Goal: Contribute content: Contribute content

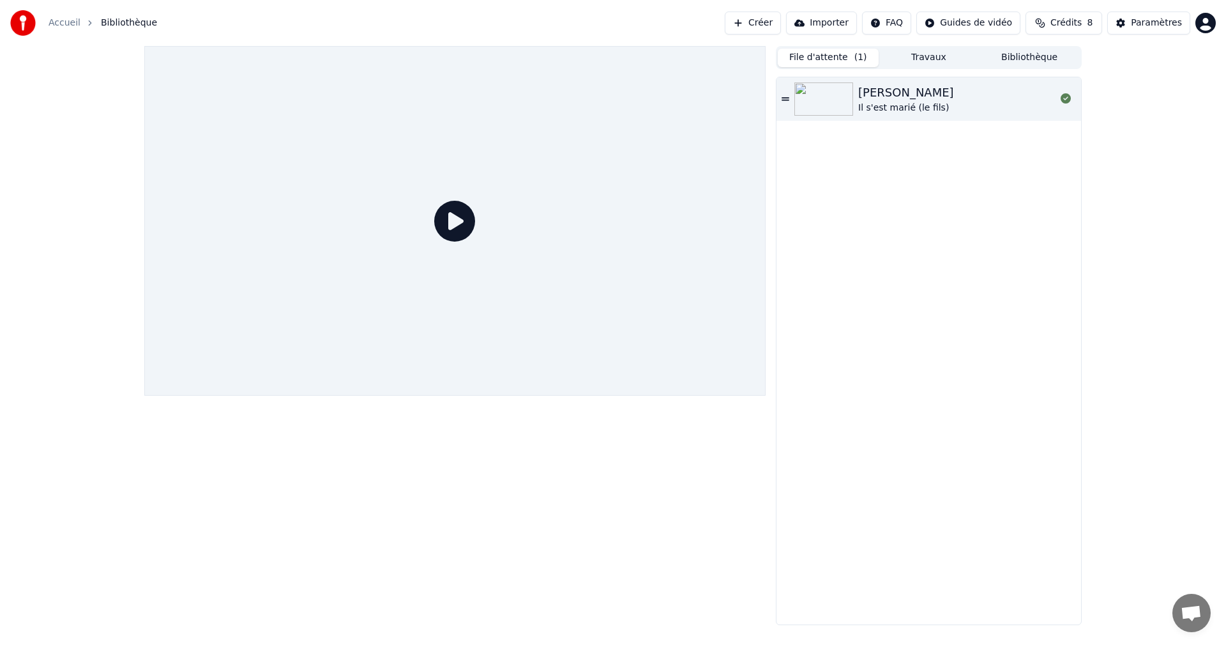
click at [829, 64] on button "File d'attente ( 1 )" at bounding box center [828, 58] width 101 height 19
click at [64, 25] on link "Accueil" at bounding box center [65, 23] width 32 height 13
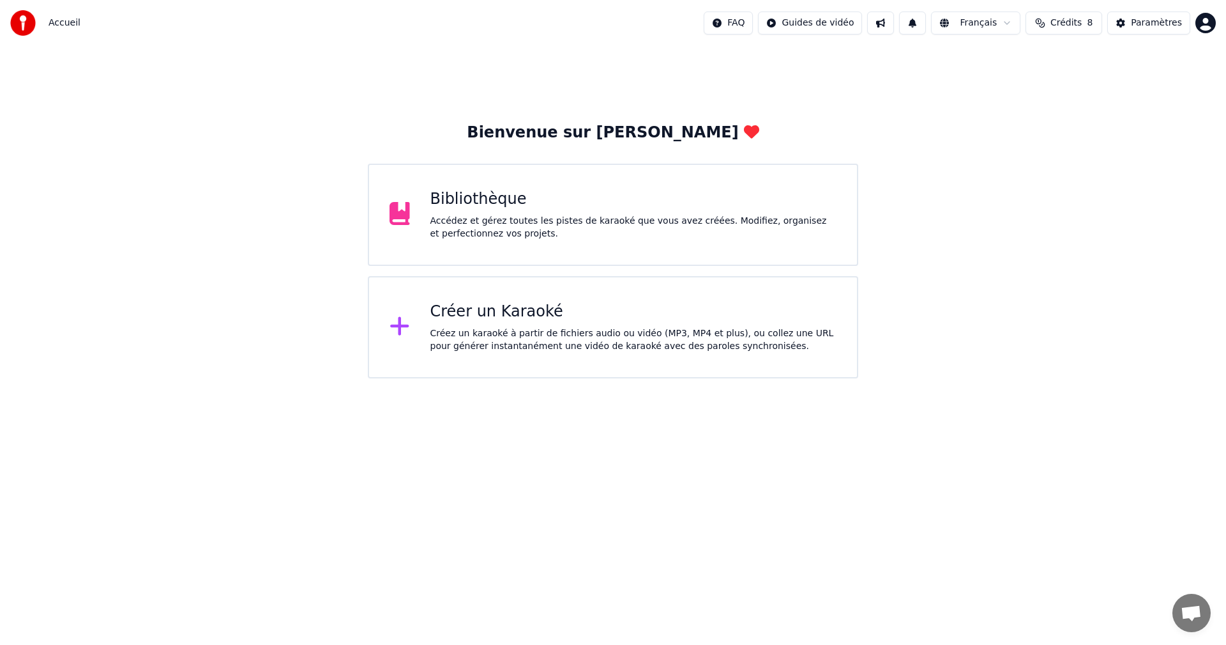
click at [590, 310] on div "Créer un Karaoké" at bounding box center [634, 311] width 407 height 20
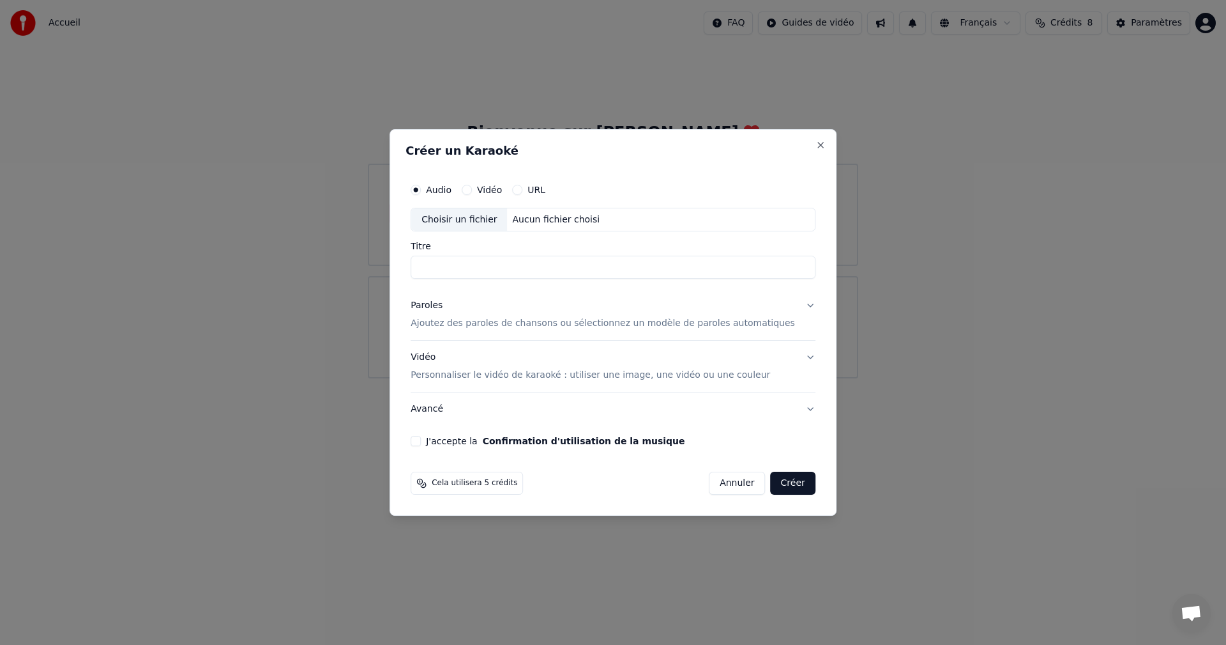
click at [494, 218] on div "Choisir un fichier" at bounding box center [459, 219] width 96 height 23
type input "**********"
click at [795, 307] on button "Paroles Ajoutez des paroles de chansons ou sélectionnez un modèle de paroles au…" at bounding box center [613, 314] width 405 height 51
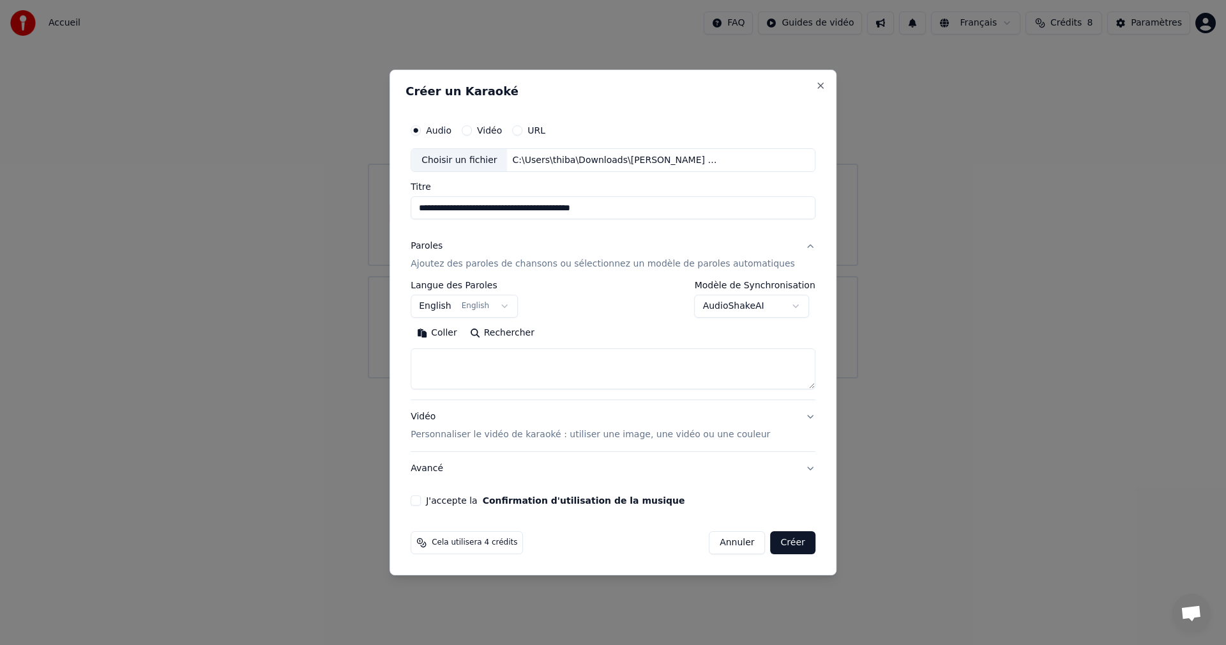
click at [484, 360] on textarea at bounding box center [613, 369] width 405 height 41
paste textarea "**********"
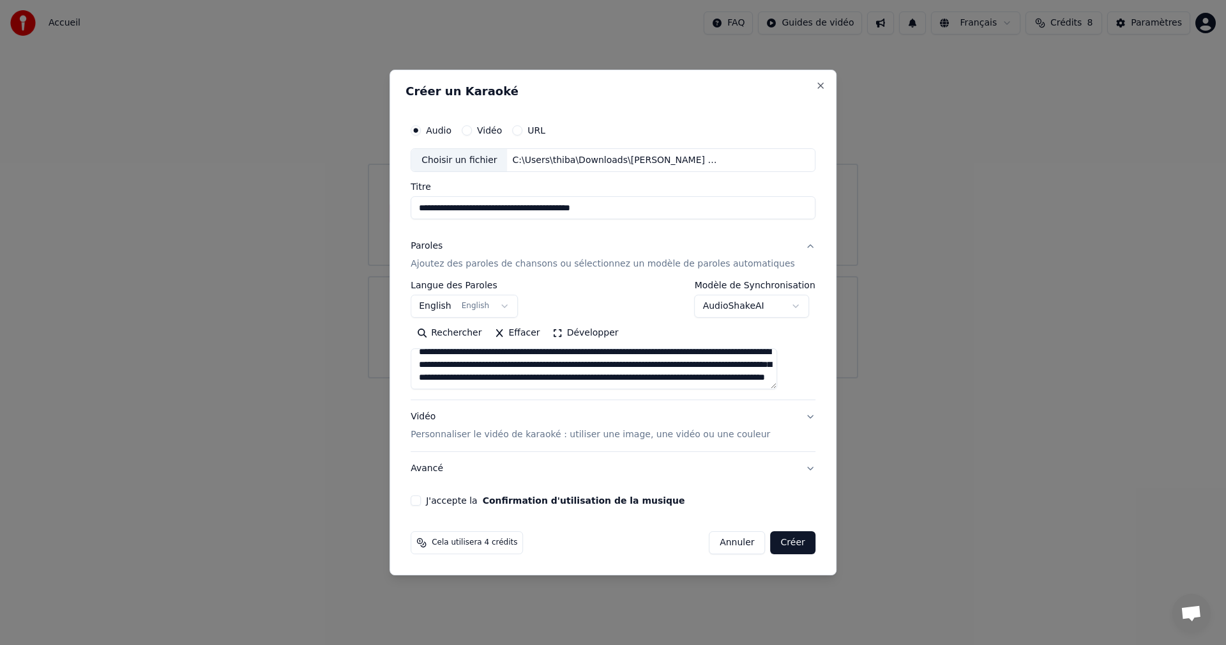
click at [574, 335] on button "Développer" at bounding box center [586, 333] width 79 height 20
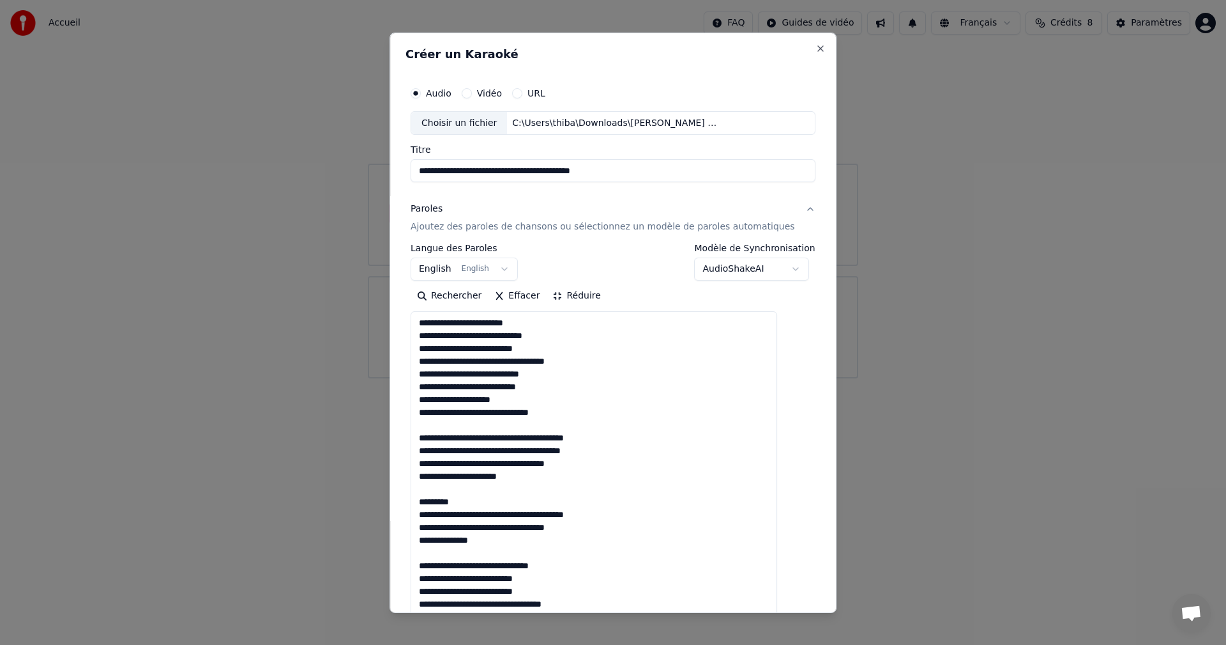
scroll to position [1, 0]
drag, startPoint x: 469, startPoint y: 498, endPoint x: 431, endPoint y: 500, distance: 39.0
click at [431, 500] on textarea at bounding box center [594, 641] width 367 height 661
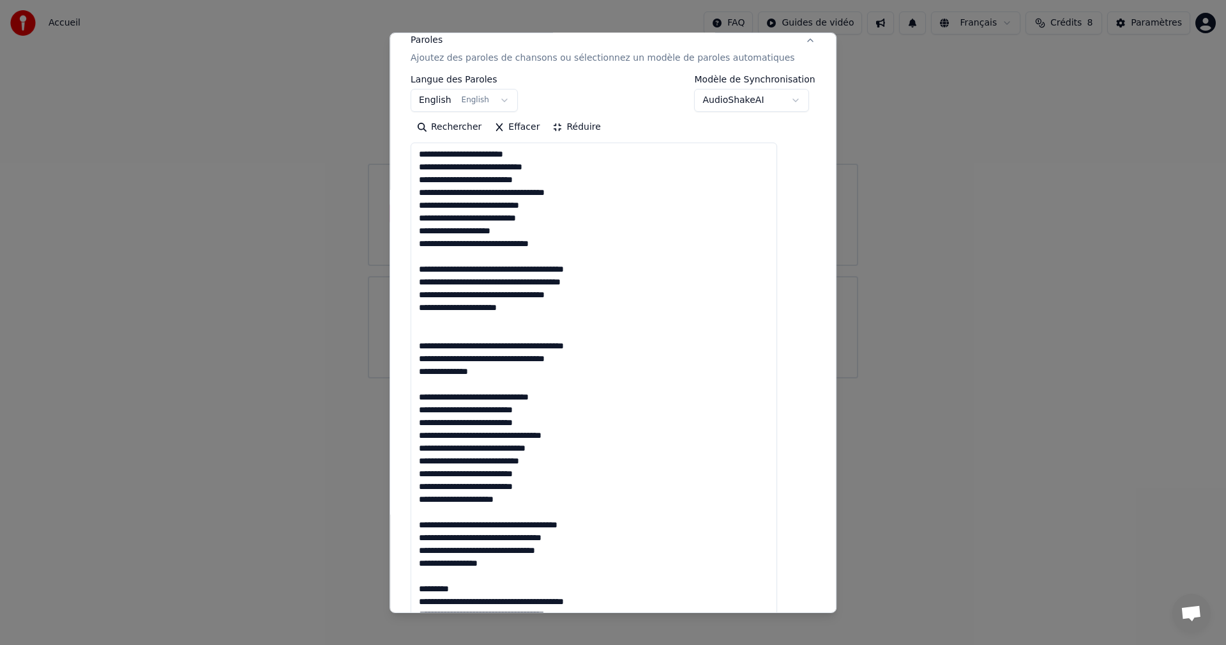
scroll to position [192, 0]
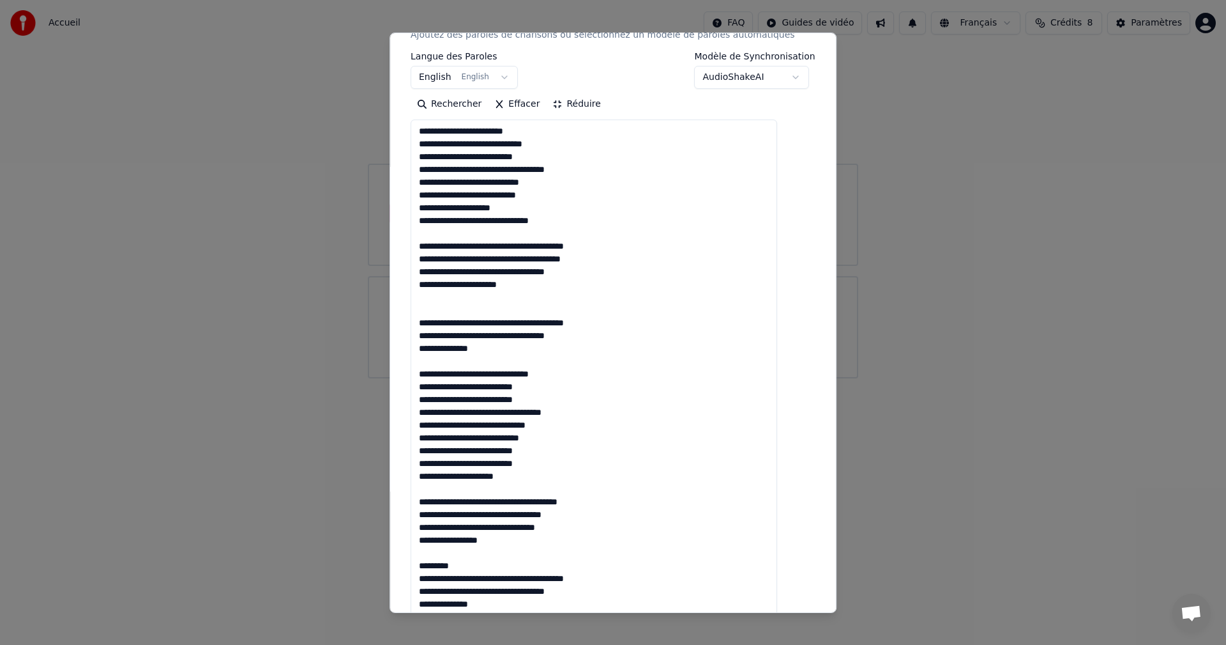
drag, startPoint x: 478, startPoint y: 369, endPoint x: 417, endPoint y: 374, distance: 61.5
click at [416, 374] on div "**********" at bounding box center [613, 322] width 447 height 580
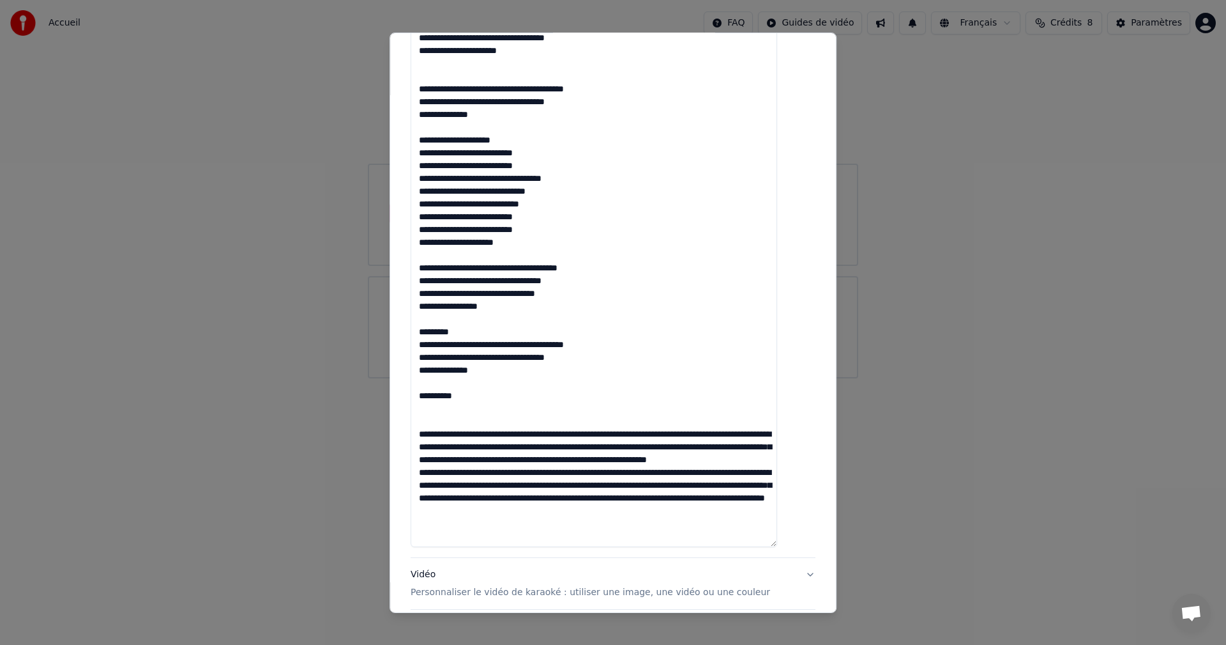
scroll to position [447, 0]
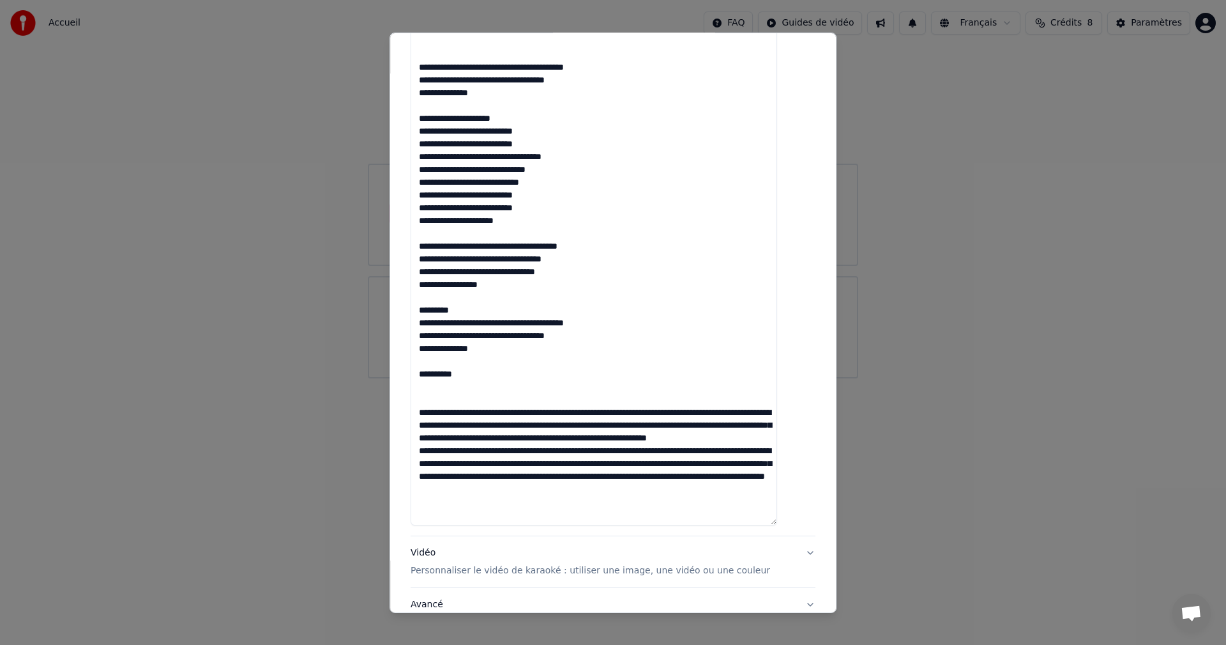
drag, startPoint x: 457, startPoint y: 308, endPoint x: 438, endPoint y: 322, distance: 23.3
click at [427, 309] on textarea at bounding box center [594, 194] width 367 height 661
drag, startPoint x: 484, startPoint y: 372, endPoint x: 440, endPoint y: 369, distance: 44.2
click at [421, 369] on div "**********" at bounding box center [613, 137] width 415 height 1019
drag, startPoint x: 484, startPoint y: 345, endPoint x: 430, endPoint y: 325, distance: 57.8
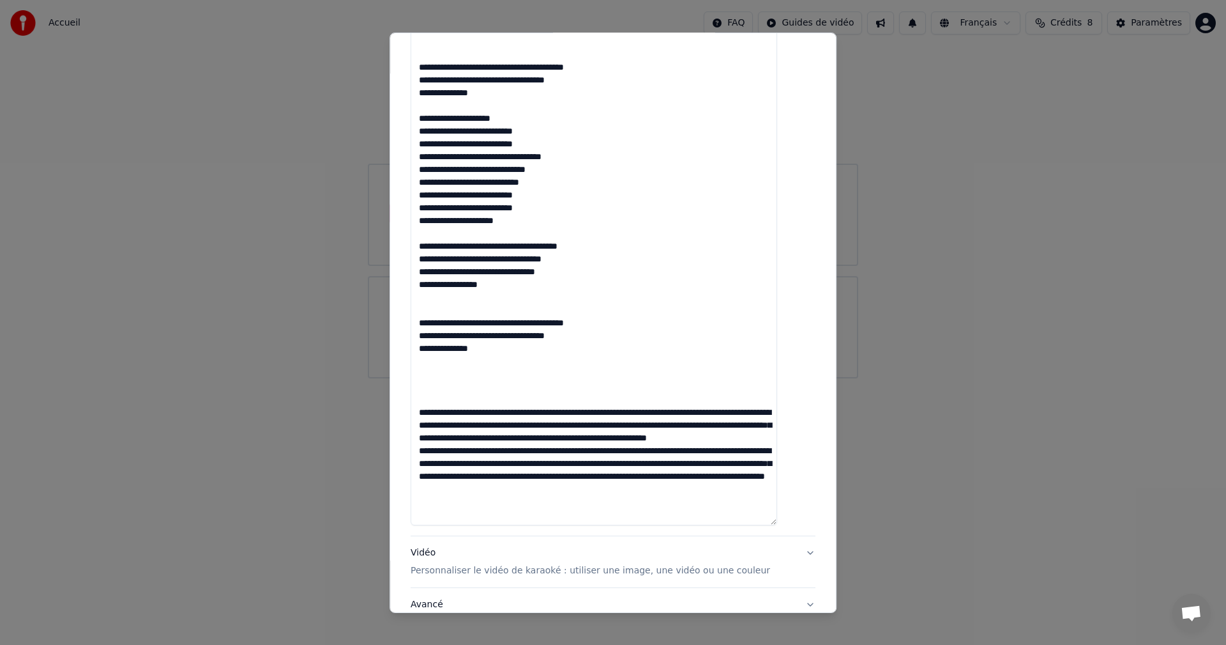
click at [430, 325] on textarea at bounding box center [594, 194] width 367 height 661
click at [448, 362] on textarea at bounding box center [594, 194] width 367 height 661
click at [448, 372] on textarea at bounding box center [594, 194] width 367 height 661
paste textarea "**********"
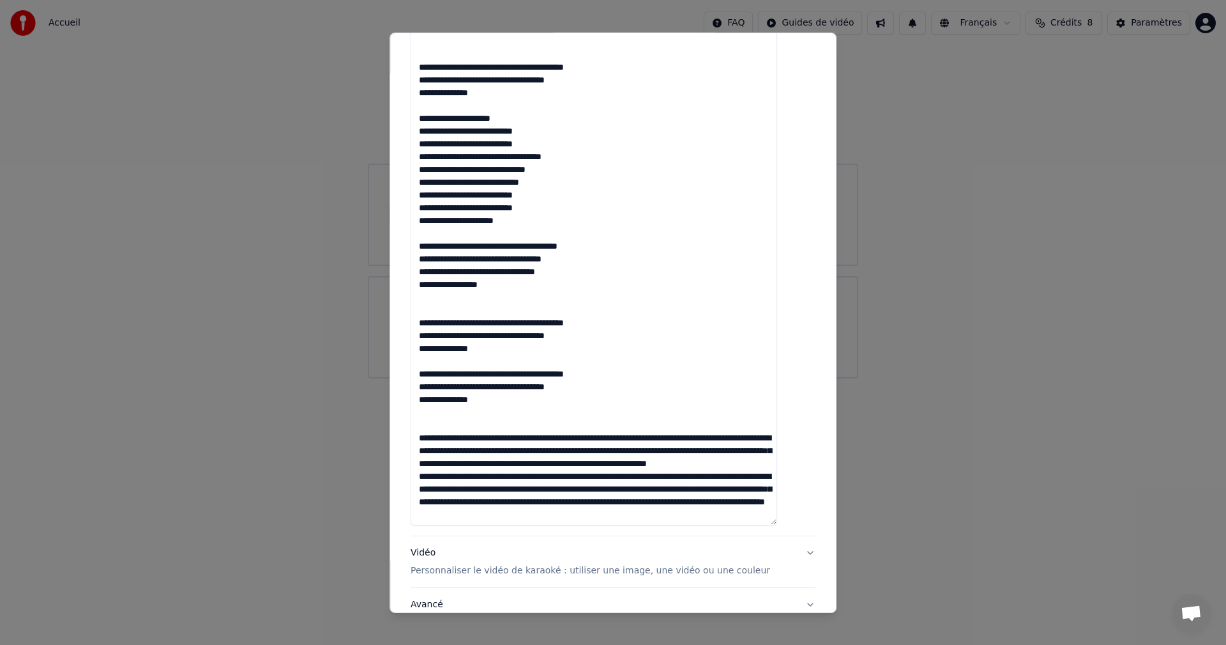
scroll to position [27, 0]
drag, startPoint x: 429, startPoint y: 402, endPoint x: 757, endPoint y: 544, distance: 357.6
click at [757, 544] on div "**********" at bounding box center [613, 183] width 405 height 876
click at [751, 500] on textarea at bounding box center [594, 194] width 367 height 661
drag, startPoint x: 751, startPoint y: 500, endPoint x: 430, endPoint y: 415, distance: 332.3
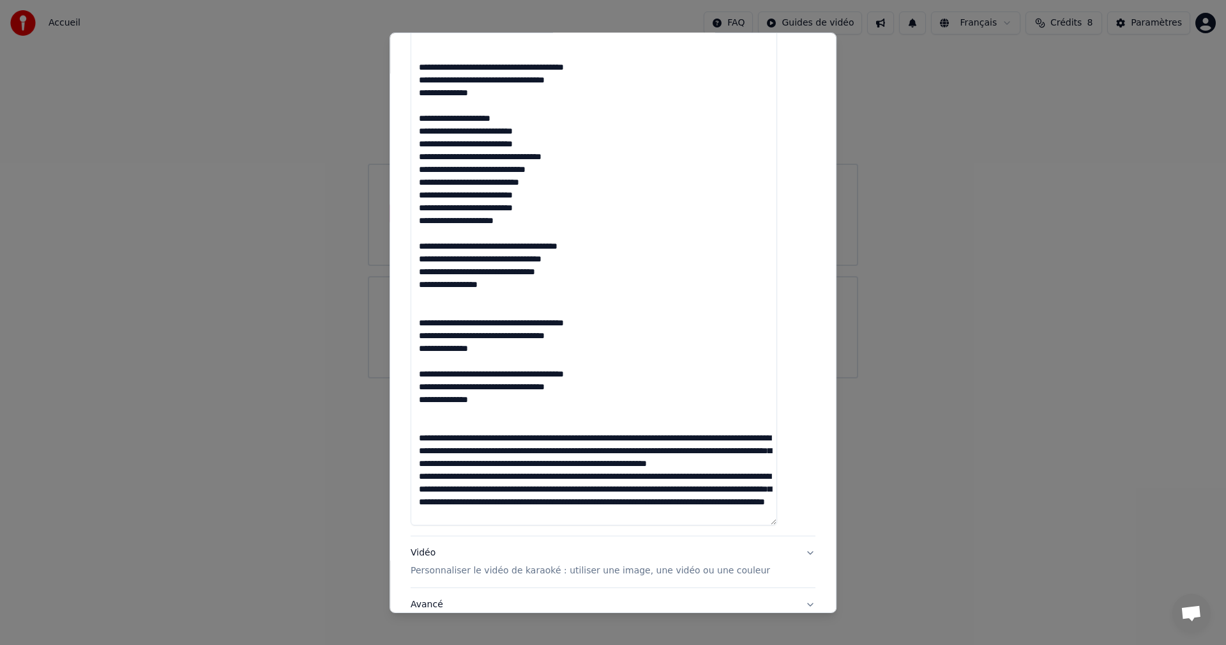
click at [430, 415] on textarea at bounding box center [594, 194] width 367 height 661
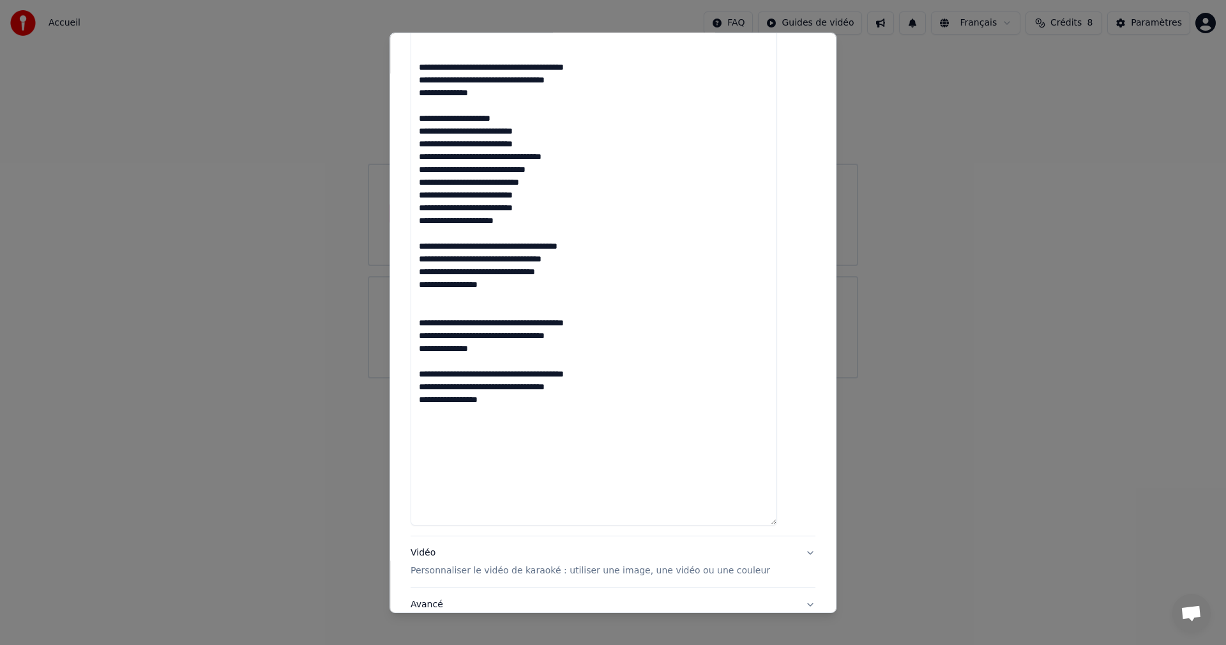
scroll to position [474, 0]
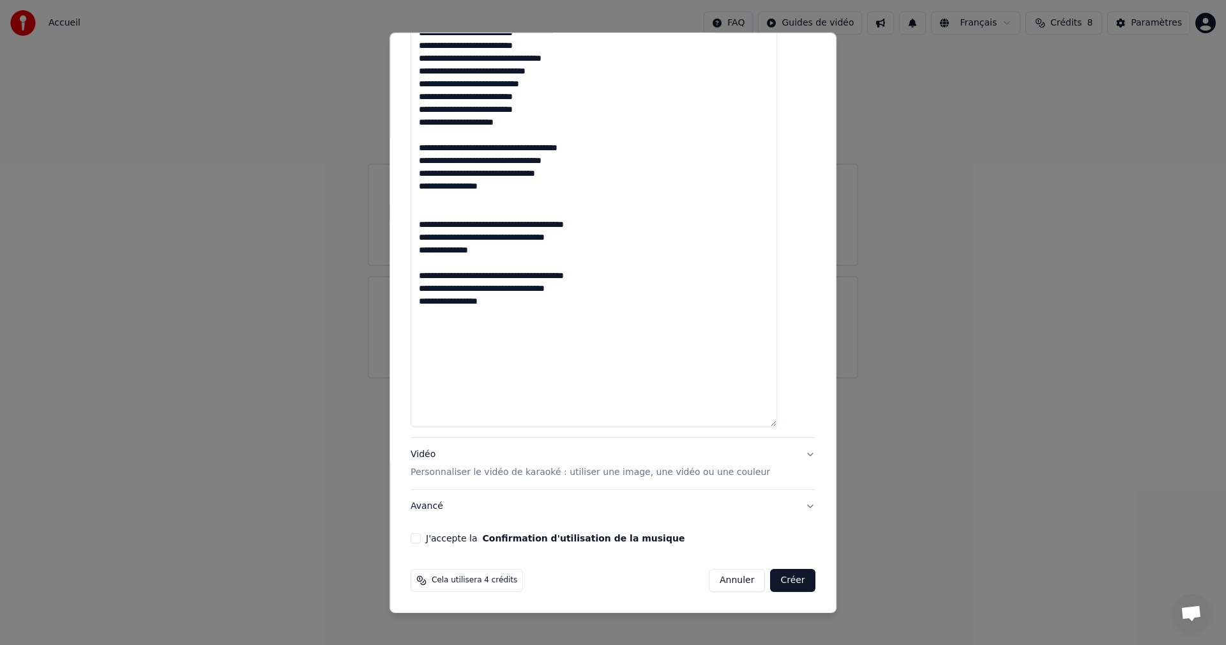
type textarea "**********"
click at [782, 448] on button "Vidéo Personnaliser le vidéo de karaoké : utiliser une image, une vidéo ou une …" at bounding box center [613, 463] width 405 height 51
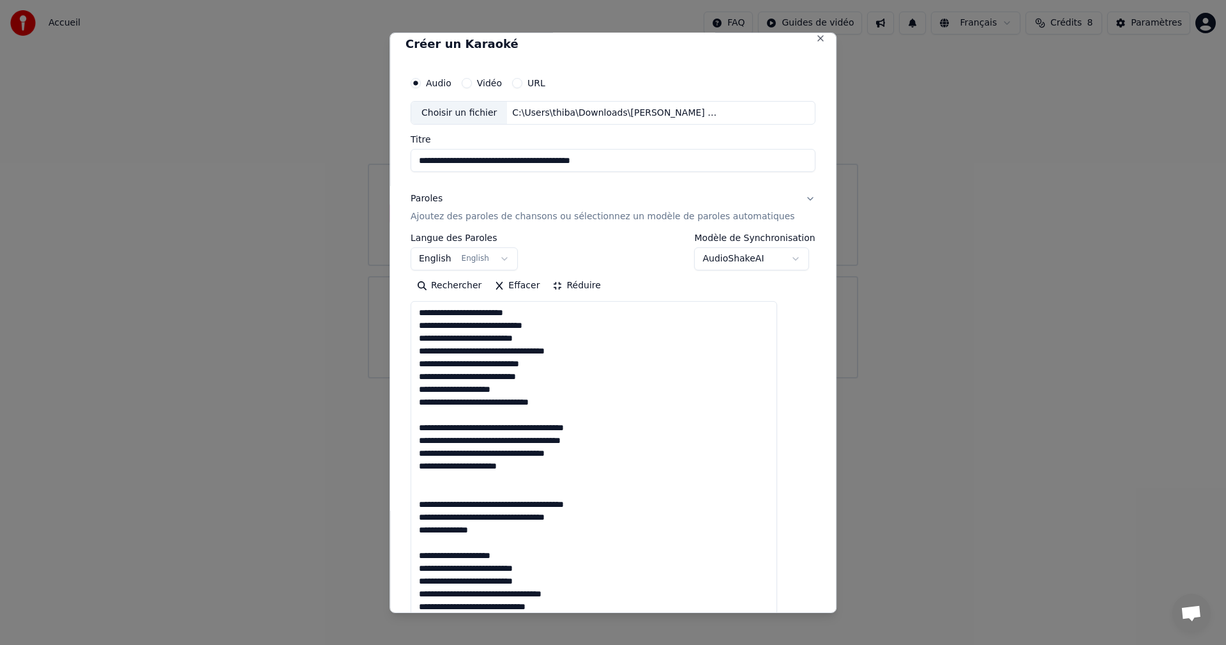
scroll to position [0, 0]
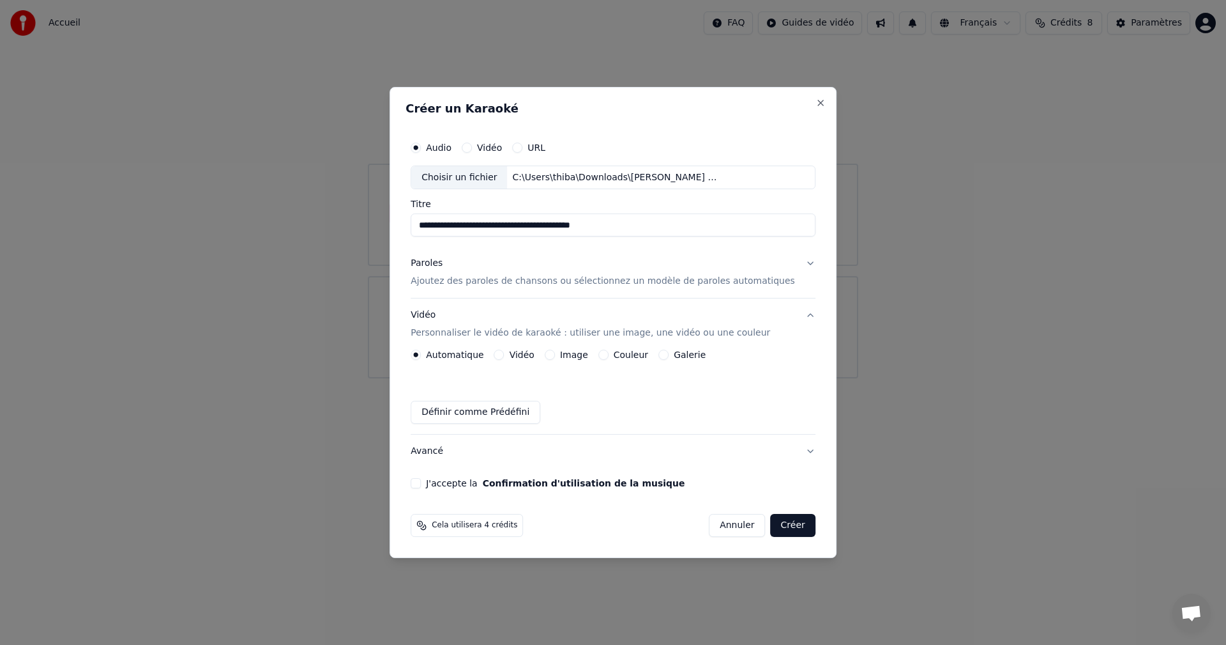
click at [421, 482] on button "J'accepte la Confirmation d'utilisation de la musique" at bounding box center [416, 483] width 10 height 10
drag, startPoint x: 636, startPoint y: 229, endPoint x: 549, endPoint y: 231, distance: 86.9
click at [549, 231] on input "**********" at bounding box center [613, 225] width 405 height 23
click at [494, 224] on input "**********" at bounding box center [613, 225] width 405 height 23
type input "**********"
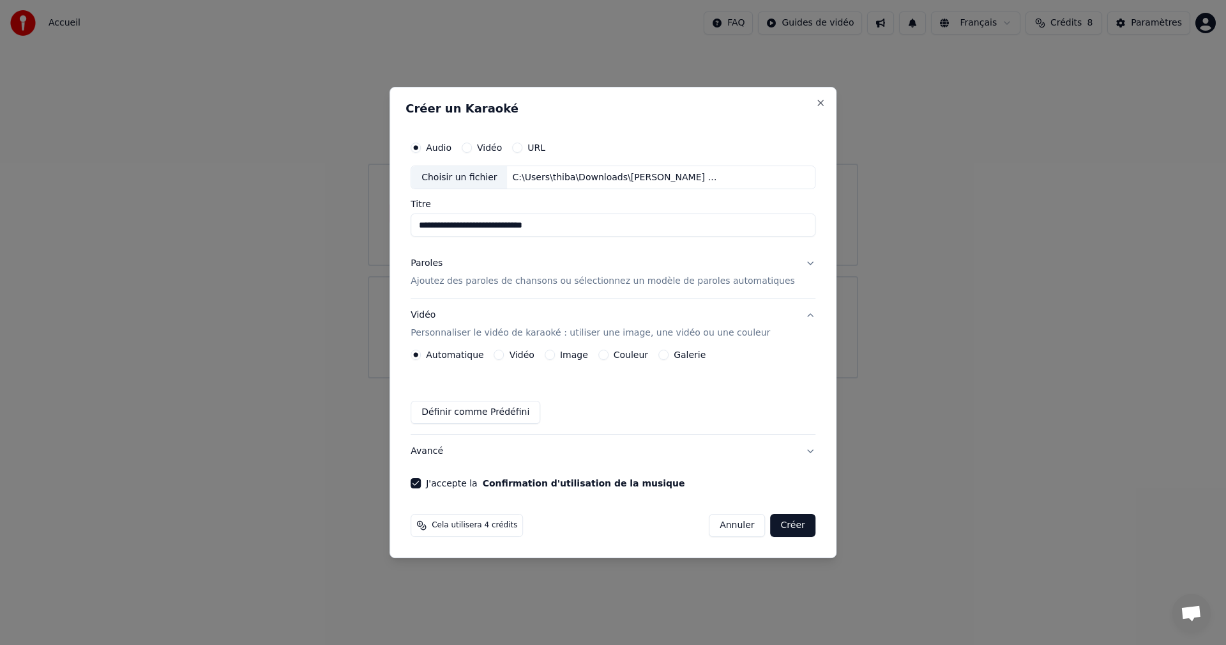
click at [775, 526] on button "Créer" at bounding box center [793, 525] width 45 height 23
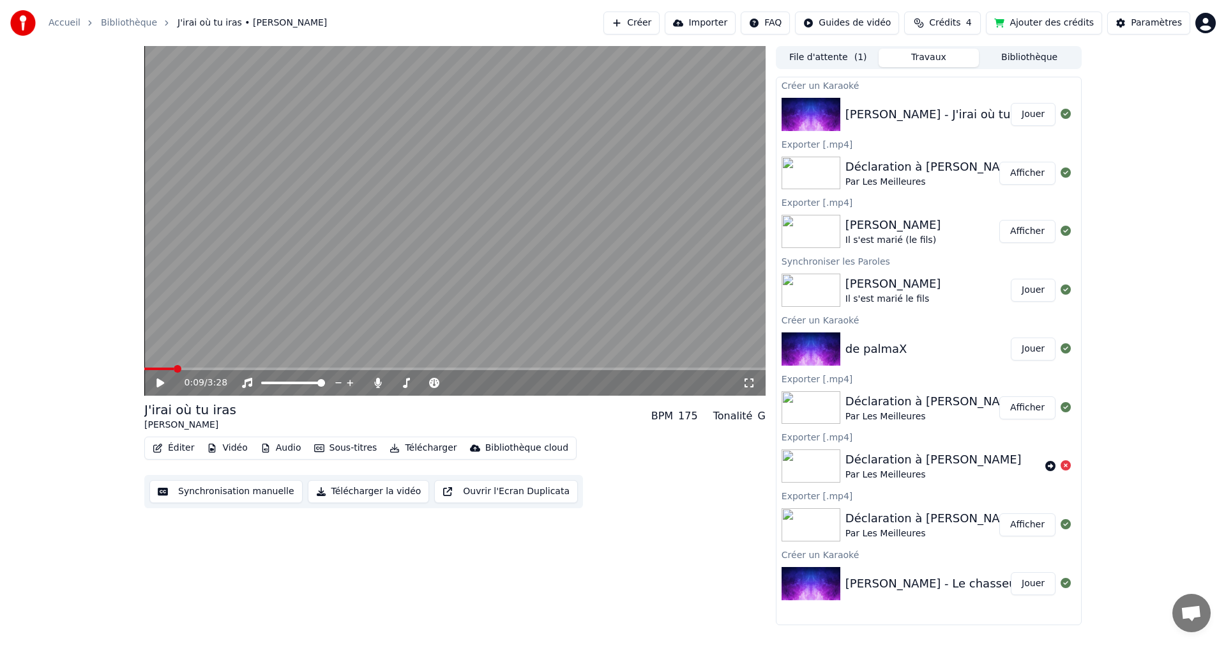
click at [182, 446] on button "Éditer" at bounding box center [174, 448] width 52 height 18
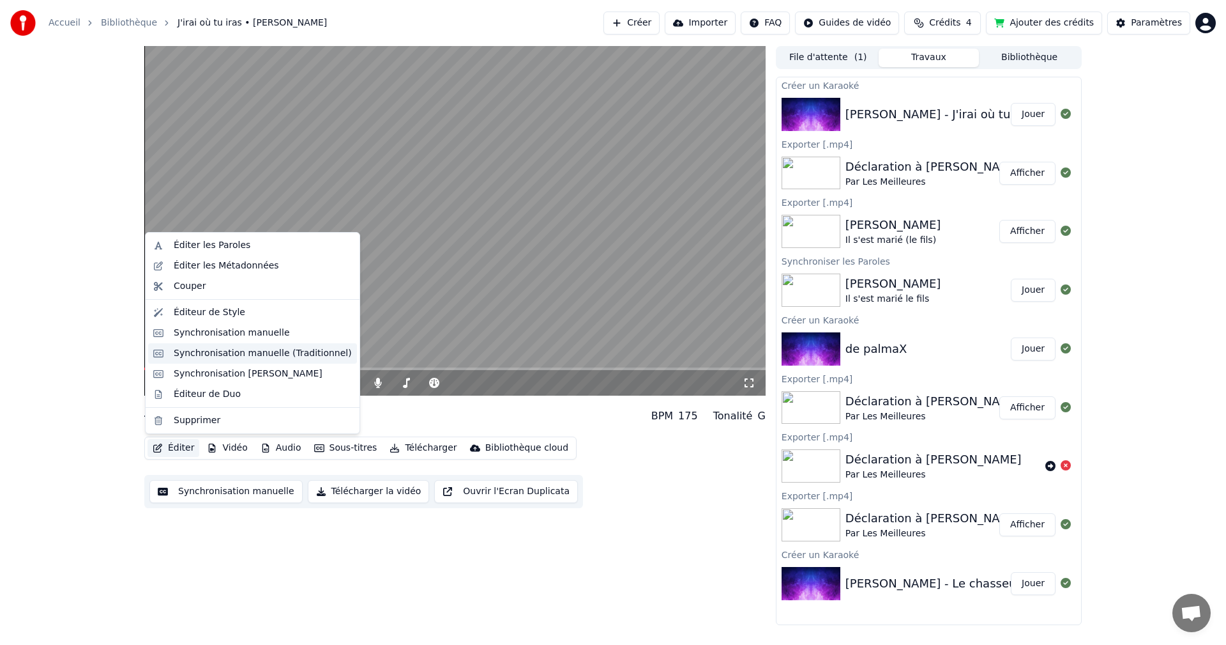
click at [248, 354] on div "Synchronisation manuelle (Traditionnel)" at bounding box center [263, 353] width 178 height 13
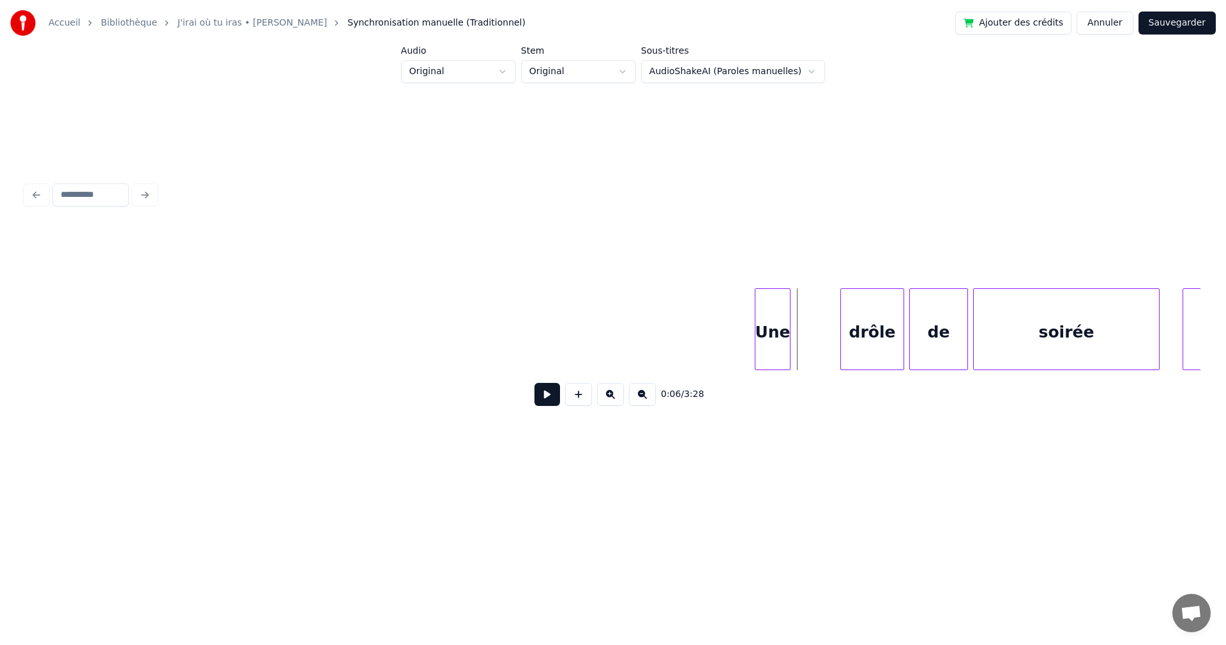
click at [766, 340] on div "Une" at bounding box center [773, 332] width 34 height 87
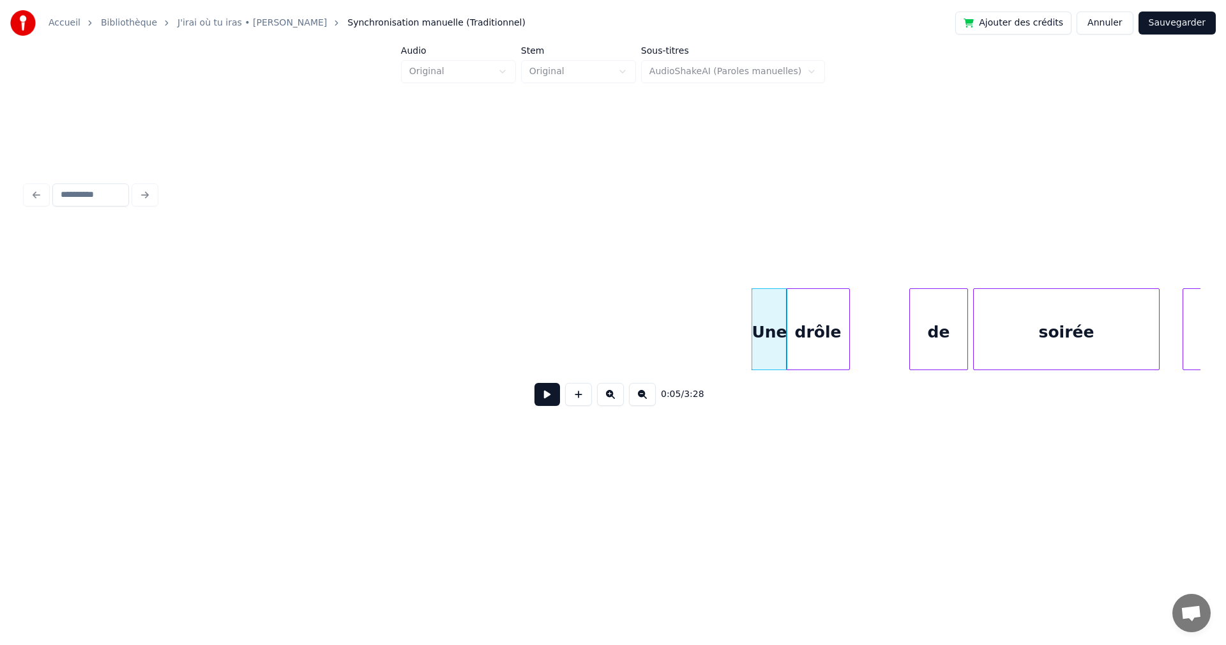
click at [811, 348] on div "drôle" at bounding box center [818, 332] width 63 height 87
click at [752, 343] on div "Une" at bounding box center [770, 329] width 36 height 82
click at [551, 400] on button at bounding box center [548, 394] width 26 height 23
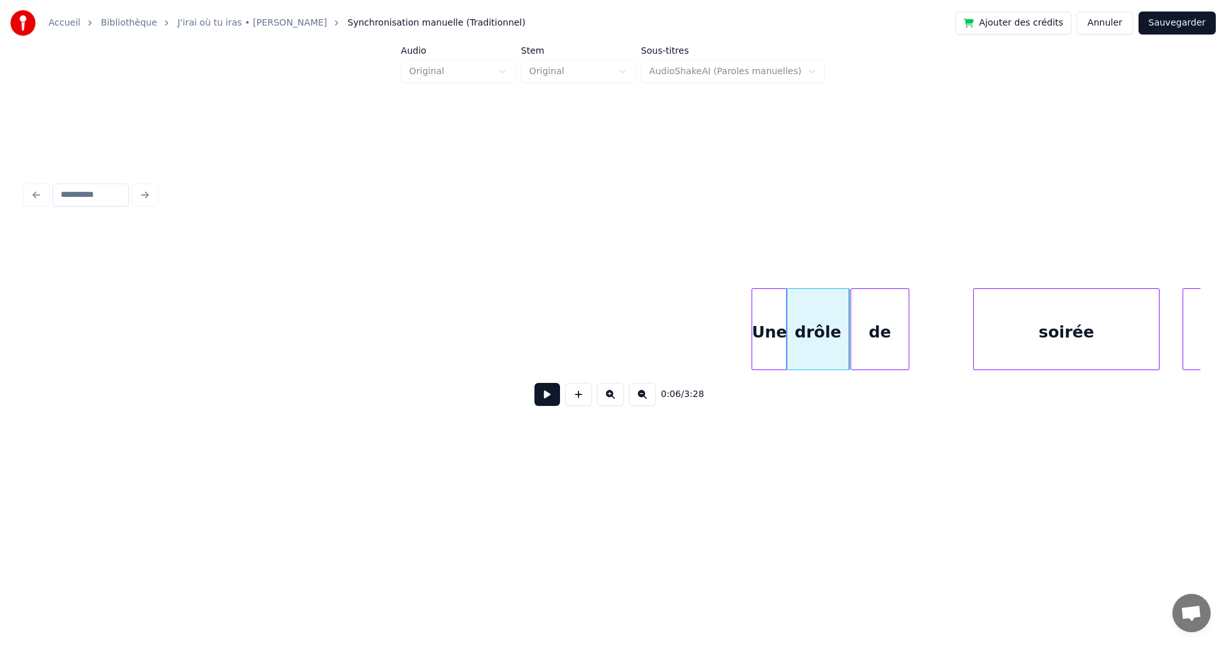
click at [859, 326] on div "de" at bounding box center [879, 332] width 57 height 87
click at [937, 328] on div "soirée" at bounding box center [992, 332] width 185 height 87
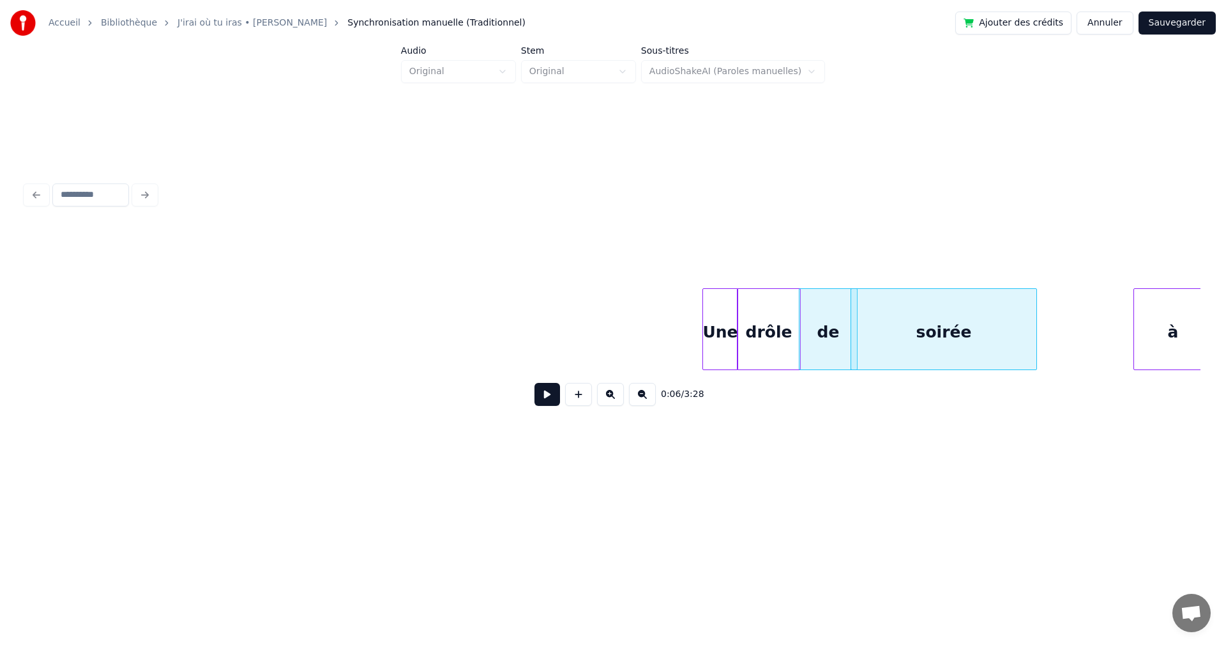
scroll to position [0, 256]
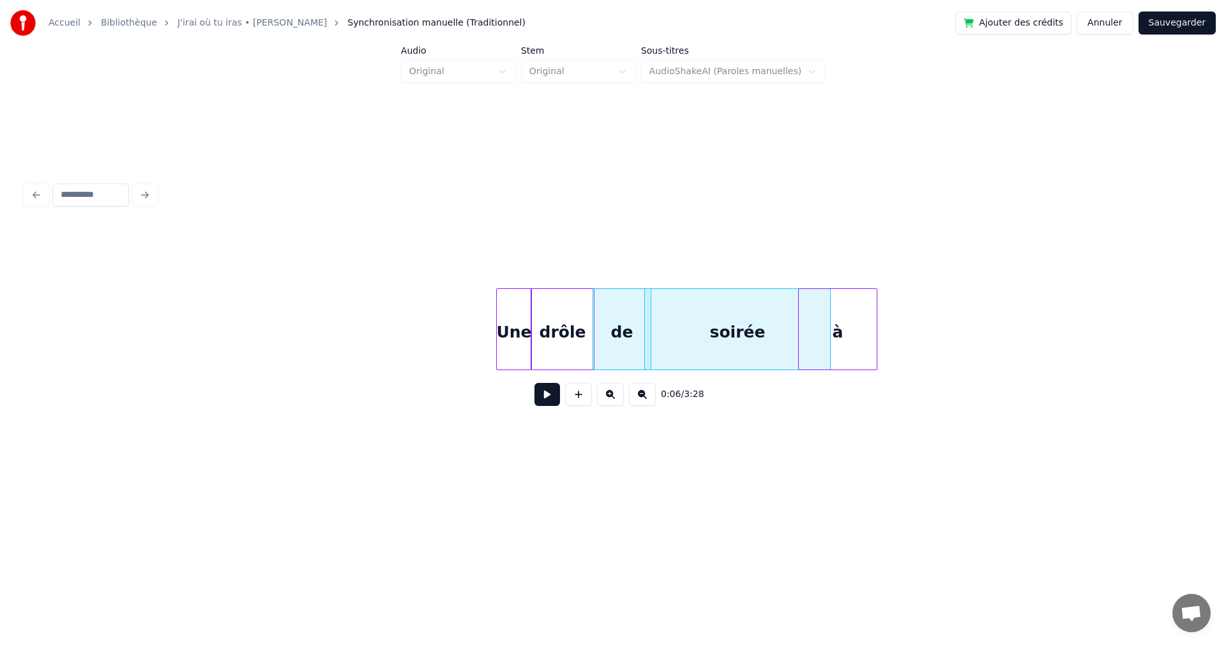
click at [803, 342] on div "à" at bounding box center [838, 332] width 78 height 87
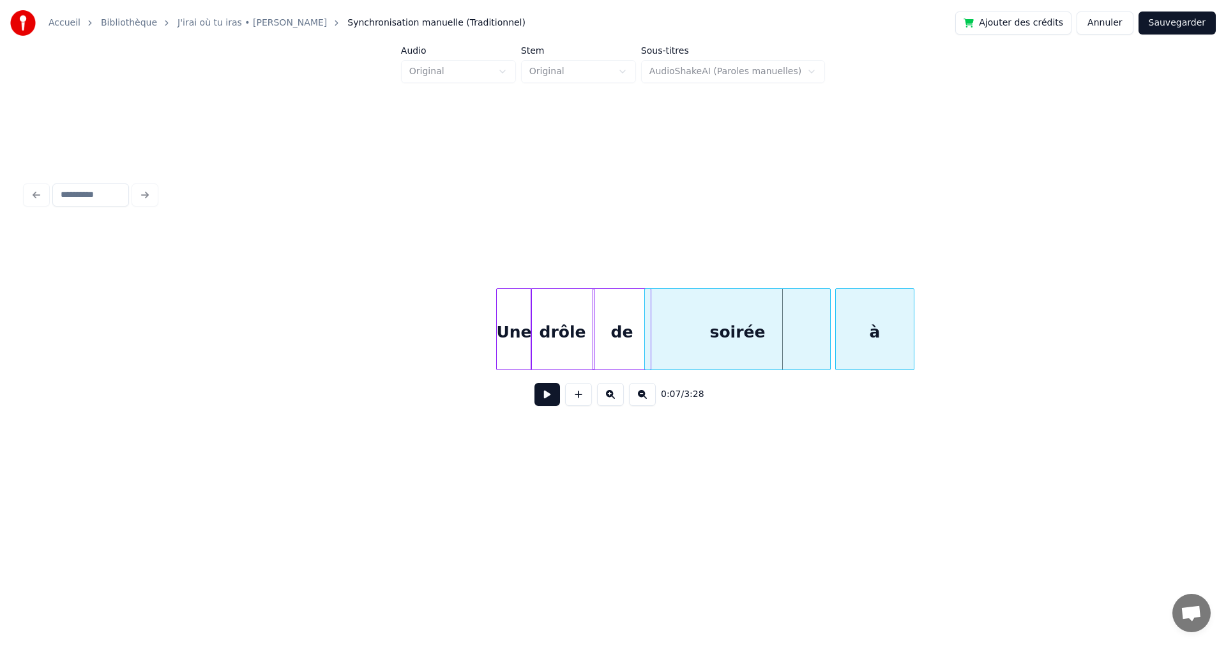
click at [873, 339] on div "à" at bounding box center [875, 332] width 78 height 87
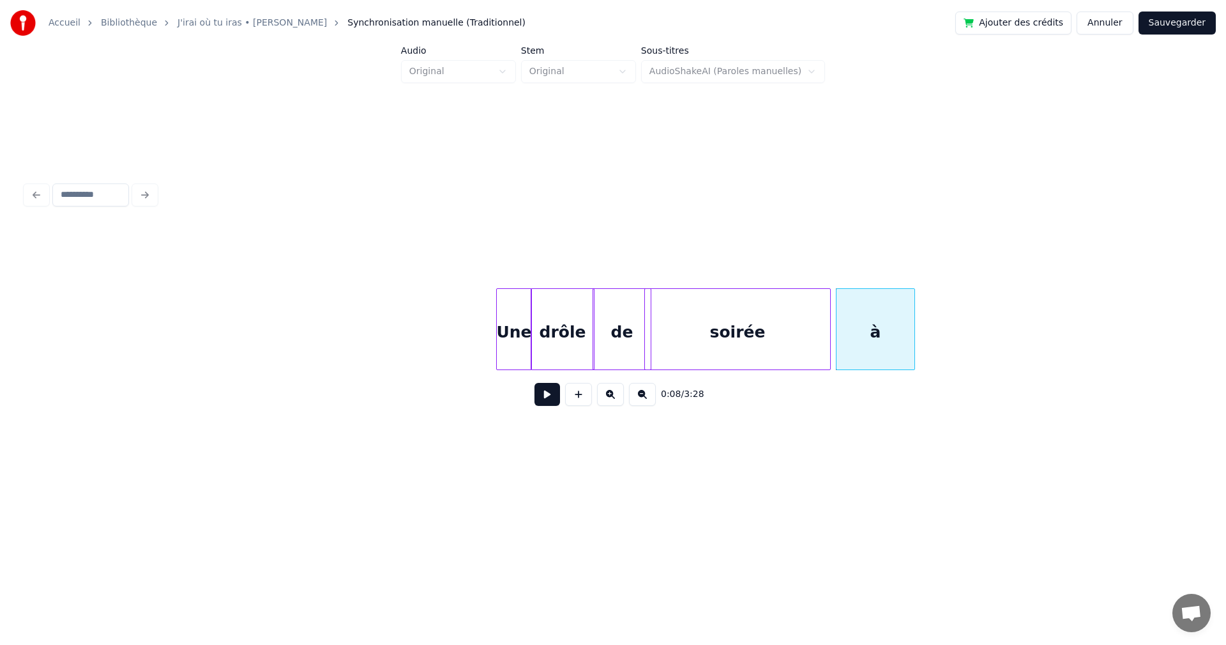
click at [241, 21] on link "J'irai où tu iras • [PERSON_NAME]" at bounding box center [252, 23] width 149 height 13
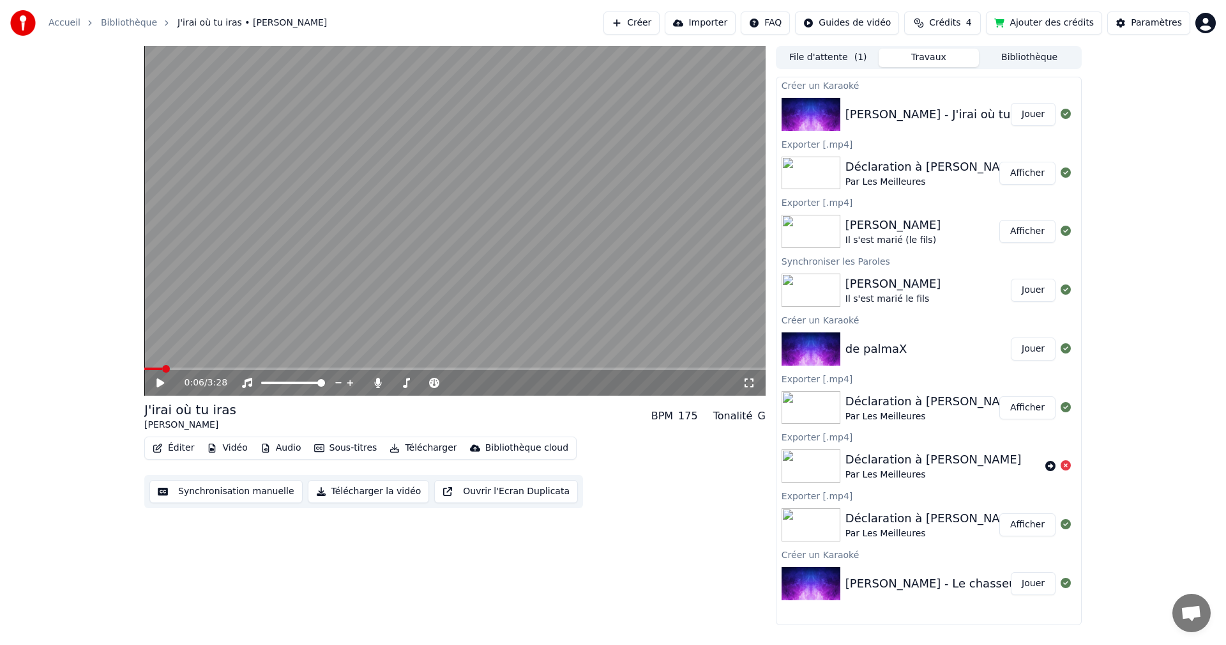
click at [162, 368] on span at bounding box center [166, 369] width 8 height 8
click at [223, 489] on button "Synchronisation manuelle" at bounding box center [225, 491] width 153 height 23
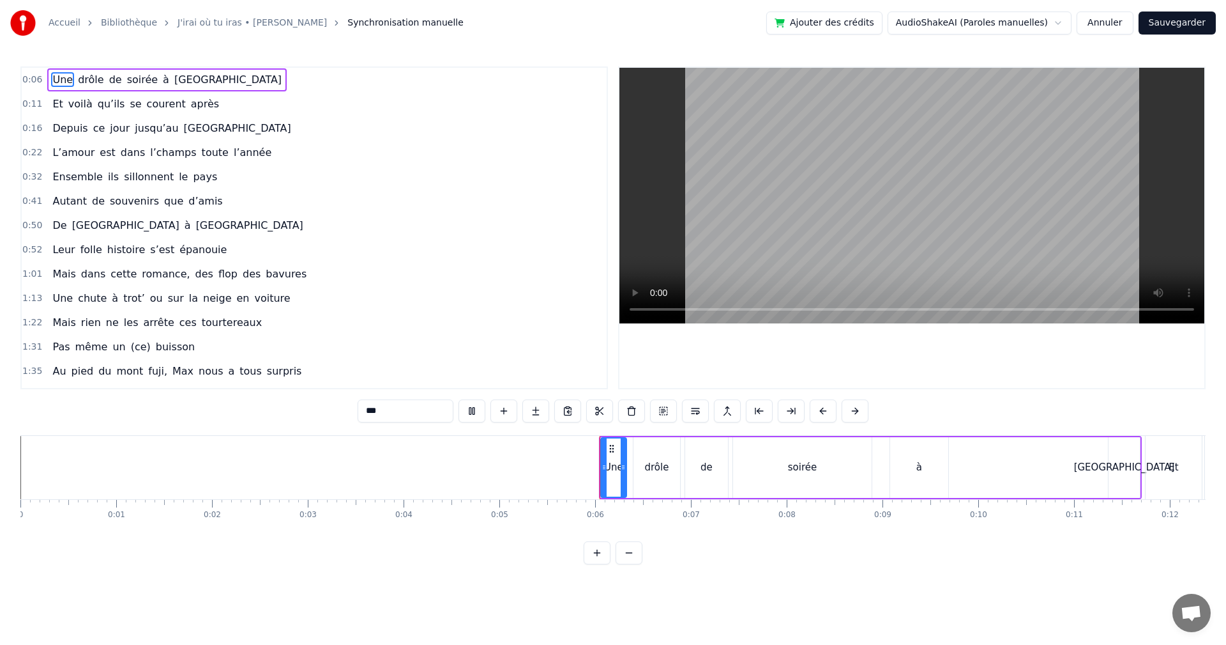
click at [31, 83] on span "0:06" at bounding box center [32, 79] width 20 height 13
click at [31, 80] on span "0:06" at bounding box center [32, 79] width 20 height 13
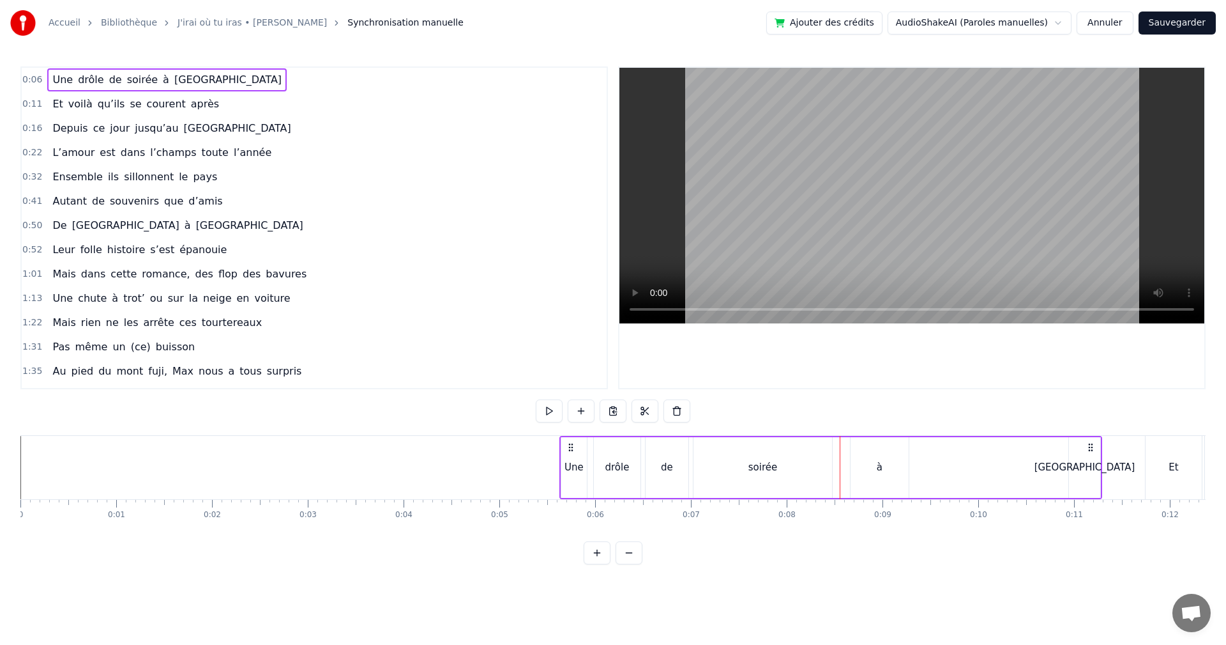
drag, startPoint x: 609, startPoint y: 446, endPoint x: 569, endPoint y: 452, distance: 40.0
click at [569, 452] on div "Une drôle de soirée à [GEOGRAPHIC_DATA]" at bounding box center [831, 467] width 543 height 63
click at [576, 446] on icon at bounding box center [575, 447] width 10 height 10
click at [586, 466] on div "Une" at bounding box center [577, 467] width 19 height 15
click at [581, 469] on icon at bounding box center [583, 467] width 5 height 10
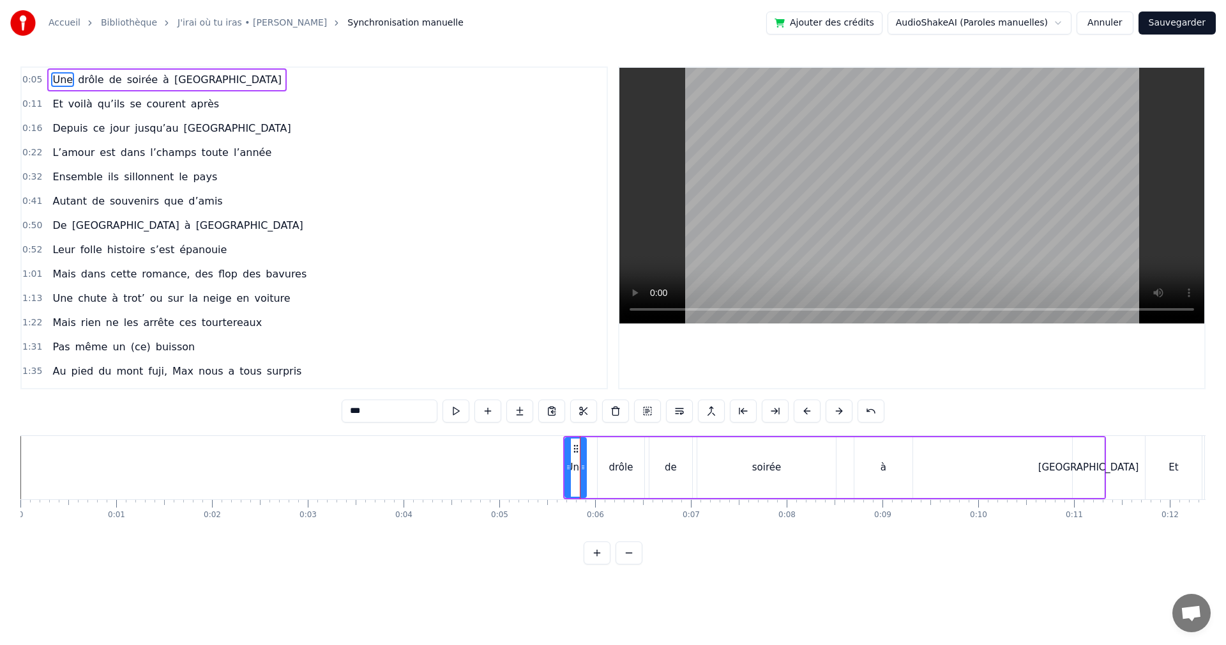
click at [609, 470] on div "drôle" at bounding box center [621, 467] width 47 height 61
drag, startPoint x: 607, startPoint y: 445, endPoint x: 593, endPoint y: 444, distance: 14.1
click at [593, 444] on icon at bounding box center [594, 448] width 10 height 10
drag, startPoint x: 625, startPoint y: 465, endPoint x: 604, endPoint y: 467, distance: 20.5
click at [605, 467] on icon at bounding box center [607, 467] width 5 height 10
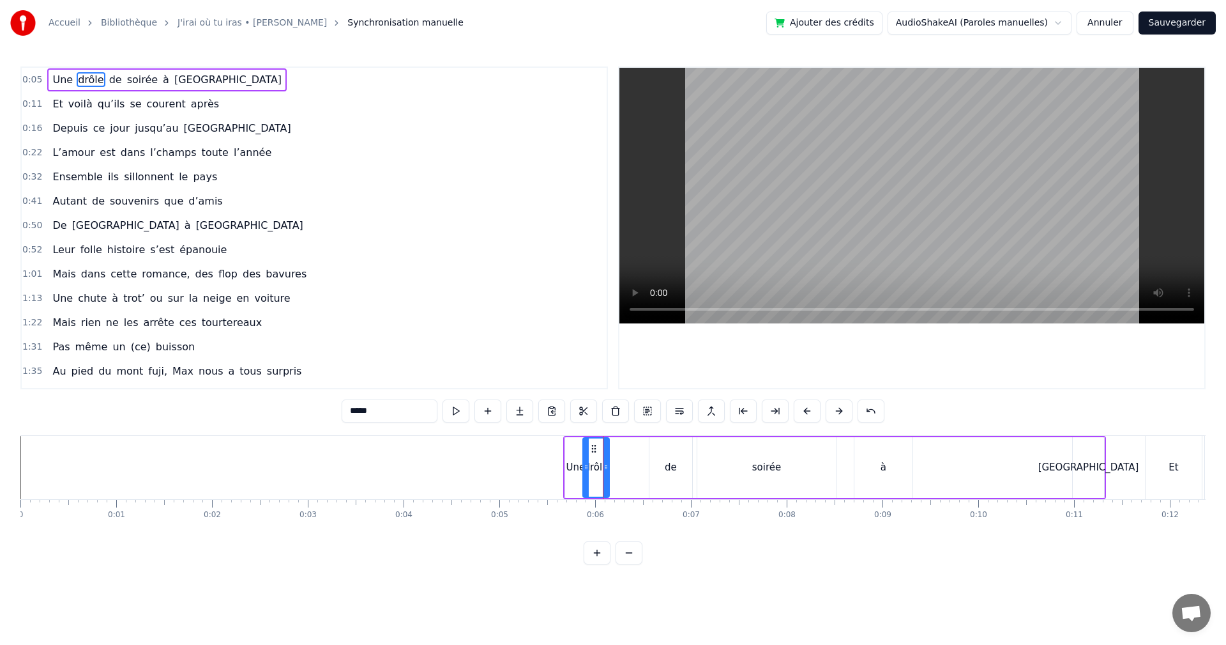
click at [675, 466] on div "de" at bounding box center [671, 467] width 12 height 15
type input "**"
drag, startPoint x: 660, startPoint y: 450, endPoint x: 615, endPoint y: 454, distance: 44.8
click at [615, 454] on div "de" at bounding box center [626, 467] width 42 height 58
click at [34, 77] on span "0:05" at bounding box center [32, 79] width 20 height 13
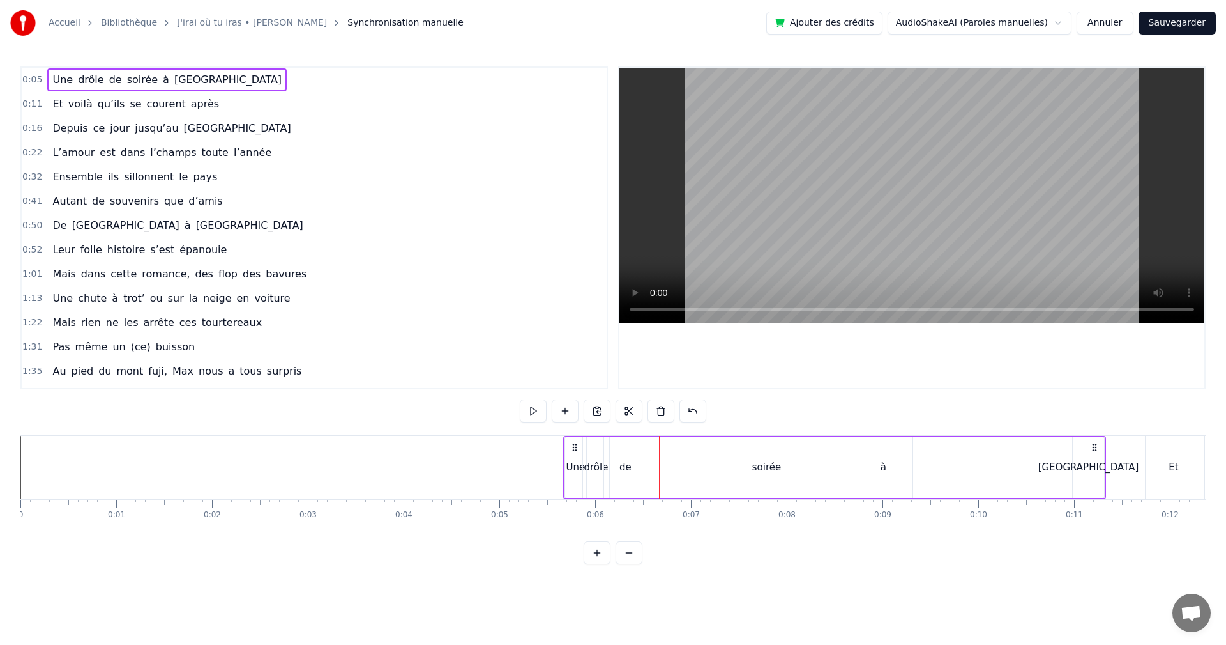
click at [29, 79] on span "0:05" at bounding box center [32, 79] width 20 height 13
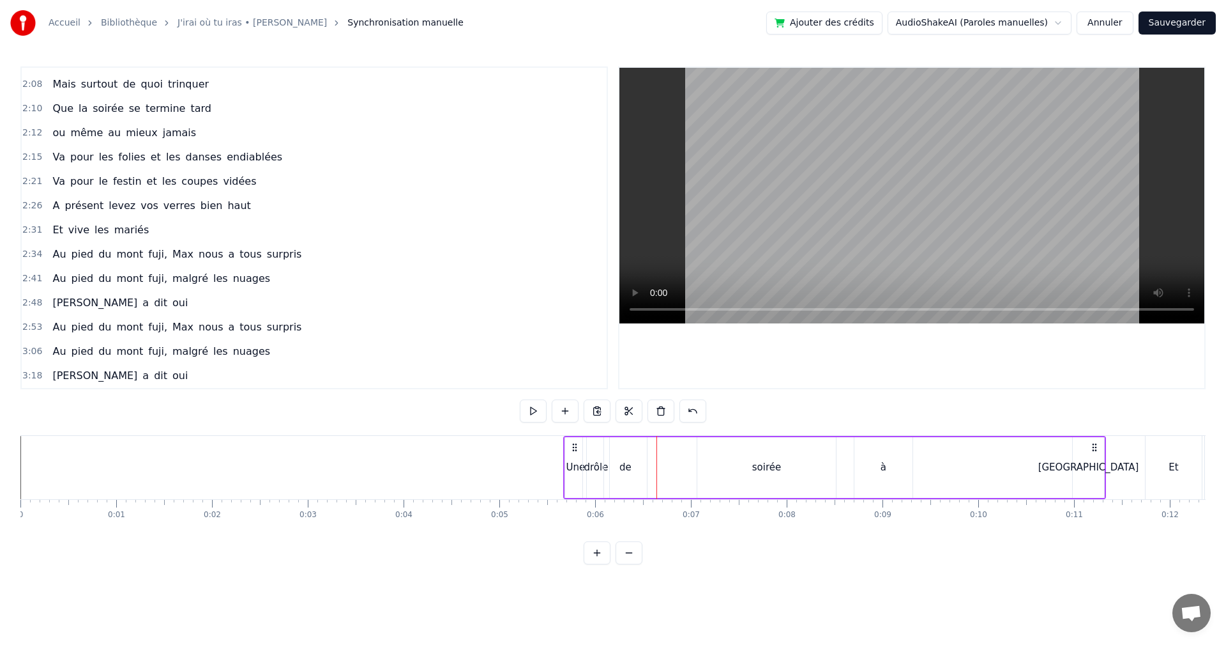
click at [636, 478] on div "de" at bounding box center [625, 467] width 43 height 61
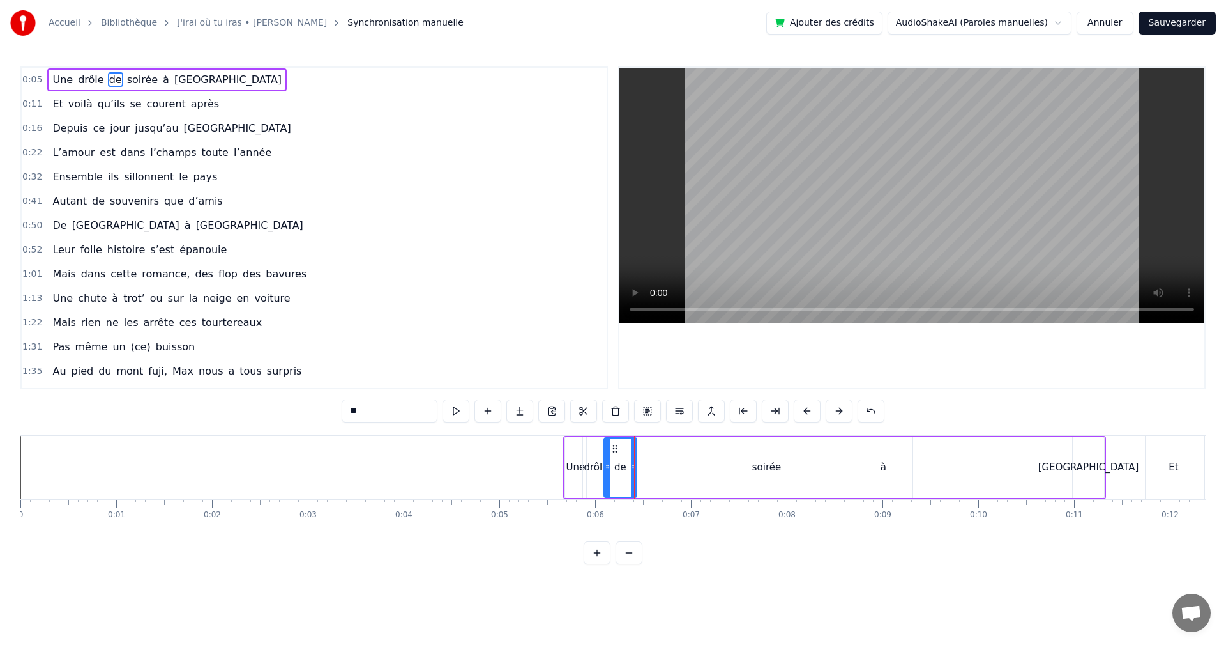
click at [632, 468] on icon at bounding box center [633, 467] width 5 height 10
click at [769, 468] on div "soirée" at bounding box center [766, 467] width 29 height 15
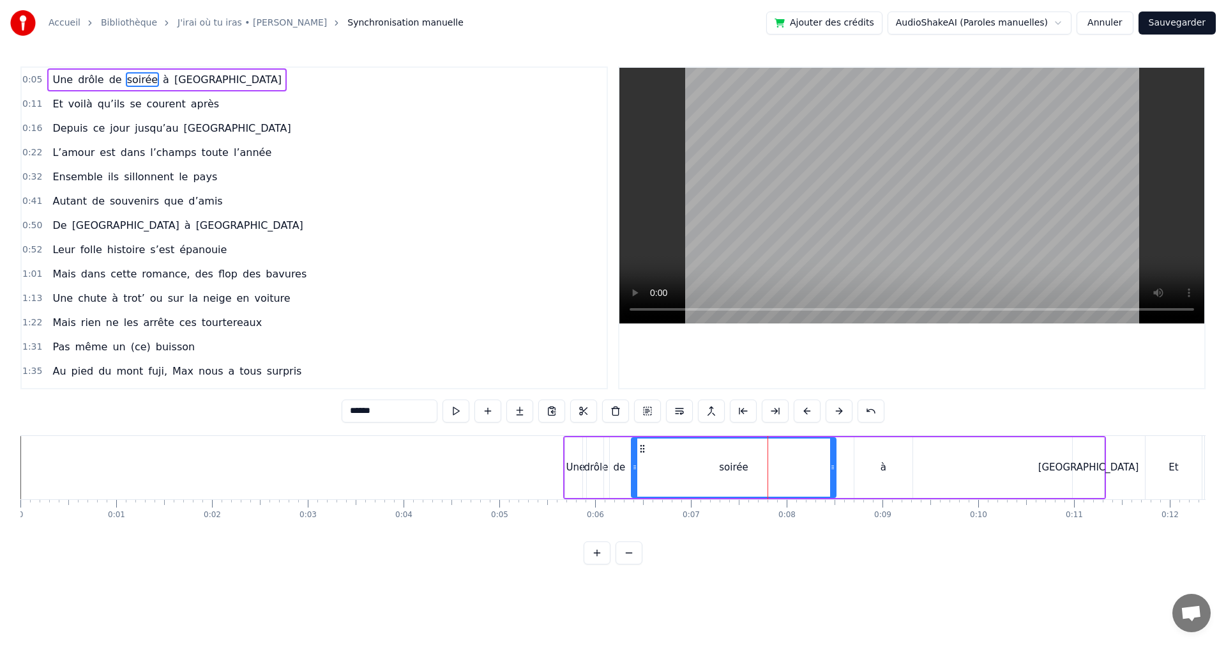
drag, startPoint x: 700, startPoint y: 462, endPoint x: 634, endPoint y: 468, distance: 66.0
click at [634, 468] on icon at bounding box center [634, 467] width 5 height 10
drag, startPoint x: 800, startPoint y: 466, endPoint x: 659, endPoint y: 464, distance: 141.2
click at [659, 464] on icon at bounding box center [659, 467] width 5 height 10
click at [634, 464] on icon at bounding box center [634, 467] width 5 height 10
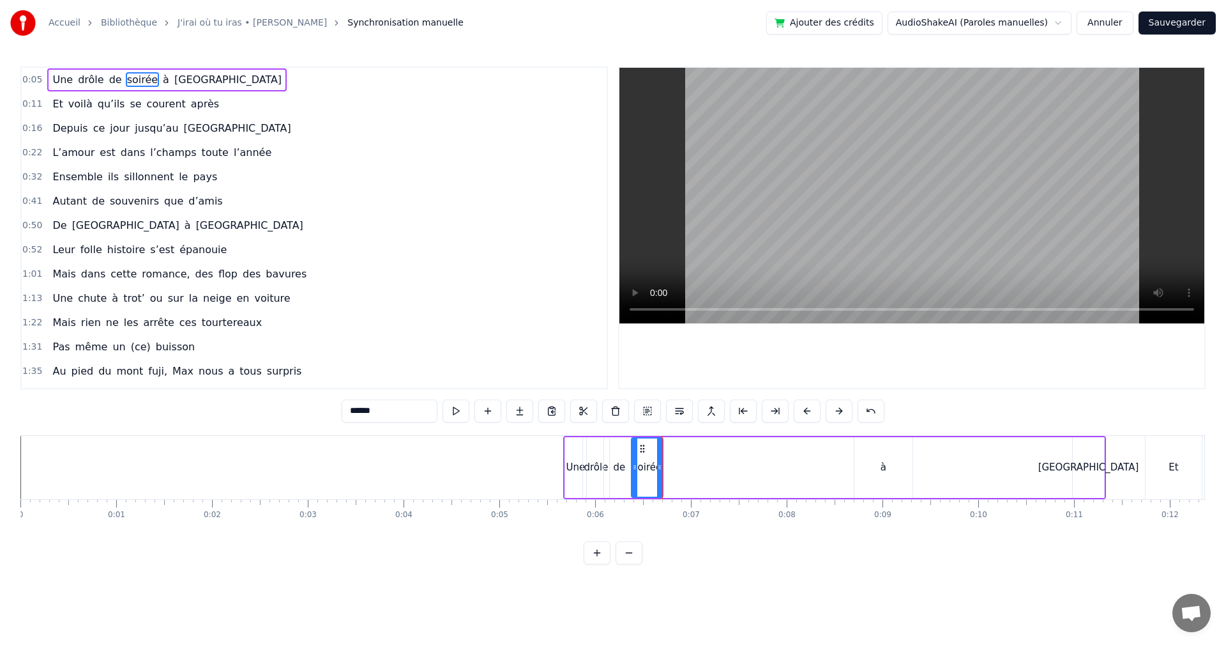
click at [877, 470] on div "à" at bounding box center [884, 467] width 58 height 61
drag, startPoint x: 862, startPoint y: 449, endPoint x: 668, endPoint y: 454, distance: 194.2
click at [668, 454] on div "à" at bounding box center [689, 467] width 57 height 58
drag, startPoint x: 717, startPoint y: 467, endPoint x: 682, endPoint y: 468, distance: 35.8
click at [682, 468] on icon at bounding box center [679, 467] width 5 height 10
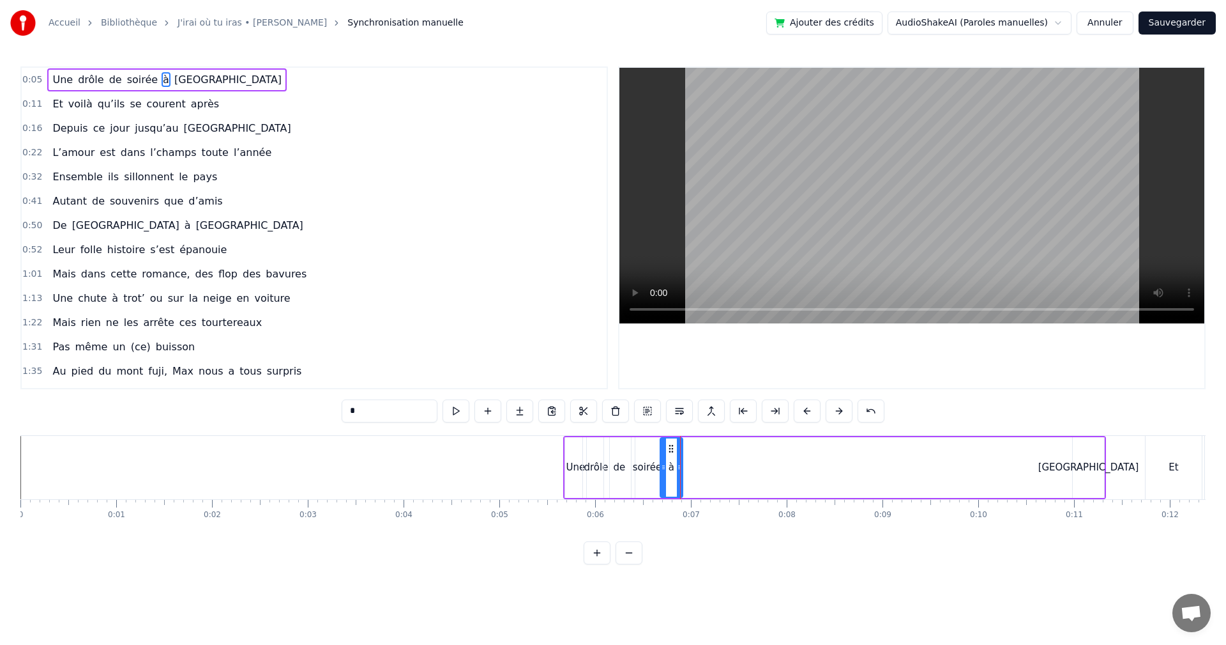
click at [1091, 465] on div "[GEOGRAPHIC_DATA]" at bounding box center [1089, 467] width 101 height 15
type input "****"
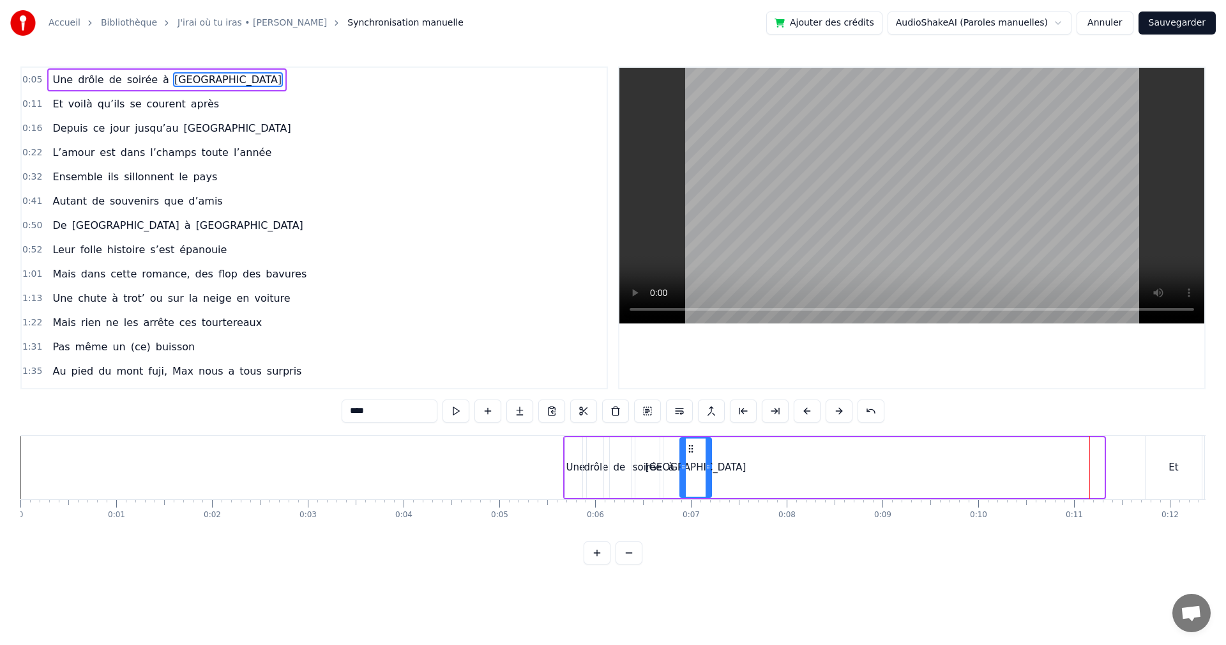
drag, startPoint x: 1083, startPoint y: 449, endPoint x: 690, endPoint y: 462, distance: 393.1
click at [690, 462] on div "[GEOGRAPHIC_DATA]" at bounding box center [696, 467] width 30 height 58
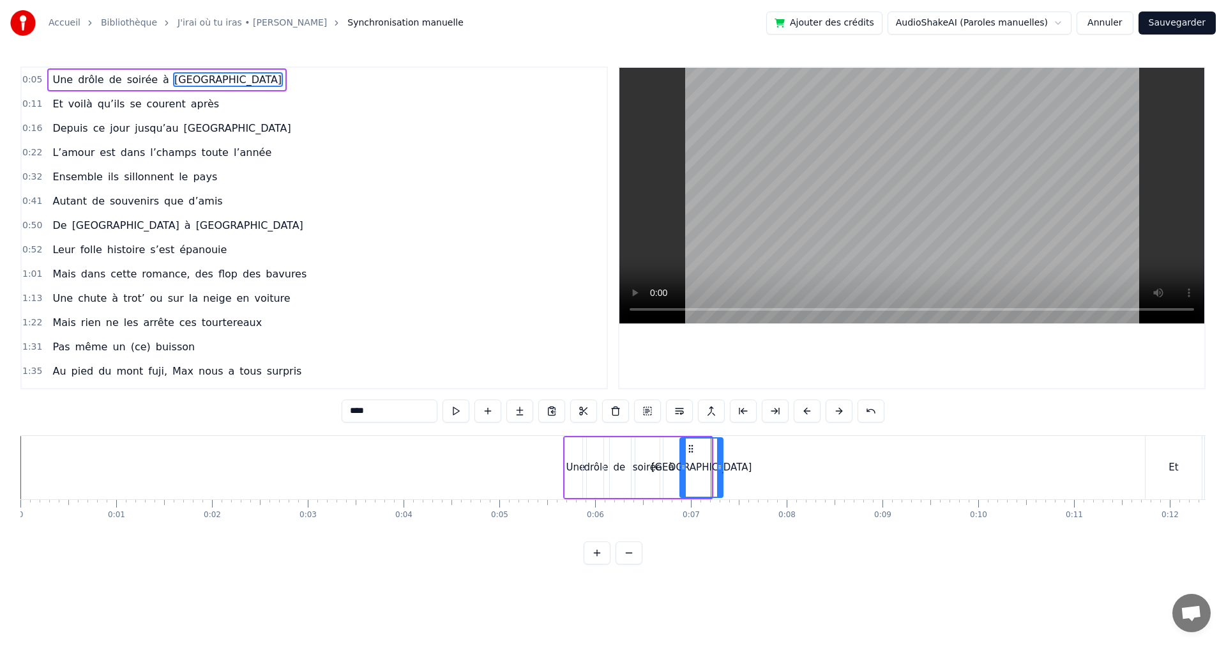
drag, startPoint x: 706, startPoint y: 468, endPoint x: 719, endPoint y: 466, distance: 12.2
click at [719, 466] on icon at bounding box center [719, 467] width 5 height 10
click at [33, 101] on span "0:11" at bounding box center [32, 104] width 20 height 13
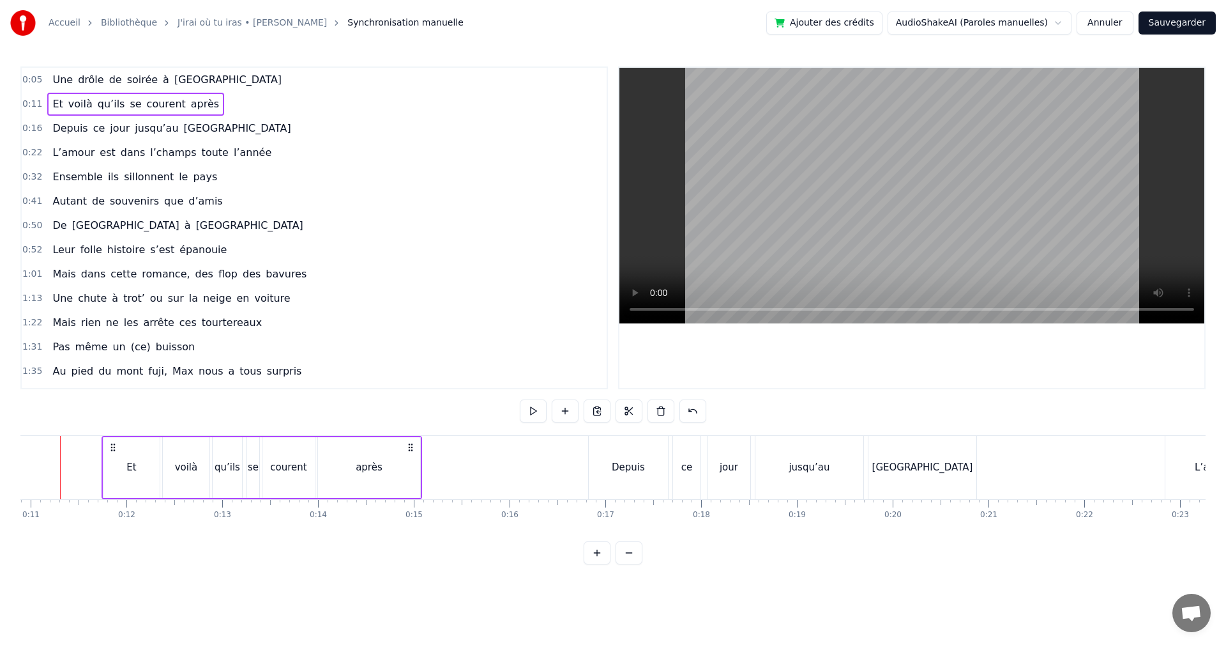
scroll to position [0, 1060]
click at [1180, 15] on button "Sauvegarder" at bounding box center [1177, 22] width 77 height 23
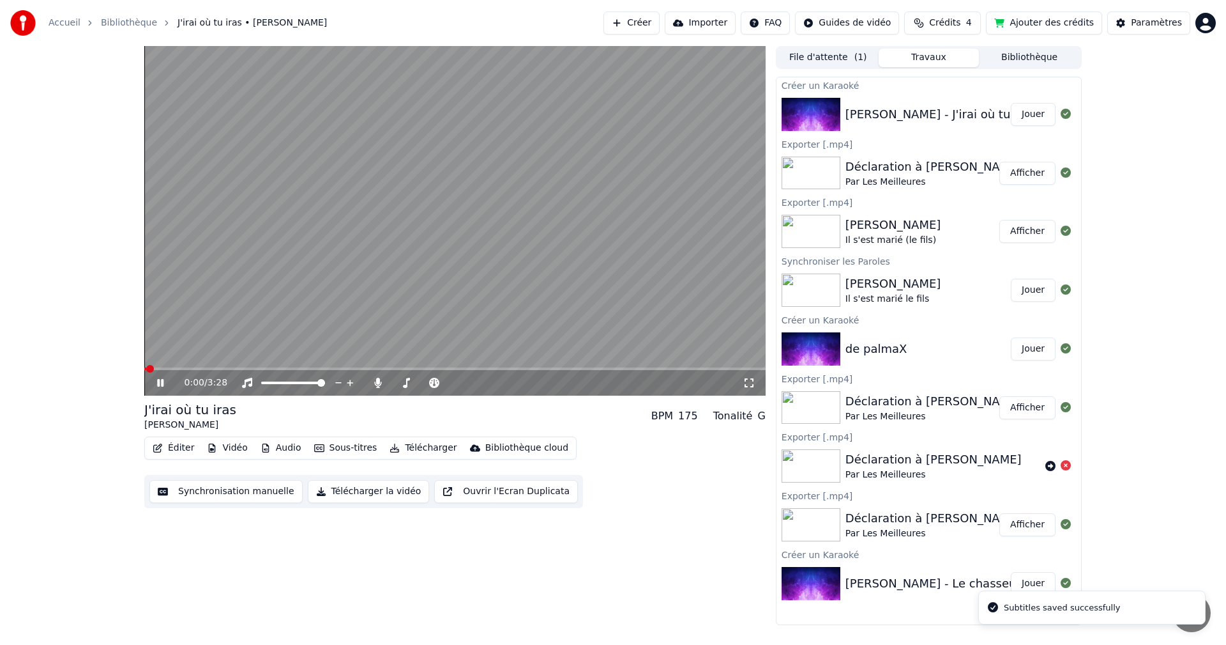
click at [184, 450] on button "Éditer" at bounding box center [174, 448] width 52 height 18
click at [441, 257] on video at bounding box center [455, 220] width 622 height 349
click at [169, 446] on button "Éditer" at bounding box center [174, 448] width 52 height 18
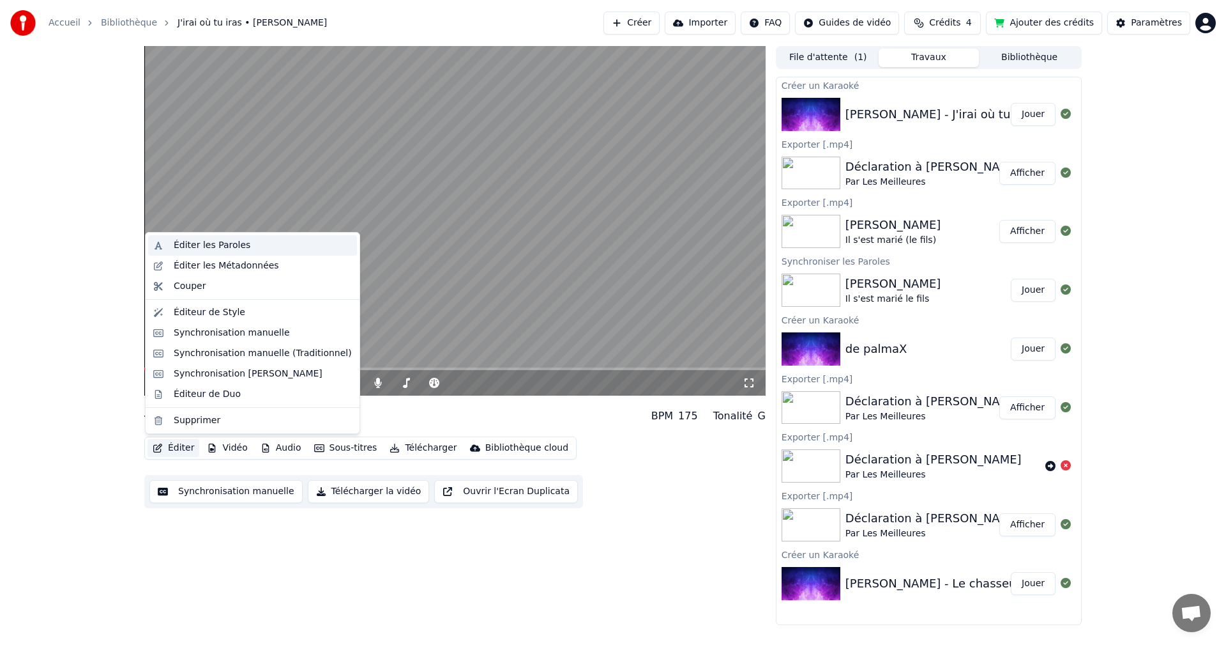
click at [246, 247] on div "Éditer les Paroles" at bounding box center [263, 245] width 178 height 13
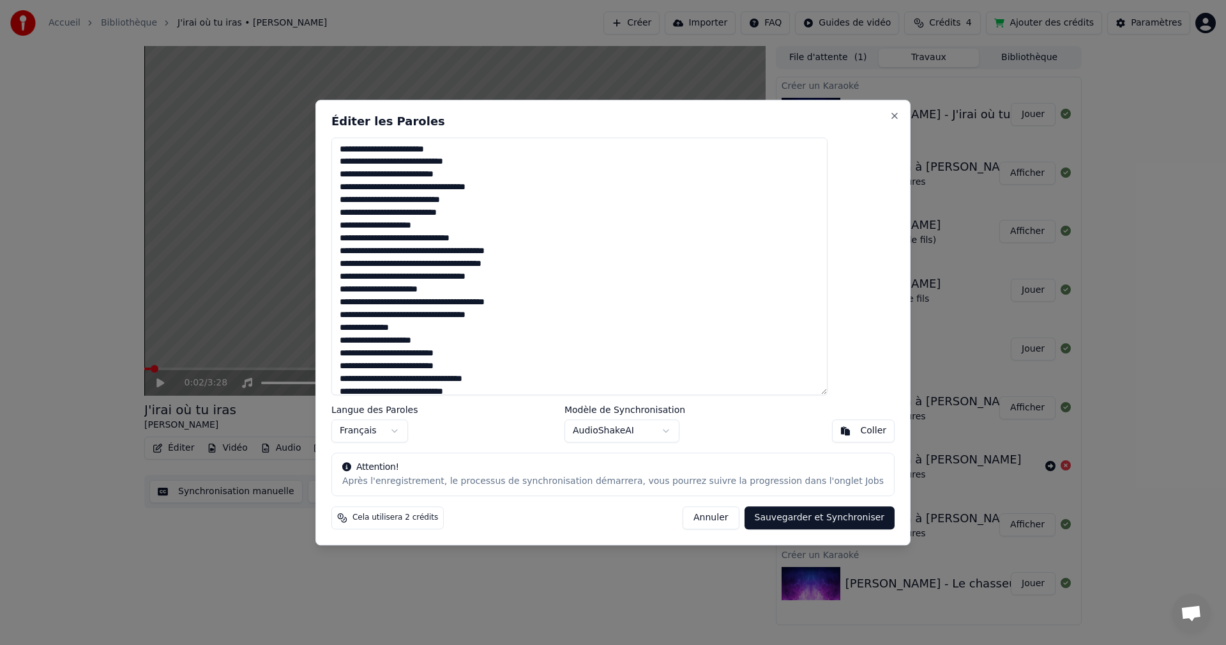
click at [374, 162] on textarea at bounding box center [580, 266] width 496 height 258
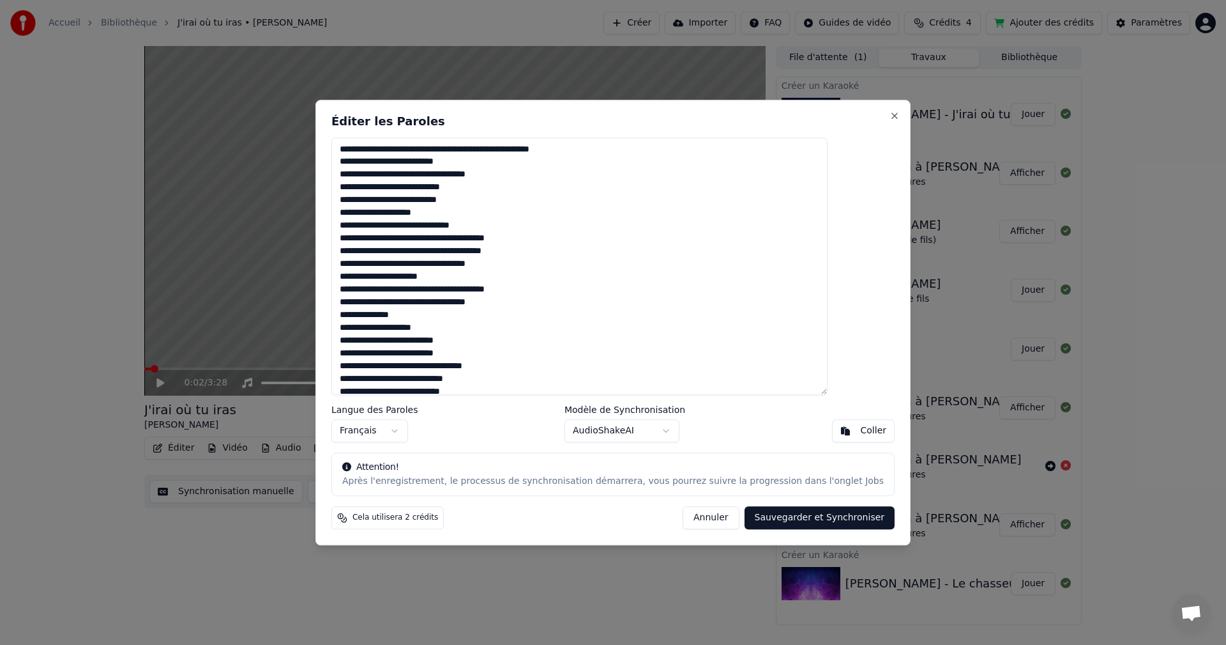
click at [372, 174] on textarea at bounding box center [580, 266] width 496 height 258
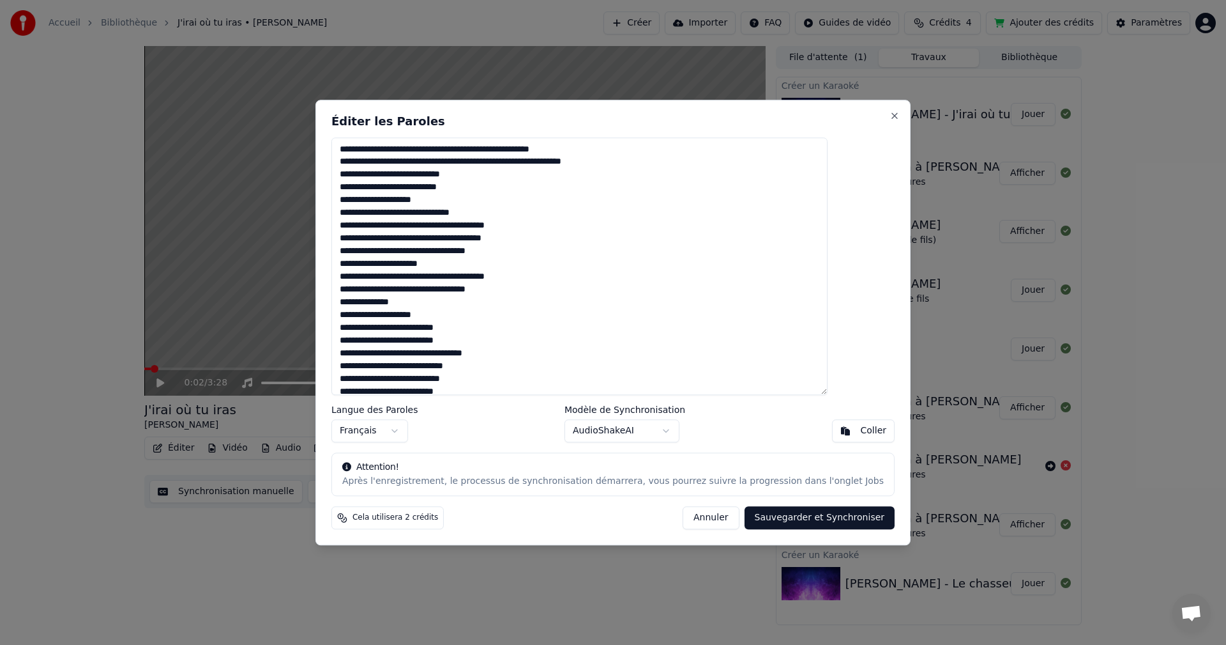
click at [374, 188] on textarea at bounding box center [580, 266] width 496 height 258
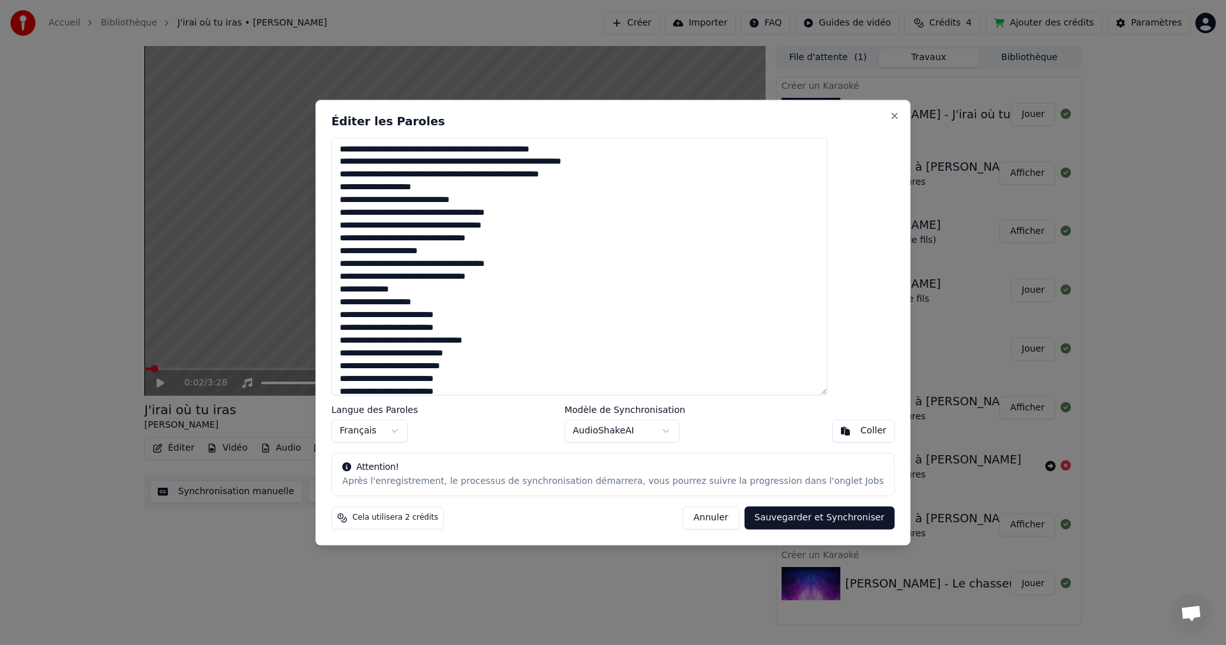
click at [374, 200] on textarea at bounding box center [580, 266] width 496 height 258
click at [374, 240] on textarea at bounding box center [580, 266] width 496 height 258
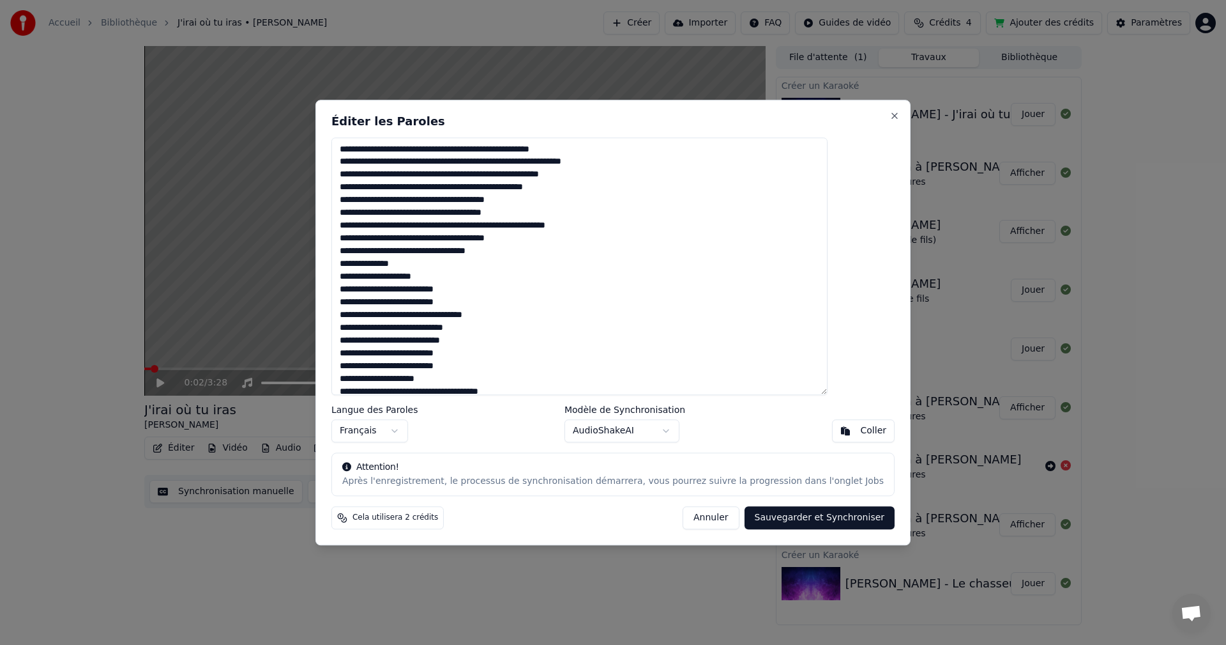
click at [641, 231] on textarea at bounding box center [580, 266] width 496 height 258
click at [485, 285] on textarea at bounding box center [580, 266] width 496 height 258
click at [482, 279] on textarea at bounding box center [580, 266] width 496 height 258
type textarea "**********"
drag, startPoint x: 477, startPoint y: 301, endPoint x: 363, endPoint y: 297, distance: 113.1
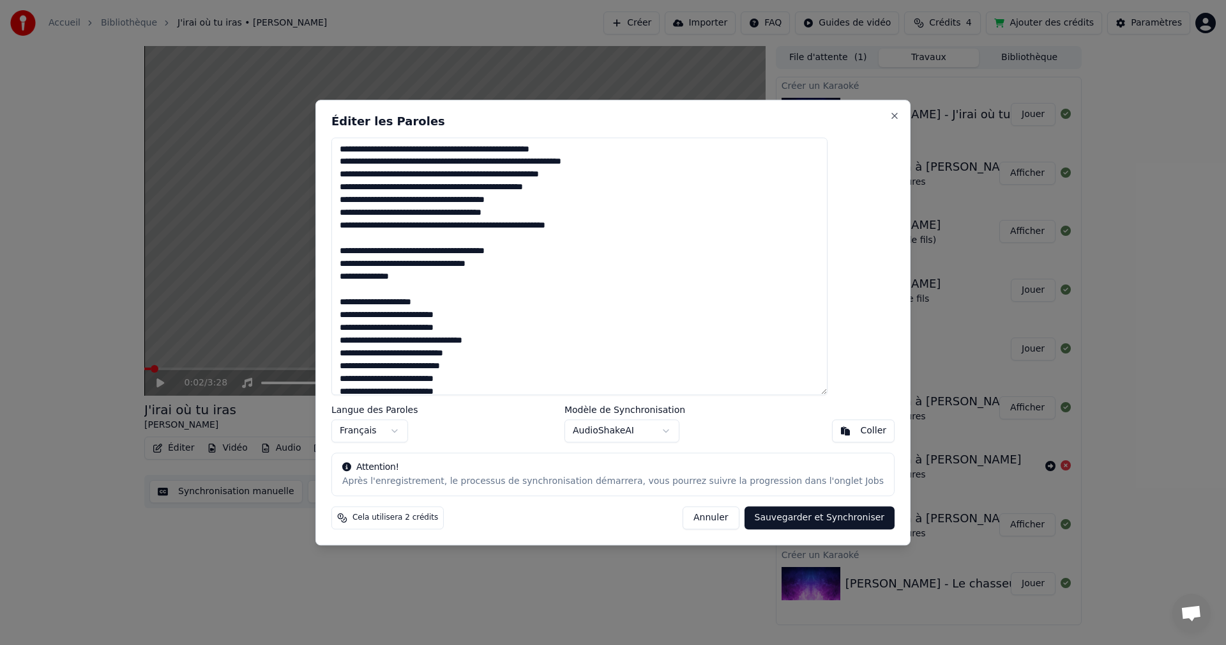
click at [363, 297] on div "Éditer les Paroles Langue des Paroles Français Modèle de Synchronisation AudioS…" at bounding box center [613, 322] width 595 height 445
click at [376, 316] on textarea at bounding box center [580, 266] width 496 height 258
click at [379, 325] on textarea at bounding box center [580, 266] width 496 height 258
click at [495, 316] on textarea at bounding box center [580, 266] width 496 height 258
click at [372, 339] on textarea at bounding box center [580, 266] width 496 height 258
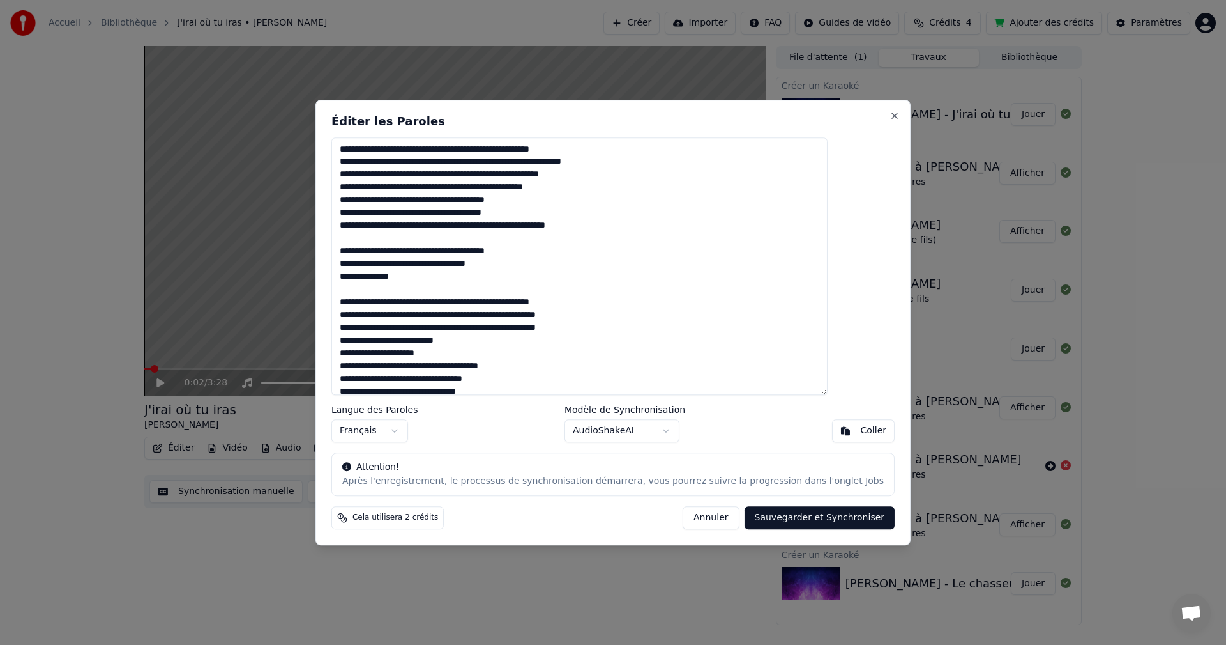
click at [375, 352] on textarea at bounding box center [580, 266] width 496 height 258
click at [604, 181] on textarea at bounding box center [580, 266] width 496 height 258
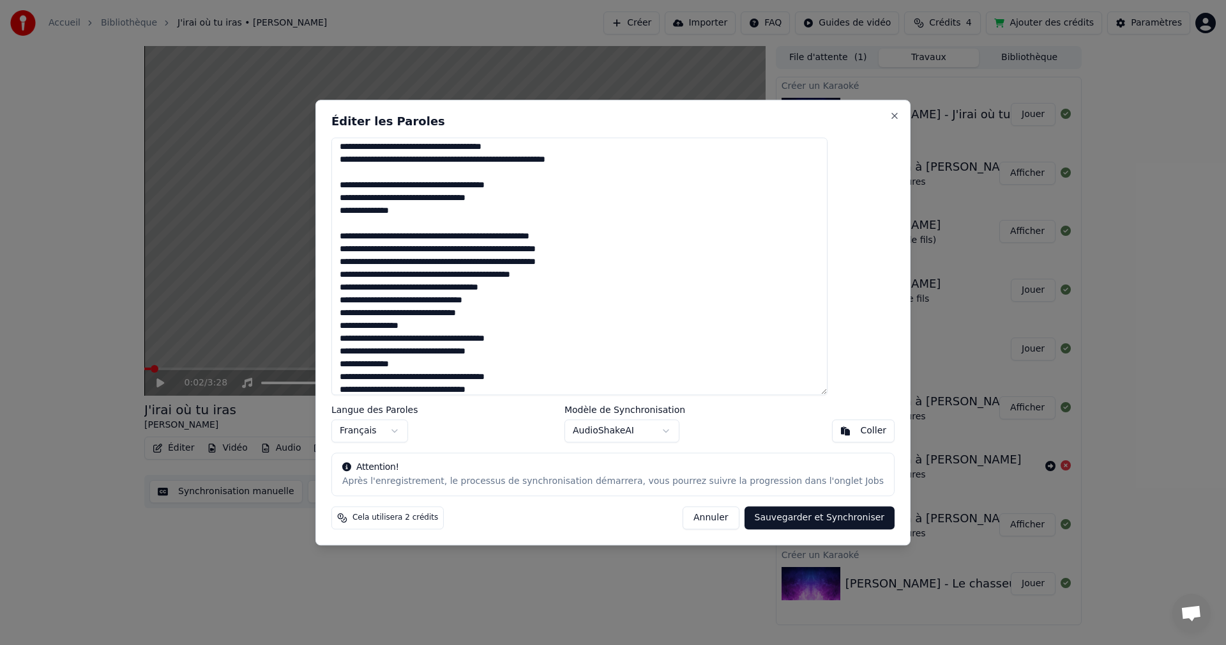
scroll to position [98, 0]
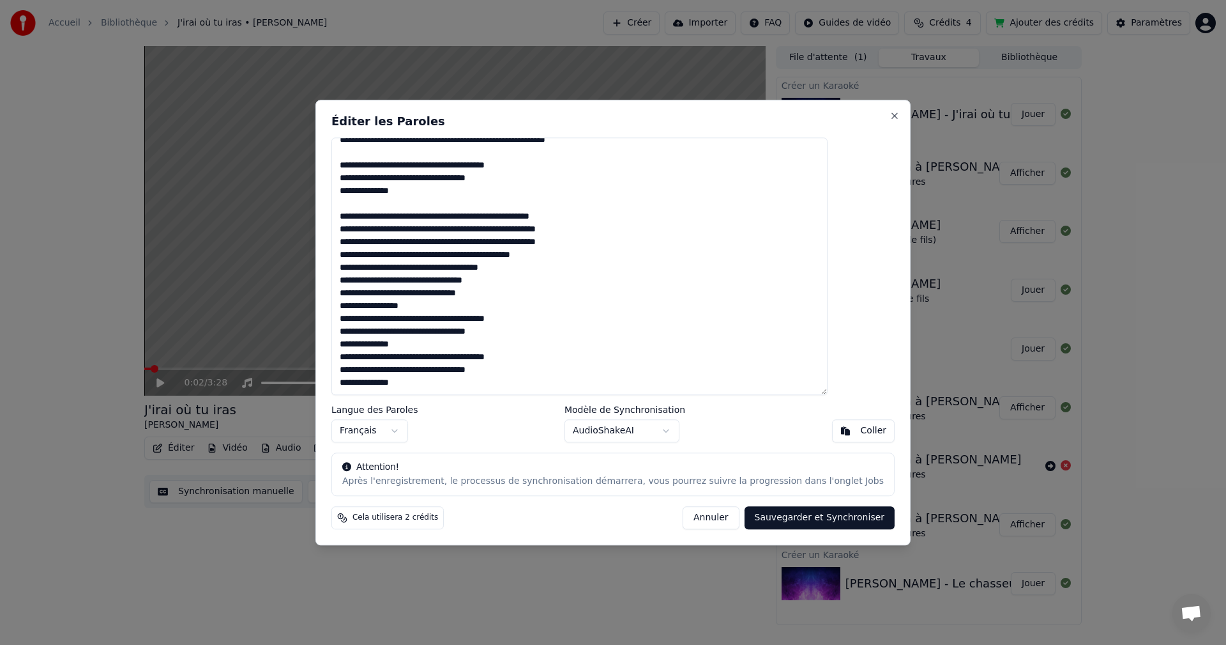
click at [599, 260] on textarea at bounding box center [580, 266] width 496 height 258
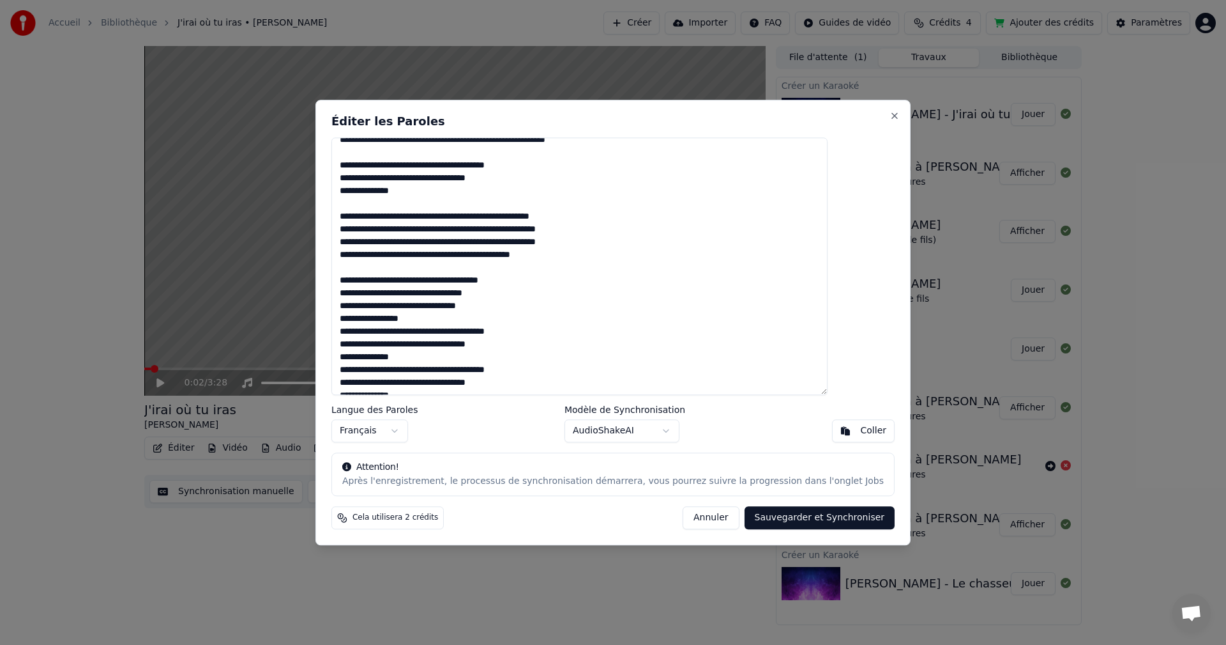
click at [372, 317] on textarea at bounding box center [580, 266] width 496 height 258
click at [618, 306] on textarea at bounding box center [580, 266] width 496 height 258
type textarea "**********"
click at [751, 510] on button "Sauvegarder et Synchroniser" at bounding box center [820, 517] width 151 height 23
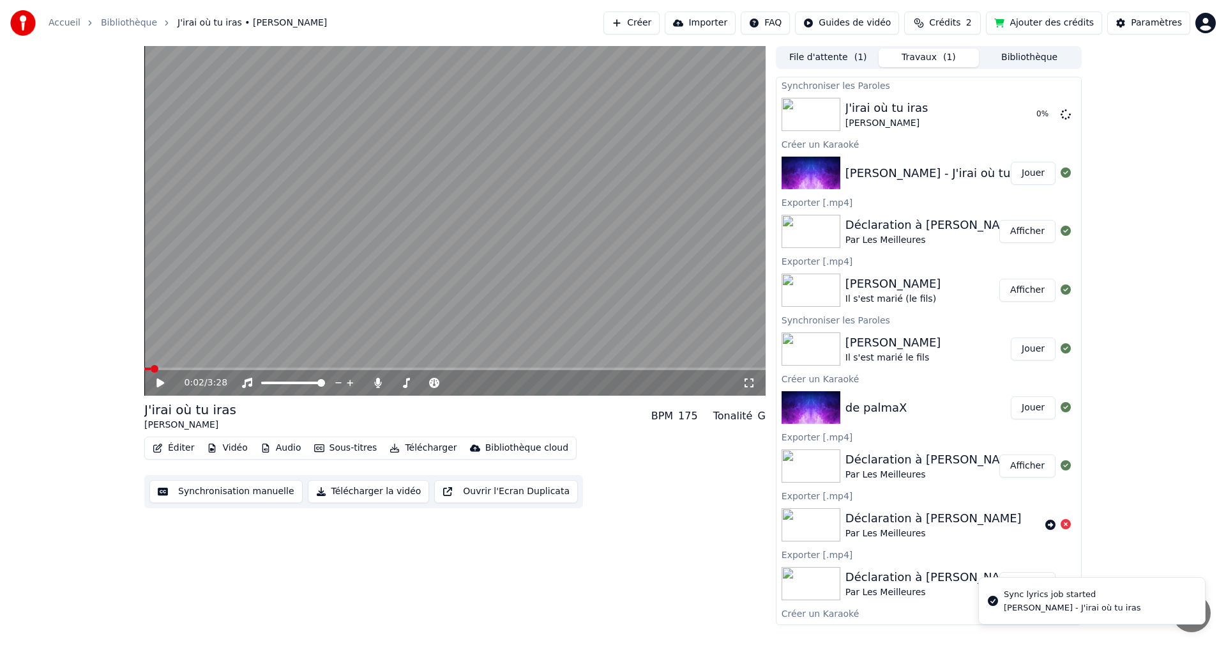
click at [845, 59] on button "File d'attente ( 1 )" at bounding box center [828, 58] width 101 height 19
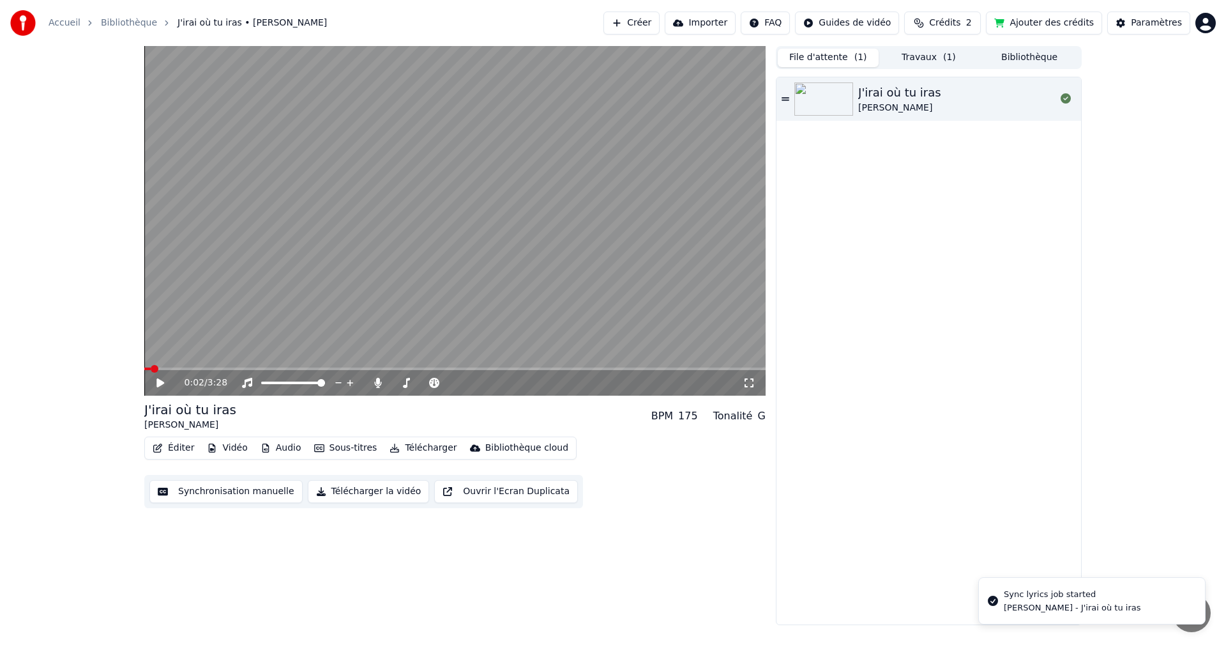
click at [926, 59] on button "Travaux ( 1 )" at bounding box center [929, 58] width 101 height 19
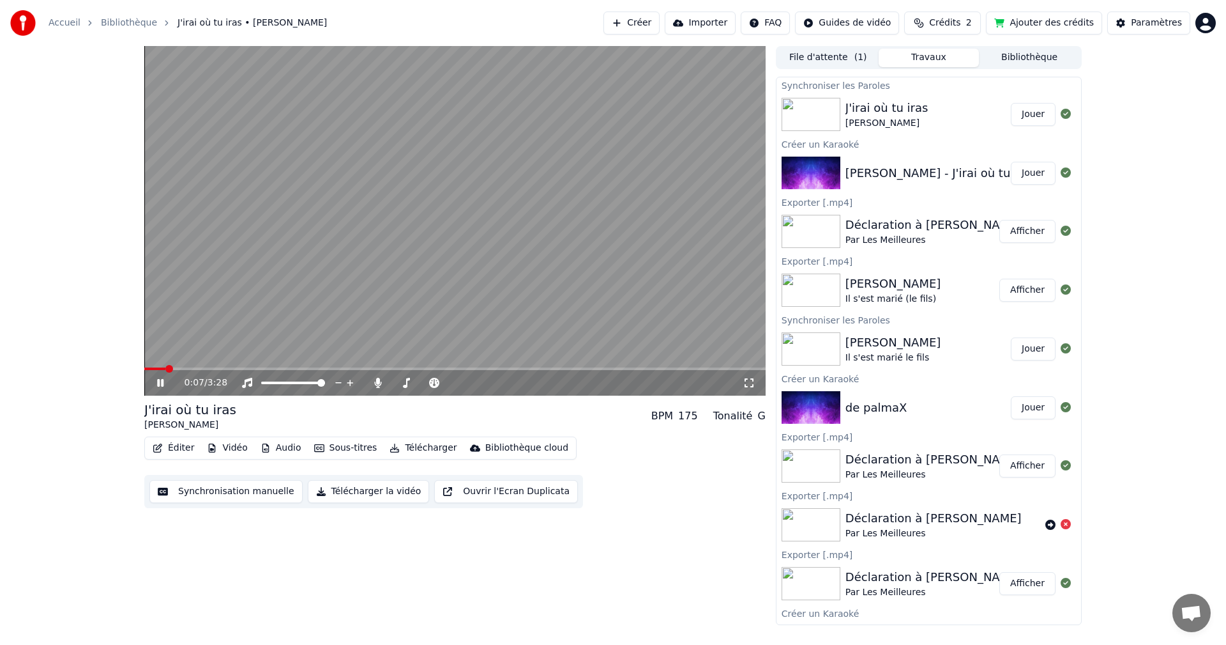
click at [160, 379] on icon at bounding box center [160, 383] width 6 height 8
click at [144, 372] on span at bounding box center [148, 369] width 8 height 8
click at [156, 381] on icon at bounding box center [170, 383] width 30 height 10
click at [164, 383] on icon at bounding box center [160, 383] width 6 height 8
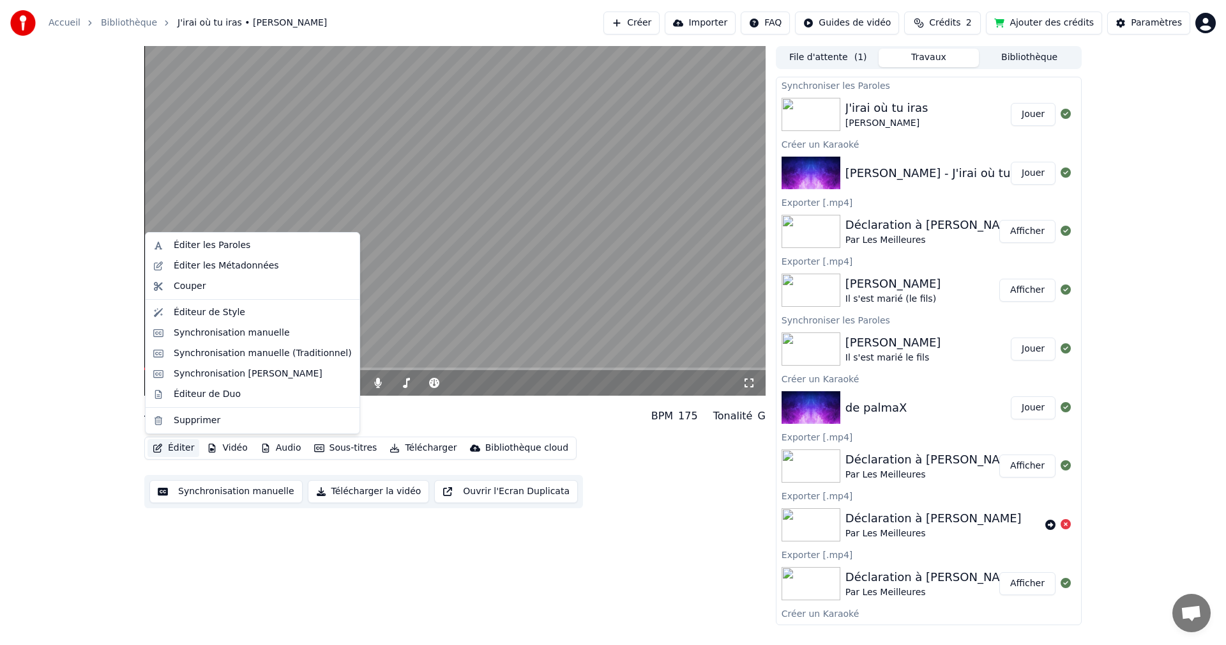
click at [183, 450] on button "Éditer" at bounding box center [174, 448] width 52 height 18
click at [220, 242] on div "Éditer les Paroles" at bounding box center [212, 245] width 77 height 13
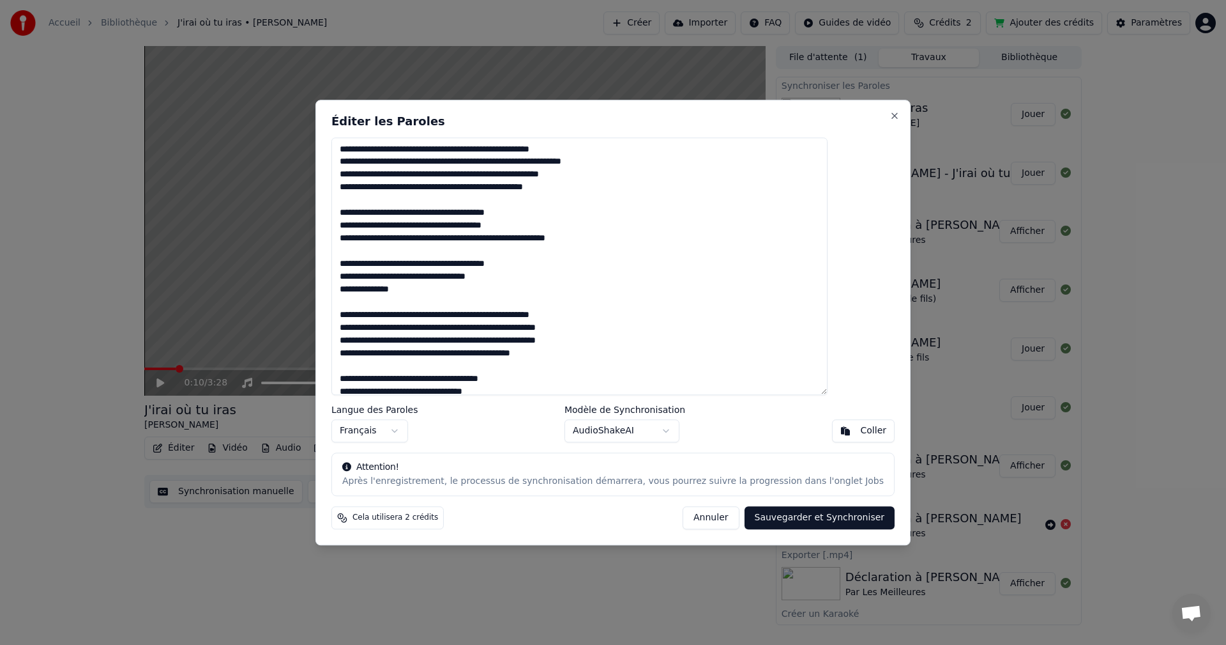
click at [650, 429] on body "Accueil Bibliothèque J'irai où tu iras • [PERSON_NAME] Importer FAQ Guides de v…" at bounding box center [613, 322] width 1226 height 645
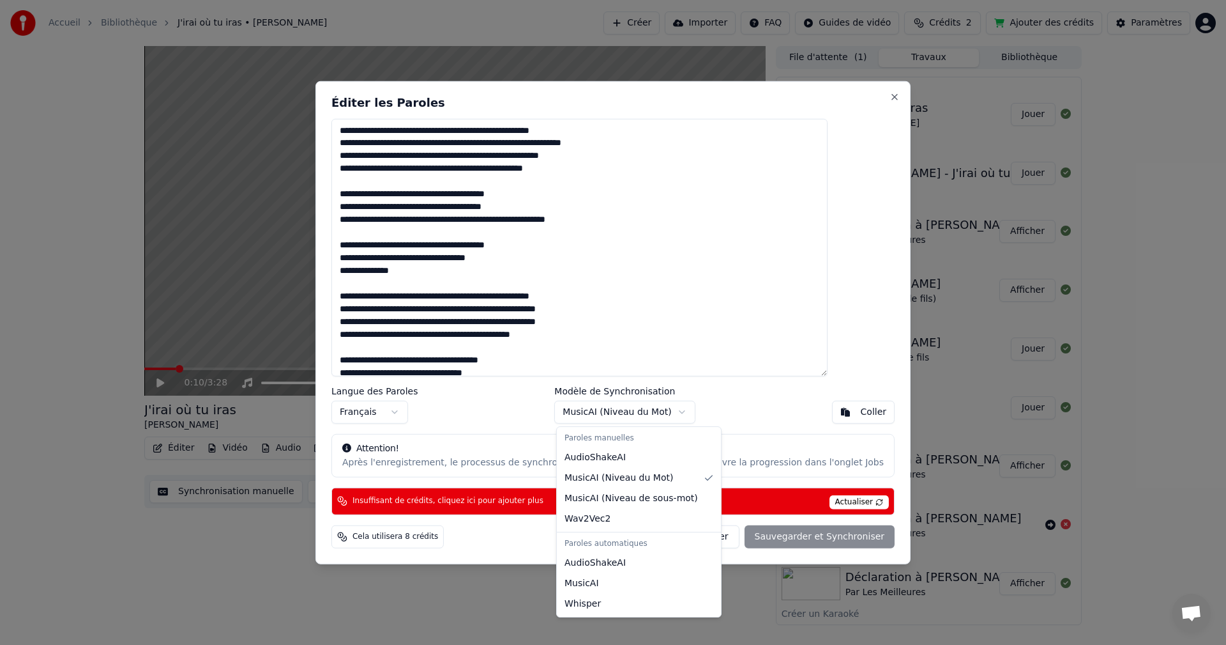
click at [661, 415] on body "Accueil Bibliothèque J'irai où tu iras • [PERSON_NAME] Importer FAQ Guides de v…" at bounding box center [613, 322] width 1226 height 645
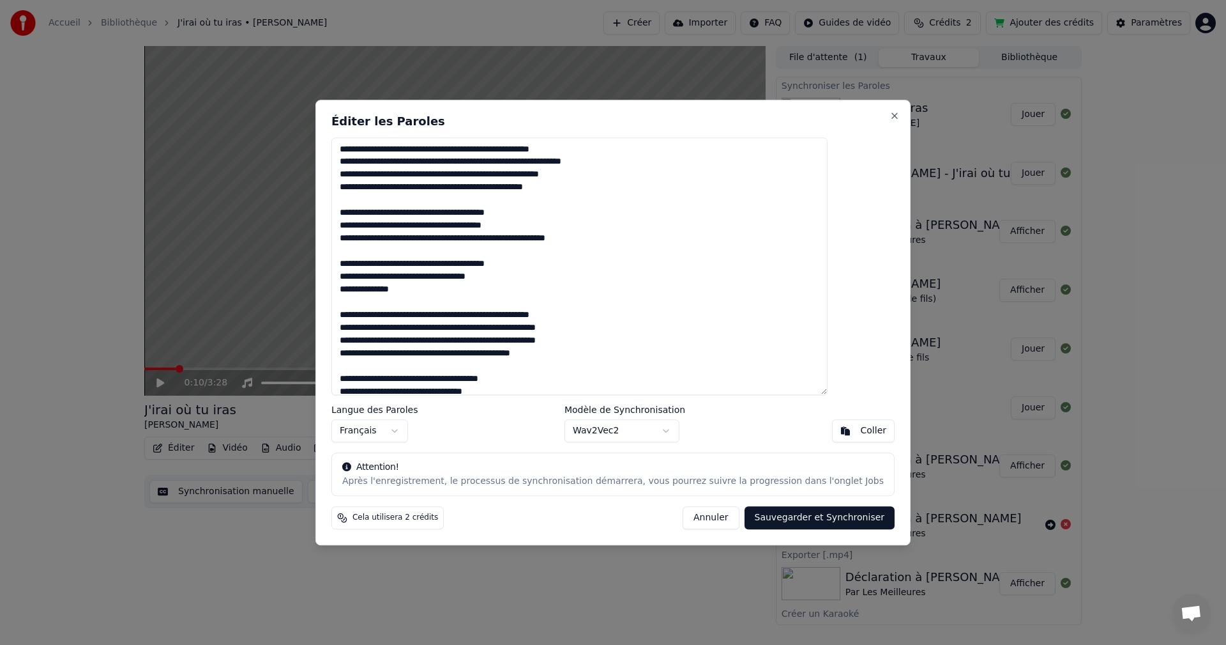
click at [768, 524] on button "Sauvegarder et Synchroniser" at bounding box center [820, 517] width 151 height 23
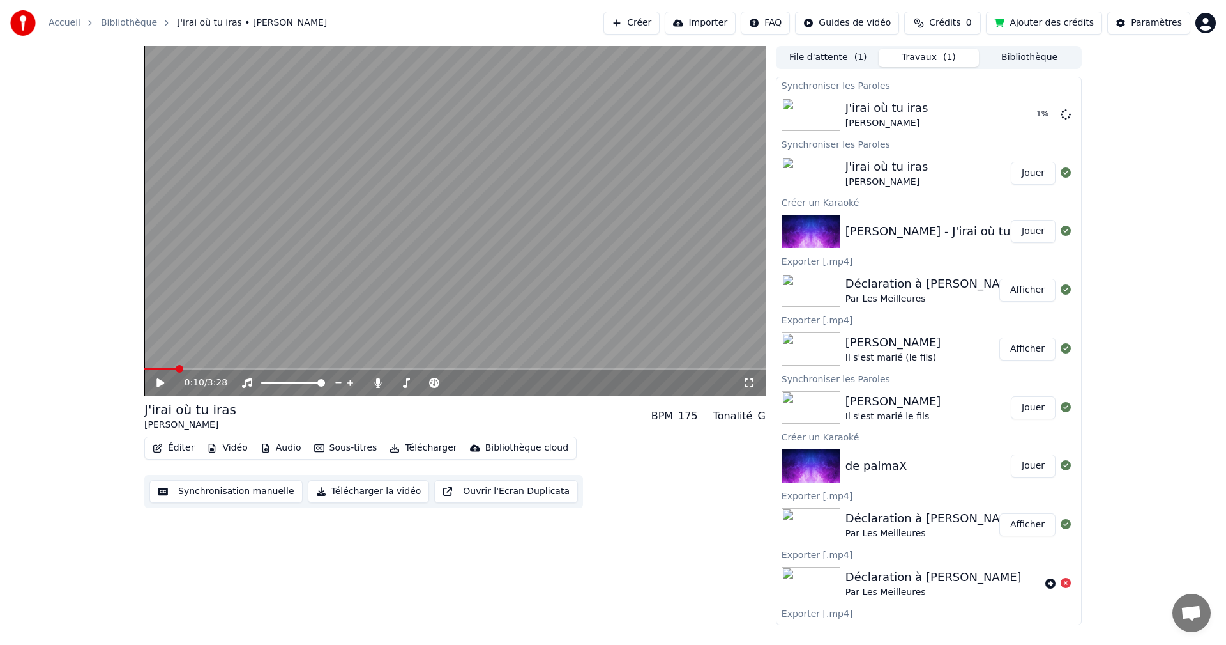
click at [181, 447] on button "Éditer" at bounding box center [174, 448] width 52 height 18
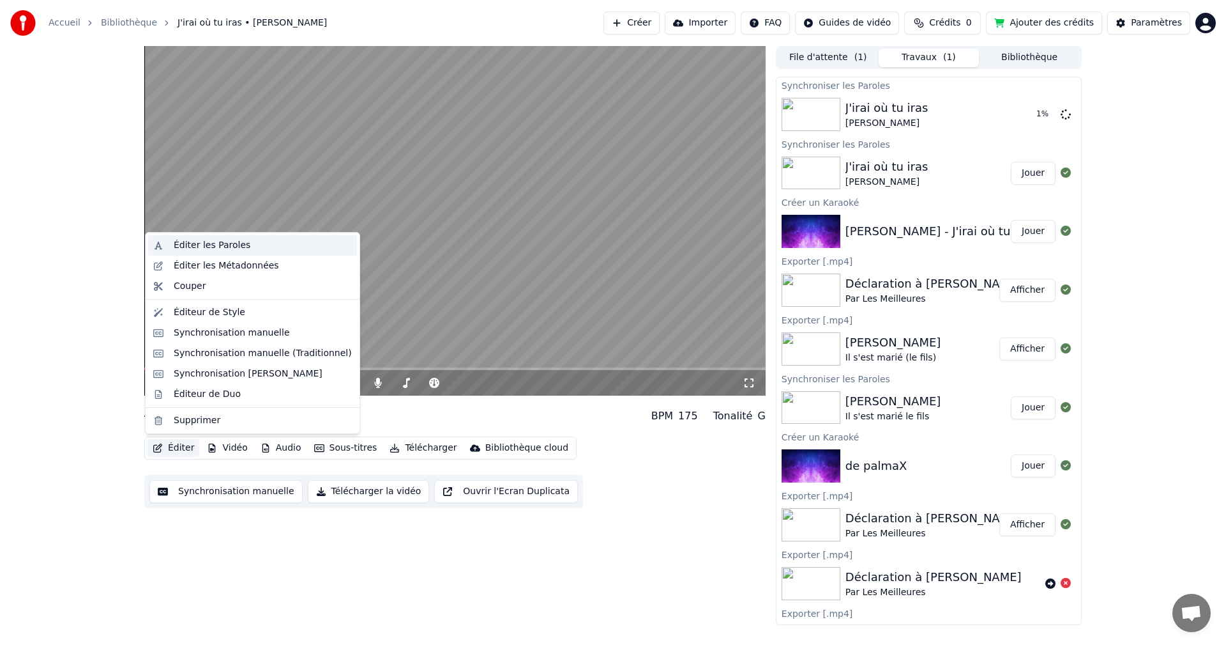
click at [211, 241] on div "Éditer les Paroles" at bounding box center [212, 245] width 77 height 13
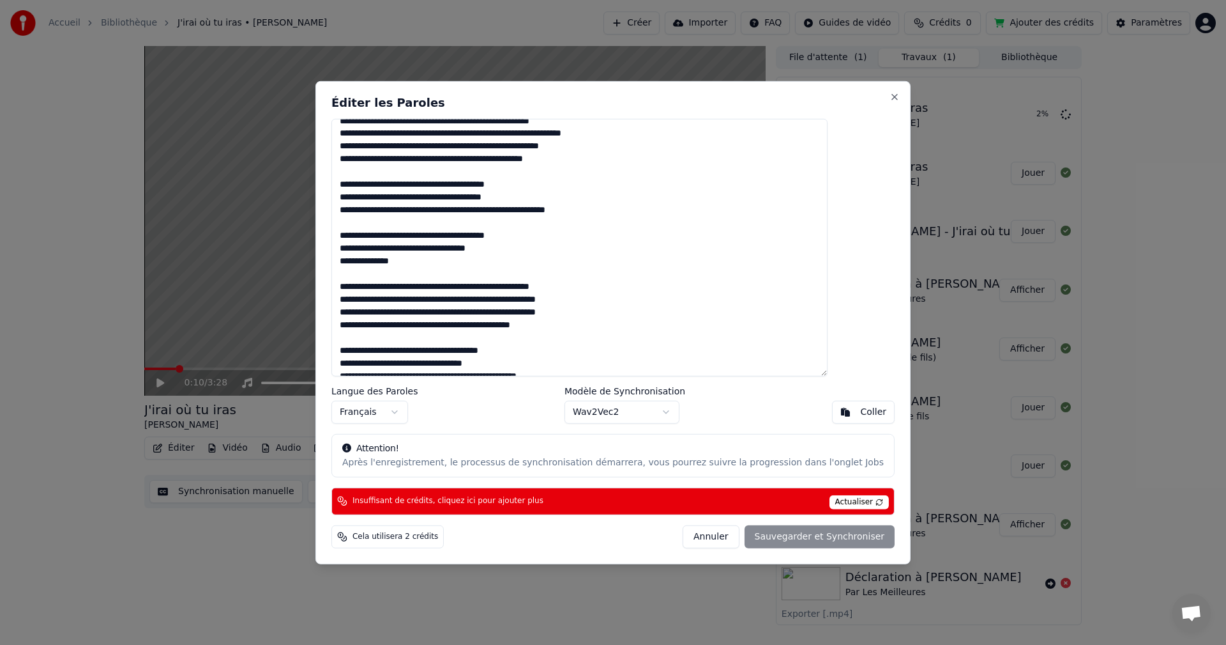
scroll to position [0, 0]
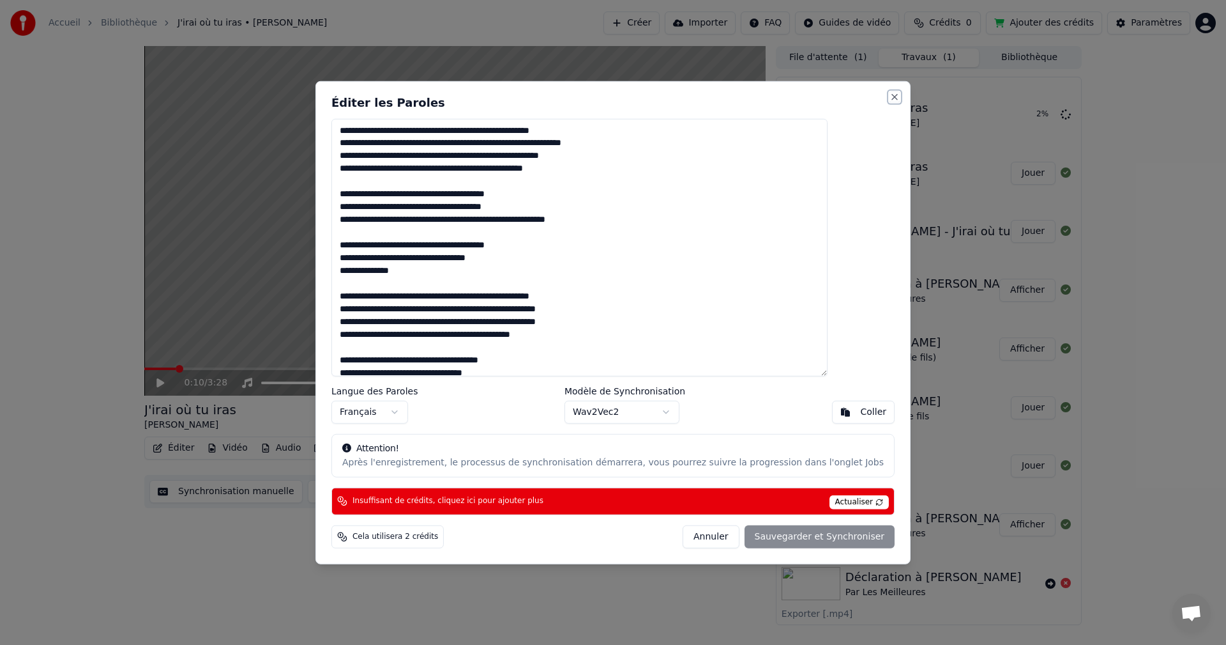
click at [890, 102] on button "Close" at bounding box center [895, 96] width 10 height 10
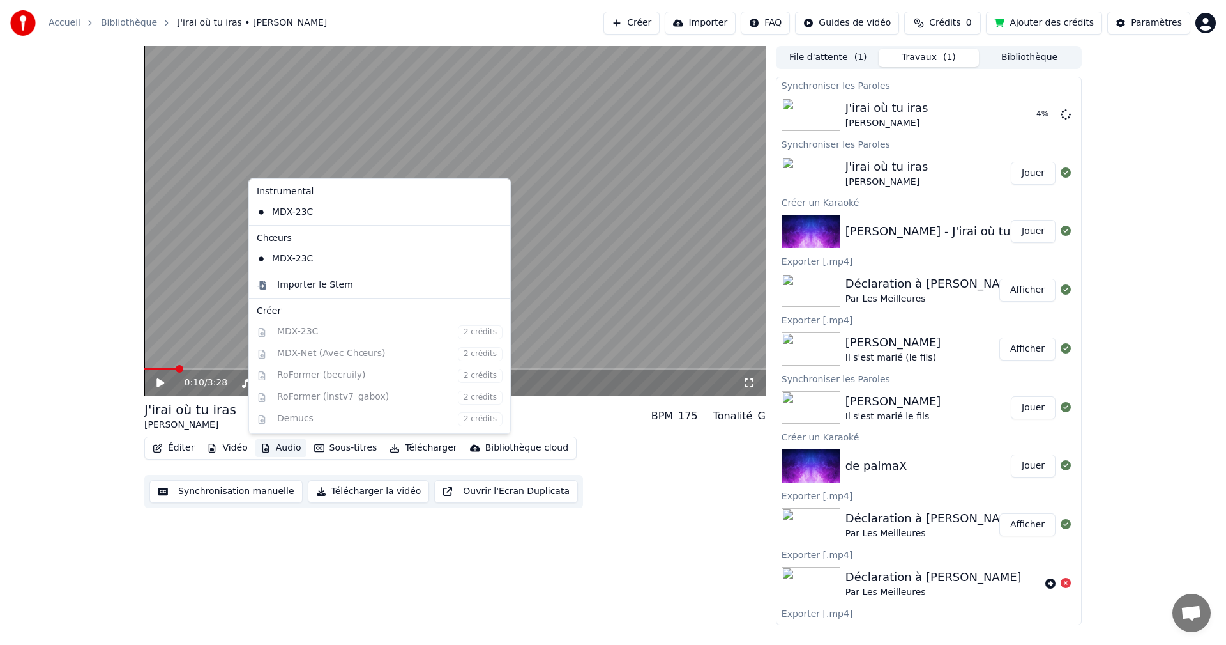
click at [277, 450] on button "Audio" at bounding box center [281, 448] width 51 height 18
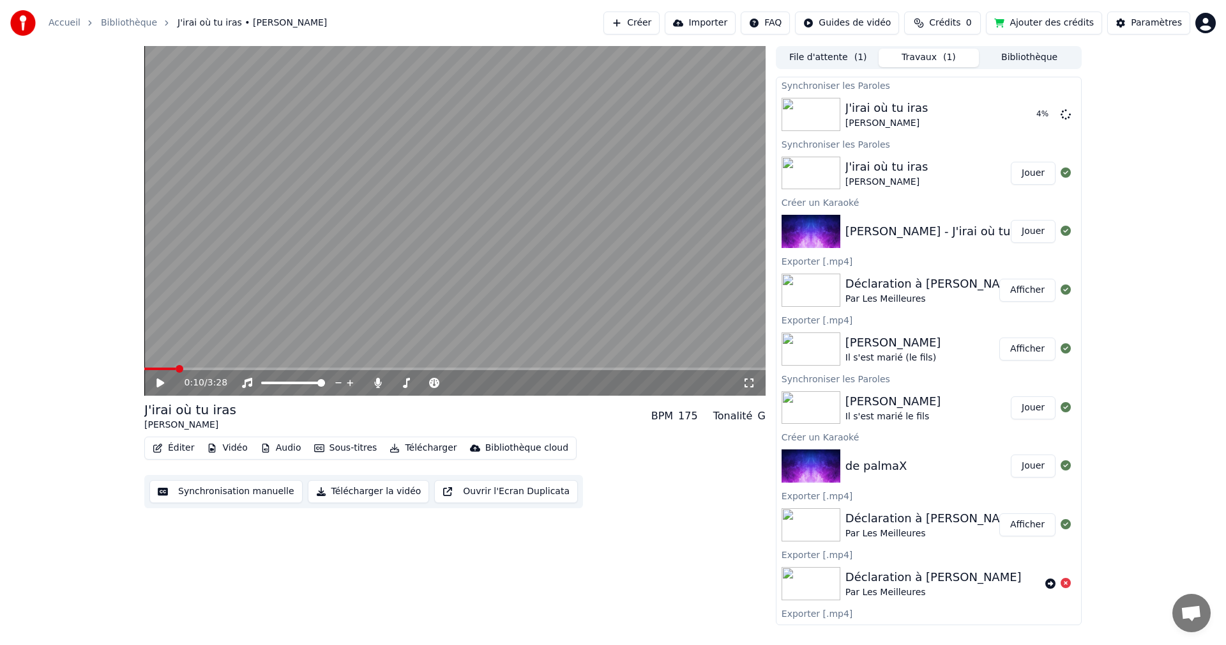
click at [201, 538] on div "0:10 / 3:28 J'irai où tu iras [PERSON_NAME] BPM 175 Tonalité G Éditer Vidéo Aud…" at bounding box center [455, 335] width 622 height 579
click at [190, 446] on button "Éditer" at bounding box center [174, 448] width 52 height 18
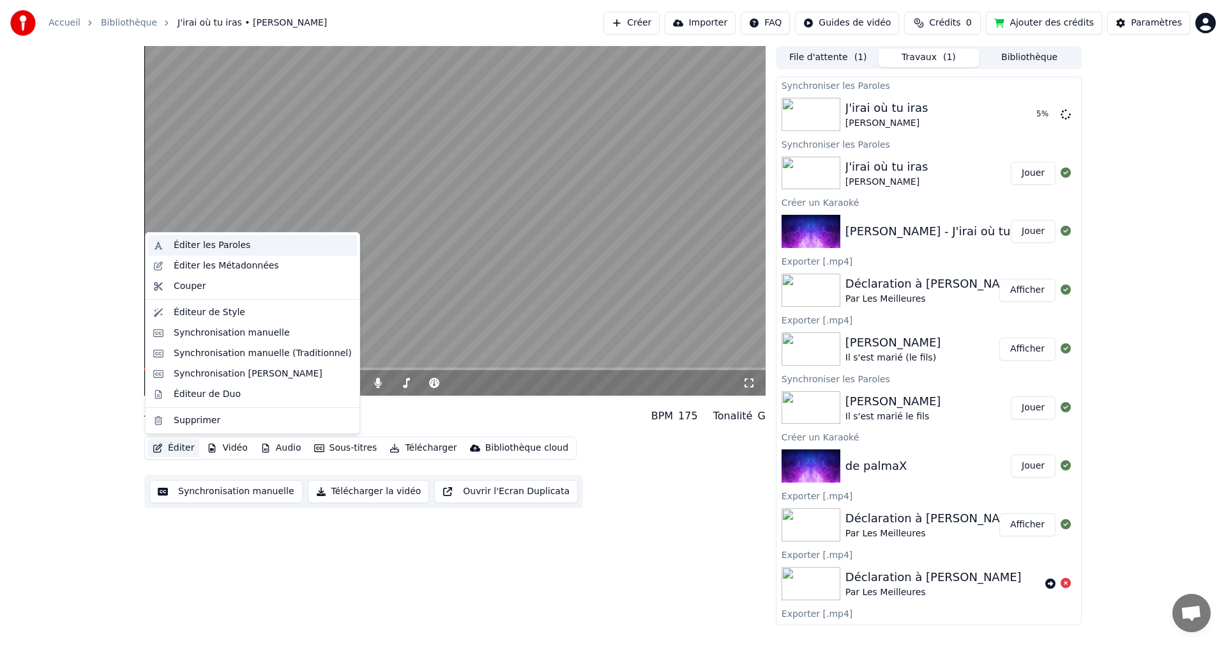
click at [226, 250] on div "Éditer les Paroles" at bounding box center [212, 245] width 77 height 13
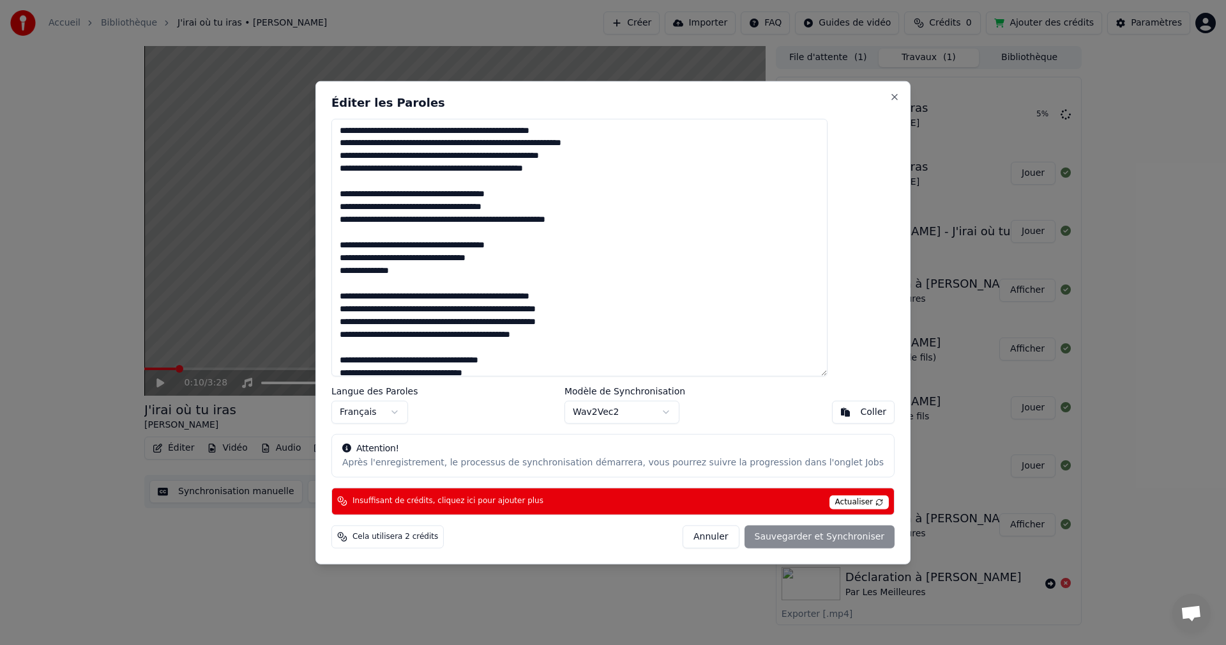
click at [830, 503] on span "Actualiser" at bounding box center [860, 502] width 60 height 14
click at [686, 537] on button "Annuler" at bounding box center [711, 536] width 56 height 23
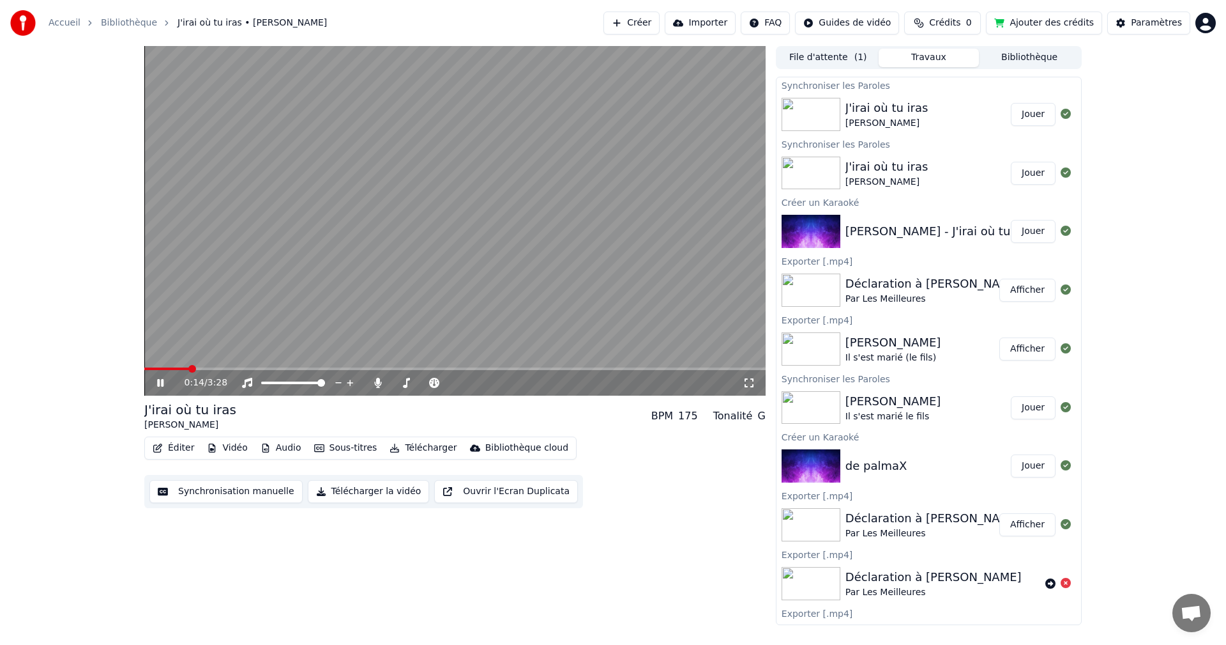
click at [155, 381] on icon at bounding box center [170, 383] width 30 height 10
click at [165, 372] on span at bounding box center [169, 369] width 8 height 8
click at [168, 379] on icon at bounding box center [170, 383] width 30 height 10
click at [951, 22] on span "Crédits" at bounding box center [944, 23] width 31 height 13
click at [674, 466] on div "Éditer Vidéo Audio Sous-titres Télécharger Bibliothèque cloud Synchronisation m…" at bounding box center [455, 472] width 622 height 72
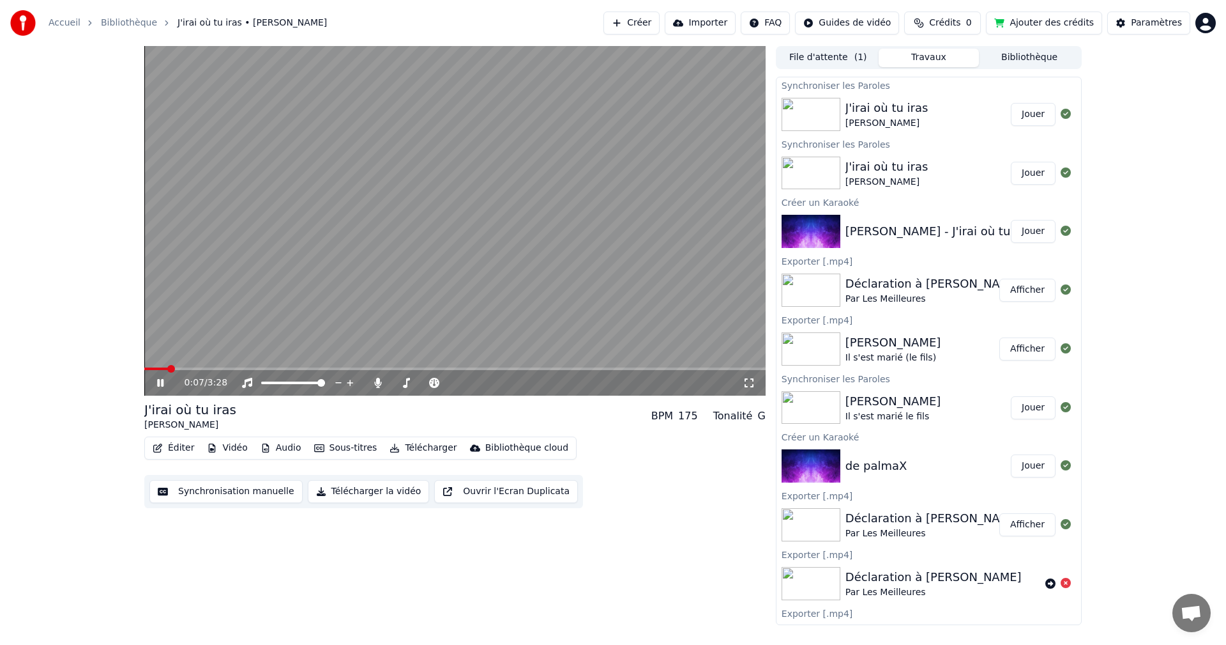
click at [158, 385] on icon at bounding box center [160, 383] width 6 height 8
click at [144, 372] on span at bounding box center [148, 369] width 8 height 8
click at [229, 445] on button "Vidéo" at bounding box center [227, 448] width 50 height 18
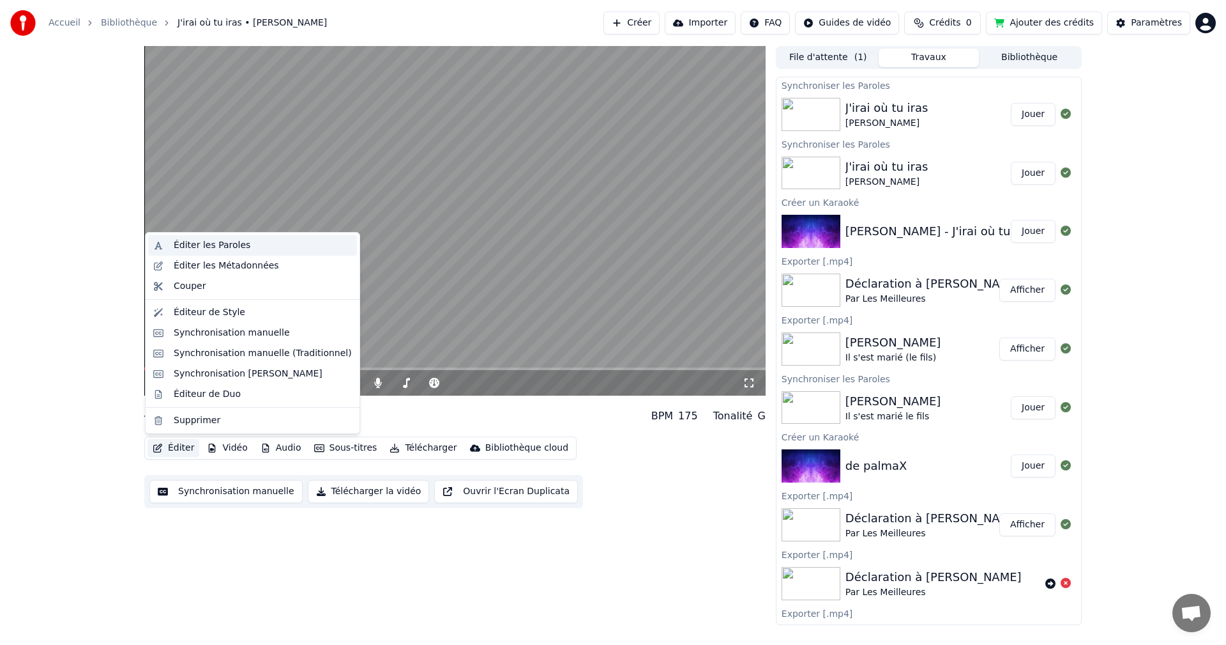
click at [217, 250] on div "Éditer les Paroles" at bounding box center [212, 245] width 77 height 13
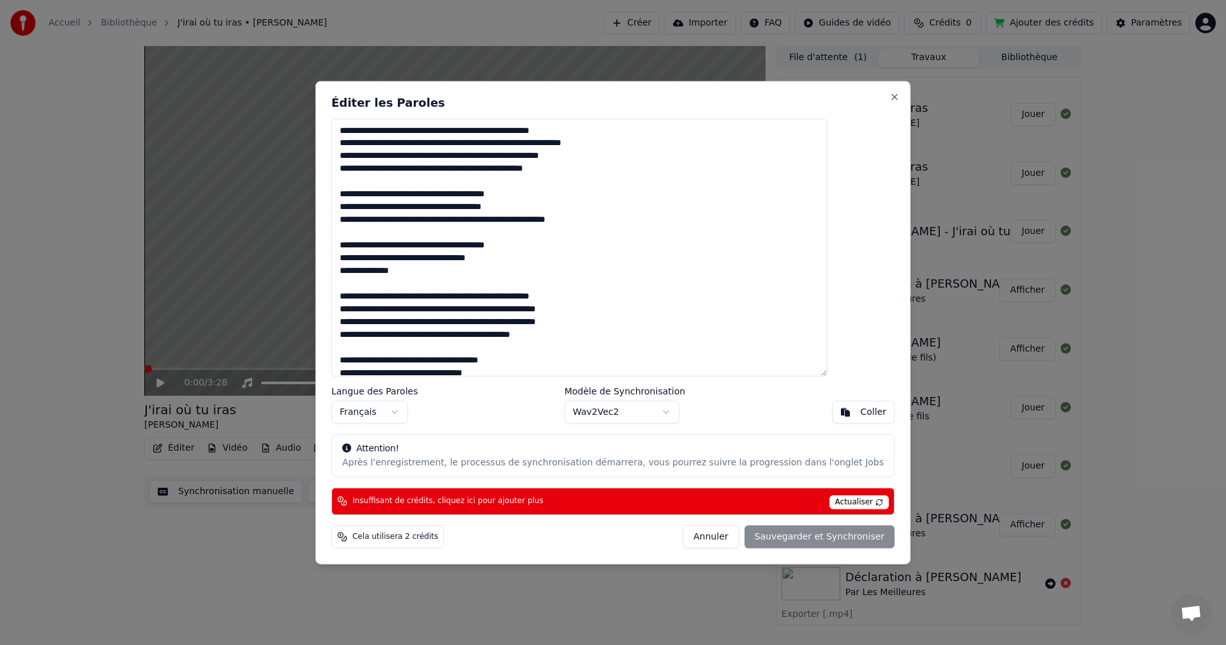
click at [651, 408] on body "Accueil Bibliothèque J'irai où tu iras • [PERSON_NAME] Importer FAQ Guides de v…" at bounding box center [613, 322] width 1226 height 645
click at [787, 540] on div "Annuler Sauvegarder et Synchroniser" at bounding box center [789, 536] width 212 height 23
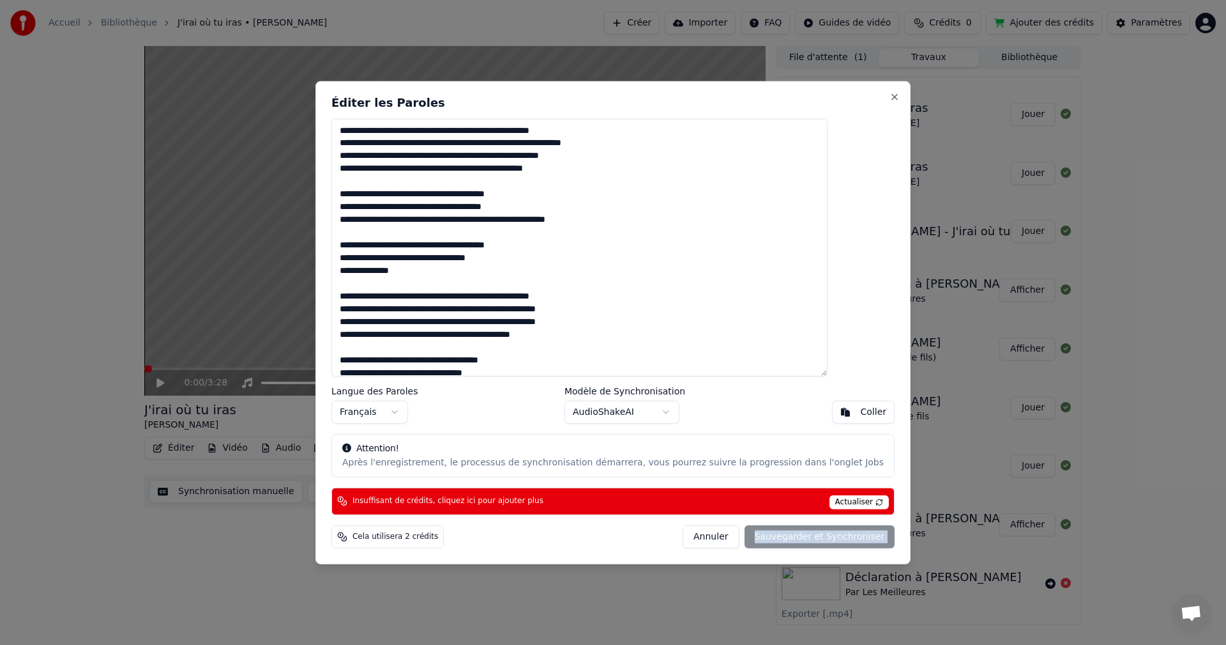
click at [787, 540] on div "Annuler Sauvegarder et Synchroniser" at bounding box center [789, 536] width 212 height 23
click at [774, 540] on div "Annuler Sauvegarder et Synchroniser" at bounding box center [789, 536] width 212 height 23
click at [890, 99] on button "Close" at bounding box center [895, 96] width 10 height 10
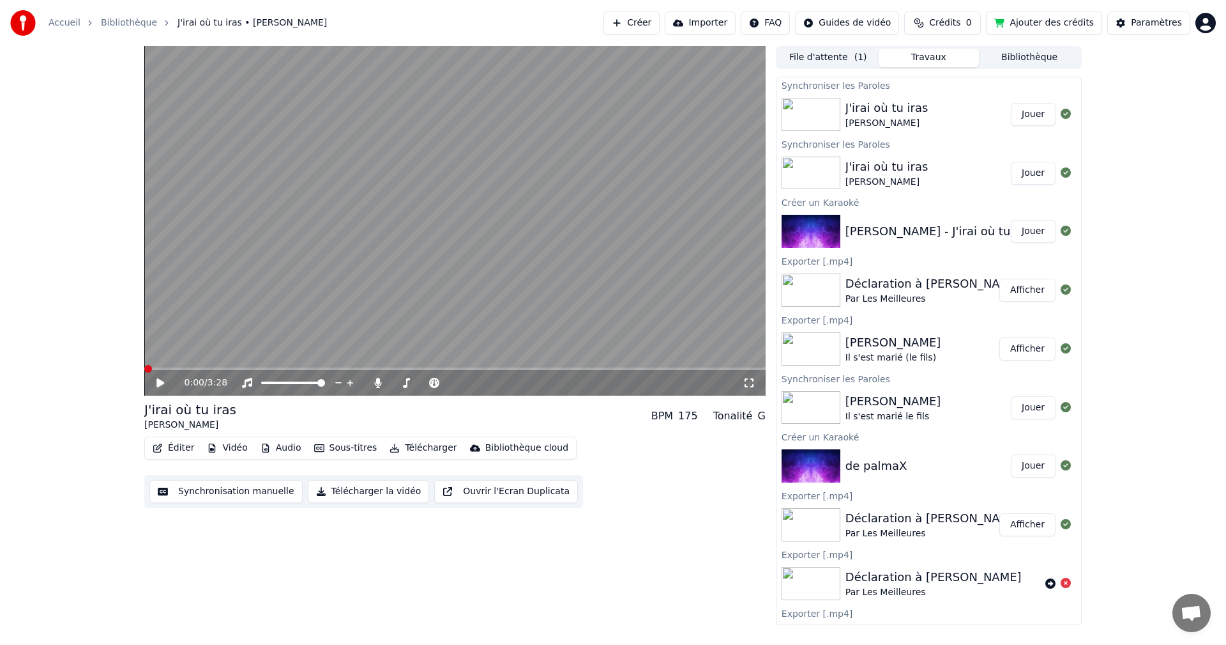
click at [174, 450] on button "Éditer" at bounding box center [174, 448] width 52 height 18
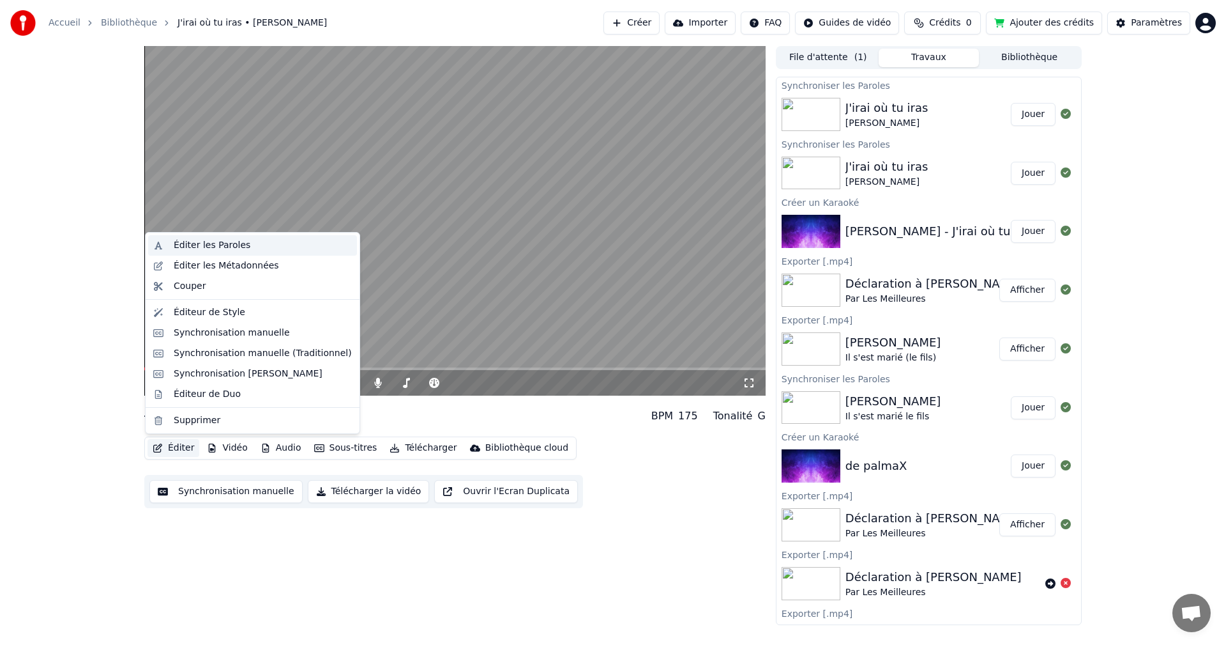
click at [254, 247] on div "Éditer les Paroles" at bounding box center [263, 245] width 178 height 13
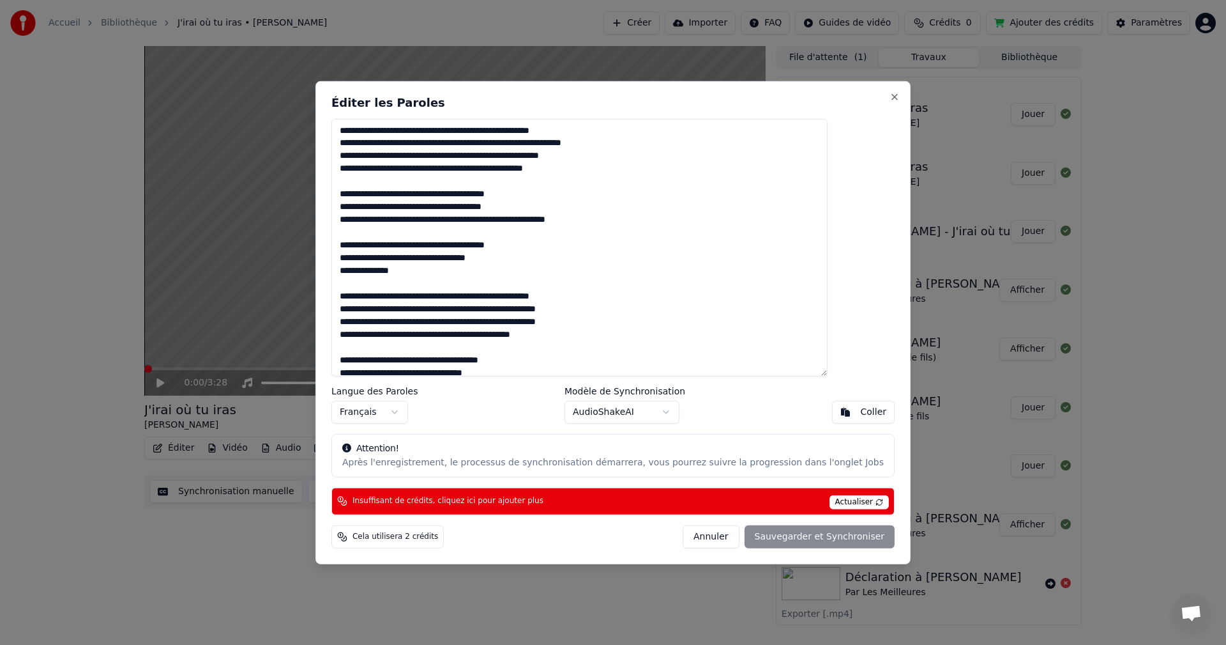
click at [693, 538] on button "Annuler" at bounding box center [711, 536] width 56 height 23
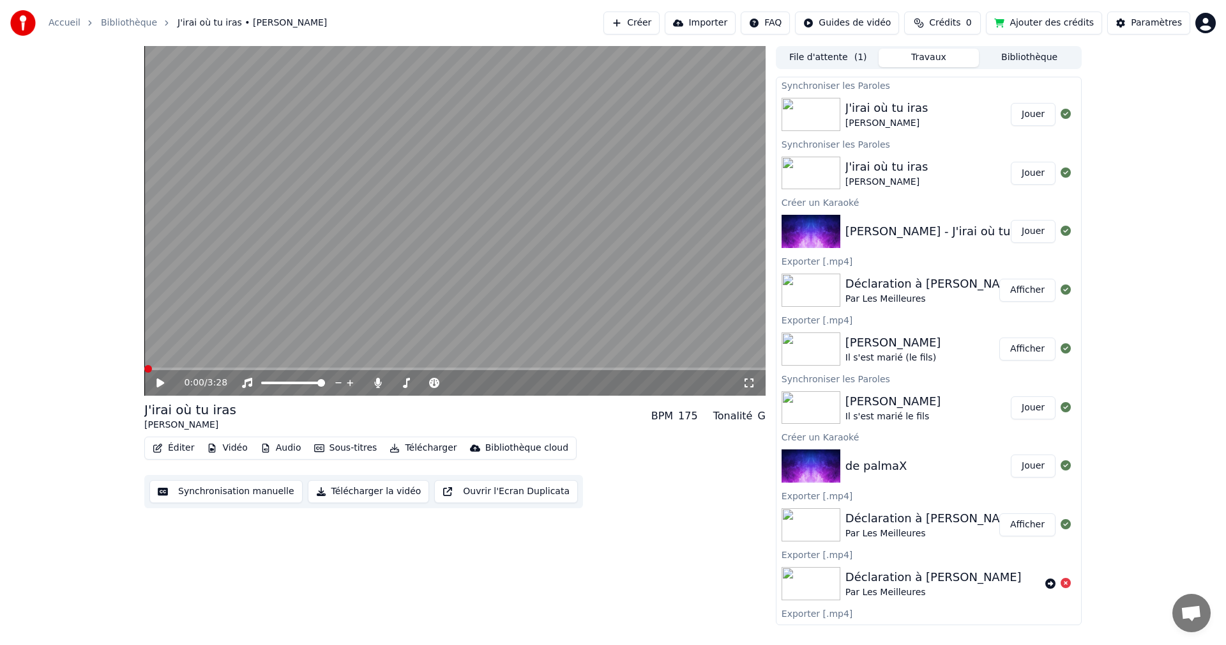
click at [208, 489] on button "Synchronisation manuelle" at bounding box center [225, 491] width 153 height 23
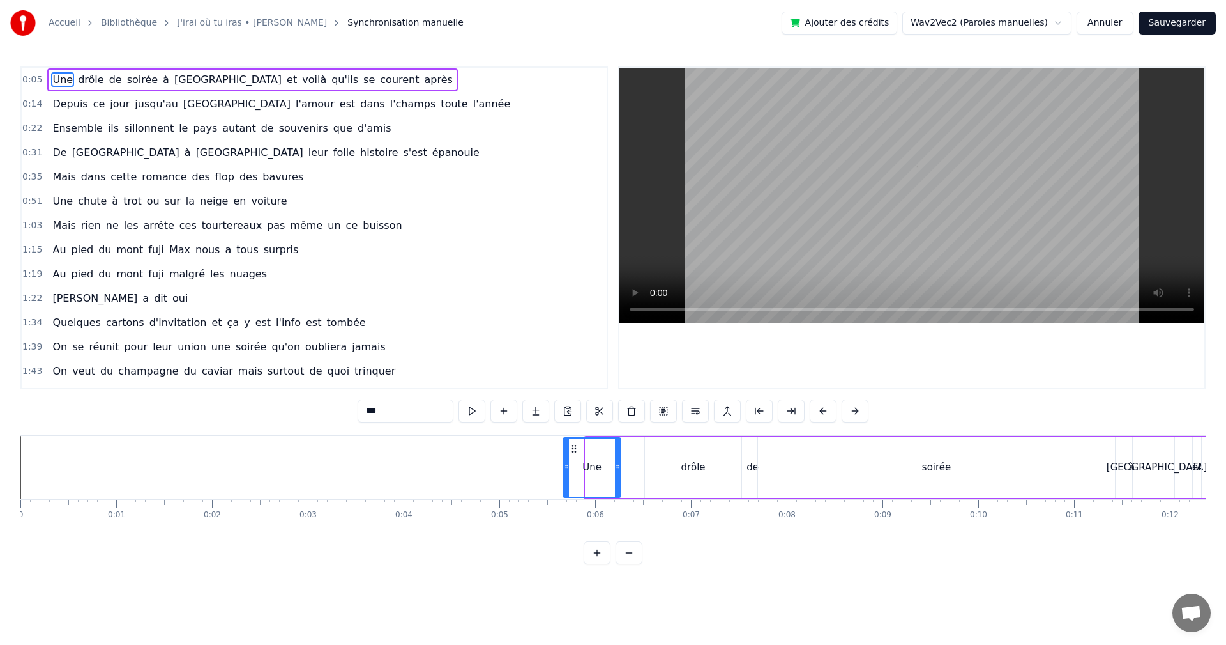
drag, startPoint x: 588, startPoint y: 468, endPoint x: 565, endPoint y: 468, distance: 22.4
click at [565, 468] on icon at bounding box center [566, 467] width 5 height 10
drag, startPoint x: 612, startPoint y: 465, endPoint x: 579, endPoint y: 470, distance: 33.0
click at [579, 470] on icon at bounding box center [581, 467] width 5 height 10
click at [672, 468] on div "drôle" at bounding box center [693, 467] width 96 height 61
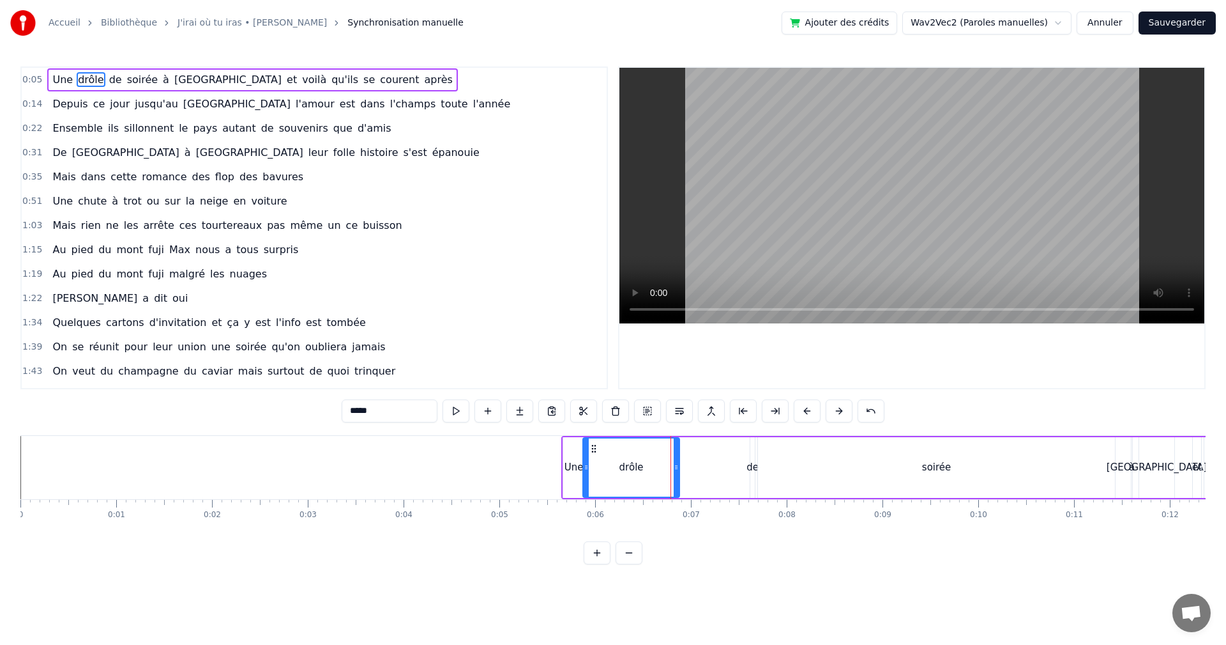
drag, startPoint x: 656, startPoint y: 447, endPoint x: 601, endPoint y: 456, distance: 55.7
click at [593, 456] on div "drôle" at bounding box center [631, 467] width 95 height 58
drag, startPoint x: 674, startPoint y: 462, endPoint x: 615, endPoint y: 471, distance: 59.5
click at [621, 471] on icon at bounding box center [623, 467] width 5 height 10
click at [568, 468] on div "Une" at bounding box center [574, 467] width 19 height 15
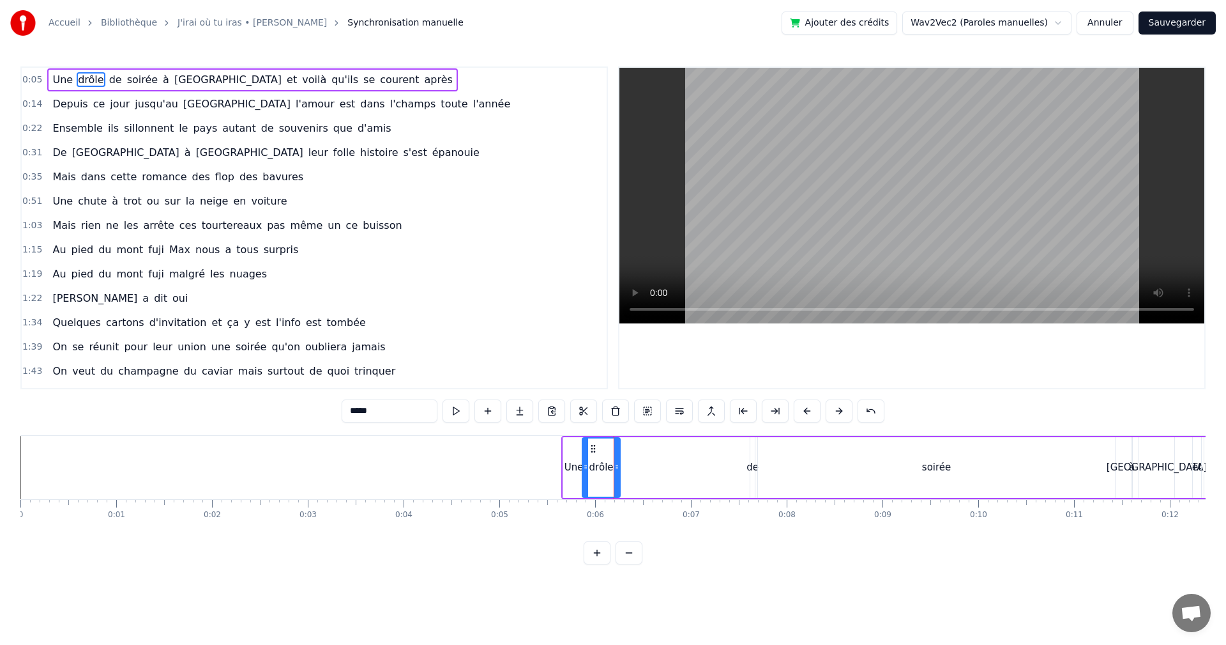
type input "***"
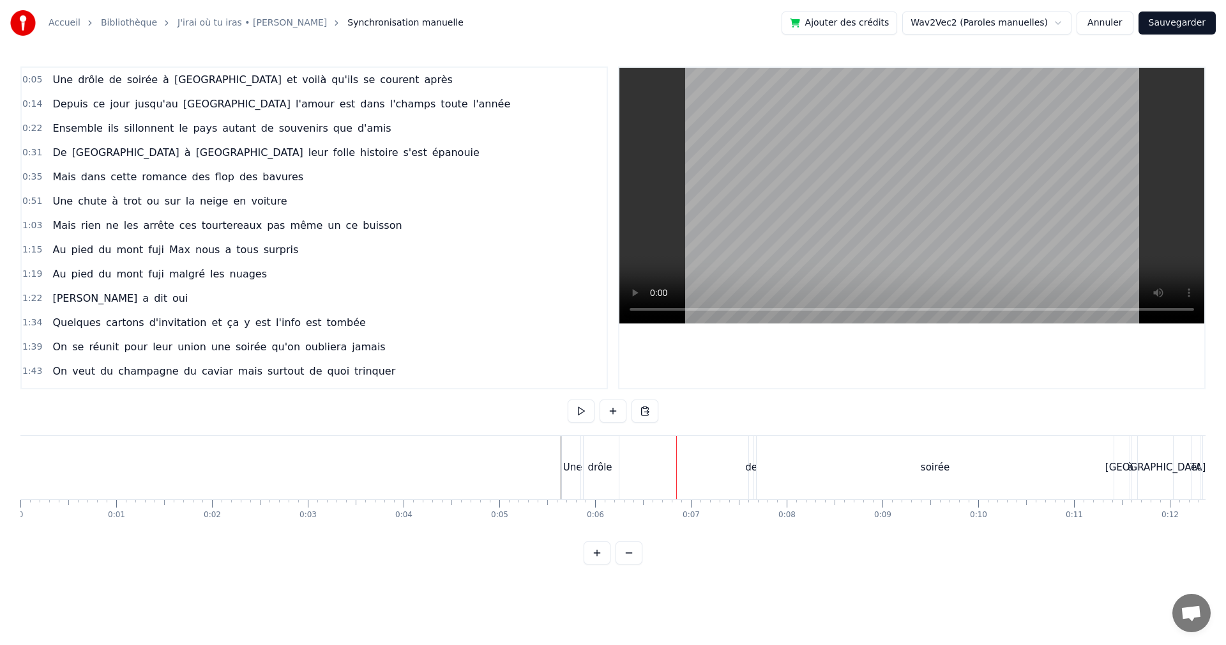
click at [36, 82] on span "0:05" at bounding box center [32, 79] width 20 height 13
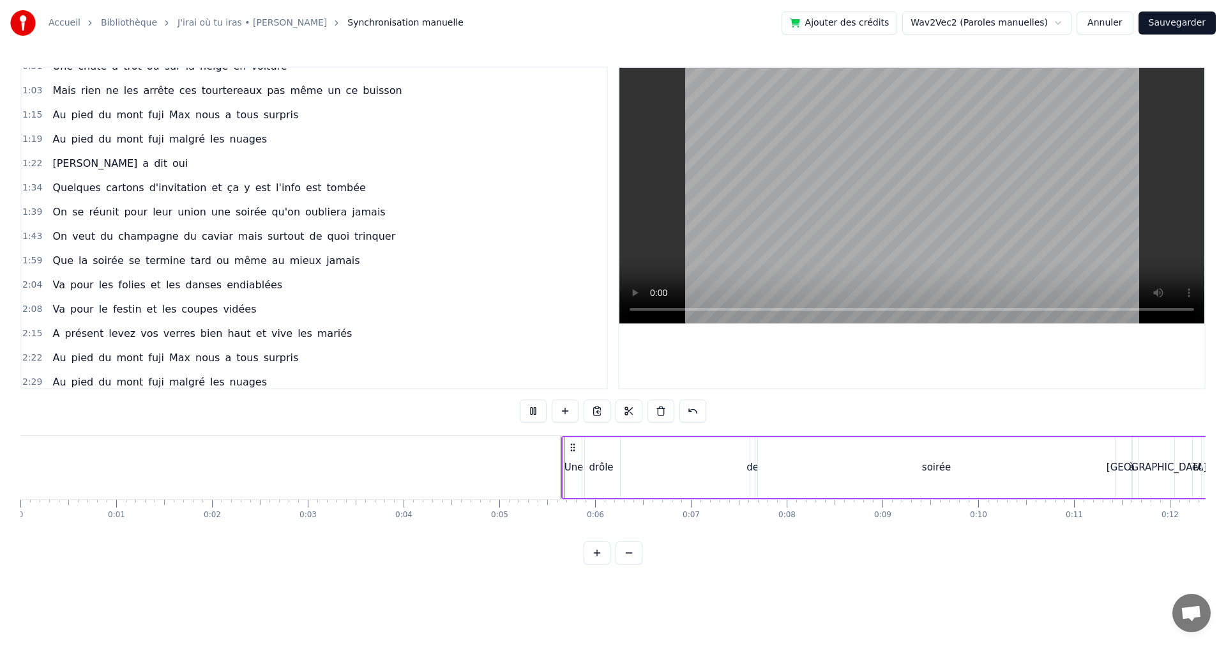
scroll to position [238, 0]
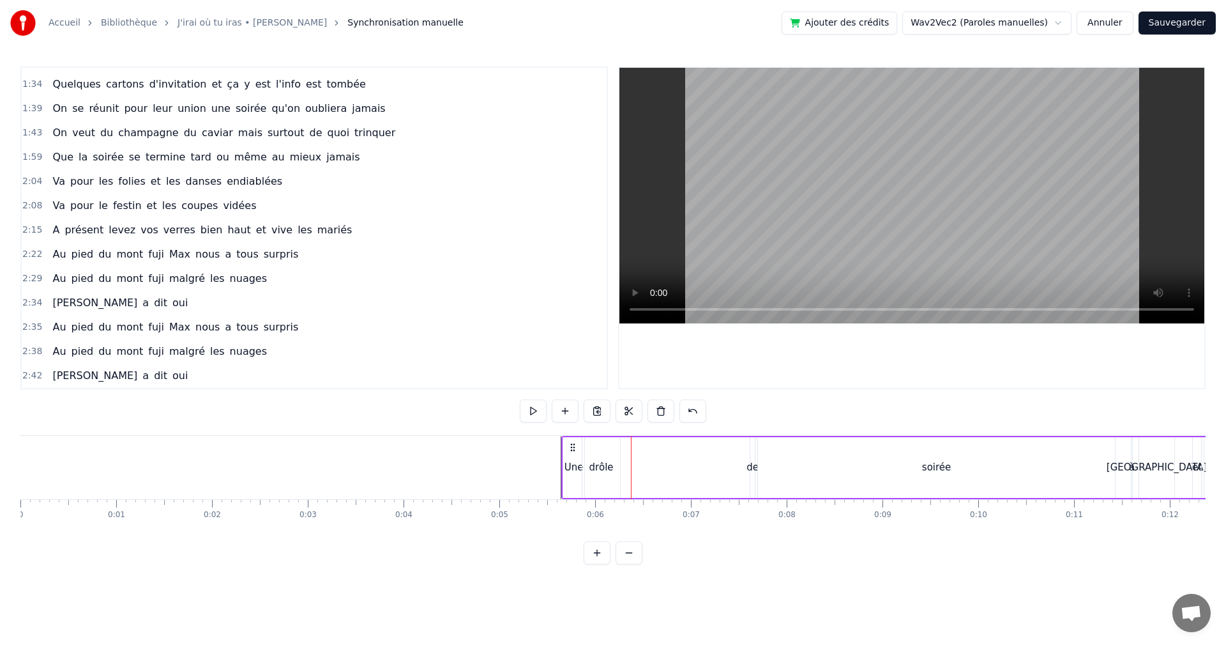
click at [619, 466] on div "drôle" at bounding box center [602, 467] width 38 height 61
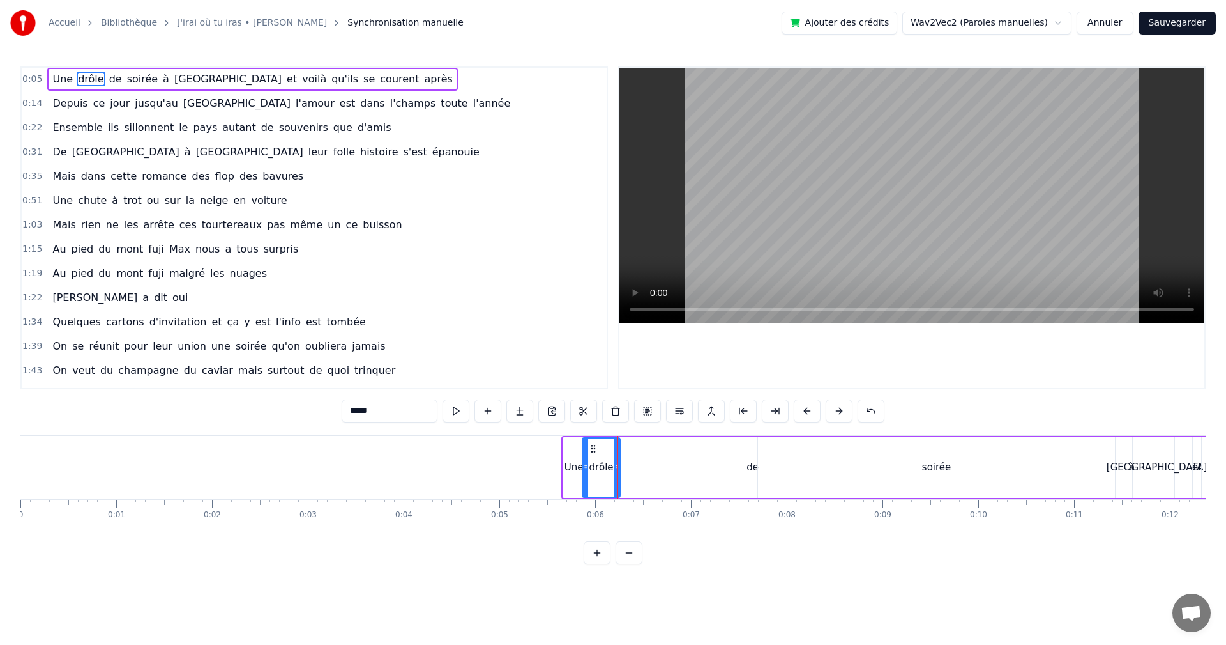
scroll to position [0, 0]
click at [753, 466] on div "de" at bounding box center [753, 467] width 12 height 15
drag, startPoint x: 751, startPoint y: 468, endPoint x: 766, endPoint y: 468, distance: 15.3
click at [765, 468] on icon at bounding box center [761, 467] width 5 height 10
drag, startPoint x: 761, startPoint y: 450, endPoint x: 625, endPoint y: 457, distance: 135.6
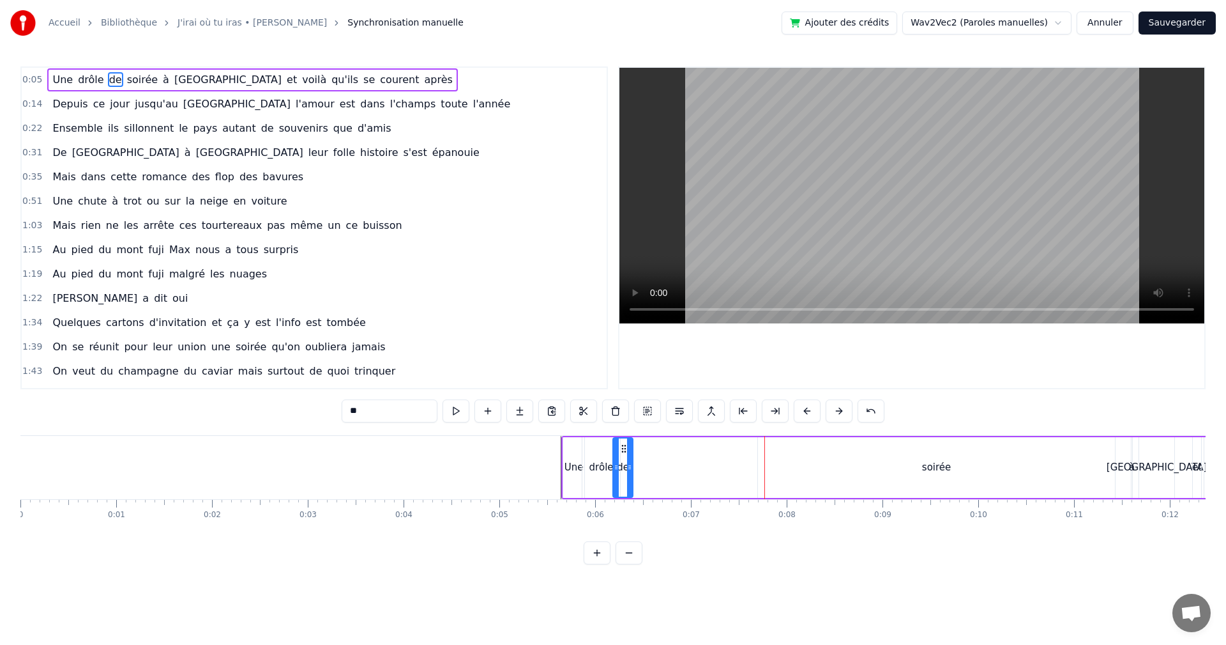
click at [625, 457] on div "de" at bounding box center [623, 467] width 19 height 58
click at [607, 461] on div "drôle" at bounding box center [602, 467] width 24 height 15
click at [614, 467] on icon at bounding box center [613, 467] width 5 height 10
click at [622, 466] on div "de" at bounding box center [624, 467] width 12 height 15
click at [622, 447] on icon at bounding box center [623, 448] width 10 height 10
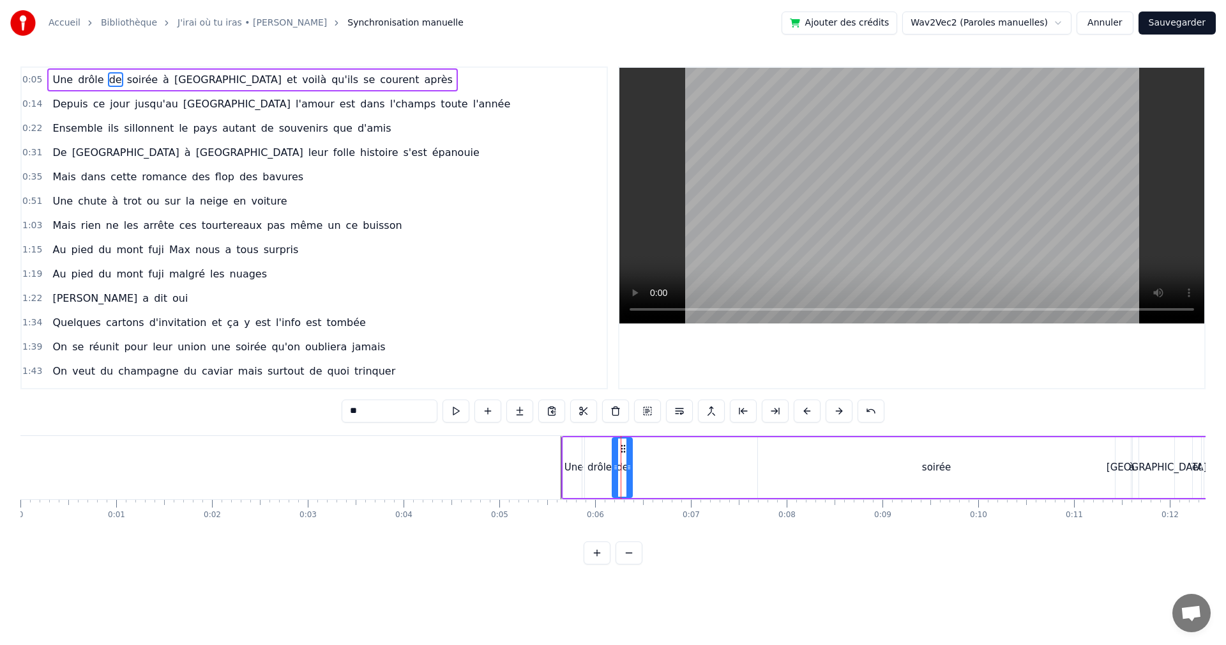
click at [931, 477] on div "soirée" at bounding box center [936, 467] width 357 height 61
type input "******"
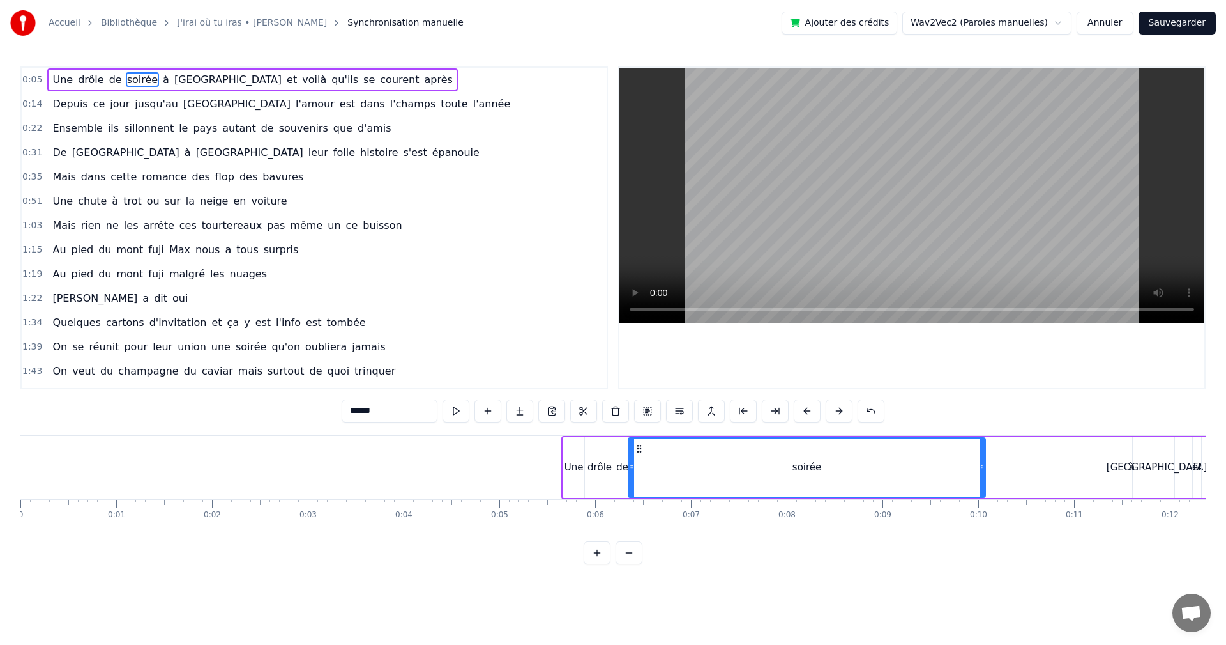
drag, startPoint x: 769, startPoint y: 448, endPoint x: 639, endPoint y: 450, distance: 129.7
click at [639, 450] on icon at bounding box center [639, 448] width 10 height 10
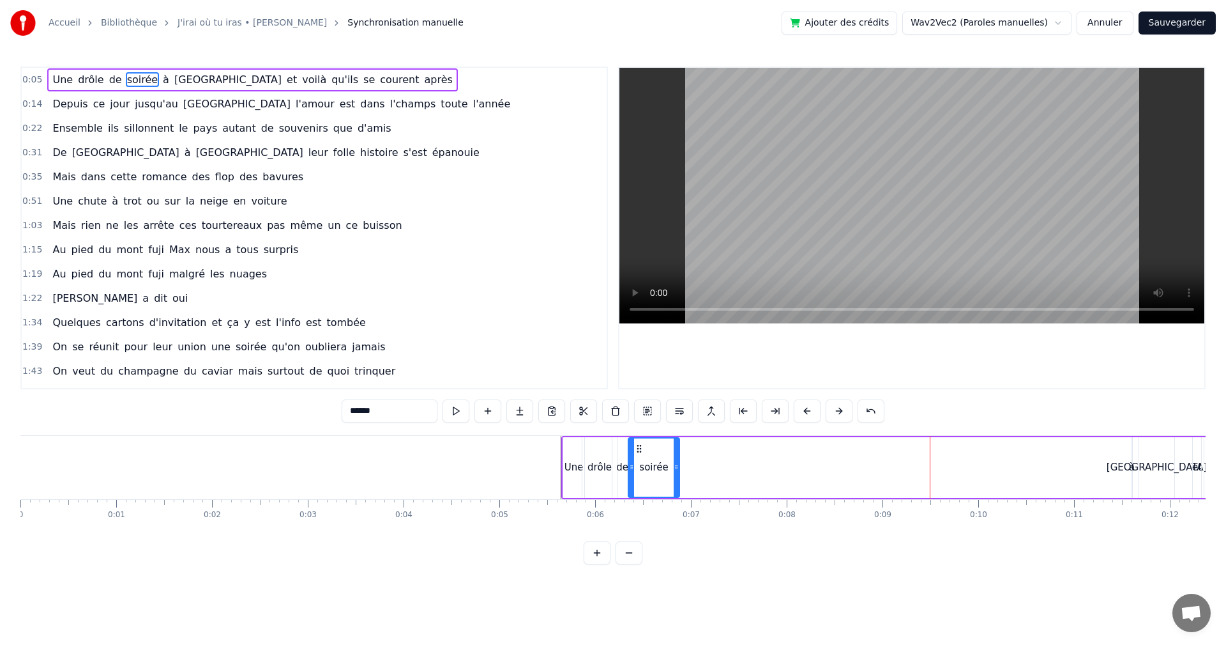
drag, startPoint x: 982, startPoint y: 468, endPoint x: 676, endPoint y: 475, distance: 306.0
click at [676, 475] on div at bounding box center [676, 467] width 5 height 58
drag, startPoint x: 676, startPoint y: 468, endPoint x: 665, endPoint y: 469, distance: 11.6
click at [665, 469] on icon at bounding box center [664, 467] width 5 height 10
drag, startPoint x: 666, startPoint y: 468, endPoint x: 653, endPoint y: 469, distance: 13.5
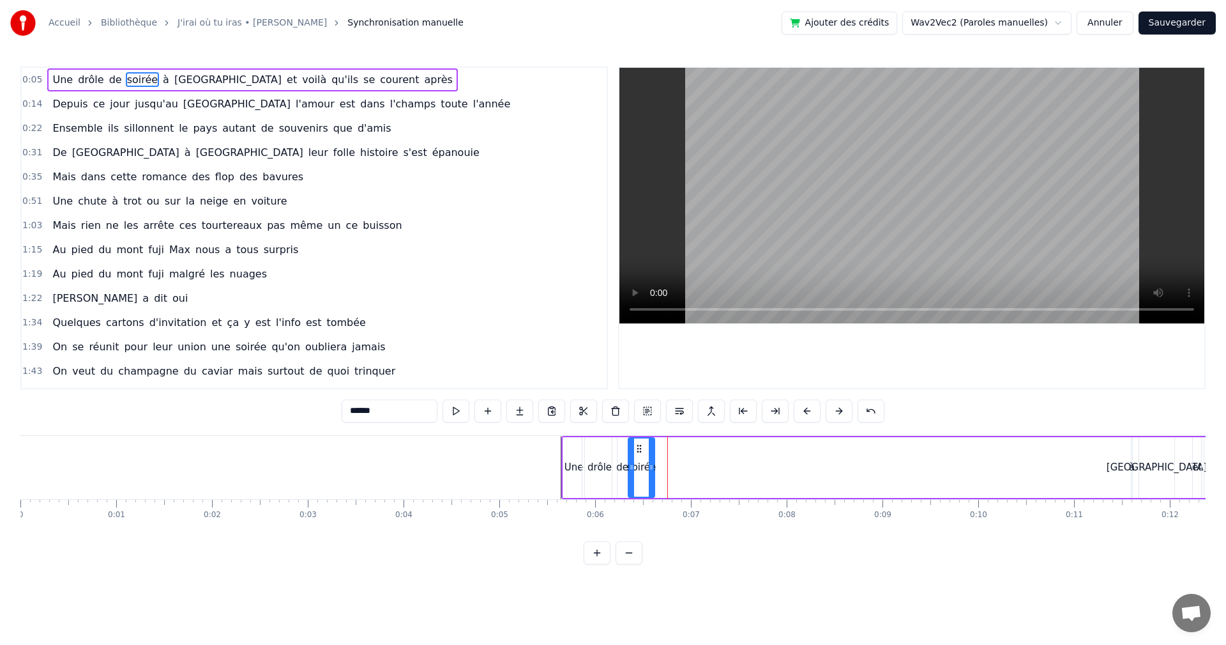
click at [653, 469] on icon at bounding box center [651, 467] width 5 height 10
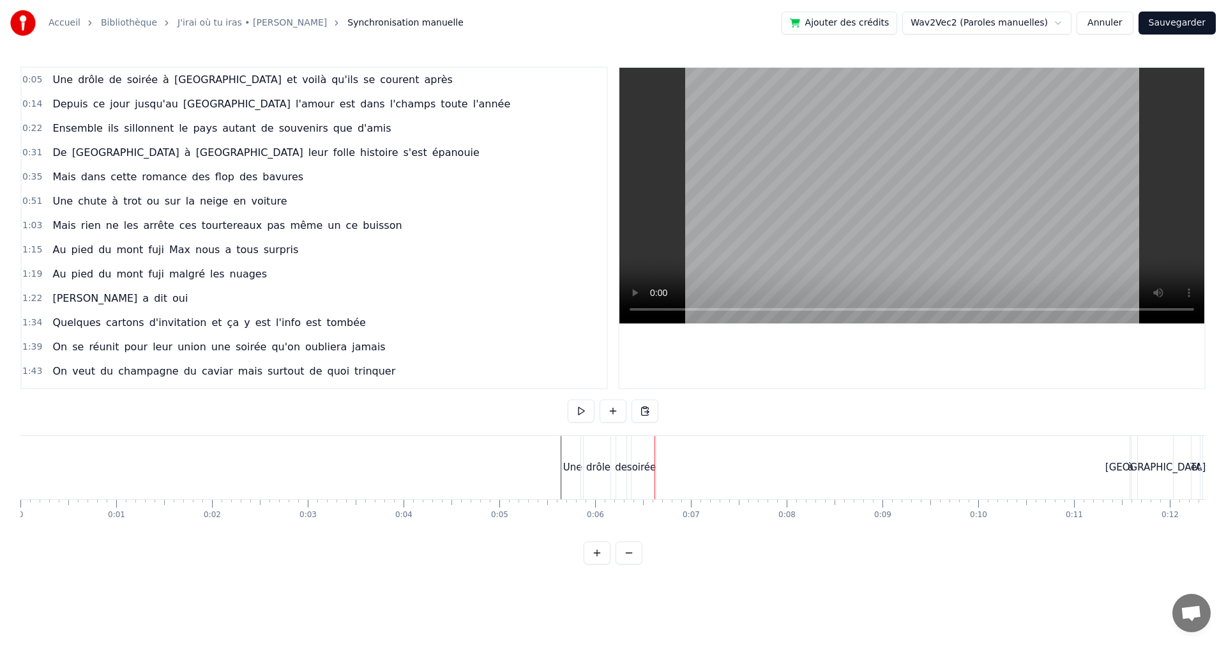
click at [1129, 468] on div "à" at bounding box center [1131, 467] width 6 height 15
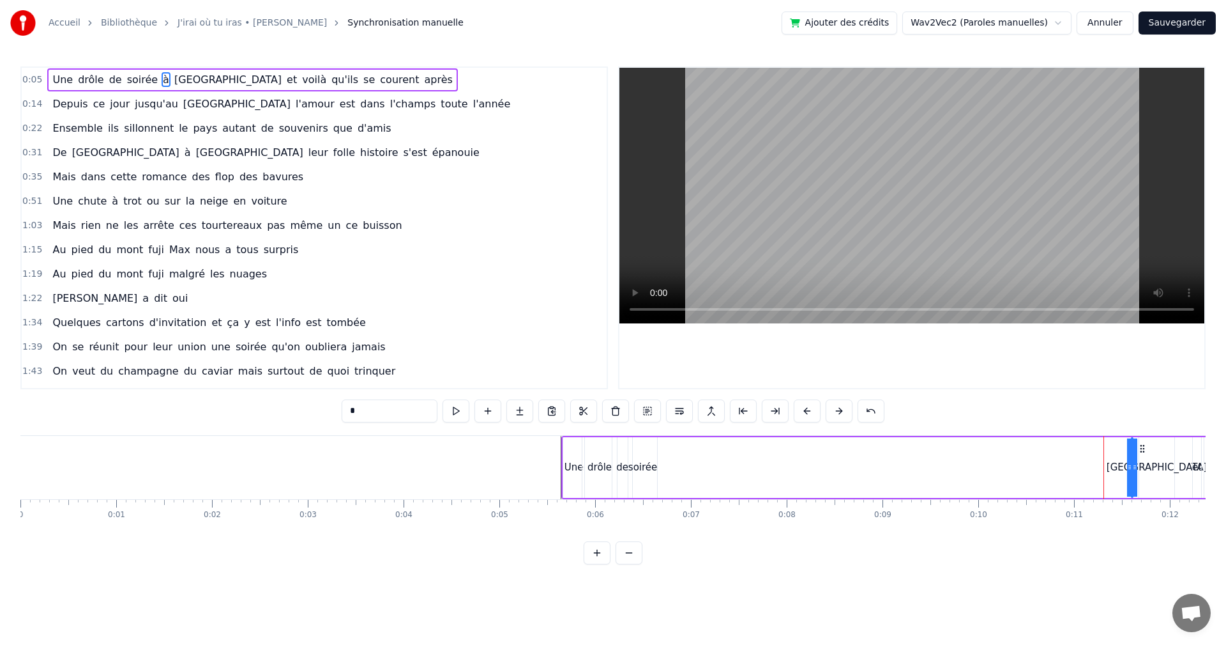
drag, startPoint x: 1130, startPoint y: 468, endPoint x: 1117, endPoint y: 470, distance: 12.9
click at [1117, 470] on div "Une drôle de soirée à [GEOGRAPHIC_DATA] et voilà qu'ils se courent après" at bounding box center [1006, 467] width 891 height 63
click at [1132, 465] on div "à" at bounding box center [1132, 467] width 6 height 15
drag, startPoint x: 1142, startPoint y: 448, endPoint x: 1114, endPoint y: 455, distance: 29.0
click at [1114, 455] on div "Une drôle de soirée à [GEOGRAPHIC_DATA] et voilà qu'ils se courent après" at bounding box center [1006, 467] width 891 height 63
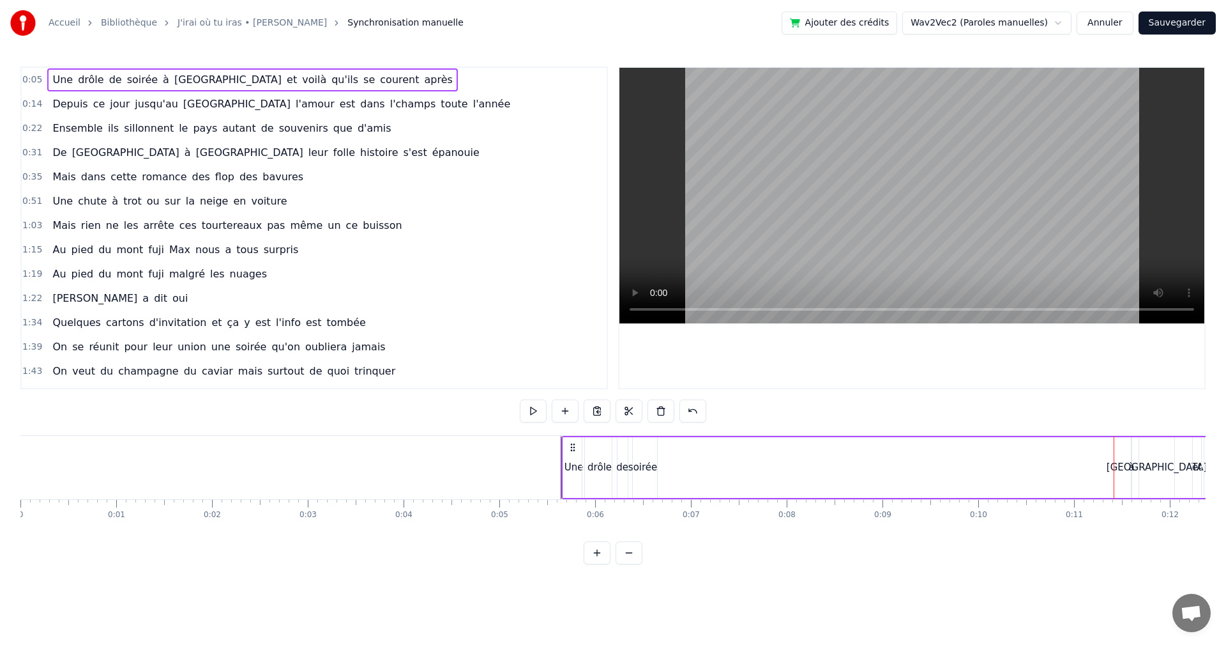
click at [1133, 455] on div "Une drôle de soirée à [GEOGRAPHIC_DATA] et voilà qu'ils se courent après" at bounding box center [1006, 467] width 891 height 63
click at [1131, 462] on div "à" at bounding box center [1132, 467] width 6 height 15
drag, startPoint x: 1131, startPoint y: 464, endPoint x: 1164, endPoint y: 462, distance: 32.7
click at [1163, 464] on div "à" at bounding box center [1147, 467] width 32 height 61
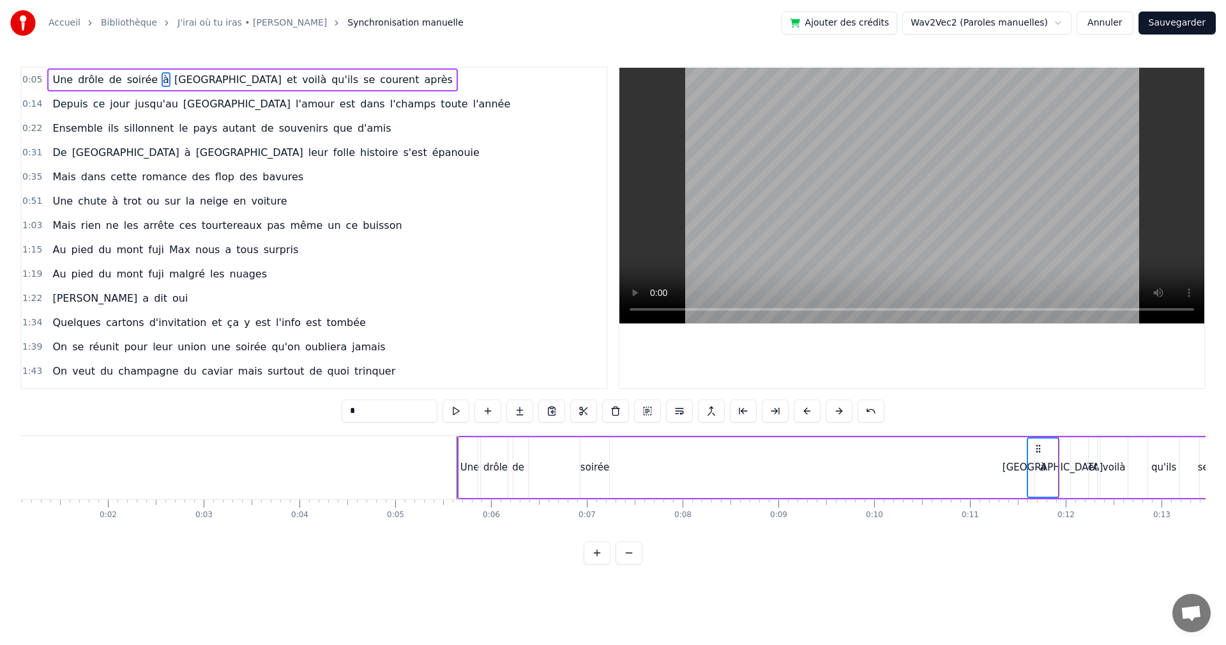
scroll to position [0, 56]
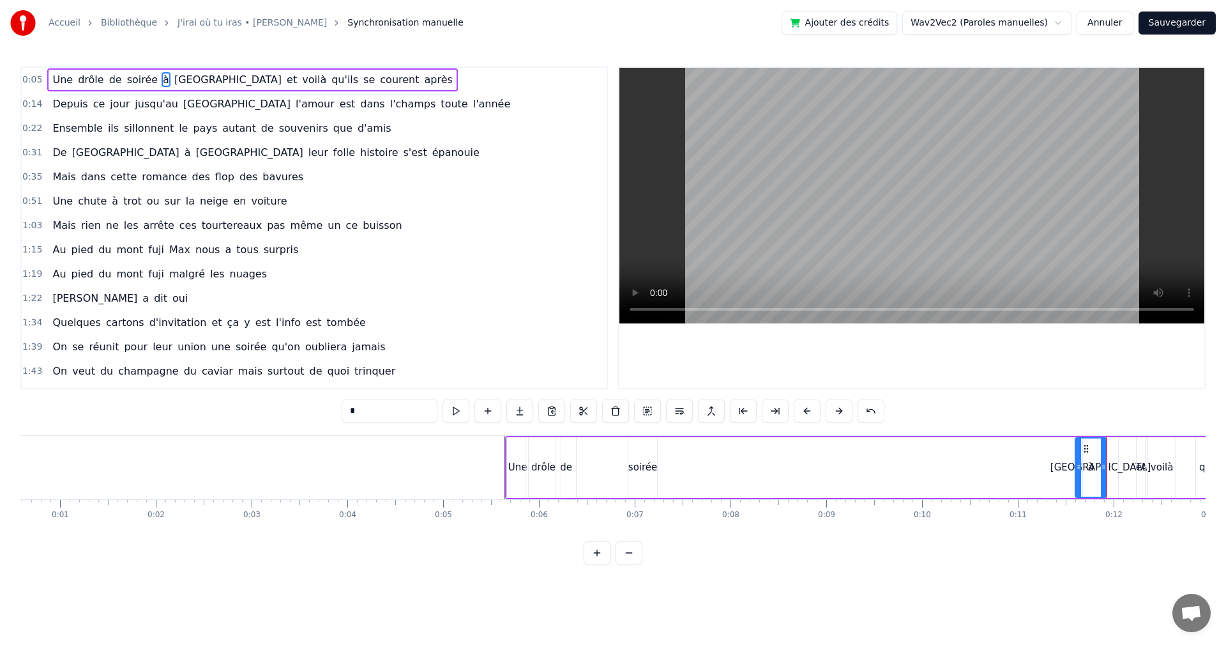
drag, startPoint x: 1085, startPoint y: 449, endPoint x: 779, endPoint y: 468, distance: 305.9
click at [765, 468] on div "Une drôle de soirée à [GEOGRAPHIC_DATA] et voilà qu'ils se courent après" at bounding box center [950, 467] width 891 height 63
click at [1088, 466] on div "[GEOGRAPHIC_DATA]" at bounding box center [1100, 467] width 35 height 61
drag, startPoint x: 1094, startPoint y: 447, endPoint x: 1051, endPoint y: 450, distance: 43.6
click at [1051, 450] on div "Une drôle de soirée à [GEOGRAPHIC_DATA] et voilà qu'ils se courent après" at bounding box center [950, 467] width 891 height 63
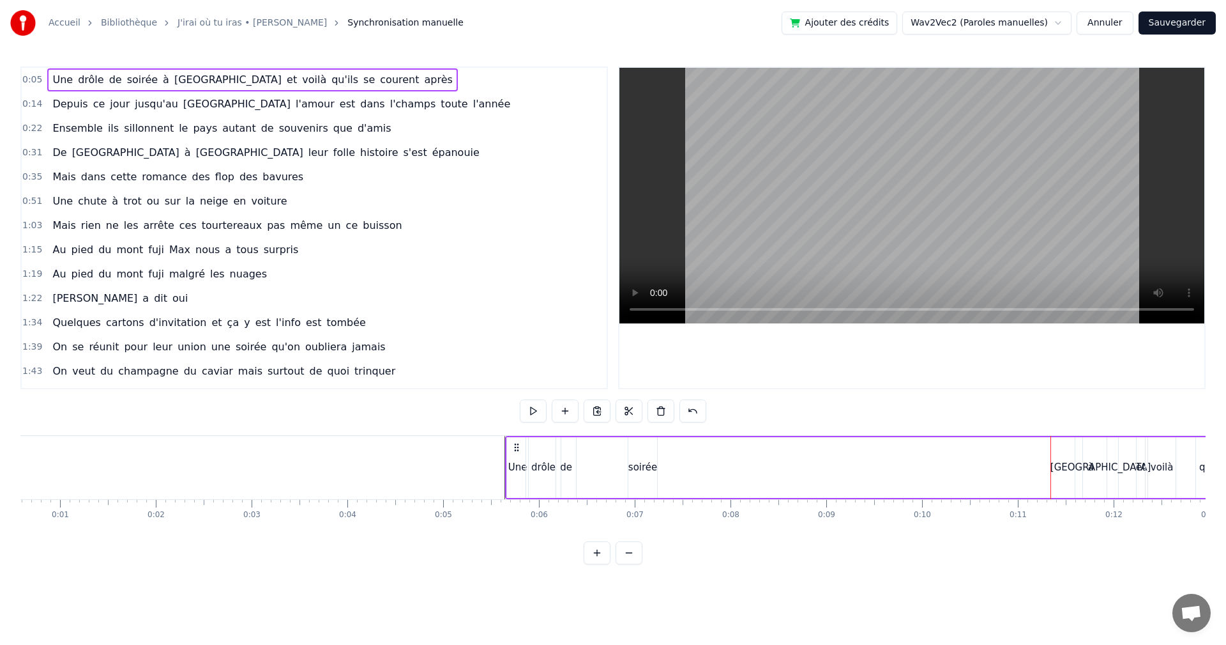
click at [1090, 465] on div "[GEOGRAPHIC_DATA]" at bounding box center [1100, 467] width 35 height 61
click at [1105, 473] on div "[GEOGRAPHIC_DATA]" at bounding box center [1101, 467] width 101 height 15
click at [1083, 467] on div "[GEOGRAPHIC_DATA]" at bounding box center [1101, 467] width 36 height 61
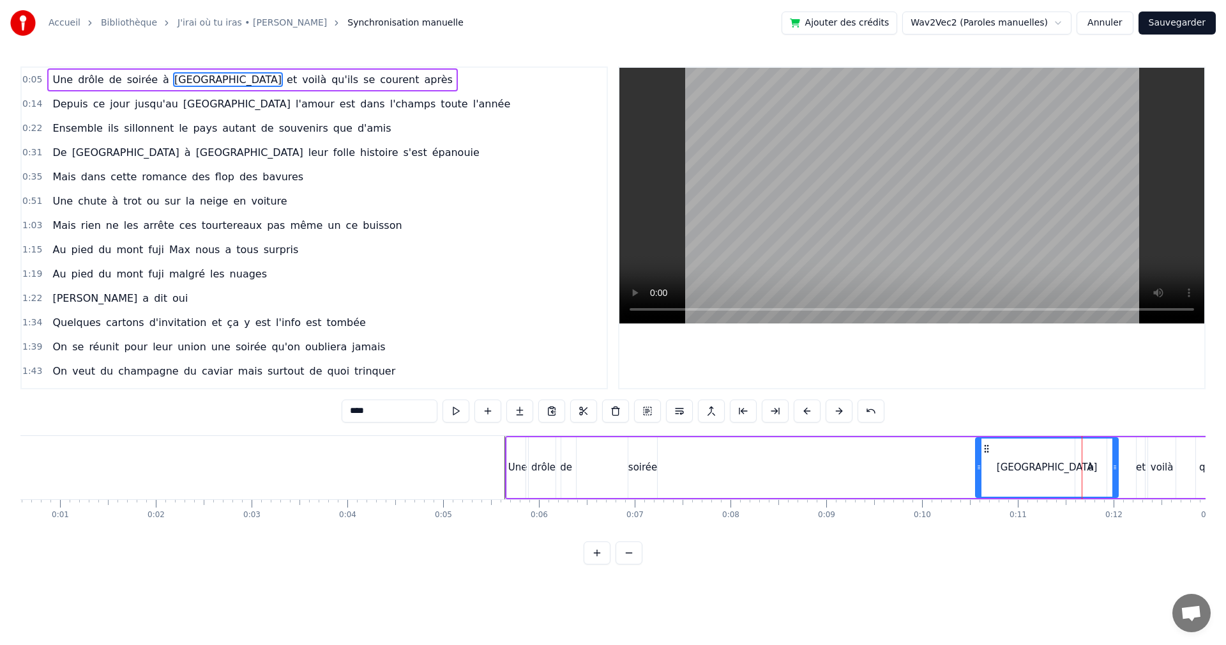
drag, startPoint x: 1086, startPoint y: 467, endPoint x: 972, endPoint y: 467, distance: 113.7
click at [977, 468] on icon at bounding box center [979, 467] width 5 height 10
drag, startPoint x: 979, startPoint y: 449, endPoint x: 1018, endPoint y: 452, distance: 39.1
click at [1018, 452] on div "[GEOGRAPHIC_DATA]" at bounding box center [1043, 467] width 149 height 58
click at [1079, 465] on div "[GEOGRAPHIC_DATA]" at bounding box center [1043, 467] width 149 height 58
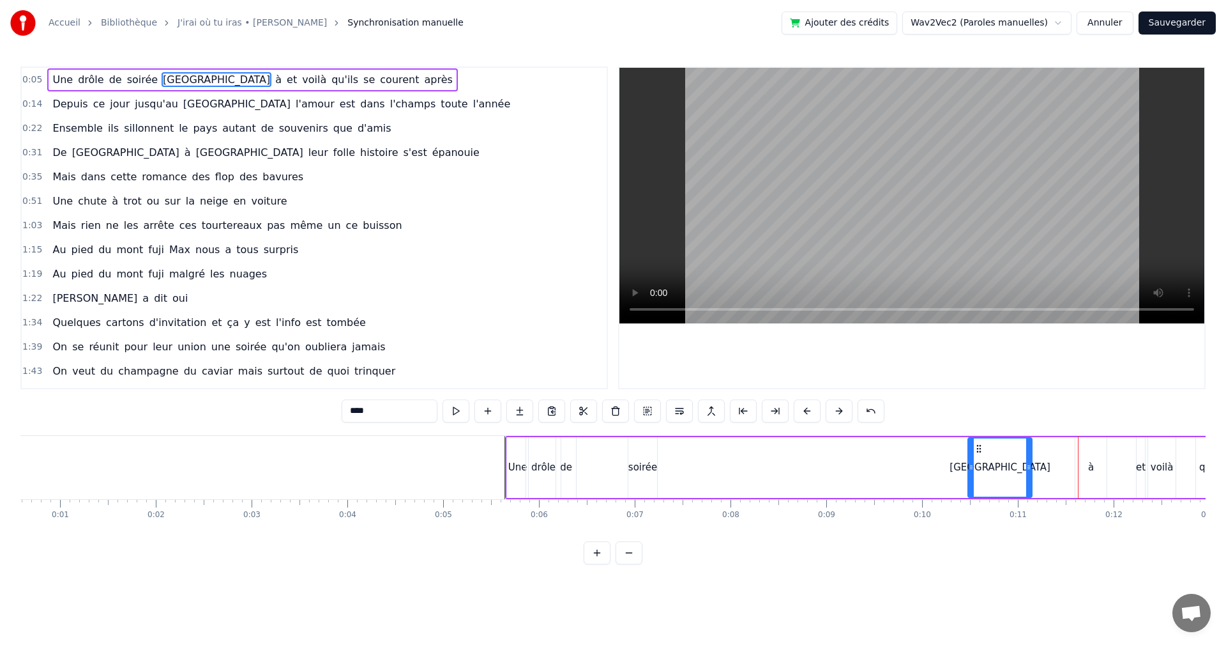
drag, startPoint x: 1116, startPoint y: 468, endPoint x: 1021, endPoint y: 468, distance: 94.5
click at [1026, 468] on icon at bounding box center [1028, 467] width 5 height 10
click at [1081, 466] on div "à" at bounding box center [1091, 467] width 31 height 61
type input "*"
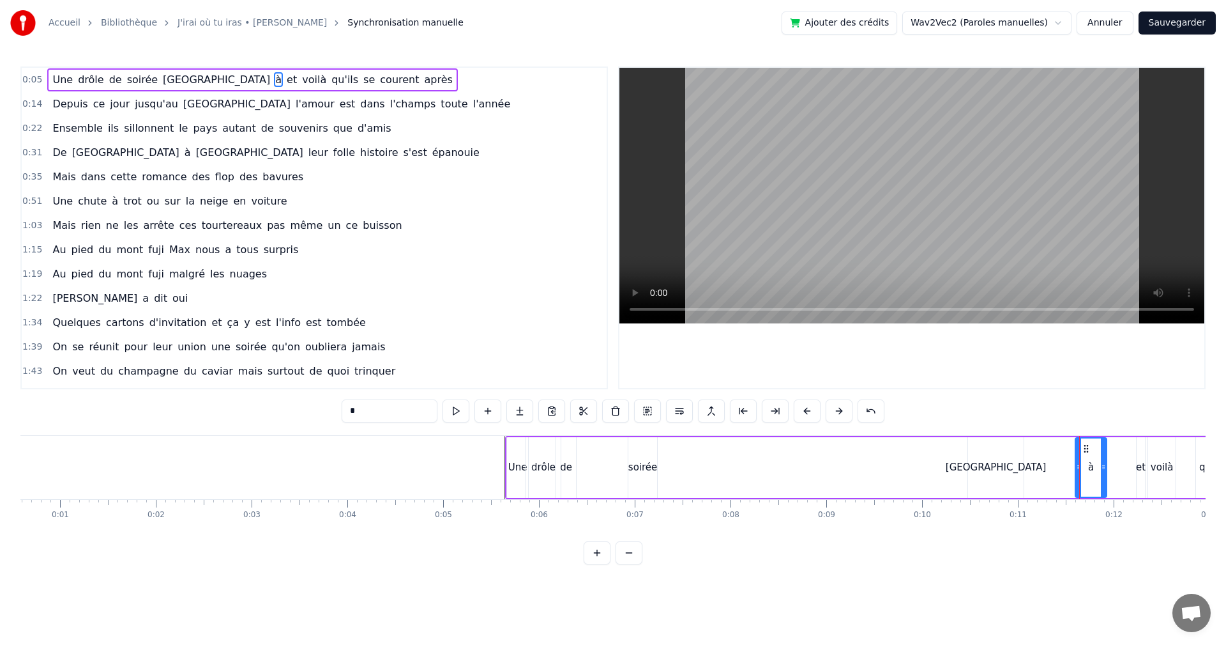
drag, startPoint x: 1086, startPoint y: 449, endPoint x: 1026, endPoint y: 463, distance: 61.7
click at [762, 460] on div "Une drôle de soirée Lyon à et voilà qu'ils se courent après" at bounding box center [950, 467] width 891 height 63
click at [1090, 467] on div "à" at bounding box center [1091, 467] width 6 height 15
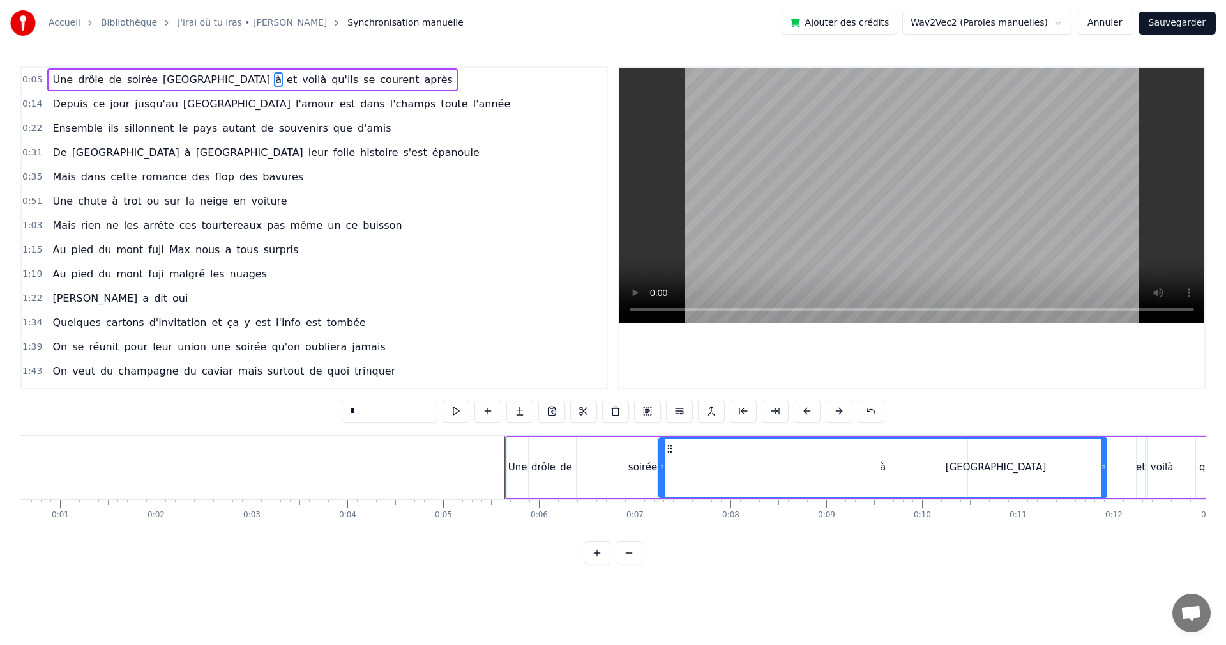
drag, startPoint x: 1080, startPoint y: 465, endPoint x: 688, endPoint y: 478, distance: 392.4
click at [665, 478] on div at bounding box center [662, 467] width 5 height 58
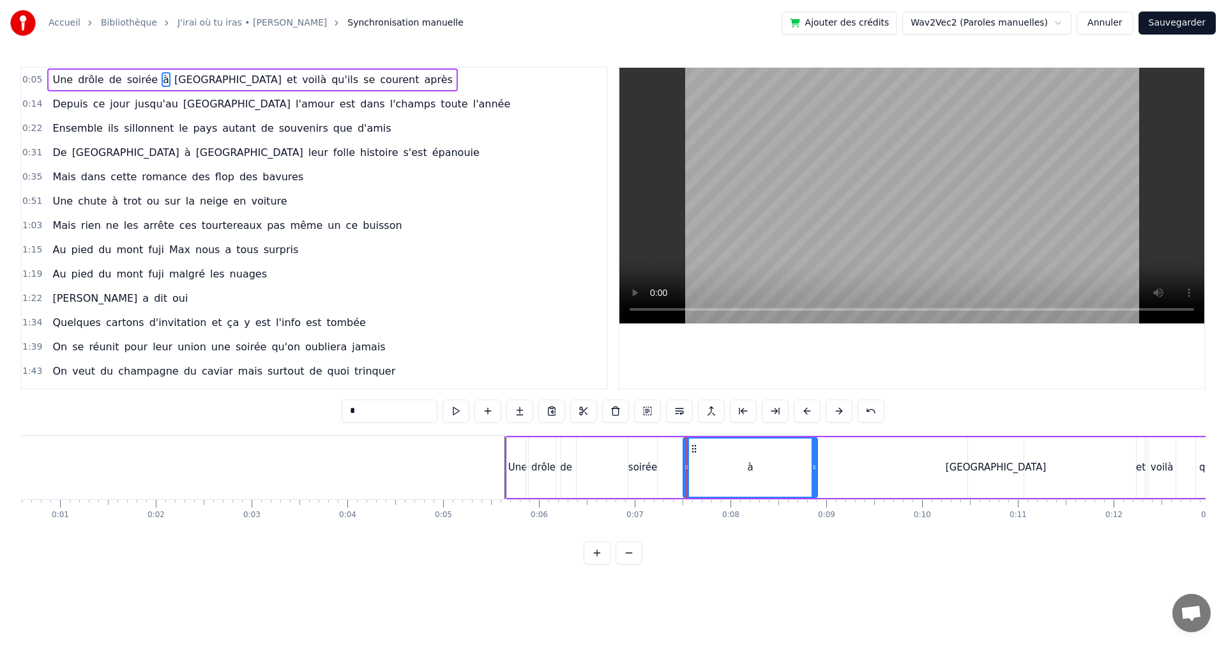
drag, startPoint x: 1106, startPoint y: 469, endPoint x: 740, endPoint y: 472, distance: 366.0
click at [812, 472] on div at bounding box center [814, 467] width 5 height 58
click at [650, 470] on div "soirée" at bounding box center [643, 467] width 29 height 15
type input "******"
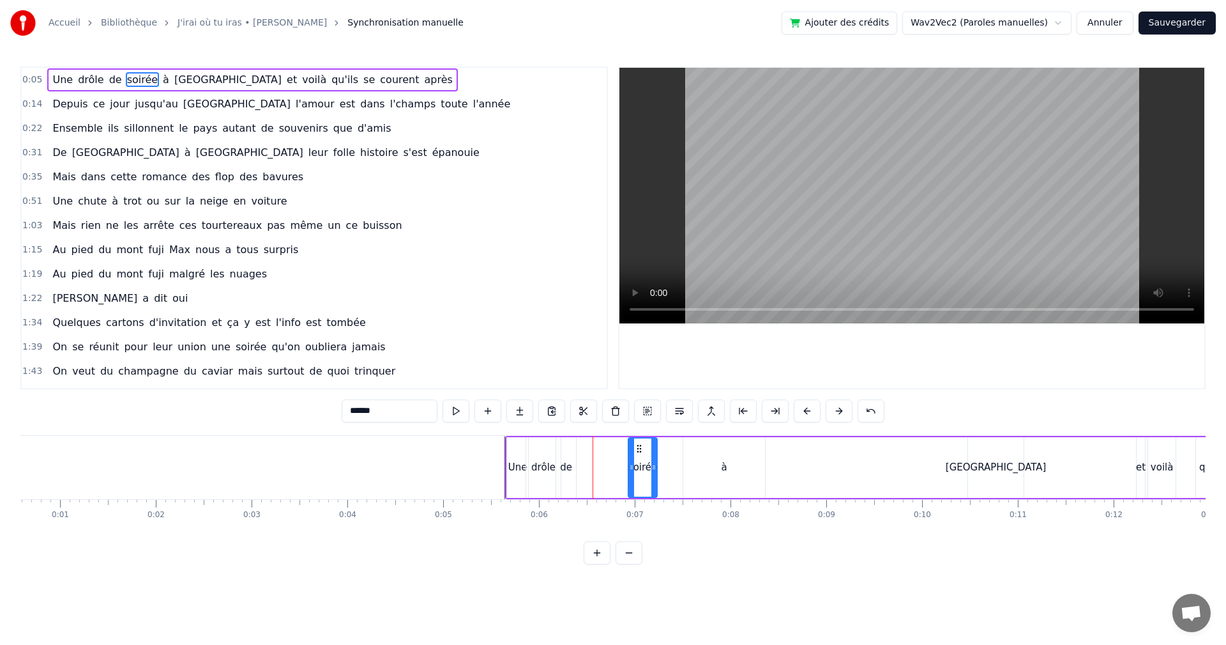
drag, startPoint x: 632, startPoint y: 449, endPoint x: 615, endPoint y: 449, distance: 17.2
click at [615, 449] on div "Une drôle de soirée à [GEOGRAPHIC_DATA] et voilà qu'ils se courent après" at bounding box center [950, 467] width 891 height 63
click at [632, 468] on div "soirée" at bounding box center [643, 467] width 29 height 15
drag, startPoint x: 621, startPoint y: 467, endPoint x: 576, endPoint y: 468, distance: 45.4
click at [576, 468] on icon at bounding box center [578, 467] width 5 height 10
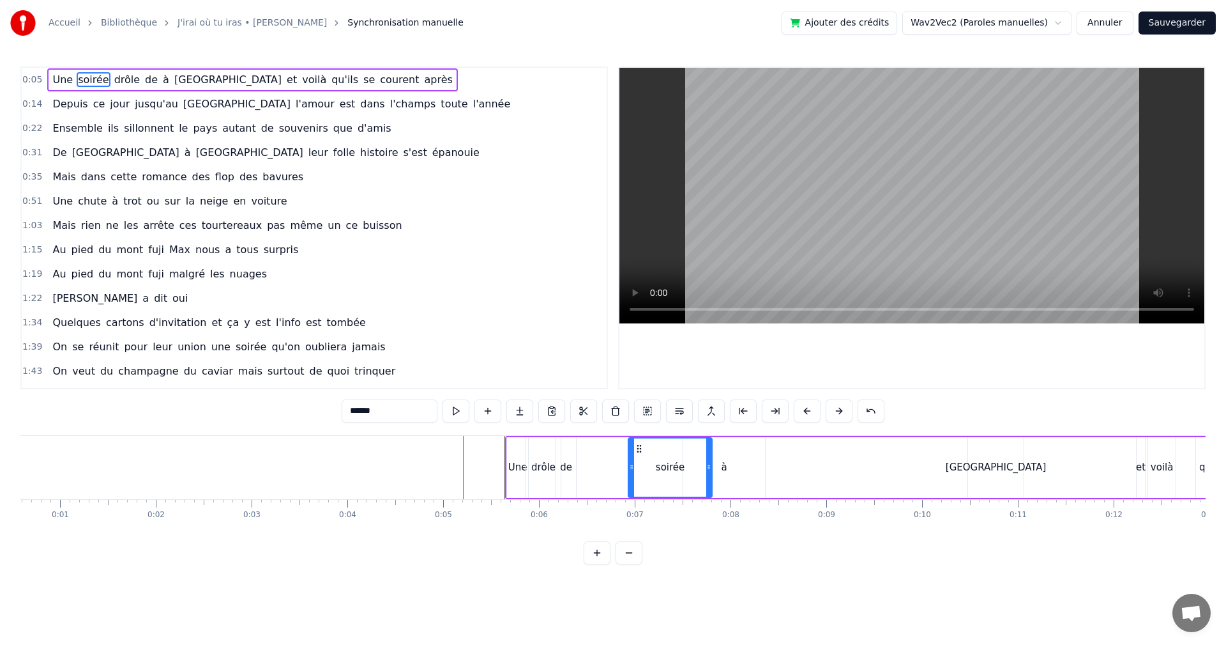
click at [595, 468] on div "soirée" at bounding box center [559, 467] width 85 height 61
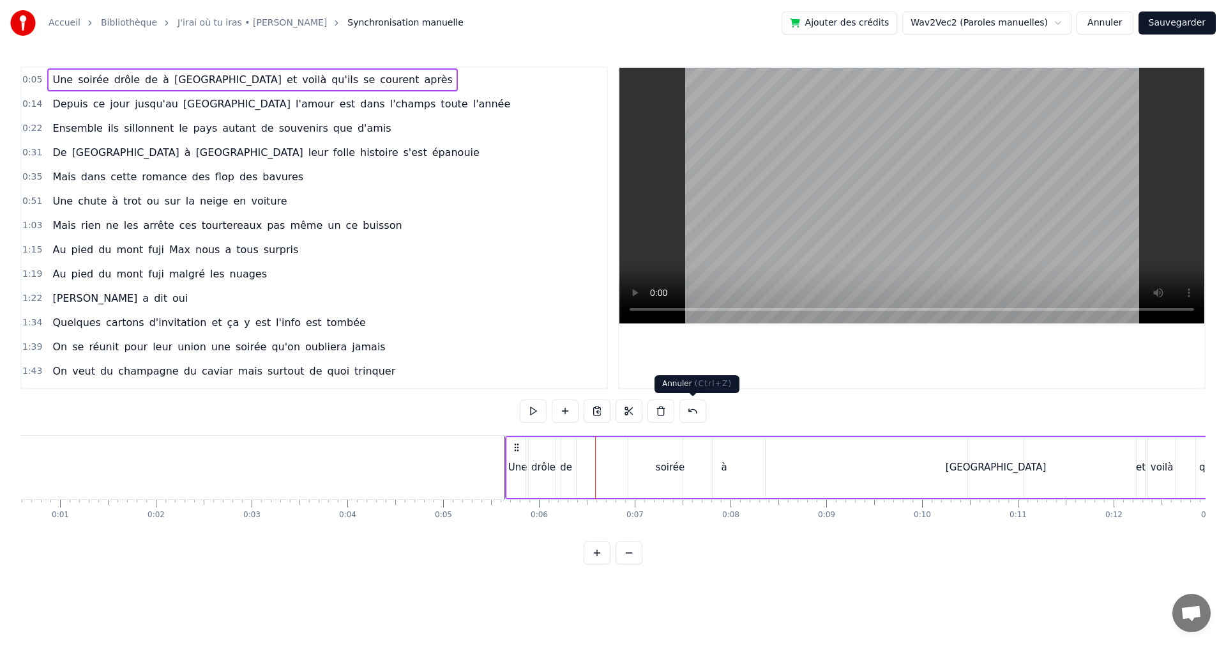
click at [735, 407] on div "0:05 Une soirée drôle de à [GEOGRAPHIC_DATA] et voilà qu'ils se courent après 0…" at bounding box center [613, 315] width 1186 height 498
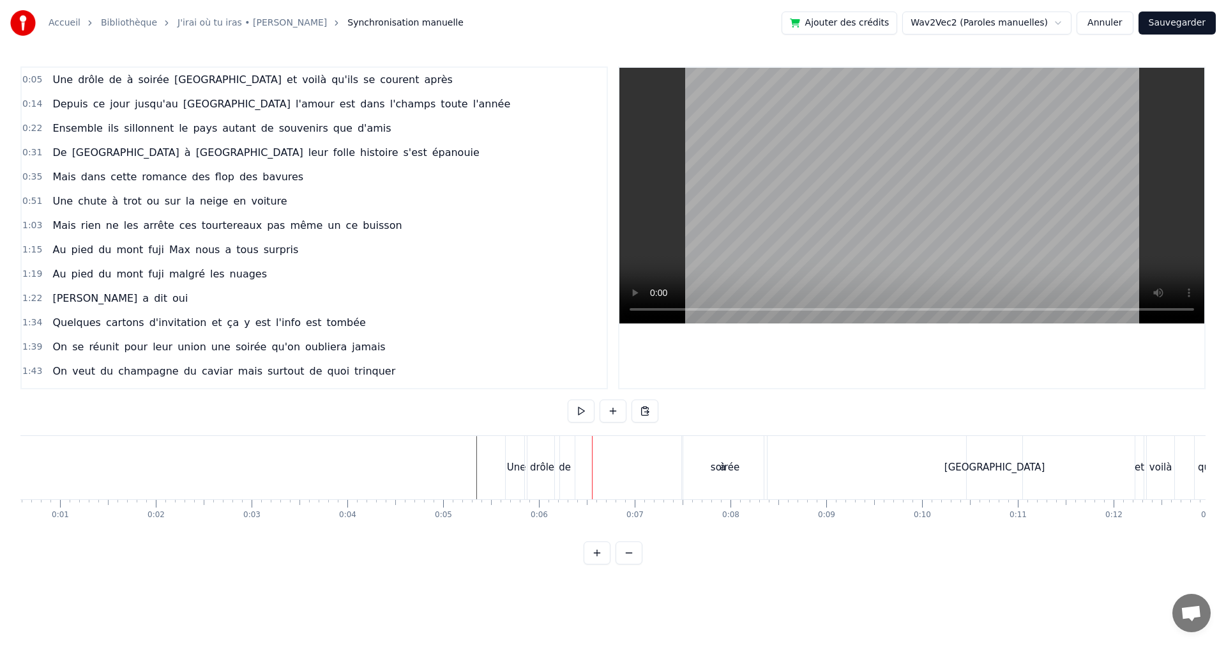
click at [565, 466] on div "de" at bounding box center [565, 467] width 12 height 15
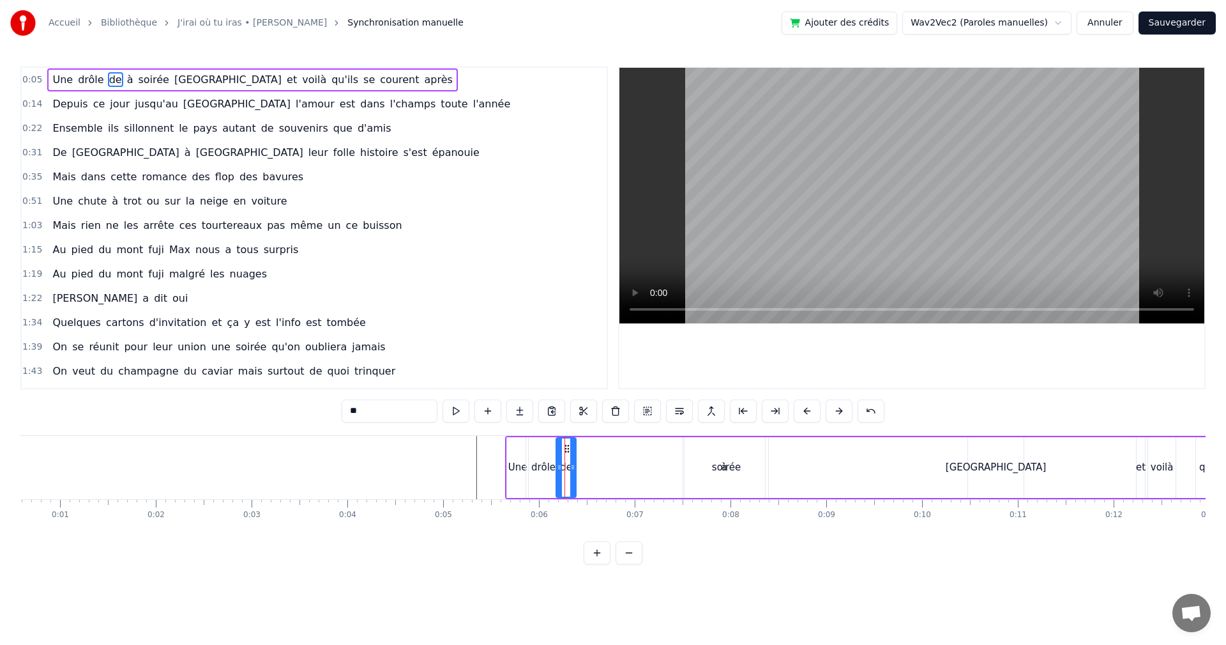
click at [531, 469] on div "drôle" at bounding box center [543, 467] width 34 height 61
click at [554, 467] on circle at bounding box center [554, 467] width 1 height 1
click at [566, 467] on div "de" at bounding box center [566, 467] width 12 height 15
click at [708, 464] on div "soirée" at bounding box center [727, 467] width 84 height 61
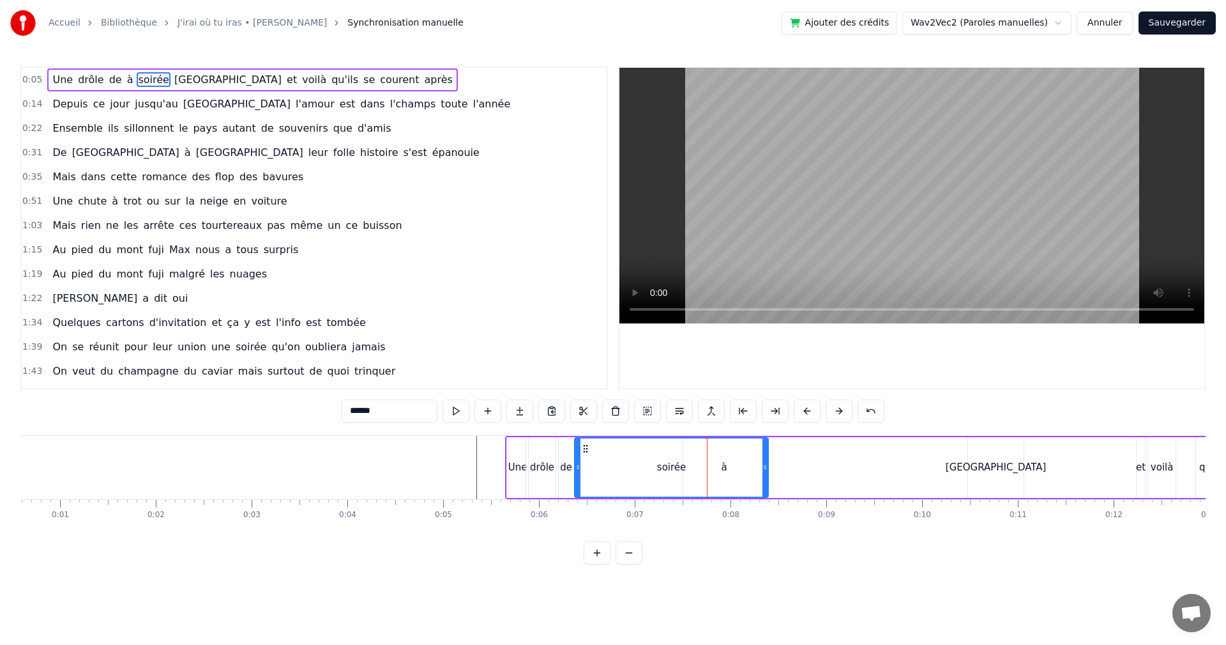
drag, startPoint x: 686, startPoint y: 468, endPoint x: 576, endPoint y: 469, distance: 109.9
click at [576, 469] on icon at bounding box center [578, 467] width 5 height 10
drag, startPoint x: 767, startPoint y: 468, endPoint x: 606, endPoint y: 464, distance: 160.4
click at [606, 464] on icon at bounding box center [604, 467] width 5 height 10
click at [721, 466] on div "à" at bounding box center [724, 467] width 82 height 61
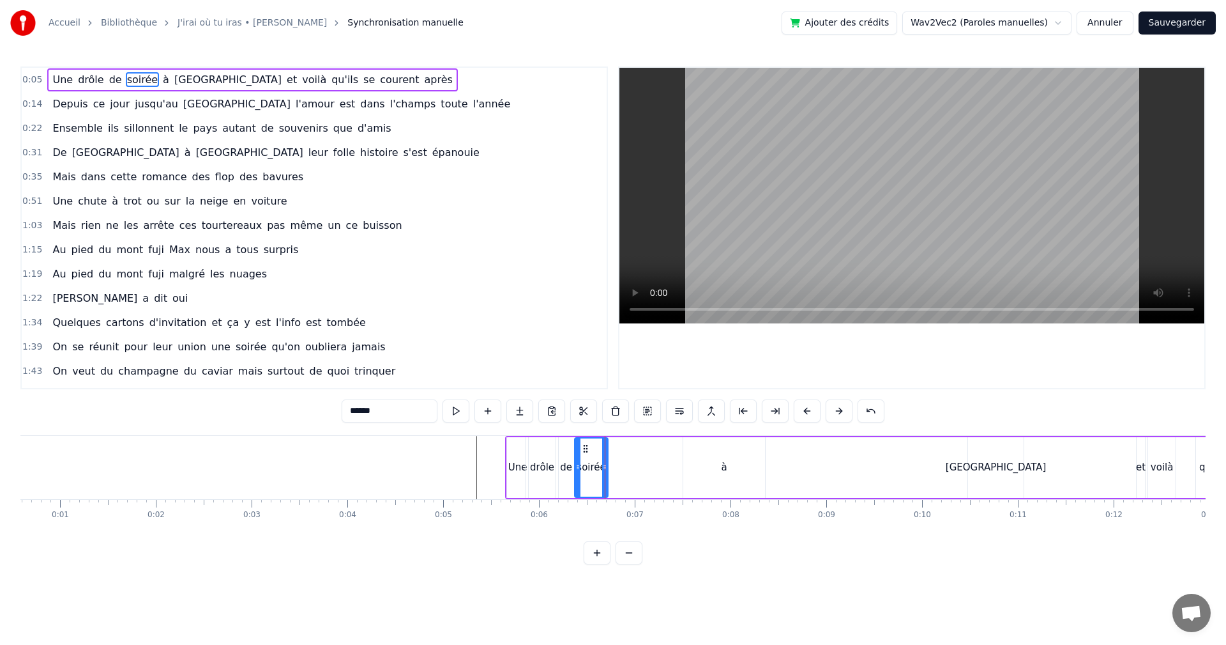
type input "*"
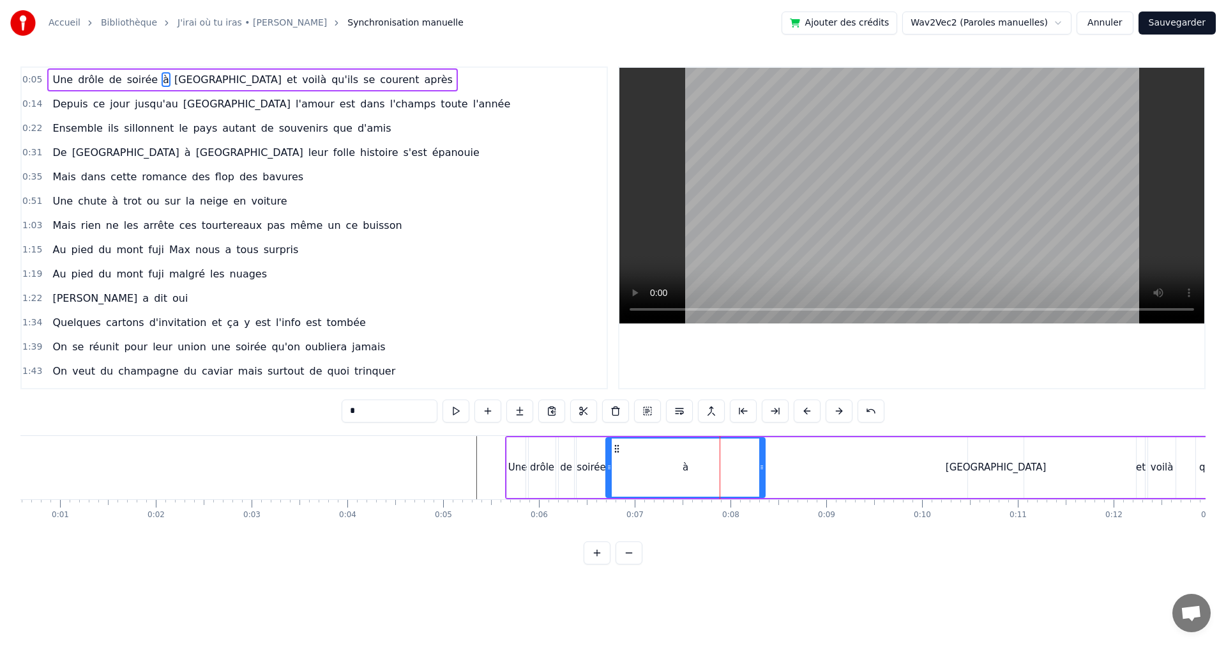
drag, startPoint x: 669, startPoint y: 462, endPoint x: 609, endPoint y: 464, distance: 60.1
click at [609, 464] on div at bounding box center [609, 467] width 5 height 58
drag, startPoint x: 762, startPoint y: 468, endPoint x: 669, endPoint y: 463, distance: 92.7
click at [669, 463] on icon at bounding box center [669, 467] width 5 height 10
drag, startPoint x: 671, startPoint y: 463, endPoint x: 623, endPoint y: 465, distance: 47.3
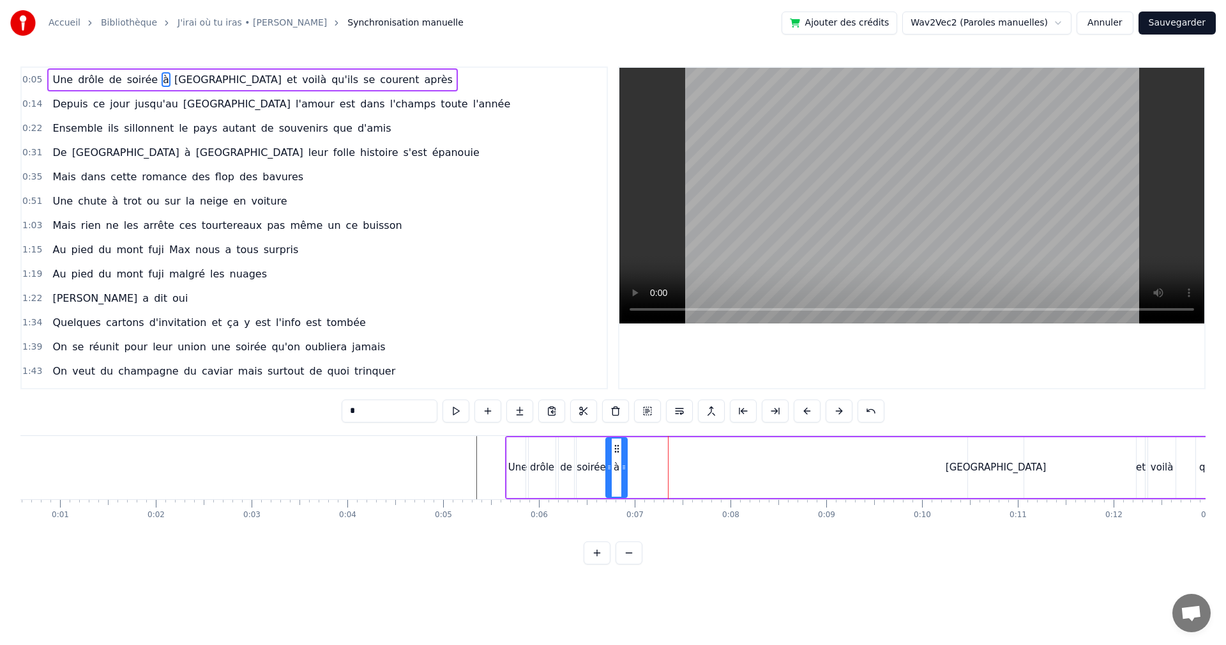
click at [623, 465] on icon at bounding box center [624, 467] width 5 height 10
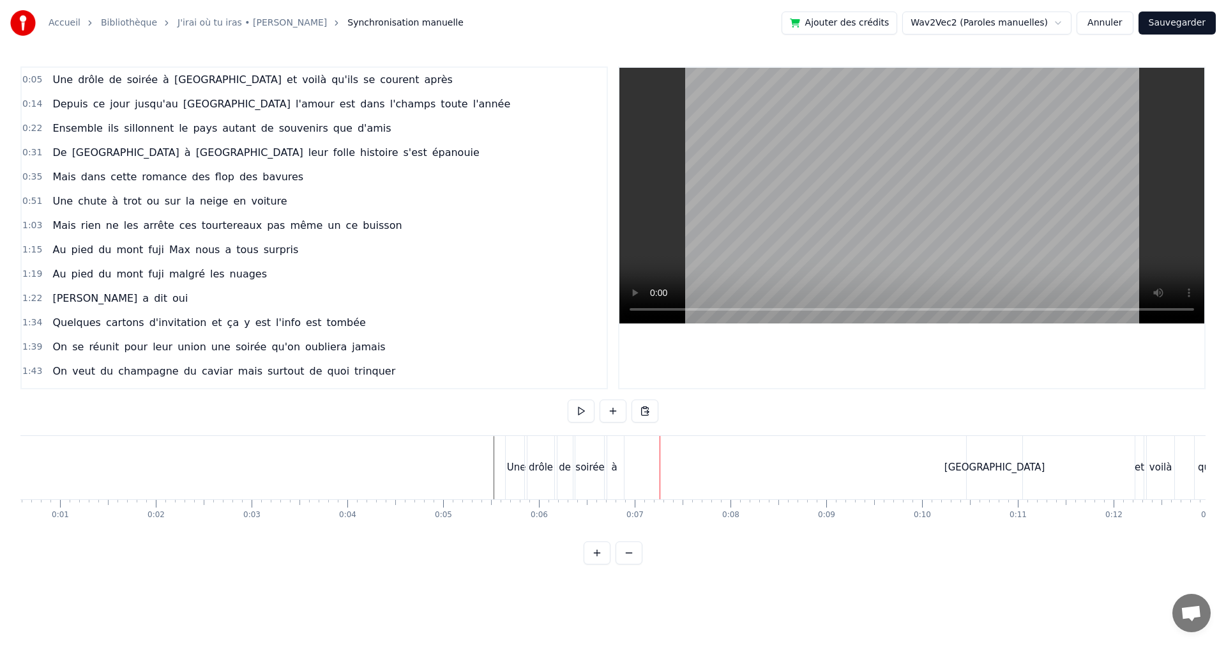
click at [614, 466] on div "à" at bounding box center [615, 467] width 6 height 15
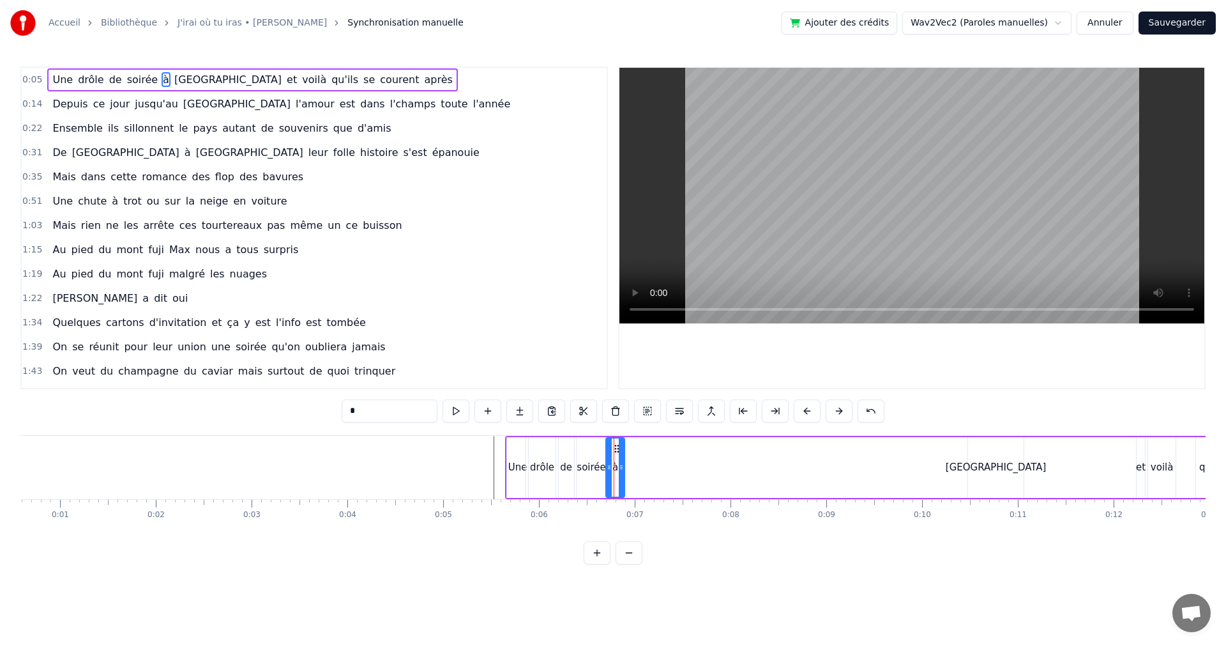
click at [620, 467] on icon at bounding box center [621, 467] width 5 height 10
click at [609, 449] on icon at bounding box center [612, 448] width 10 height 10
click at [1003, 460] on div "[GEOGRAPHIC_DATA]" at bounding box center [996, 467] width 101 height 15
type input "****"
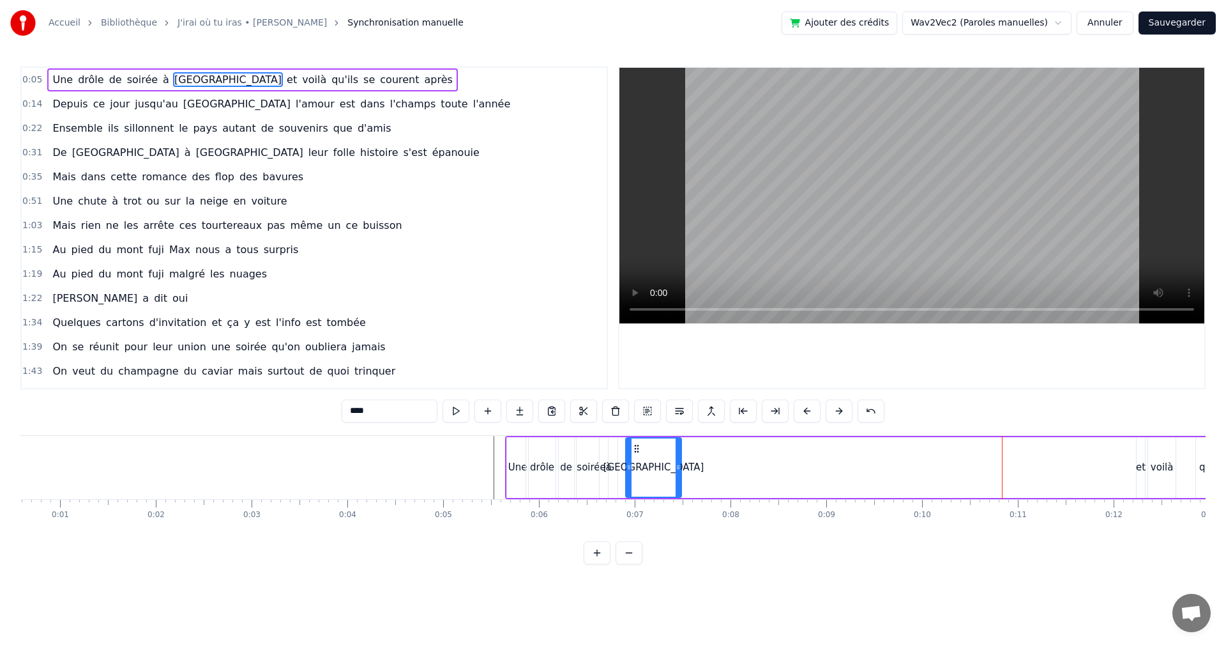
drag, startPoint x: 978, startPoint y: 451, endPoint x: 635, endPoint y: 460, distance: 343.1
click at [635, 460] on div "[GEOGRAPHIC_DATA]" at bounding box center [654, 467] width 54 height 58
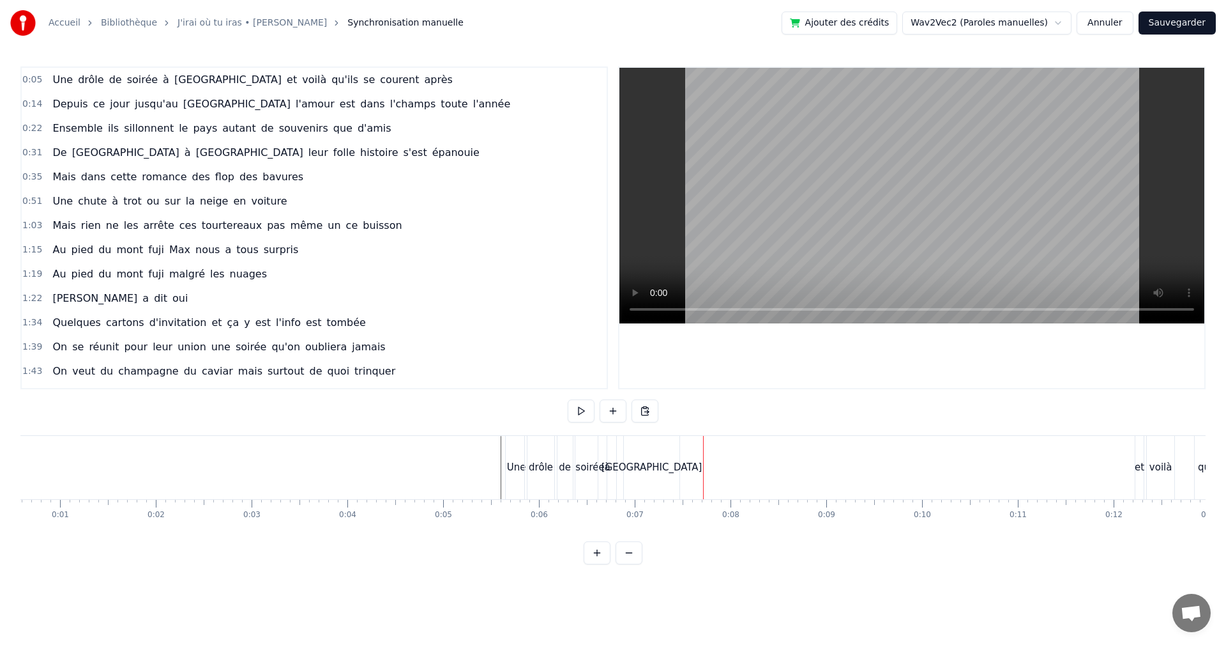
click at [649, 472] on div "[GEOGRAPHIC_DATA]" at bounding box center [652, 467] width 101 height 15
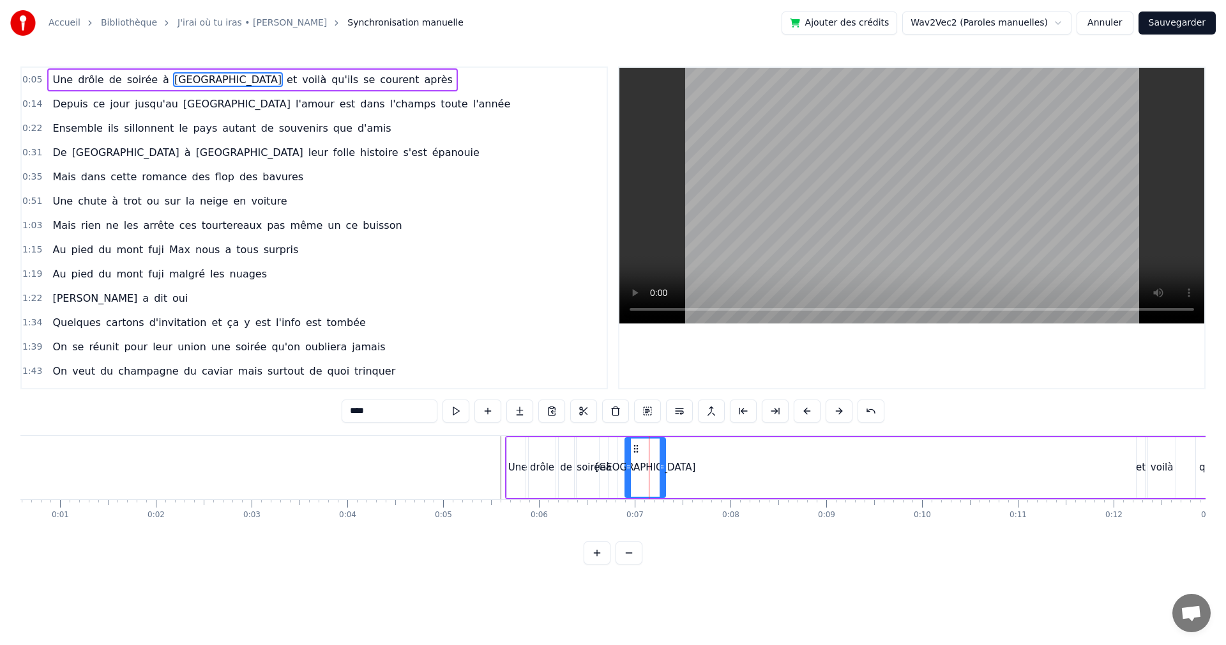
drag, startPoint x: 677, startPoint y: 467, endPoint x: 660, endPoint y: 468, distance: 16.7
click at [660, 468] on icon at bounding box center [662, 467] width 5 height 10
click at [627, 450] on icon at bounding box center [628, 448] width 10 height 10
click at [35, 77] on span "0:05" at bounding box center [32, 79] width 20 height 13
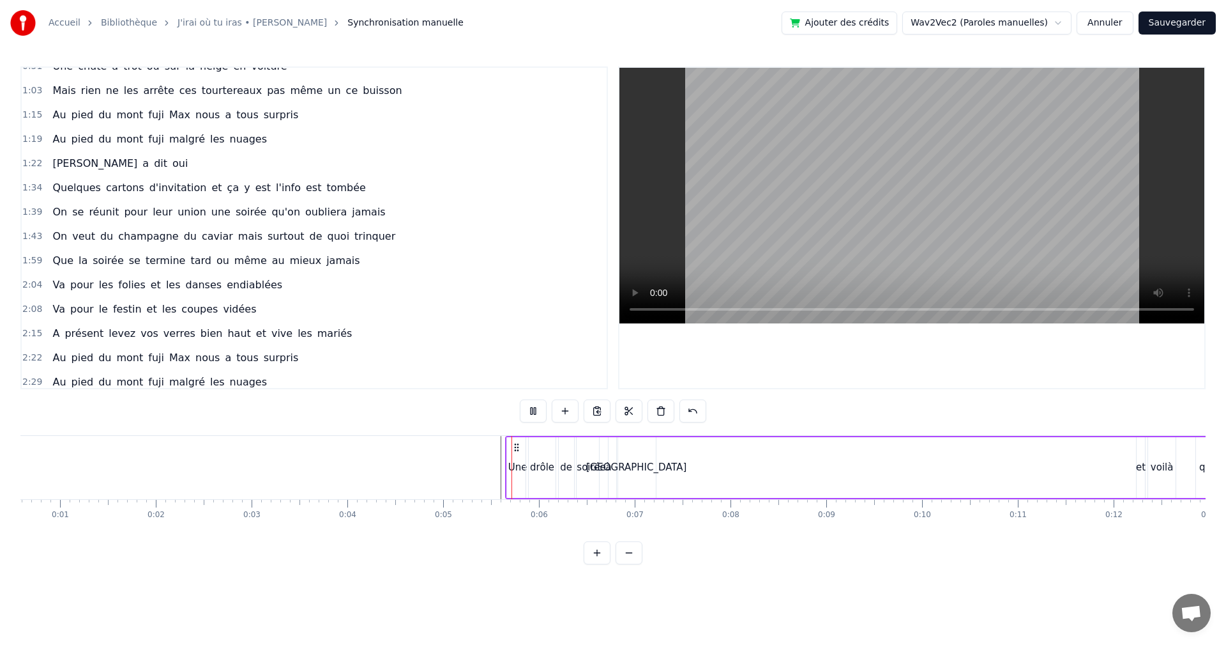
scroll to position [238, 0]
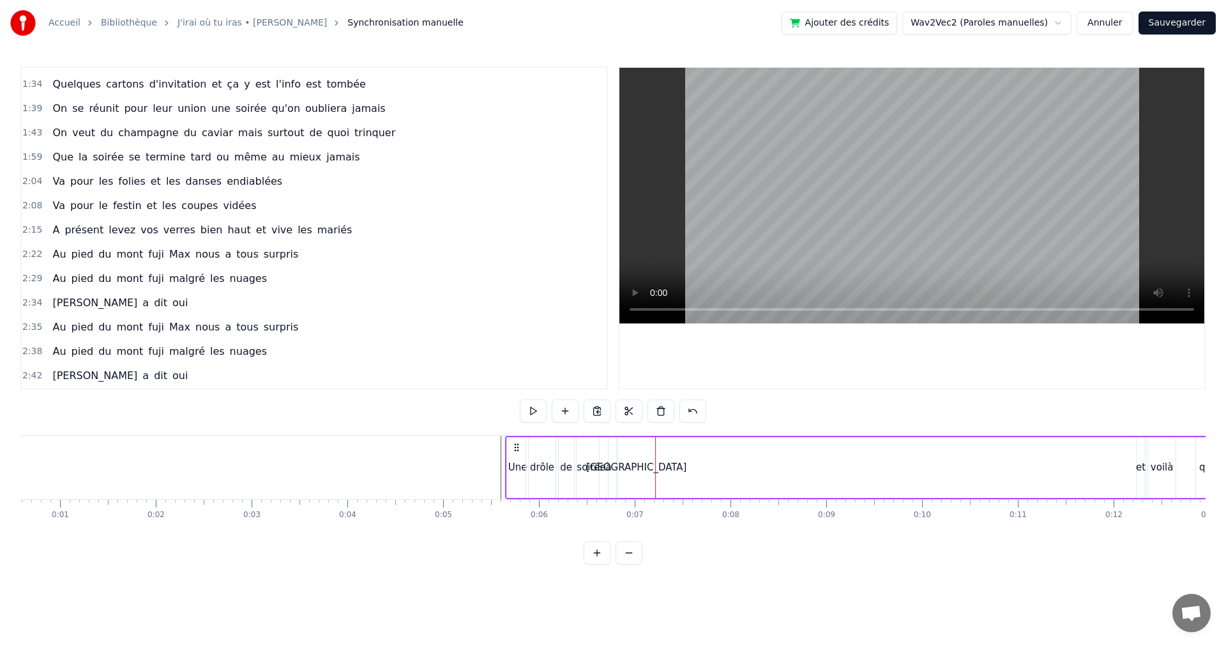
click at [637, 462] on div "[GEOGRAPHIC_DATA]" at bounding box center [636, 467] width 101 height 15
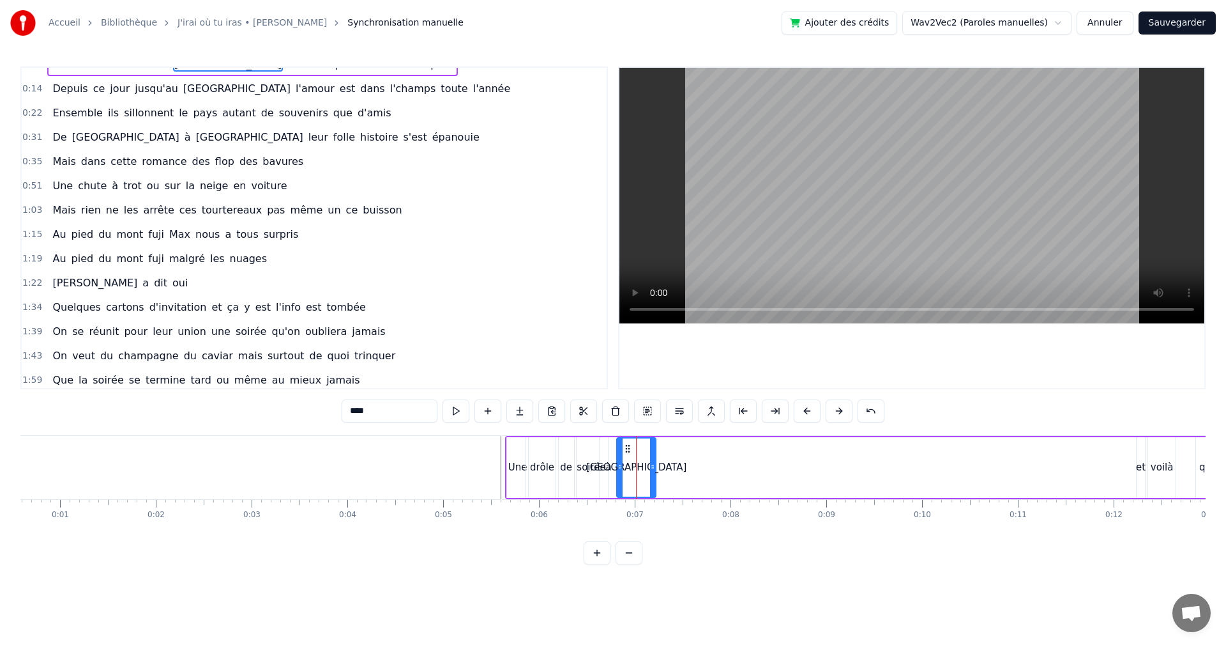
scroll to position [0, 0]
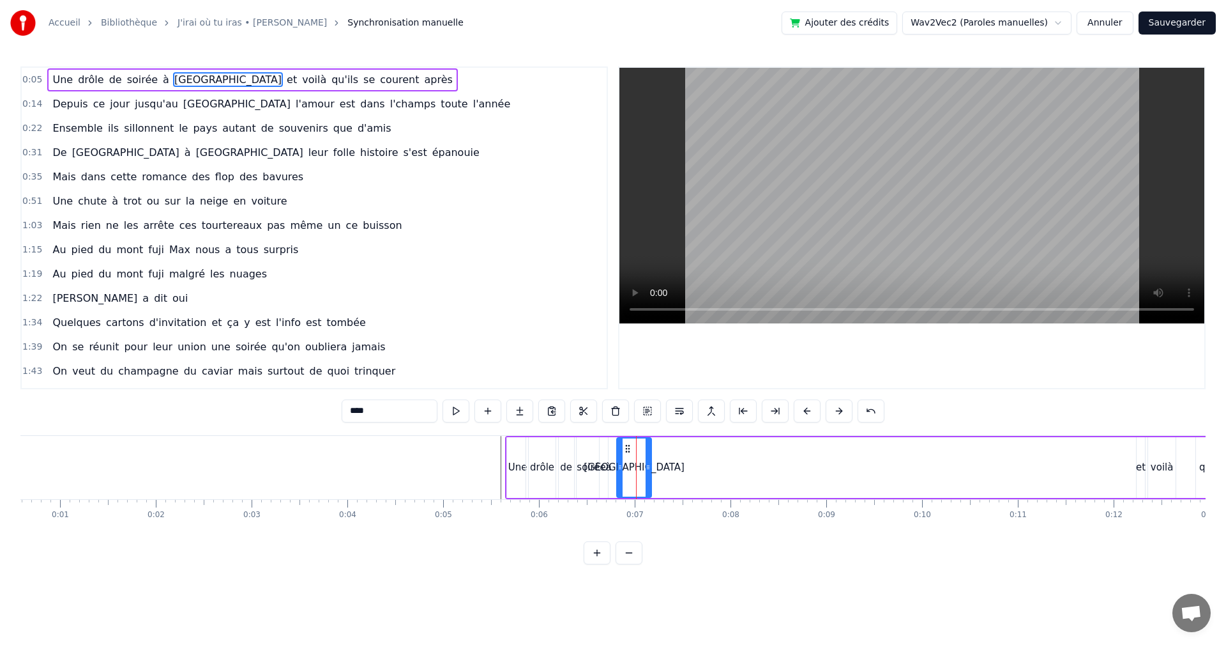
click at [647, 470] on icon at bounding box center [648, 467] width 5 height 10
drag, startPoint x: 1140, startPoint y: 469, endPoint x: 1128, endPoint y: 472, distance: 11.9
click at [1128, 472] on div "Une drôle de soirée à [GEOGRAPHIC_DATA] et voilà qu'ils se courent après" at bounding box center [950, 467] width 891 height 63
click at [1140, 469] on div "et" at bounding box center [1141, 467] width 10 height 15
drag, startPoint x: 1145, startPoint y: 449, endPoint x: 657, endPoint y: 465, distance: 488.3
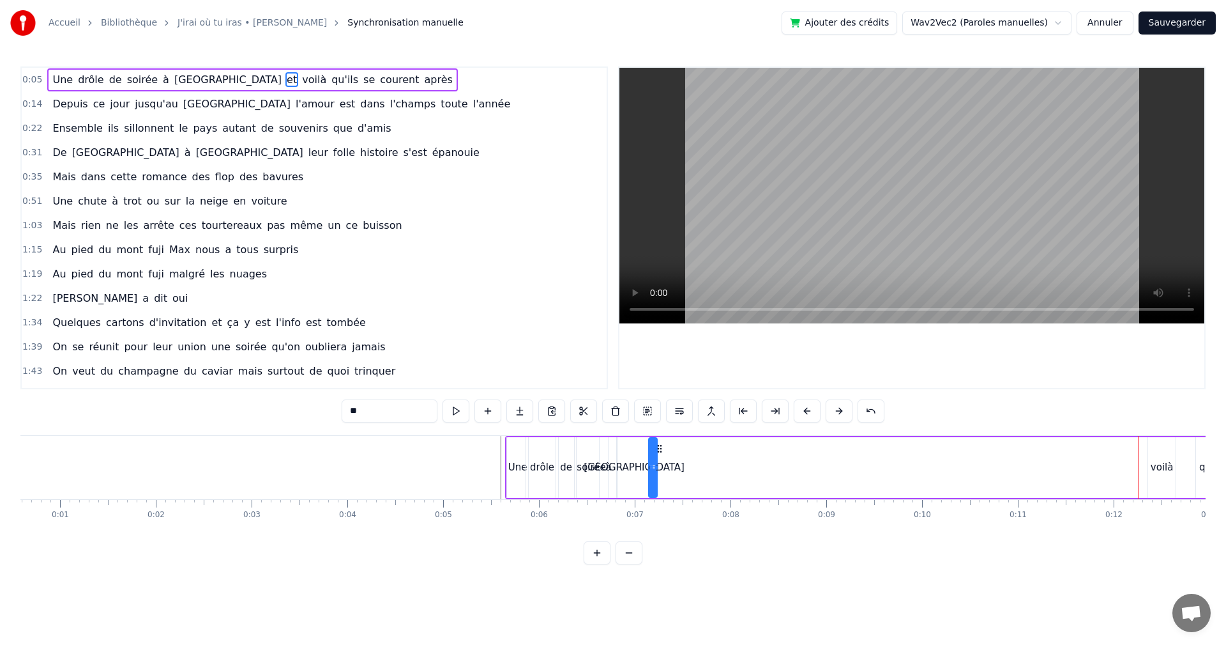
click at [657, 465] on div "et" at bounding box center [653, 467] width 7 height 58
click at [1158, 463] on div "voilà" at bounding box center [1162, 467] width 23 height 15
type input "*****"
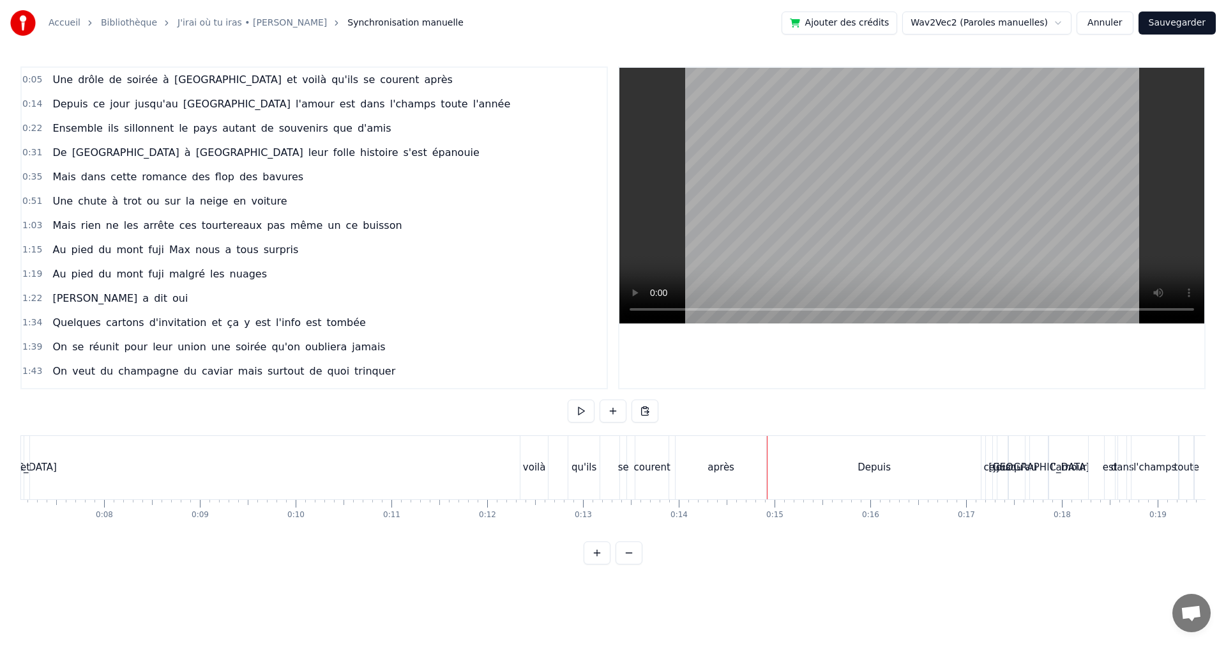
scroll to position [0, 682]
click at [542, 478] on div "voilà" at bounding box center [535, 467] width 27 height 63
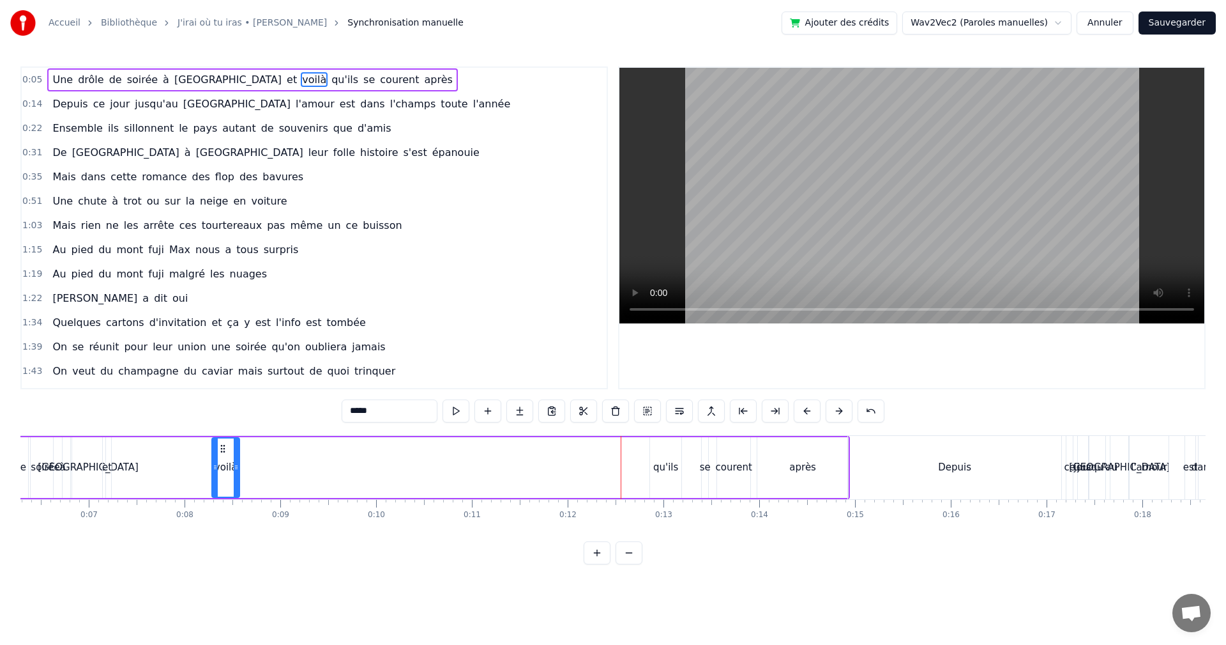
drag, startPoint x: 475, startPoint y: 449, endPoint x: 174, endPoint y: 459, distance: 301.7
click at [213, 460] on div "voilà" at bounding box center [226, 467] width 26 height 58
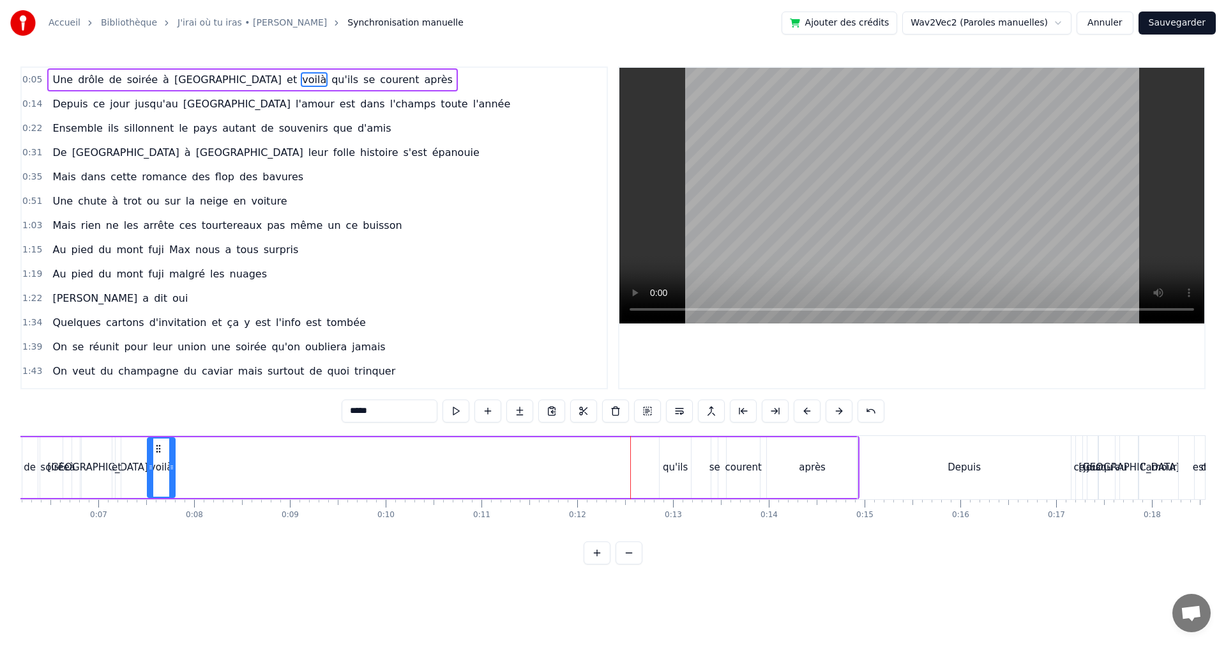
click at [681, 470] on div "qu'ils" at bounding box center [675, 467] width 25 height 15
drag, startPoint x: 498, startPoint y: 450, endPoint x: 508, endPoint y: 459, distance: 13.1
click at [457, 451] on icon at bounding box center [462, 448] width 10 height 10
click at [717, 470] on div "se" at bounding box center [715, 467] width 11 height 15
drag, startPoint x: 720, startPoint y: 447, endPoint x: 411, endPoint y: 458, distance: 308.7
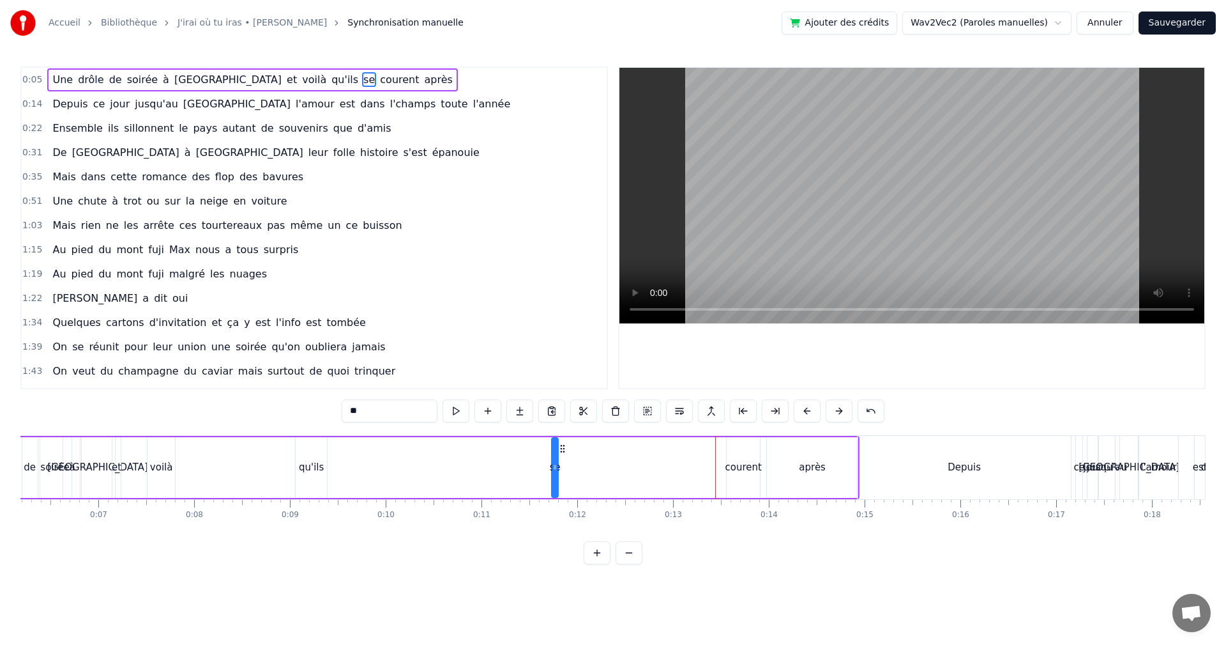
click at [367, 458] on div "Une drôle de soirée à [GEOGRAPHIC_DATA] et voilà qu'ils se courent après" at bounding box center [414, 467] width 891 height 63
click at [751, 476] on div "courent" at bounding box center [743, 467] width 33 height 61
drag, startPoint x: 724, startPoint y: 450, endPoint x: 424, endPoint y: 452, distance: 300.2
click at [715, 452] on icon at bounding box center [720, 448] width 10 height 10
click at [805, 471] on div "après" at bounding box center [812, 467] width 27 height 15
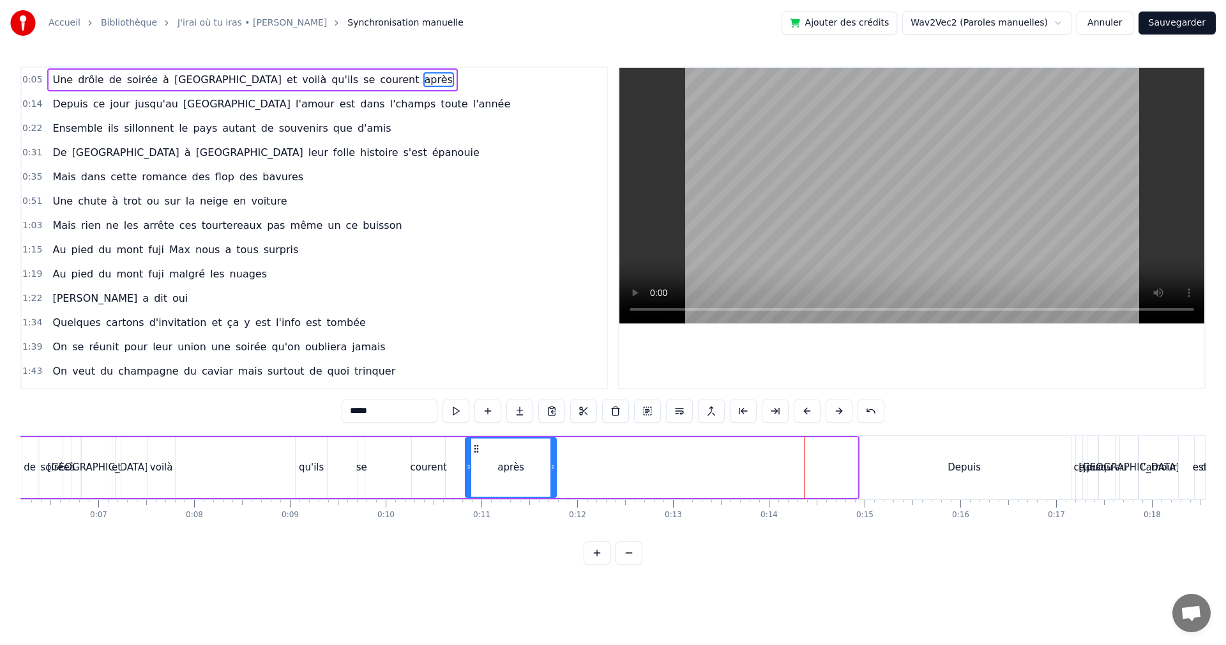
drag, startPoint x: 777, startPoint y: 449, endPoint x: 462, endPoint y: 445, distance: 314.9
click at [471, 446] on icon at bounding box center [476, 448] width 10 height 10
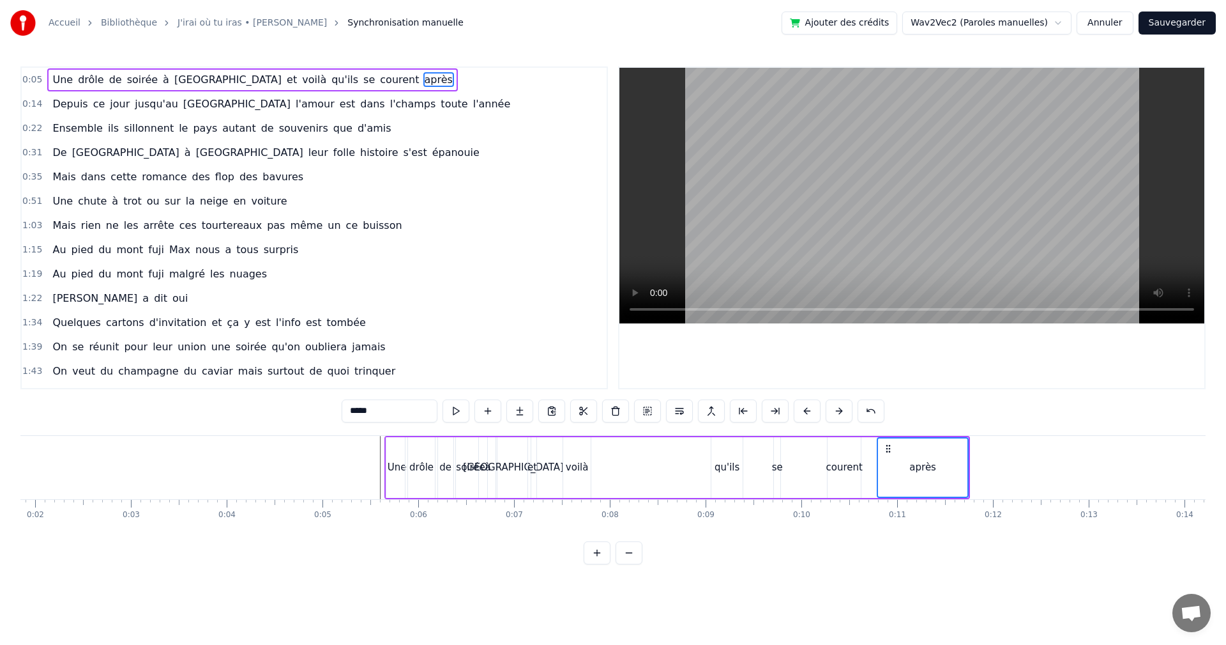
scroll to position [0, 256]
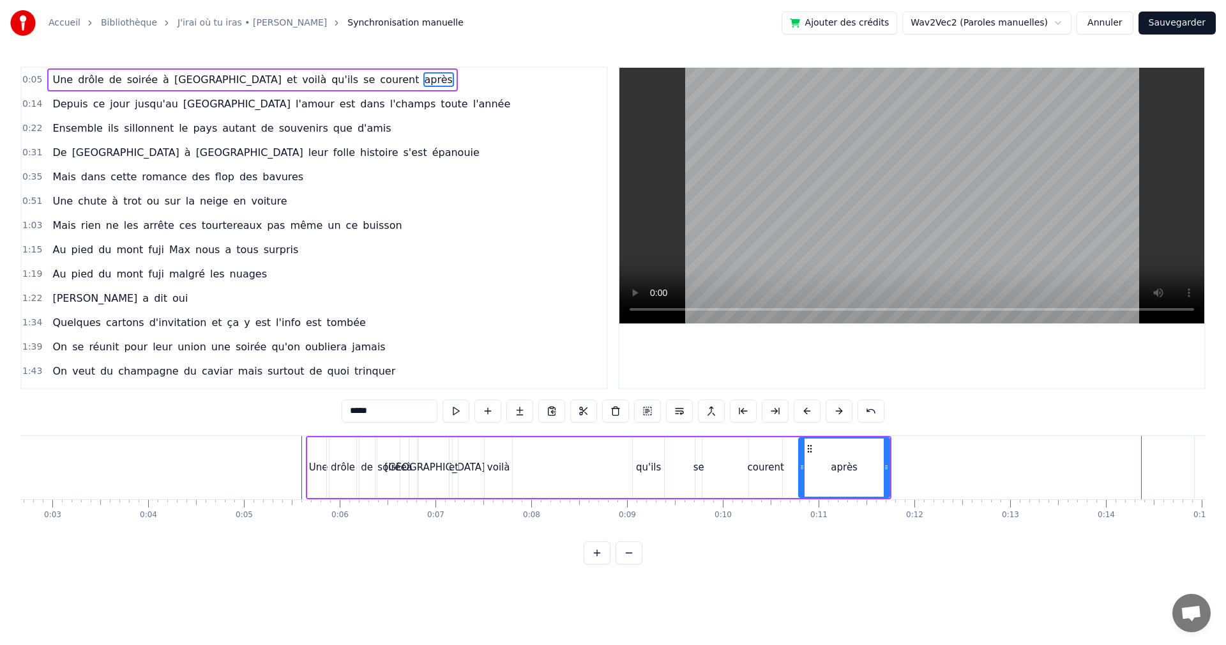
click at [650, 471] on div "qu'ils" at bounding box center [648, 467] width 25 height 15
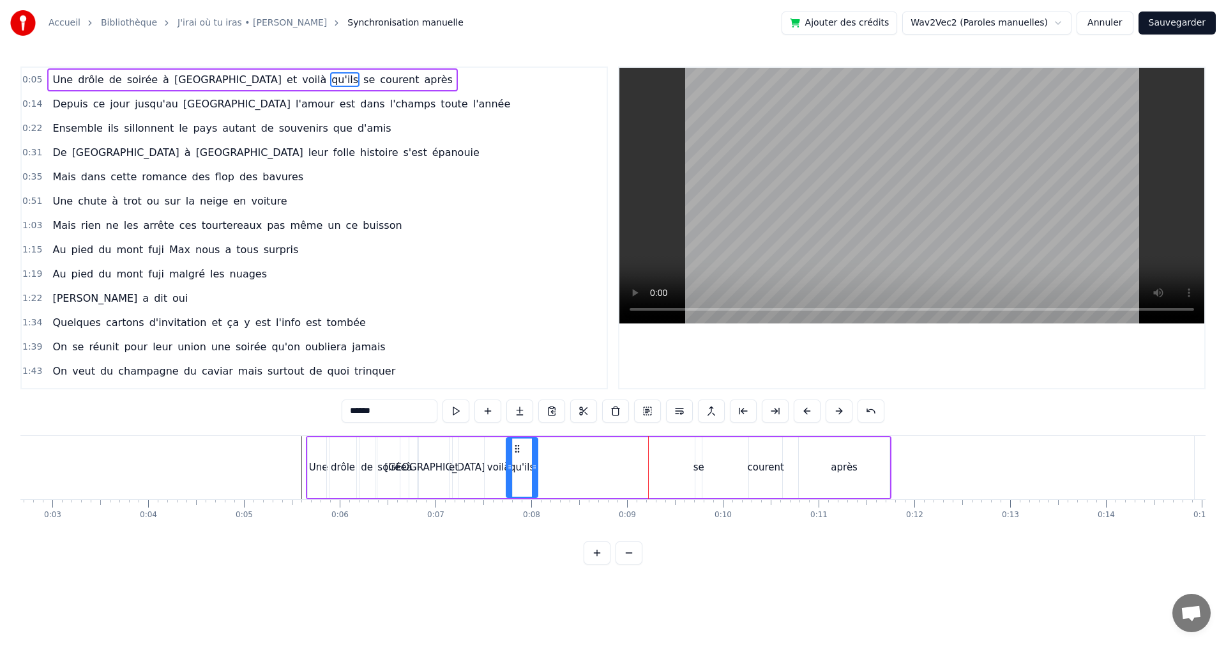
drag, startPoint x: 604, startPoint y: 447, endPoint x: 525, endPoint y: 448, distance: 79.2
click at [523, 448] on icon at bounding box center [517, 448] width 10 height 10
click at [501, 473] on div "voilà" at bounding box center [498, 467] width 23 height 15
drag, startPoint x: 496, startPoint y: 448, endPoint x: 469, endPoint y: 446, distance: 26.9
click at [469, 446] on icon at bounding box center [469, 448] width 10 height 10
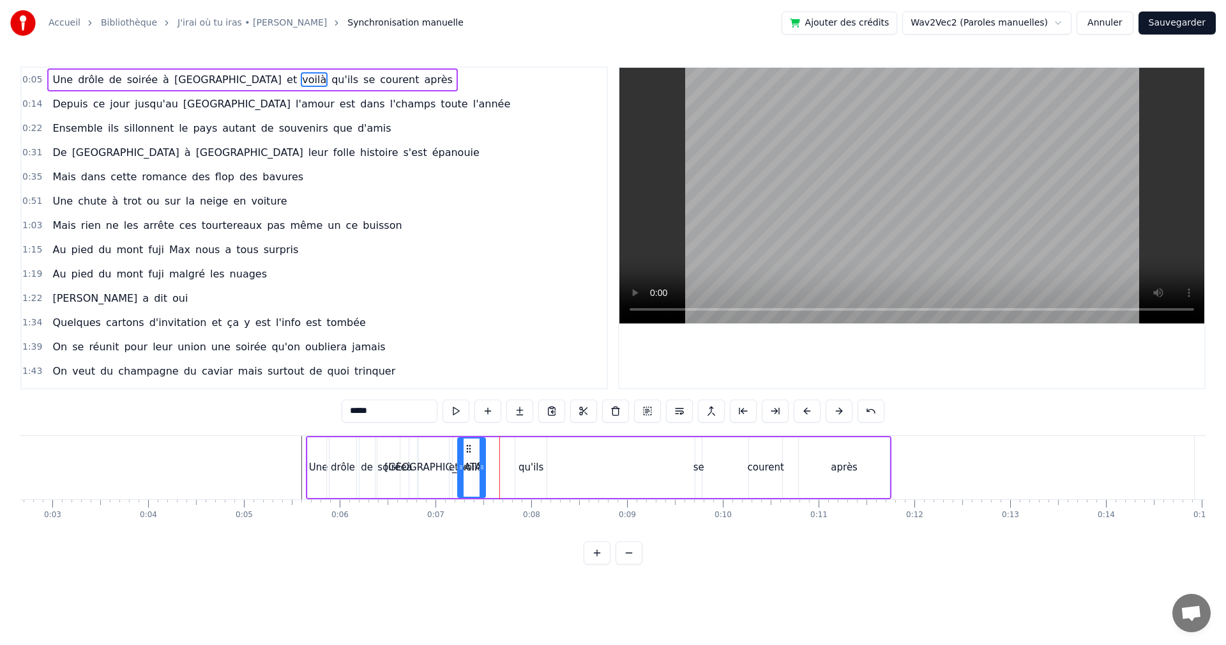
click at [540, 457] on div "qu'ils" at bounding box center [530, 467] width 31 height 61
drag, startPoint x: 524, startPoint y: 447, endPoint x: 501, endPoint y: 450, distance: 23.2
click at [501, 450] on icon at bounding box center [504, 448] width 10 height 10
click at [461, 483] on div "voilà" at bounding box center [471, 467] width 27 height 61
type input "*****"
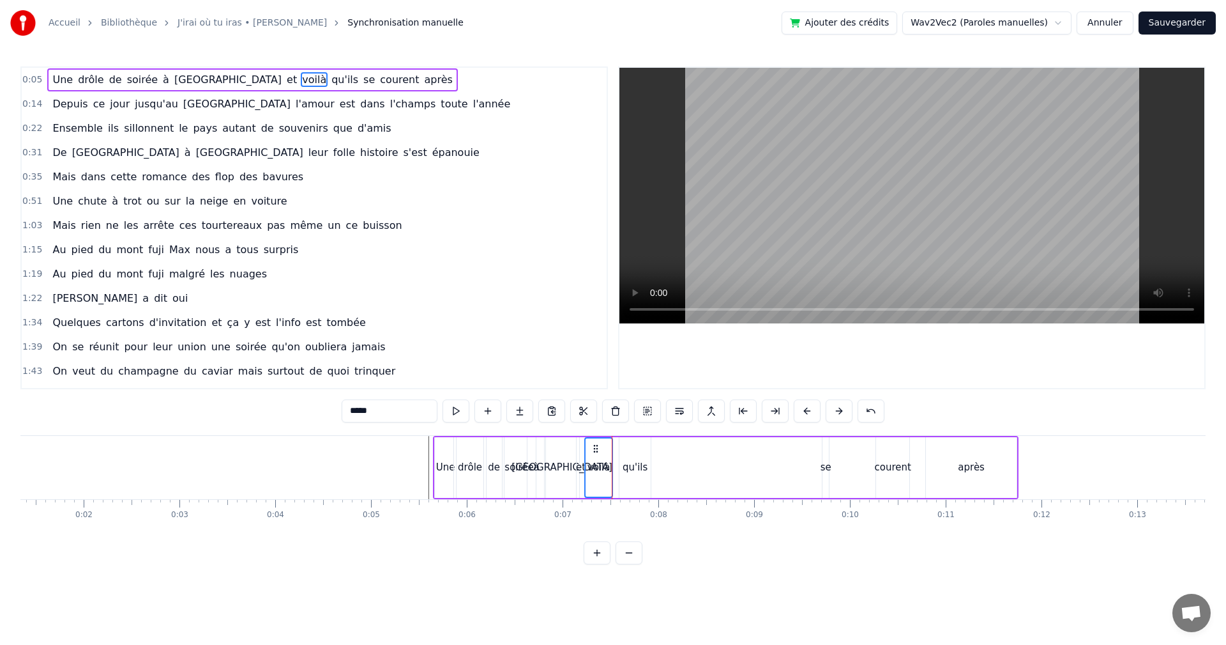
scroll to position [0, 128]
drag, startPoint x: 823, startPoint y: 471, endPoint x: 816, endPoint y: 471, distance: 7.7
click at [816, 471] on div "Une drôle de soirée à [GEOGRAPHIC_DATA] et voilà qu'ils se courent après" at bounding box center [727, 467] width 586 height 63
click at [824, 471] on div "se" at bounding box center [826, 467] width 11 height 15
drag, startPoint x: 834, startPoint y: 446, endPoint x: 667, endPoint y: 459, distance: 167.2
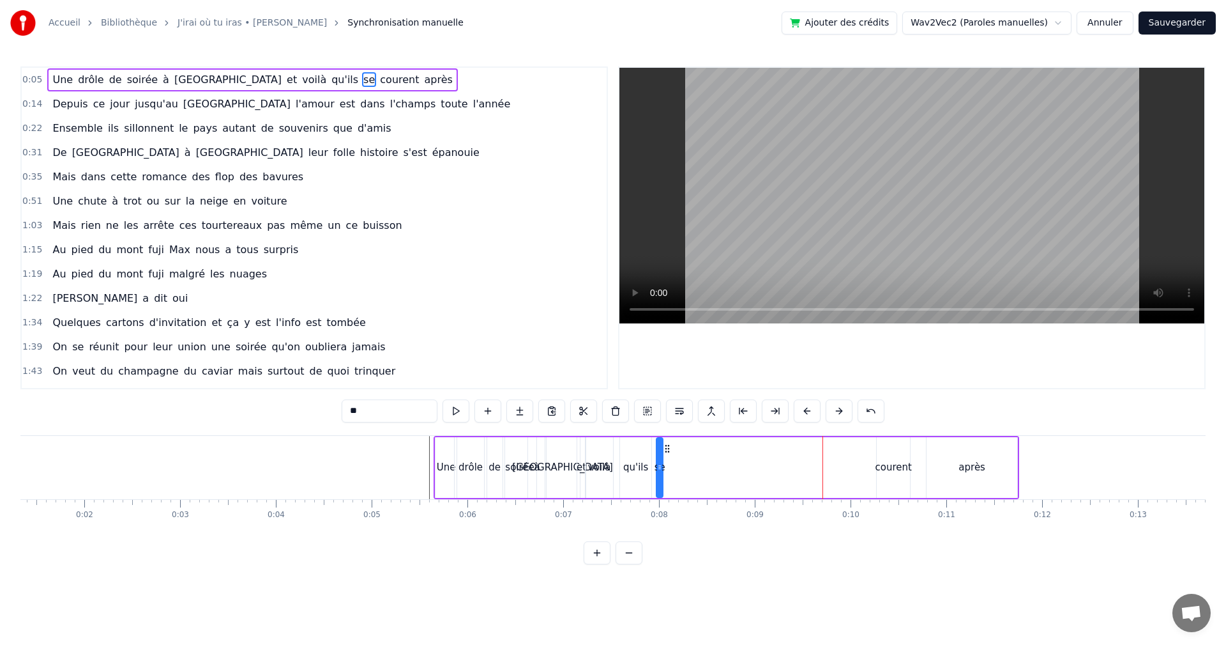
click at [667, 459] on div "Une drôle de soirée à [GEOGRAPHIC_DATA] et voilà qu'ils se courent après" at bounding box center [727, 467] width 586 height 63
click at [895, 473] on div "courent" at bounding box center [893, 467] width 36 height 15
drag, startPoint x: 856, startPoint y: 450, endPoint x: 781, endPoint y: 468, distance: 77.5
click at [709, 459] on div "courent" at bounding box center [718, 467] width 32 height 58
click at [965, 471] on div "après" at bounding box center [972, 467] width 27 height 15
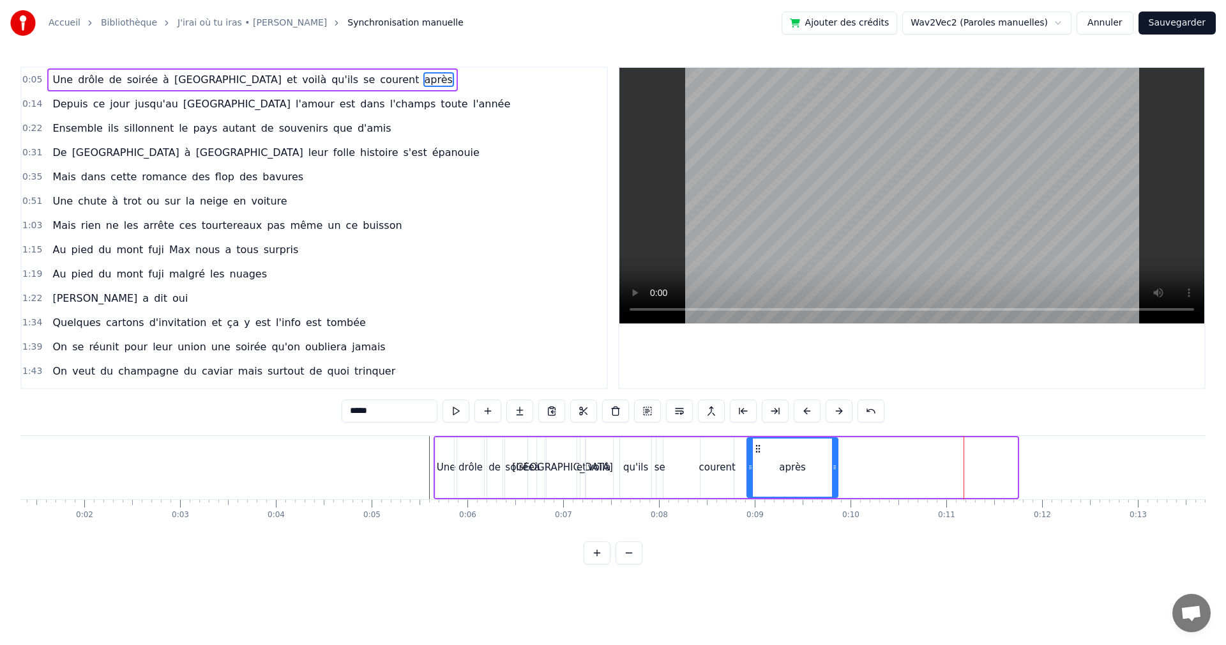
drag, startPoint x: 927, startPoint y: 450, endPoint x: 716, endPoint y: 468, distance: 212.2
click at [756, 460] on div "après" at bounding box center [792, 467] width 89 height 58
click at [707, 470] on div "courent" at bounding box center [717, 467] width 36 height 15
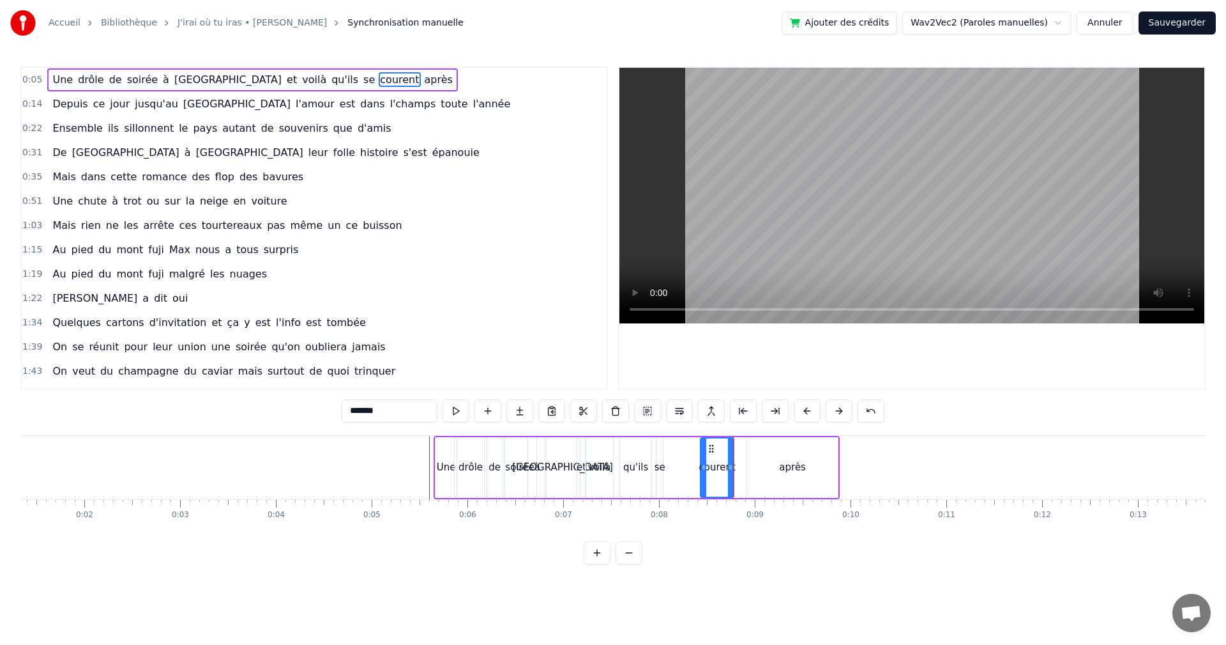
click at [770, 470] on div "après" at bounding box center [792, 467] width 91 height 61
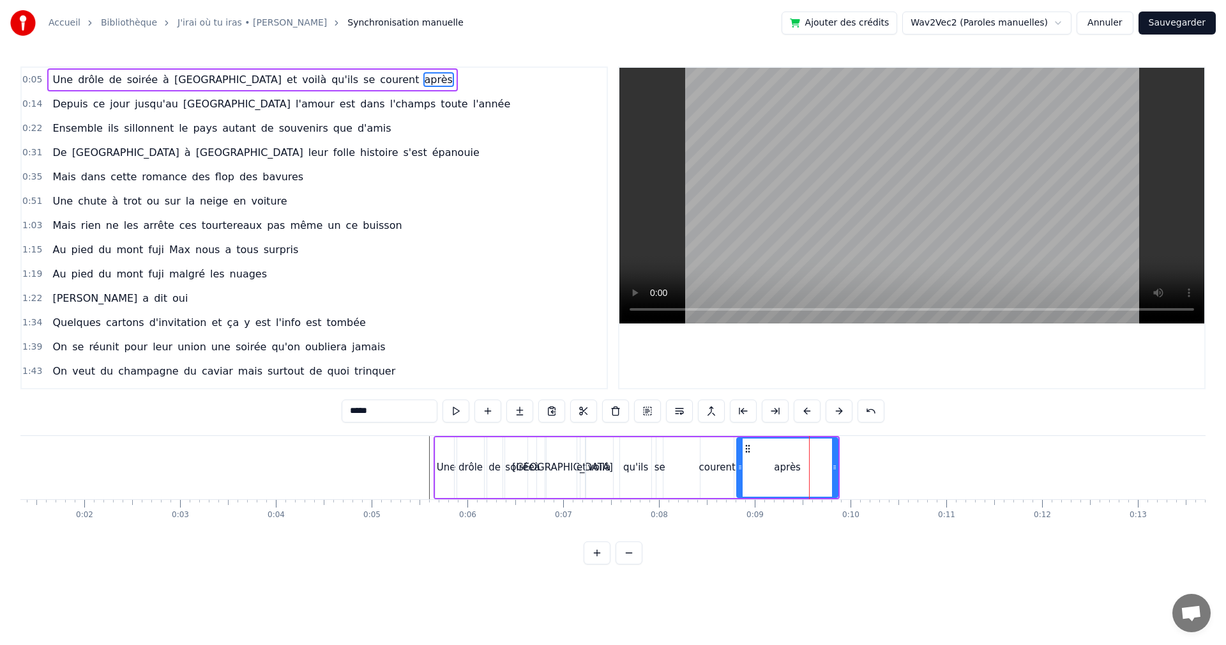
drag, startPoint x: 751, startPoint y: 468, endPoint x: 739, endPoint y: 469, distance: 11.6
click at [739, 469] on icon at bounding box center [740, 467] width 5 height 10
click at [661, 466] on div "se" at bounding box center [660, 467] width 11 height 15
type input "**"
drag, startPoint x: 687, startPoint y: 448, endPoint x: 698, endPoint y: 448, distance: 10.9
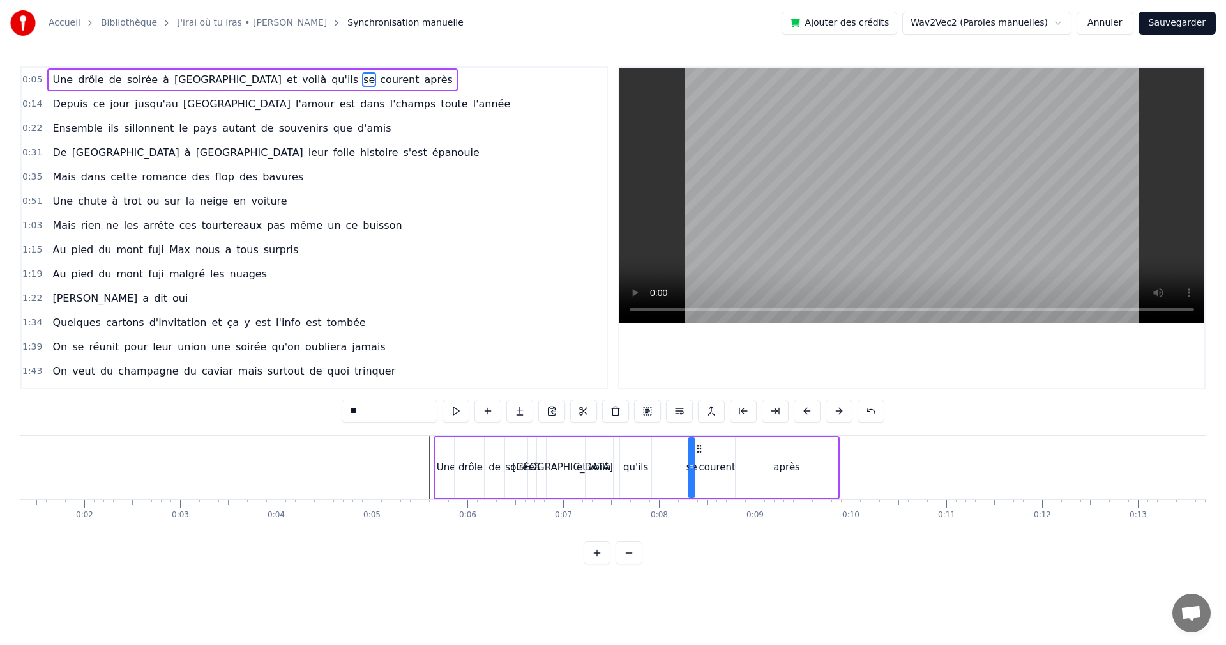
click at [698, 448] on circle at bounding box center [698, 448] width 1 height 1
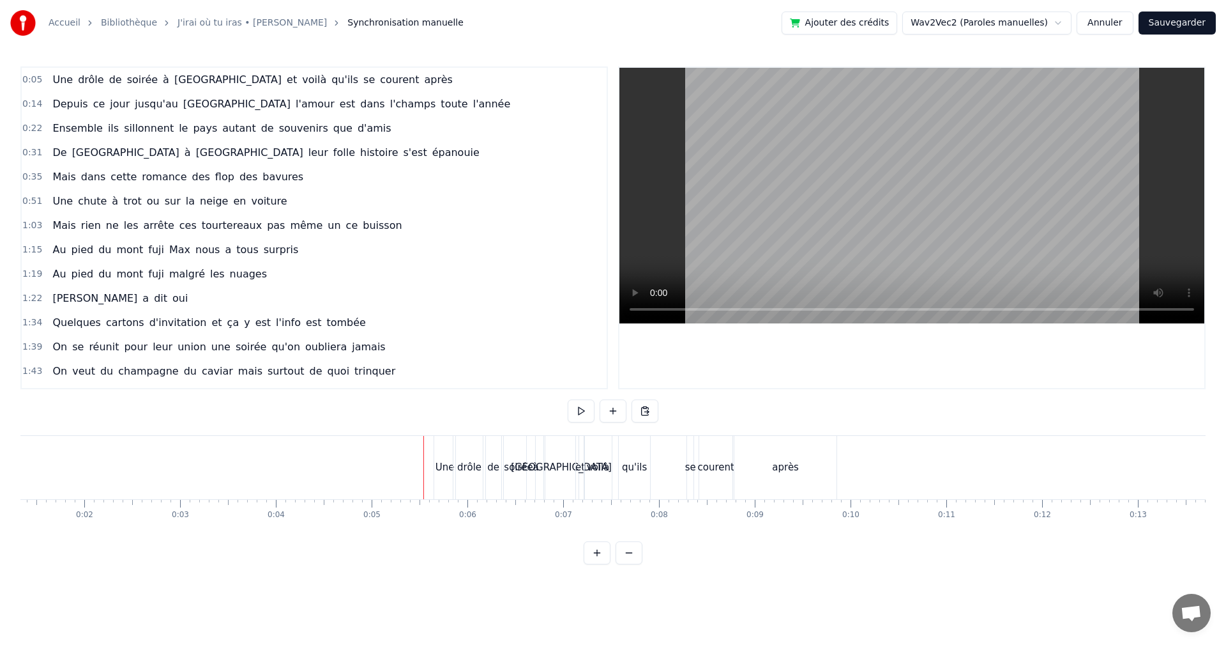
click at [30, 77] on span "0:05" at bounding box center [32, 79] width 20 height 13
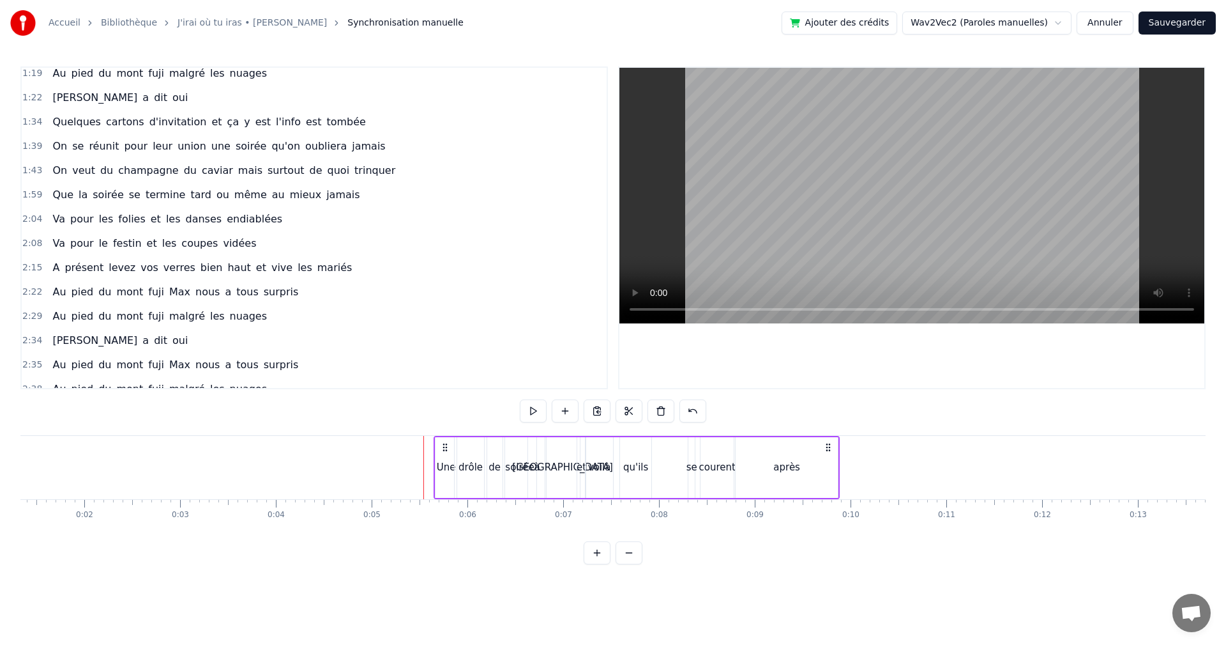
scroll to position [238, 0]
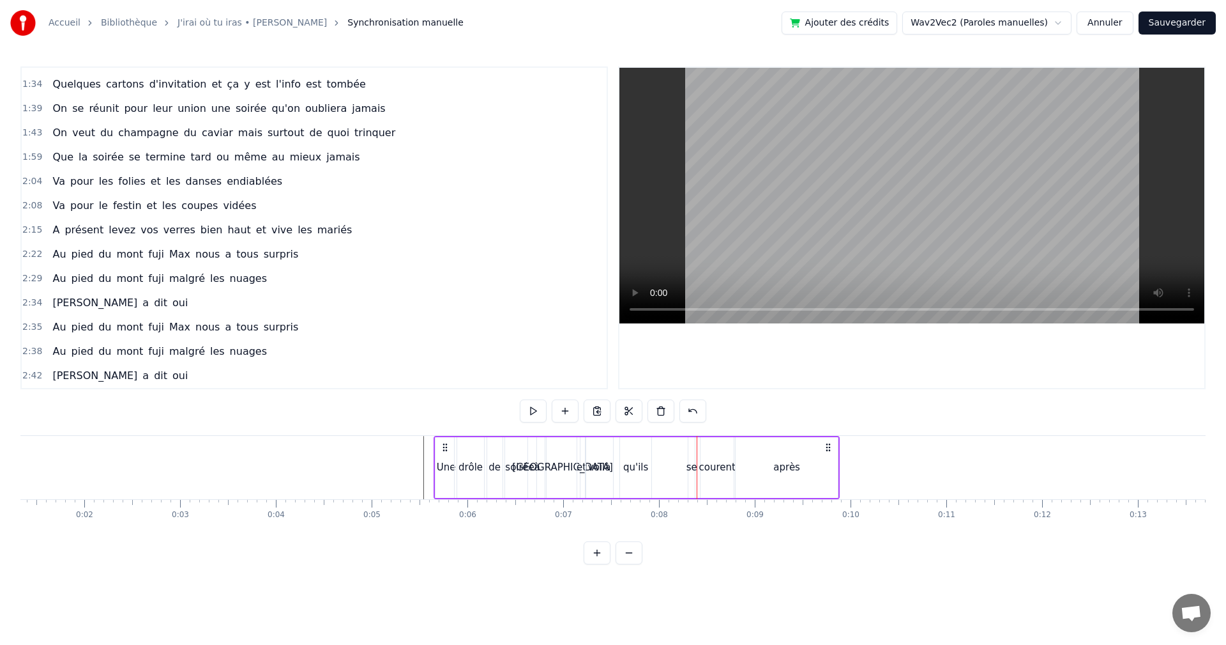
click at [636, 466] on div "qu'ils" at bounding box center [635, 467] width 25 height 15
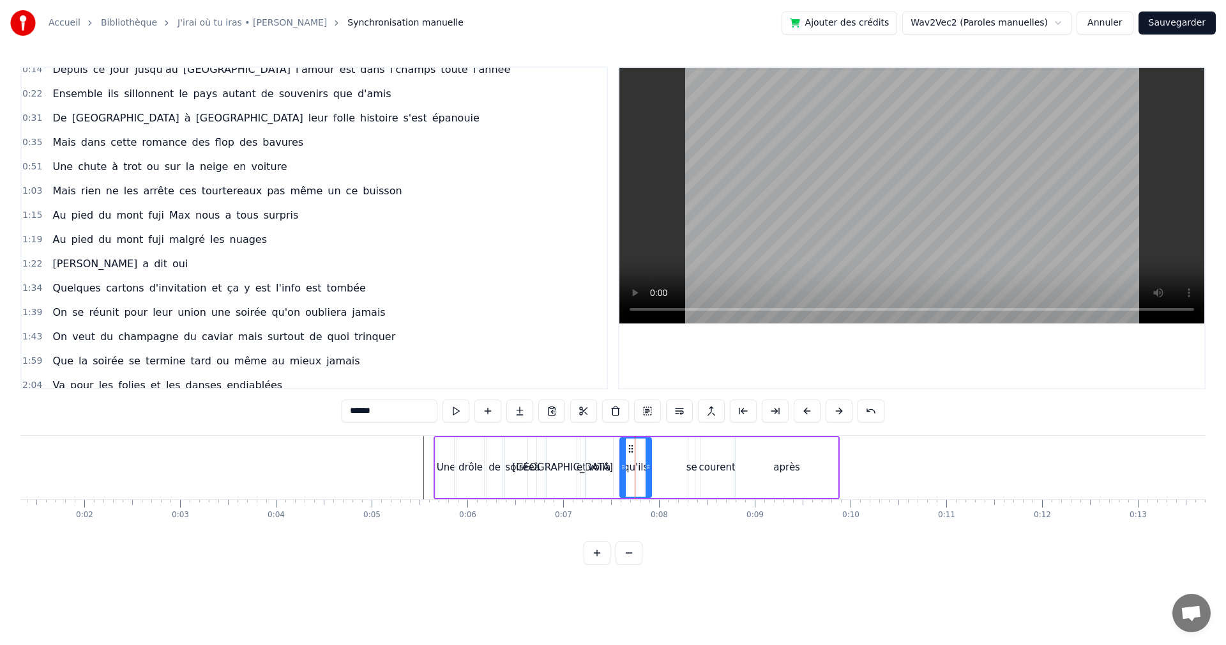
scroll to position [0, 0]
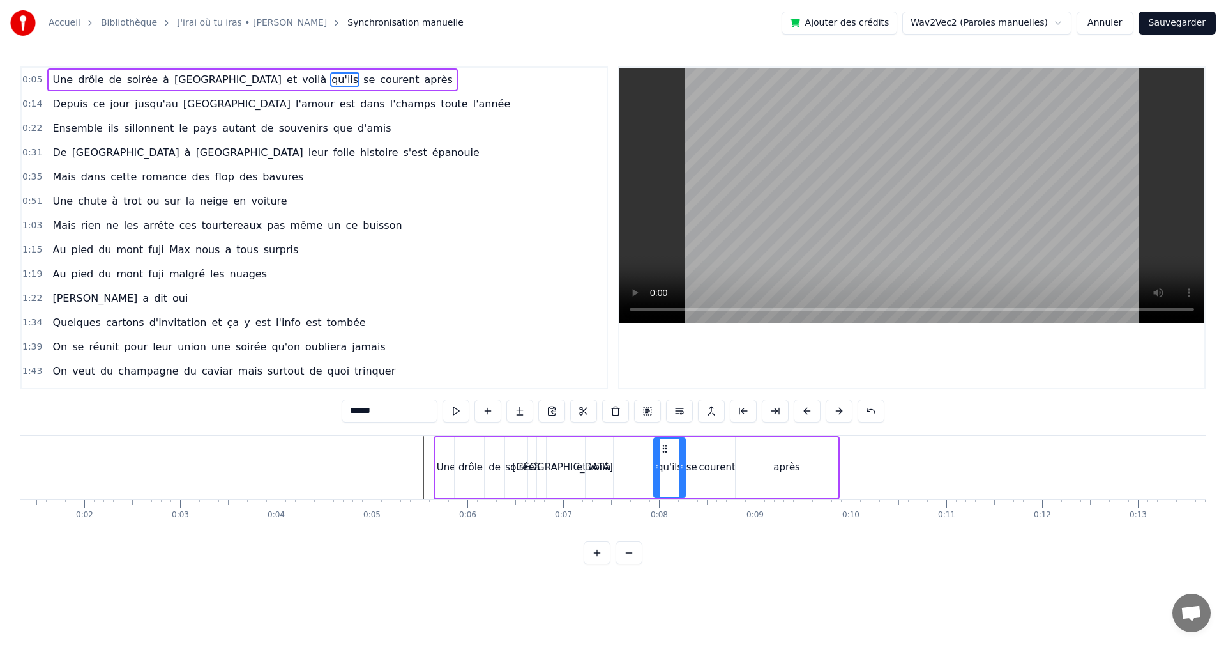
drag, startPoint x: 632, startPoint y: 448, endPoint x: 666, endPoint y: 448, distance: 33.9
click at [666, 448] on circle at bounding box center [666, 448] width 1 height 1
click at [604, 471] on div "voilà" at bounding box center [599, 467] width 23 height 15
drag, startPoint x: 596, startPoint y: 449, endPoint x: 636, endPoint y: 448, distance: 39.6
click at [636, 448] on icon at bounding box center [636, 448] width 10 height 10
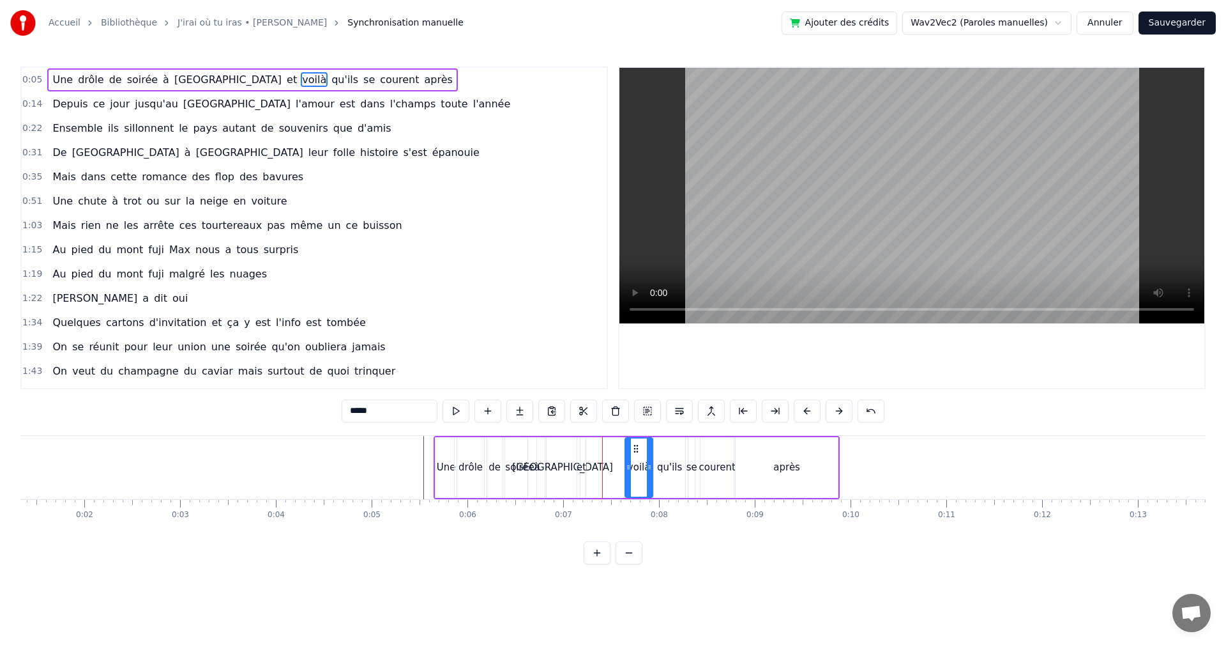
click at [583, 468] on div "et" at bounding box center [582, 467] width 10 height 15
drag, startPoint x: 588, startPoint y: 448, endPoint x: 616, endPoint y: 447, distance: 28.1
click at [616, 447] on icon at bounding box center [616, 448] width 10 height 10
click at [565, 467] on div "[GEOGRAPHIC_DATA]" at bounding box center [562, 467] width 101 height 15
type input "****"
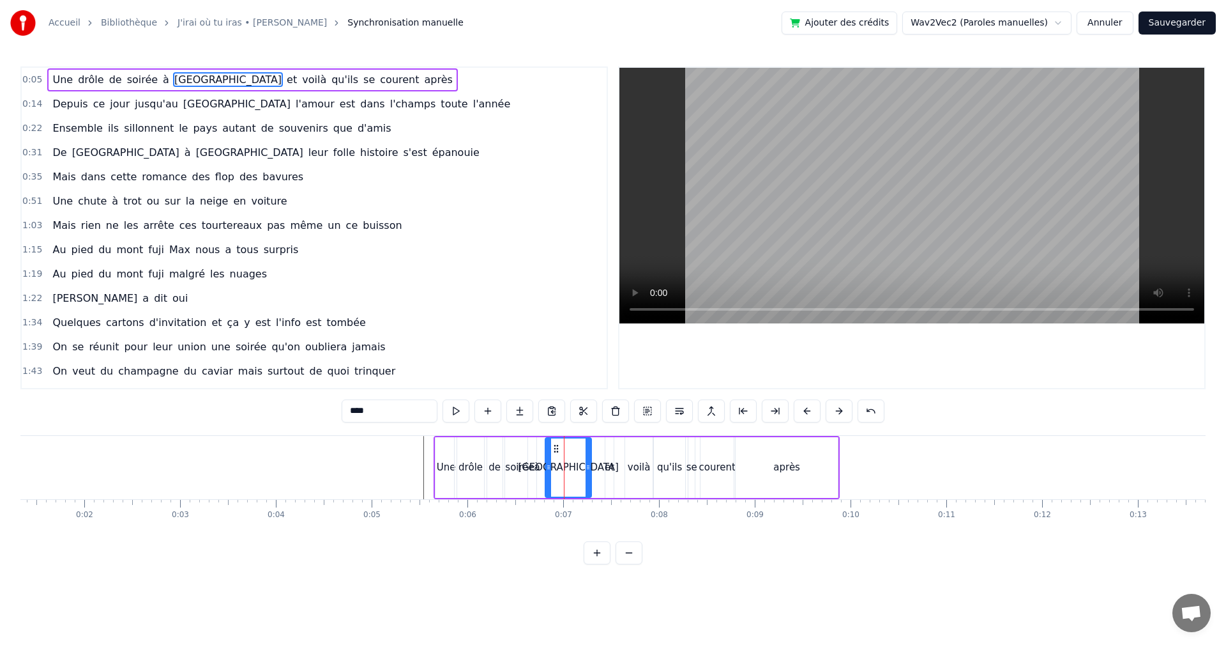
drag, startPoint x: 574, startPoint y: 466, endPoint x: 589, endPoint y: 464, distance: 15.5
click at [589, 464] on icon at bounding box center [588, 467] width 5 height 10
click at [27, 76] on span "0:05" at bounding box center [32, 79] width 20 height 13
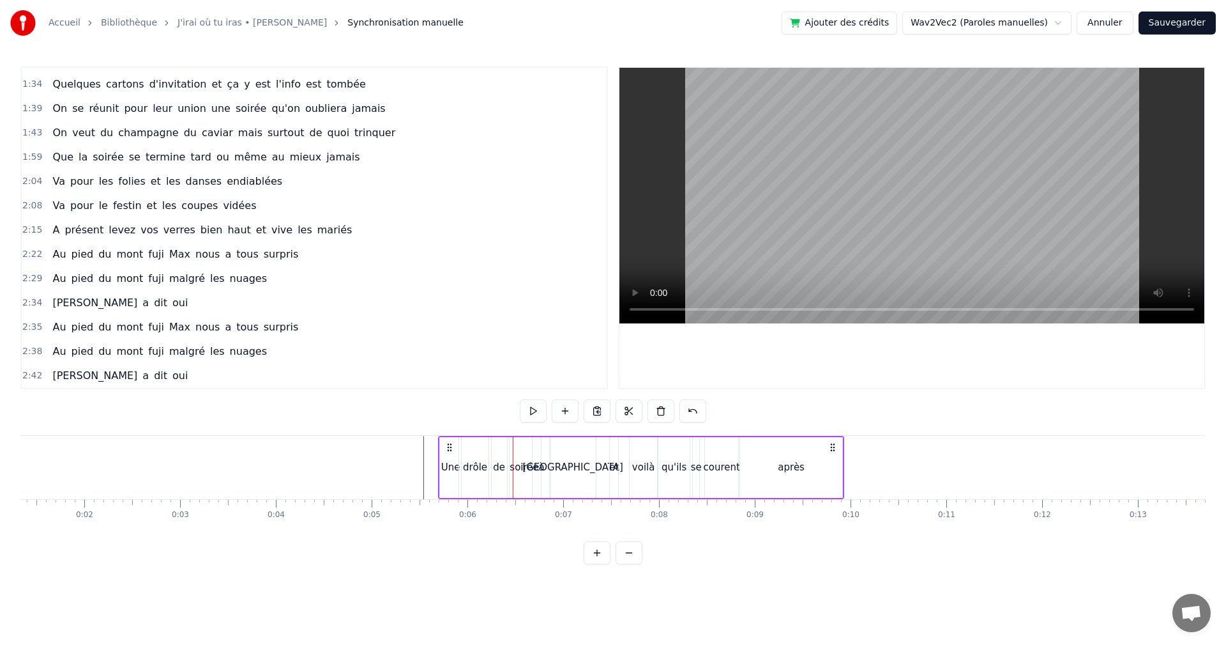
click at [451, 448] on icon at bounding box center [450, 447] width 10 height 10
click at [638, 469] on div "voilà" at bounding box center [644, 467] width 23 height 15
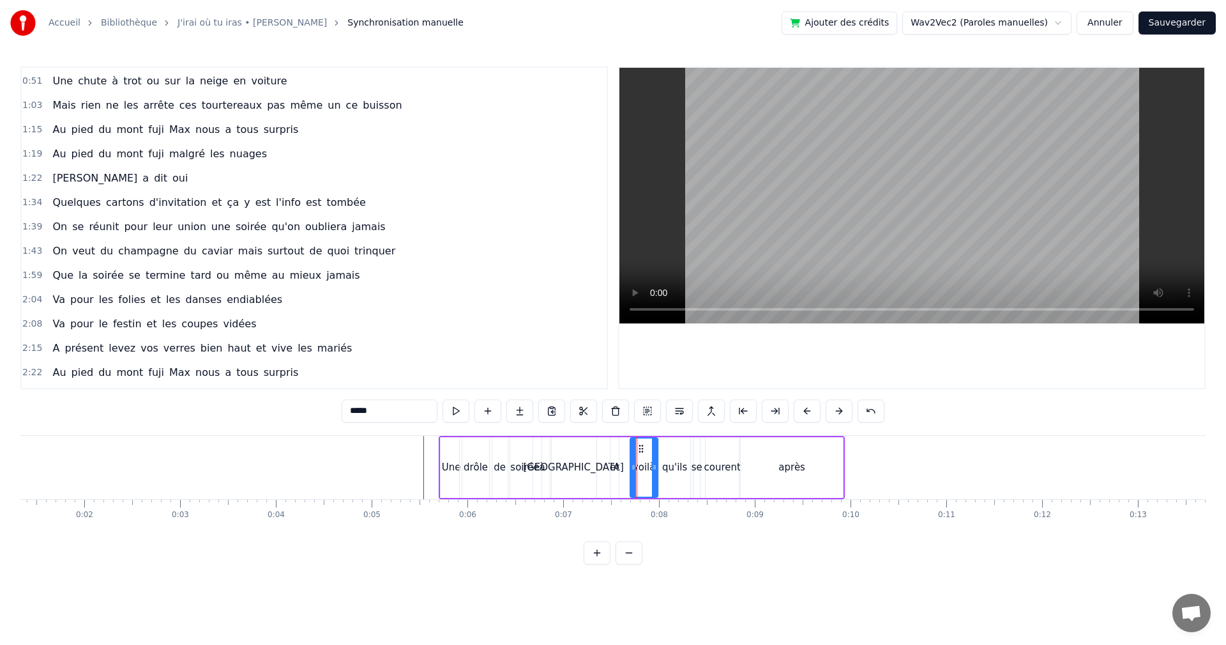
scroll to position [0, 0]
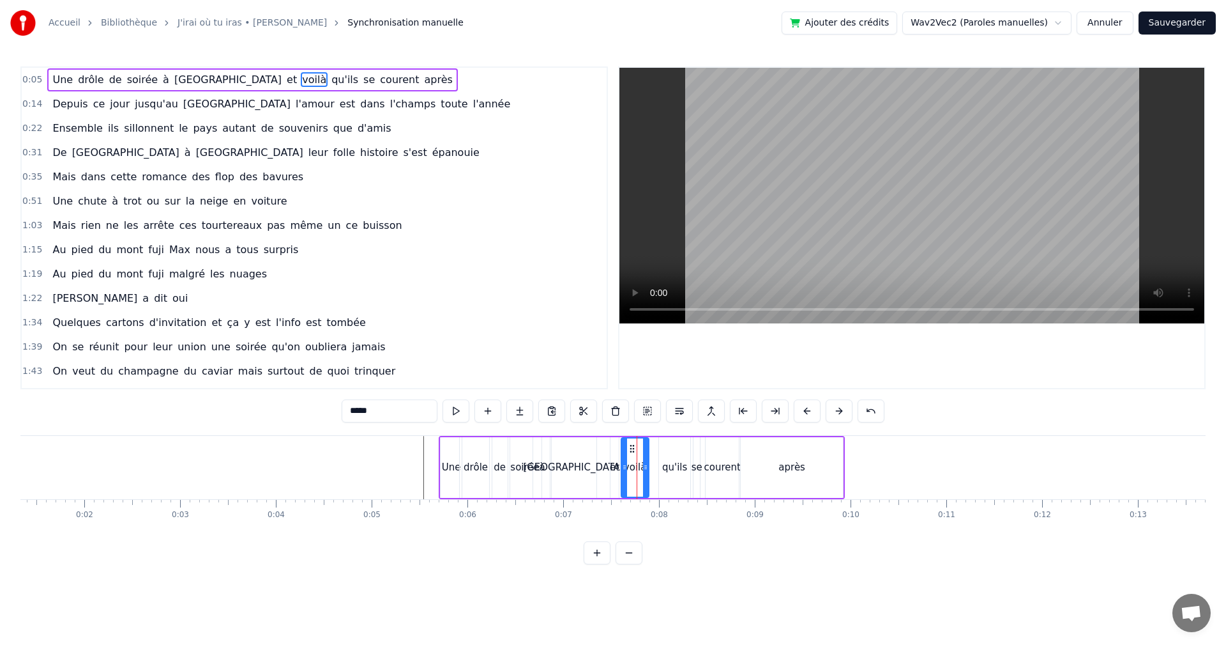
drag, startPoint x: 639, startPoint y: 448, endPoint x: 630, endPoint y: 448, distance: 9.0
click at [630, 448] on circle at bounding box center [630, 448] width 1 height 1
click at [616, 470] on div "et" at bounding box center [615, 467] width 10 height 15
click at [614, 448] on icon at bounding box center [617, 448] width 10 height 10
click at [628, 462] on div "voilà" at bounding box center [635, 467] width 23 height 15
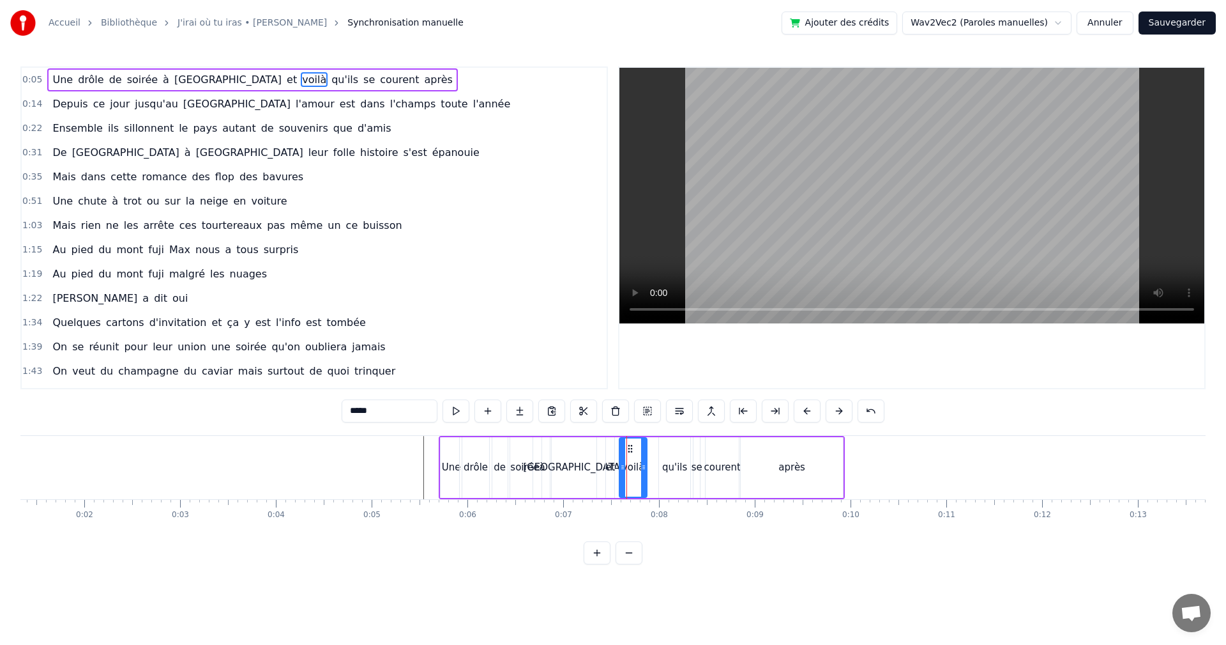
click at [670, 461] on div "qu'ils" at bounding box center [674, 467] width 25 height 15
type input "******"
drag, startPoint x: 669, startPoint y: 448, endPoint x: 662, endPoint y: 448, distance: 7.0
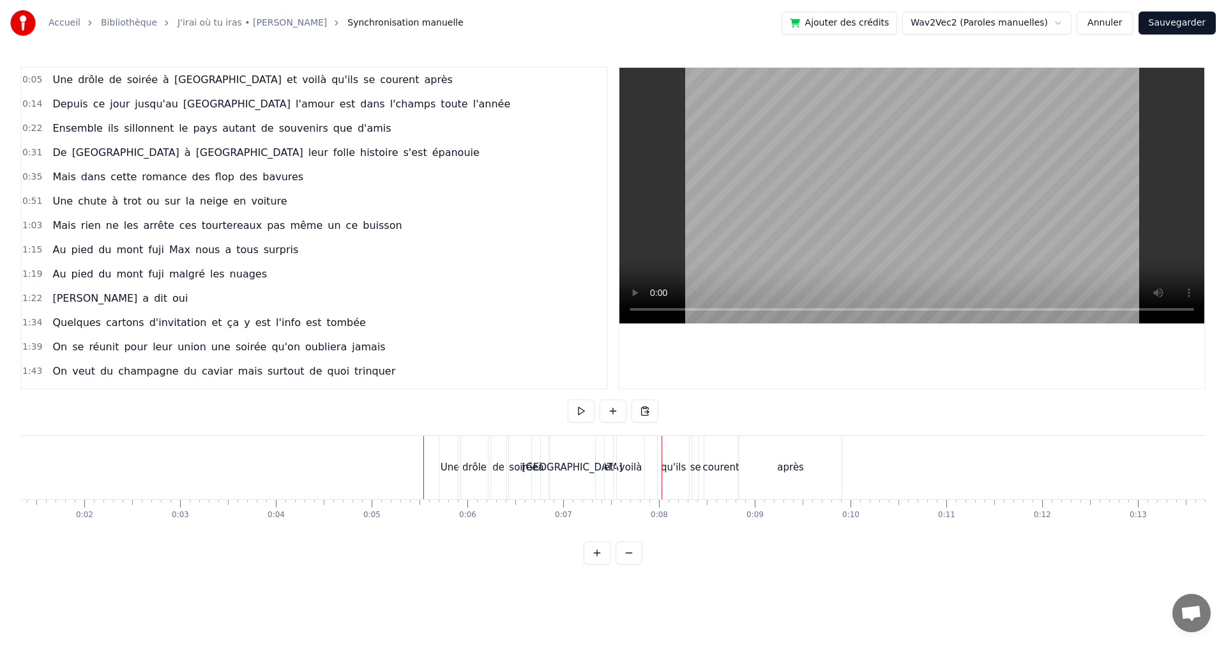
click at [669, 455] on div "qu'ils" at bounding box center [673, 467] width 31 height 63
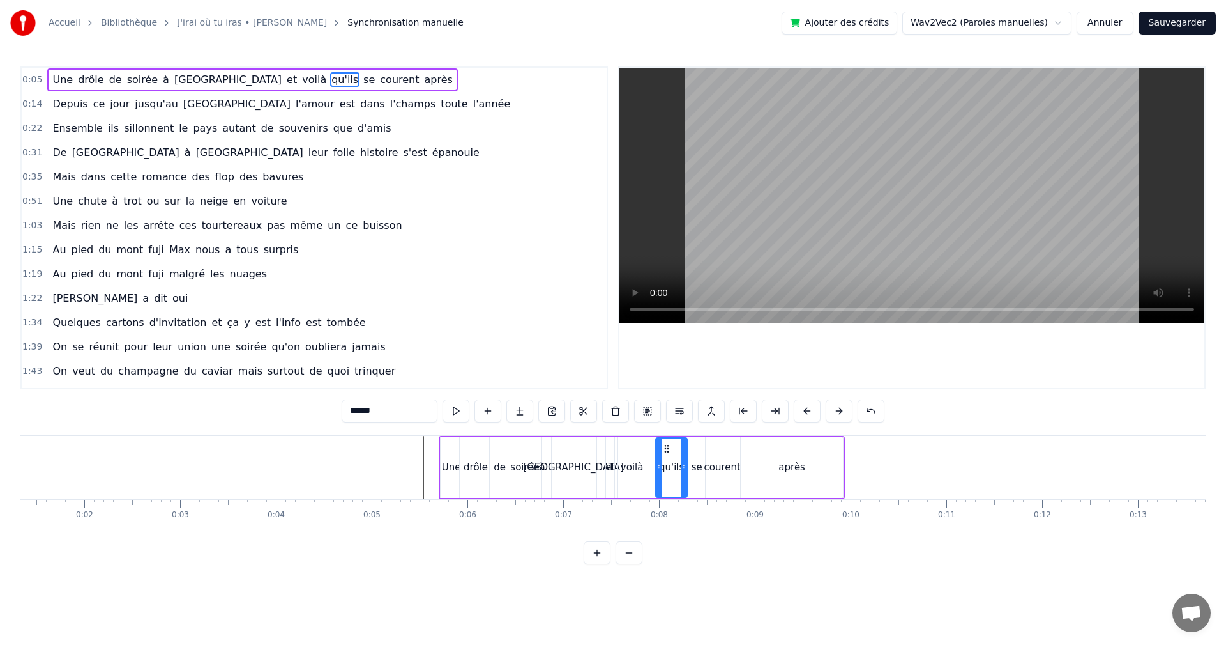
click at [666, 450] on icon at bounding box center [667, 448] width 10 height 10
click at [34, 82] on span "0:05" at bounding box center [32, 79] width 20 height 13
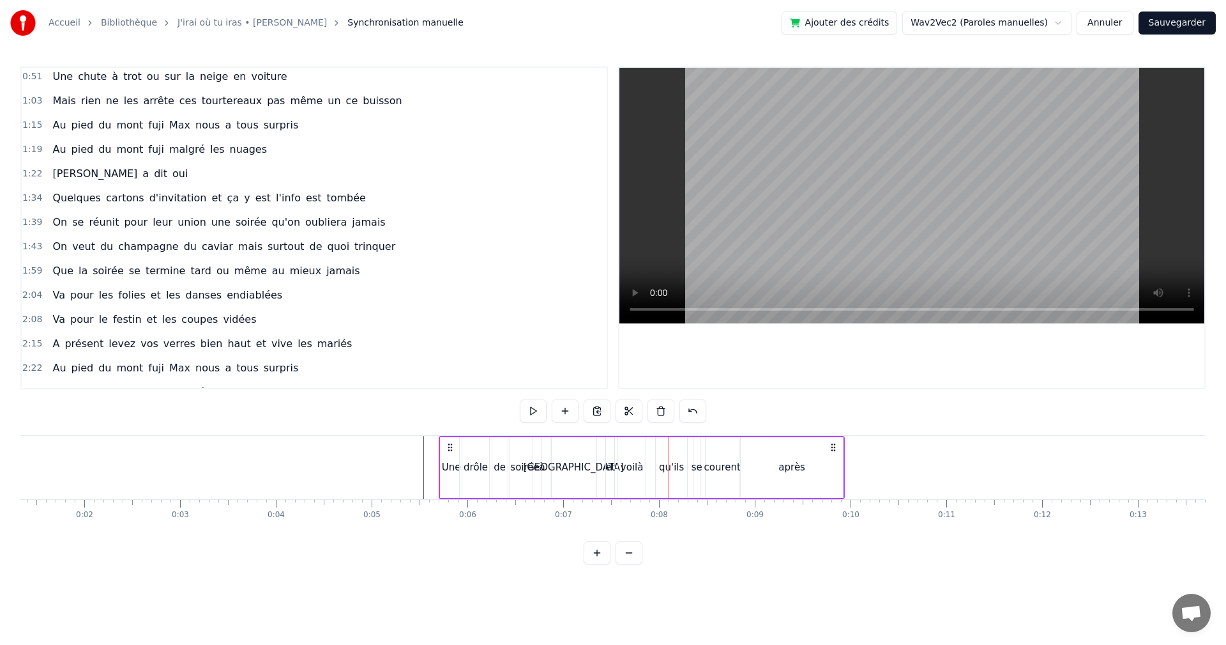
scroll to position [238, 0]
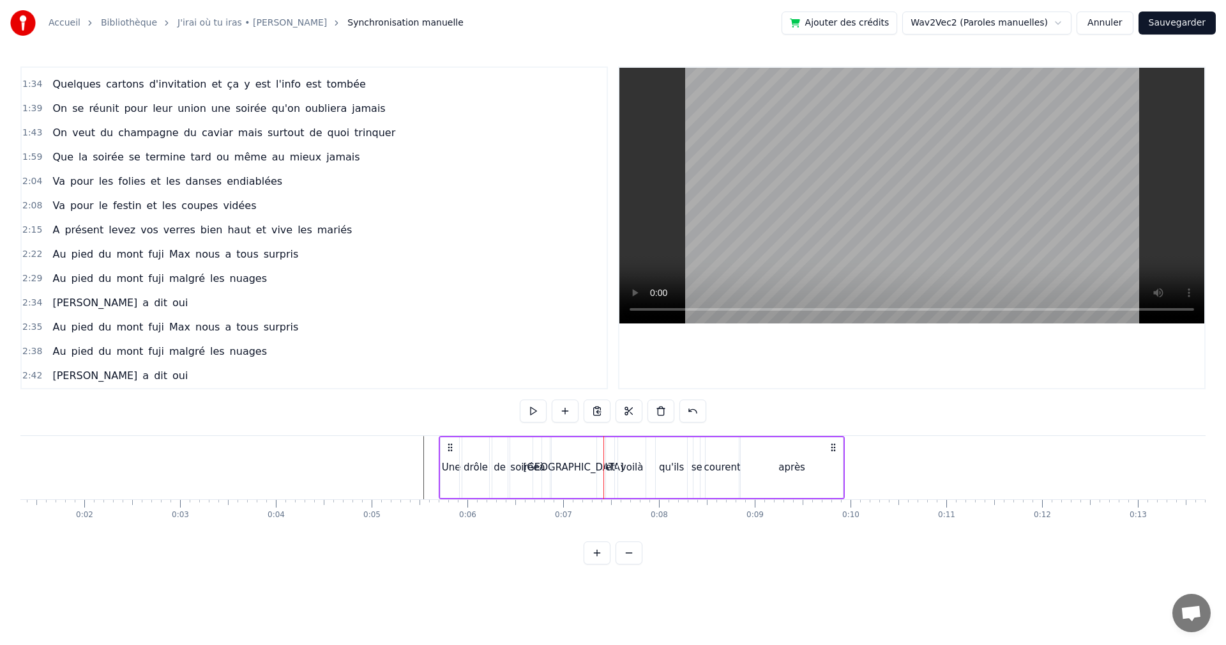
click at [572, 471] on div "[GEOGRAPHIC_DATA]" at bounding box center [573, 467] width 101 height 15
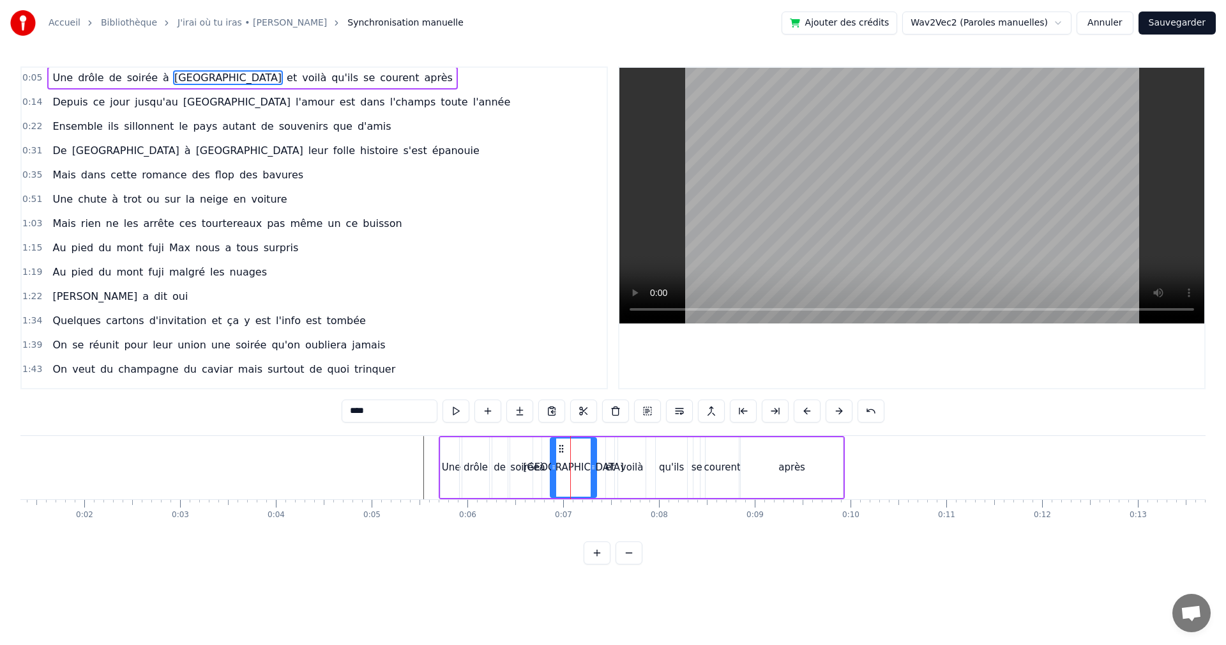
scroll to position [0, 0]
click at [555, 448] on icon at bounding box center [555, 448] width 10 height 10
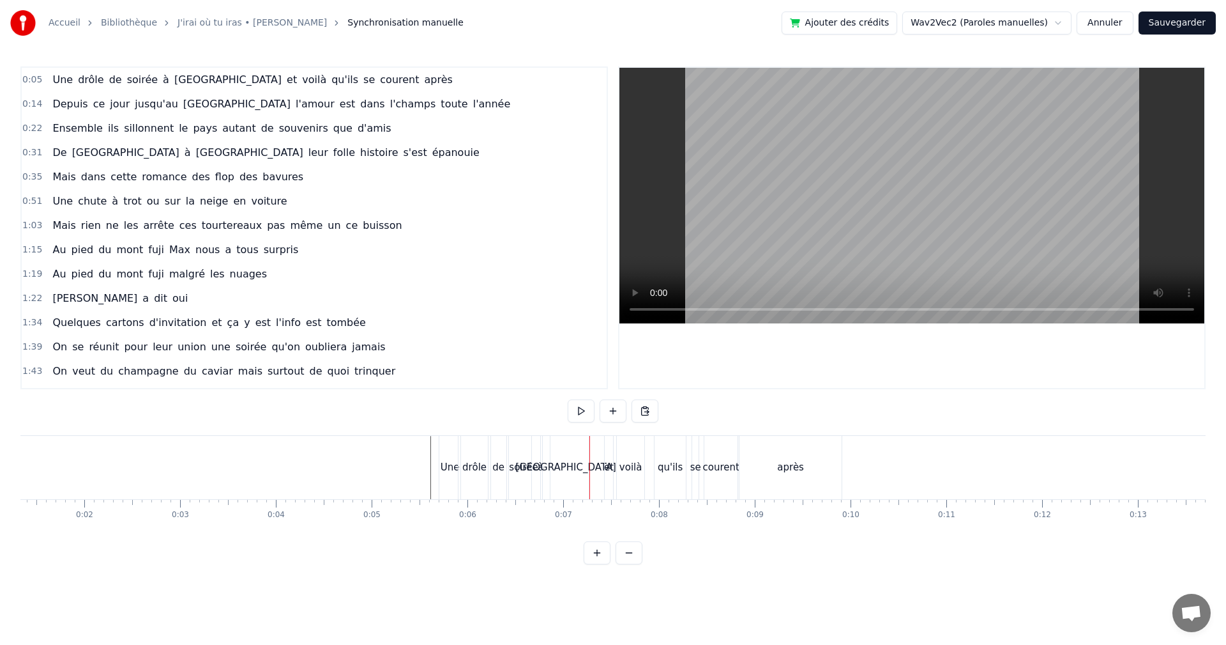
click at [571, 471] on div "[GEOGRAPHIC_DATA]" at bounding box center [565, 467] width 101 height 15
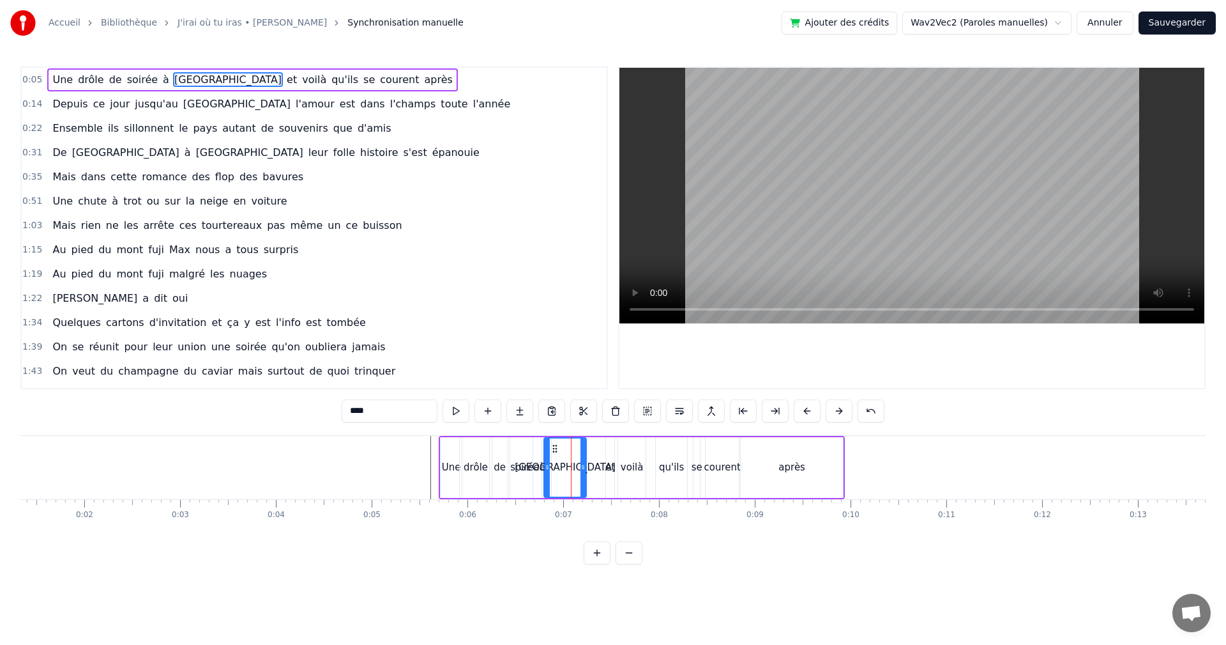
click at [582, 466] on icon at bounding box center [583, 467] width 5 height 10
click at [605, 468] on div "Une drôle de soirée à [GEOGRAPHIC_DATA] et voilà qu'ils se courent après" at bounding box center [642, 467] width 406 height 63
click at [608, 468] on div "et" at bounding box center [611, 467] width 10 height 15
drag, startPoint x: 614, startPoint y: 448, endPoint x: 607, endPoint y: 448, distance: 7.7
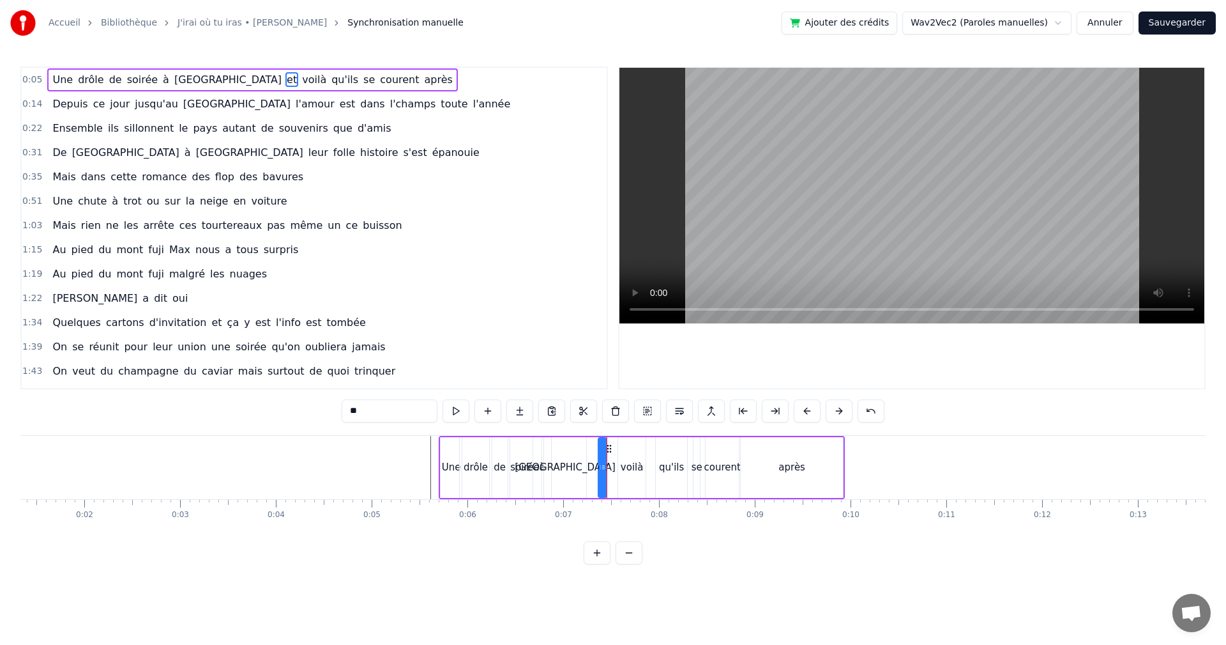
click at [27, 76] on span "0:05" at bounding box center [32, 79] width 20 height 13
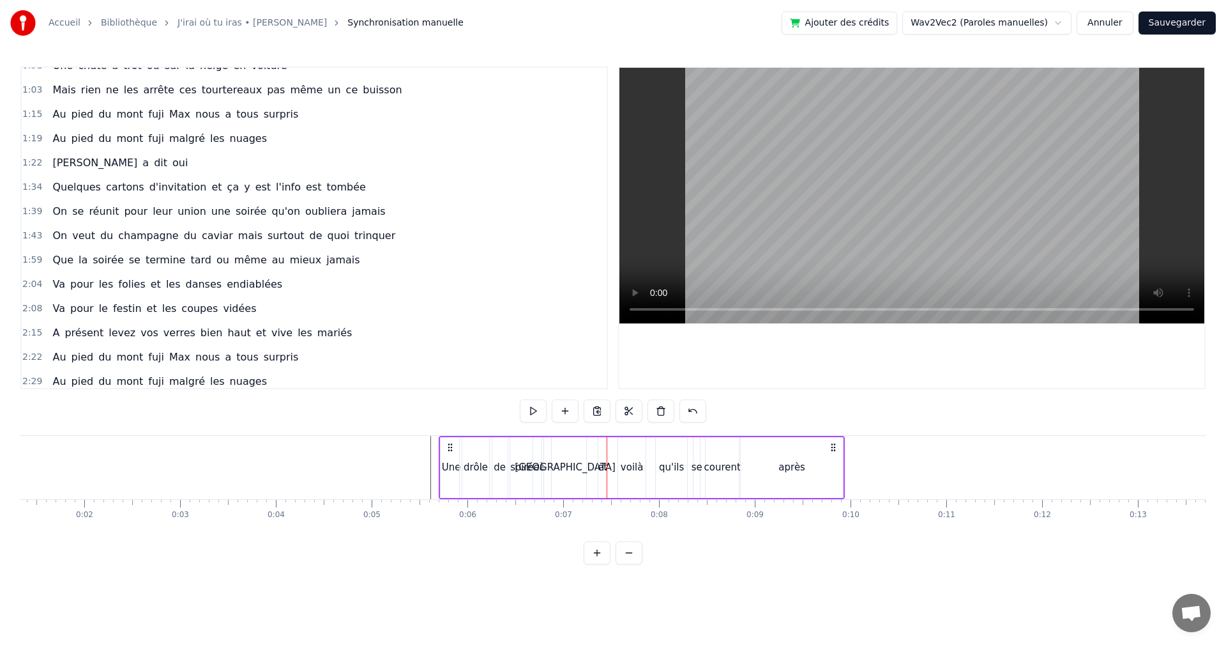
scroll to position [238, 0]
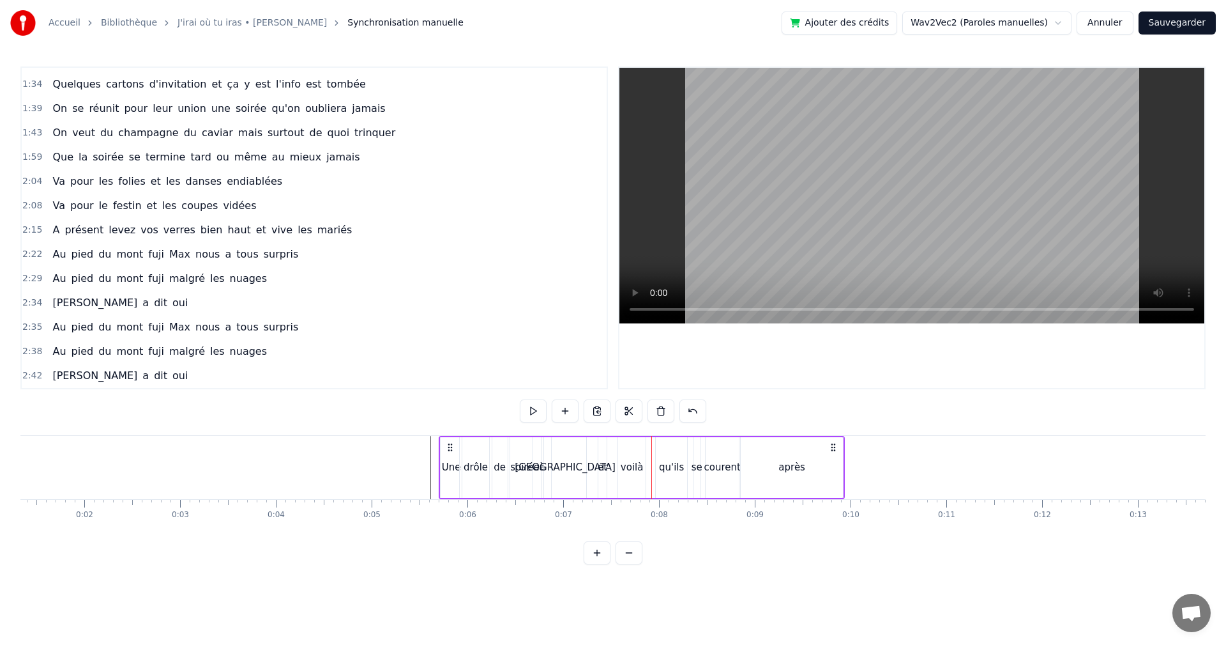
click at [632, 468] on div "voilà" at bounding box center [632, 467] width 23 height 15
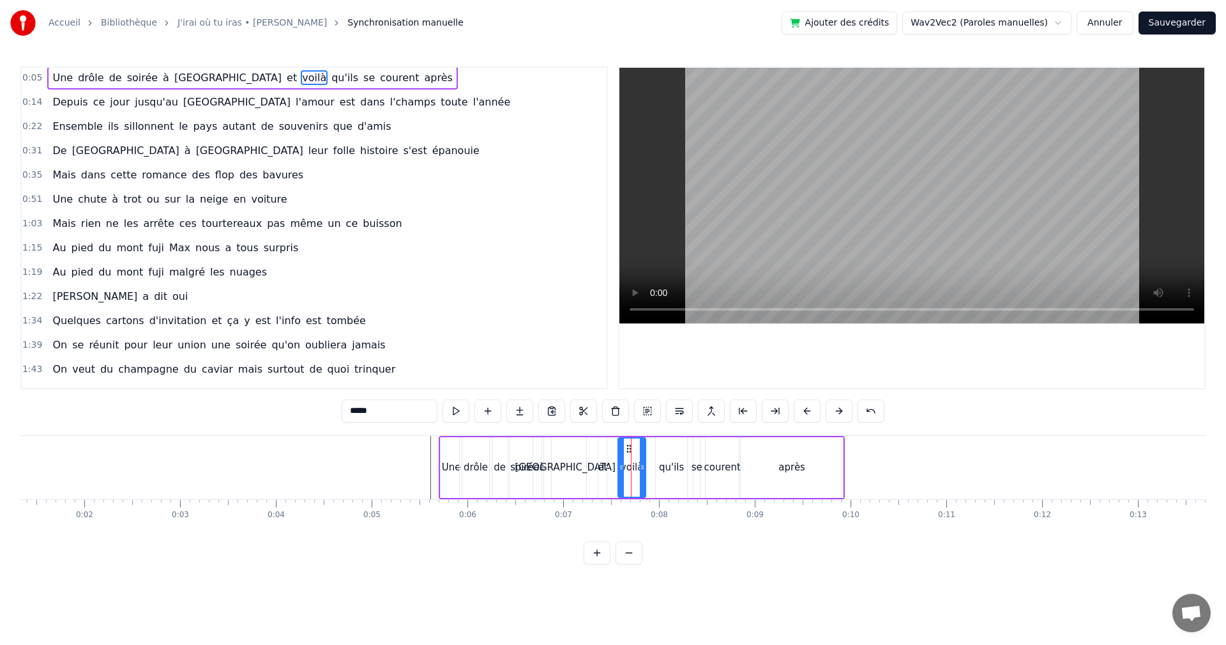
scroll to position [0, 0]
click at [601, 466] on div "et" at bounding box center [603, 467] width 10 height 15
click at [612, 449] on icon at bounding box center [614, 448] width 10 height 10
click at [634, 466] on div "voilà" at bounding box center [632, 467] width 23 height 15
type input "*****"
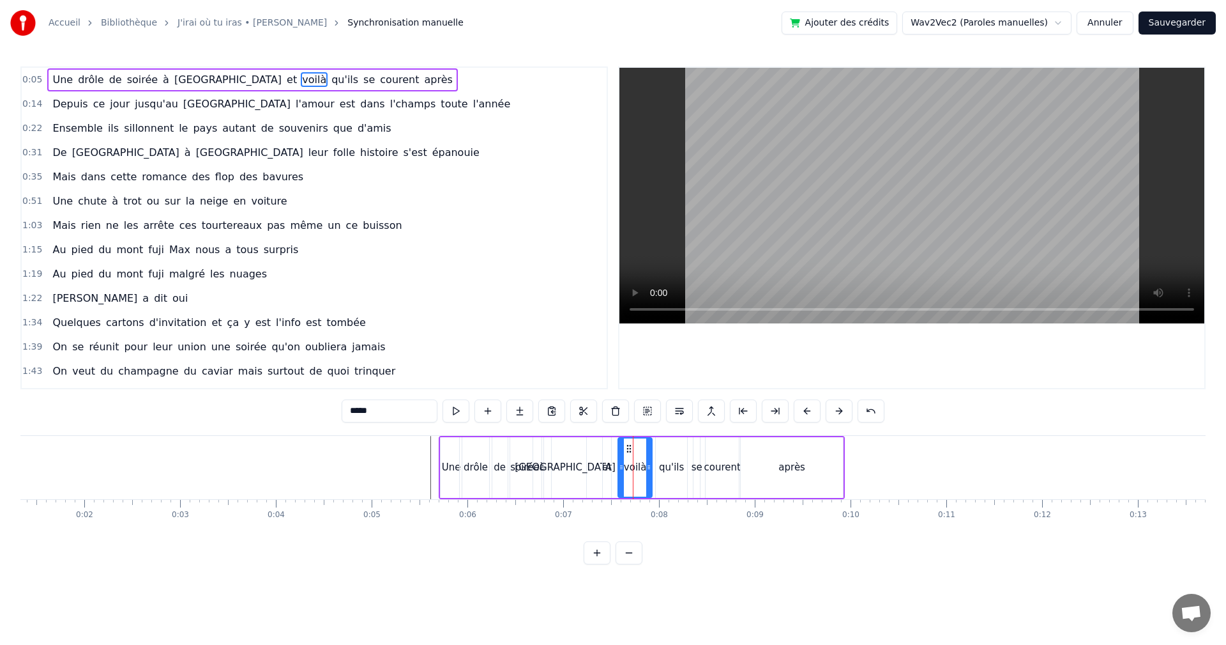
drag, startPoint x: 645, startPoint y: 466, endPoint x: 652, endPoint y: 466, distance: 7.0
click at [652, 466] on icon at bounding box center [648, 467] width 5 height 10
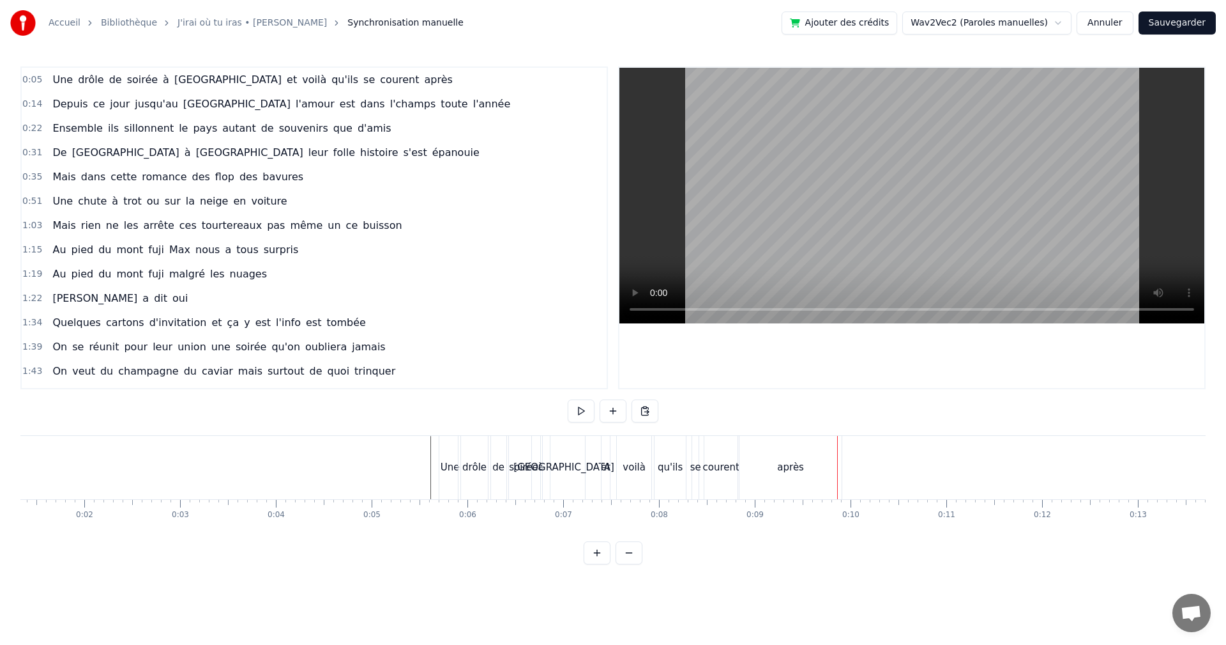
click at [724, 474] on div "courent" at bounding box center [721, 467] width 36 height 15
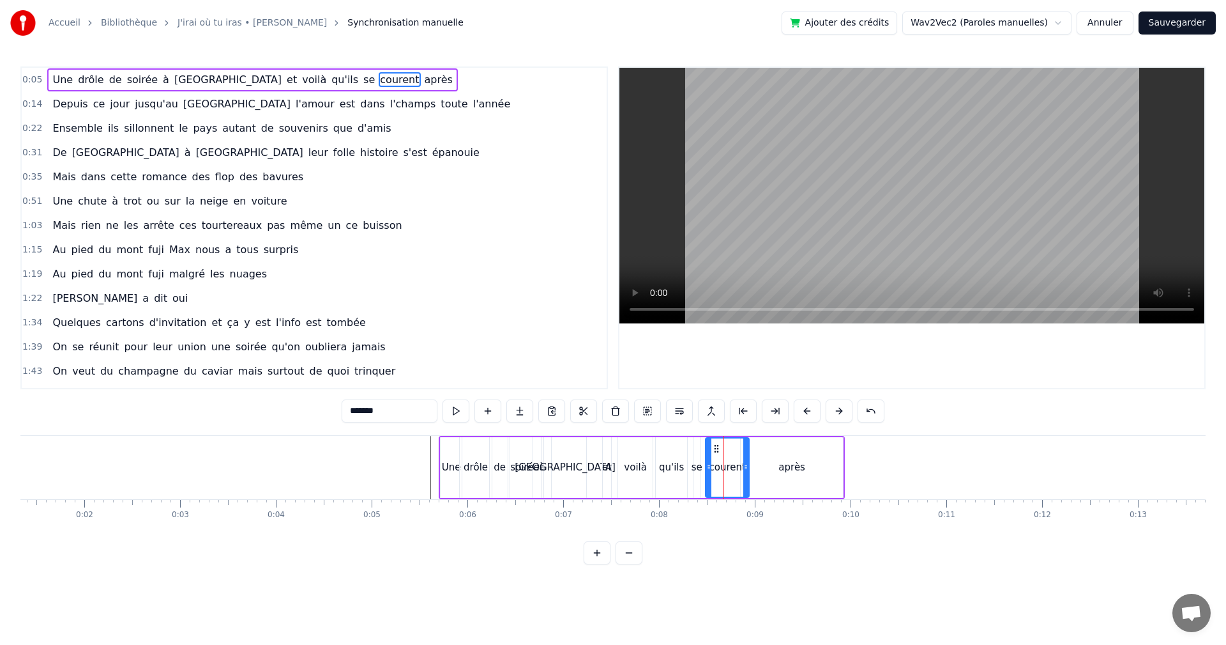
drag, startPoint x: 735, startPoint y: 466, endPoint x: 745, endPoint y: 466, distance: 10.2
click at [745, 466] on icon at bounding box center [746, 467] width 5 height 10
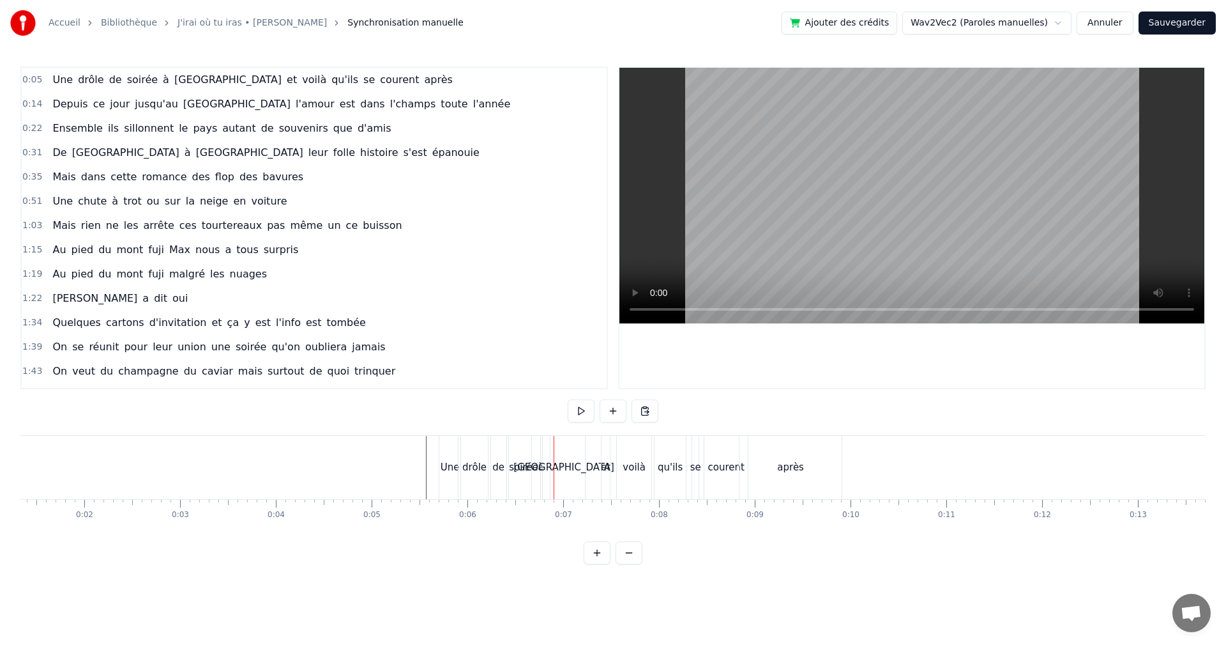
click at [495, 473] on div "de" at bounding box center [498, 467] width 12 height 15
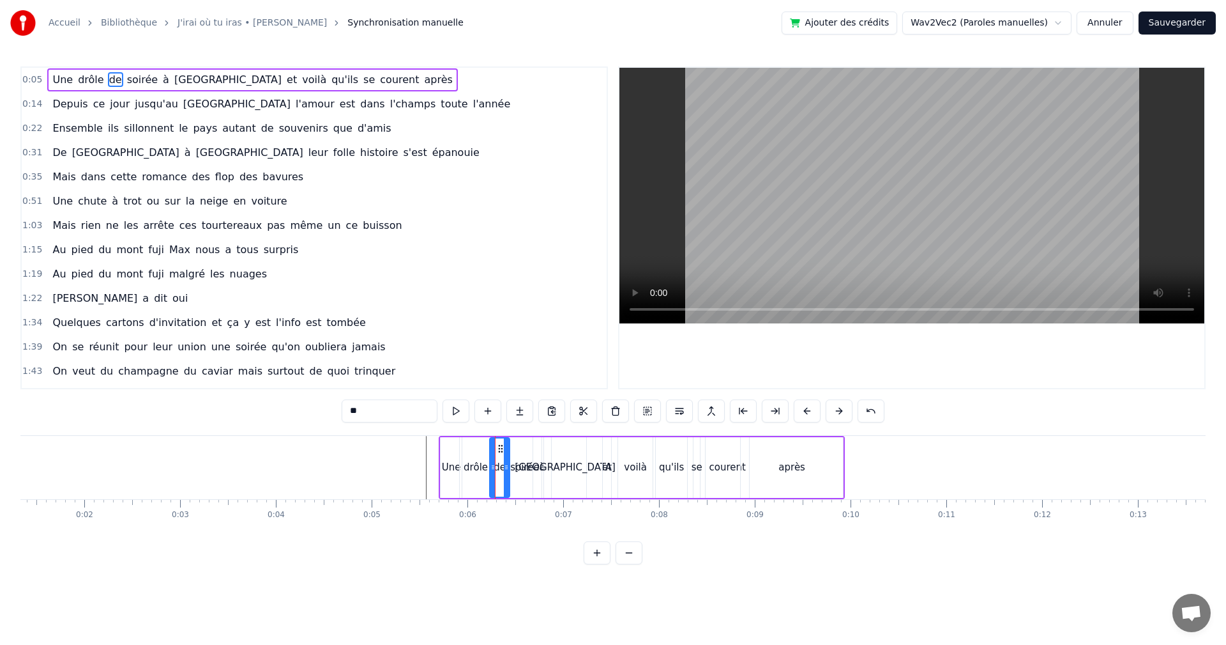
click at [499, 469] on div "de" at bounding box center [500, 467] width 12 height 15
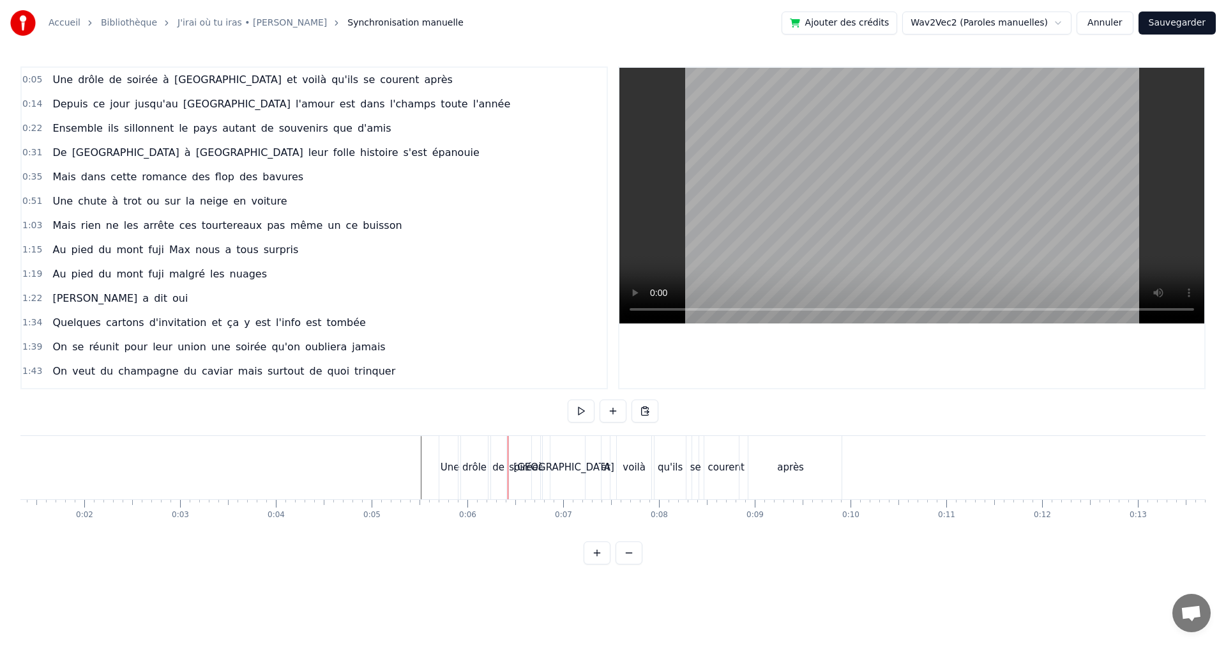
click at [498, 450] on div "de" at bounding box center [499, 467] width 20 height 63
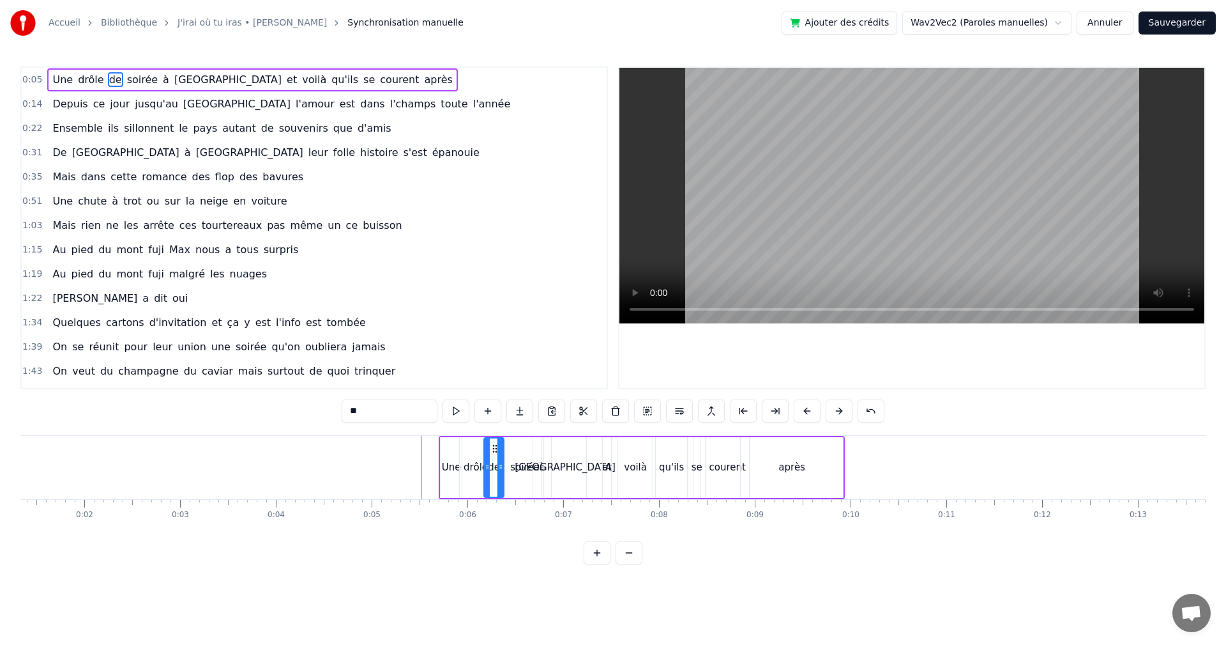
click at [494, 445] on icon at bounding box center [495, 448] width 10 height 10
click at [519, 459] on div "soirée" at bounding box center [524, 467] width 33 height 61
type input "******"
click at [511, 450] on icon at bounding box center [512, 448] width 10 height 10
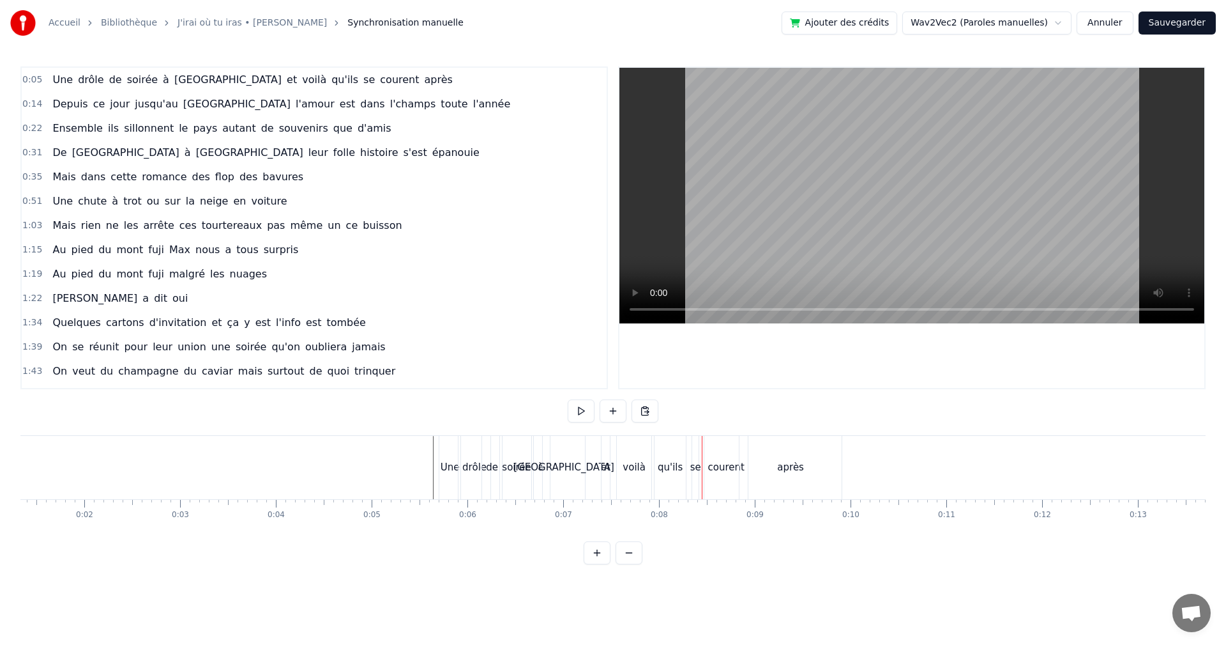
click at [625, 475] on div "voilà" at bounding box center [634, 467] width 34 height 63
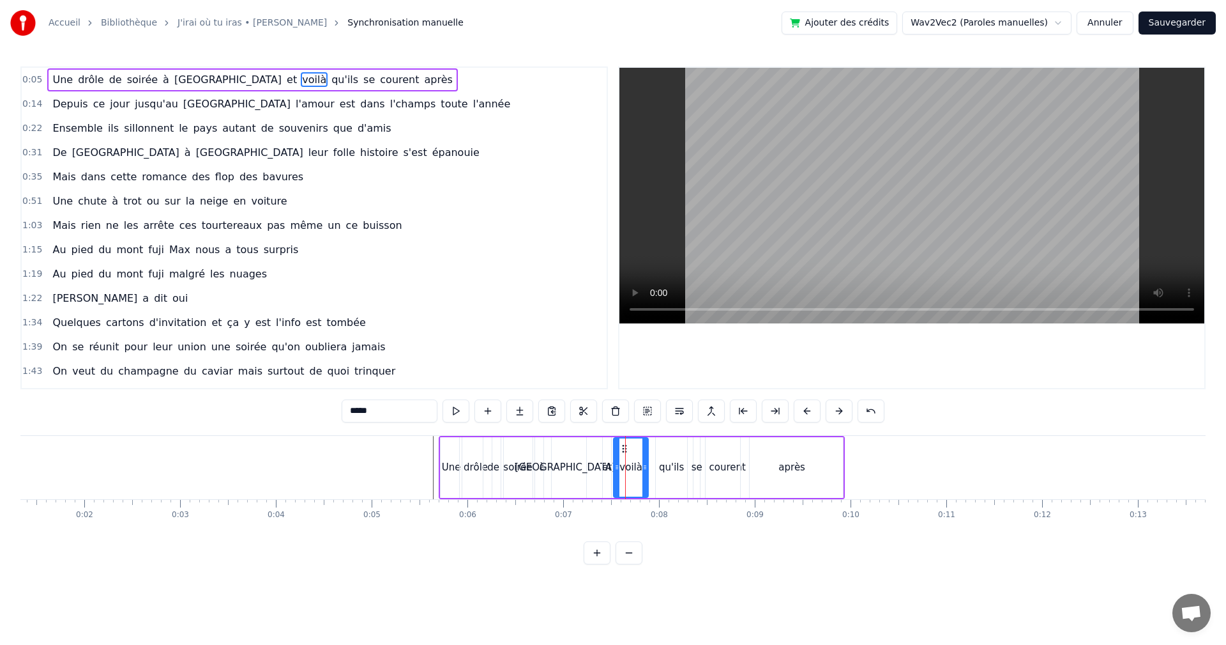
click at [623, 448] on circle at bounding box center [623, 448] width 1 height 1
click at [668, 466] on div "qu'ils" at bounding box center [671, 467] width 25 height 15
type input "******"
drag, startPoint x: 667, startPoint y: 449, endPoint x: 657, endPoint y: 449, distance: 10.2
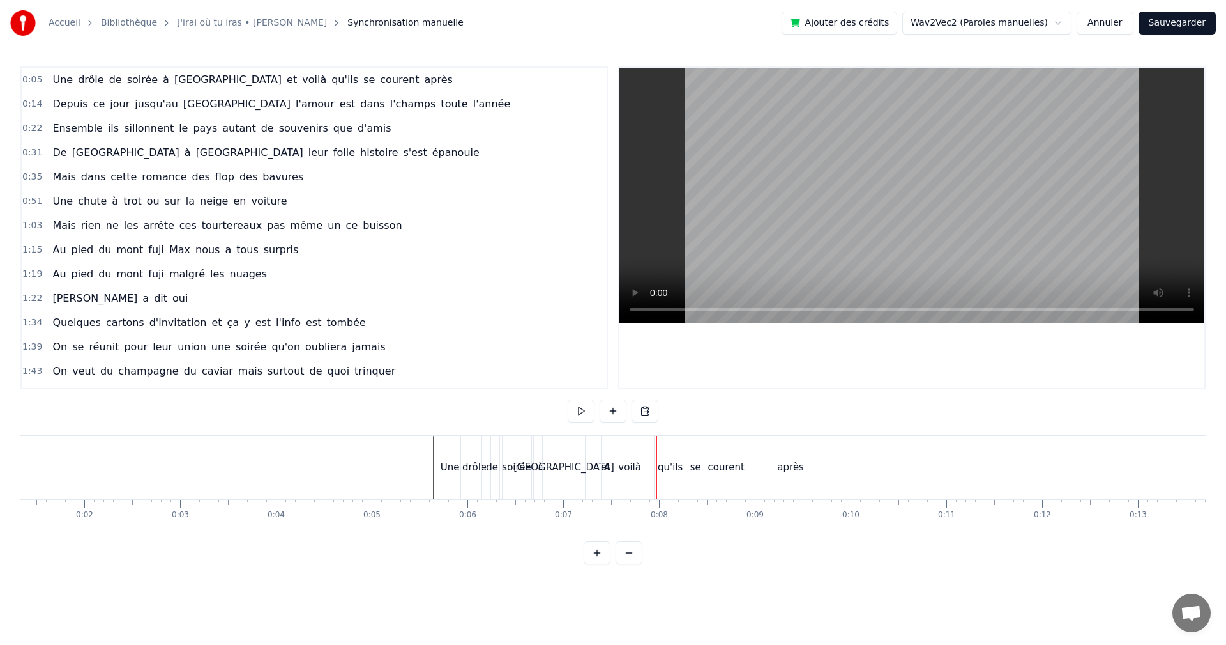
click at [662, 448] on div "qu'ils" at bounding box center [670, 467] width 31 height 63
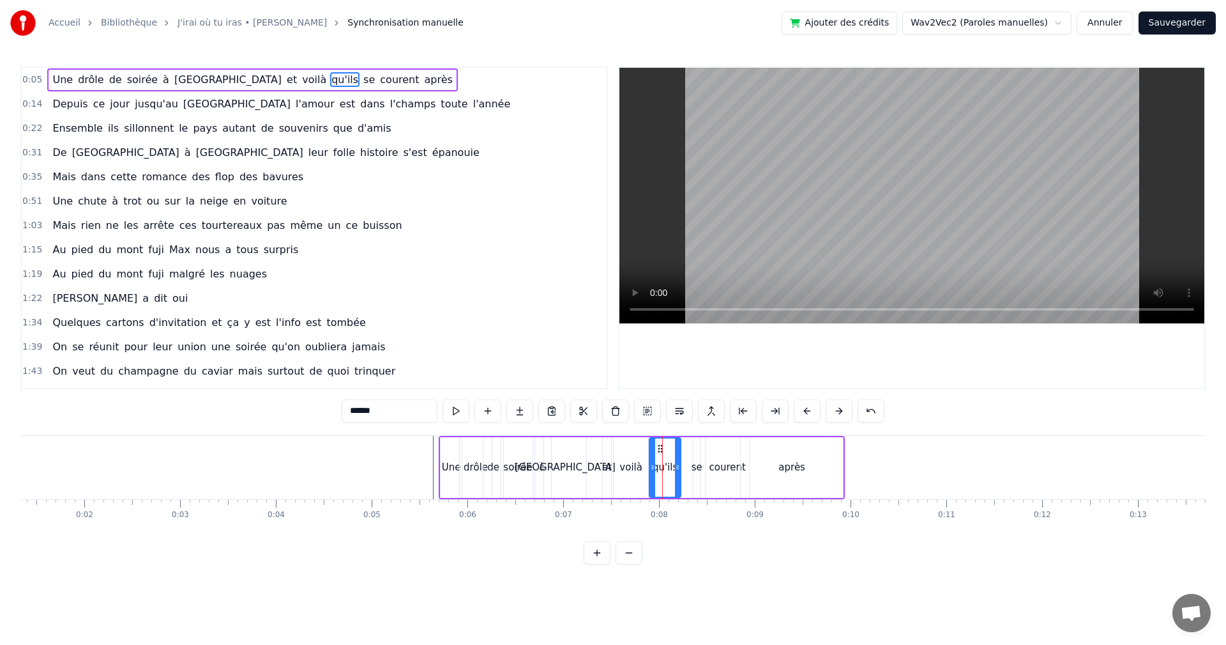
drag, startPoint x: 665, startPoint y: 446, endPoint x: 659, endPoint y: 447, distance: 6.4
click at [659, 447] on icon at bounding box center [660, 448] width 10 height 10
click at [694, 468] on div "se" at bounding box center [697, 467] width 11 height 15
click at [698, 450] on icon at bounding box center [701, 448] width 10 height 10
click at [629, 477] on div "voilà" at bounding box center [631, 467] width 34 height 61
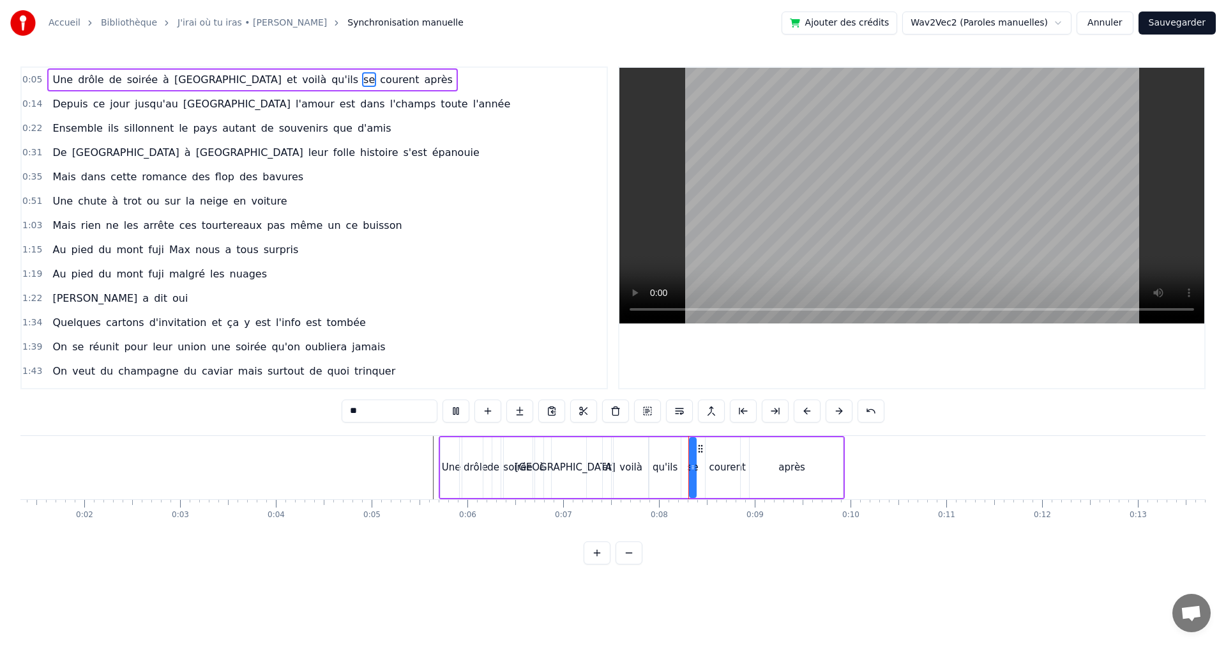
type input "*****"
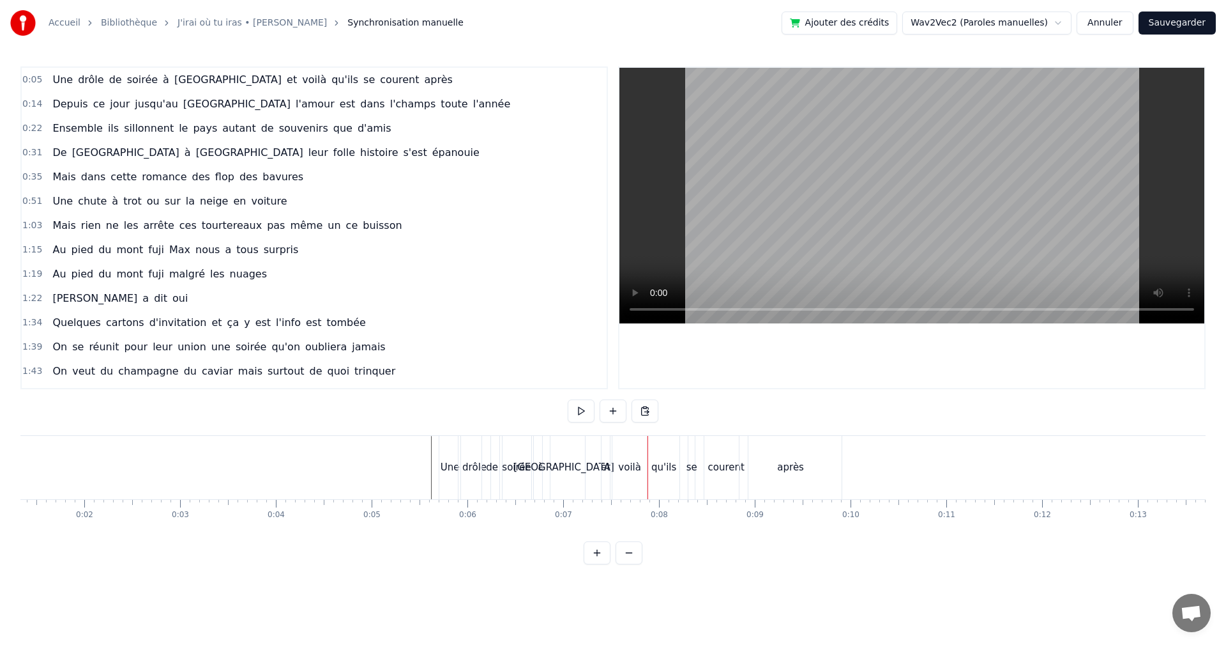
click at [723, 420] on div "0:05 Une drôle de soirée à [GEOGRAPHIC_DATA] et voilà qu'ils se courent après 0…" at bounding box center [613, 315] width 1186 height 498
click at [1174, 17] on button "Sauvegarder" at bounding box center [1177, 22] width 77 height 23
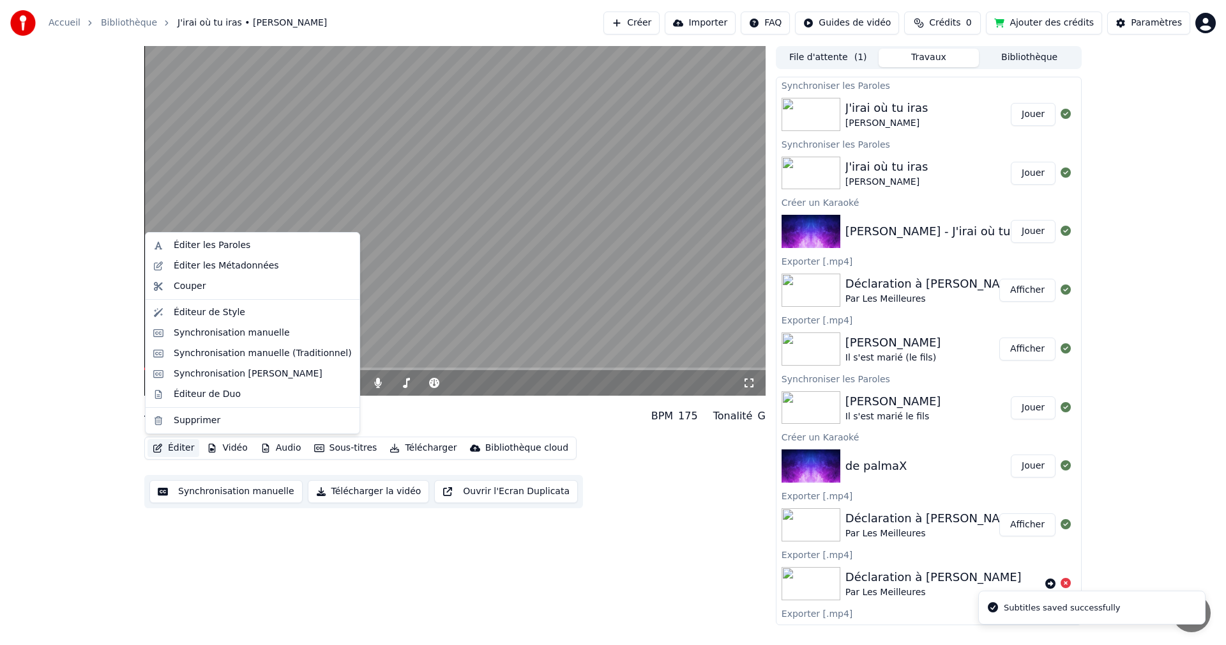
click at [181, 445] on button "Éditer" at bounding box center [174, 448] width 52 height 18
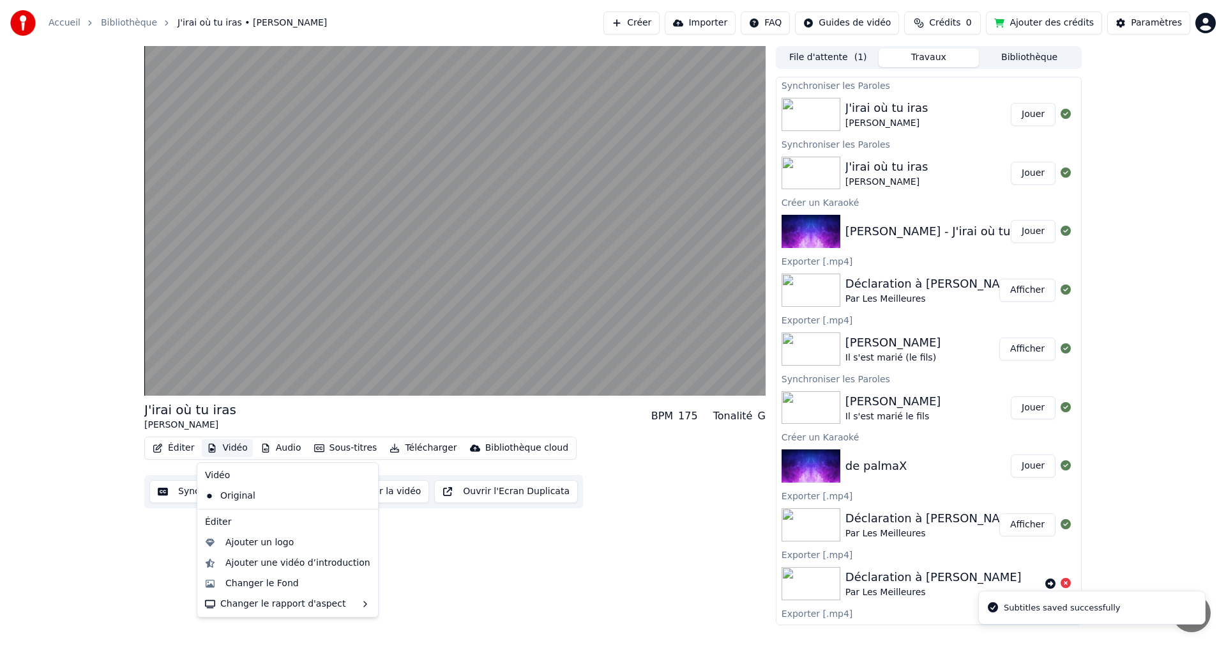
click at [184, 492] on button "Synchronisation manuelle" at bounding box center [225, 491] width 153 height 23
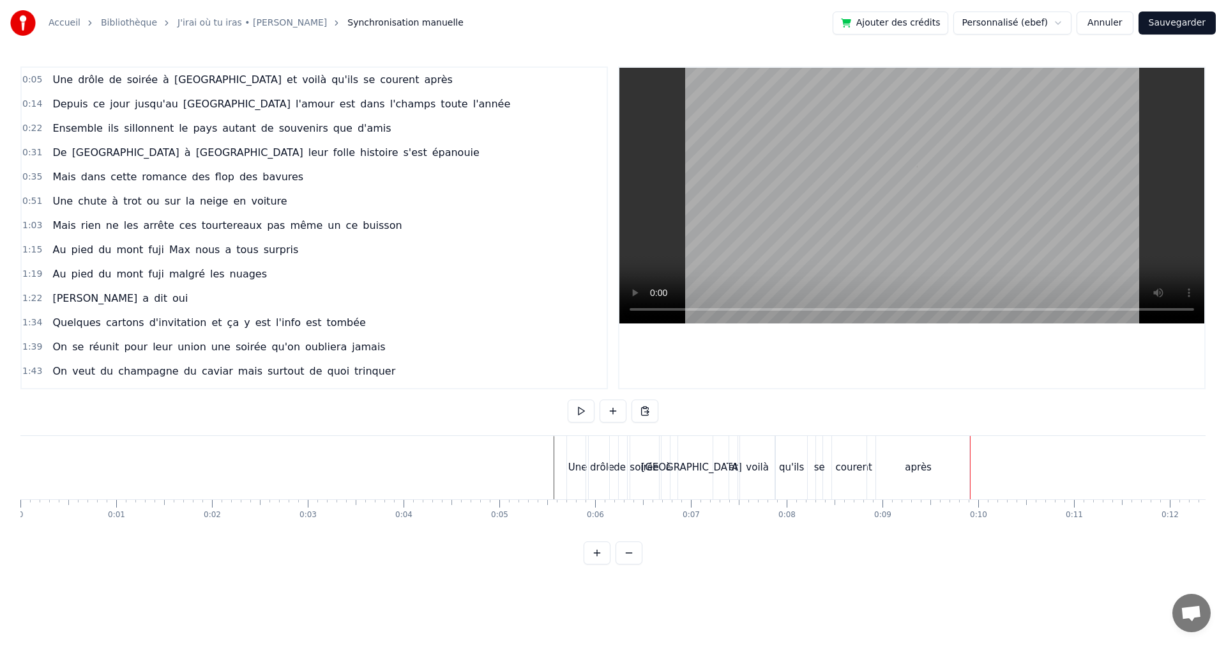
click at [904, 471] on div "après" at bounding box center [918, 467] width 102 height 63
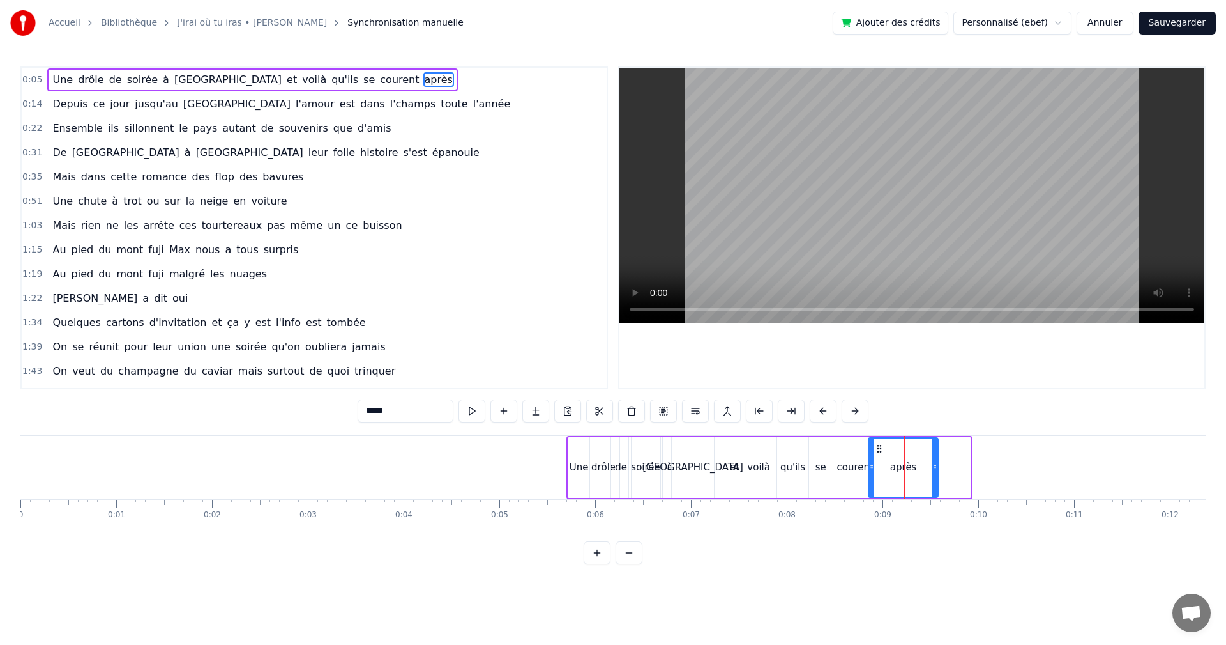
drag, startPoint x: 968, startPoint y: 470, endPoint x: 936, endPoint y: 472, distance: 32.6
click at [936, 472] on div at bounding box center [935, 467] width 5 height 58
click at [857, 468] on div "courent" at bounding box center [855, 467] width 36 height 15
type input "*******"
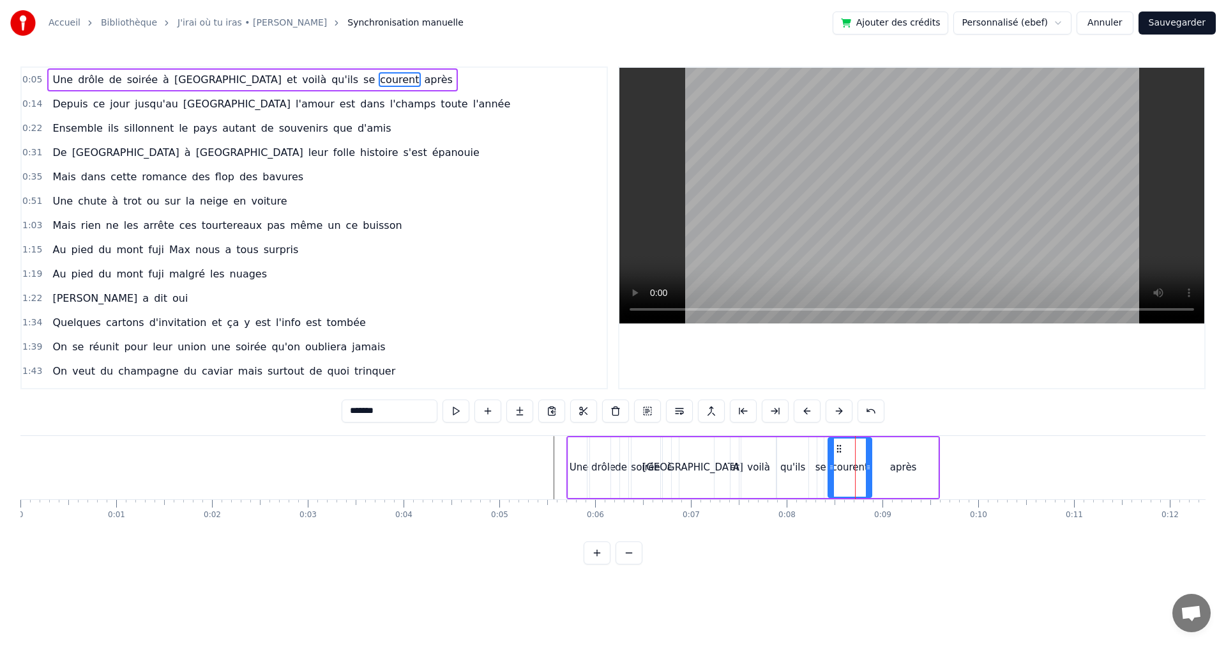
click at [838, 447] on icon at bounding box center [839, 448] width 10 height 10
click at [27, 80] on span "0:05" at bounding box center [32, 79] width 20 height 13
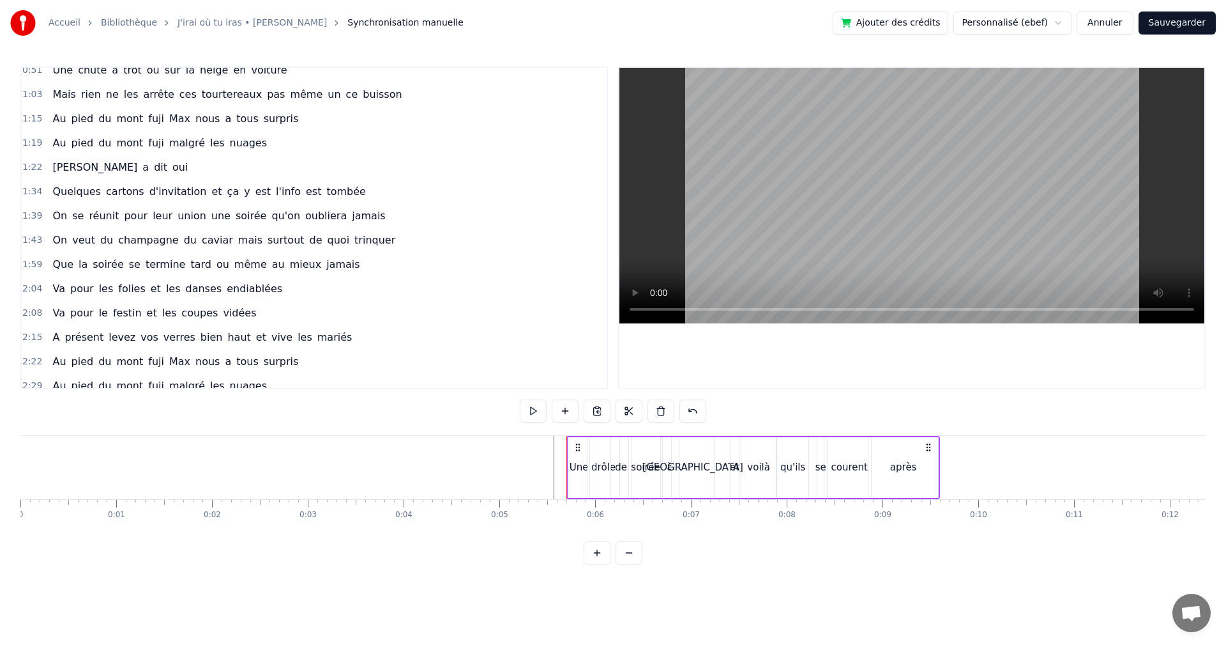
scroll to position [238, 0]
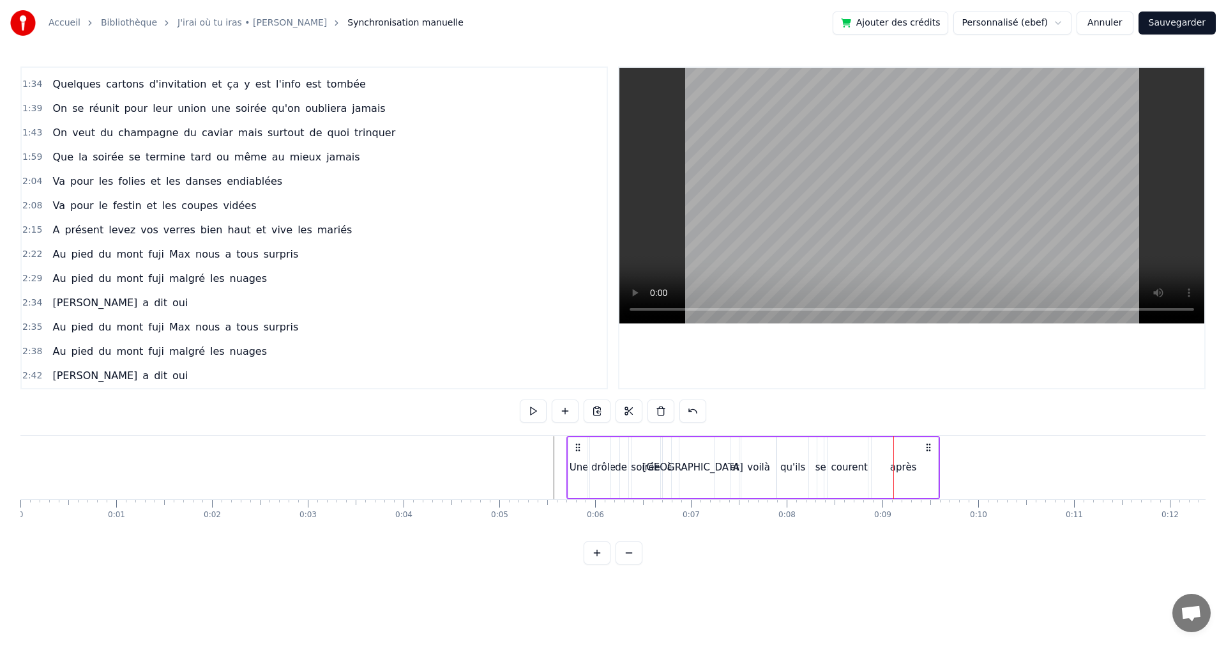
click at [735, 466] on div "et" at bounding box center [735, 467] width 10 height 15
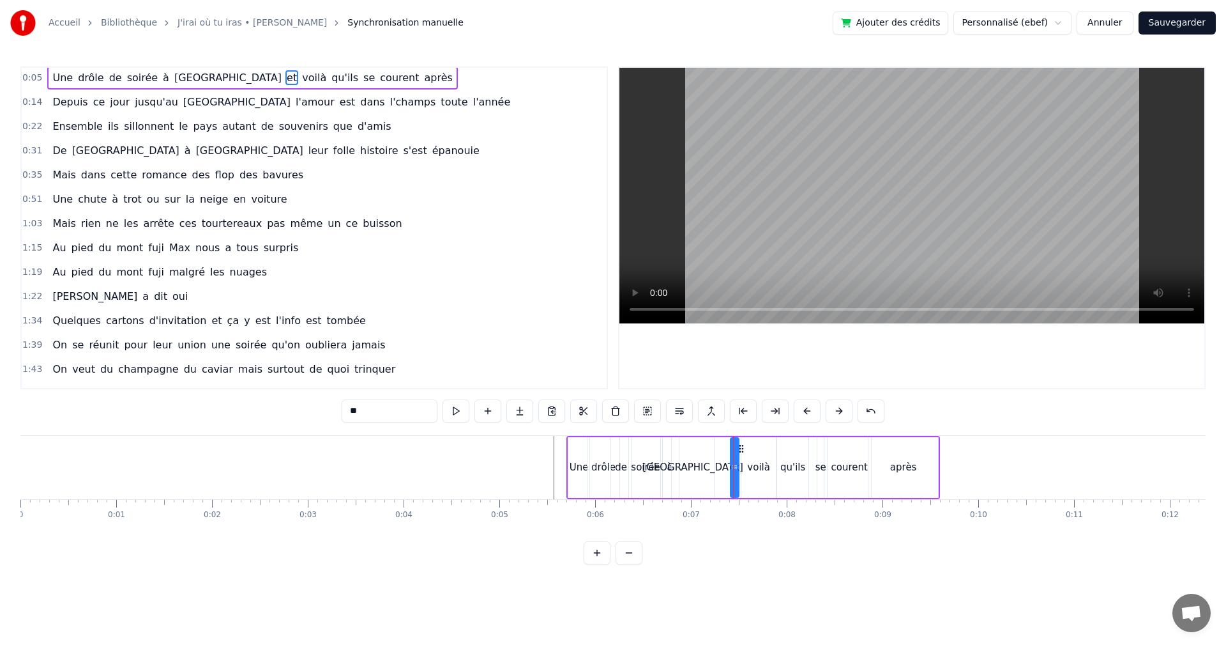
scroll to position [0, 0]
click at [706, 464] on div "[GEOGRAPHIC_DATA]" at bounding box center [693, 467] width 42 height 61
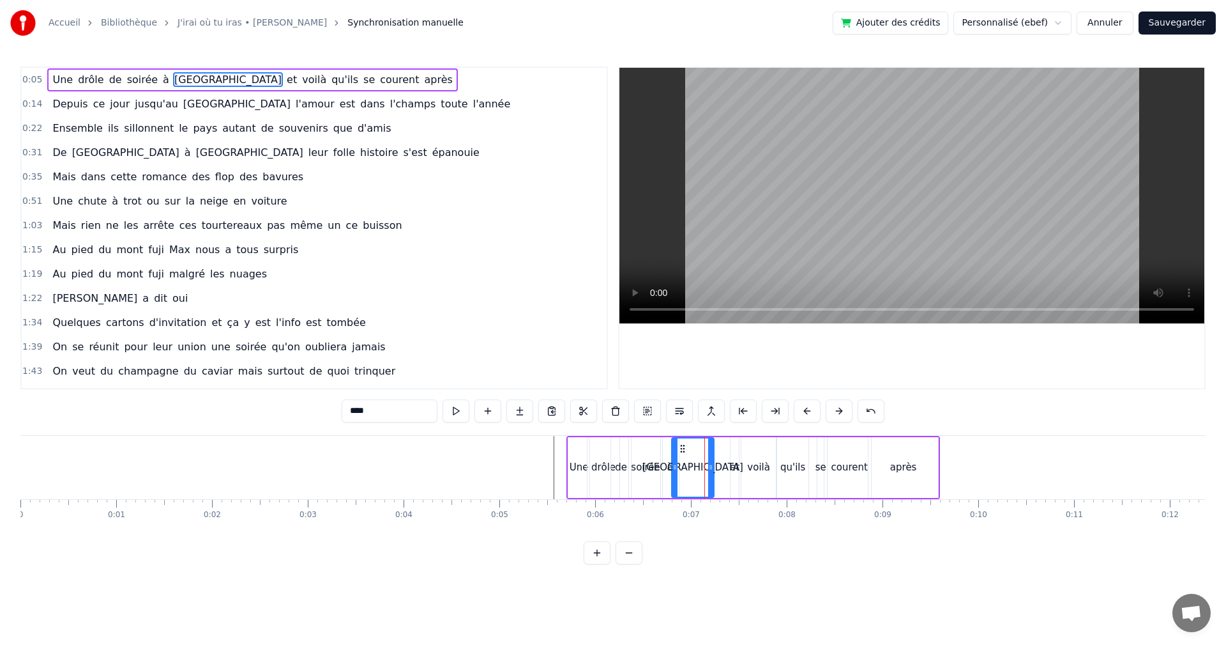
click at [733, 466] on div "et" at bounding box center [735, 467] width 10 height 15
click at [733, 448] on circle at bounding box center [733, 448] width 1 height 1
click at [752, 467] on div "voilà" at bounding box center [758, 467] width 23 height 15
type input "*****"
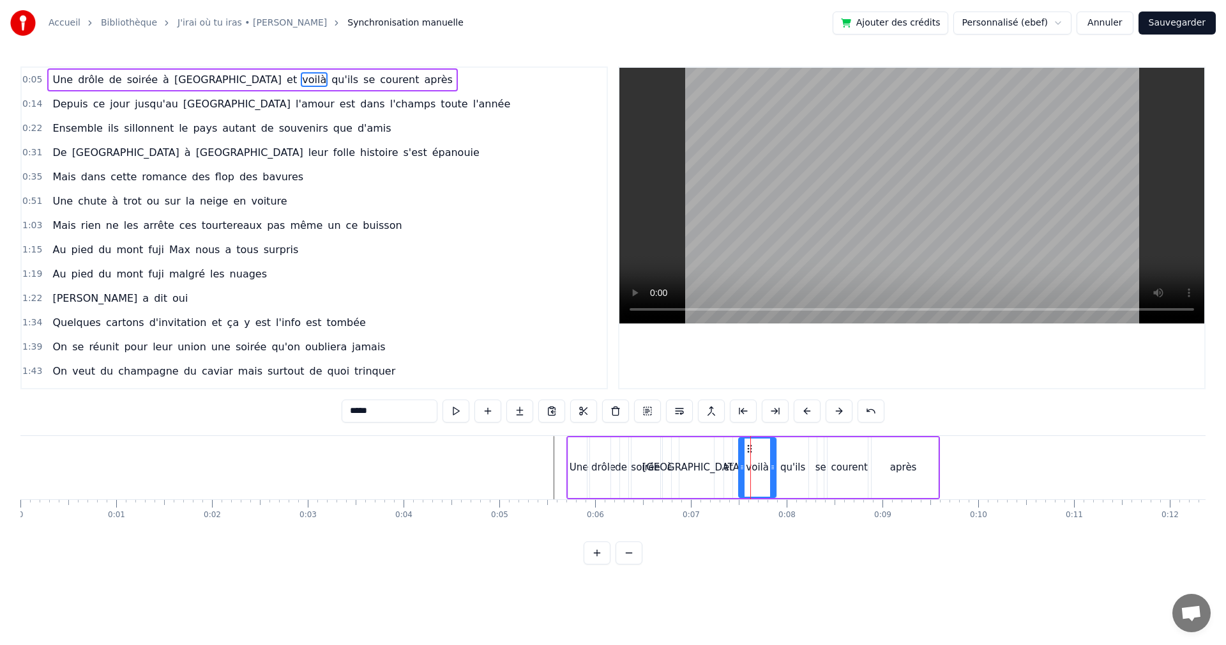
click at [742, 466] on circle at bounding box center [742, 465] width 1 height 1
click at [27, 81] on span "0:05" at bounding box center [32, 79] width 20 height 13
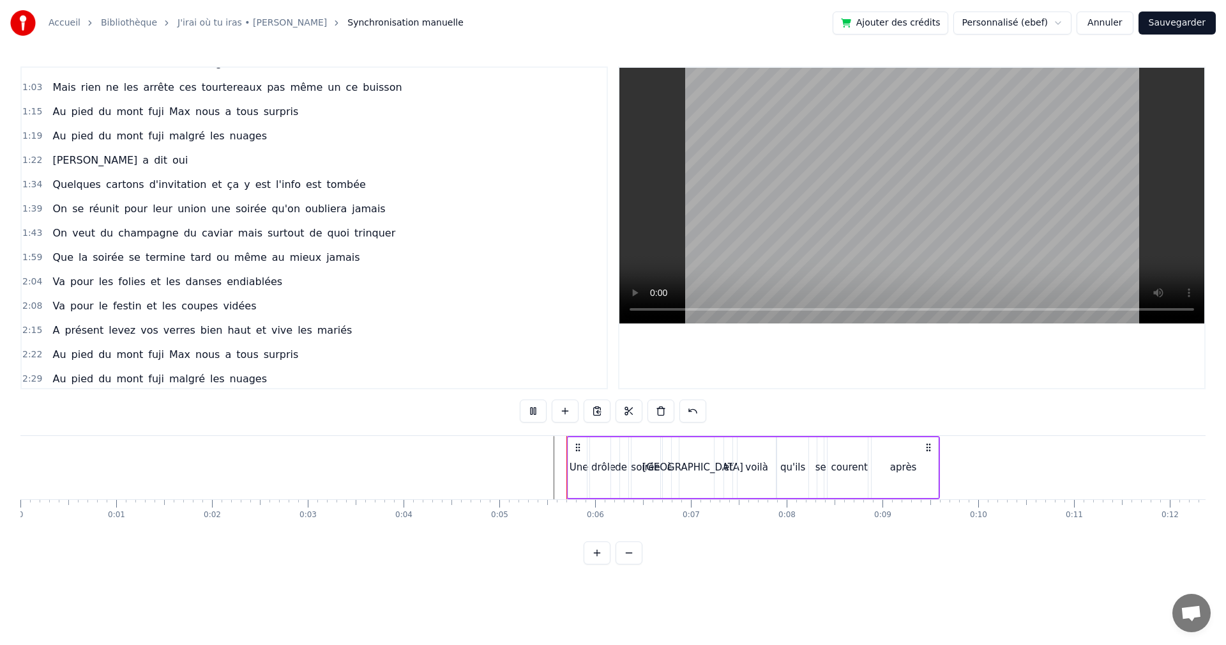
scroll to position [238, 0]
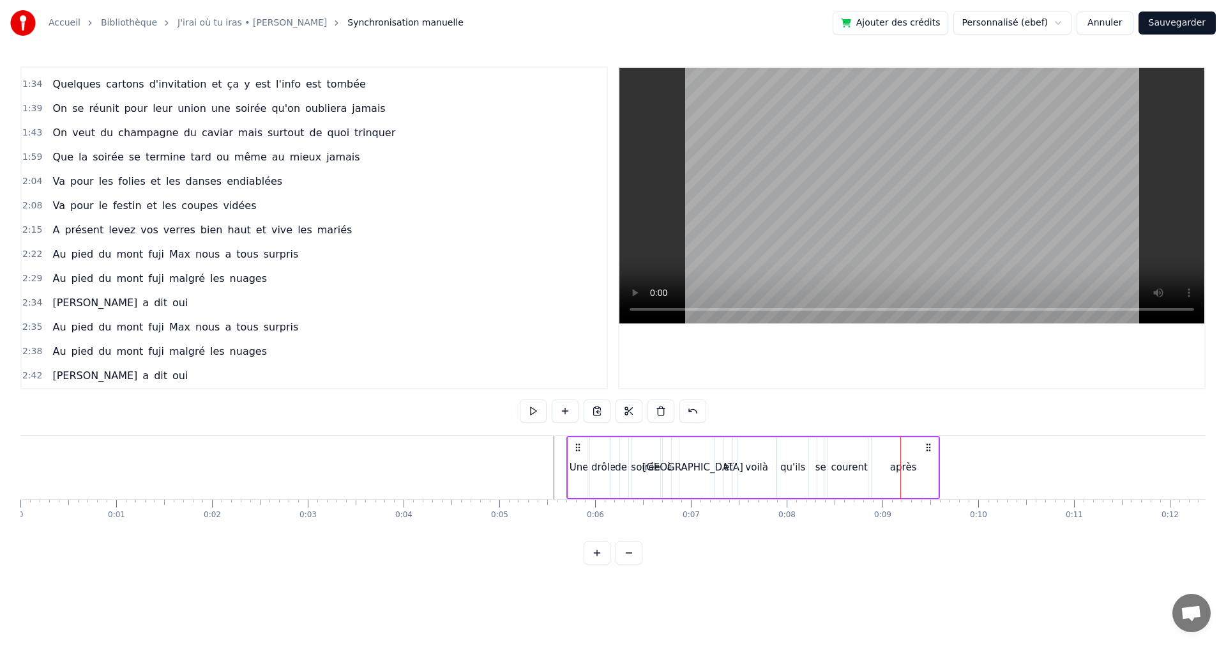
click at [727, 461] on div "et" at bounding box center [729, 467] width 10 height 15
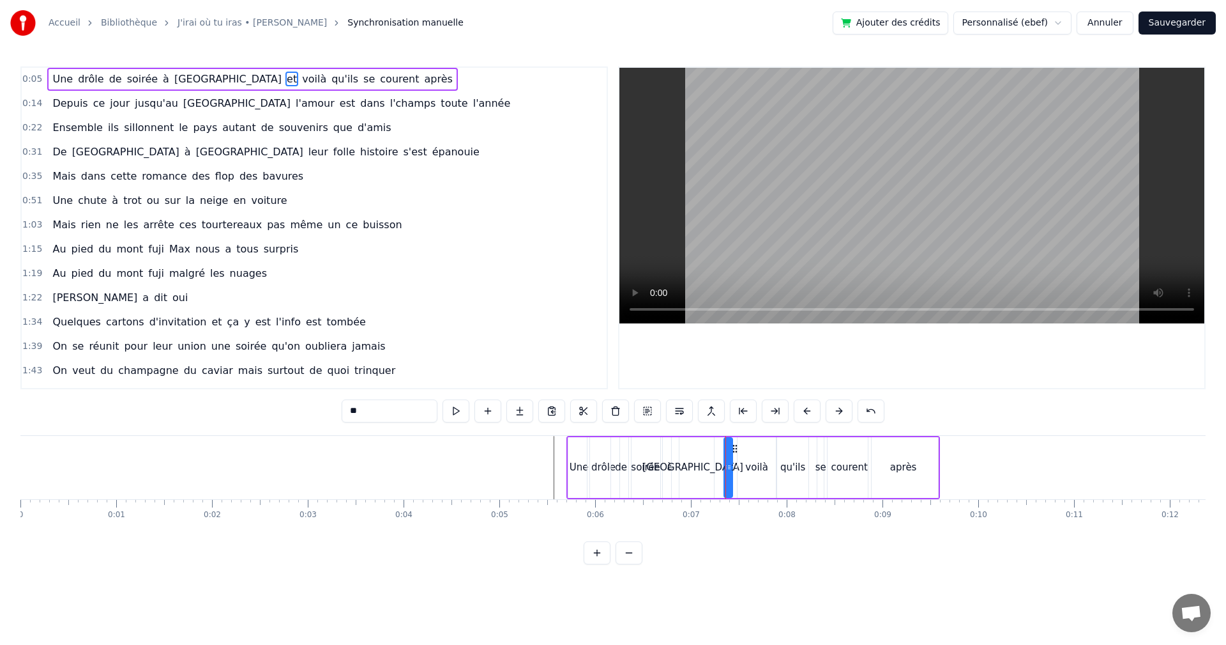
scroll to position [0, 0]
drag, startPoint x: 731, startPoint y: 466, endPoint x: 742, endPoint y: 466, distance: 10.2
click at [742, 466] on icon at bounding box center [739, 467] width 5 height 10
click at [729, 448] on icon at bounding box center [729, 448] width 10 height 10
click at [30, 80] on span "0:05" at bounding box center [32, 79] width 20 height 13
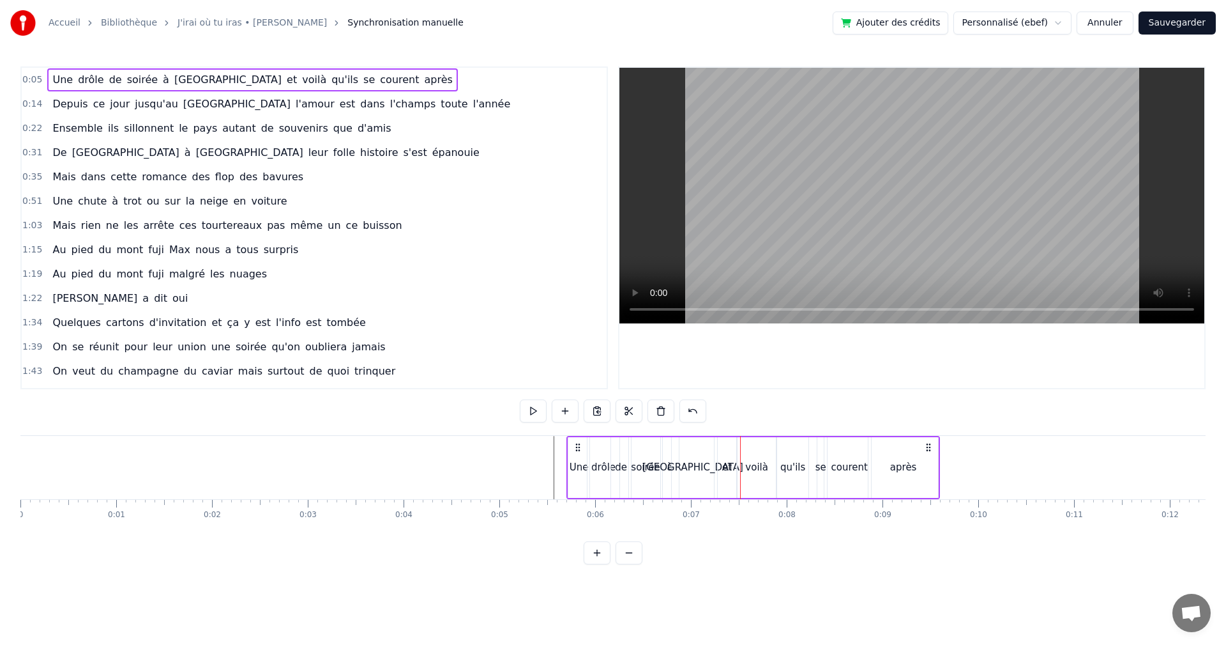
scroll to position [238, 0]
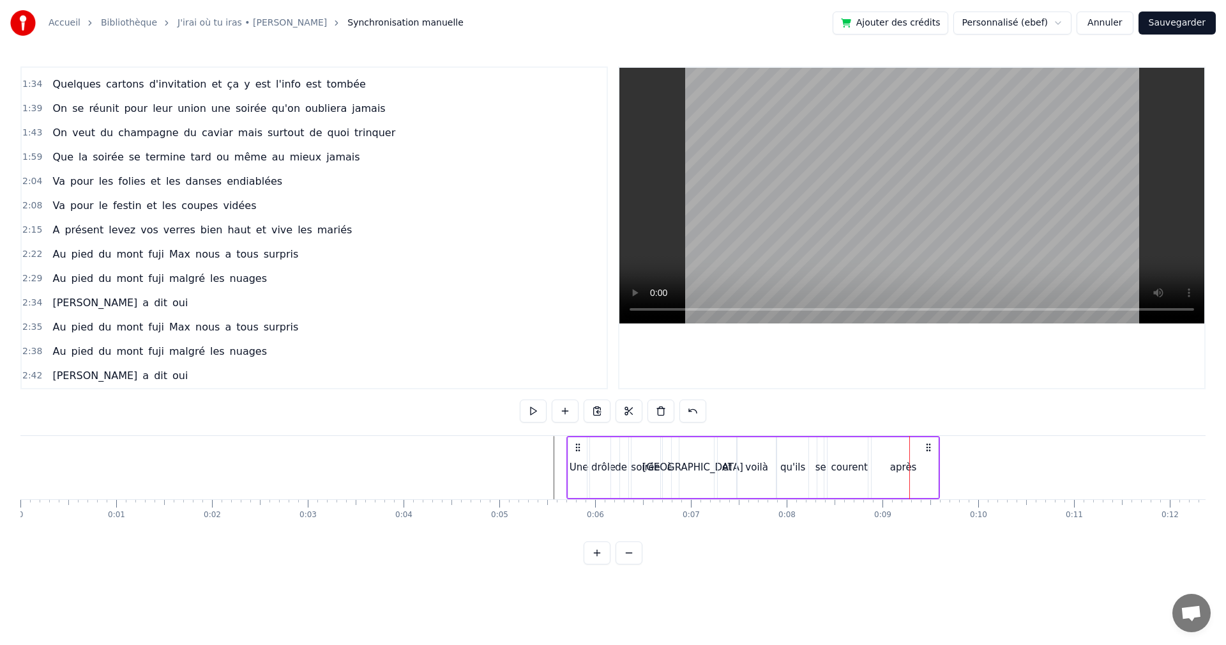
click at [744, 458] on div "voilà" at bounding box center [757, 467] width 38 height 61
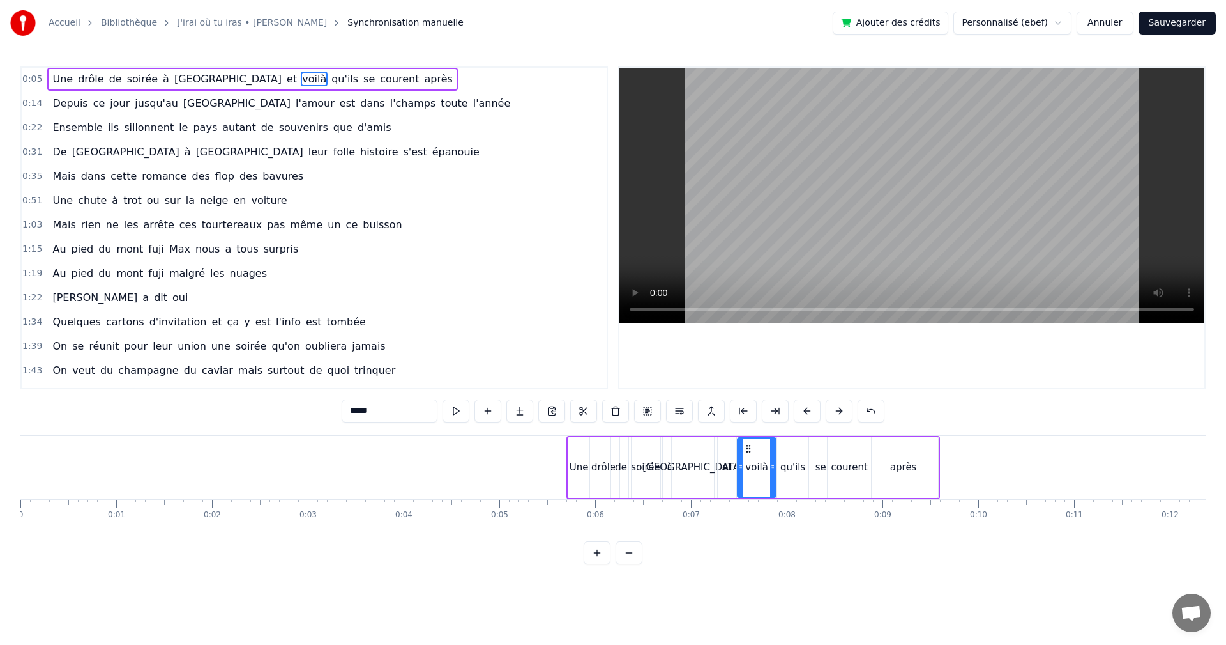
scroll to position [0, 0]
click at [751, 448] on circle at bounding box center [751, 448] width 1 height 1
click at [33, 80] on span "0:05" at bounding box center [32, 79] width 20 height 13
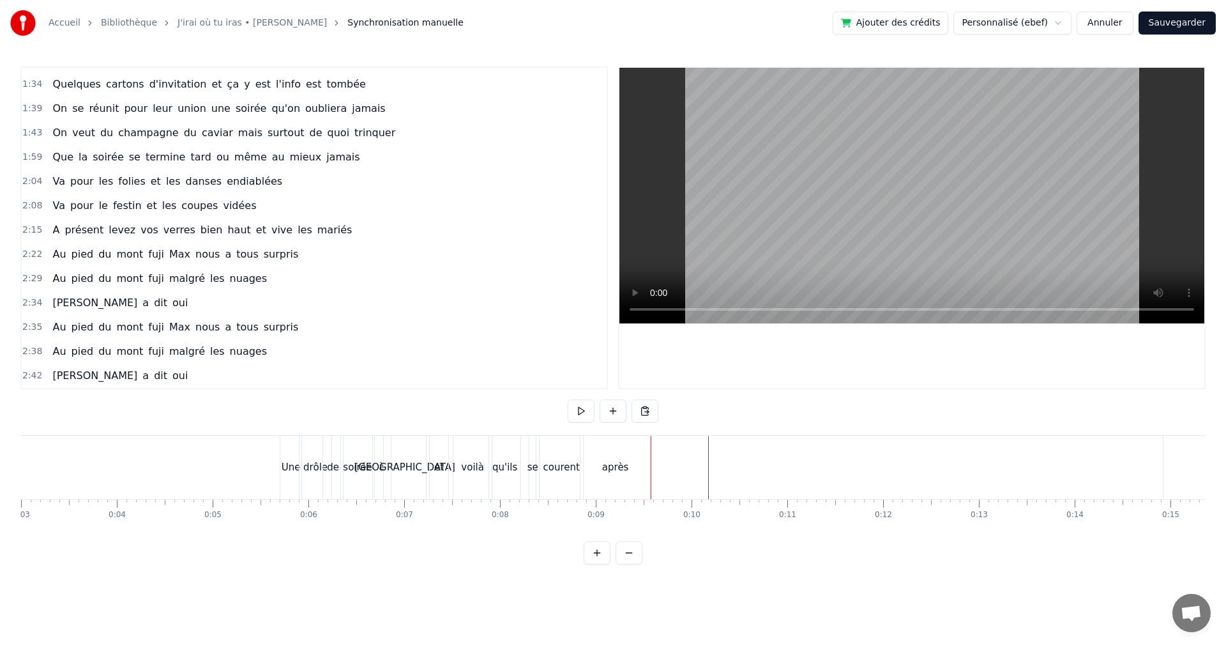
scroll to position [0, 447]
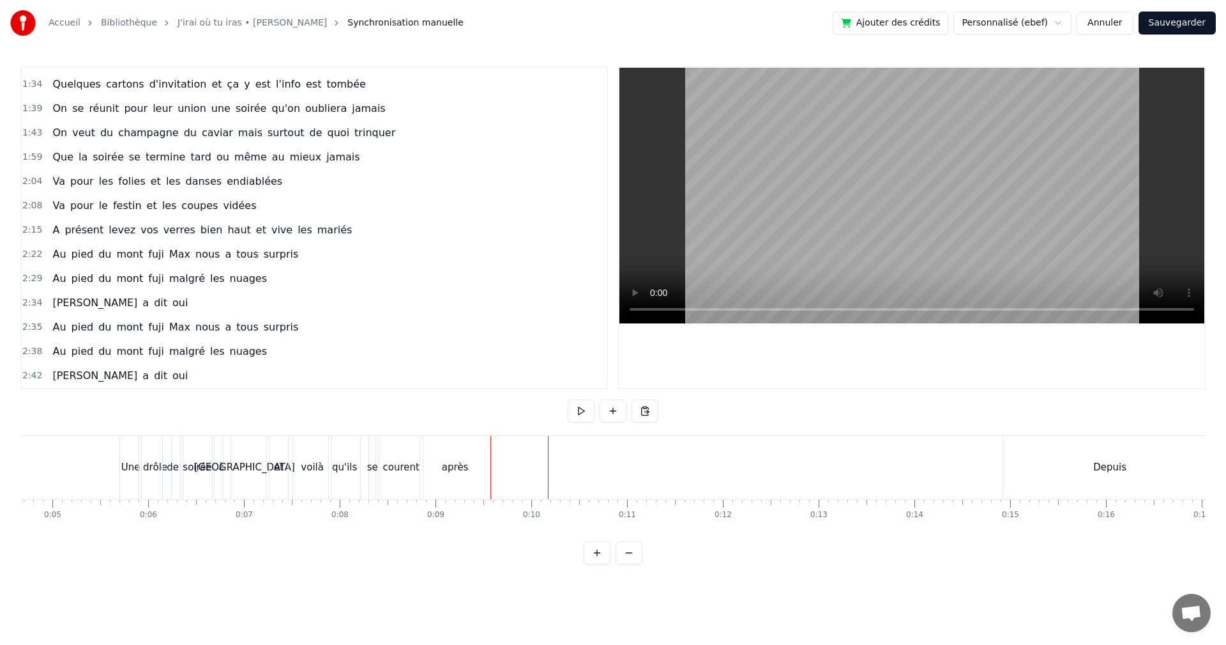
click at [32, 107] on span "1:39" at bounding box center [32, 108] width 20 height 13
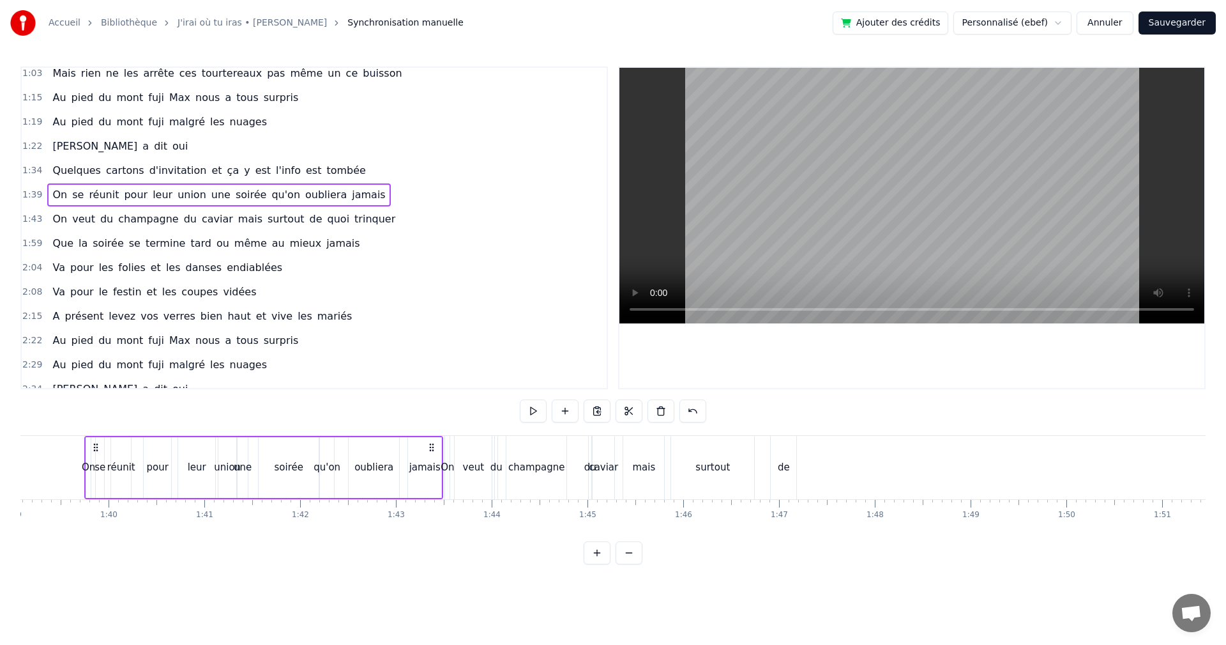
scroll to position [0, 0]
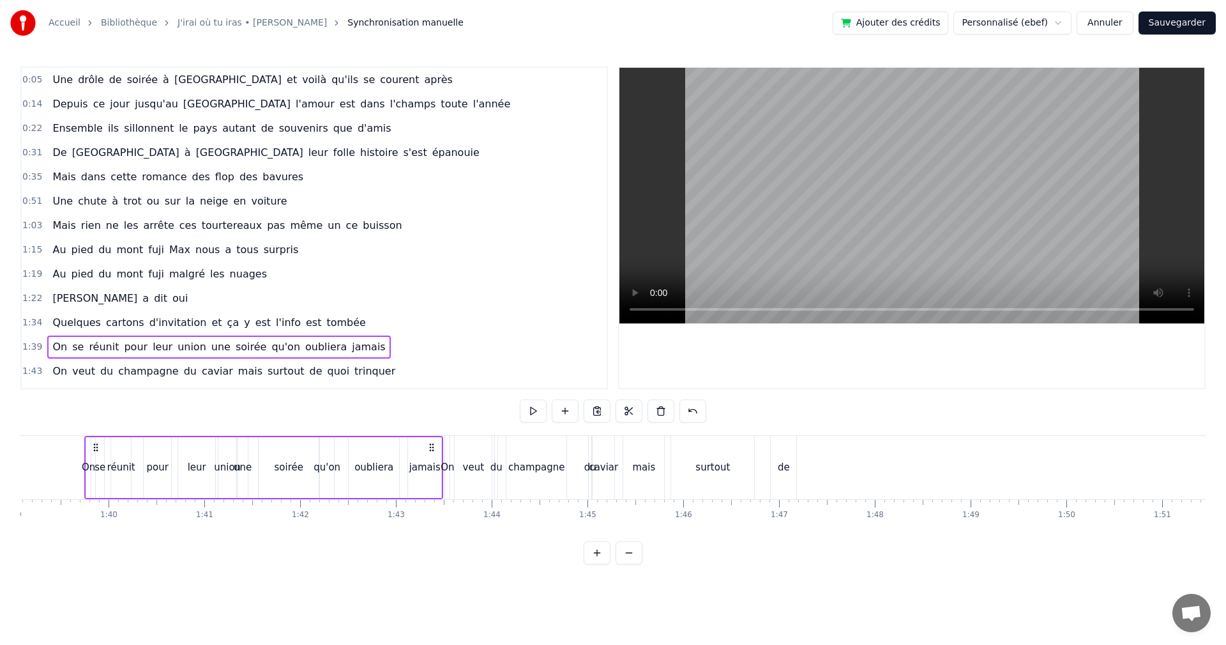
click at [33, 105] on span "0:14" at bounding box center [32, 104] width 20 height 13
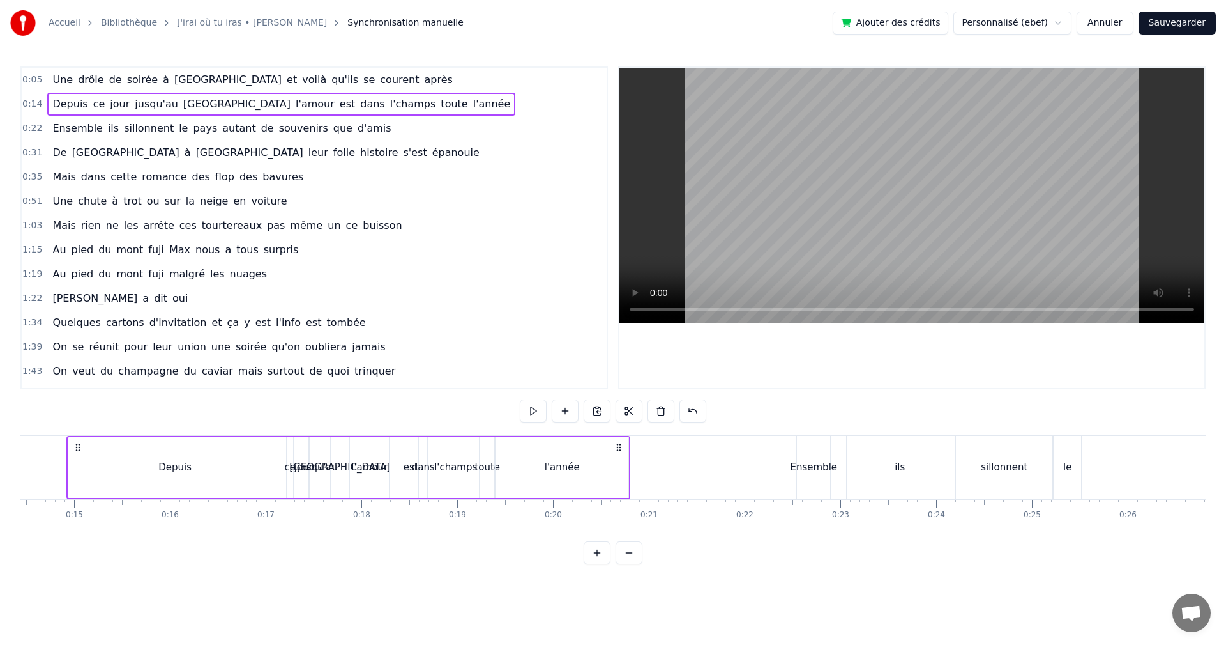
scroll to position [0, 853]
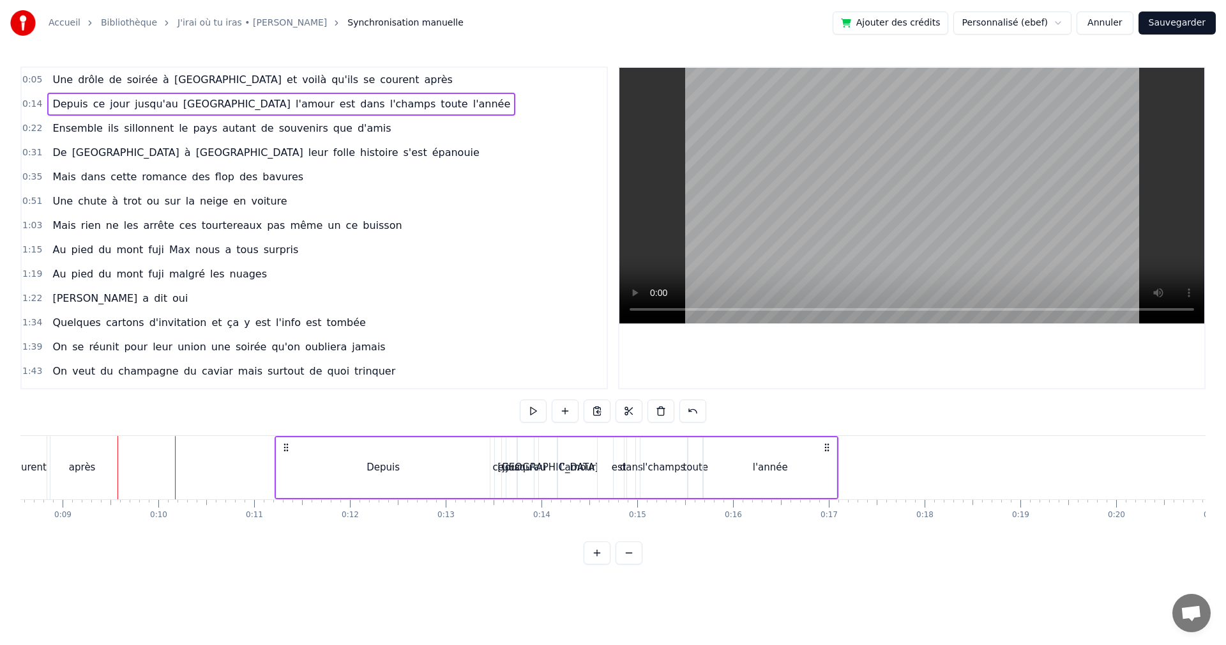
drag, startPoint x: 605, startPoint y: 449, endPoint x: 283, endPoint y: 448, distance: 321.9
click at [283, 448] on icon at bounding box center [286, 447] width 10 height 10
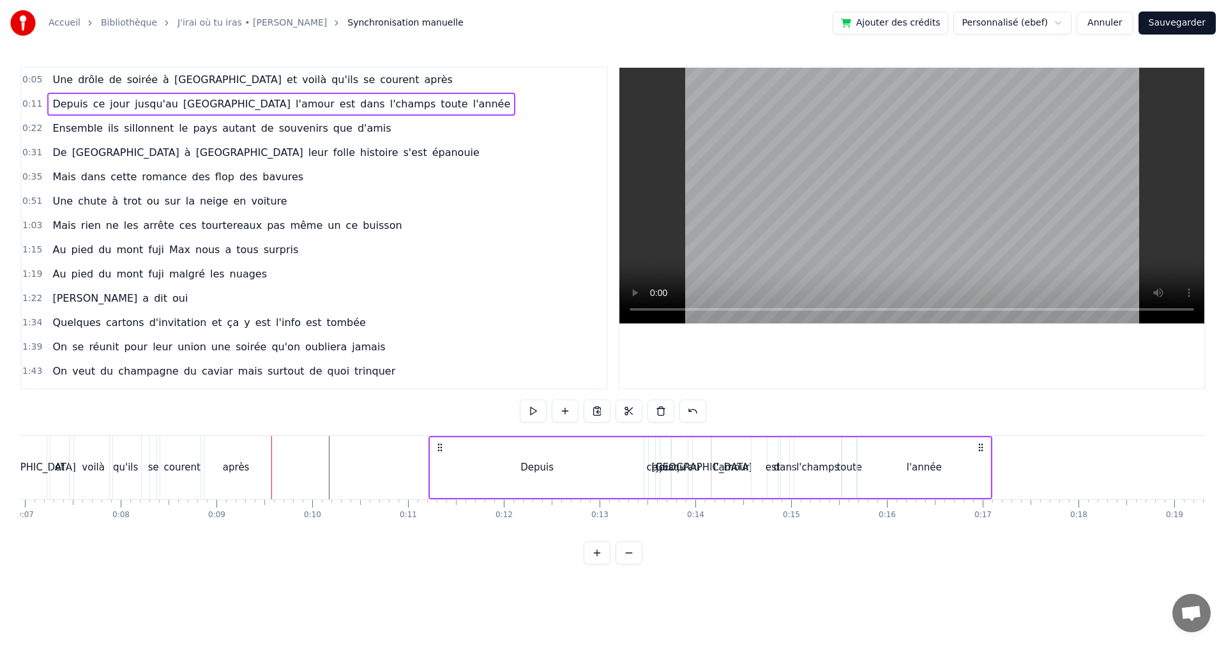
scroll to position [0, 565]
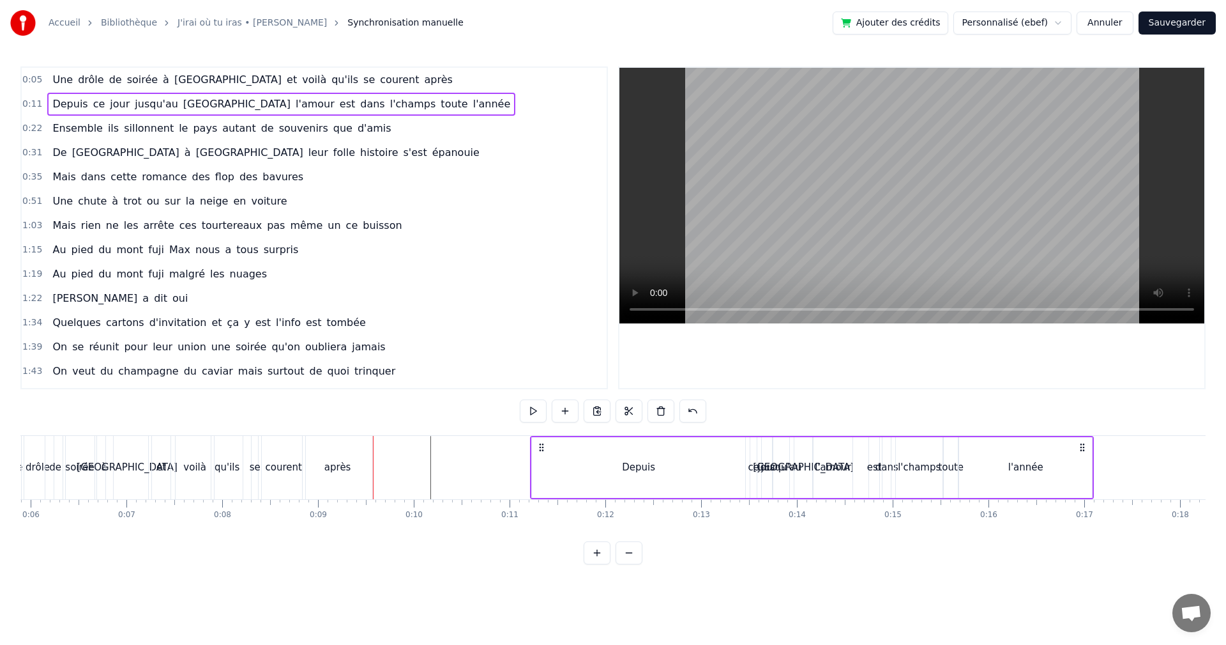
click at [719, 462] on div "Depuis" at bounding box center [638, 467] width 213 height 61
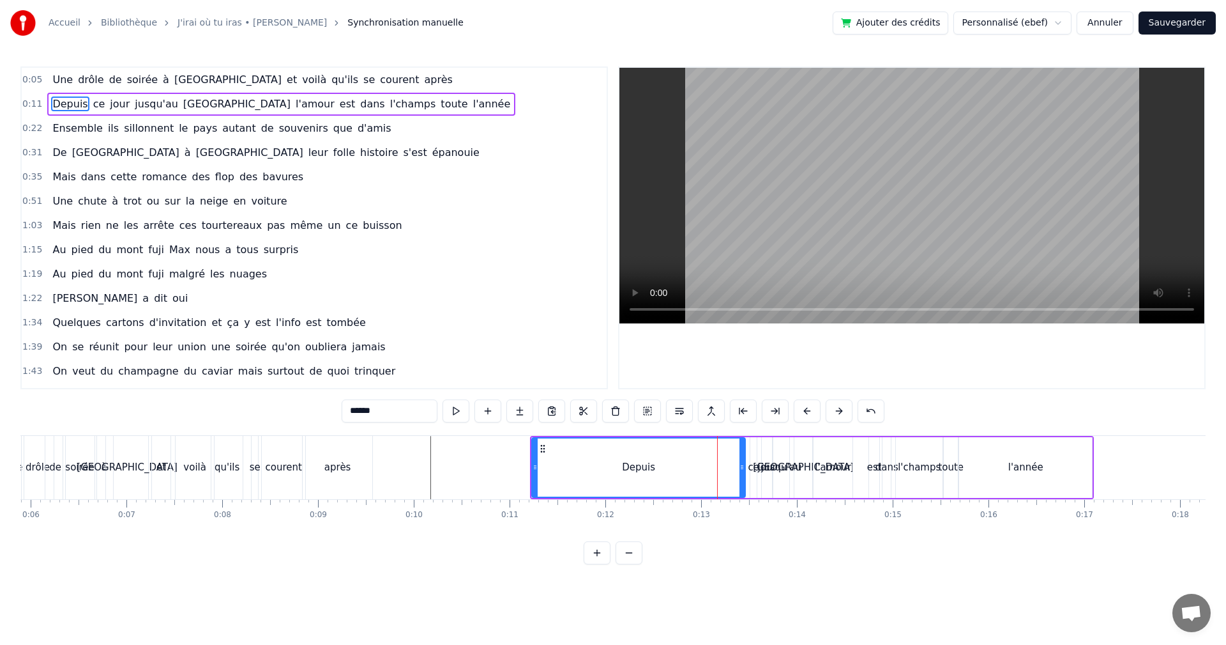
drag, startPoint x: 738, startPoint y: 464, endPoint x: 615, endPoint y: 471, distance: 122.8
click at [615, 471] on div "Depuis" at bounding box center [639, 467] width 212 height 58
drag, startPoint x: 742, startPoint y: 467, endPoint x: 557, endPoint y: 473, distance: 185.3
click at [557, 473] on div at bounding box center [556, 467] width 5 height 58
click at [389, 105] on span "l'champs" at bounding box center [413, 103] width 49 height 15
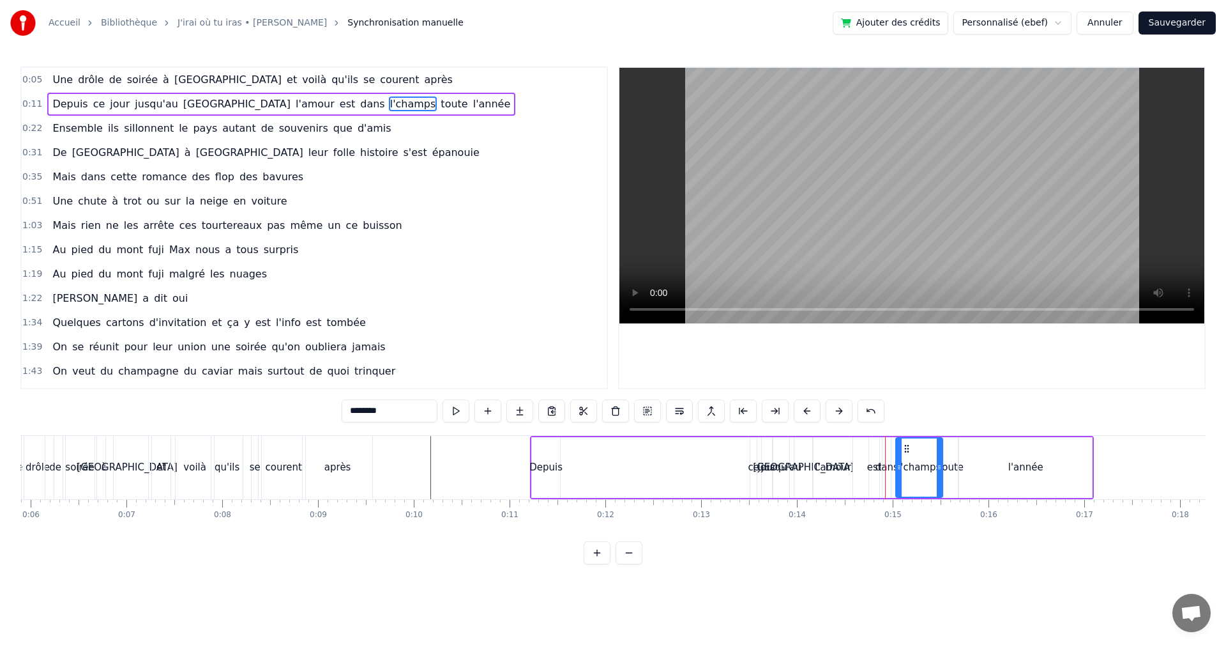
click at [356, 411] on input "********" at bounding box center [390, 410] width 96 height 23
click at [353, 413] on input "*******" at bounding box center [390, 410] width 96 height 23
click at [356, 411] on input "********" at bounding box center [390, 410] width 96 height 23
type input "*********"
click at [607, 483] on div "Depuis ce jour jusqu'au [GEOGRAPHIC_DATA] l'amour est dans le champs toute l'an…" at bounding box center [812, 467] width 564 height 63
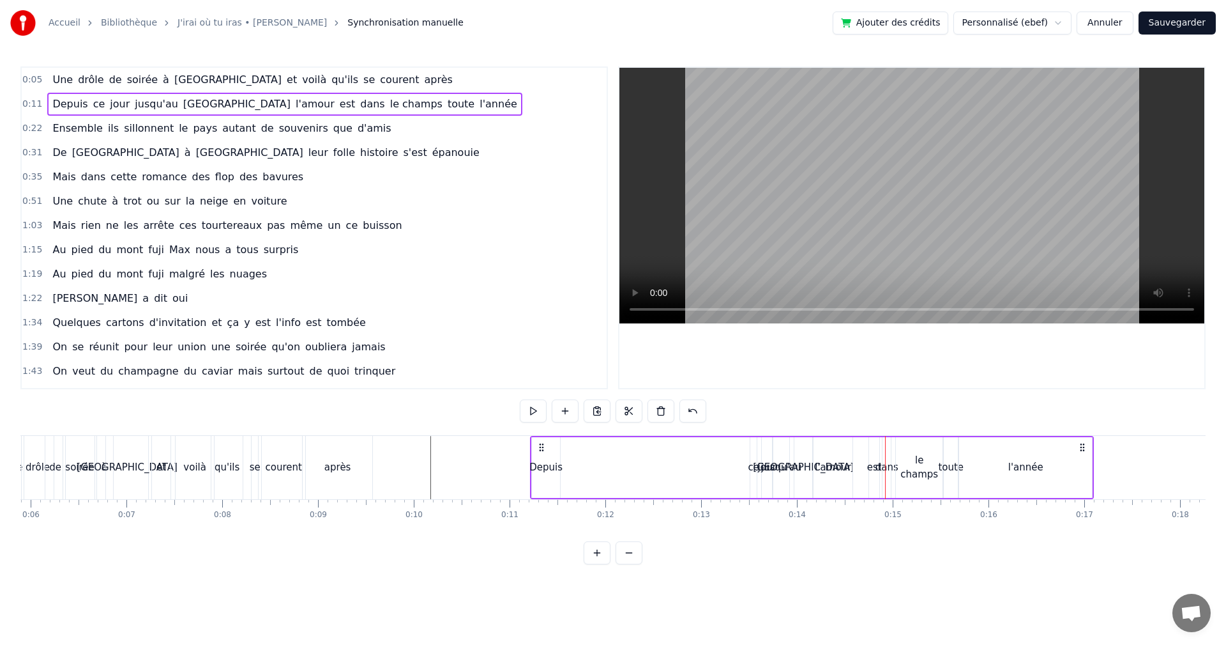
click at [552, 472] on div "Depuis" at bounding box center [546, 467] width 33 height 15
click at [562, 468] on icon at bounding box center [560, 467] width 5 height 10
click at [754, 470] on div "ce" at bounding box center [753, 467] width 11 height 15
type input "**"
drag, startPoint x: 758, startPoint y: 448, endPoint x: 572, endPoint y: 458, distance: 185.5
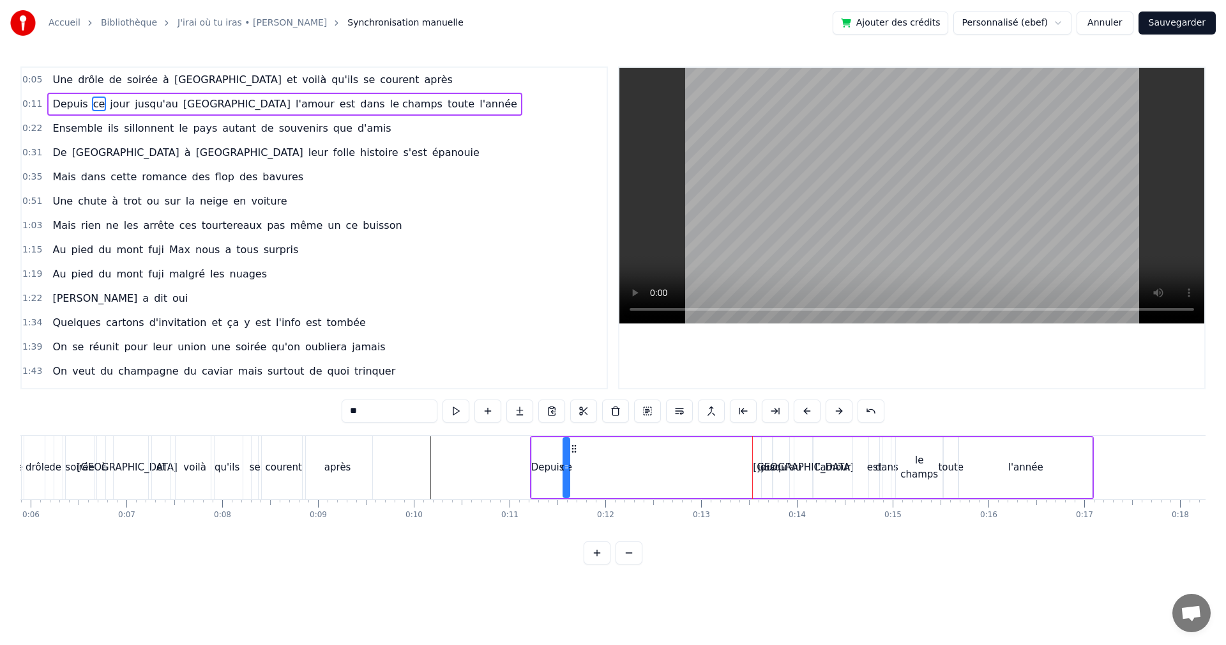
click at [572, 458] on div "Depuis ce jour jusqu'au [GEOGRAPHIC_DATA] l'amour est dans le champs toute l'an…" at bounding box center [812, 467] width 564 height 63
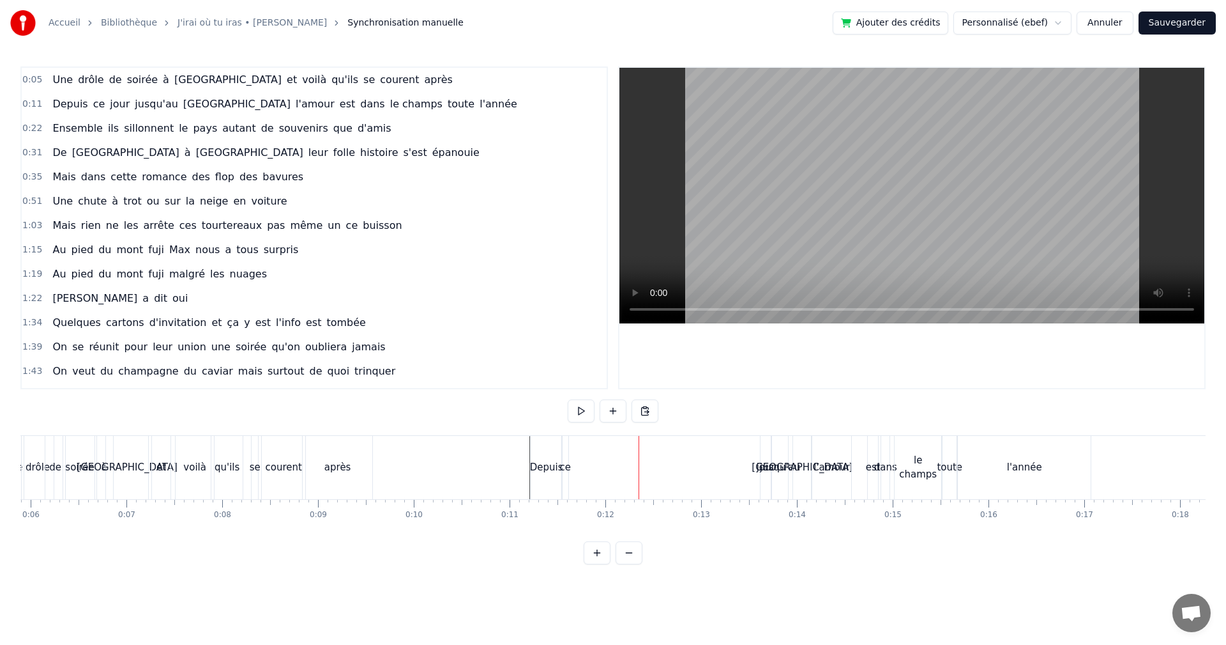
click at [114, 103] on span "jour" at bounding box center [120, 103] width 22 height 15
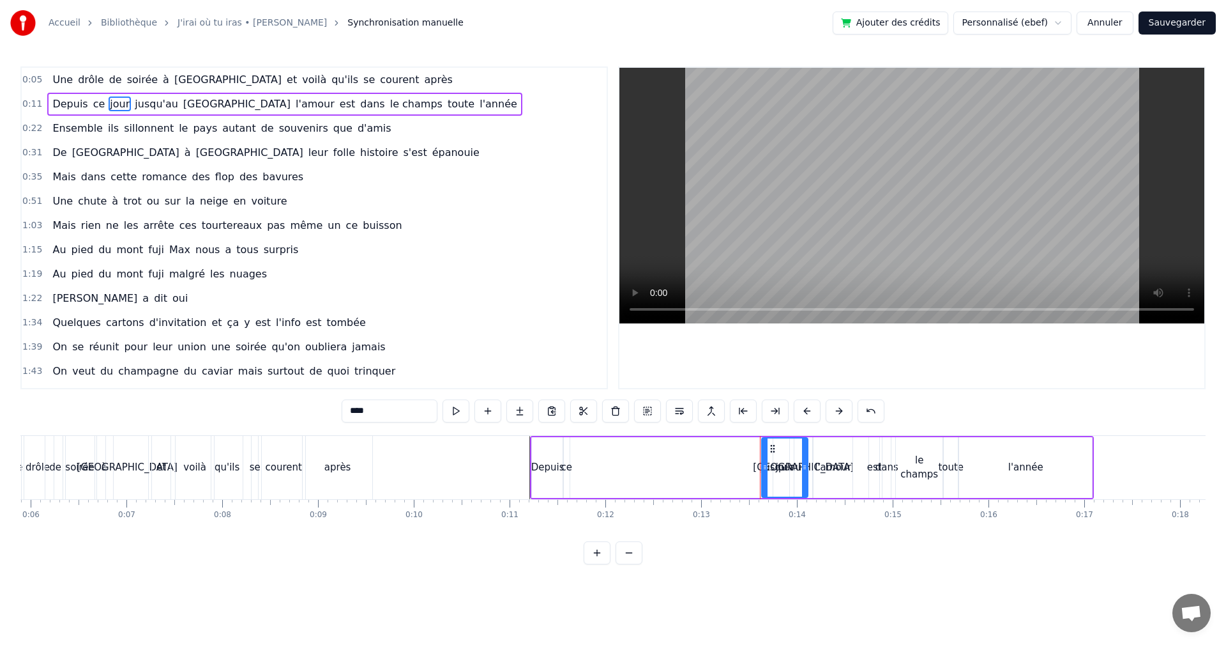
drag, startPoint x: 772, startPoint y: 450, endPoint x: 807, endPoint y: 454, distance: 35.3
click at [807, 454] on div at bounding box center [804, 467] width 5 height 58
drag, startPoint x: 774, startPoint y: 450, endPoint x: 581, endPoint y: 448, distance: 192.9
click at [581, 448] on icon at bounding box center [580, 448] width 10 height 10
drag, startPoint x: 613, startPoint y: 463, endPoint x: 590, endPoint y: 468, distance: 24.2
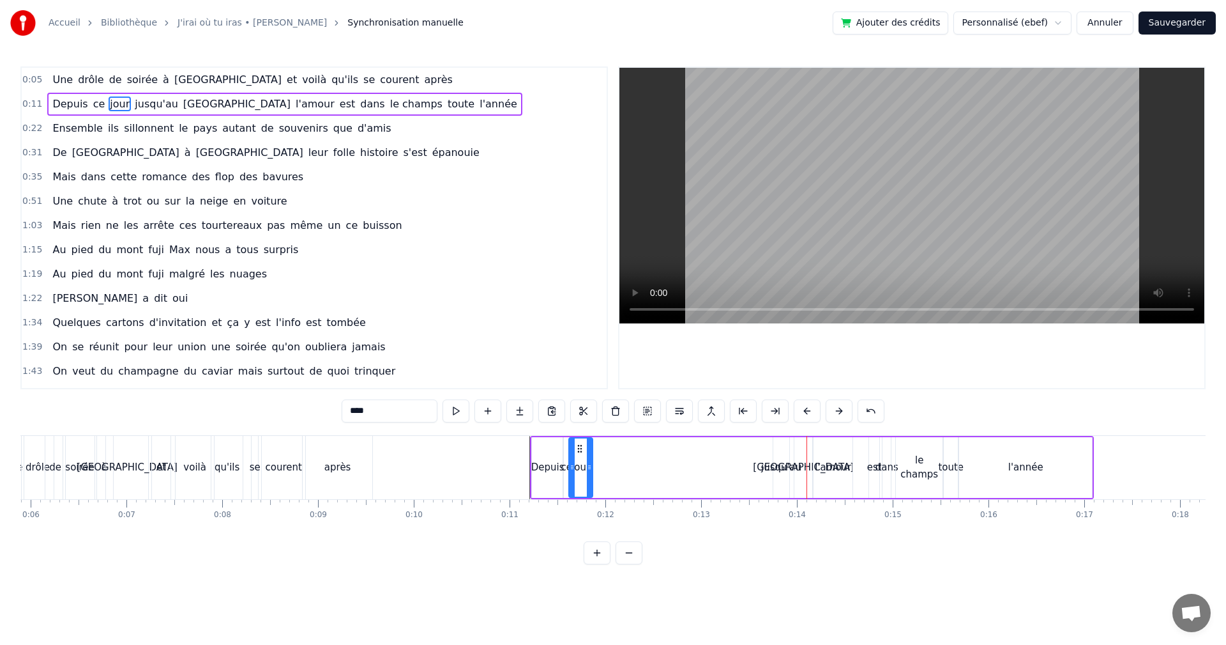
click at [590, 468] on icon at bounding box center [589, 467] width 5 height 10
click at [772, 469] on div "jusqu'au" at bounding box center [781, 467] width 40 height 15
type input "********"
click at [768, 467] on div "jusqu'au" at bounding box center [781, 467] width 40 height 15
drag, startPoint x: 778, startPoint y: 452, endPoint x: 602, endPoint y: 464, distance: 176.8
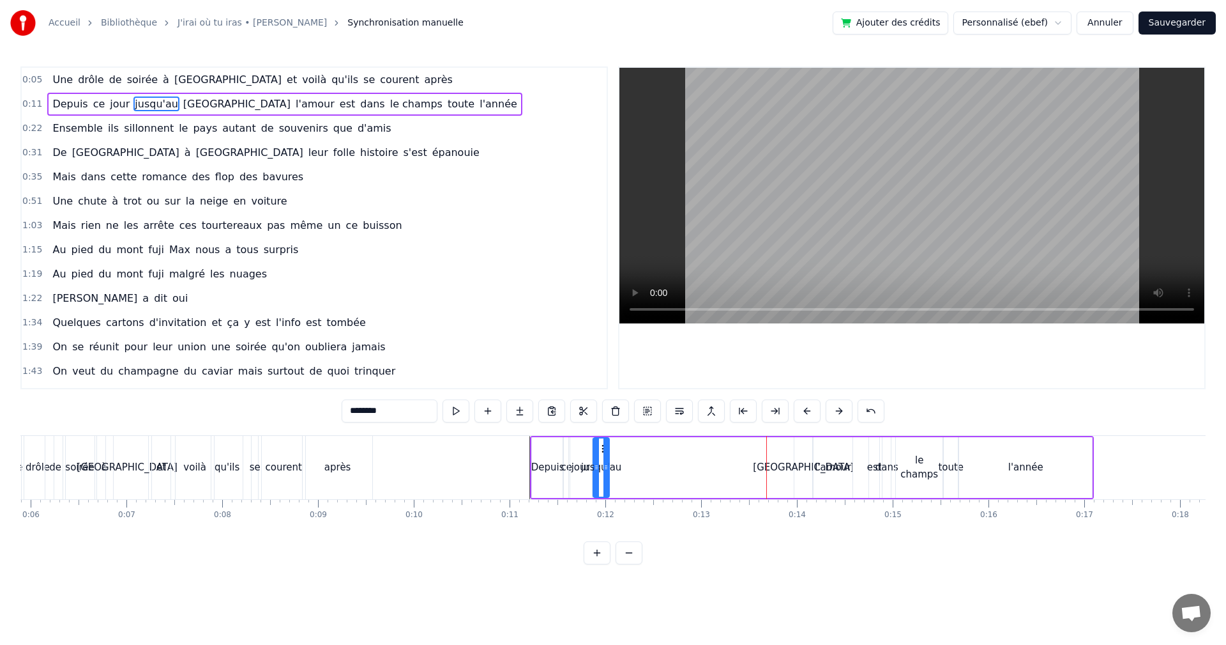
click at [602, 464] on div "jusqu'au" at bounding box center [601, 467] width 15 height 58
drag, startPoint x: 607, startPoint y: 466, endPoint x: 623, endPoint y: 464, distance: 16.7
click at [623, 464] on icon at bounding box center [621, 467] width 5 height 10
click at [602, 448] on circle at bounding box center [602, 448] width 1 height 1
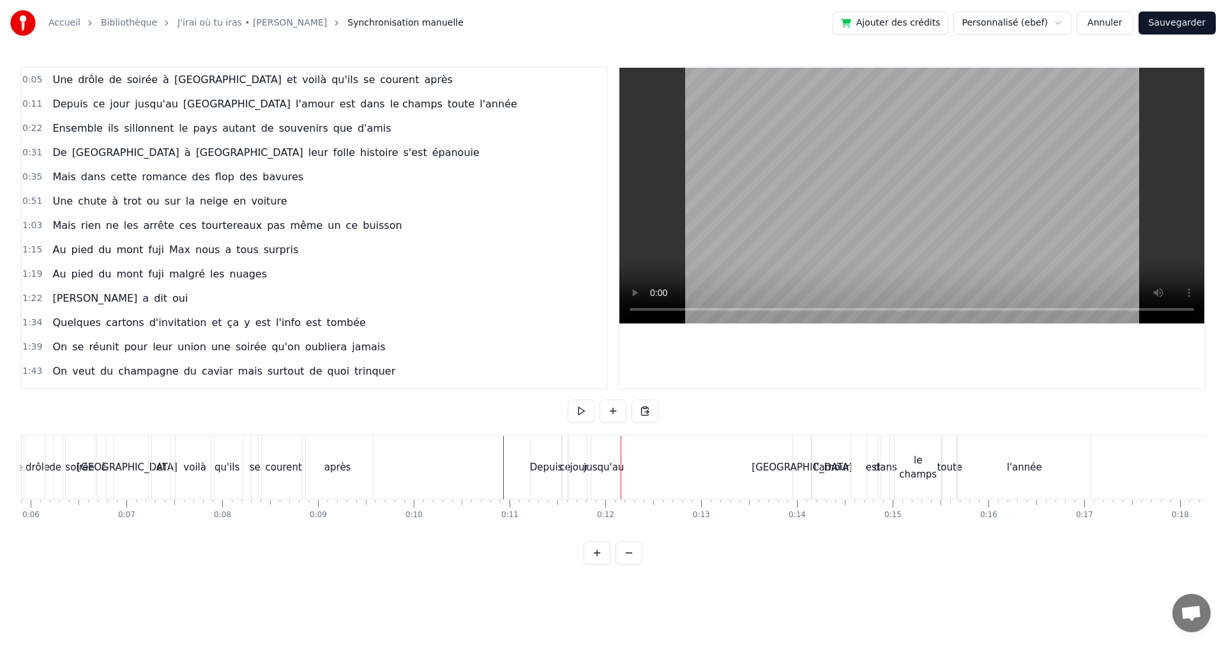
click at [802, 470] on div "[GEOGRAPHIC_DATA]" at bounding box center [802, 467] width 101 height 15
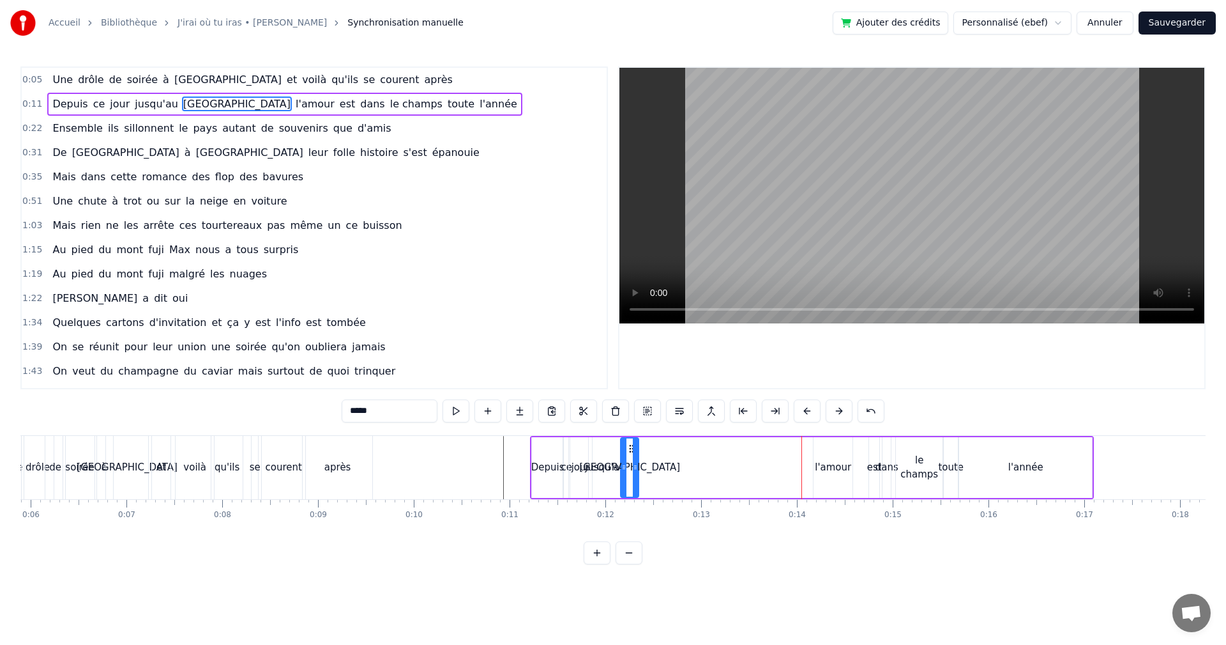
drag, startPoint x: 803, startPoint y: 447, endPoint x: 629, endPoint y: 459, distance: 174.2
click at [629, 459] on div "[GEOGRAPHIC_DATA]" at bounding box center [630, 467] width 17 height 58
drag, startPoint x: 639, startPoint y: 466, endPoint x: 656, endPoint y: 468, distance: 16.7
click at [655, 468] on icon at bounding box center [652, 467] width 5 height 10
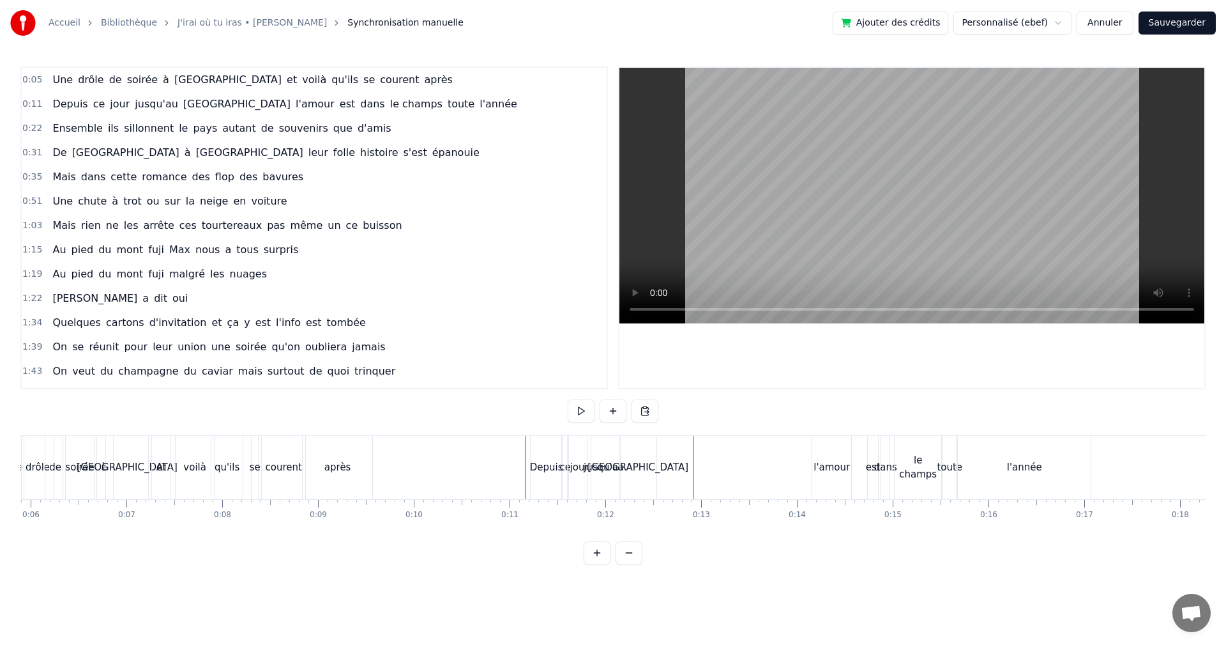
click at [826, 473] on div "l'amour" at bounding box center [832, 467] width 36 height 15
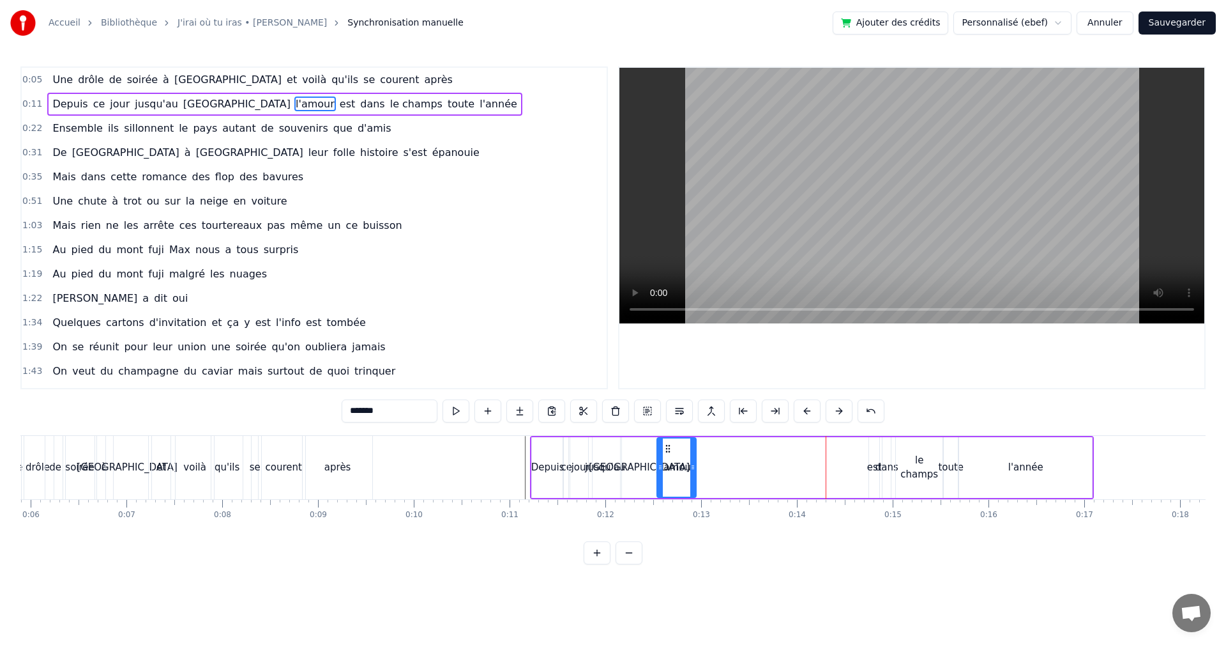
drag, startPoint x: 821, startPoint y: 447, endPoint x: 665, endPoint y: 456, distance: 156.8
click at [665, 456] on div "l'amour" at bounding box center [677, 467] width 38 height 58
click at [871, 471] on div "est" at bounding box center [874, 467] width 15 height 15
type input "***"
drag, startPoint x: 878, startPoint y: 446, endPoint x: 719, endPoint y: 453, distance: 159.8
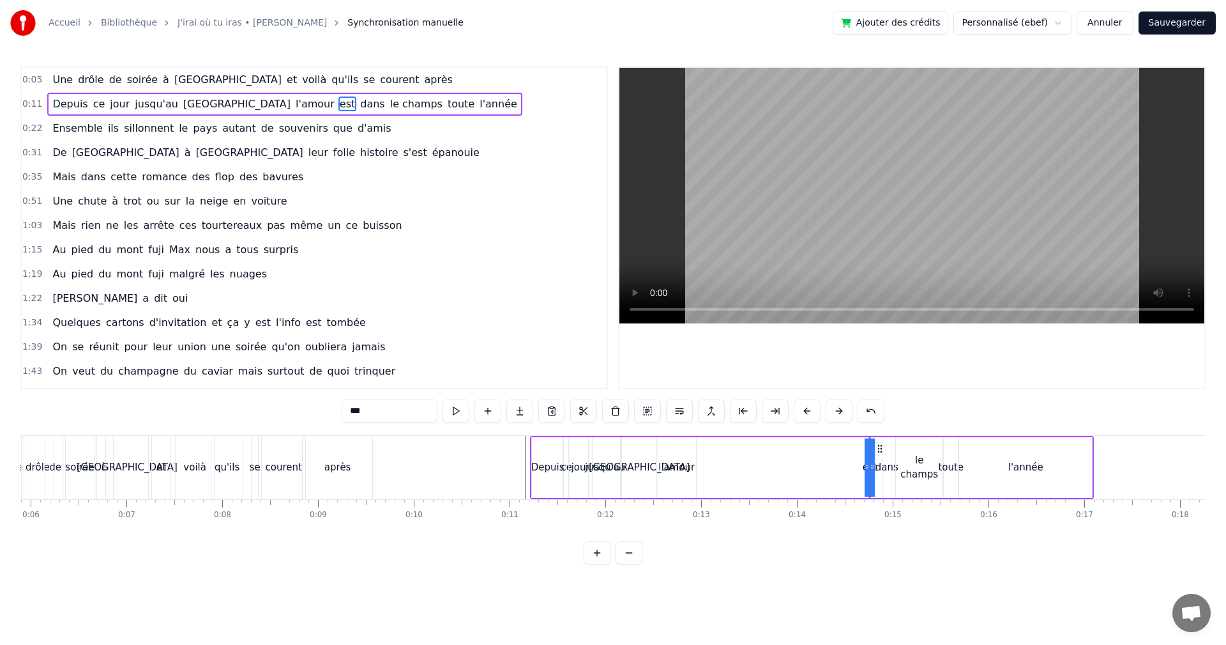
click at [719, 453] on div "Depuis ce jour jusqu'au [GEOGRAPHIC_DATA] l'amour est dans le champs toute l'an…" at bounding box center [812, 467] width 564 height 63
click at [871, 468] on div "est" at bounding box center [869, 467] width 15 height 15
drag, startPoint x: 876, startPoint y: 457, endPoint x: 886, endPoint y: 457, distance: 9.6
click at [886, 457] on div "Depuis ce jour jusqu'au [GEOGRAPHIC_DATA] l'amour est dans le champs toute l'an…" at bounding box center [812, 467] width 564 height 63
click at [868, 462] on div "est" at bounding box center [869, 467] width 15 height 15
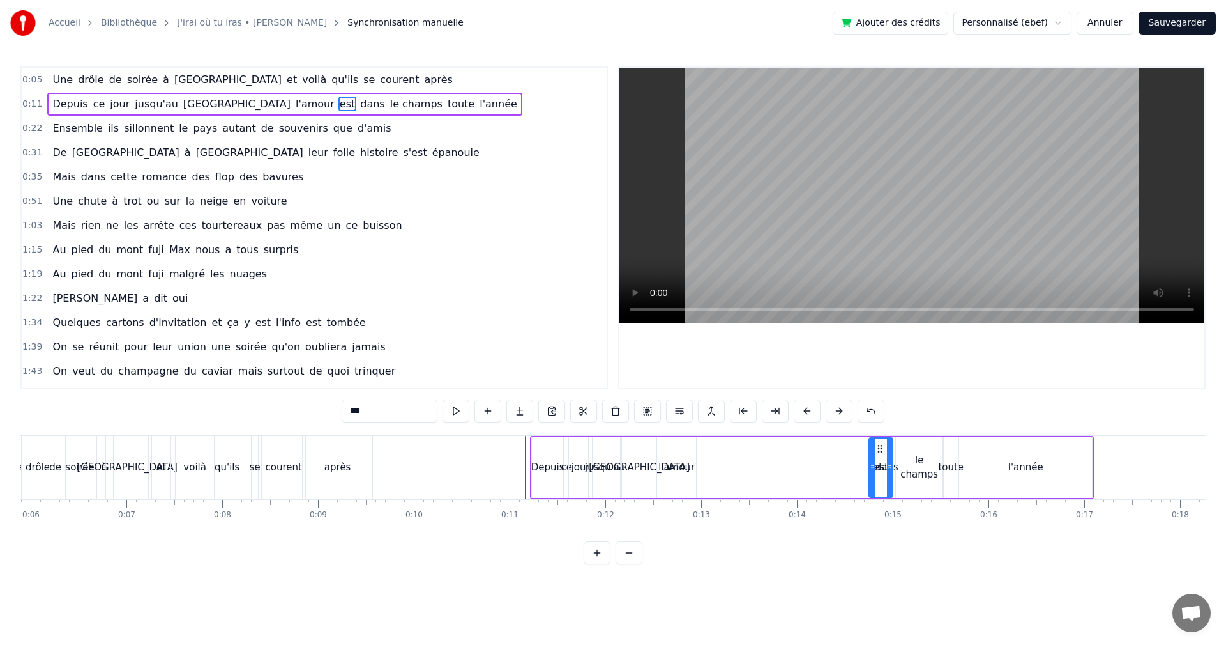
drag, startPoint x: 873, startPoint y: 465, endPoint x: 898, endPoint y: 465, distance: 24.9
click at [894, 465] on div "est" at bounding box center [881, 467] width 25 height 61
drag, startPoint x: 878, startPoint y: 448, endPoint x: 701, endPoint y: 446, distance: 176.9
click at [701, 446] on icon at bounding box center [703, 448] width 10 height 10
click at [715, 464] on icon at bounding box center [712, 467] width 5 height 10
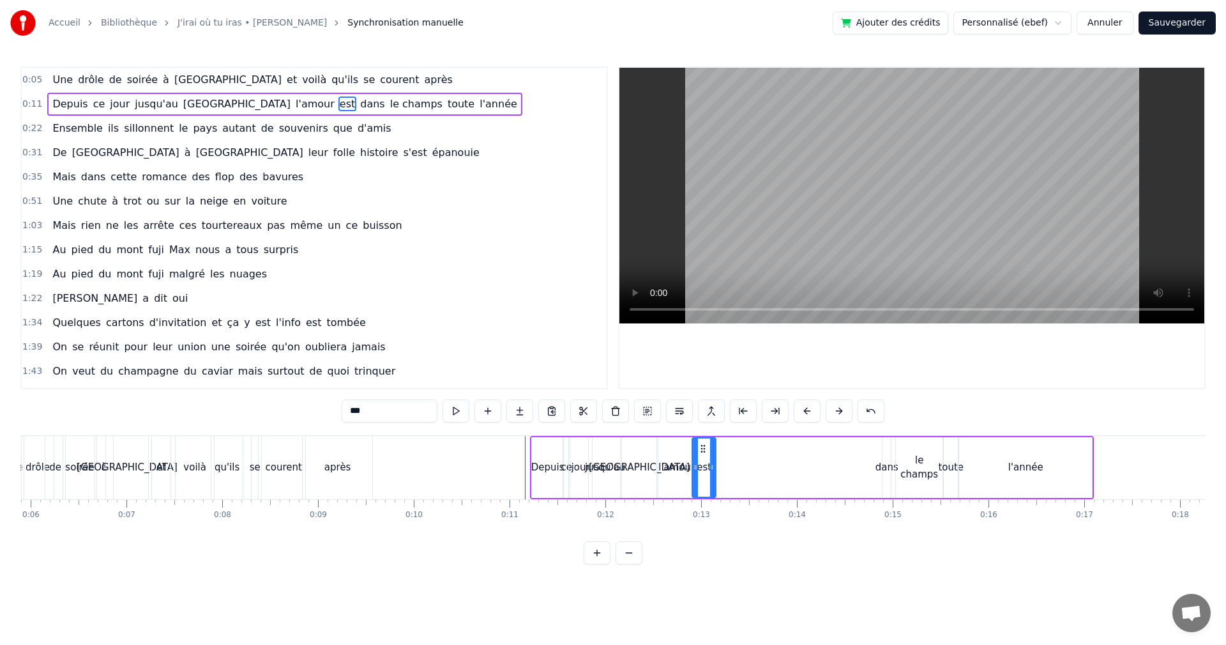
click at [888, 470] on div "dans" at bounding box center [887, 467] width 23 height 15
type input "****"
drag, startPoint x: 892, startPoint y: 445, endPoint x: 742, endPoint y: 452, distance: 149.6
click at [742, 452] on icon at bounding box center [744, 448] width 10 height 10
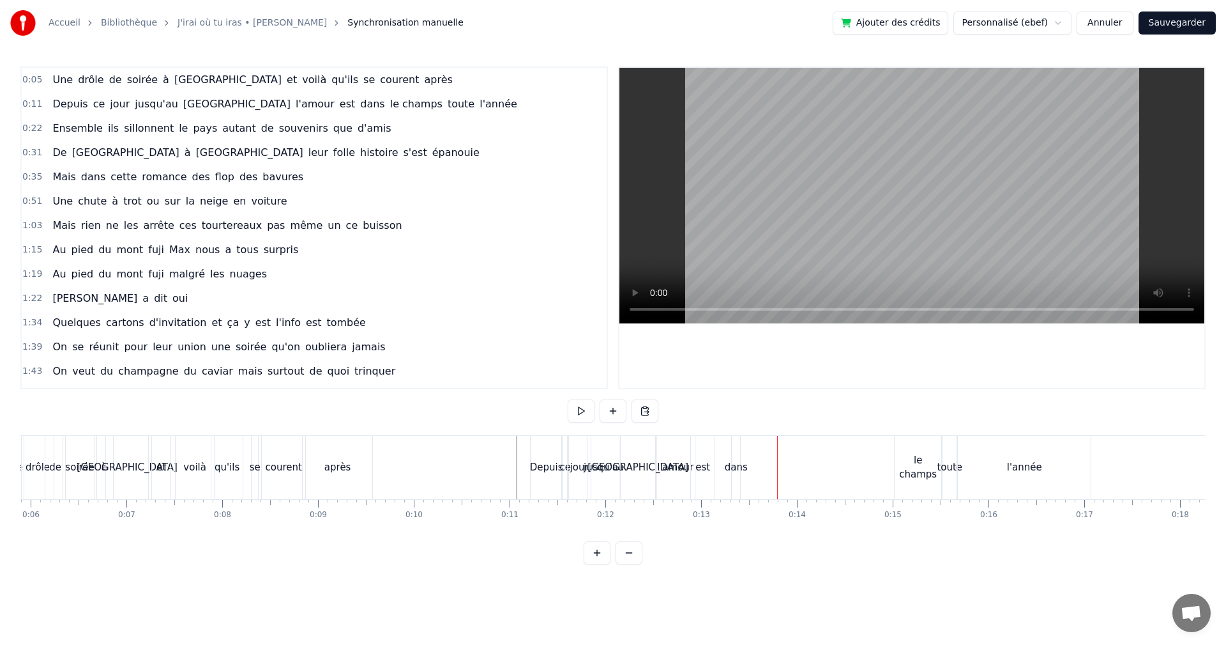
click at [731, 468] on div "dans" at bounding box center [736, 467] width 23 height 15
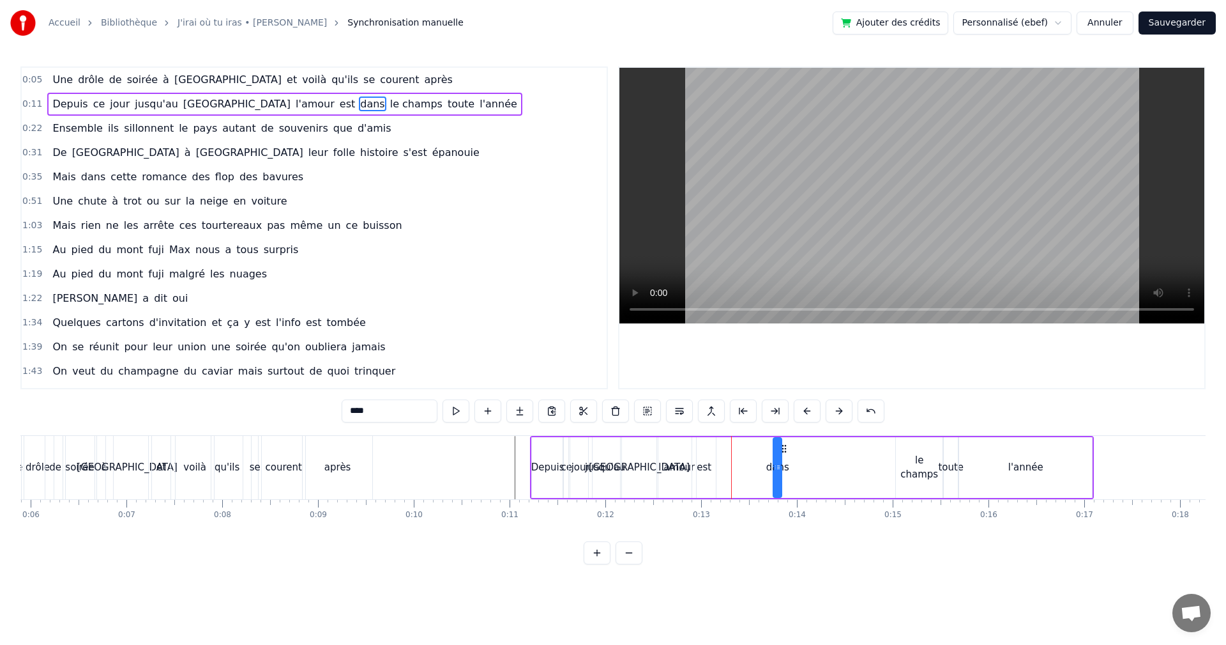
drag, startPoint x: 743, startPoint y: 448, endPoint x: 737, endPoint y: 459, distance: 12.9
click at [790, 450] on icon at bounding box center [784, 448] width 10 height 10
click at [708, 470] on div "est" at bounding box center [704, 467] width 15 height 15
drag, startPoint x: 701, startPoint y: 446, endPoint x: 756, endPoint y: 449, distance: 55.7
click at [756, 449] on icon at bounding box center [759, 448] width 10 height 10
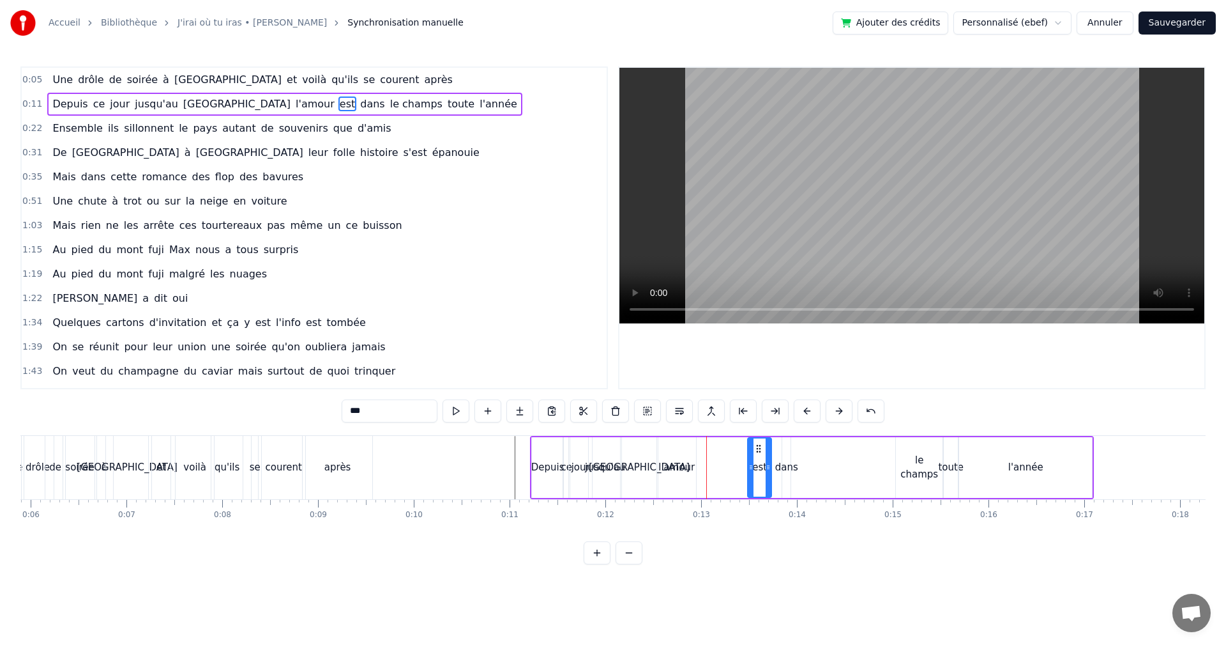
click at [684, 468] on div "l'amour" at bounding box center [677, 467] width 36 height 15
type input "*******"
drag, startPoint x: 676, startPoint y: 469, endPoint x: 711, endPoint y: 468, distance: 35.1
click at [711, 468] on div "Depuis ce jour jusqu'au [GEOGRAPHIC_DATA] l'amour est dans le champs toute l'an…" at bounding box center [812, 467] width 564 height 63
click at [671, 460] on div "l'amour" at bounding box center [677, 467] width 36 height 15
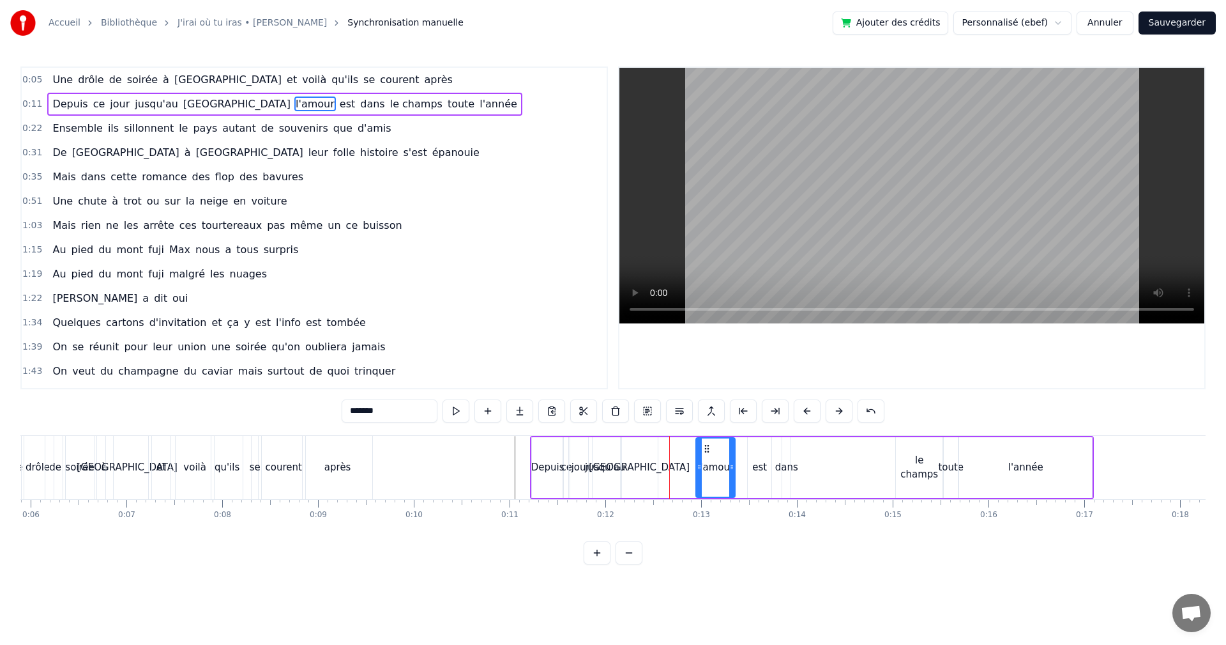
drag, startPoint x: 669, startPoint y: 448, endPoint x: 703, endPoint y: 450, distance: 34.5
click at [703, 450] on icon at bounding box center [707, 448] width 10 height 10
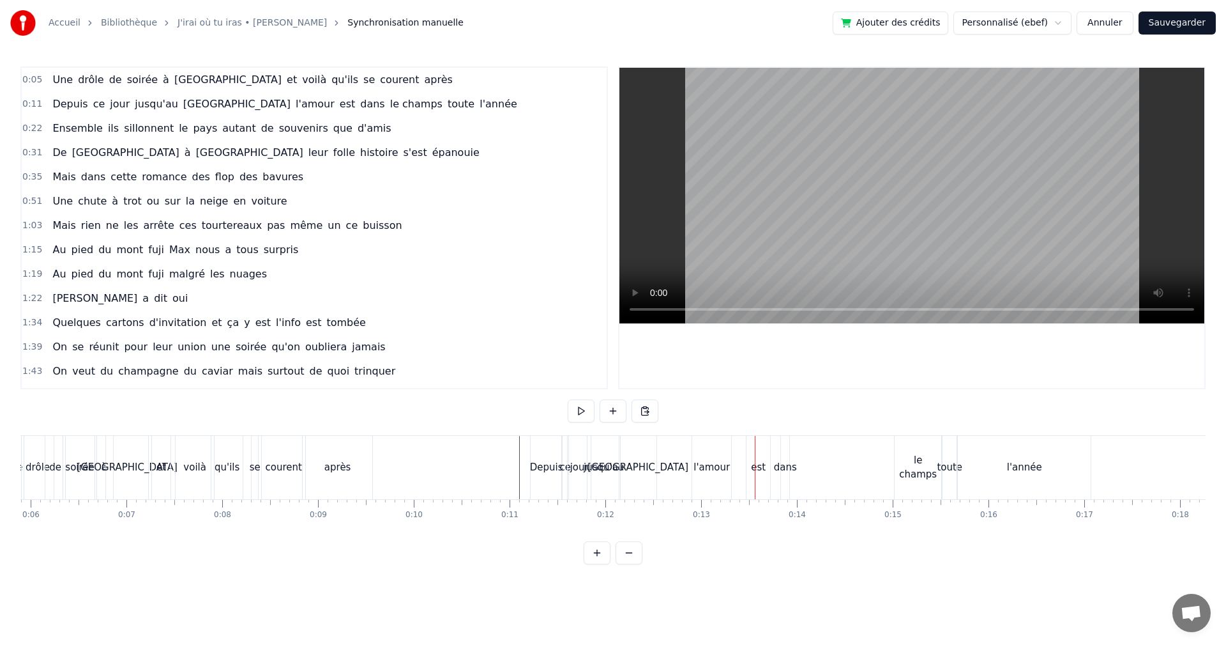
click at [642, 473] on div "[GEOGRAPHIC_DATA]" at bounding box center [638, 467] width 101 height 15
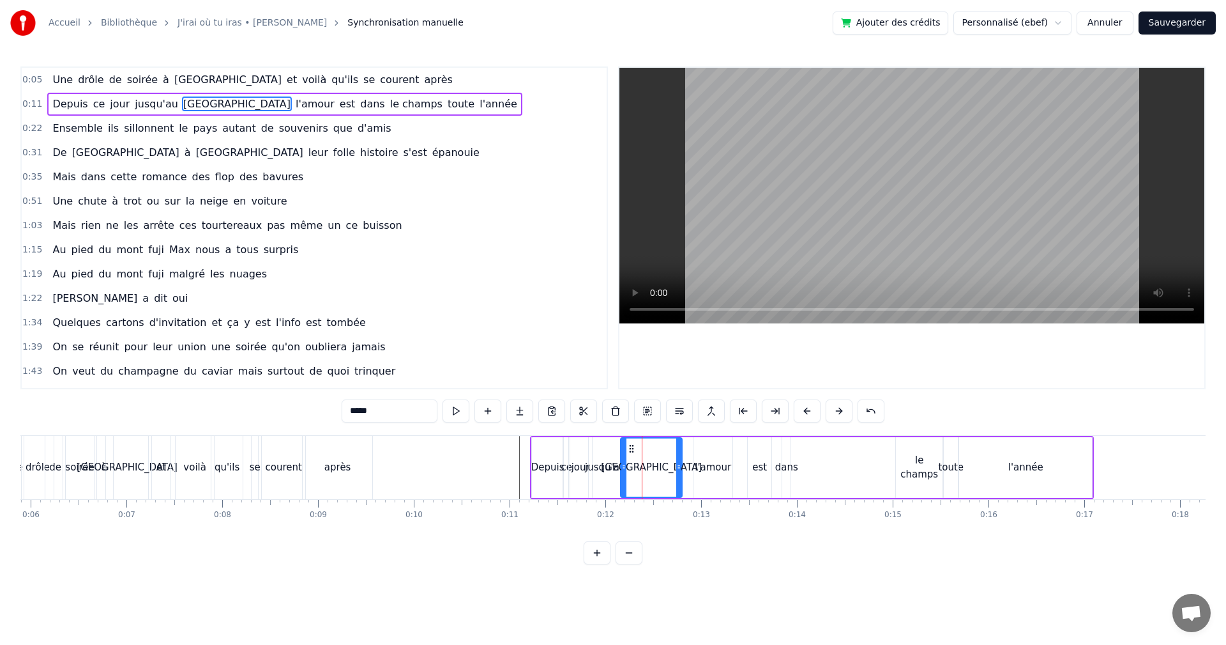
drag, startPoint x: 667, startPoint y: 468, endPoint x: 681, endPoint y: 468, distance: 13.4
click at [681, 468] on icon at bounding box center [678, 467] width 5 height 10
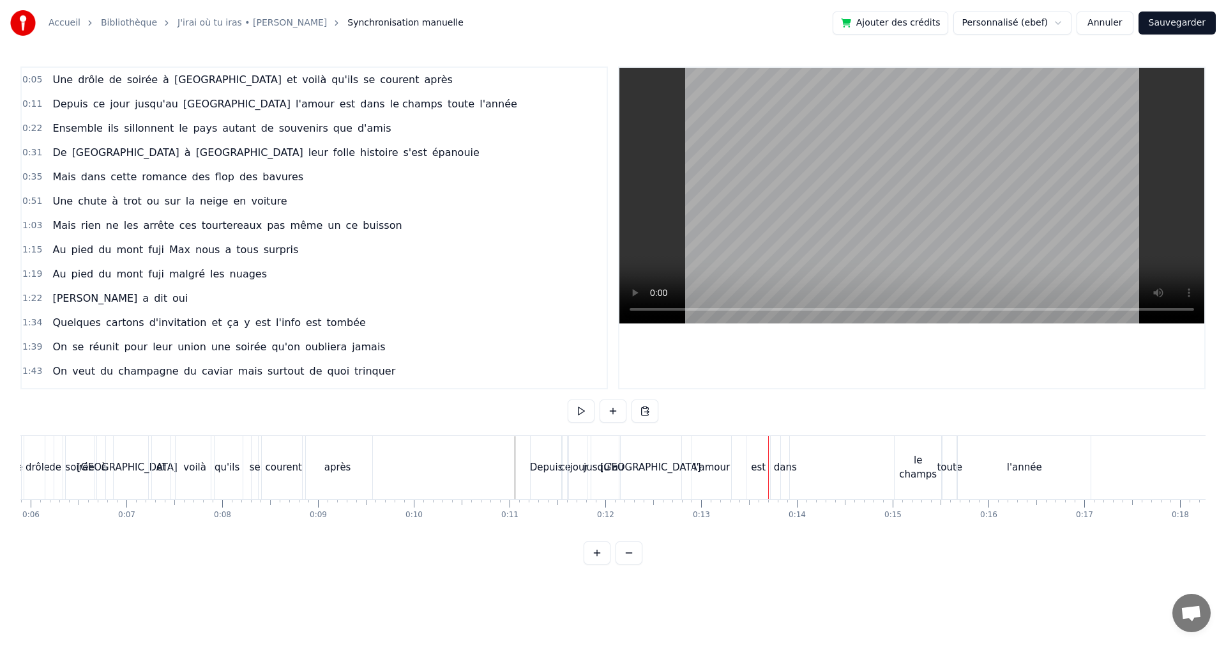
click at [751, 470] on div "est" at bounding box center [759, 467] width 24 height 63
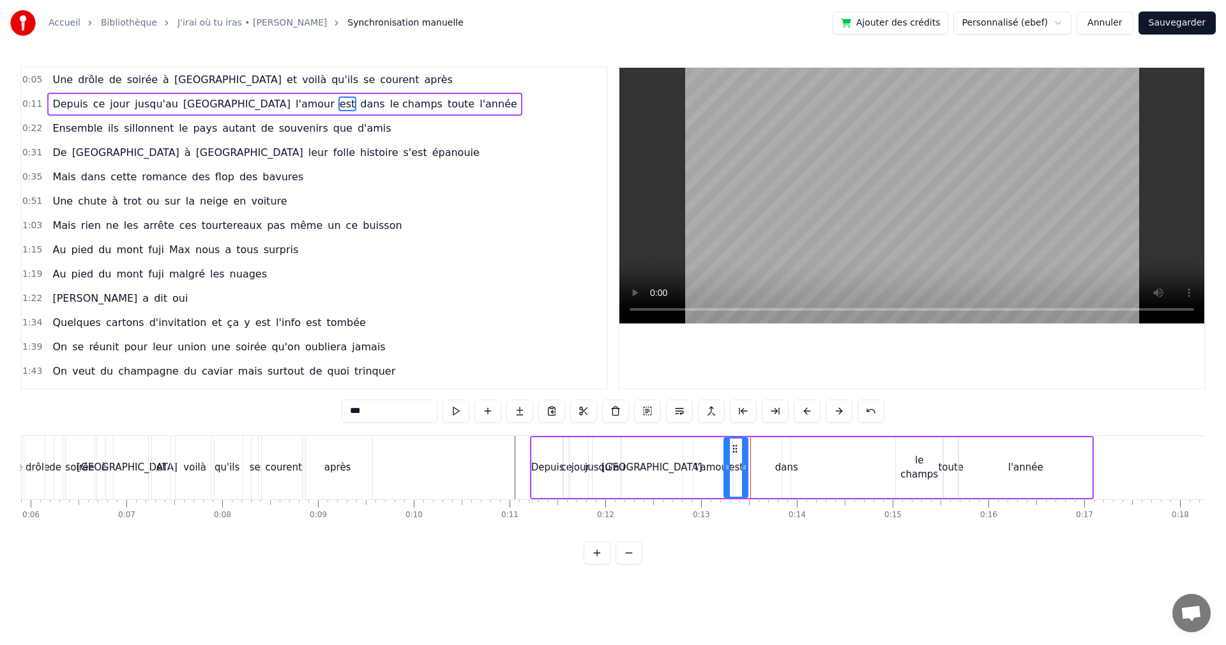
drag, startPoint x: 757, startPoint y: 446, endPoint x: 733, endPoint y: 448, distance: 23.7
click at [733, 448] on icon at bounding box center [735, 448] width 10 height 10
click at [786, 469] on div "dans" at bounding box center [786, 467] width 23 height 15
type input "****"
drag, startPoint x: 790, startPoint y: 450, endPoint x: 758, endPoint y: 450, distance: 31.9
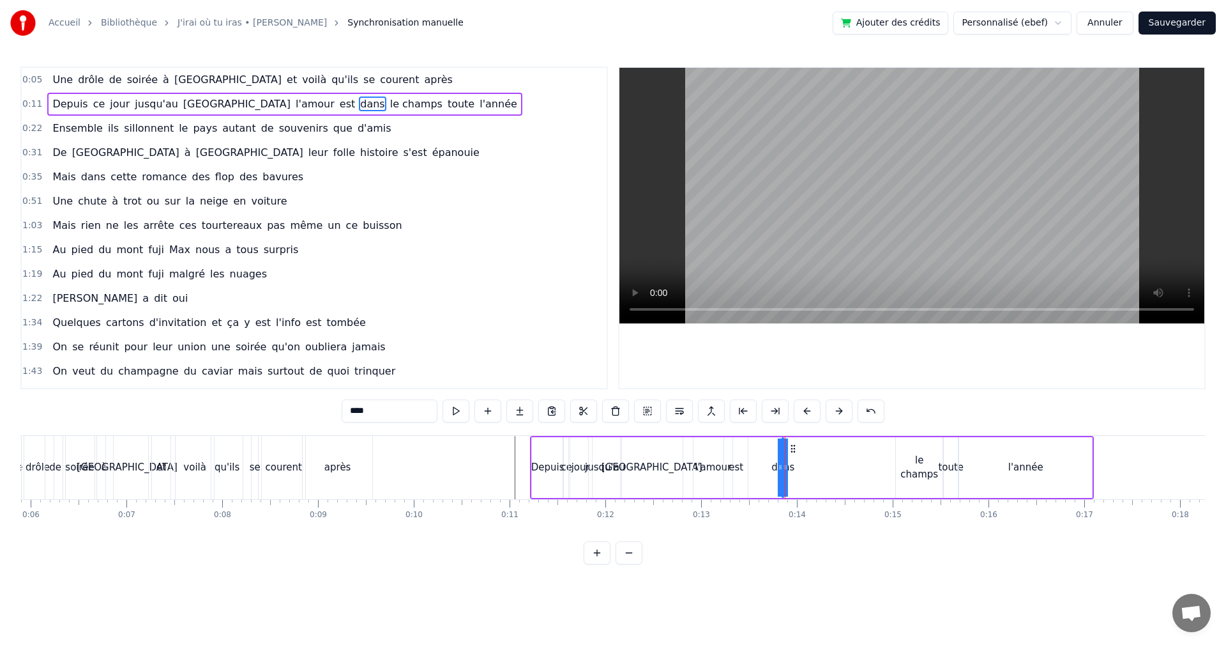
click at [758, 450] on div "Depuis ce jour jusqu'au [GEOGRAPHIC_DATA] l'amour est dans le champs toute l'an…" at bounding box center [812, 467] width 564 height 63
click at [781, 461] on div "dans" at bounding box center [782, 467] width 23 height 15
drag, startPoint x: 783, startPoint y: 462, endPoint x: 808, endPoint y: 466, distance: 25.1
click at [808, 466] on div "Depuis ce jour jusqu'au [GEOGRAPHIC_DATA] l'amour est dans le champs toute l'an…" at bounding box center [812, 467] width 564 height 63
click at [791, 451] on div "dans" at bounding box center [794, 467] width 24 height 61
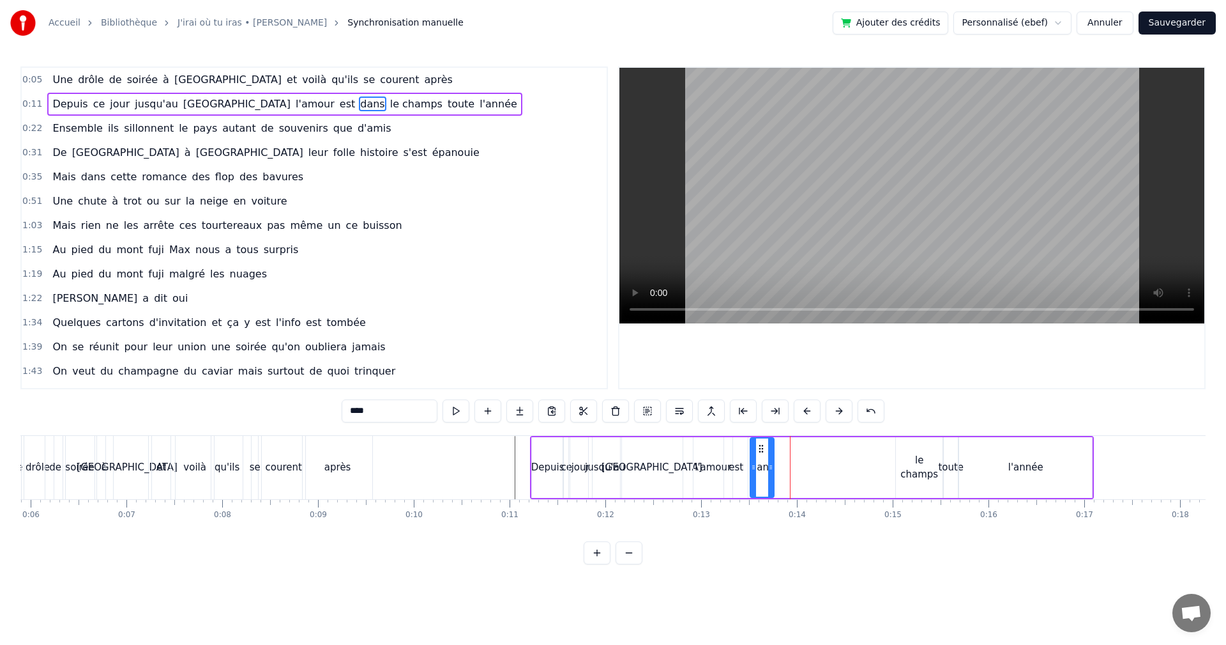
drag, startPoint x: 793, startPoint y: 449, endPoint x: 763, endPoint y: 450, distance: 30.0
click at [763, 450] on icon at bounding box center [761, 448] width 10 height 10
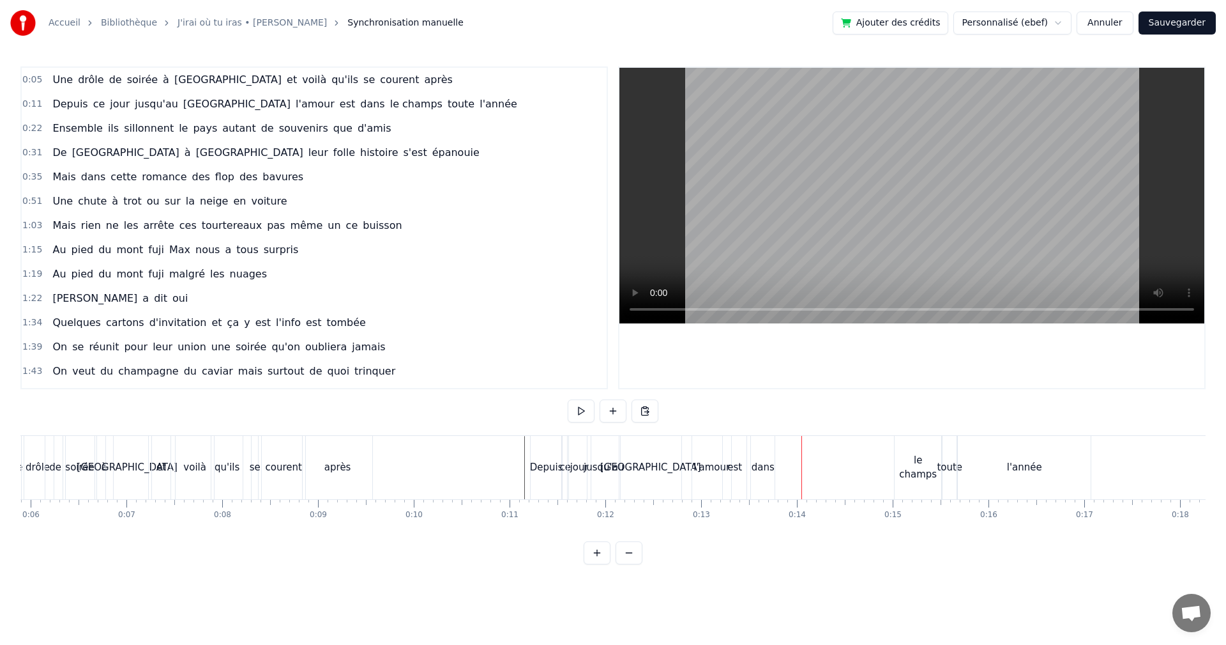
click at [903, 468] on div "le champs" at bounding box center [918, 467] width 47 height 29
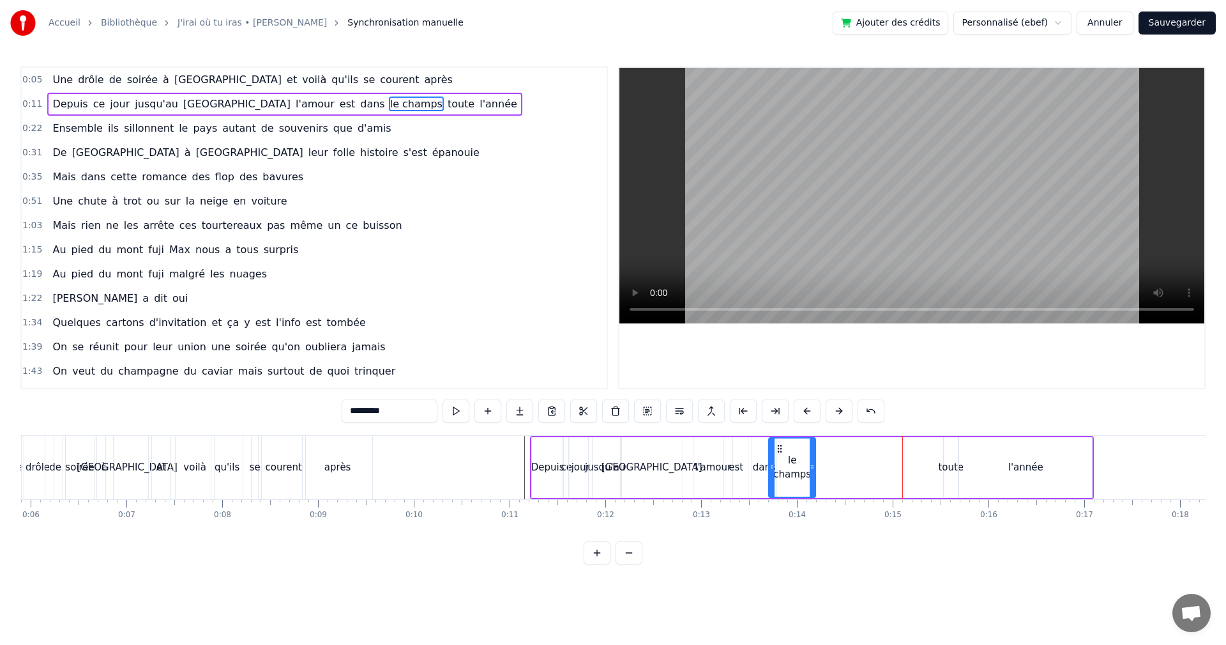
drag, startPoint x: 860, startPoint y: 448, endPoint x: 776, endPoint y: 452, distance: 83.8
click at [776, 452] on icon at bounding box center [780, 448] width 10 height 10
click at [945, 469] on div "toute" at bounding box center [951, 467] width 26 height 15
click at [955, 462] on icon at bounding box center [956, 467] width 5 height 10
drag, startPoint x: 952, startPoint y: 450, endPoint x: 829, endPoint y: 460, distance: 123.7
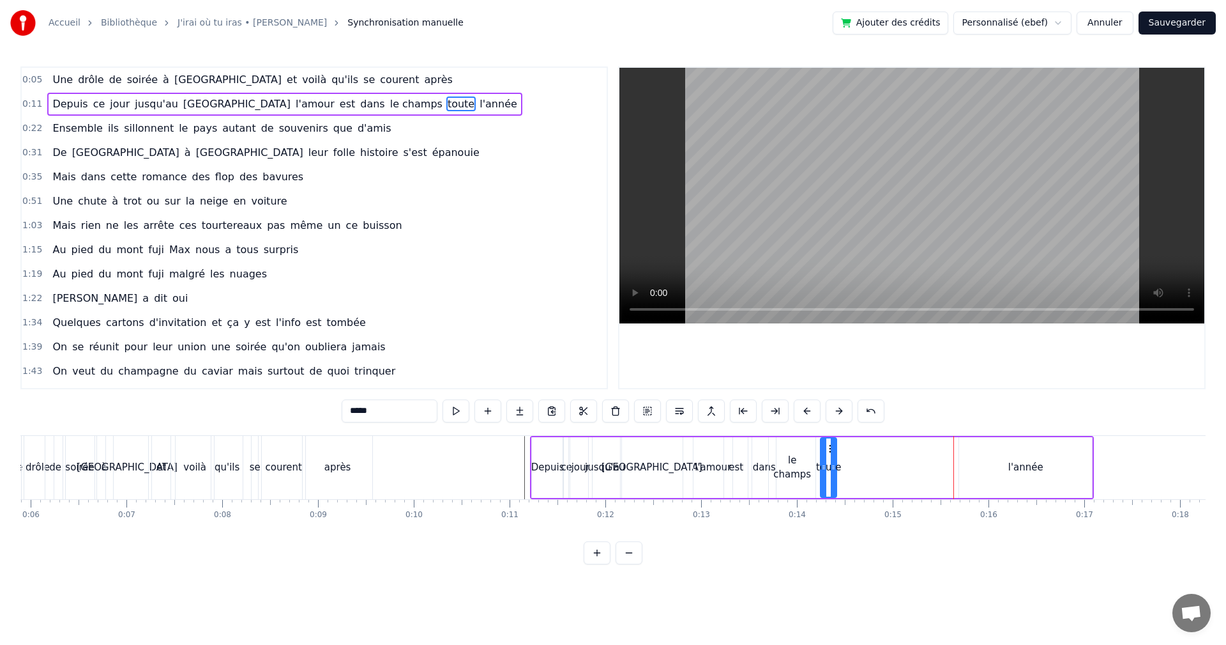
click at [829, 460] on div "toute" at bounding box center [828, 467] width 15 height 58
click at [839, 464] on icon at bounding box center [837, 467] width 5 height 10
click at [1032, 466] on div "l'année" at bounding box center [1026, 467] width 35 height 15
type input "*******"
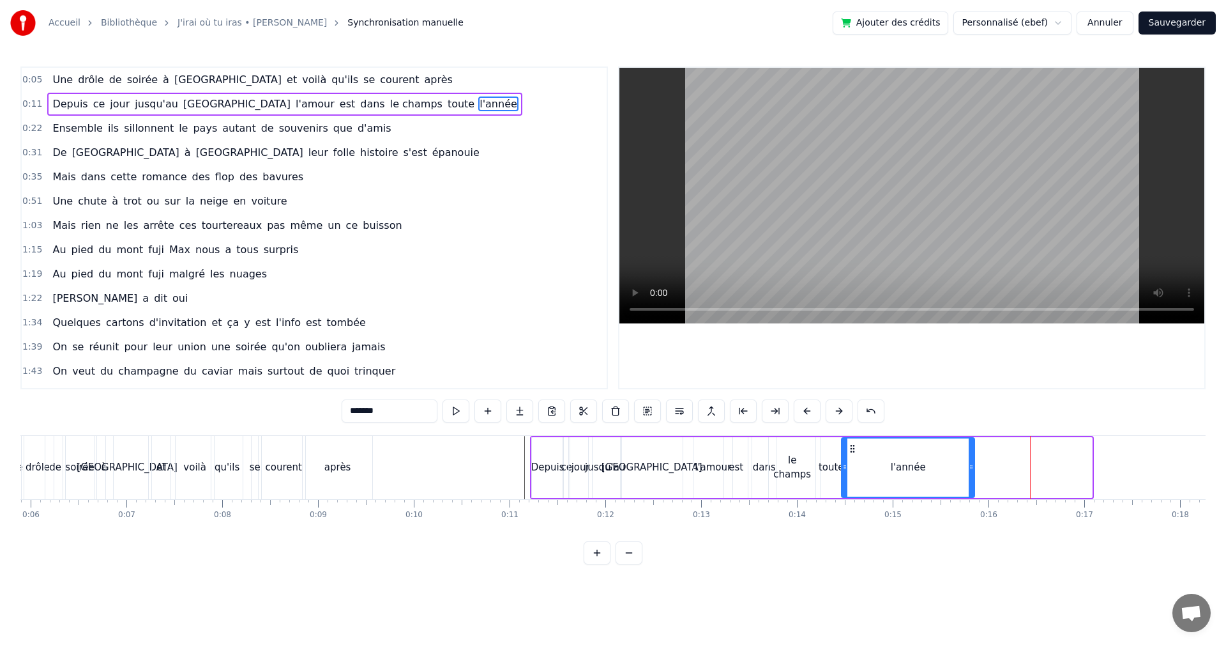
drag, startPoint x: 969, startPoint y: 448, endPoint x: 966, endPoint y: 466, distance: 18.8
click at [851, 451] on icon at bounding box center [853, 448] width 10 height 10
drag, startPoint x: 972, startPoint y: 466, endPoint x: 903, endPoint y: 467, distance: 69.0
click at [903, 467] on icon at bounding box center [902, 467] width 5 height 10
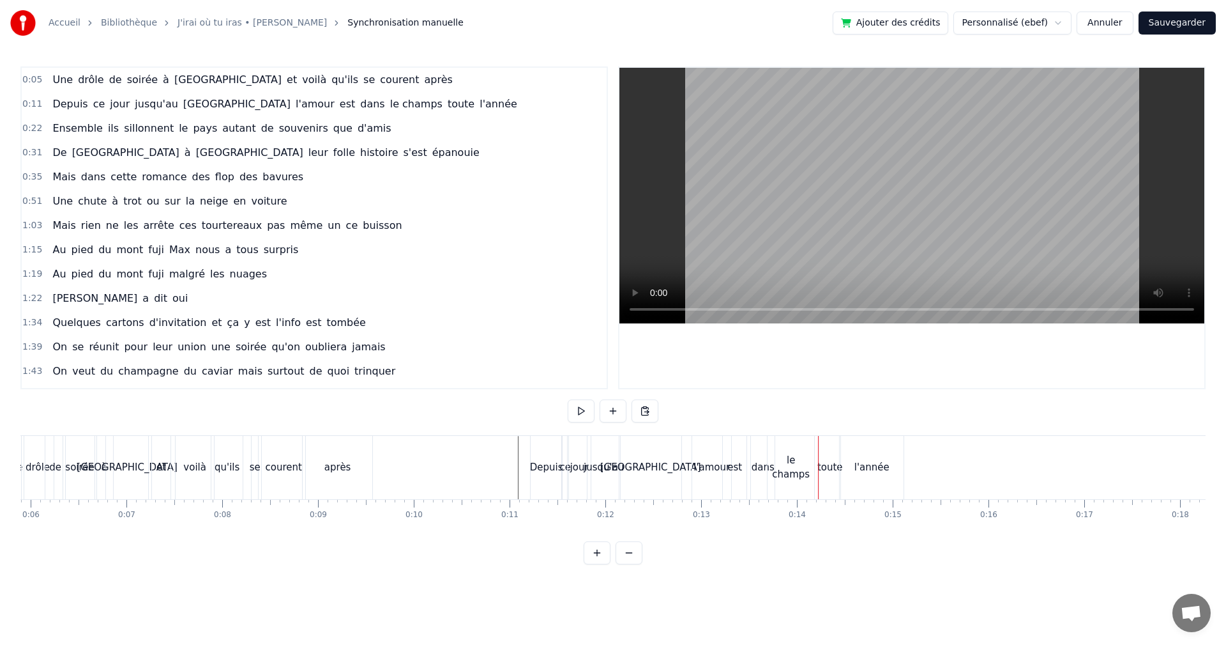
click at [787, 468] on div "le champs" at bounding box center [791, 467] width 47 height 29
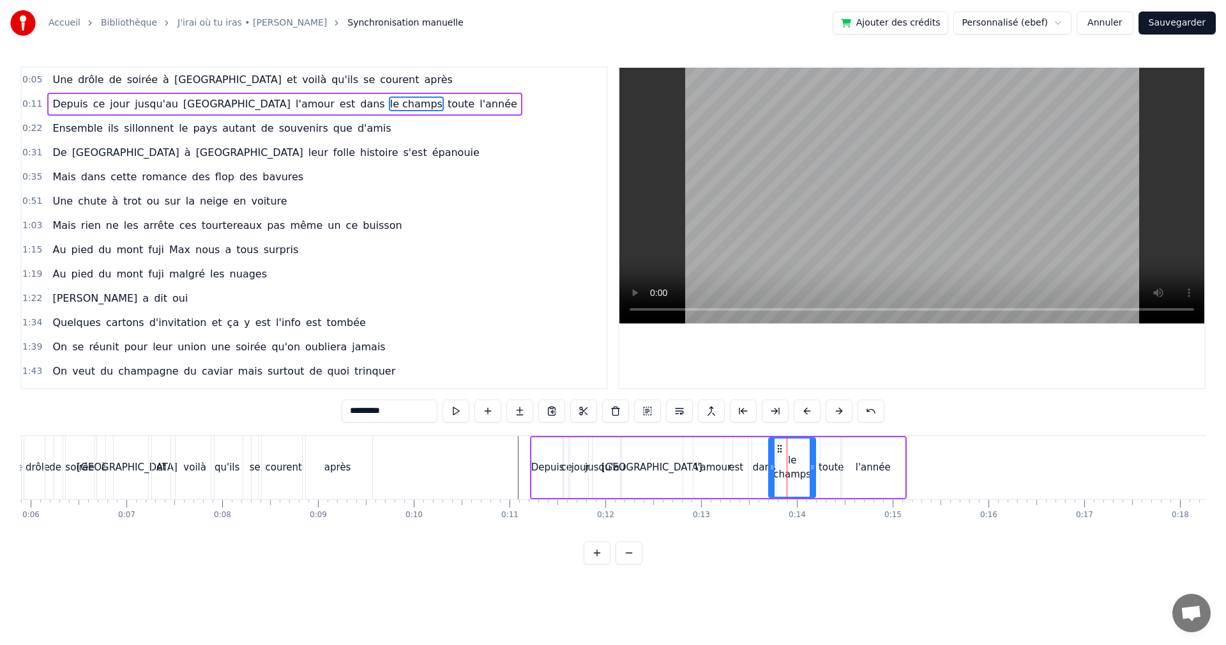
drag, startPoint x: 360, startPoint y: 411, endPoint x: 387, endPoint y: 408, distance: 27.7
click at [360, 411] on input "*********" at bounding box center [390, 410] width 96 height 23
click at [358, 412] on input "*******" at bounding box center [390, 410] width 96 height 23
click at [353, 410] on input "******" at bounding box center [390, 410] width 96 height 23
type input "*******"
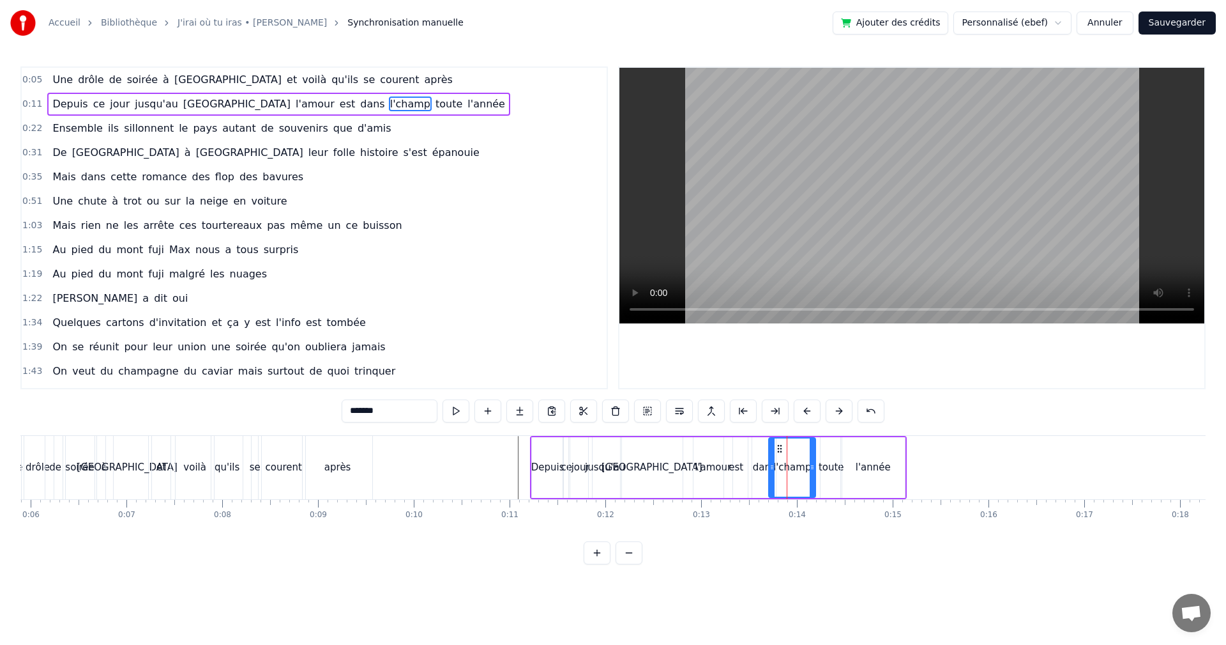
click at [657, 563] on div "0:05 Une drôle de soirée à [GEOGRAPHIC_DATA] et voilà qu'ils se courent après 0…" at bounding box center [613, 315] width 1186 height 498
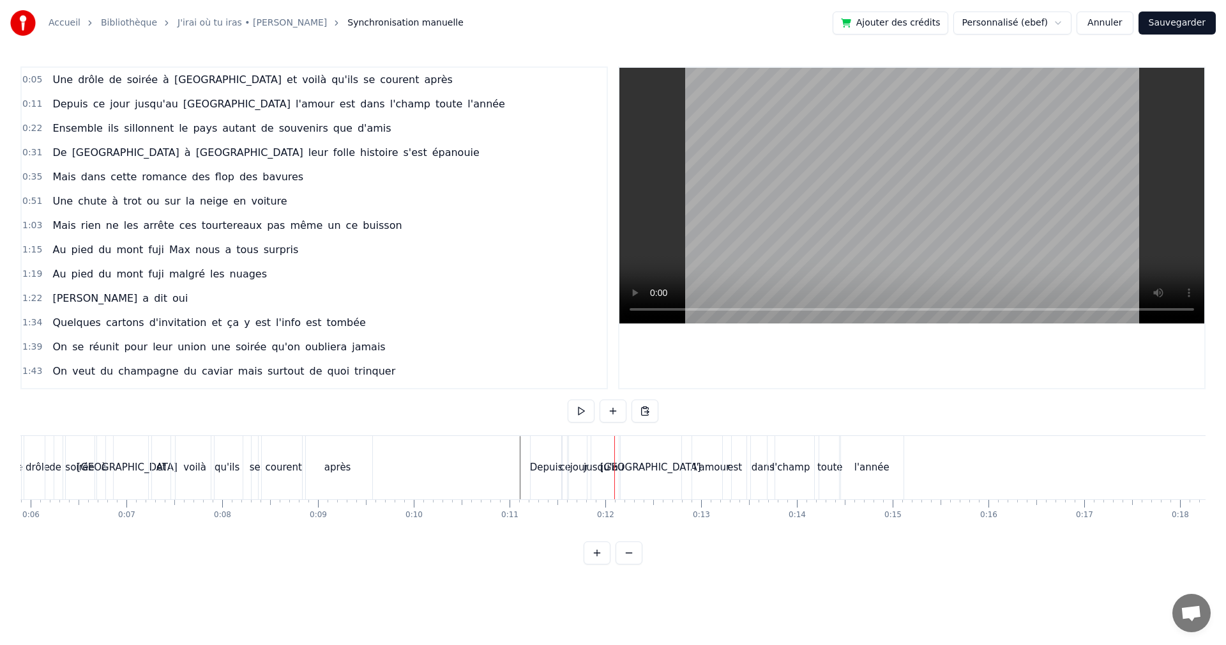
click at [763, 472] on div "dans" at bounding box center [763, 467] width 23 height 15
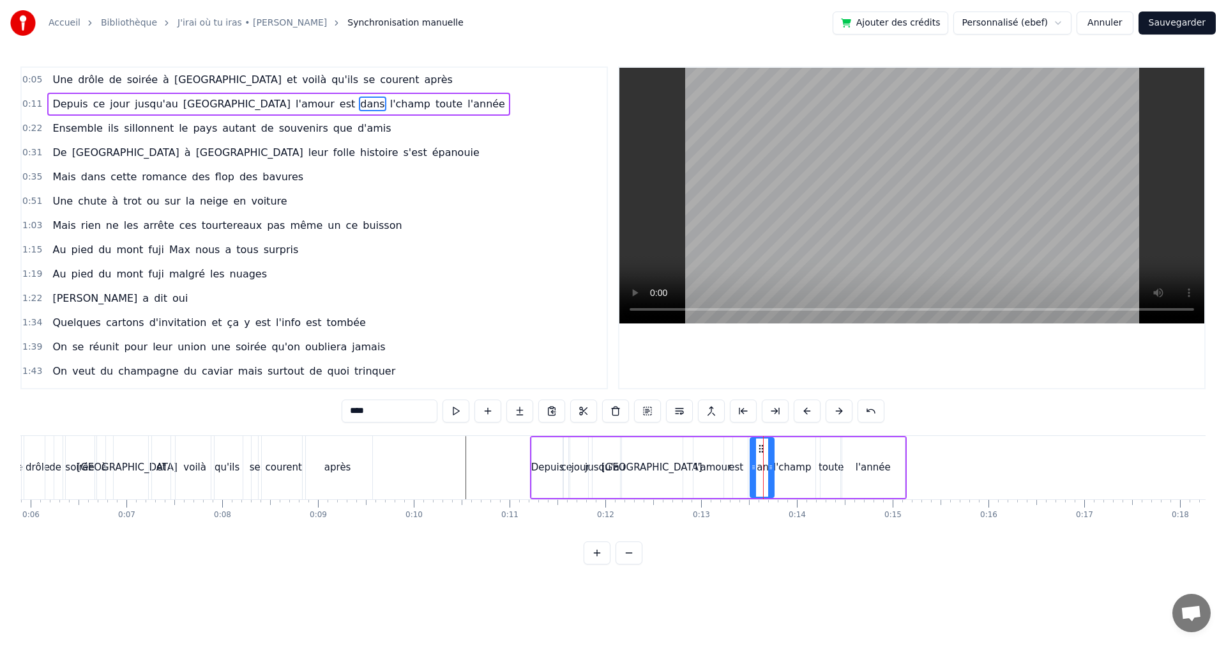
click at [761, 450] on icon at bounding box center [761, 448] width 10 height 10
click at [687, 477] on div "Depuis ce jour jusqu'au [GEOGRAPHIC_DATA] l'amour est dans l'champ toute l'année" at bounding box center [718, 467] width 377 height 63
click at [683, 478] on div "[GEOGRAPHIC_DATA]" at bounding box center [651, 467] width 63 height 61
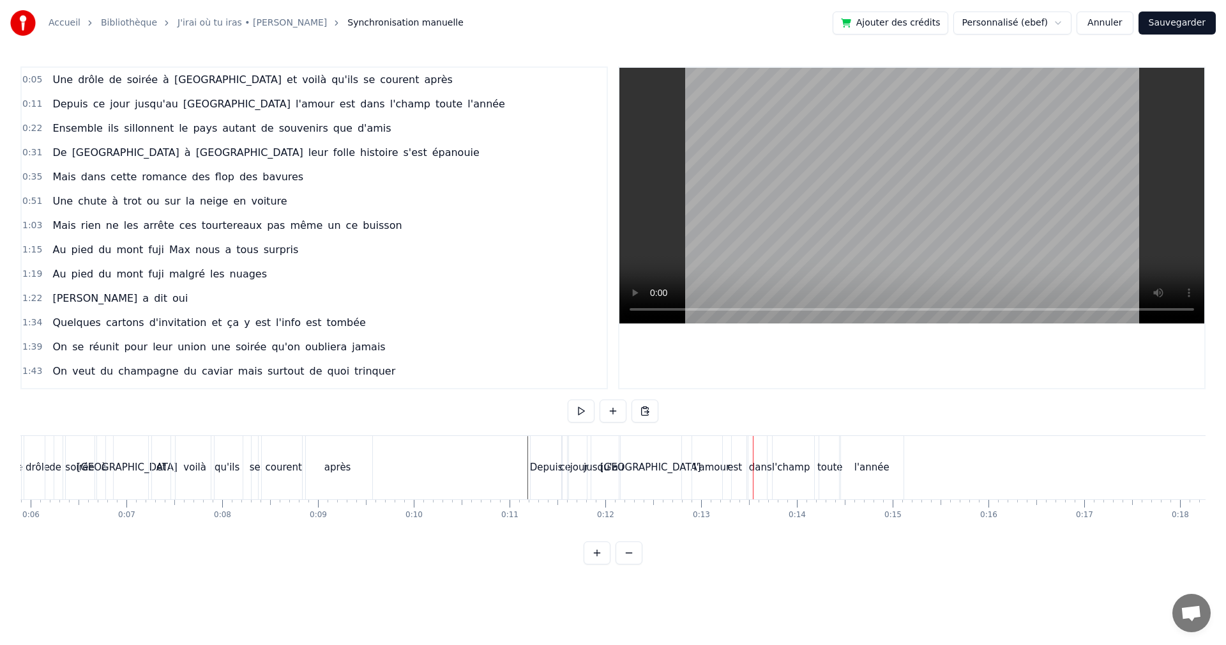
click at [800, 482] on div "l'champ" at bounding box center [791, 467] width 47 height 63
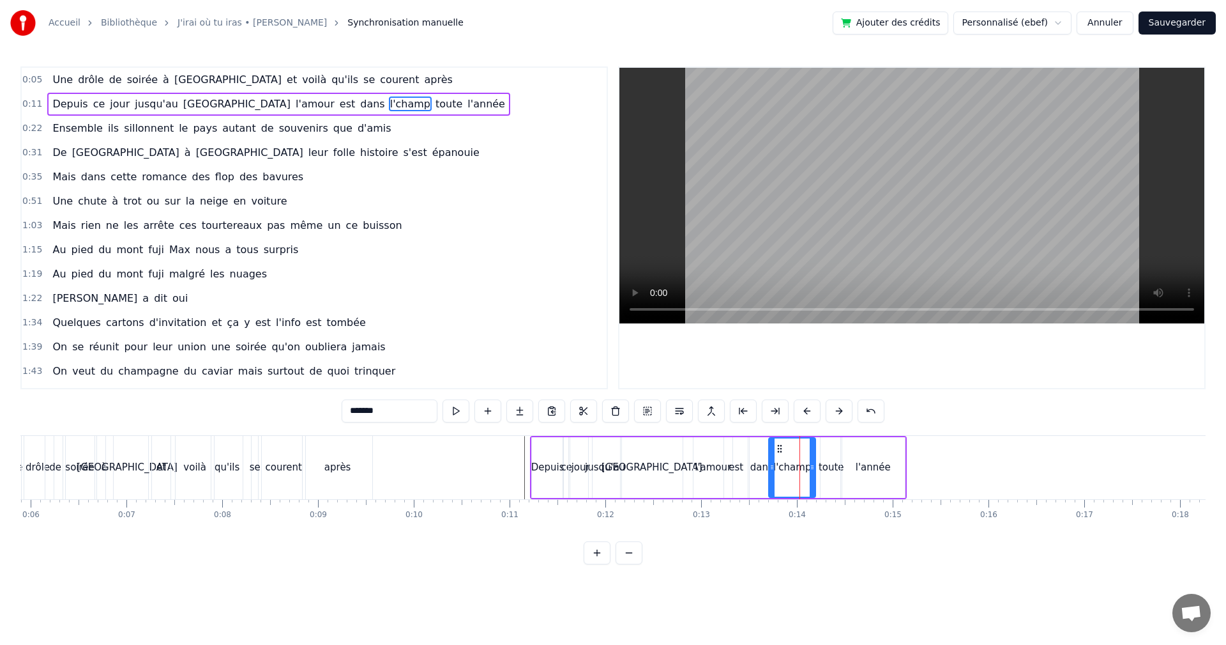
click at [762, 471] on div "dans" at bounding box center [762, 467] width 23 height 15
click at [740, 473] on div "est" at bounding box center [736, 467] width 15 height 15
click at [760, 473] on div "dans" at bounding box center [762, 467] width 23 height 15
drag, startPoint x: 761, startPoint y: 448, endPoint x: 763, endPoint y: 455, distance: 7.5
click at [744, 450] on icon at bounding box center [743, 448] width 10 height 10
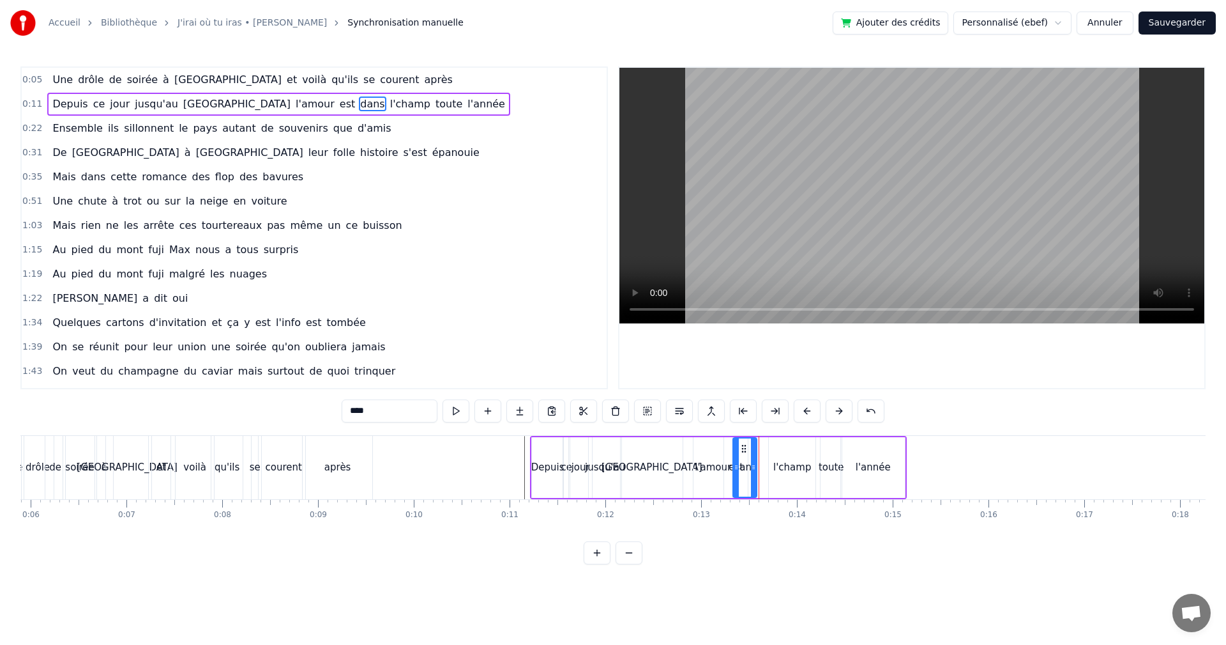
click at [780, 461] on div "l'champ" at bounding box center [793, 467] width 38 height 15
drag, startPoint x: 779, startPoint y: 451, endPoint x: 763, endPoint y: 453, distance: 16.7
click at [765, 452] on circle at bounding box center [765, 451] width 1 height 1
drag, startPoint x: 787, startPoint y: 466, endPoint x: 778, endPoint y: 468, distance: 9.0
click at [778, 468] on icon at bounding box center [779, 467] width 5 height 10
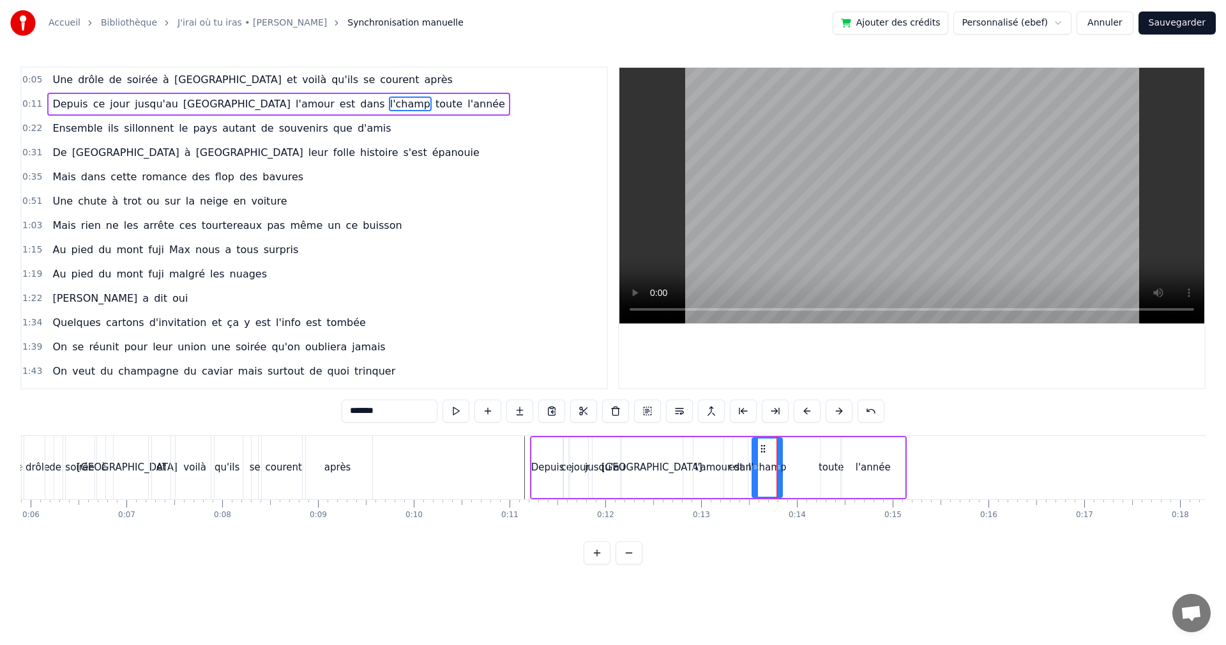
click at [827, 466] on div "toute" at bounding box center [832, 467] width 26 height 15
drag, startPoint x: 832, startPoint y: 448, endPoint x: 798, endPoint y: 452, distance: 34.0
click at [798, 452] on icon at bounding box center [798, 448] width 10 height 10
drag, startPoint x: 807, startPoint y: 467, endPoint x: 823, endPoint y: 468, distance: 15.3
click at [823, 468] on icon at bounding box center [822, 467] width 5 height 10
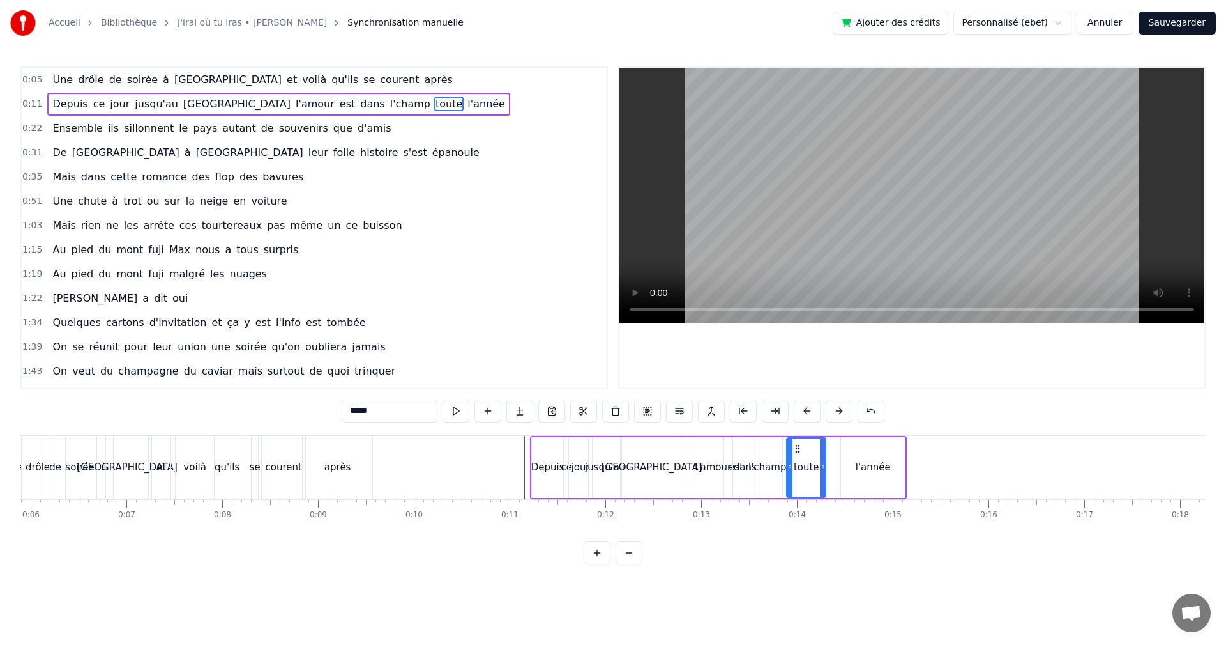
click at [853, 469] on div "l'année" at bounding box center [873, 467] width 64 height 61
type input "*******"
drag, startPoint x: 842, startPoint y: 468, endPoint x: 825, endPoint y: 469, distance: 17.3
click at [825, 469] on icon at bounding box center [827, 467] width 5 height 10
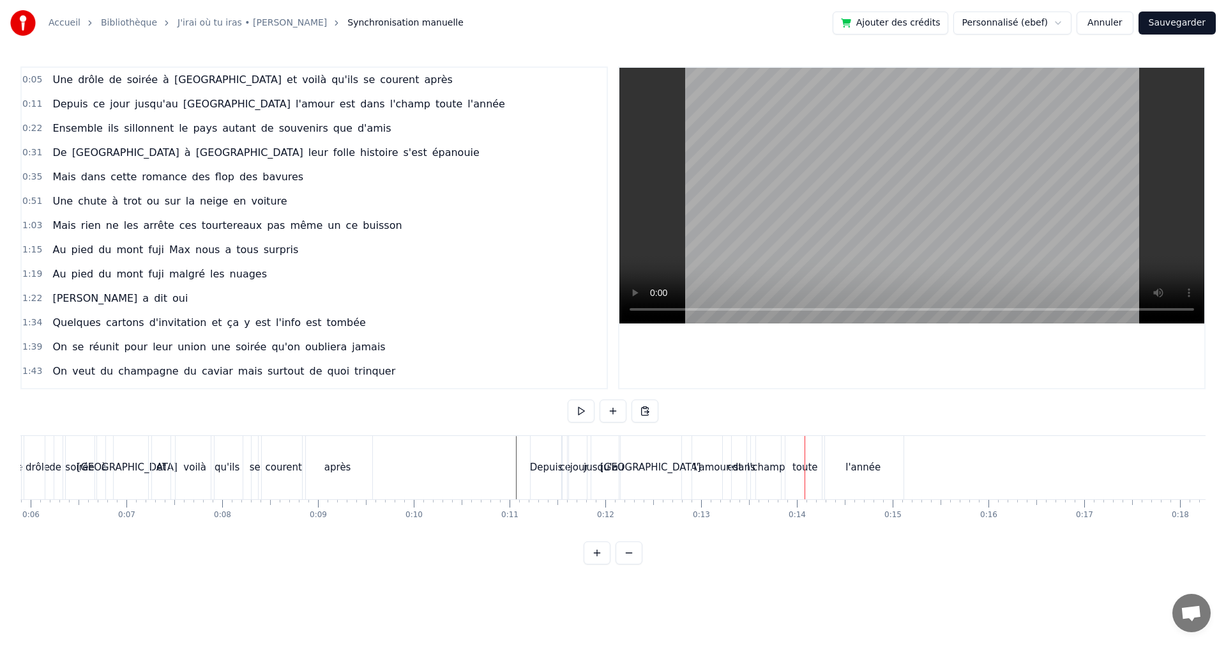
click at [744, 482] on div "dans" at bounding box center [744, 467] width 24 height 63
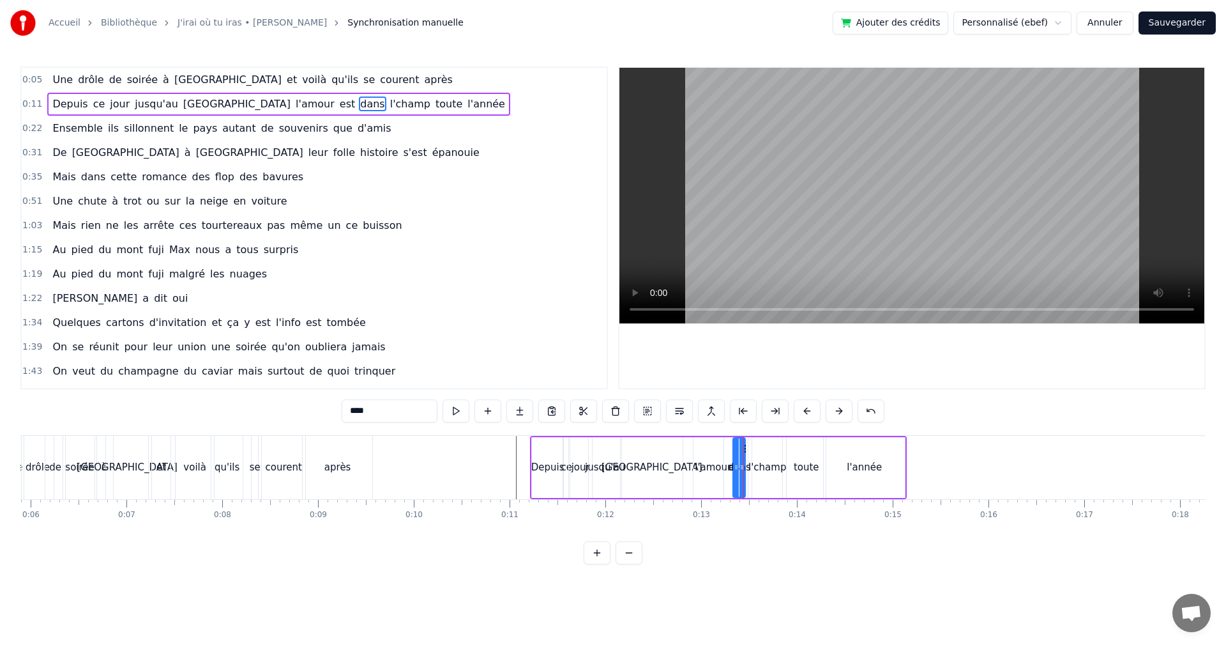
drag, startPoint x: 753, startPoint y: 468, endPoint x: 742, endPoint y: 467, distance: 11.5
click at [742, 467] on icon at bounding box center [742, 467] width 5 height 10
click at [720, 470] on div "l'amour" at bounding box center [713, 467] width 36 height 15
click at [339, 103] on span "est" at bounding box center [348, 103] width 18 height 15
drag, startPoint x: 744, startPoint y: 470, endPoint x: 736, endPoint y: 469, distance: 8.4
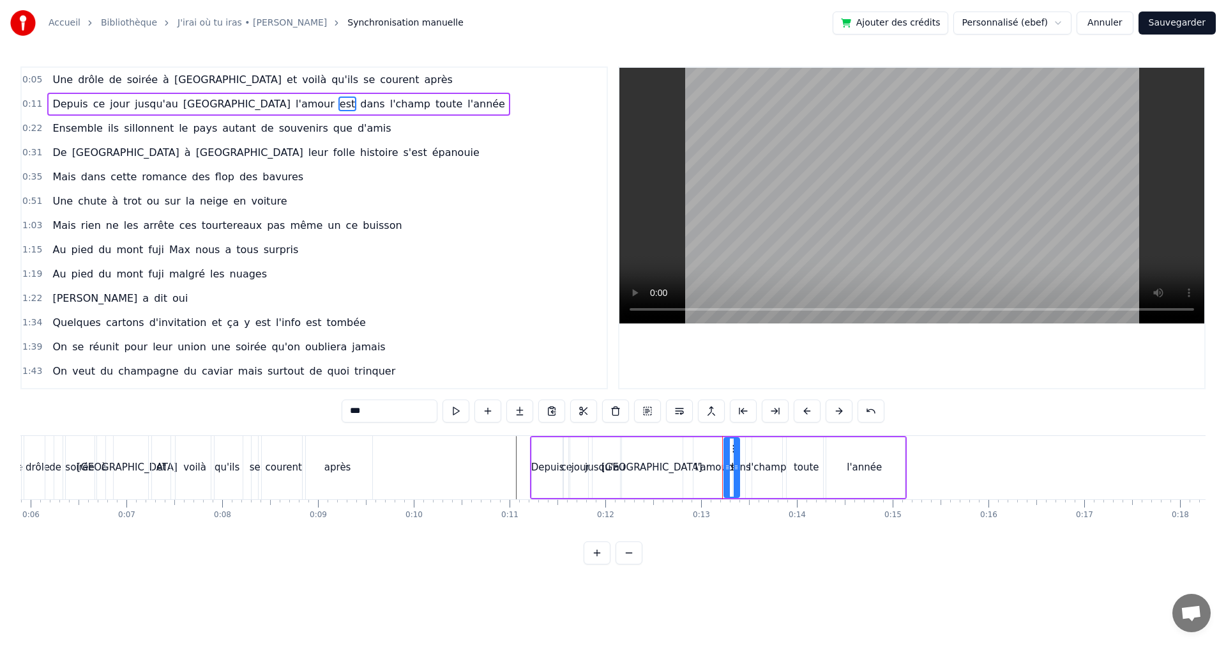
click at [736, 469] on icon at bounding box center [736, 467] width 5 height 10
click at [359, 104] on span "dans" at bounding box center [372, 103] width 27 height 15
click at [411, 409] on input "****" at bounding box center [390, 410] width 96 height 23
click at [759, 471] on div "l'champ" at bounding box center [768, 467] width 38 height 15
click at [751, 466] on icon at bounding box center [752, 467] width 5 height 10
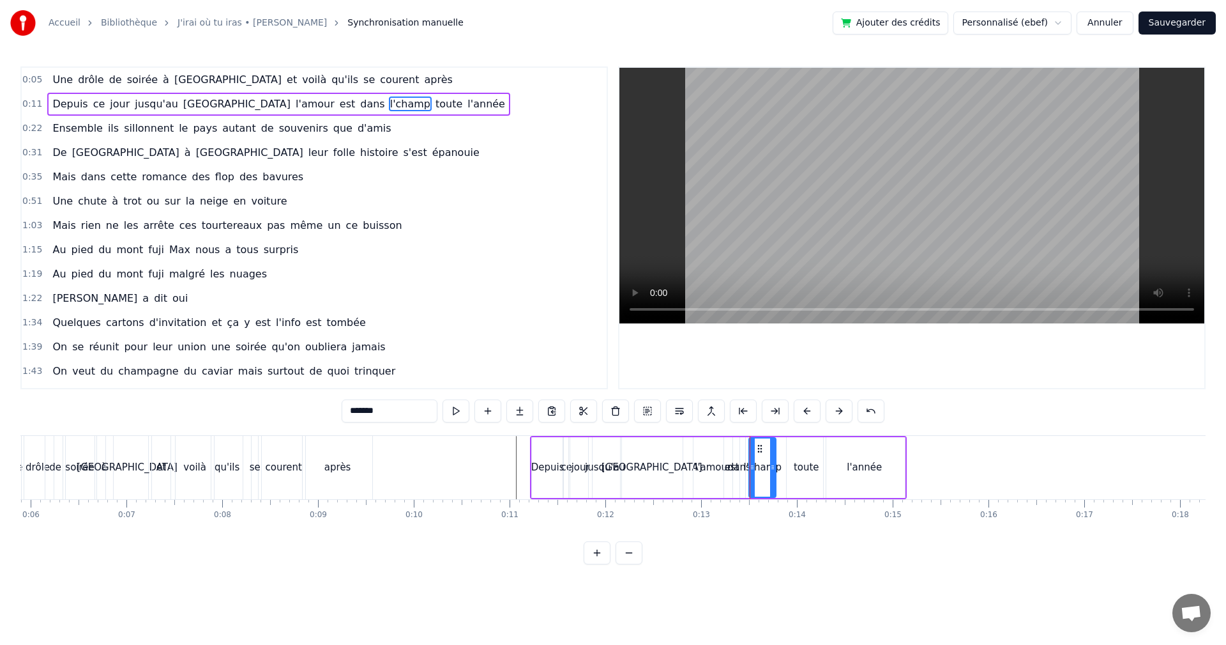
click at [773, 466] on icon at bounding box center [772, 467] width 5 height 10
click at [796, 466] on div "toute" at bounding box center [807, 467] width 26 height 15
type input "*****"
click at [788, 466] on icon at bounding box center [786, 467] width 5 height 10
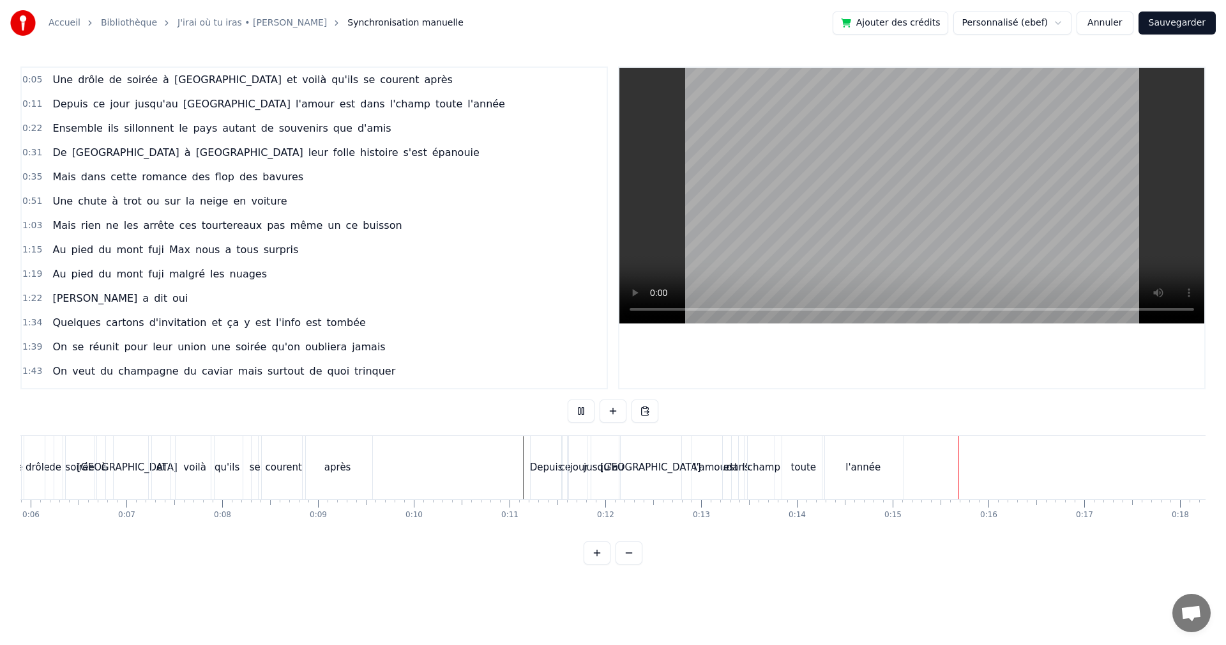
click at [339, 101] on span "est" at bounding box center [348, 103] width 18 height 15
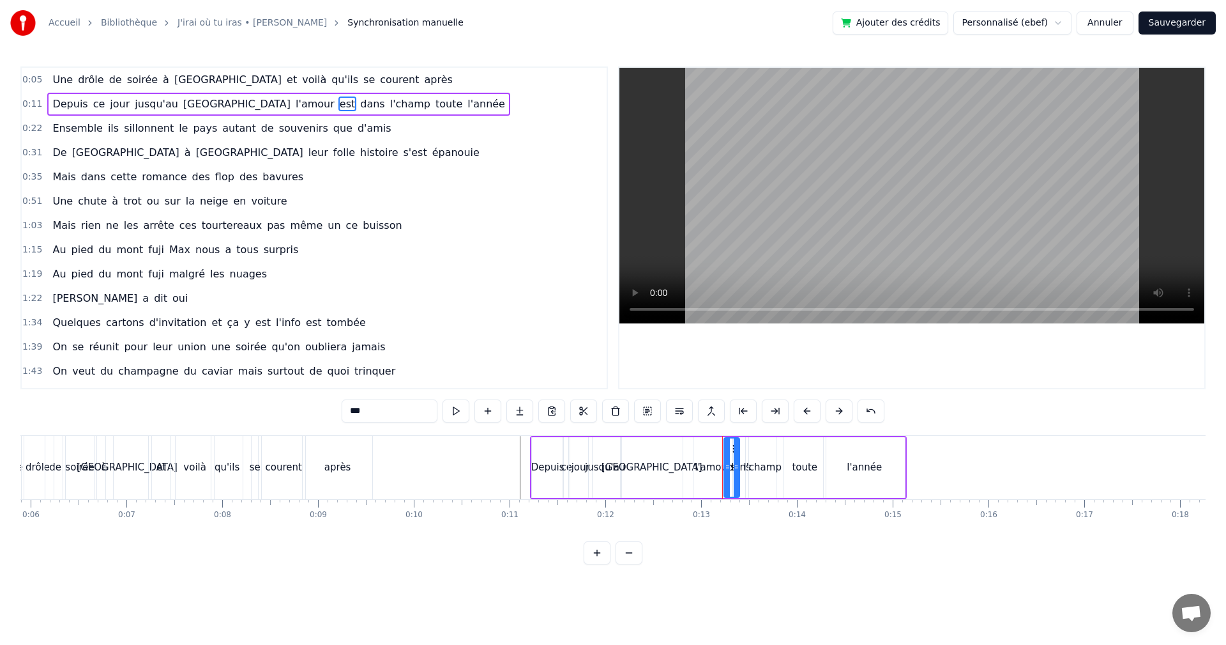
click at [593, 562] on button at bounding box center [597, 552] width 27 height 23
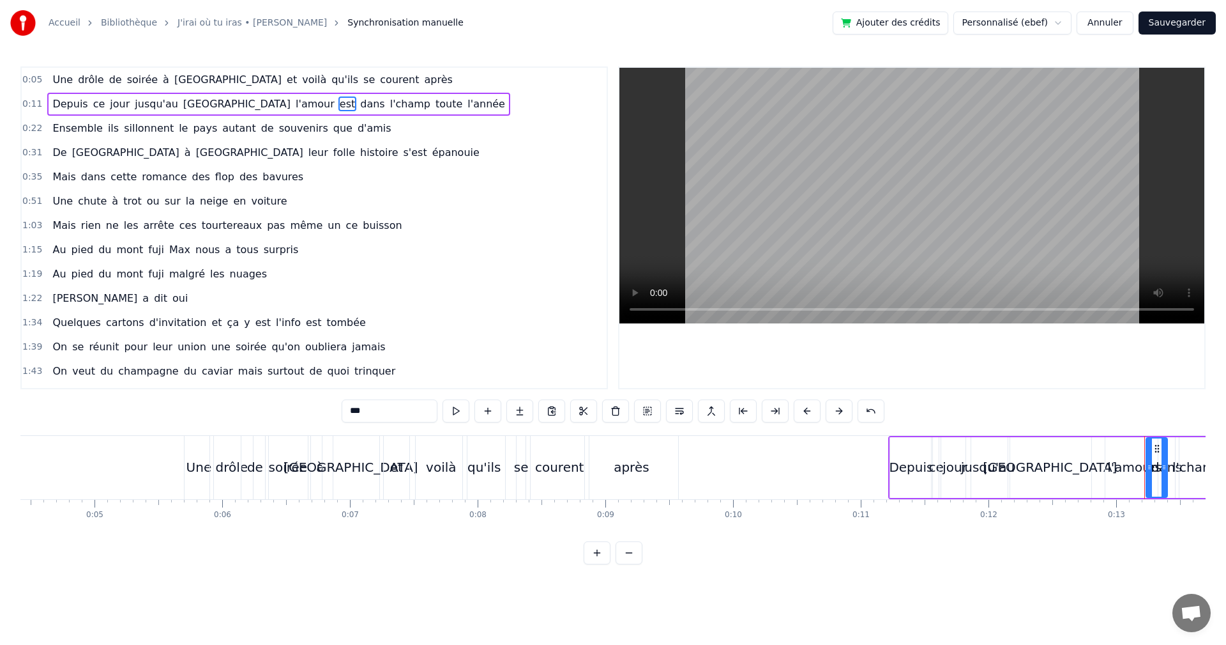
click at [593, 562] on button at bounding box center [597, 552] width 27 height 23
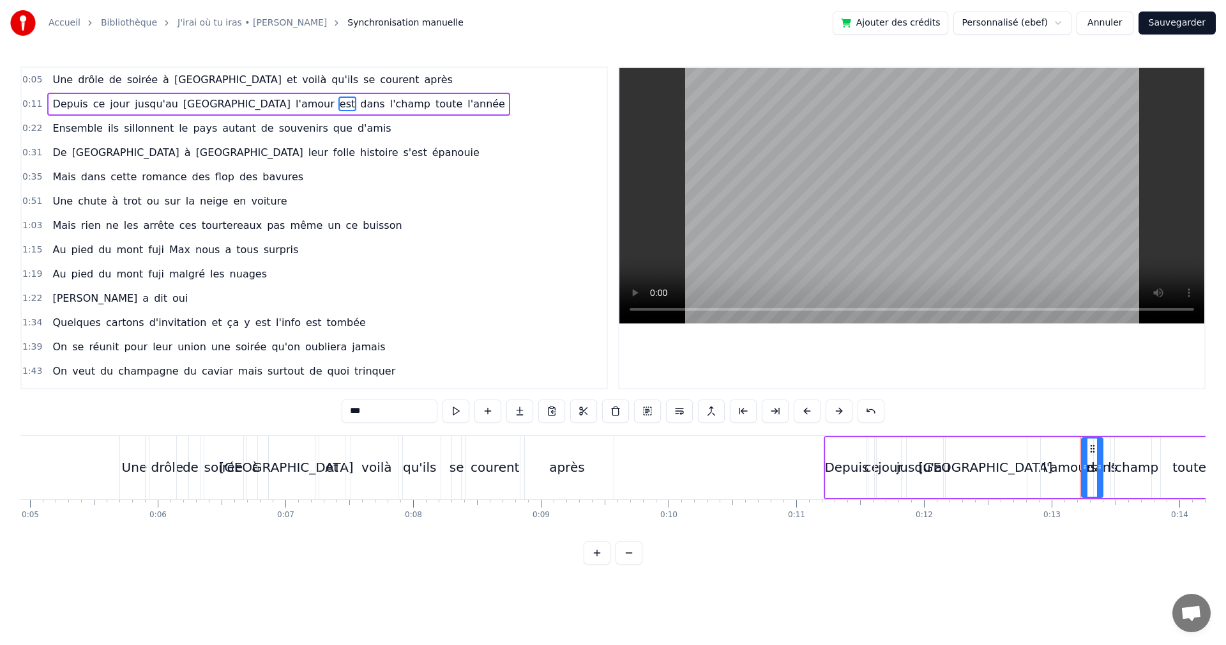
click at [593, 562] on button at bounding box center [597, 552] width 27 height 23
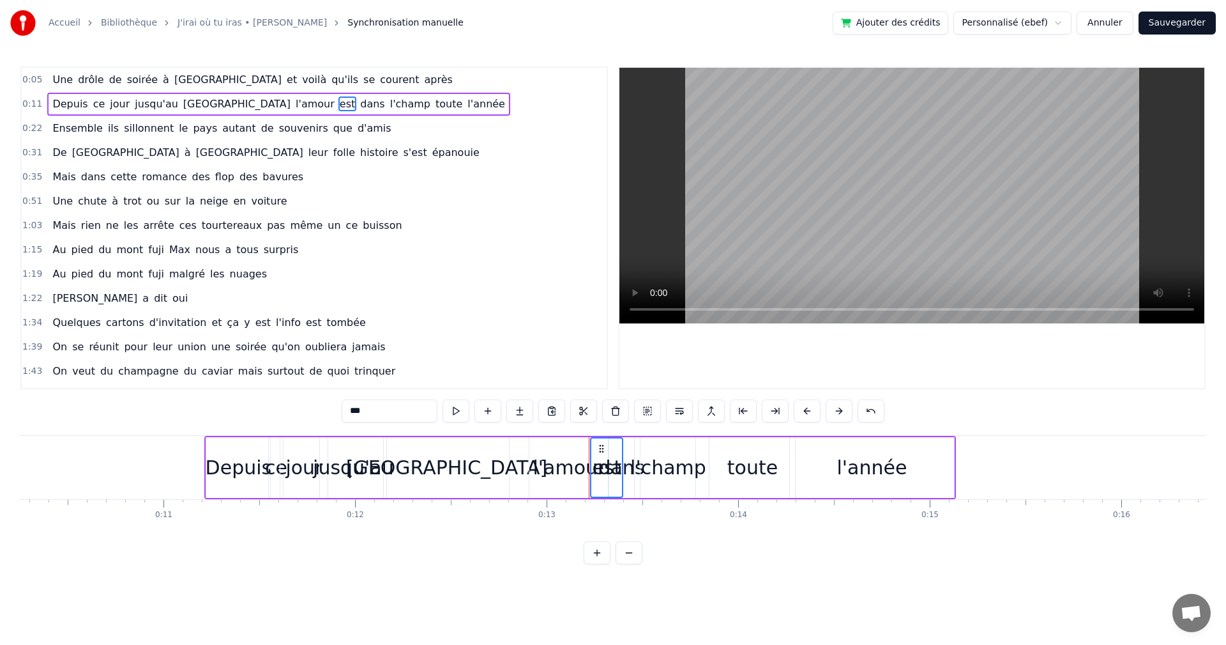
scroll to position [0, 1958]
click at [562, 485] on div "l'amour" at bounding box center [575, 467] width 79 height 61
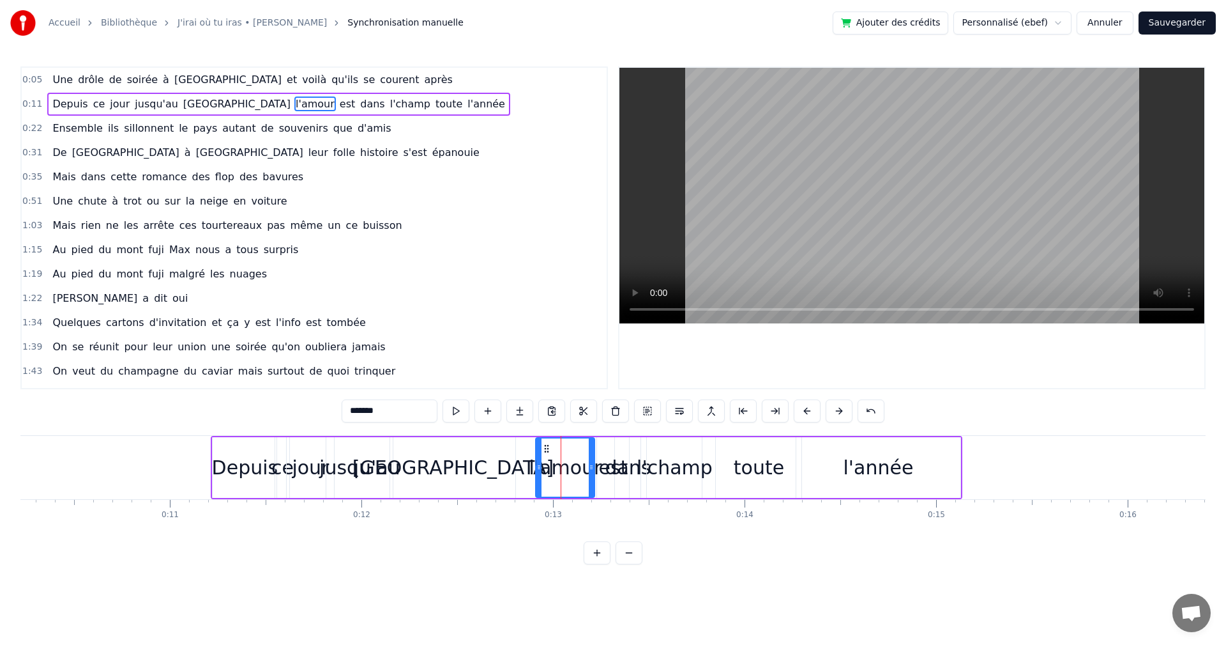
drag, startPoint x: 610, startPoint y: 469, endPoint x: 590, endPoint y: 469, distance: 20.4
click at [590, 469] on icon at bounding box center [591, 467] width 5 height 10
click at [605, 469] on div "est" at bounding box center [613, 467] width 29 height 29
type input "***"
drag, startPoint x: 626, startPoint y: 456, endPoint x: 616, endPoint y: 457, distance: 10.3
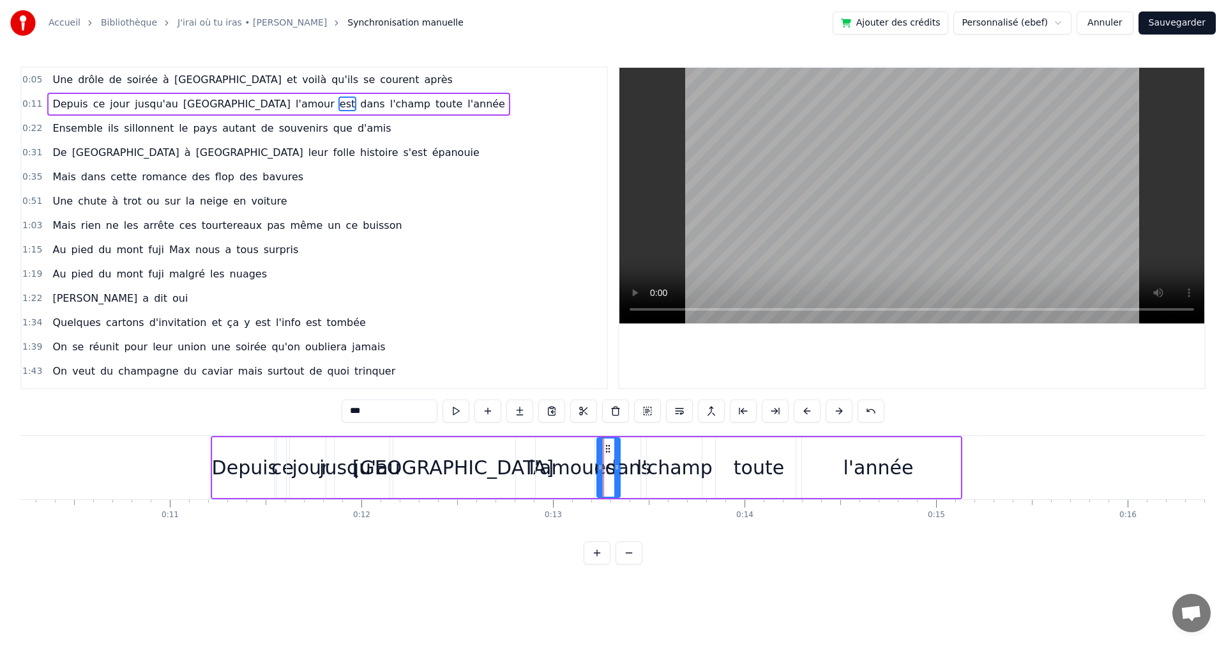
click at [616, 457] on div at bounding box center [616, 467] width 5 height 58
click at [603, 445] on circle at bounding box center [602, 445] width 1 height 1
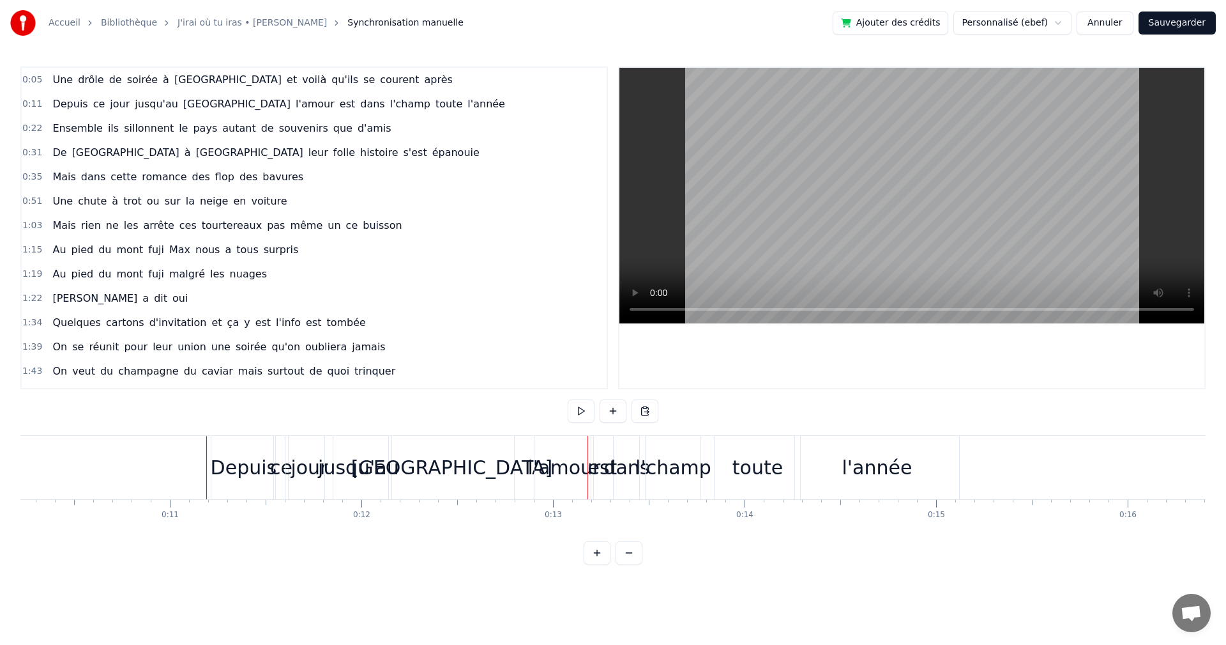
click at [540, 476] on div "l'amour" at bounding box center [564, 467] width 73 height 29
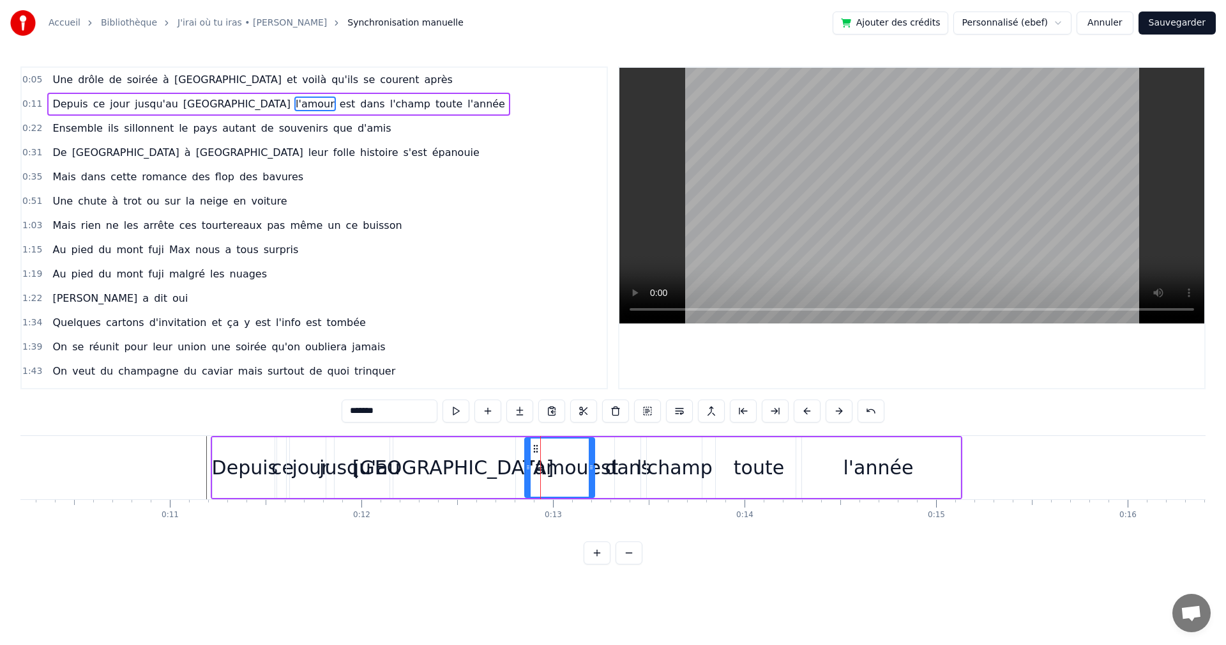
drag, startPoint x: 537, startPoint y: 466, endPoint x: 526, endPoint y: 466, distance: 10.9
click at [526, 466] on icon at bounding box center [528, 467] width 5 height 10
drag, startPoint x: 592, startPoint y: 465, endPoint x: 584, endPoint y: 465, distance: 7.7
click at [584, 465] on icon at bounding box center [583, 467] width 5 height 10
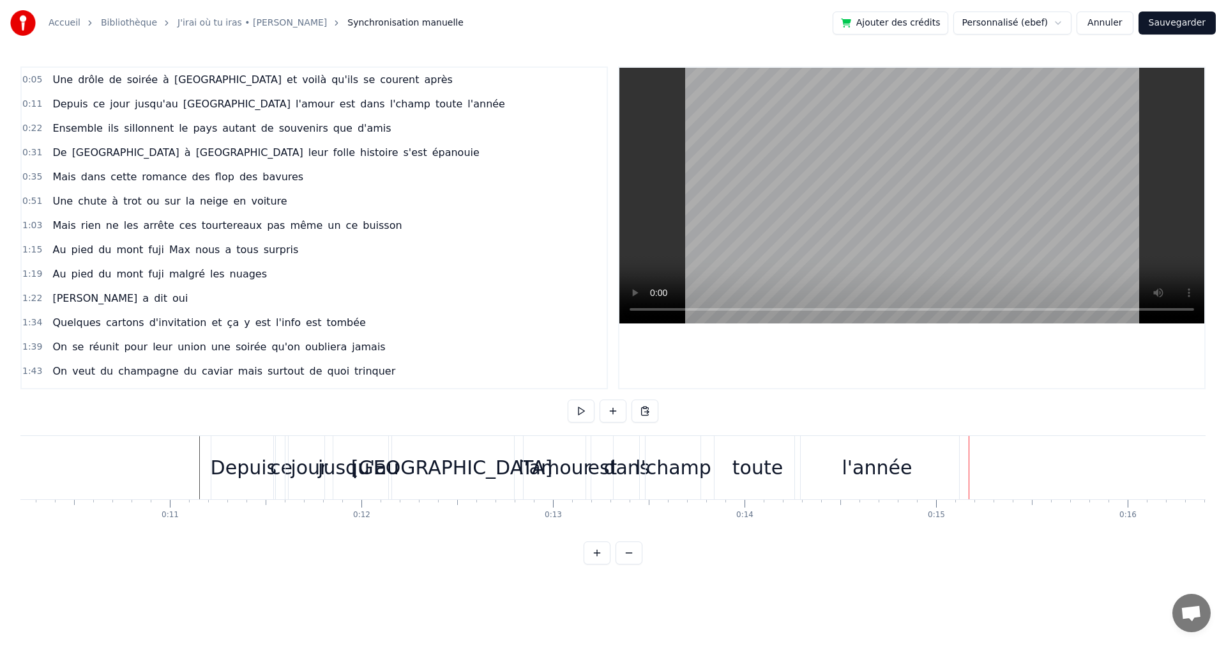
click at [650, 478] on div "l'champ" at bounding box center [674, 467] width 76 height 29
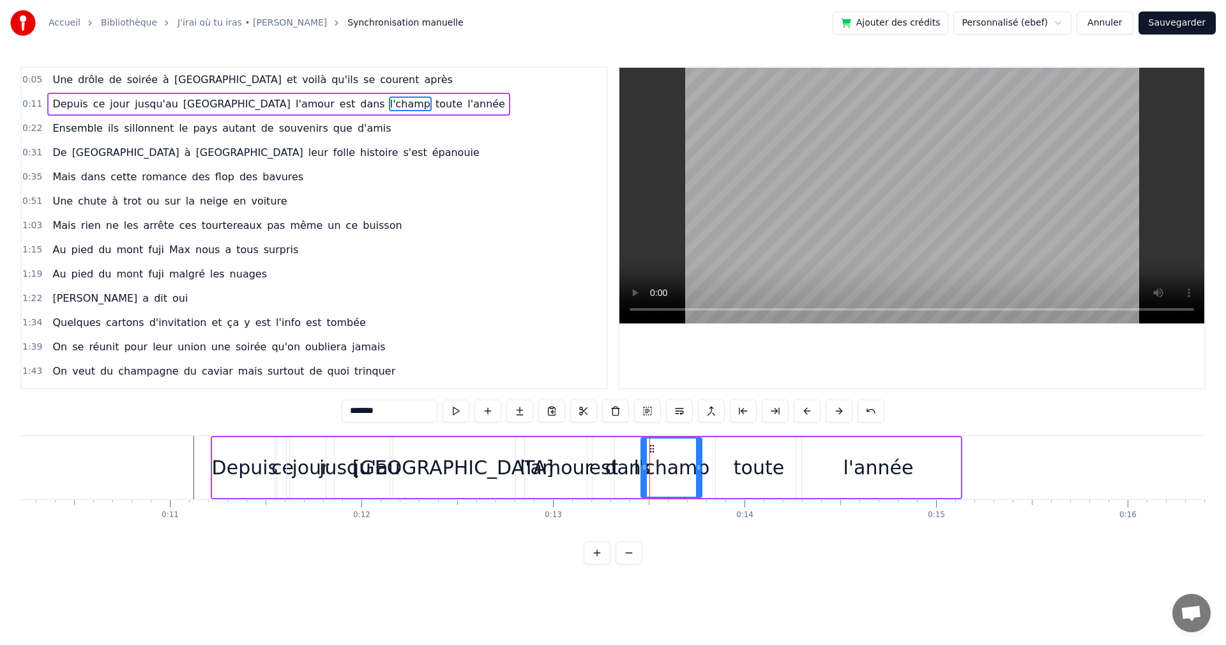
click at [643, 467] on icon at bounding box center [644, 467] width 5 height 10
click at [706, 471] on icon at bounding box center [705, 467] width 5 height 10
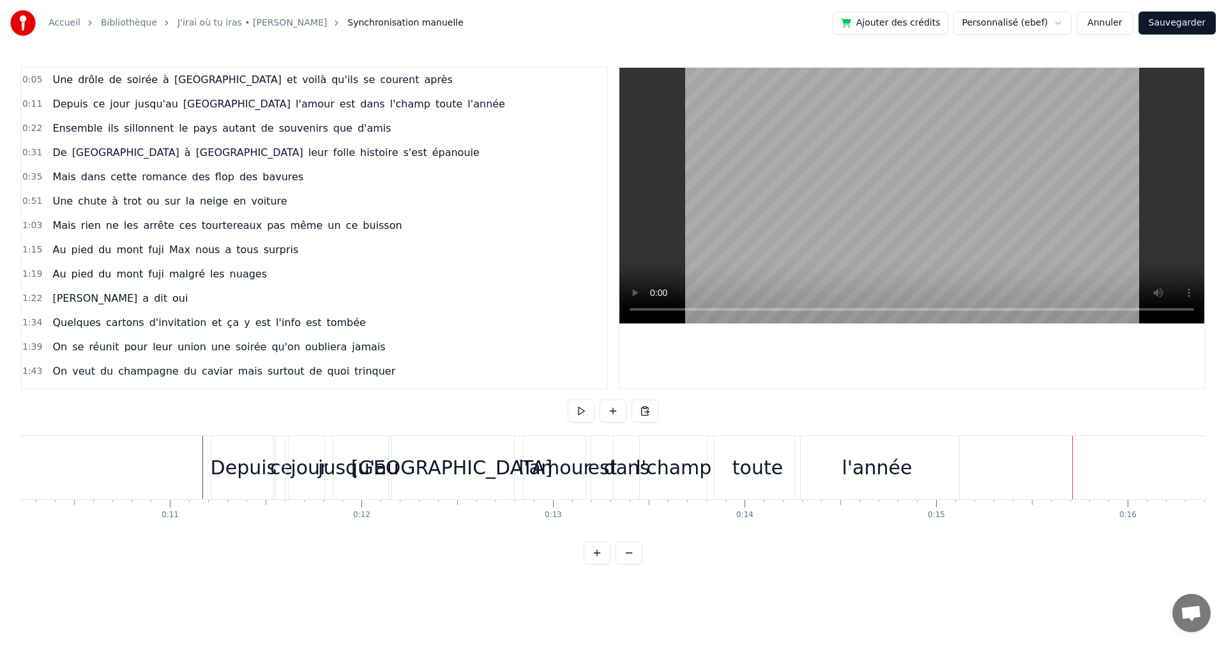
click at [636, 564] on button at bounding box center [629, 552] width 27 height 23
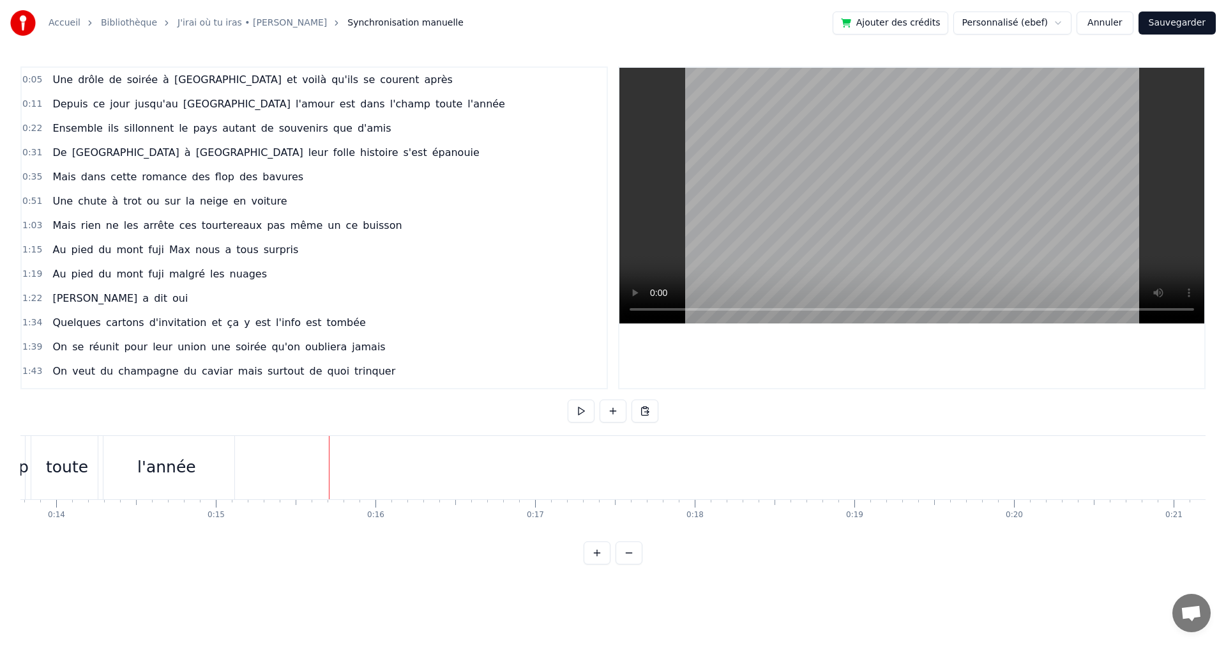
scroll to position [0, 2278]
click at [1186, 29] on button "Sauvegarder" at bounding box center [1177, 22] width 77 height 23
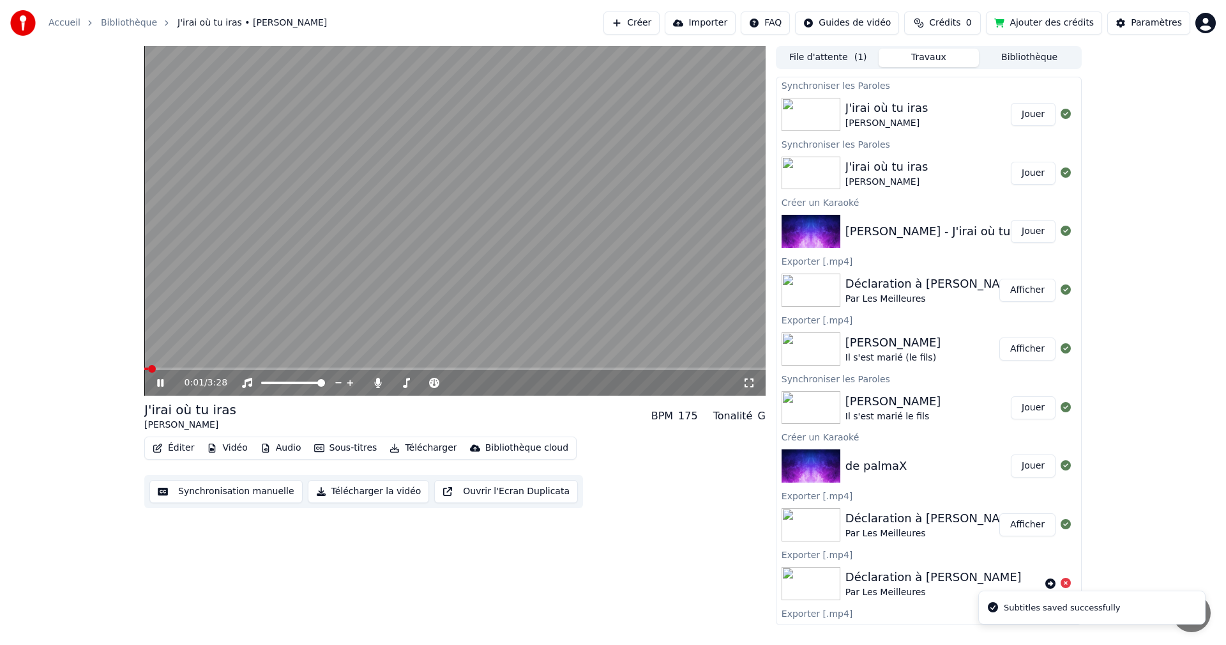
click at [243, 494] on button "Synchronisation manuelle" at bounding box center [225, 491] width 153 height 23
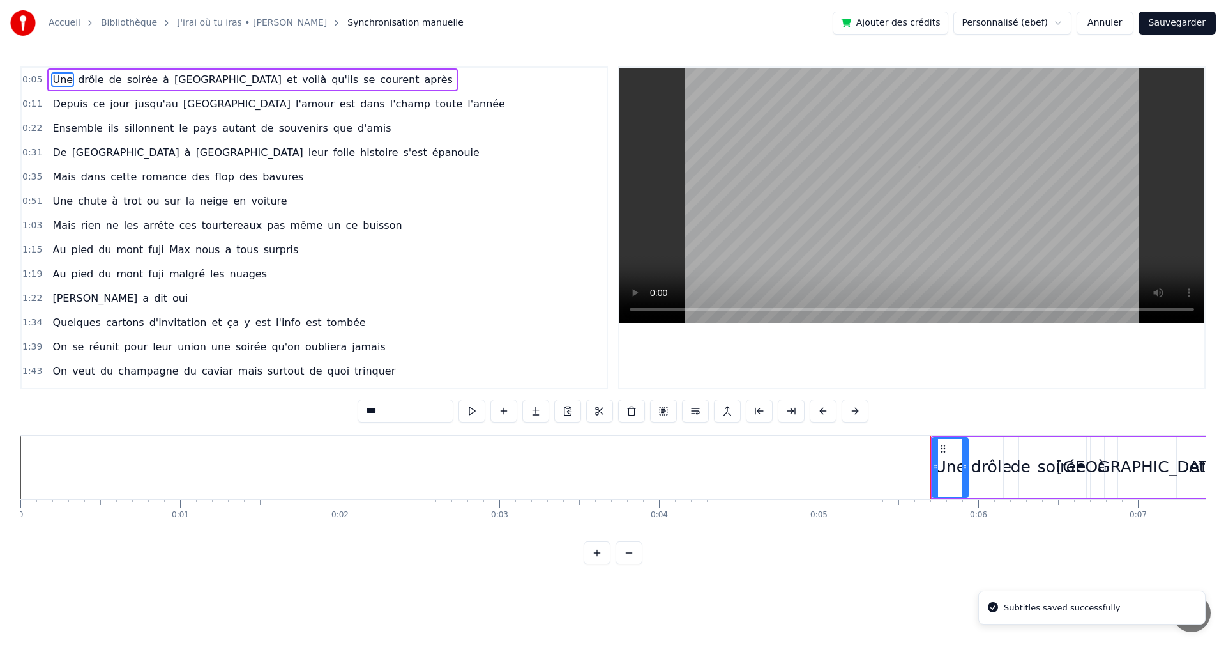
click at [29, 131] on span "0:22" at bounding box center [32, 128] width 20 height 13
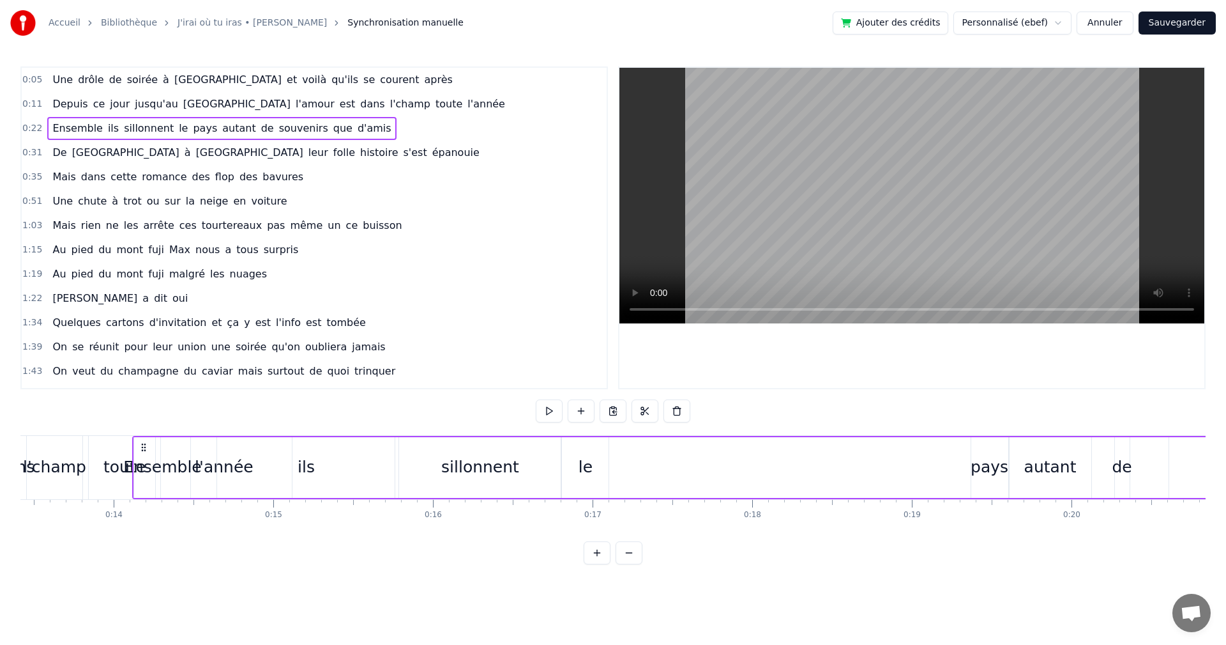
scroll to position [0, 2139]
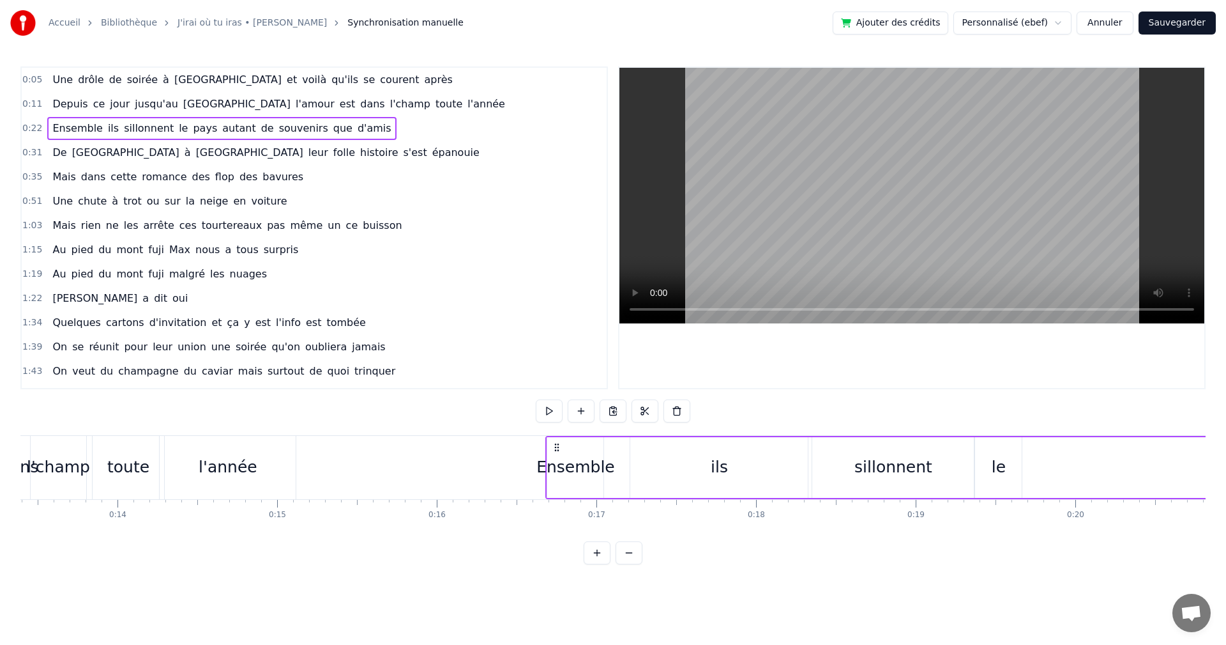
drag, startPoint x: 95, startPoint y: 447, endPoint x: 556, endPoint y: 468, distance: 462.3
click at [556, 468] on div "Ensemble ils sillonnent le pays autant de souvenirs que [PERSON_NAME]" at bounding box center [1225, 467] width 1360 height 63
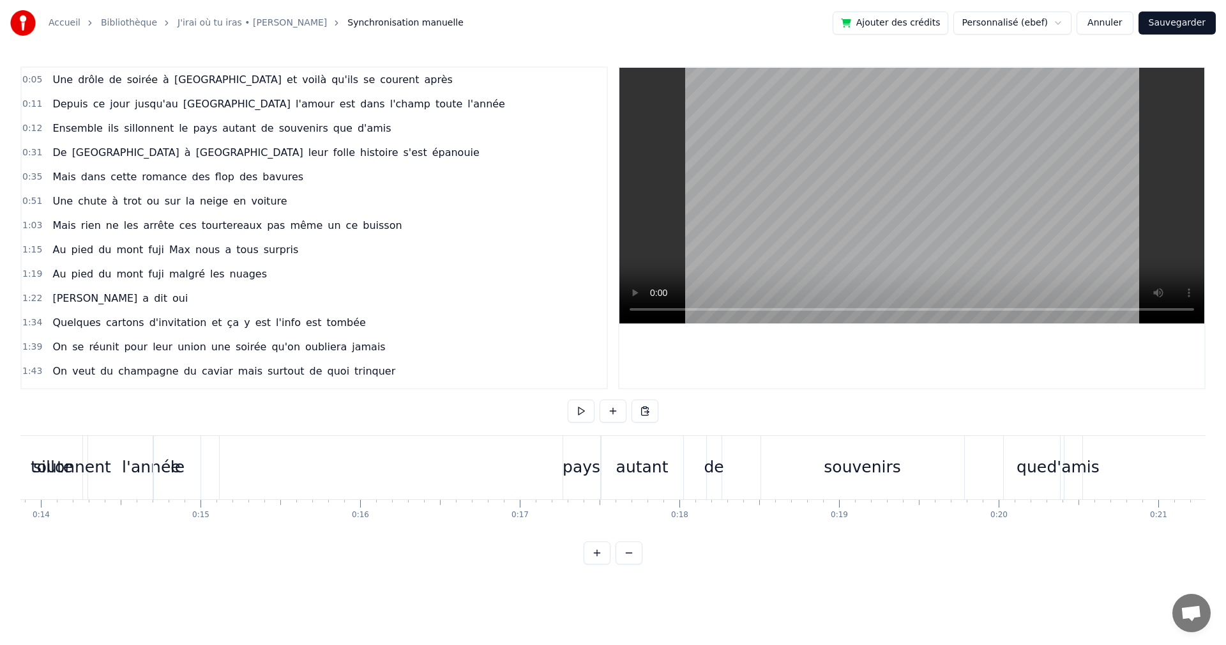
scroll to position [0, 2229]
click at [26, 127] on span "0:12" at bounding box center [32, 128] width 20 height 13
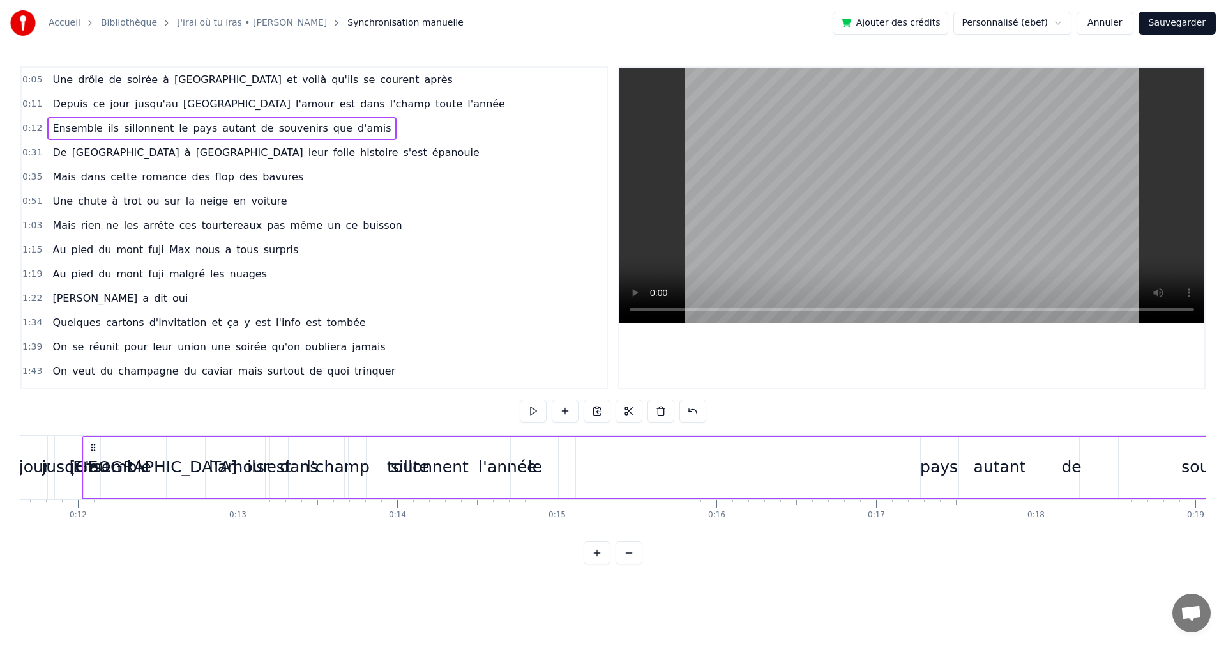
scroll to position [0, 1856]
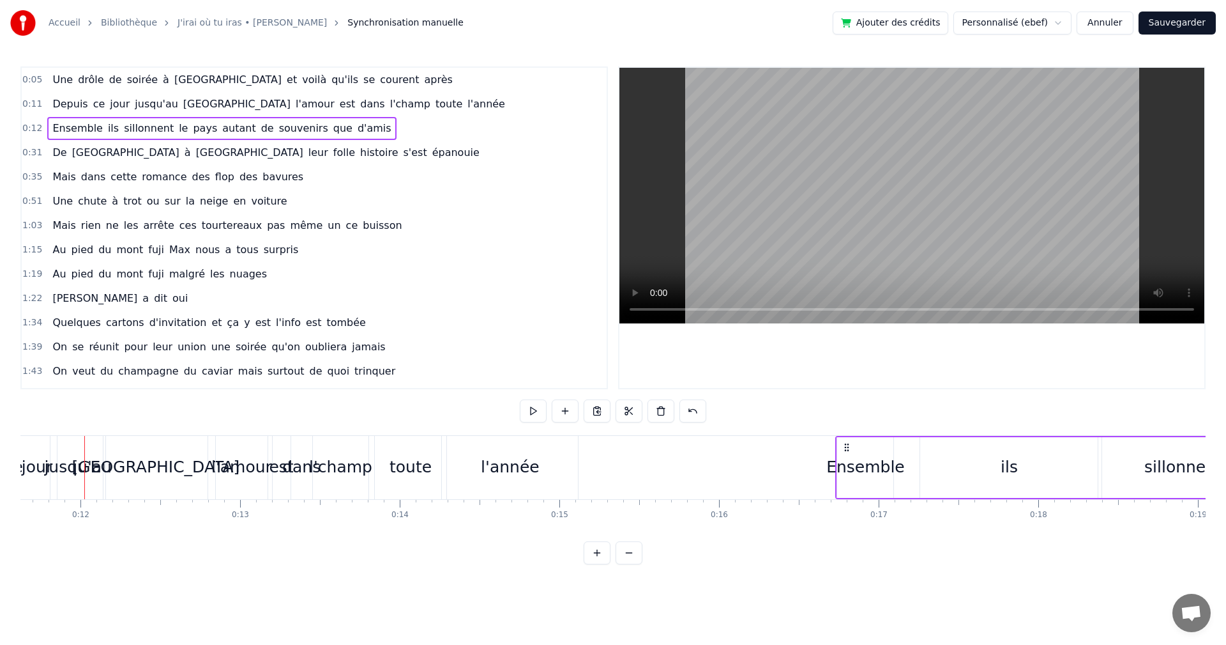
drag, startPoint x: 93, startPoint y: 447, endPoint x: 846, endPoint y: 454, distance: 752.5
click at [35, 104] on span "0:11" at bounding box center [32, 104] width 20 height 13
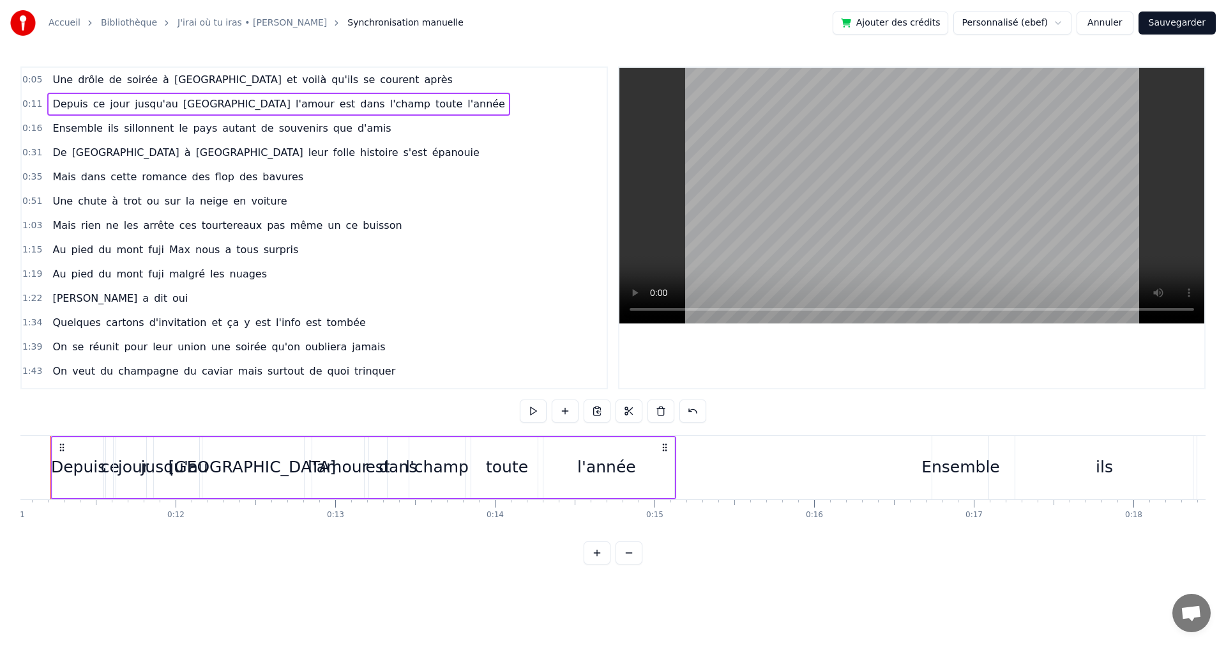
scroll to position [0, 1727]
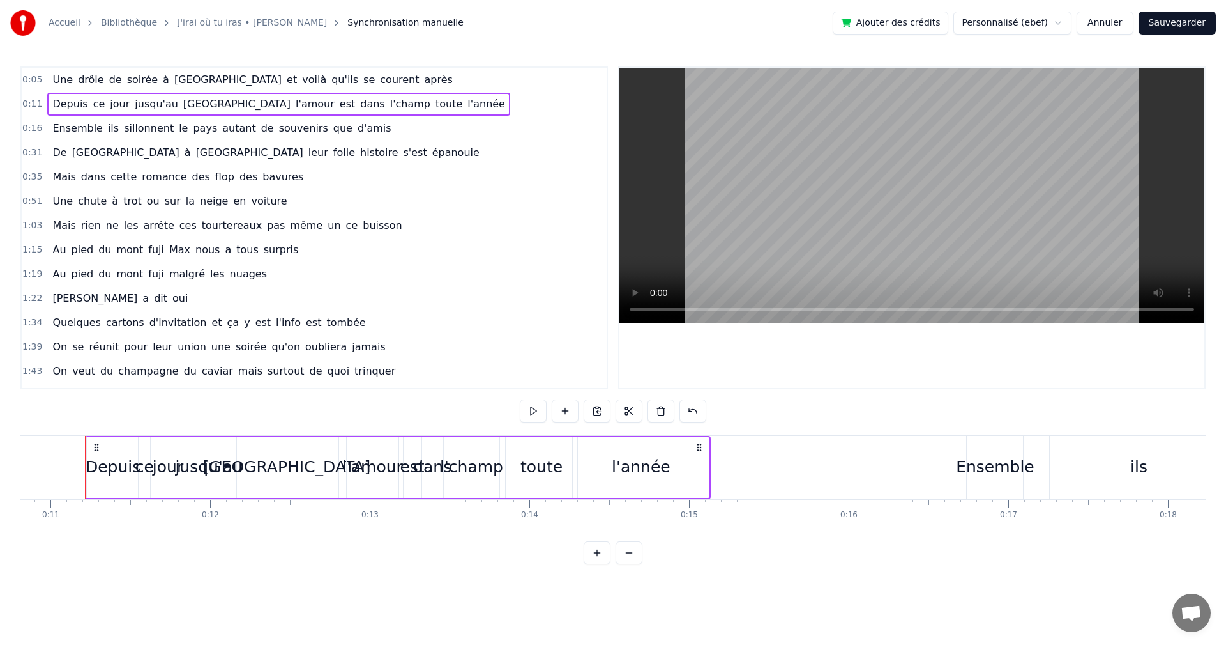
click at [31, 123] on span "0:16" at bounding box center [32, 128] width 20 height 13
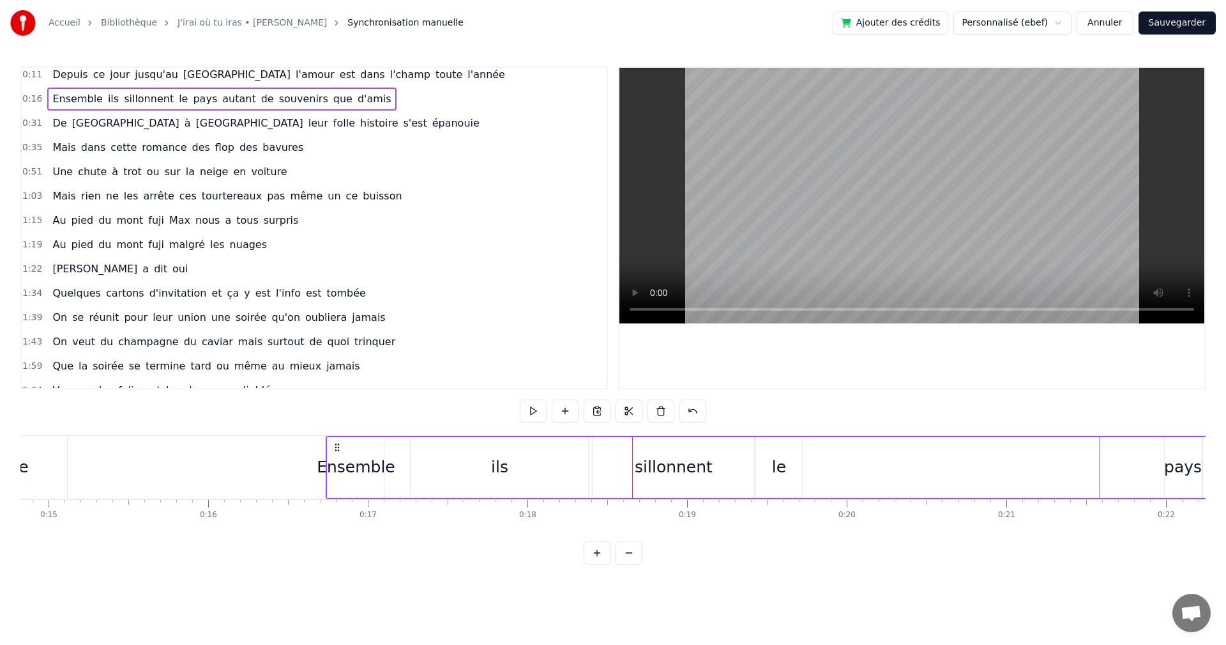
scroll to position [0, 0]
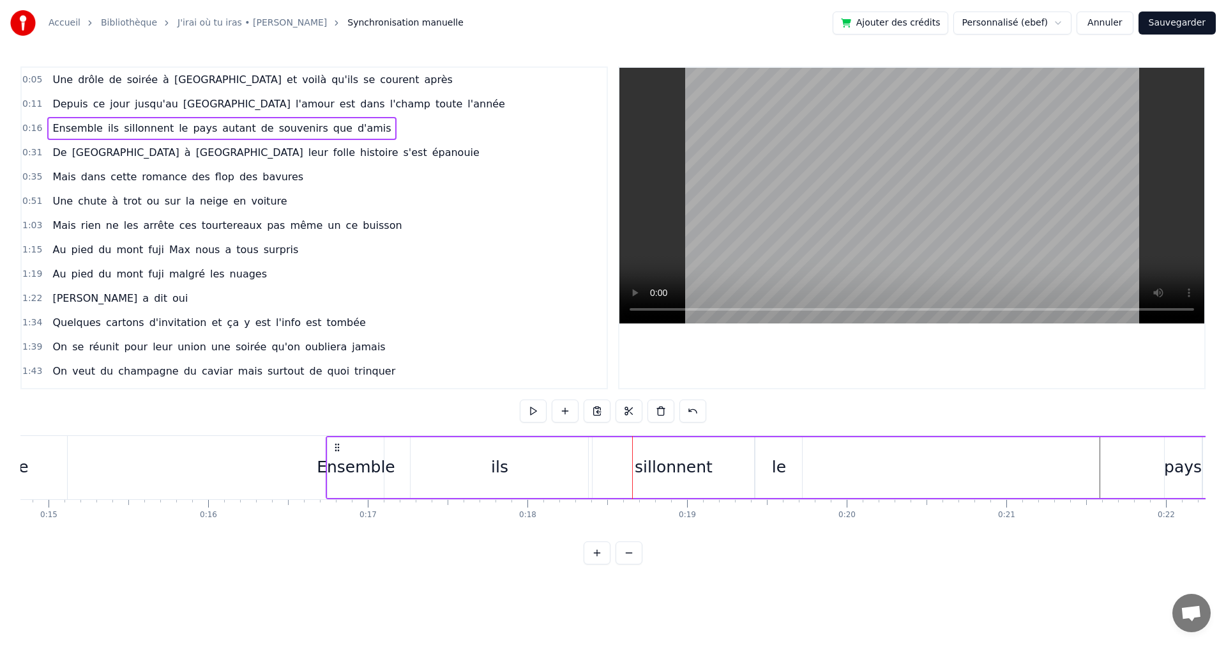
click at [370, 468] on div "Ensemble" at bounding box center [356, 467] width 79 height 24
click at [328, 465] on div "Ensemble" at bounding box center [356, 467] width 79 height 24
click at [335, 453] on icon at bounding box center [337, 448] width 10 height 10
click at [493, 469] on div "ils" at bounding box center [499, 467] width 17 height 24
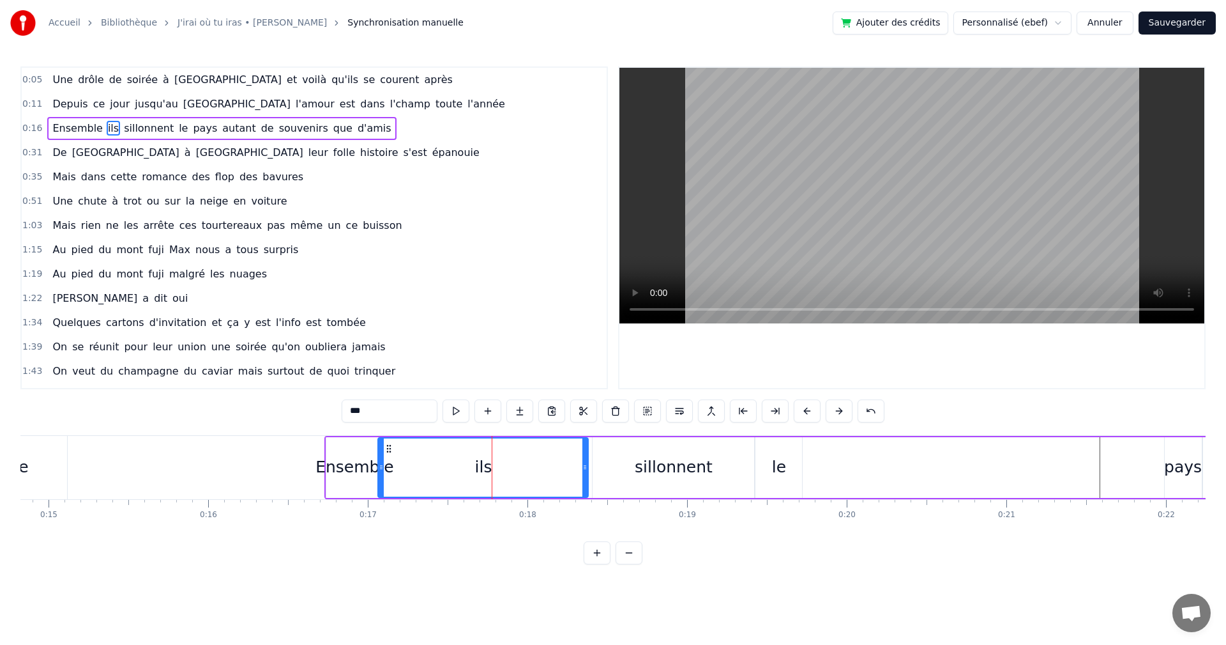
drag, startPoint x: 414, startPoint y: 464, endPoint x: 405, endPoint y: 468, distance: 9.7
click at [381, 466] on icon at bounding box center [381, 467] width 5 height 10
drag, startPoint x: 583, startPoint y: 467, endPoint x: 447, endPoint y: 470, distance: 136.1
click at [390, 470] on icon at bounding box center [392, 467] width 5 height 10
click at [645, 471] on div "sillonnent" at bounding box center [674, 467] width 78 height 24
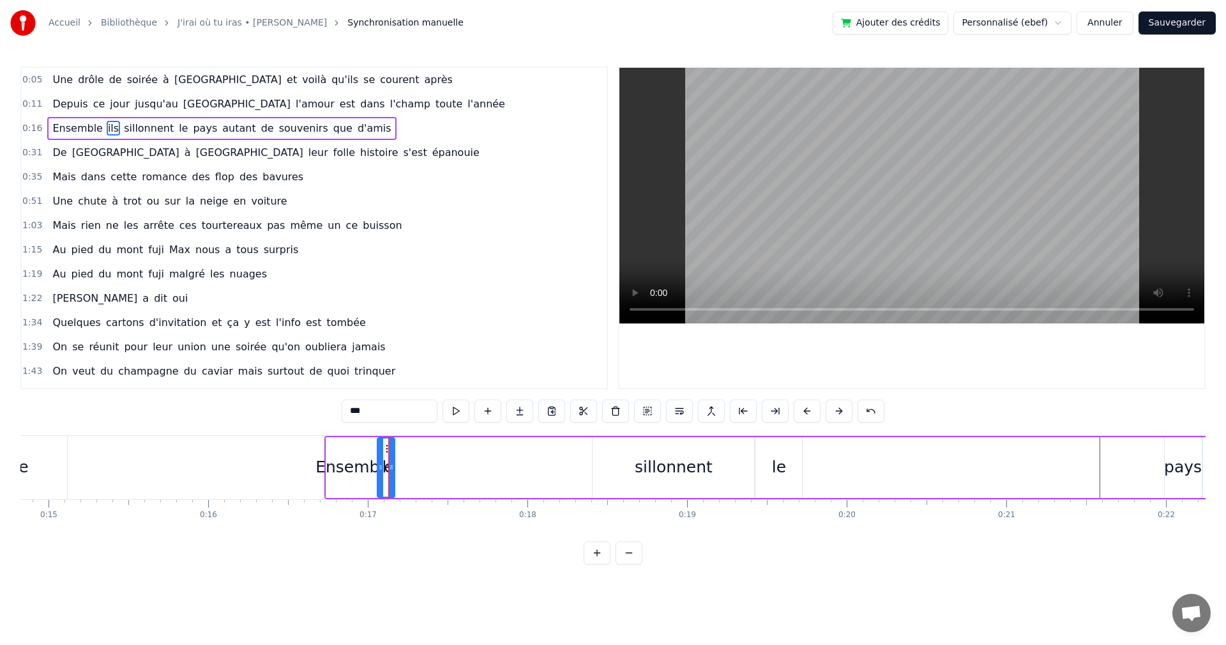
type input "**********"
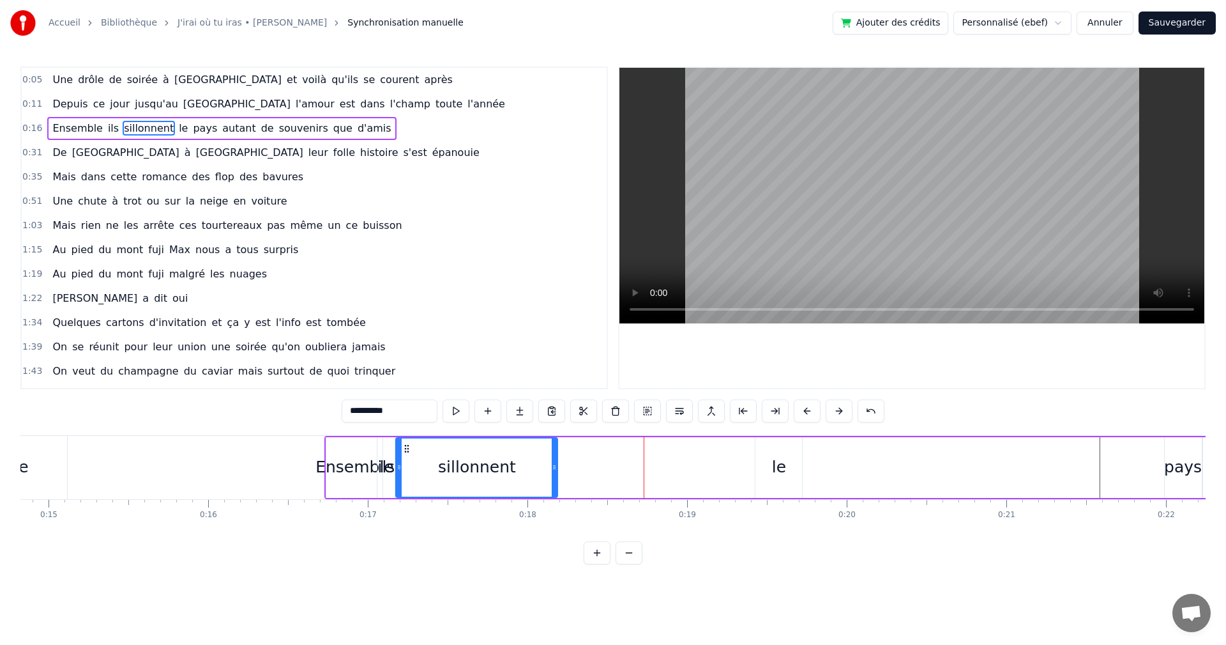
drag, startPoint x: 599, startPoint y: 450, endPoint x: 402, endPoint y: 459, distance: 197.6
click at [402, 459] on div "sillonnent" at bounding box center [477, 467] width 160 height 58
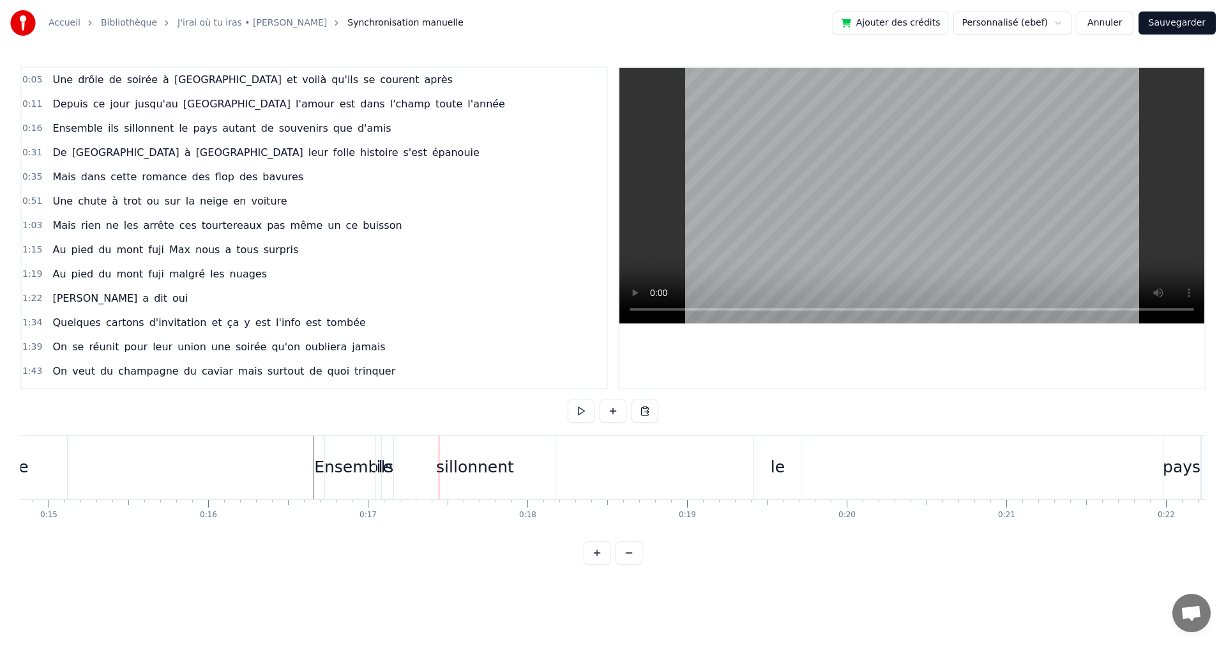
click at [515, 482] on div "sillonnent" at bounding box center [475, 467] width 162 height 63
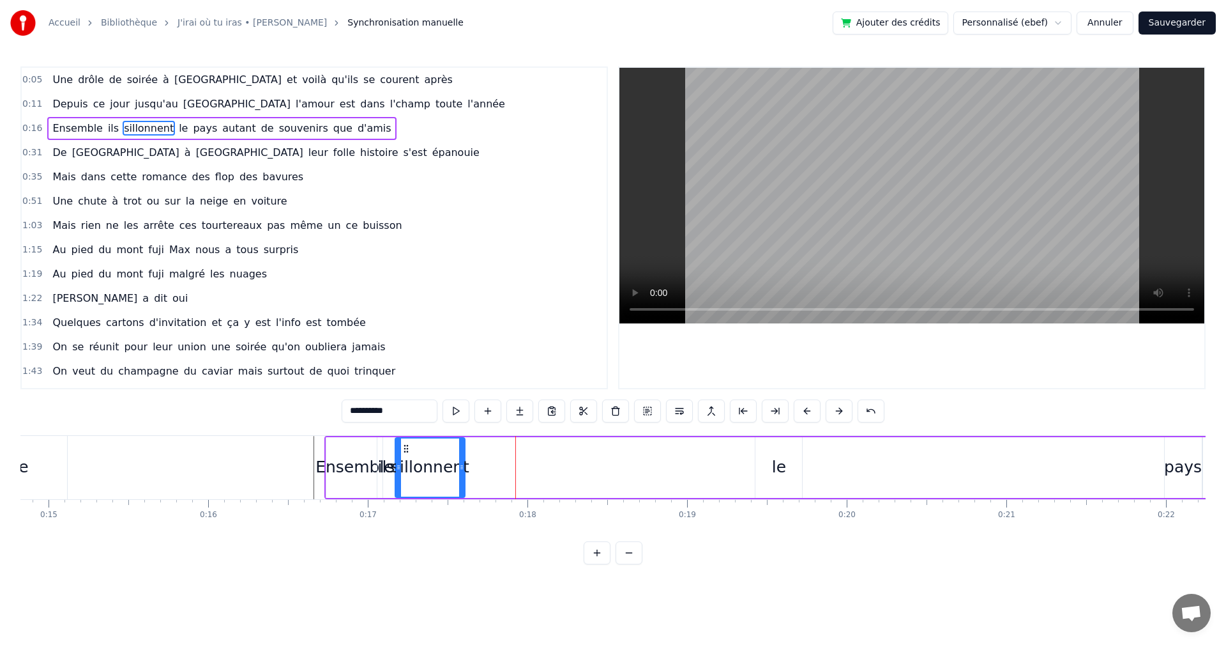
drag, startPoint x: 552, startPoint y: 463, endPoint x: 460, endPoint y: 464, distance: 92.0
click at [460, 464] on icon at bounding box center [461, 467] width 5 height 10
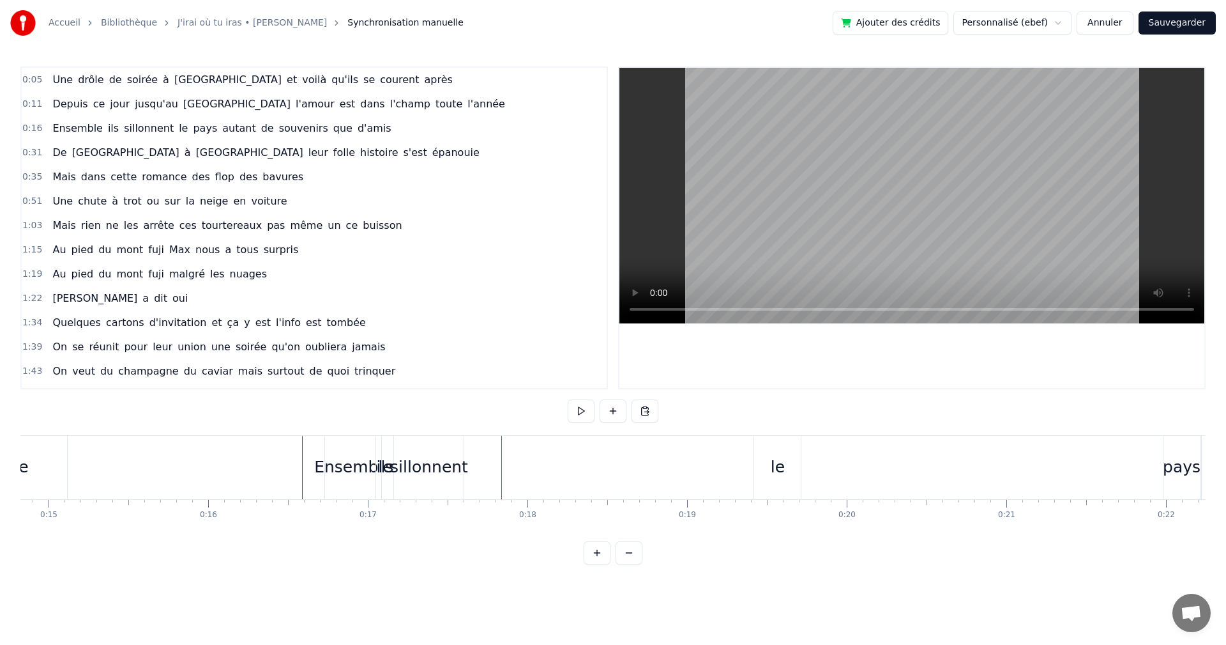
click at [779, 471] on div "le" at bounding box center [778, 467] width 14 height 24
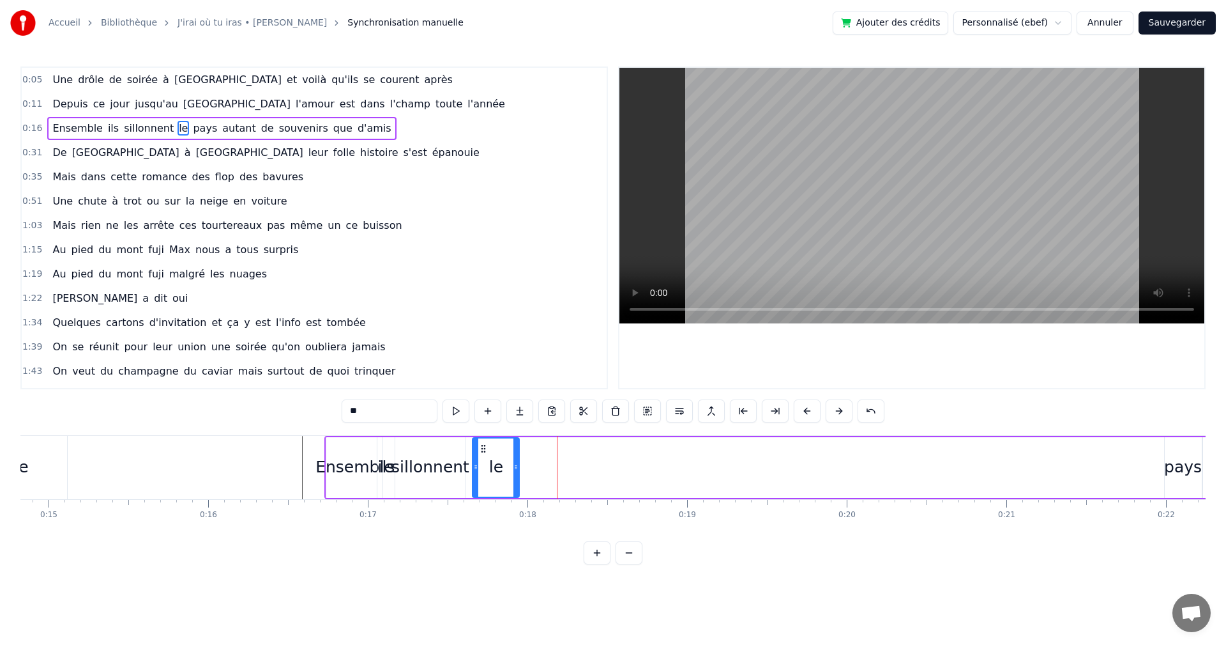
drag, startPoint x: 765, startPoint y: 447, endPoint x: 482, endPoint y: 457, distance: 283.1
click at [482, 457] on div "le" at bounding box center [495, 467] width 45 height 58
drag, startPoint x: 516, startPoint y: 469, endPoint x: 527, endPoint y: 473, distance: 11.5
click at [503, 470] on icon at bounding box center [503, 467] width 5 height 10
click at [1182, 463] on div "pays" at bounding box center [1183, 467] width 38 height 24
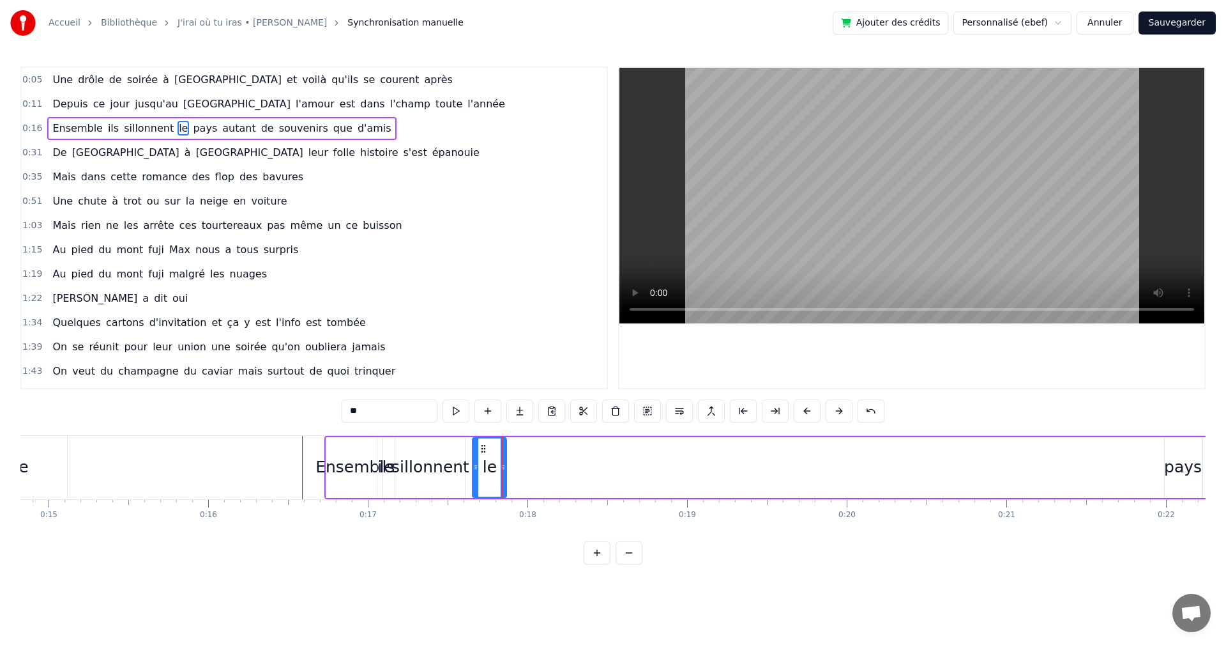
type input "****"
drag, startPoint x: 1177, startPoint y: 451, endPoint x: 702, endPoint y: 480, distance: 475.5
click at [680, 480] on div "Ensemble ils sillonnent le pays autant de souvenirs que [PERSON_NAME]" at bounding box center [1004, 467] width 1361 height 63
click at [1195, 452] on div "pays" at bounding box center [1183, 467] width 37 height 61
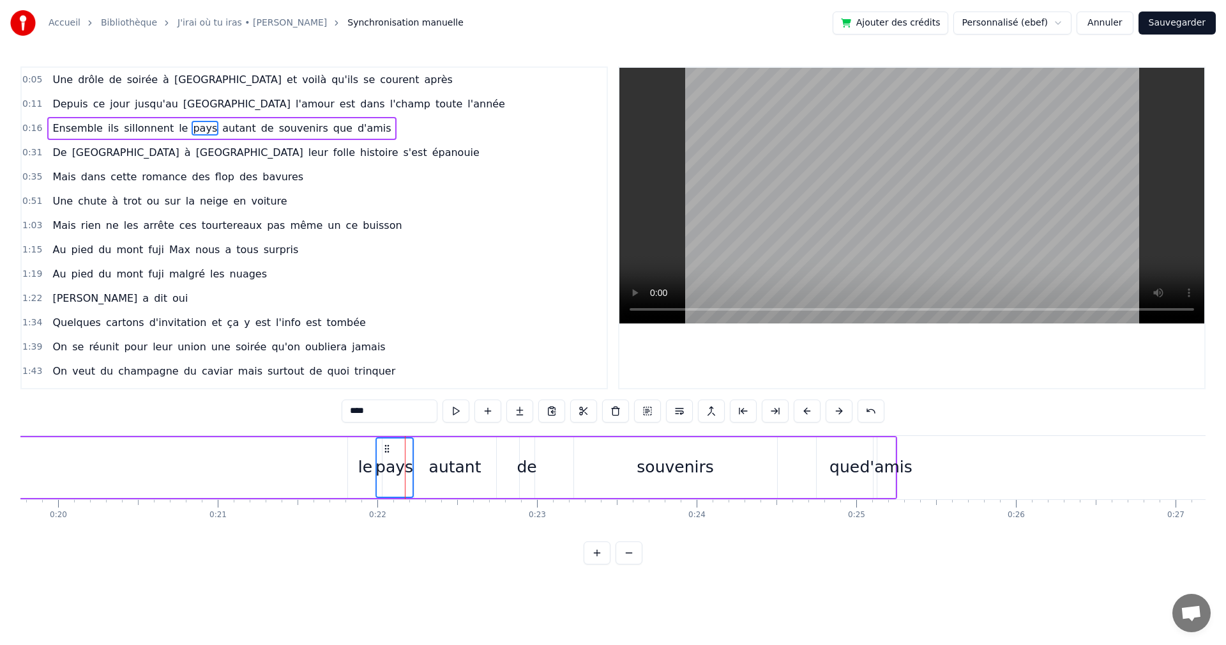
scroll to position [0, 2966]
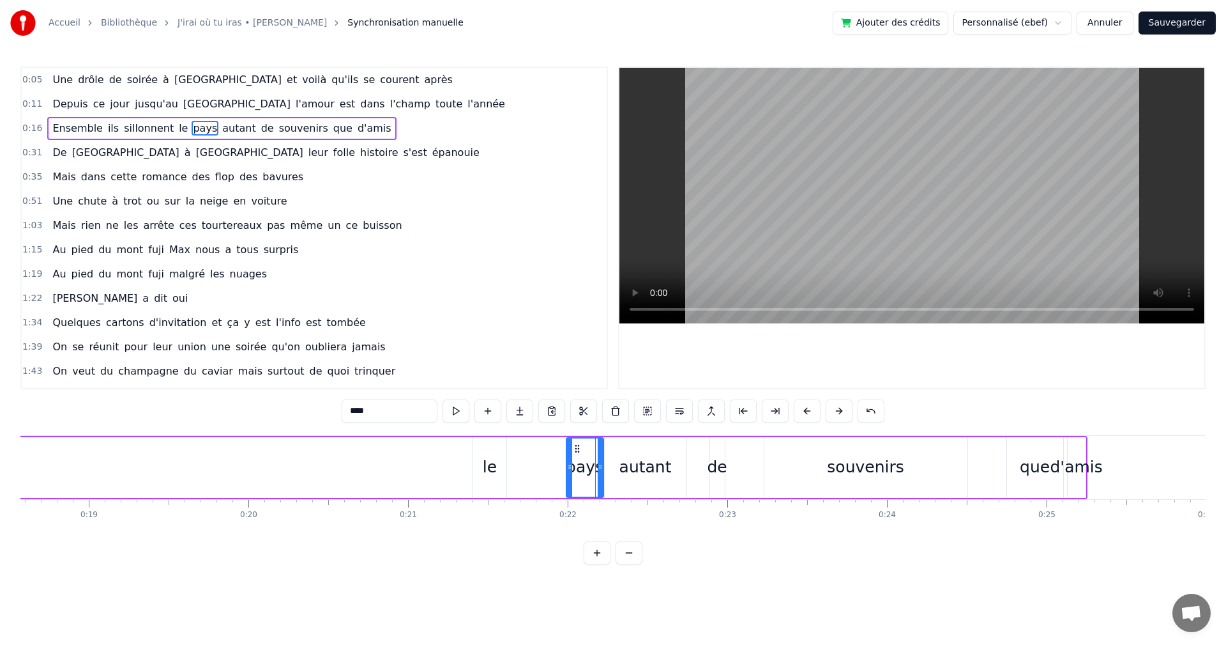
drag, startPoint x: 576, startPoint y: 446, endPoint x: 533, endPoint y: 450, distance: 43.0
click at [533, 450] on div "Ensemble ils sillonnent le pays autant de souvenirs que [PERSON_NAME]" at bounding box center [406, 467] width 1361 height 63
click at [586, 469] on div "pays" at bounding box center [585, 467] width 38 height 24
drag, startPoint x: 576, startPoint y: 450, endPoint x: 563, endPoint y: 450, distance: 12.8
click at [564, 450] on div "Ensemble ils sillonnent le pays autant de souvenirs que [PERSON_NAME]" at bounding box center [406, 467] width 1361 height 63
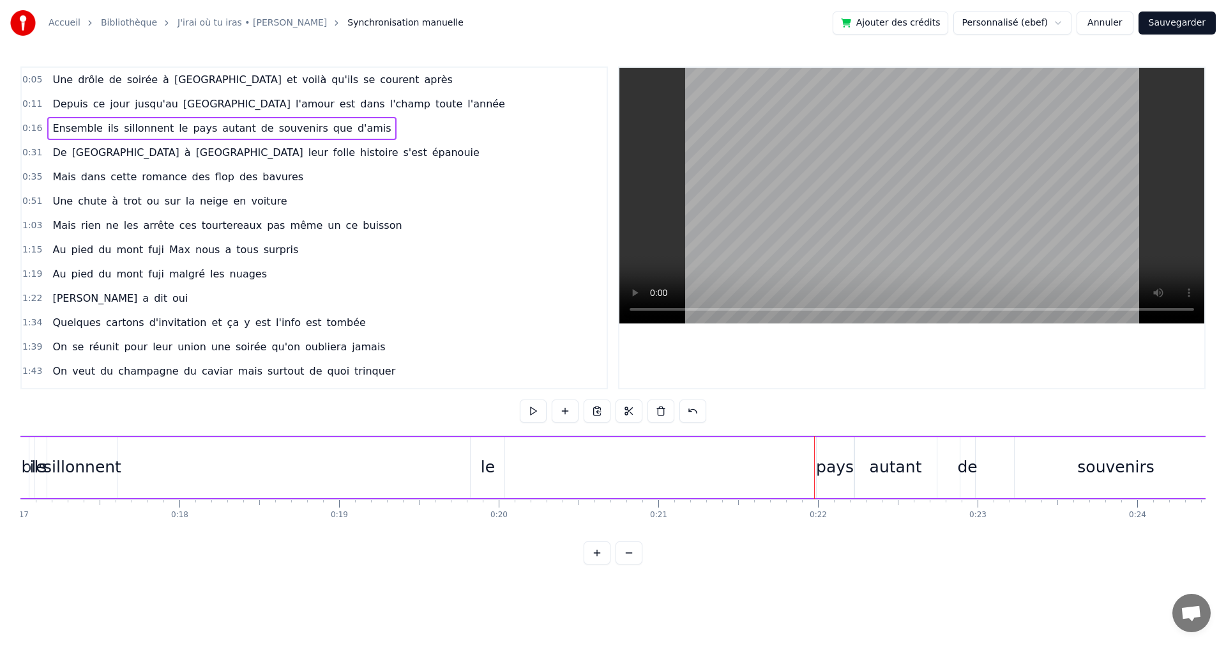
scroll to position [0, 2710]
click at [492, 469] on div "le" at bounding box center [490, 467] width 14 height 24
drag, startPoint x: 480, startPoint y: 449, endPoint x: 276, endPoint y: 456, distance: 204.5
click at [276, 456] on div "Ensemble ils sillonnent le pays autant de souvenirs que [PERSON_NAME]" at bounding box center [661, 467] width 1361 height 63
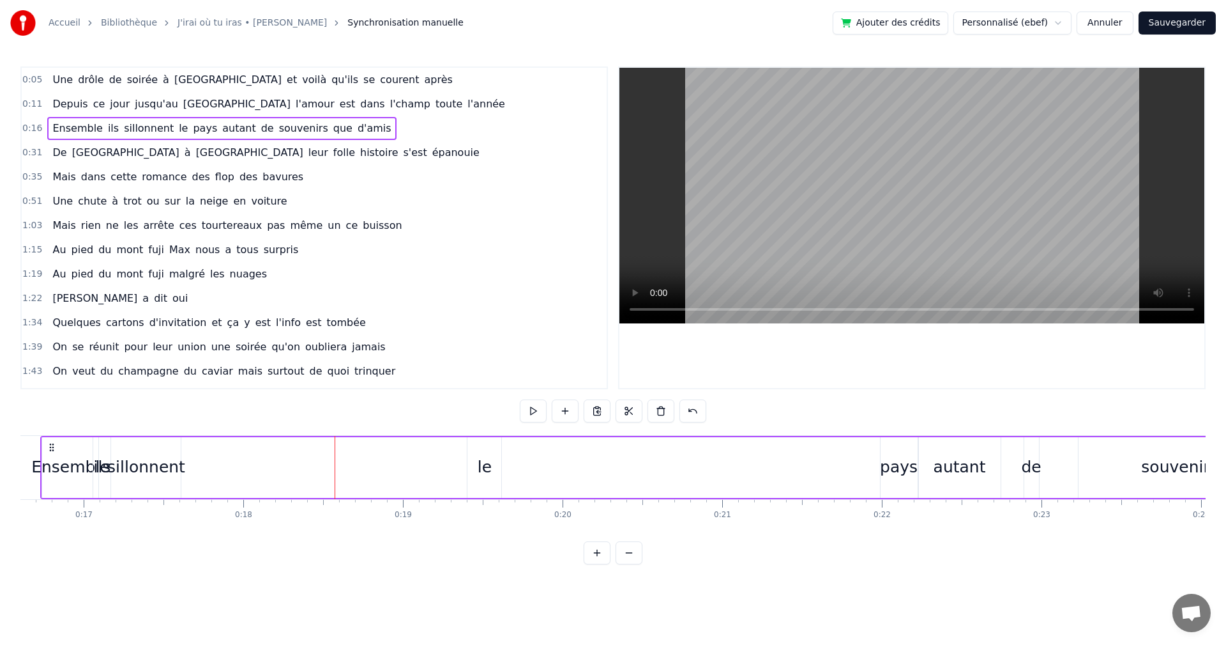
scroll to position [0, 2646]
click at [510, 469] on div "Ensemble ils sillonnent le pays autant de souvenirs que [PERSON_NAME]" at bounding box center [725, 467] width 1361 height 63
click at [524, 470] on div "Ensemble ils sillonnent le pays autant de souvenirs que [PERSON_NAME]" at bounding box center [725, 467] width 1361 height 63
click at [484, 473] on div "le" at bounding box center [490, 467] width 34 height 61
drag, startPoint x: 483, startPoint y: 446, endPoint x: 466, endPoint y: 449, distance: 16.8
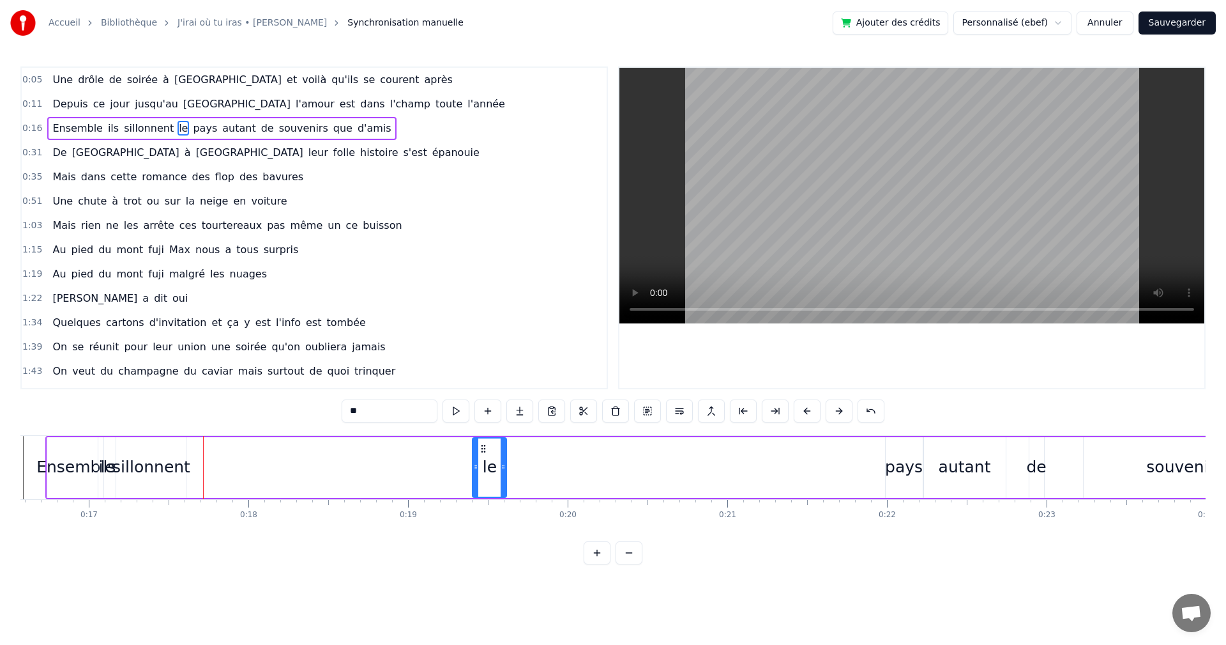
click at [464, 448] on div "Ensemble ils sillonnent le pays autant de souvenirs que [PERSON_NAME]" at bounding box center [725, 467] width 1361 height 63
click at [488, 455] on div "le" at bounding box center [490, 467] width 14 height 24
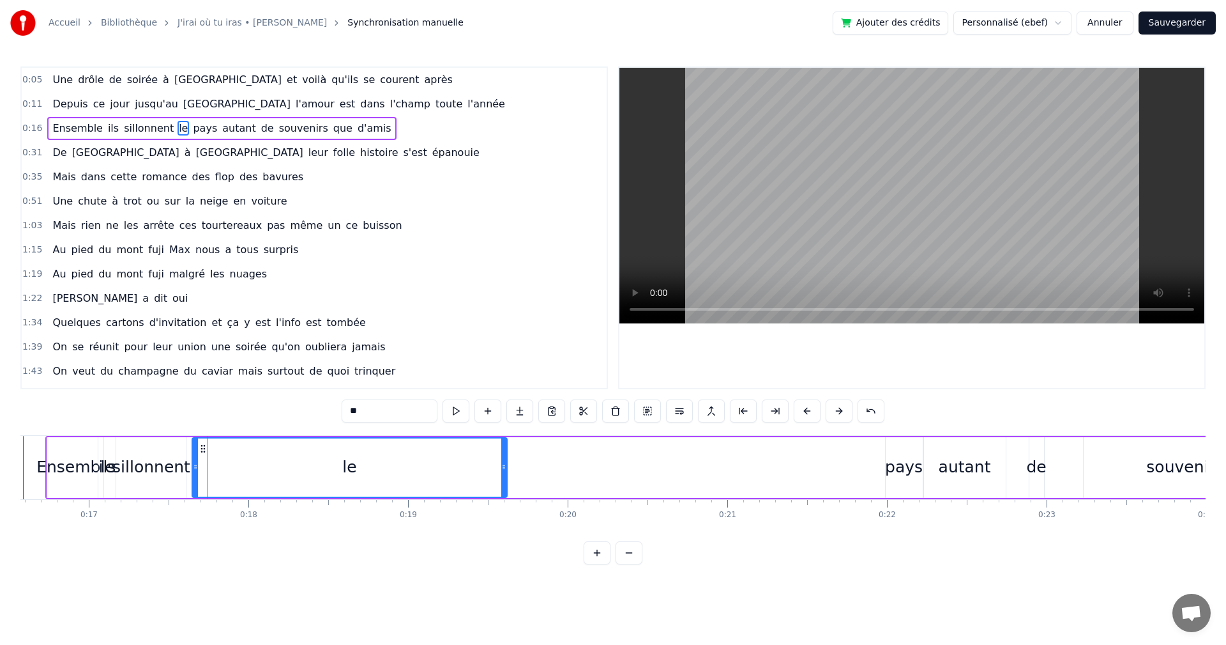
drag, startPoint x: 476, startPoint y: 464, endPoint x: 356, endPoint y: 468, distance: 119.5
click at [194, 467] on icon at bounding box center [195, 467] width 5 height 10
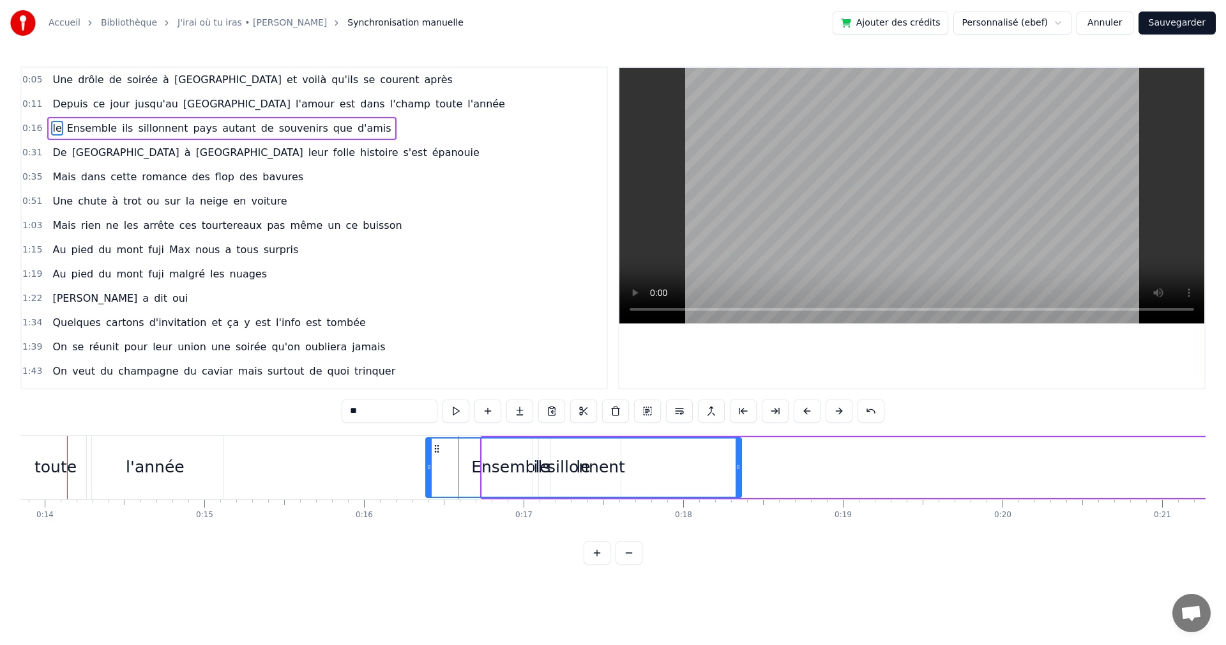
scroll to position [0, 2194]
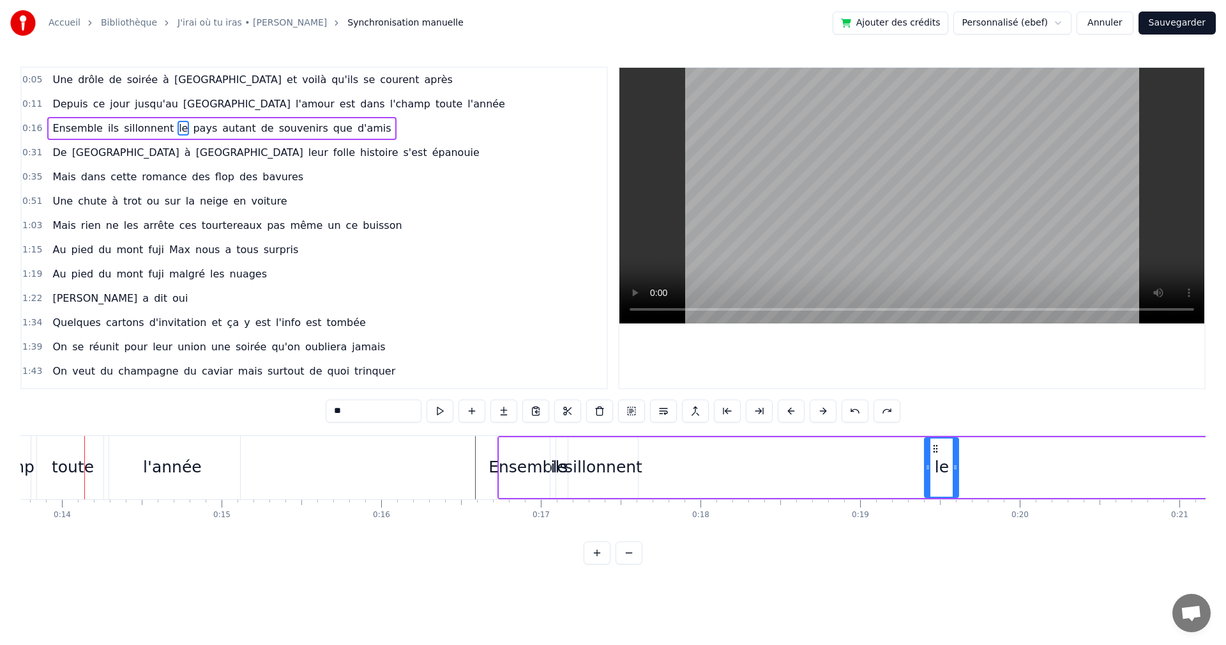
click at [902, 468] on div "Ensemble ils sillonnent le pays autant de souvenirs que [PERSON_NAME]" at bounding box center [1178, 467] width 1361 height 63
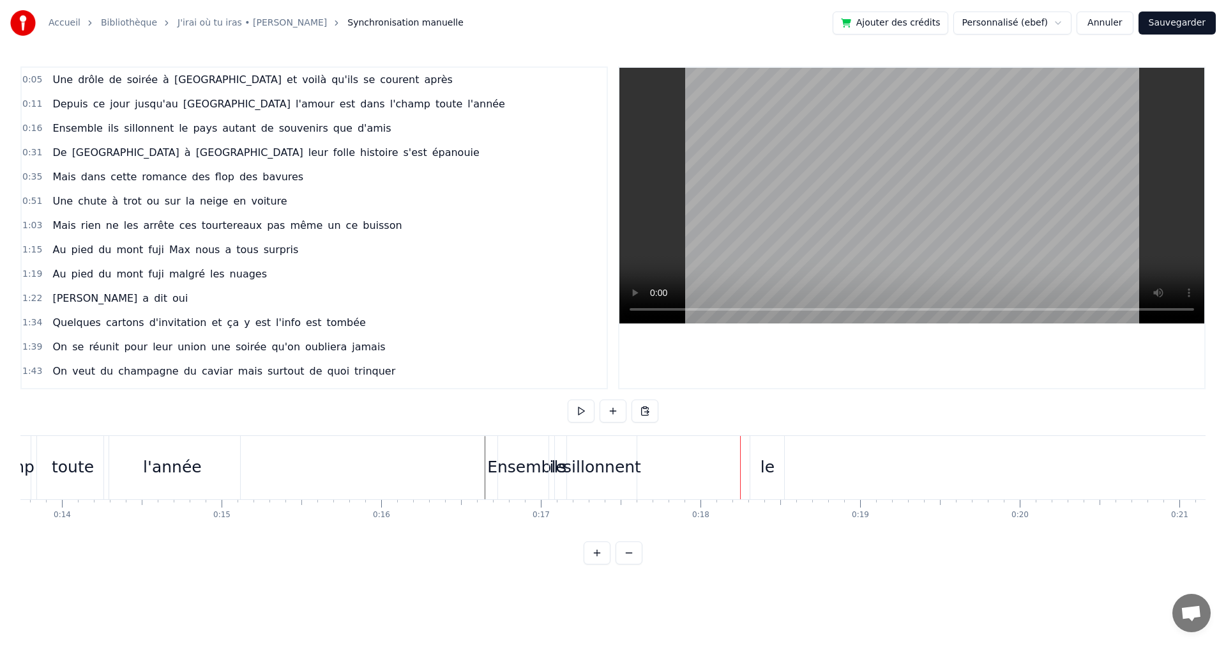
click at [524, 469] on div "Ensemble" at bounding box center [526, 467] width 79 height 24
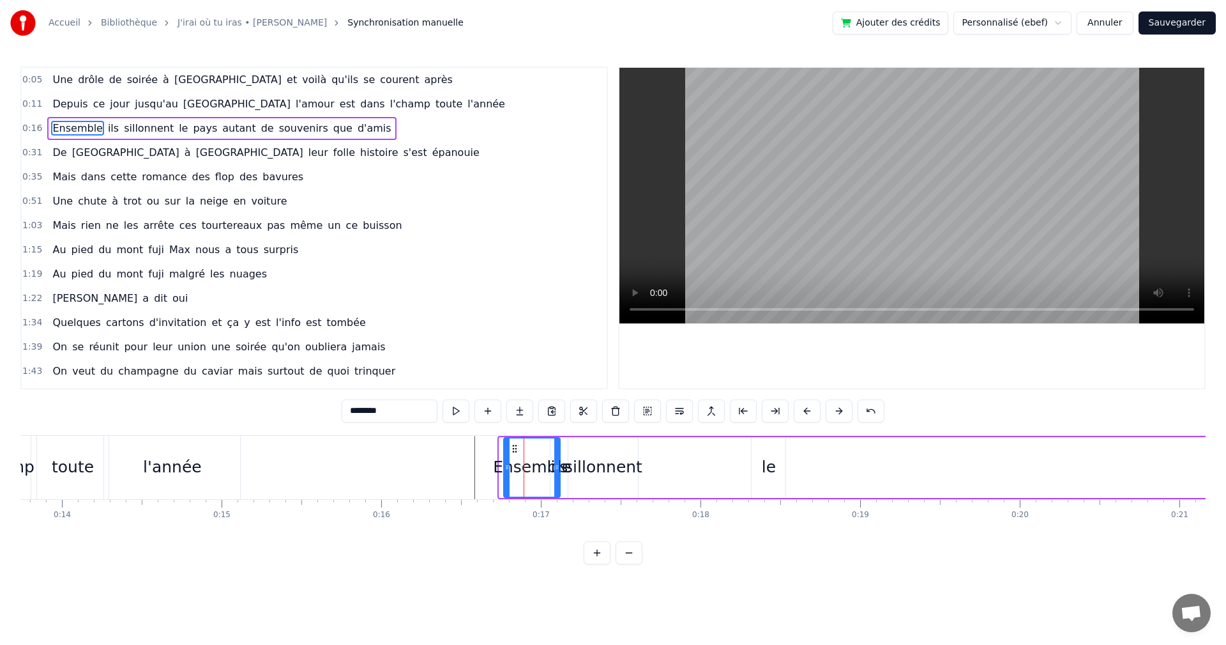
click at [514, 450] on icon at bounding box center [515, 448] width 10 height 10
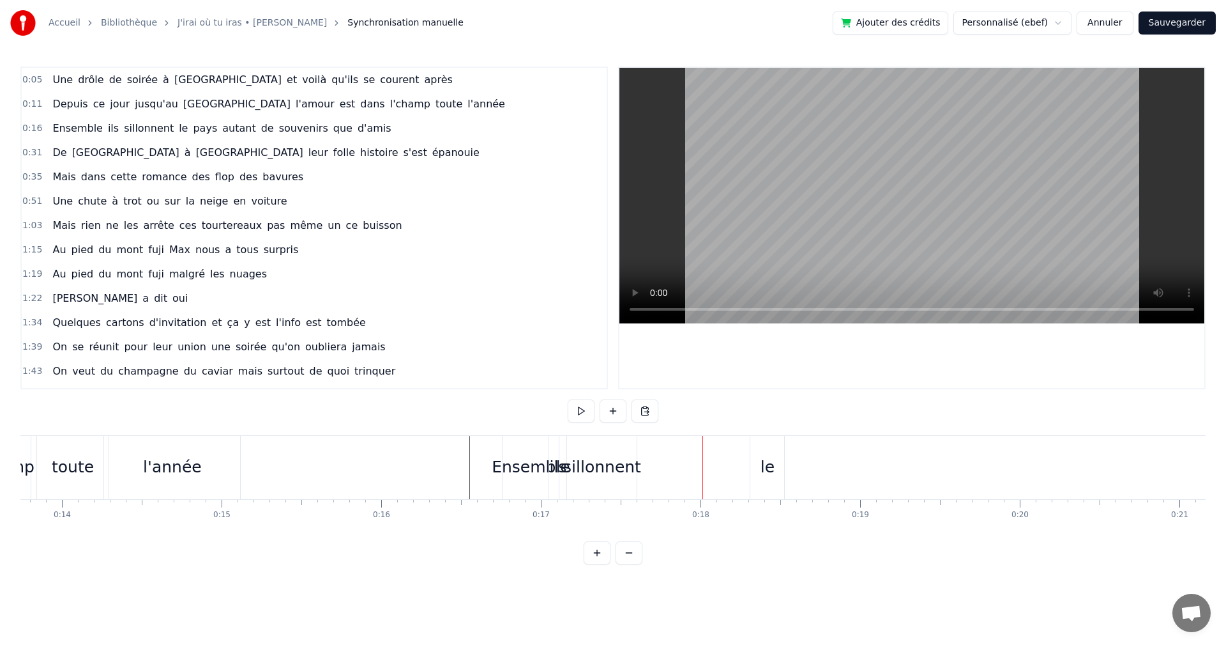
click at [774, 478] on div "le" at bounding box center [768, 467] width 34 height 63
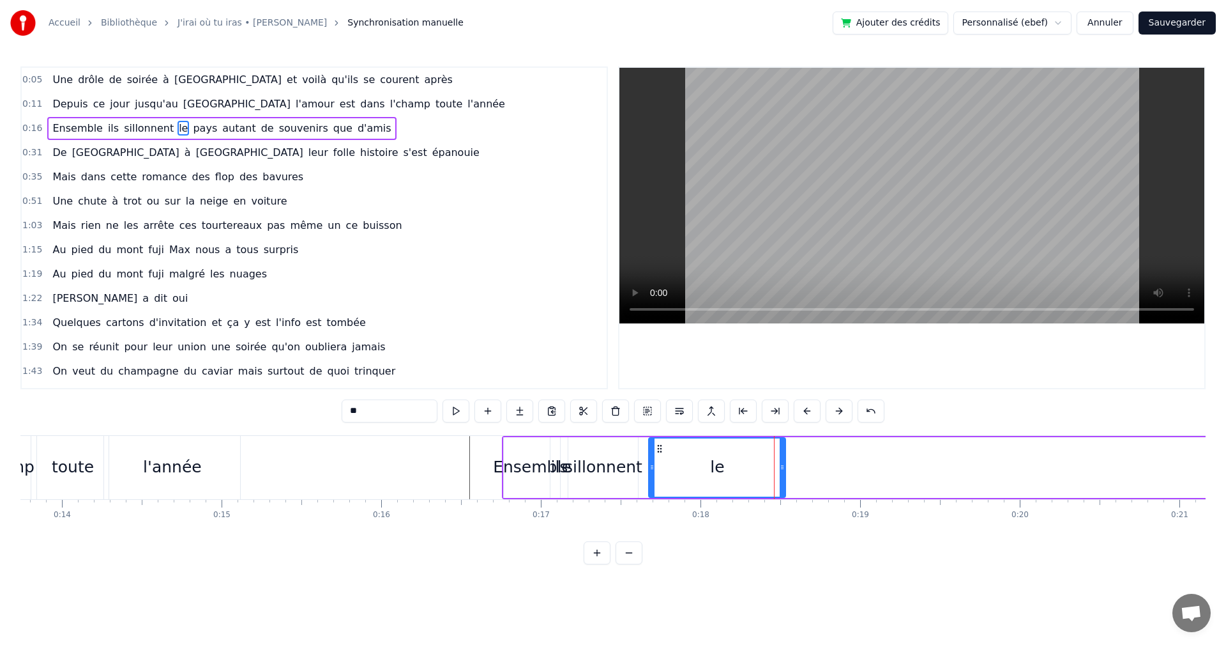
drag, startPoint x: 752, startPoint y: 466, endPoint x: 683, endPoint y: 474, distance: 69.4
click at [650, 473] on div at bounding box center [652, 467] width 5 height 58
drag, startPoint x: 785, startPoint y: 468, endPoint x: 678, endPoint y: 471, distance: 107.4
click at [678, 471] on icon at bounding box center [677, 467] width 5 height 10
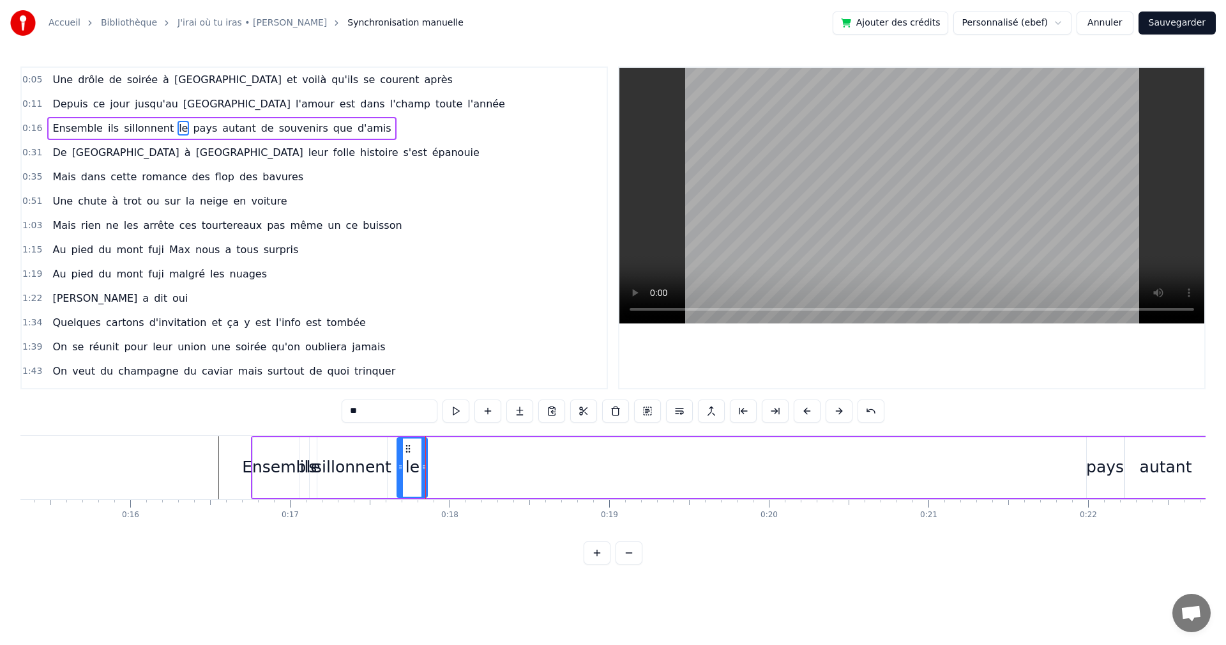
scroll to position [0, 2450]
click at [1095, 463] on div "pays" at bounding box center [1101, 467] width 38 height 24
type input "****"
drag, startPoint x: 1091, startPoint y: 449, endPoint x: 429, endPoint y: 480, distance: 662.5
click at [429, 480] on div "pays" at bounding box center [440, 467] width 36 height 58
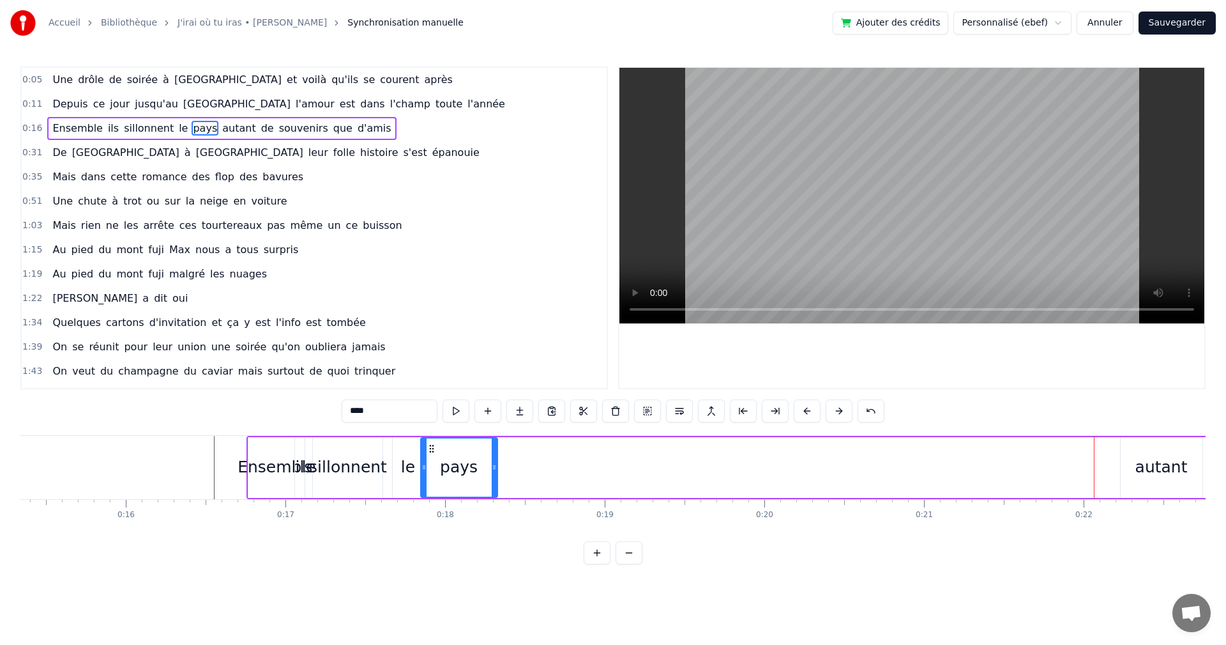
drag, startPoint x: 455, startPoint y: 469, endPoint x: 495, endPoint y: 467, distance: 39.7
click at [495, 467] on icon at bounding box center [494, 467] width 5 height 10
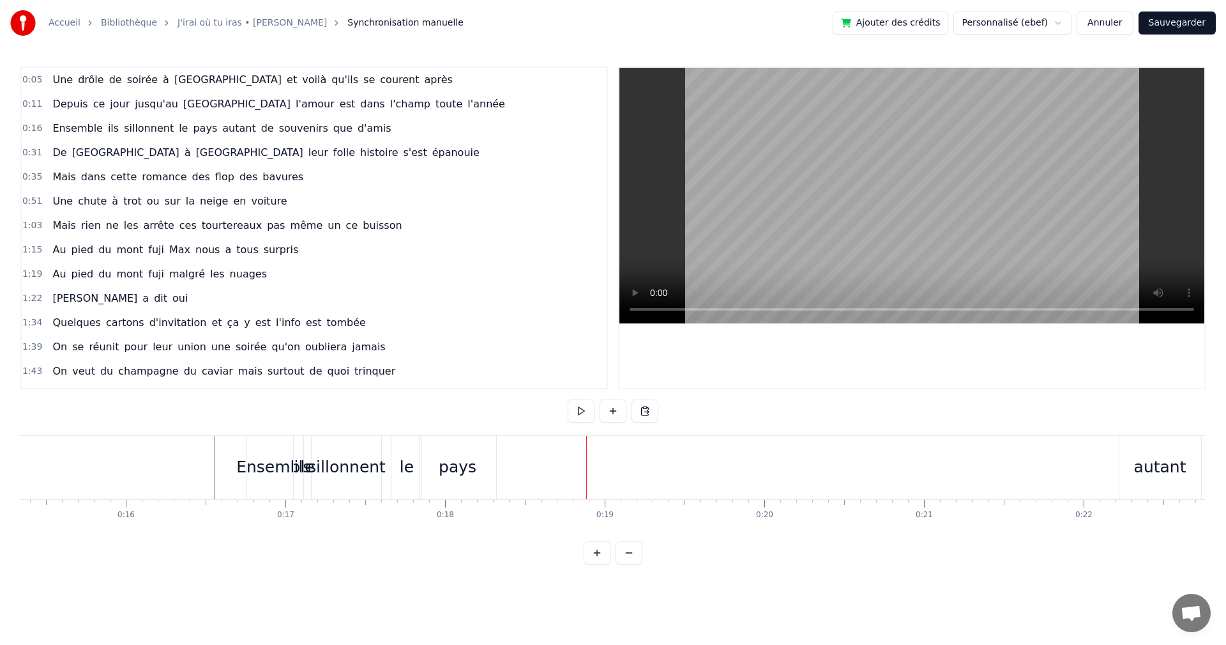
click at [1140, 466] on div "autant" at bounding box center [1160, 467] width 52 height 24
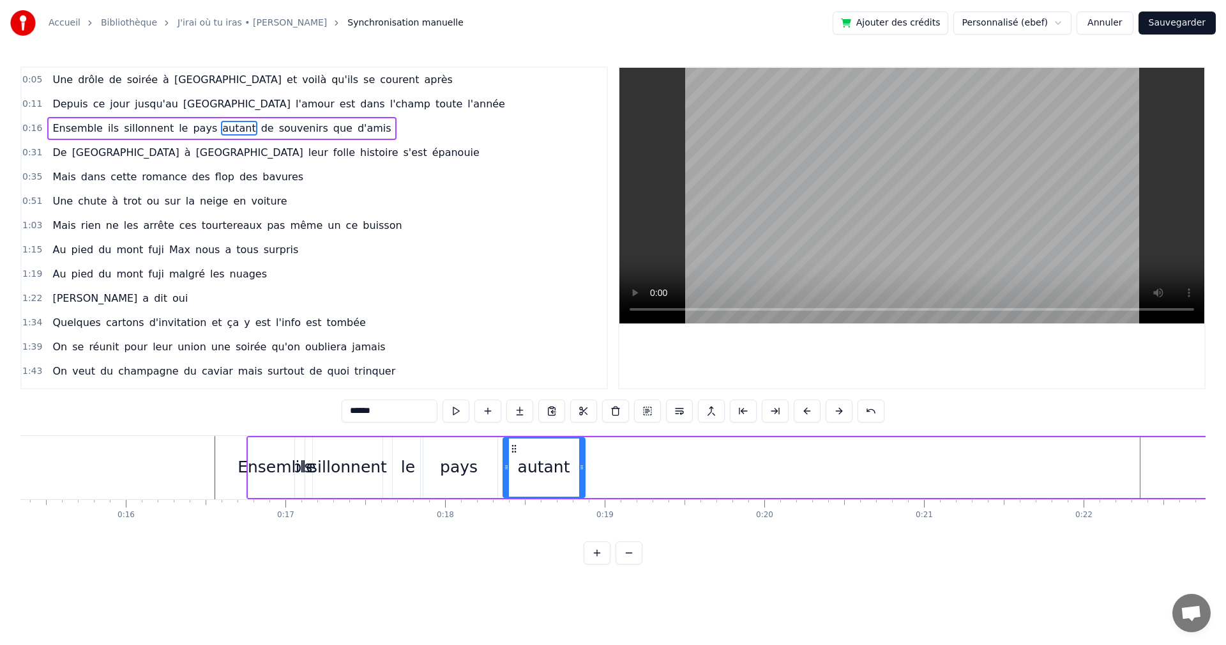
drag, startPoint x: 1131, startPoint y: 447, endPoint x: 508, endPoint y: 473, distance: 624.0
click at [512, 473] on div "autant" at bounding box center [544, 467] width 80 height 58
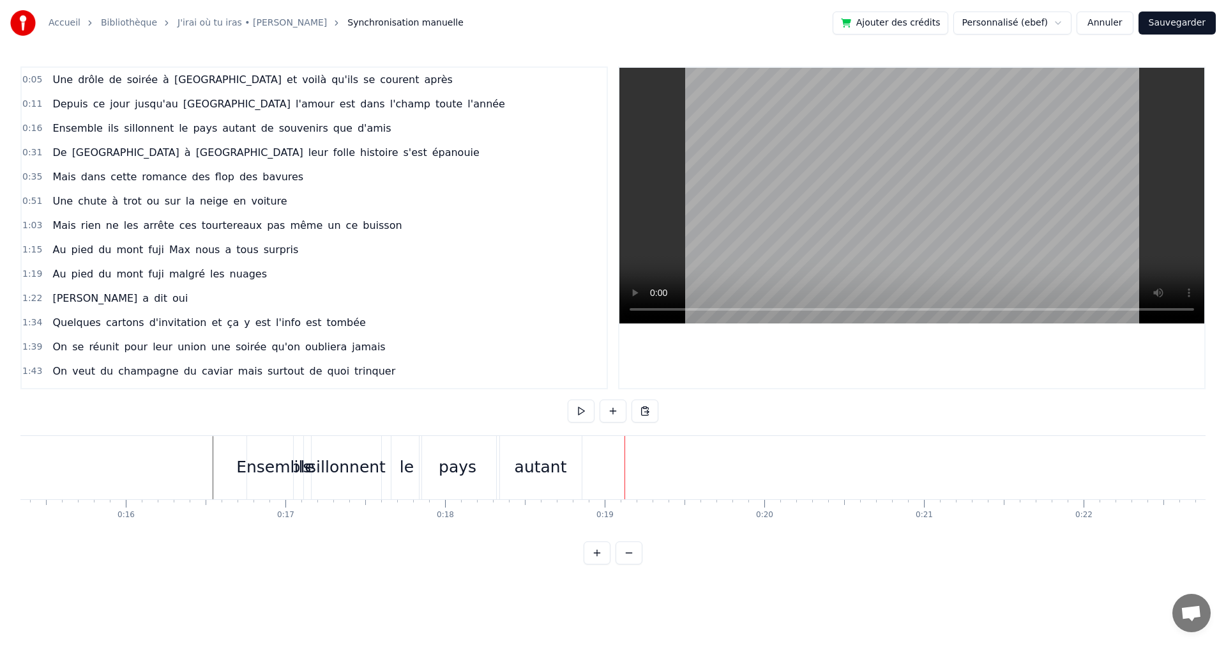
click at [523, 466] on div "autant" at bounding box center [541, 467] width 52 height 24
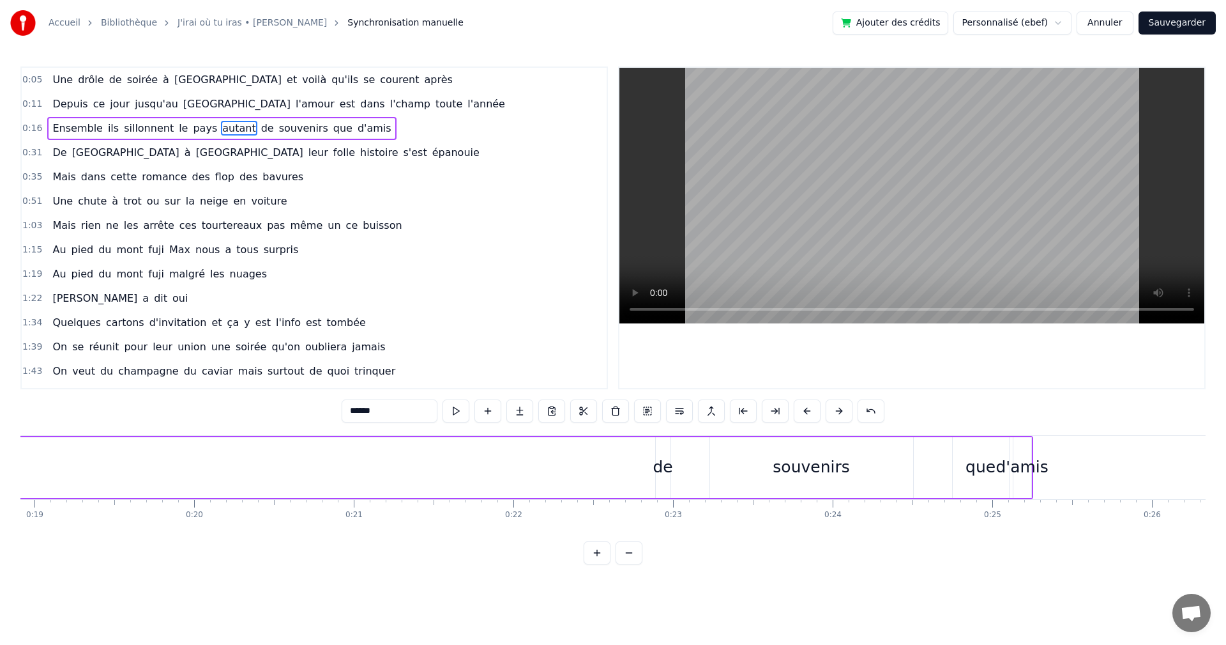
scroll to position [0, 3025]
click at [658, 468] on div "de" at bounding box center [658, 467] width 20 height 24
drag, startPoint x: 664, startPoint y: 467, endPoint x: 684, endPoint y: 468, distance: 20.5
click at [671, 468] on icon at bounding box center [668, 467] width 5 height 10
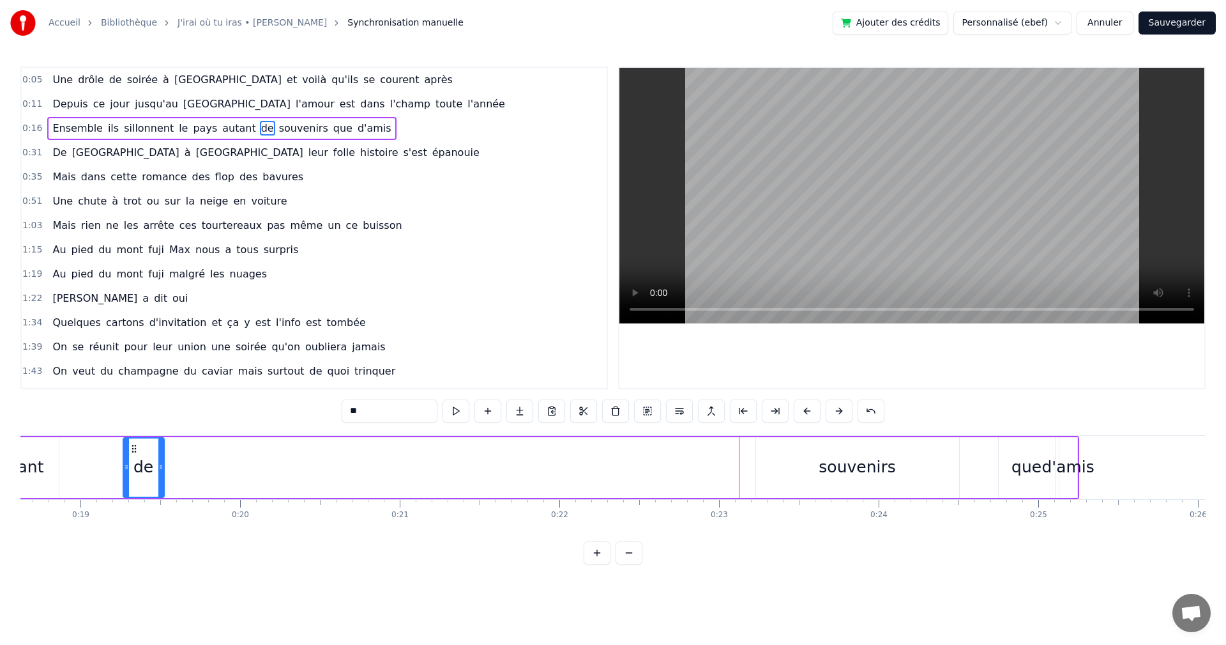
drag, startPoint x: 660, startPoint y: 448, endPoint x: 141, endPoint y: 468, distance: 519.7
click at [125, 468] on div "de" at bounding box center [144, 467] width 40 height 58
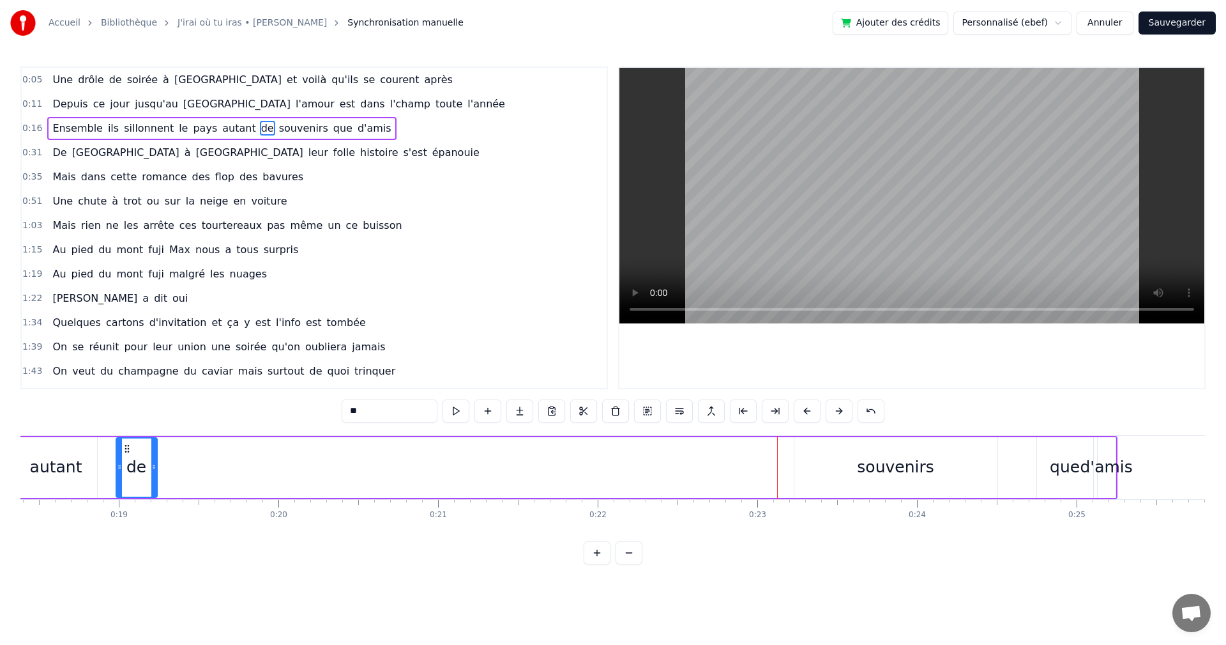
click at [899, 472] on div "souvenirs" at bounding box center [895, 467] width 77 height 24
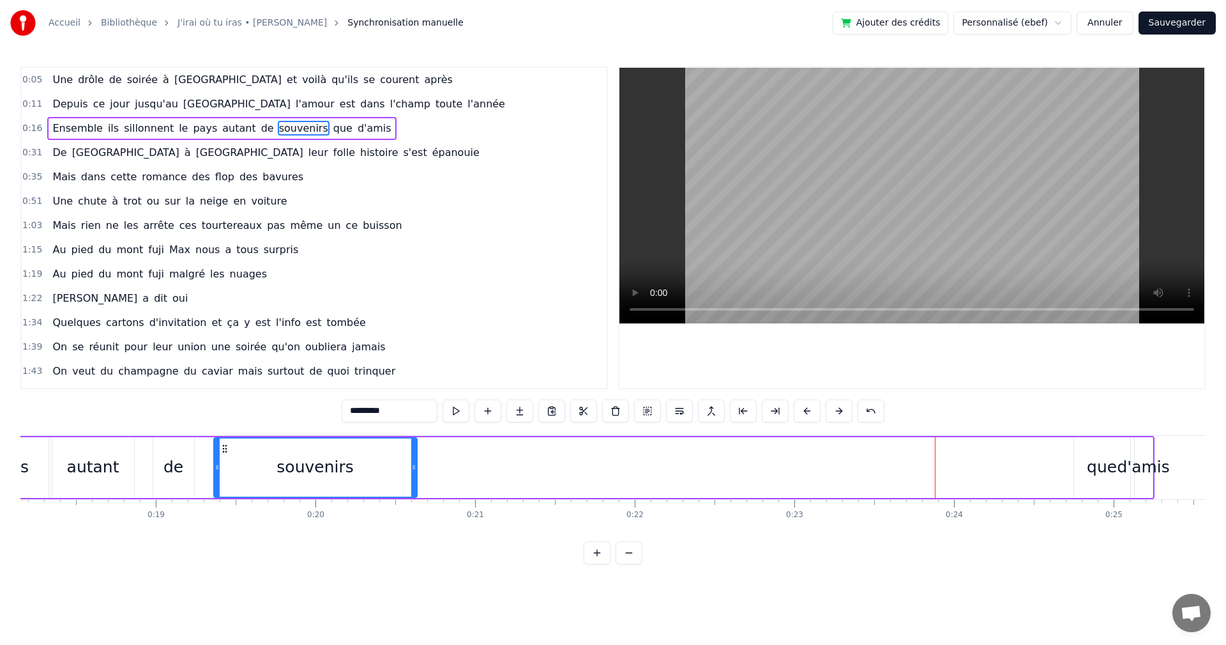
drag, startPoint x: 804, startPoint y: 448, endPoint x: 205, endPoint y: 469, distance: 598.9
click at [215, 469] on div "souvenirs" at bounding box center [316, 467] width 202 height 58
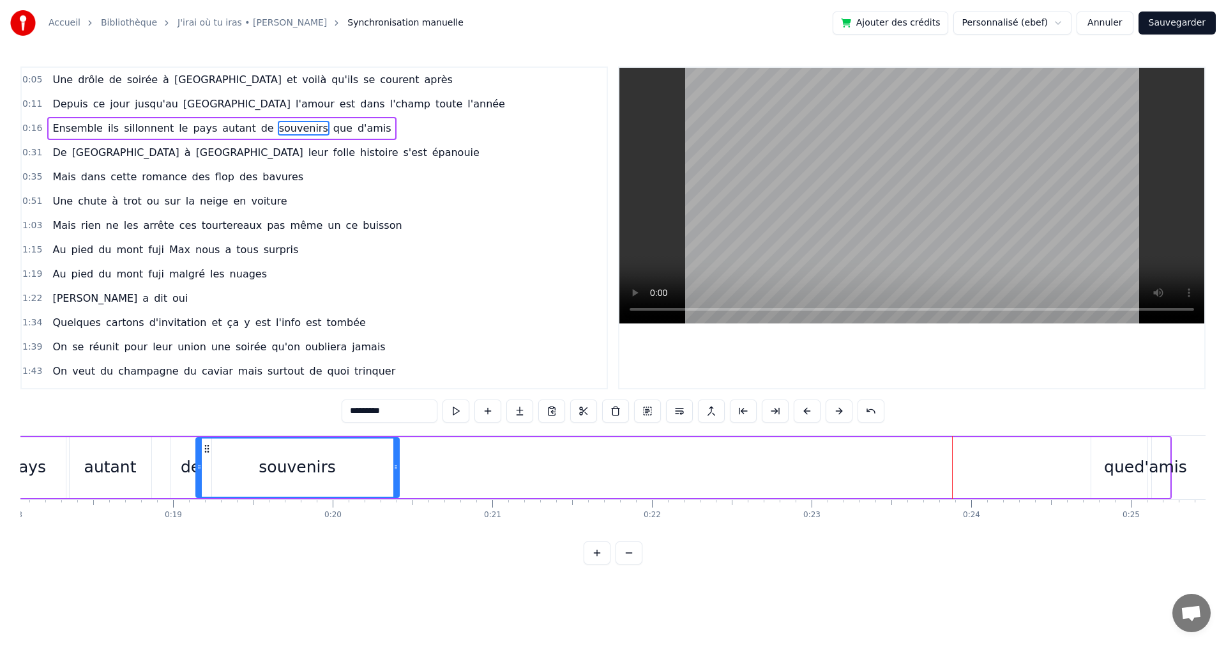
click at [1131, 460] on div "que" at bounding box center [1119, 467] width 30 height 24
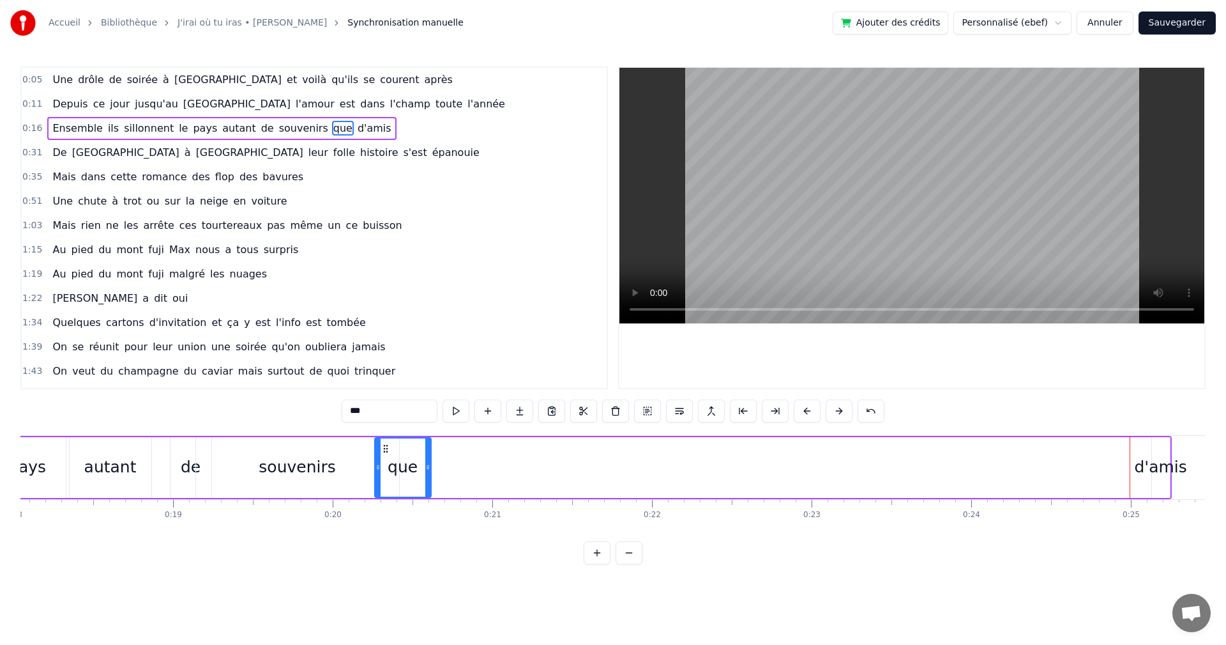
drag, startPoint x: 1100, startPoint y: 449, endPoint x: 386, endPoint y: 481, distance: 714.8
click at [379, 482] on div "que" at bounding box center [403, 467] width 55 height 58
click at [1162, 464] on div "d'amis" at bounding box center [1160, 467] width 52 height 24
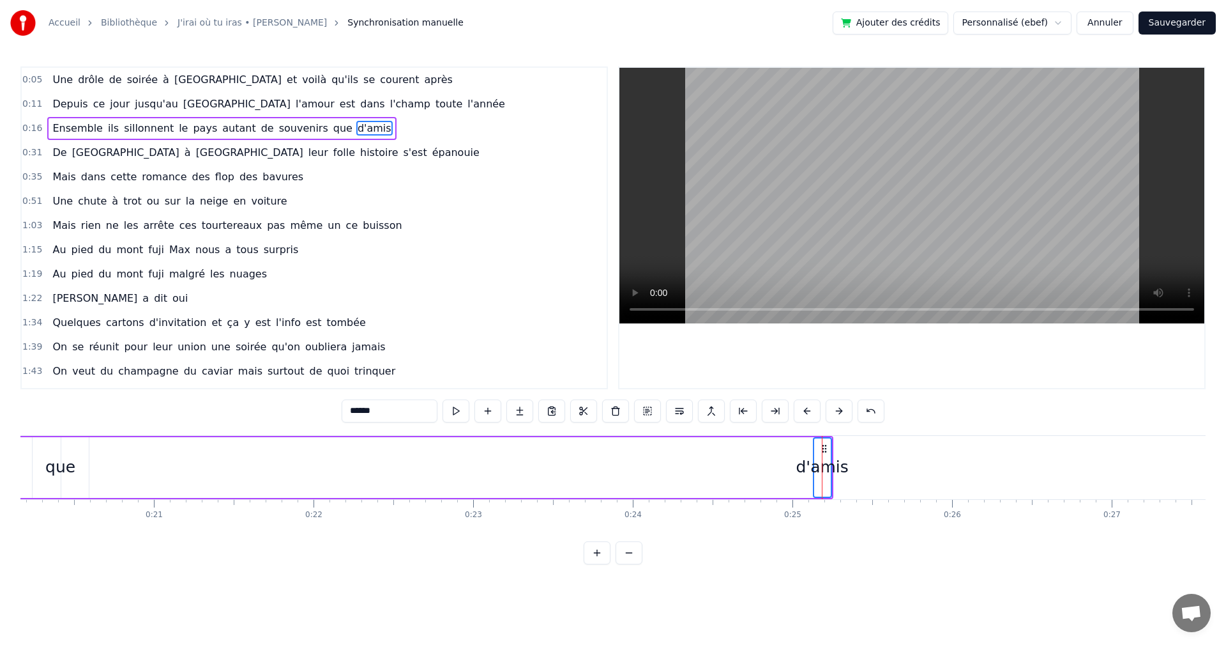
scroll to position [0, 3191]
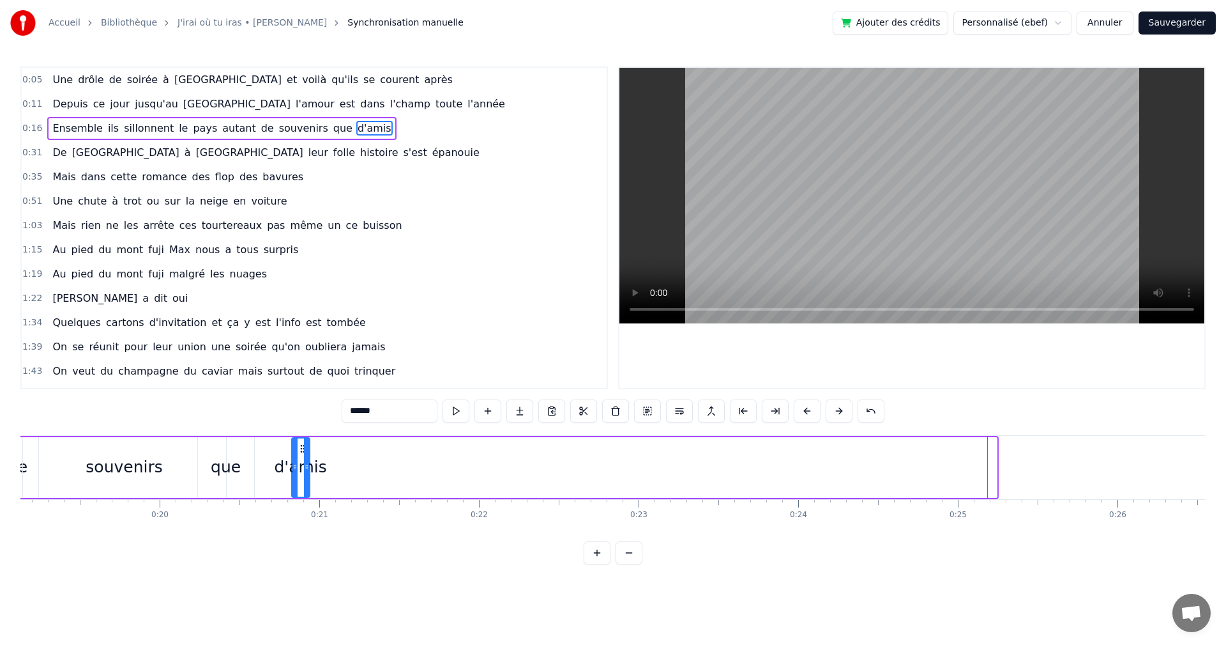
drag, startPoint x: 853, startPoint y: 447, endPoint x: 298, endPoint y: 487, distance: 556.5
click at [298, 487] on div "d'amis" at bounding box center [301, 467] width 17 height 58
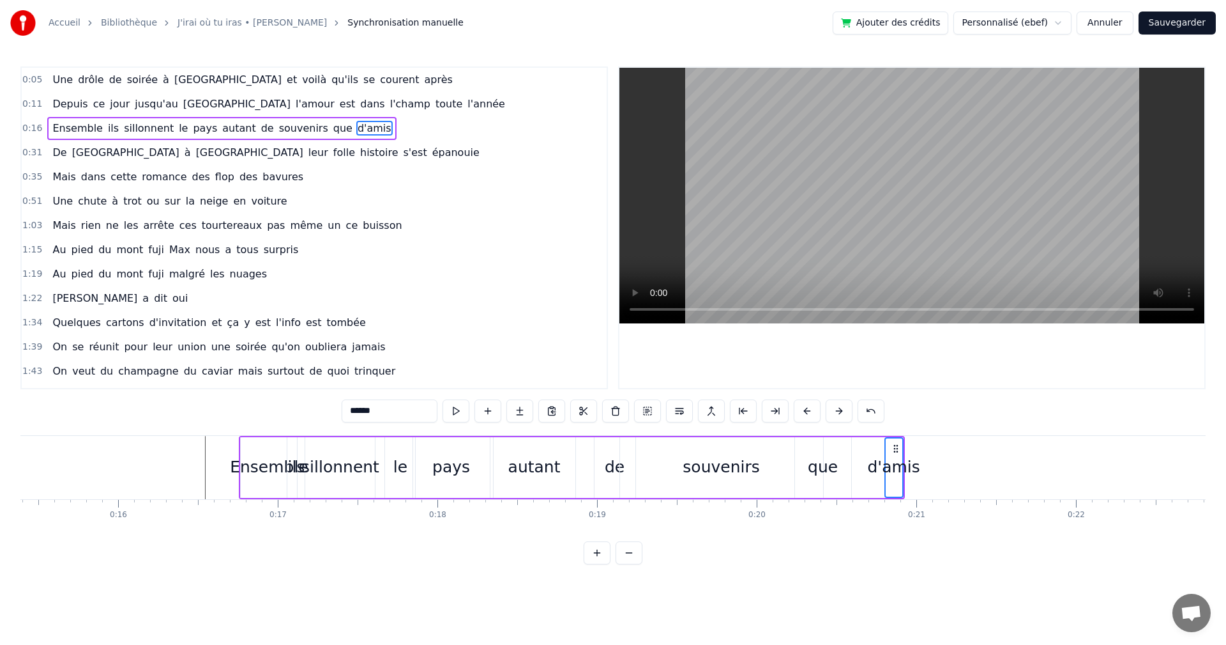
scroll to position [0, 2416]
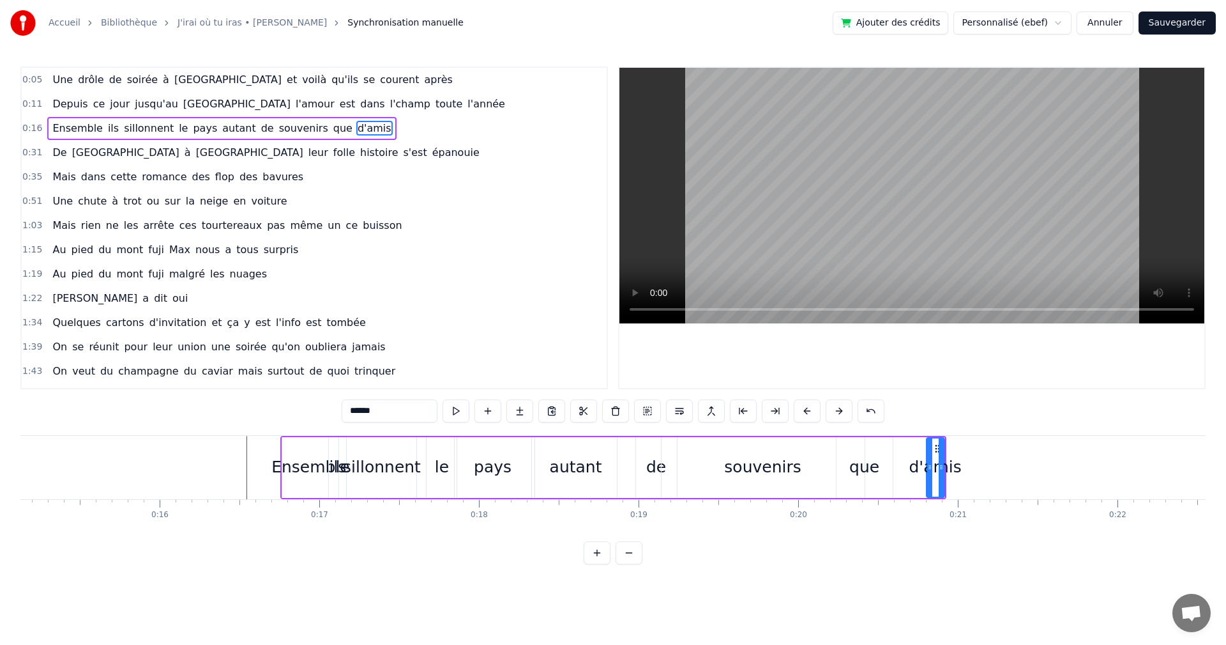
click at [658, 465] on div "de" at bounding box center [656, 467] width 20 height 24
drag, startPoint x: 647, startPoint y: 445, endPoint x: 614, endPoint y: 450, distance: 33.0
click at [614, 450] on icon at bounding box center [614, 448] width 10 height 10
click at [577, 468] on div "autant" at bounding box center [576, 467] width 52 height 24
drag, startPoint x: 613, startPoint y: 468, endPoint x: 584, endPoint y: 470, distance: 28.2
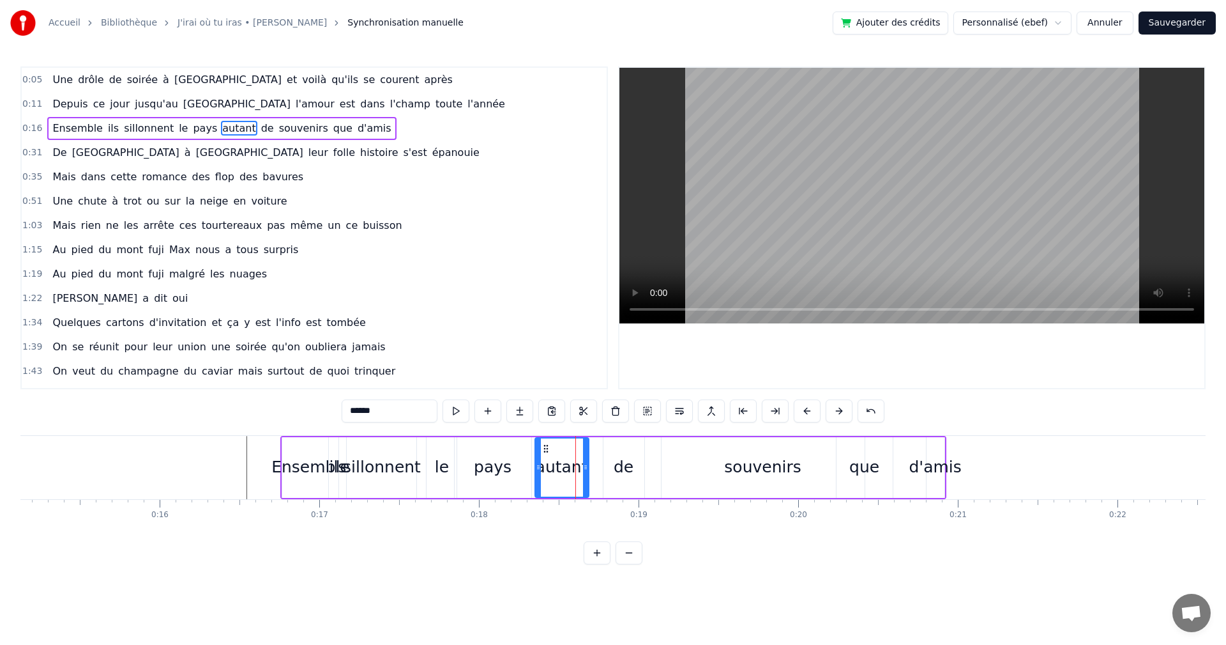
click at [584, 470] on icon at bounding box center [585, 467] width 5 height 10
click at [611, 469] on div "de" at bounding box center [624, 467] width 41 height 61
drag, startPoint x: 605, startPoint y: 468, endPoint x: 616, endPoint y: 469, distance: 11.0
click at [598, 468] on icon at bounding box center [600, 467] width 5 height 10
click at [627, 465] on icon at bounding box center [629, 467] width 5 height 10
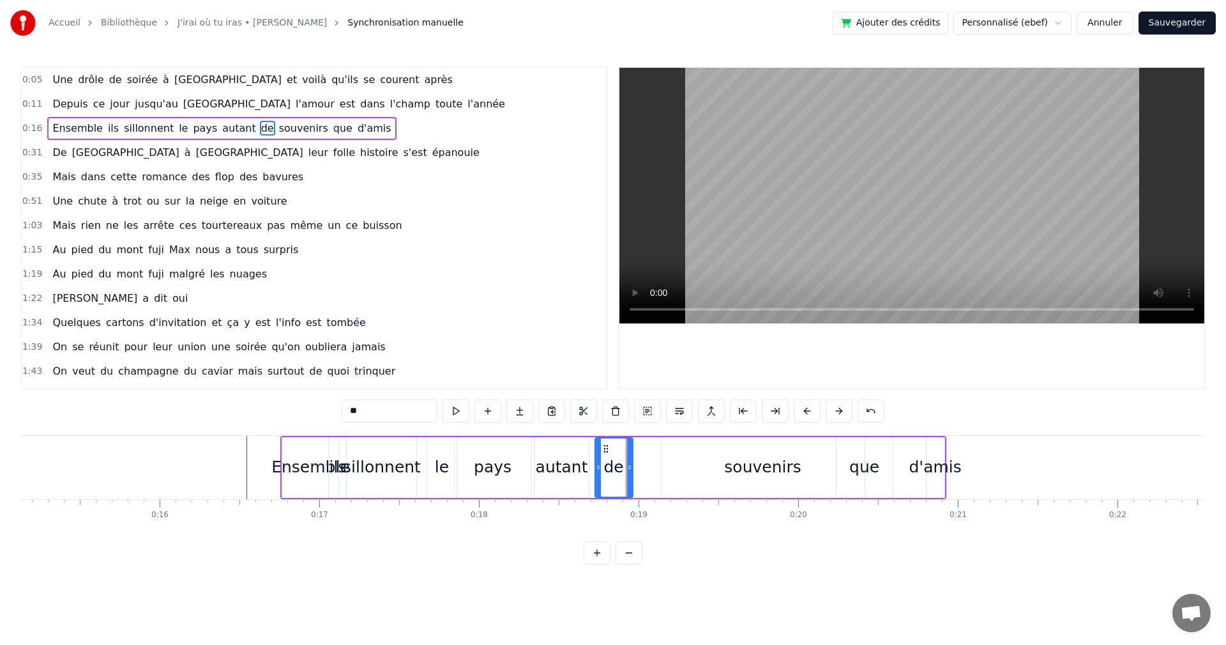
click at [752, 470] on div "souvenirs" at bounding box center [762, 467] width 77 height 24
type input "*********"
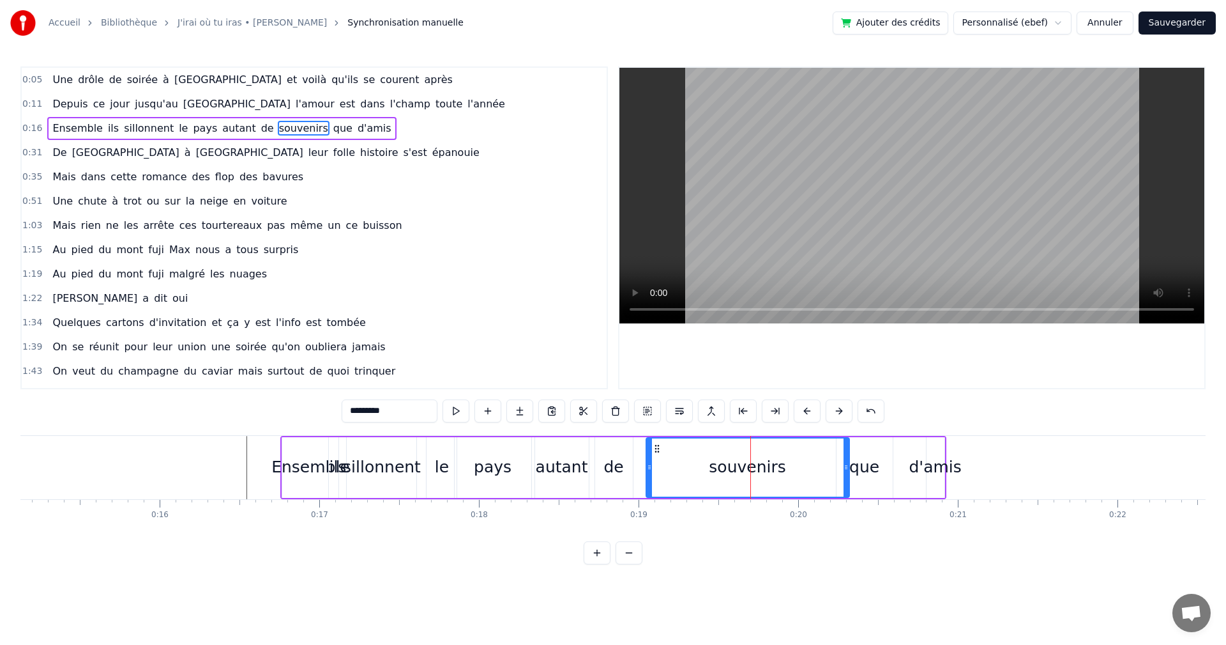
click at [654, 449] on icon at bounding box center [657, 448] width 10 height 10
drag, startPoint x: 840, startPoint y: 468, endPoint x: 751, endPoint y: 469, distance: 89.4
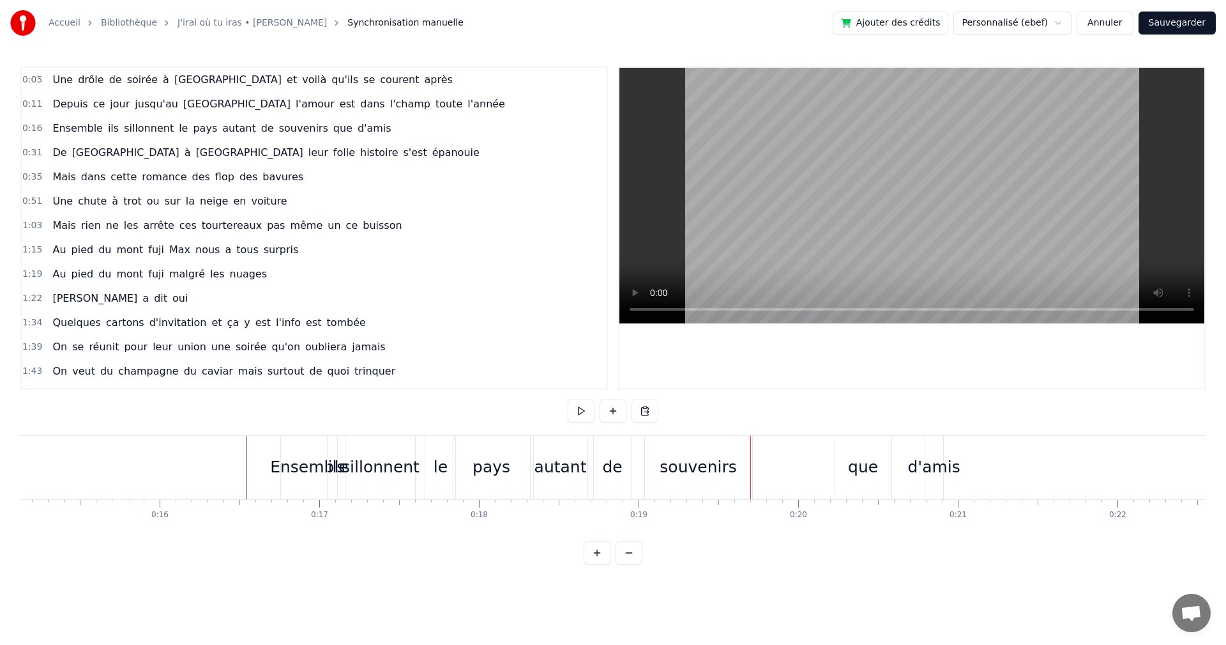
click at [867, 475] on div "que" at bounding box center [863, 467] width 30 height 24
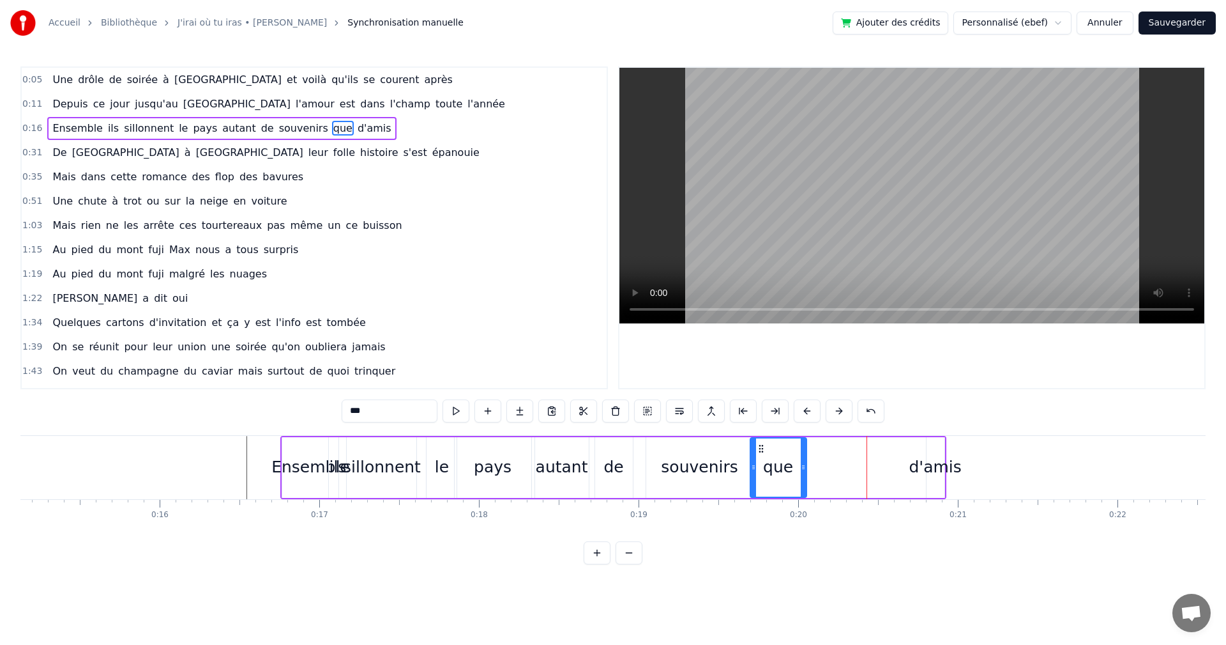
drag, startPoint x: 846, startPoint y: 449, endPoint x: 762, endPoint y: 450, distance: 83.7
click at [762, 450] on icon at bounding box center [761, 448] width 10 height 10
click at [911, 469] on div "Ensemble ils sillonnent le pays autant de souvenirs que [PERSON_NAME]" at bounding box center [613, 467] width 666 height 63
click at [924, 466] on div "d'amis" at bounding box center [935, 467] width 52 height 24
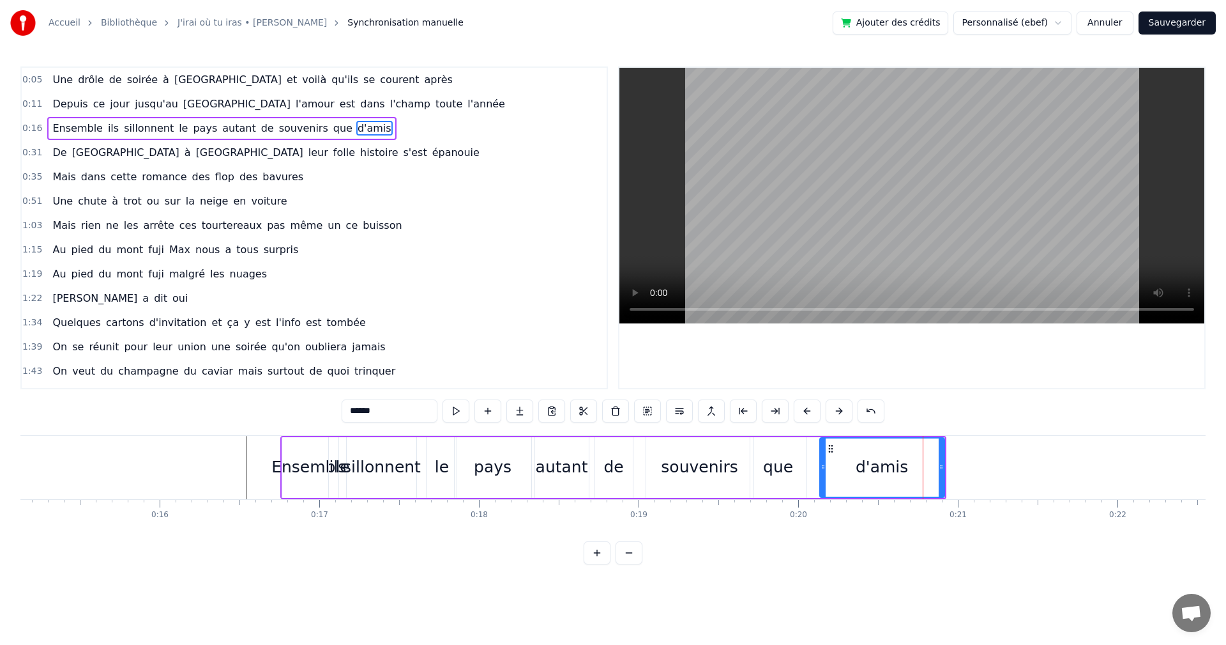
drag, startPoint x: 927, startPoint y: 462, endPoint x: 667, endPoint y: 466, distance: 260.0
click at [821, 464] on icon at bounding box center [823, 467] width 5 height 10
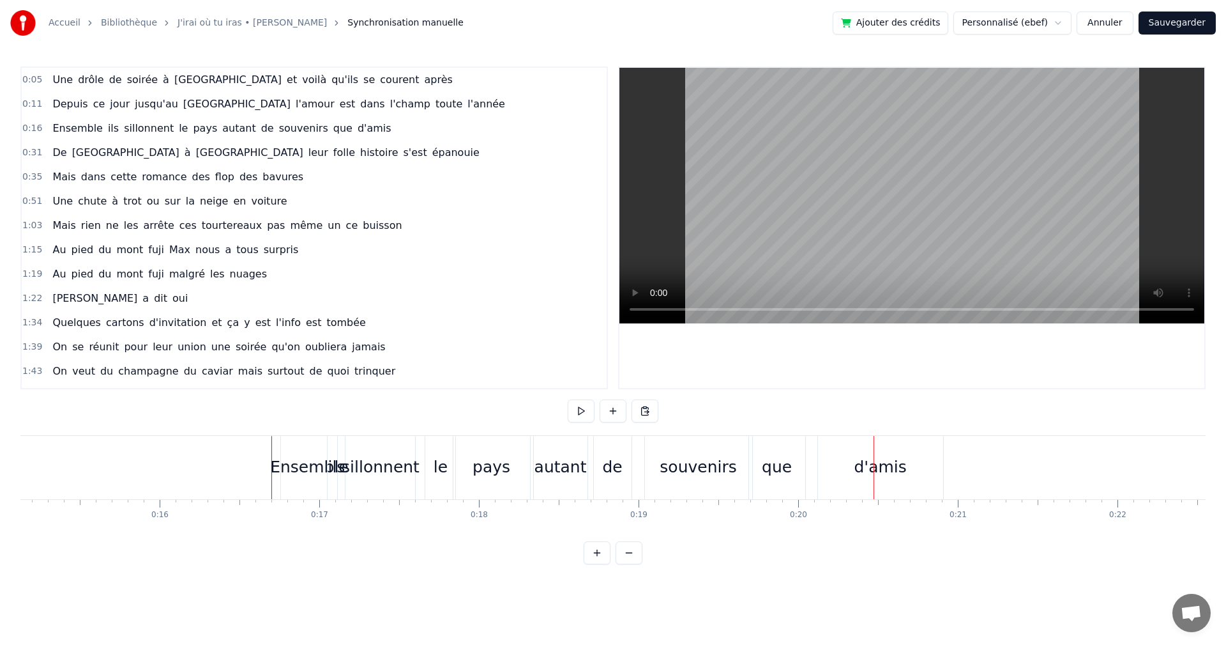
click at [828, 469] on div "d'amis" at bounding box center [880, 467] width 125 height 63
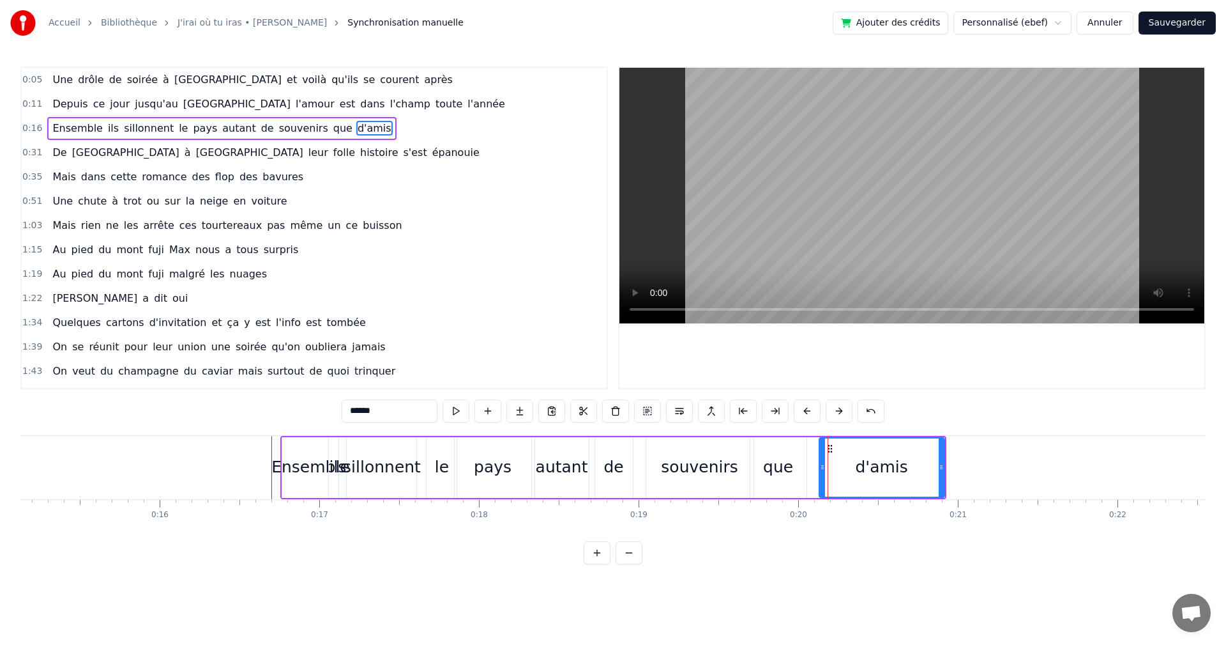
click at [782, 468] on div "que" at bounding box center [778, 467] width 30 height 24
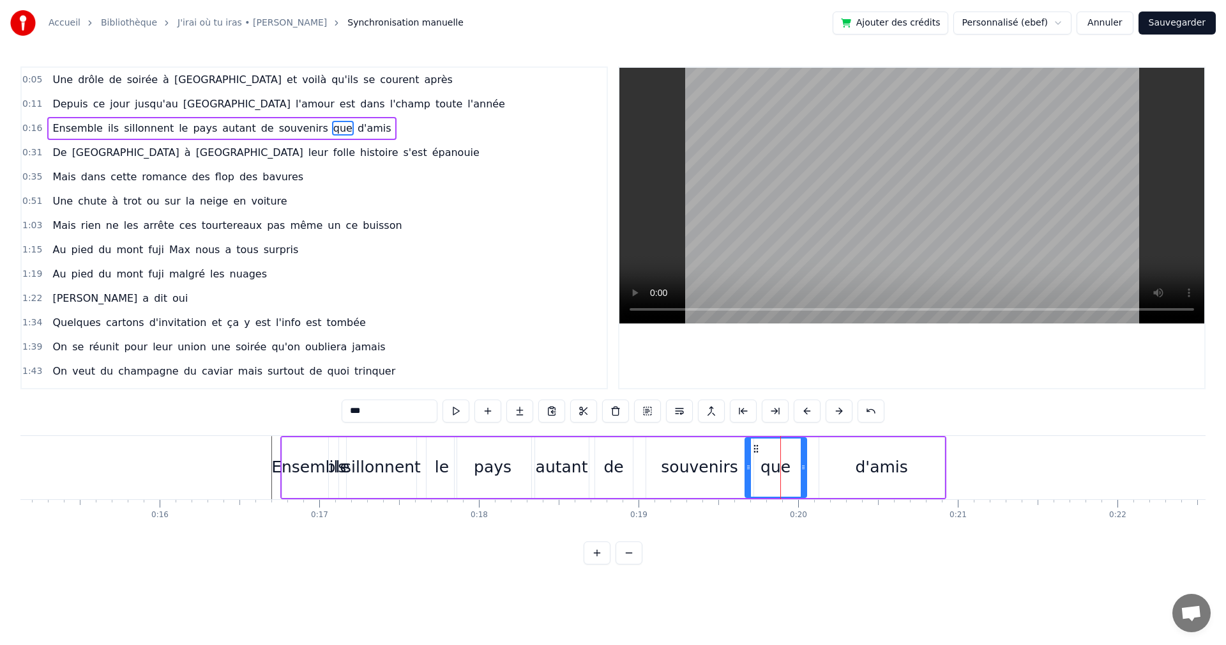
click at [748, 466] on icon at bounding box center [748, 467] width 5 height 10
drag, startPoint x: 803, startPoint y: 464, endPoint x: 790, endPoint y: 468, distance: 13.8
click at [780, 466] on icon at bounding box center [782, 467] width 5 height 10
click at [859, 466] on div "d'amis" at bounding box center [881, 467] width 52 height 24
type input "******"
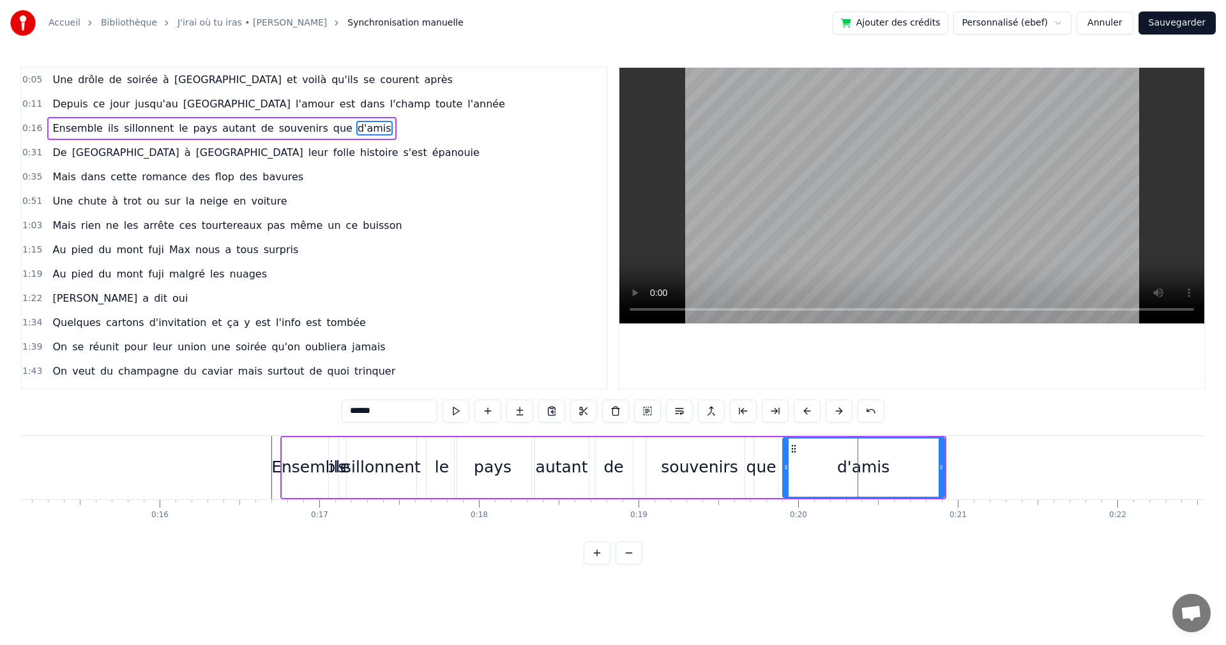
drag, startPoint x: 823, startPoint y: 467, endPoint x: 786, endPoint y: 469, distance: 37.8
click at [786, 469] on icon at bounding box center [786, 467] width 5 height 10
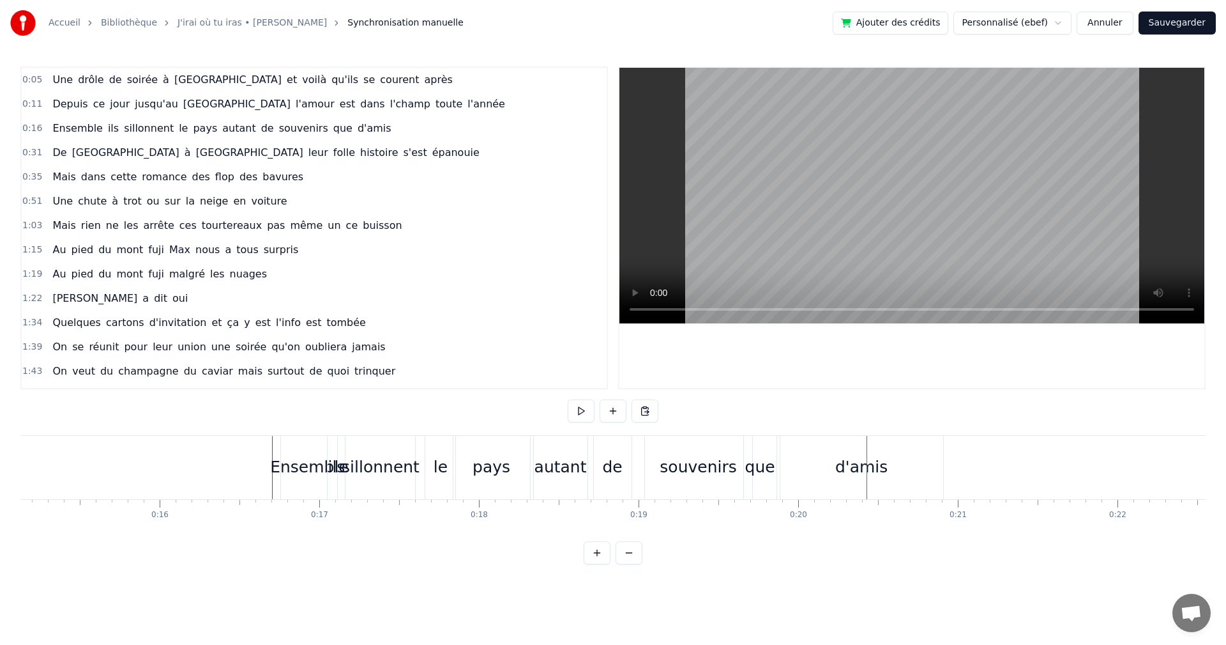
click at [722, 471] on div "souvenirs" at bounding box center [698, 467] width 77 height 24
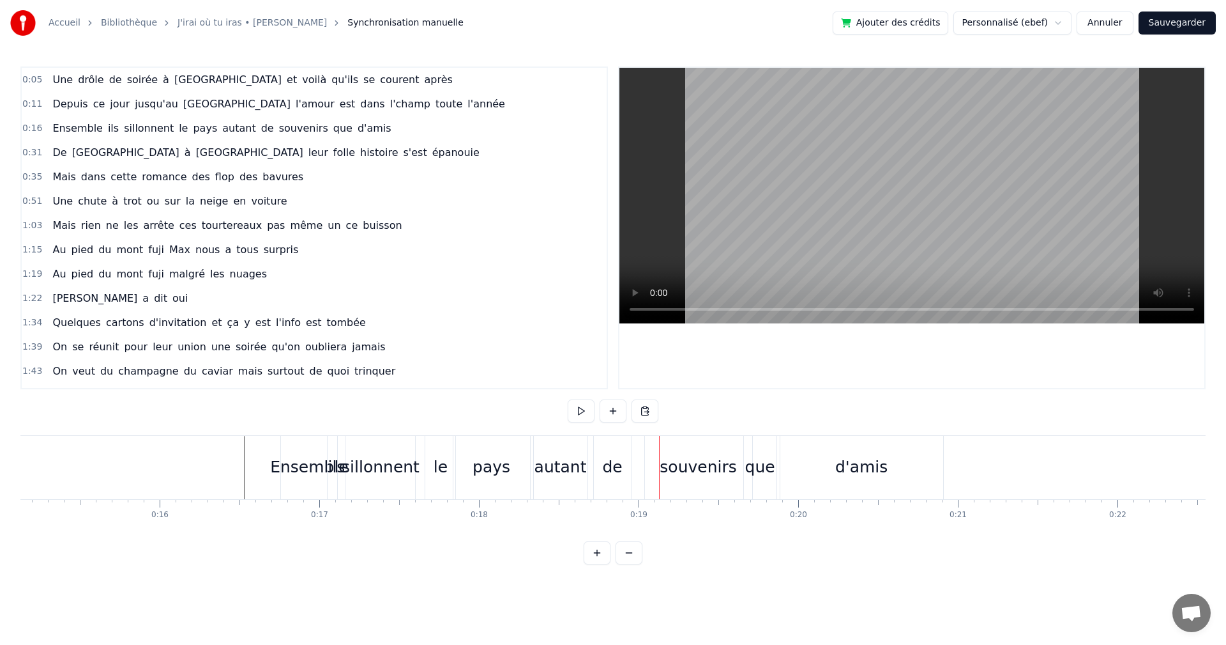
click at [614, 471] on div "de" at bounding box center [612, 467] width 20 height 24
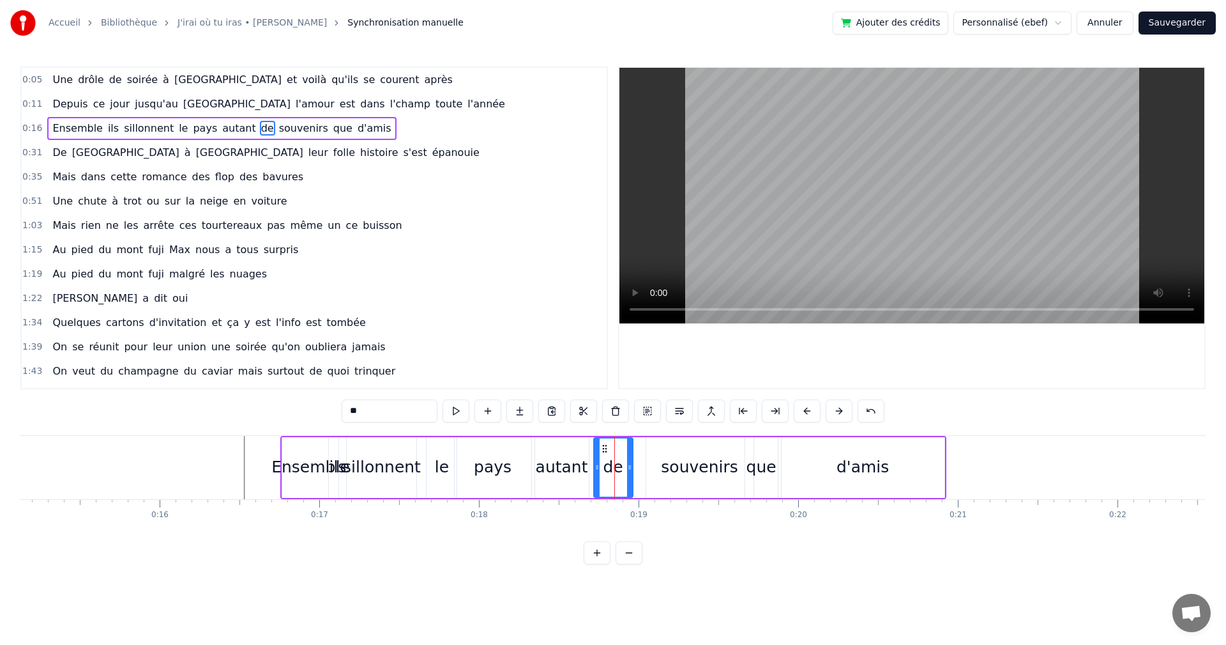
click at [595, 468] on icon at bounding box center [597, 467] width 5 height 10
drag, startPoint x: 630, startPoint y: 466, endPoint x: 618, endPoint y: 466, distance: 12.1
click at [618, 466] on circle at bounding box center [618, 465] width 1 height 1
click at [665, 470] on div "souvenirs" at bounding box center [699, 467] width 107 height 61
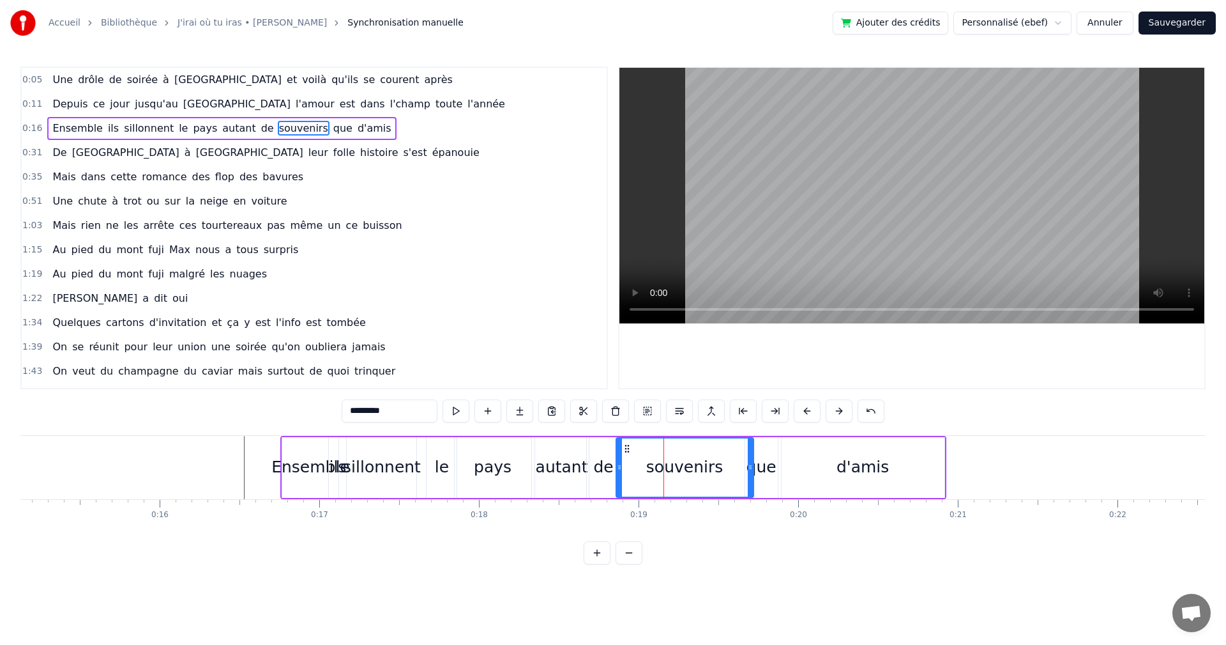
drag, startPoint x: 645, startPoint y: 467, endPoint x: 616, endPoint y: 468, distance: 28.8
click at [617, 468] on icon at bounding box center [619, 467] width 5 height 10
drag, startPoint x: 751, startPoint y: 466, endPoint x: 707, endPoint y: 469, distance: 43.6
click at [707, 469] on icon at bounding box center [707, 467] width 5 height 10
click at [754, 473] on div "que" at bounding box center [762, 467] width 30 height 24
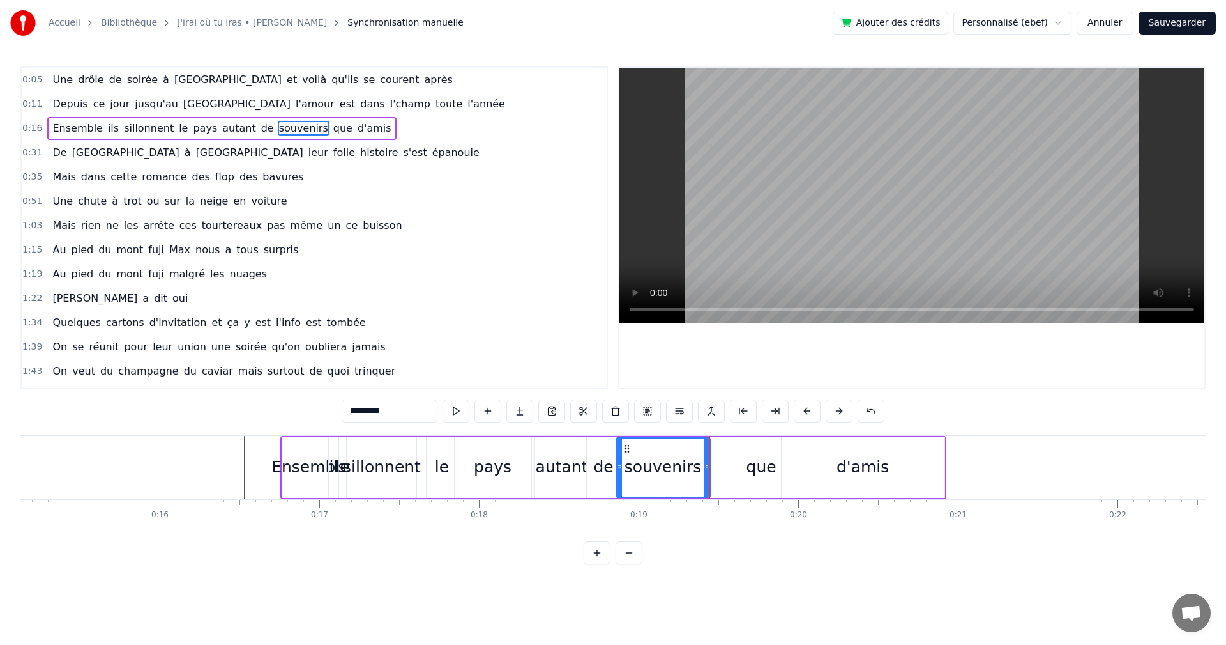
type input "***"
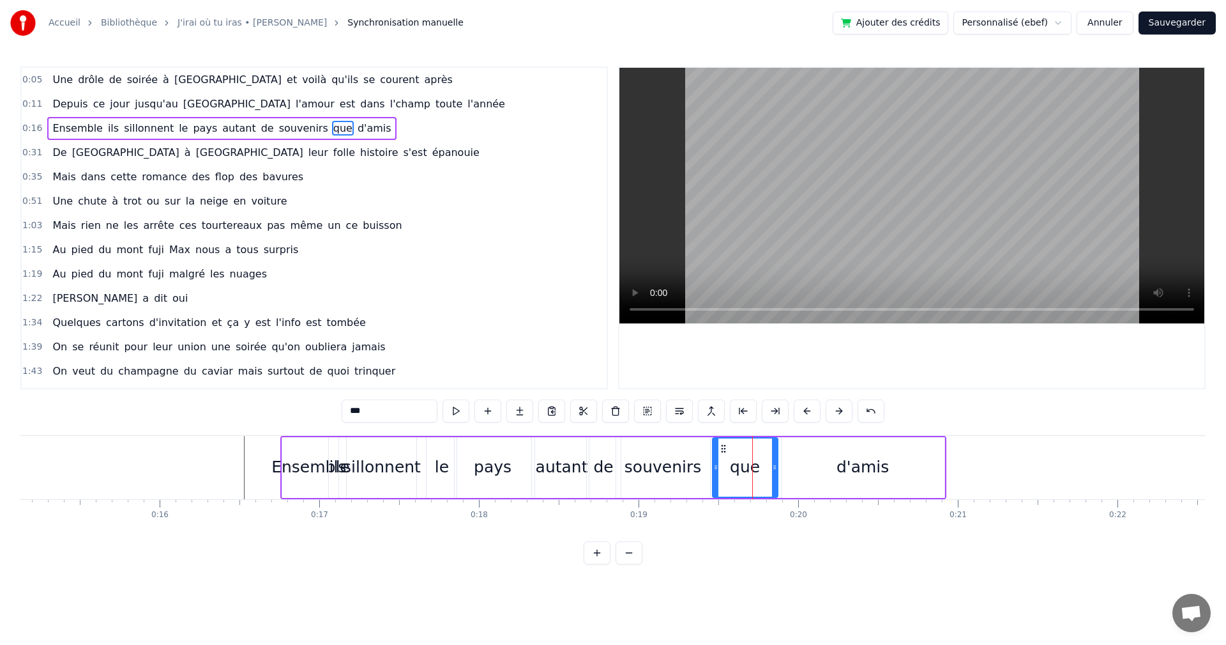
drag, startPoint x: 748, startPoint y: 468, endPoint x: 715, endPoint y: 467, distance: 32.6
click at [715, 467] on icon at bounding box center [715, 467] width 5 height 10
drag, startPoint x: 773, startPoint y: 468, endPoint x: 730, endPoint y: 476, distance: 43.5
click at [776, 469] on icon at bounding box center [777, 467] width 5 height 10
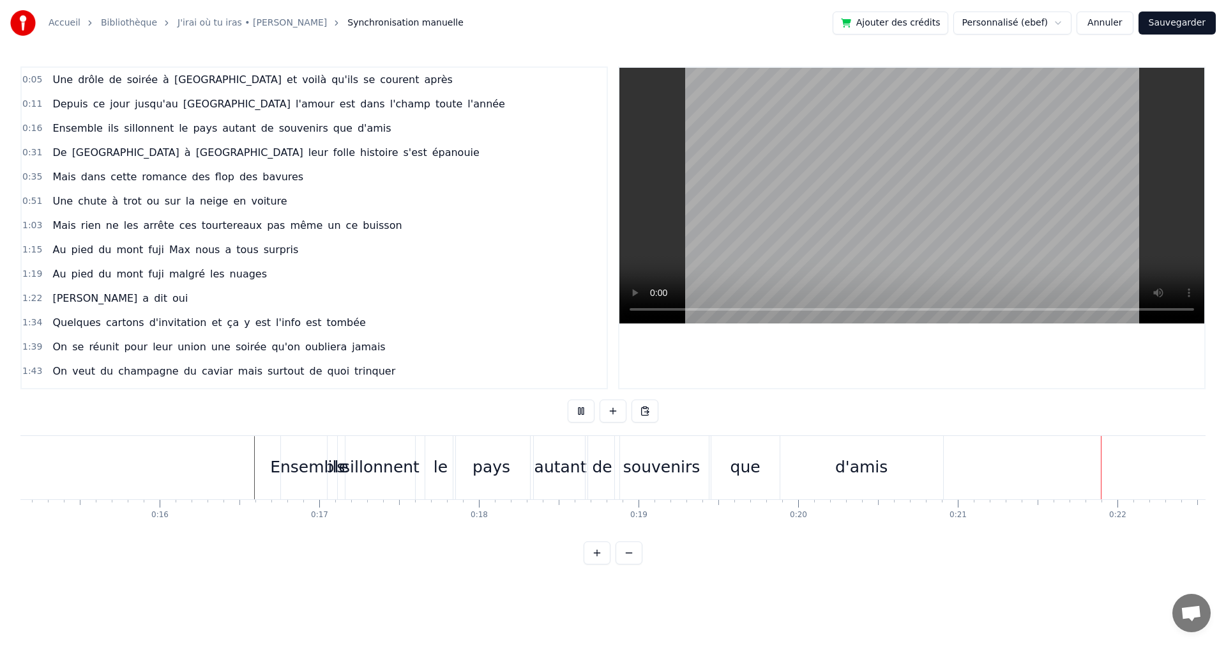
click at [876, 484] on div "d'amis" at bounding box center [862, 467] width 163 height 63
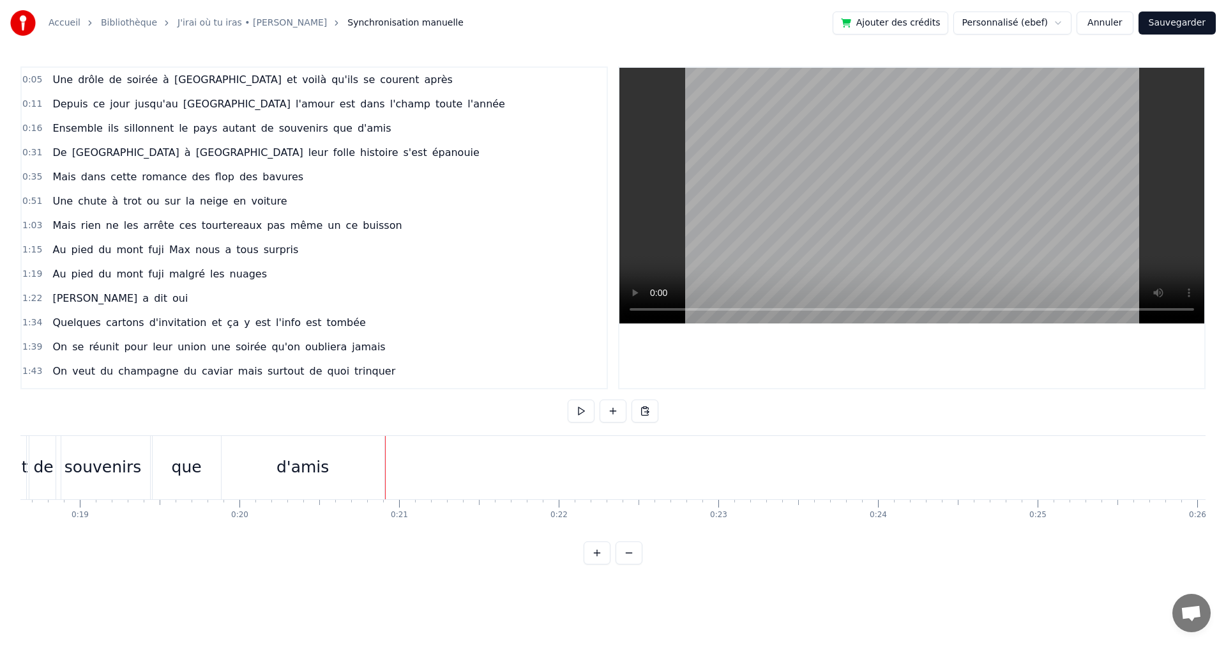
scroll to position [0, 2991]
click at [36, 154] on span "0:31" at bounding box center [32, 152] width 20 height 13
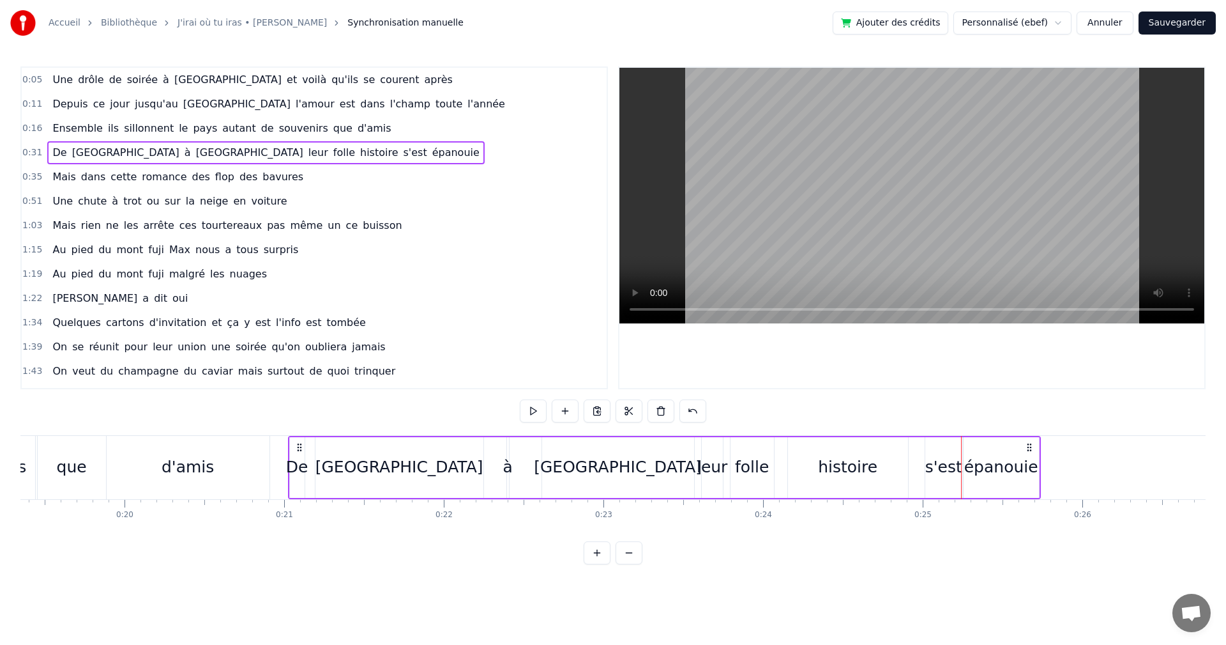
scroll to position [0, 3088]
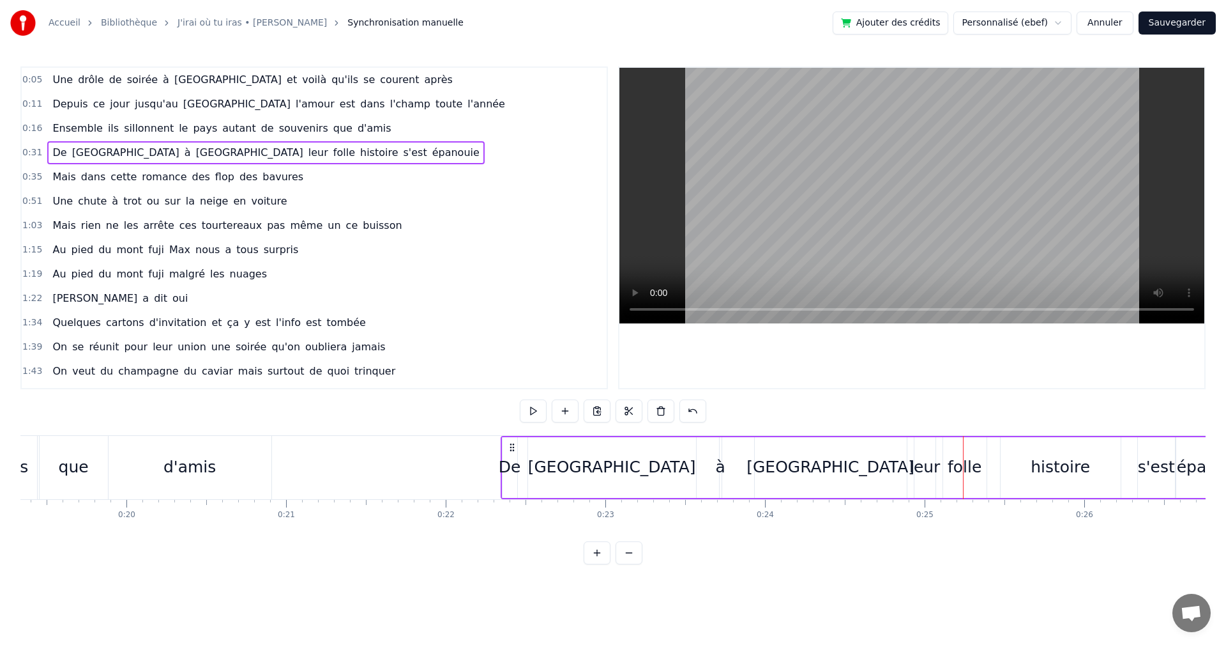
drag, startPoint x: 80, startPoint y: 446, endPoint x: 514, endPoint y: 459, distance: 433.3
click at [514, 459] on div "De Montpellier à [GEOGRAPHIC_DATA] leur folle histoire s'est épanouie" at bounding box center [877, 467] width 753 height 63
click at [508, 448] on icon at bounding box center [510, 447] width 10 height 10
click at [506, 476] on div "De" at bounding box center [507, 467] width 22 height 24
drag, startPoint x: 510, startPoint y: 469, endPoint x: 519, endPoint y: 468, distance: 8.4
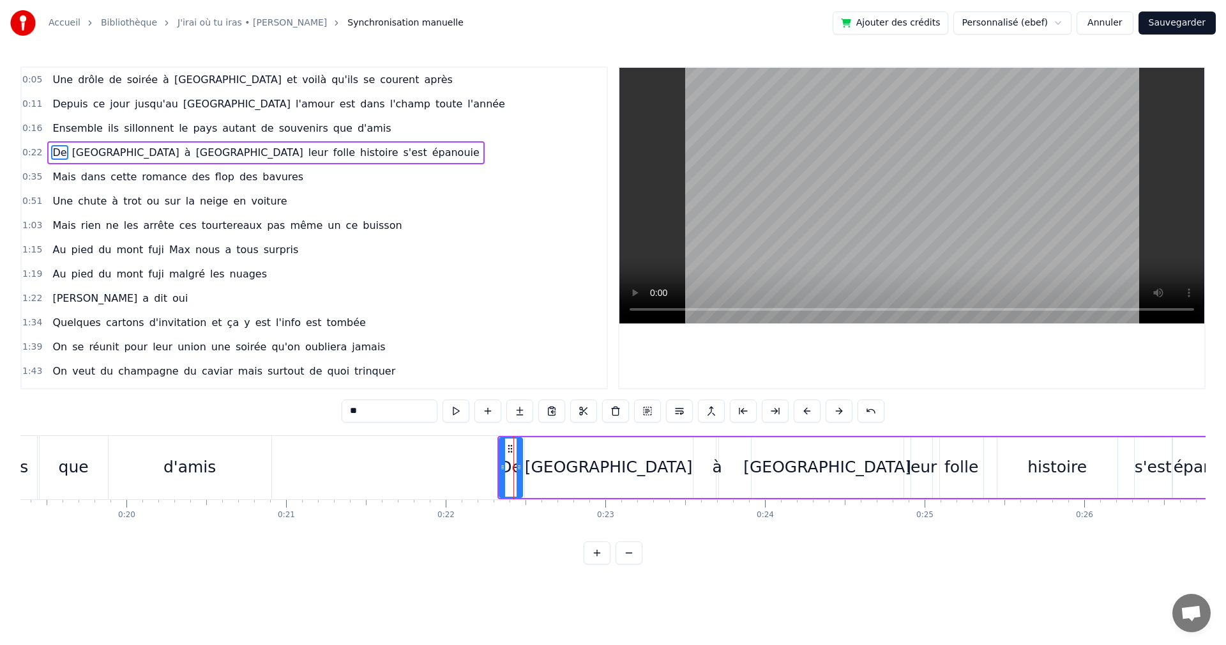
click at [519, 468] on icon at bounding box center [519, 467] width 5 height 10
click at [556, 466] on div "[GEOGRAPHIC_DATA]" at bounding box center [609, 467] width 168 height 61
type input "**********"
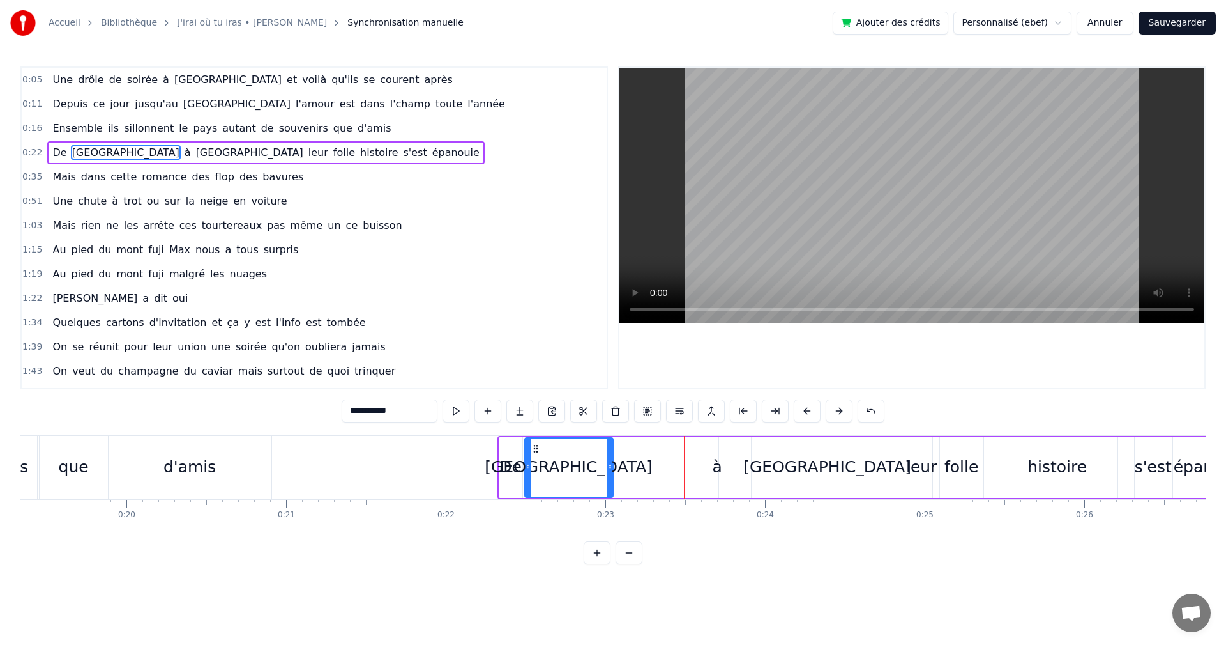
drag, startPoint x: 690, startPoint y: 467, endPoint x: 607, endPoint y: 469, distance: 83.1
click at [607, 469] on icon at bounding box center [609, 467] width 5 height 10
click at [498, 471] on div "De Montpellier à [GEOGRAPHIC_DATA] leur folle histoire s'est épanouie" at bounding box center [874, 467] width 753 height 63
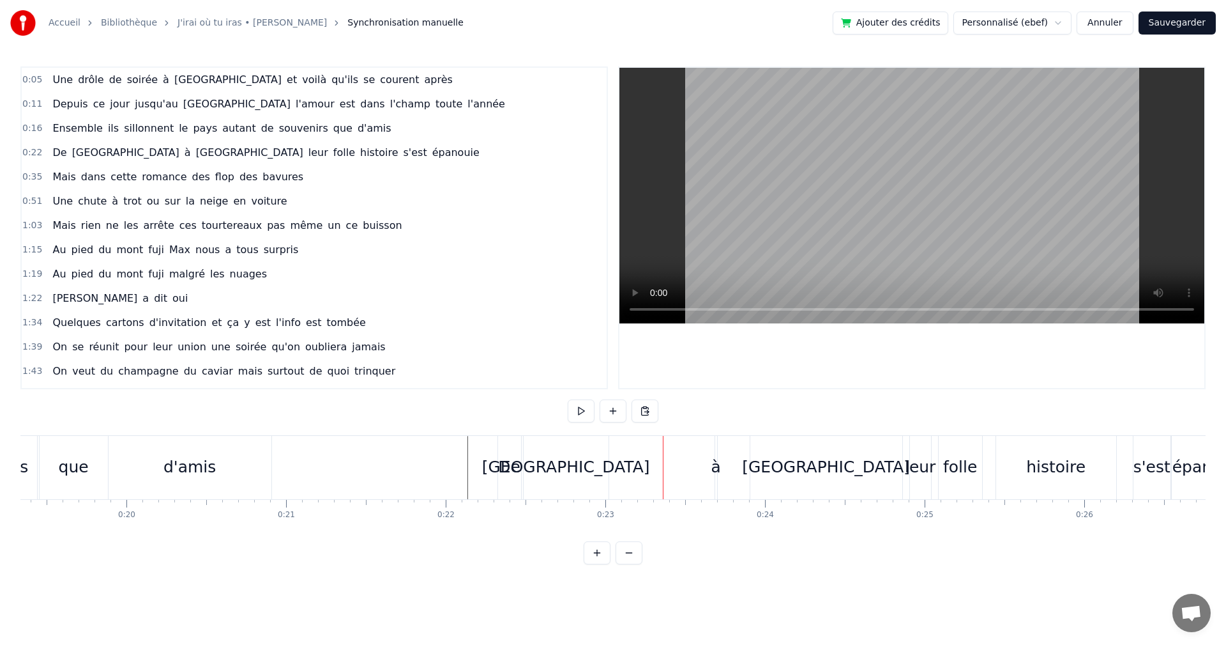
click at [715, 464] on div "à" at bounding box center [716, 467] width 10 height 24
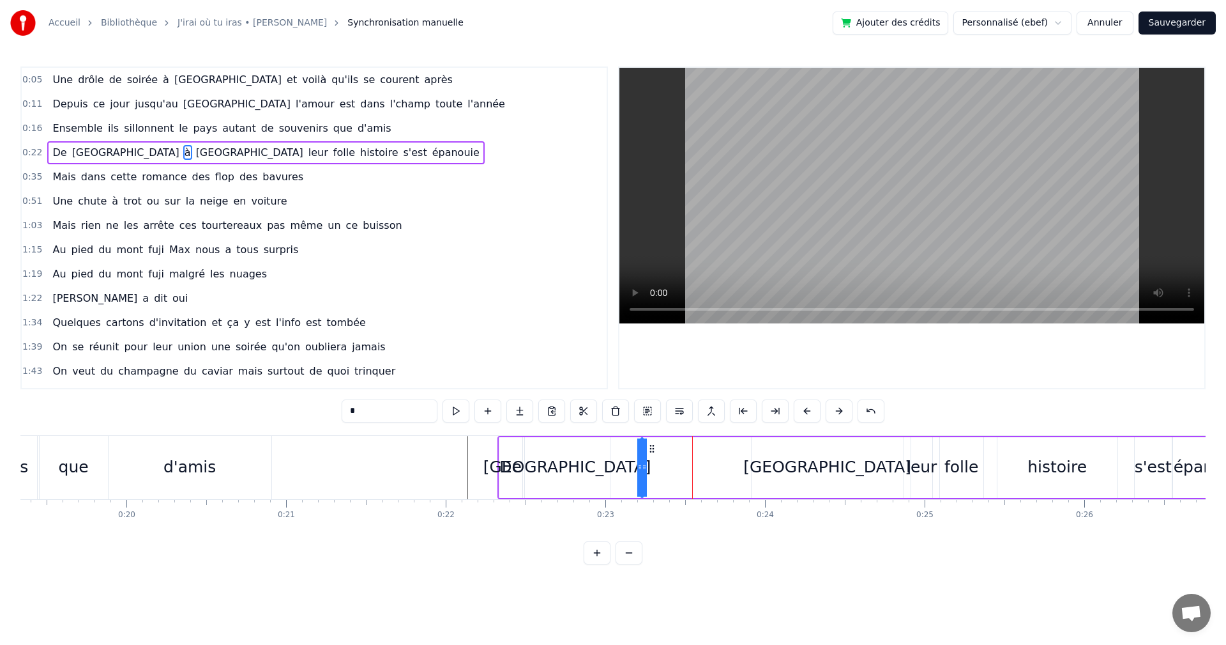
drag, startPoint x: 726, startPoint y: 450, endPoint x: 653, endPoint y: 452, distance: 73.5
click at [652, 452] on icon at bounding box center [652, 448] width 10 height 10
click at [653, 468] on div "De Montpellier à [GEOGRAPHIC_DATA] leur folle histoire s'est épanouie" at bounding box center [874, 467] width 753 height 63
click at [648, 467] on div "à" at bounding box center [646, 467] width 10 height 24
drag, startPoint x: 645, startPoint y: 468, endPoint x: 660, endPoint y: 468, distance: 15.3
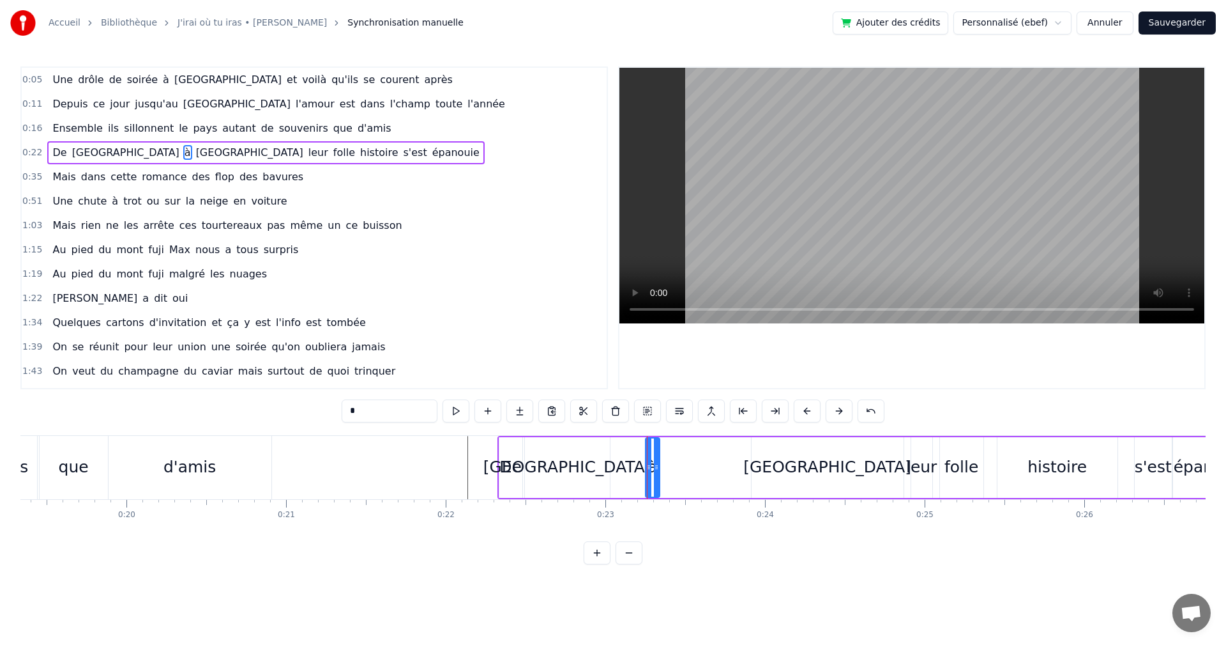
click at [660, 468] on div "à" at bounding box center [652, 467] width 15 height 61
click at [651, 466] on icon at bounding box center [648, 467] width 5 height 10
click at [645, 460] on div at bounding box center [647, 467] width 5 height 58
click at [645, 448] on circle at bounding box center [645, 448] width 1 height 1
click at [597, 466] on div "[GEOGRAPHIC_DATA]" at bounding box center [568, 467] width 168 height 24
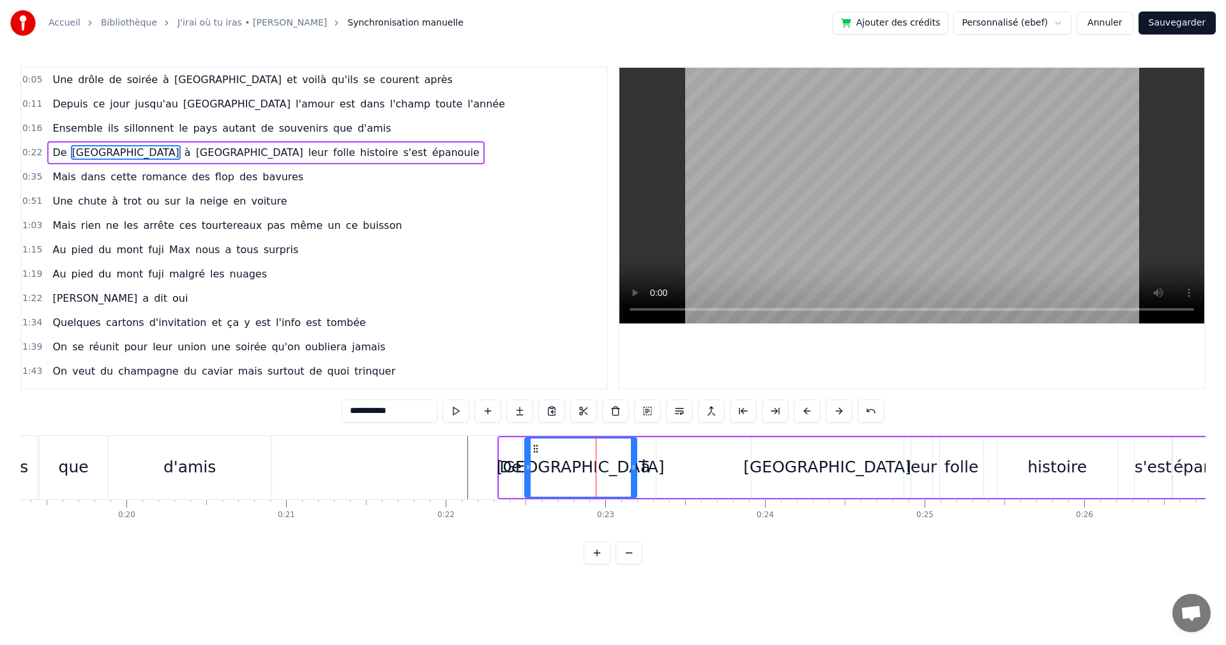
drag, startPoint x: 607, startPoint y: 466, endPoint x: 632, endPoint y: 466, distance: 24.9
click at [632, 466] on icon at bounding box center [633, 467] width 5 height 10
click at [823, 463] on div "[GEOGRAPHIC_DATA]" at bounding box center [828, 467] width 168 height 24
type input "*****"
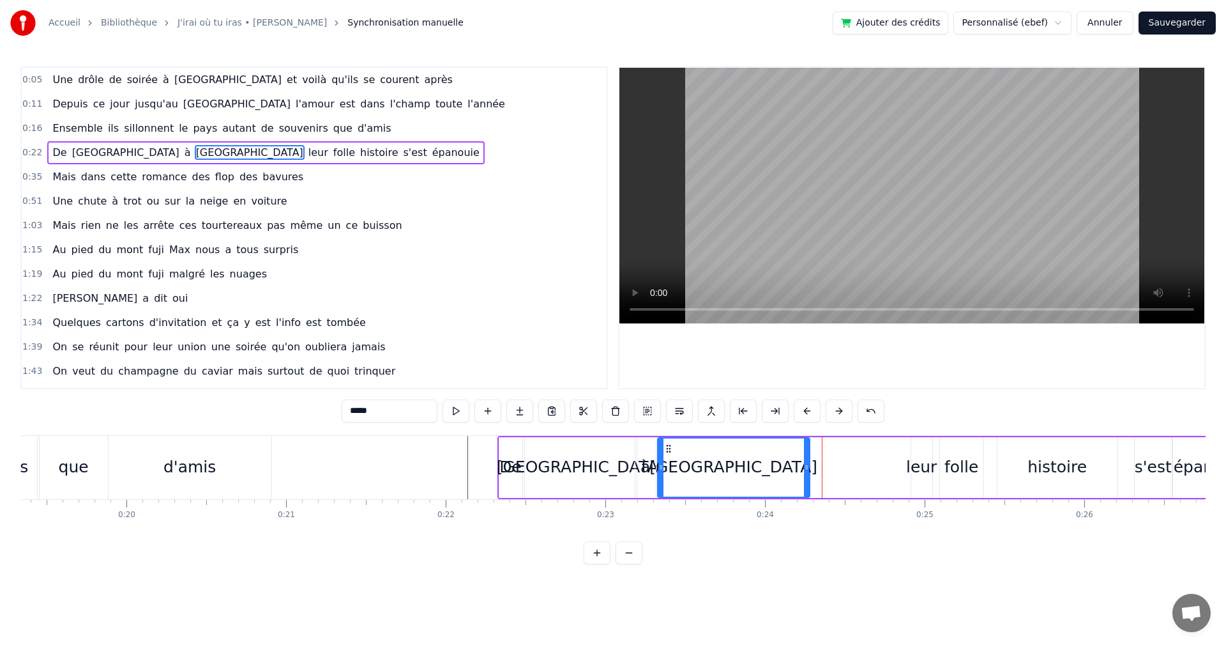
drag, startPoint x: 729, startPoint y: 450, endPoint x: 668, endPoint y: 454, distance: 60.8
click at [668, 454] on div "[GEOGRAPHIC_DATA]" at bounding box center [734, 467] width 151 height 58
drag, startPoint x: 807, startPoint y: 465, endPoint x: 721, endPoint y: 471, distance: 85.8
click at [739, 466] on icon at bounding box center [739, 467] width 5 height 10
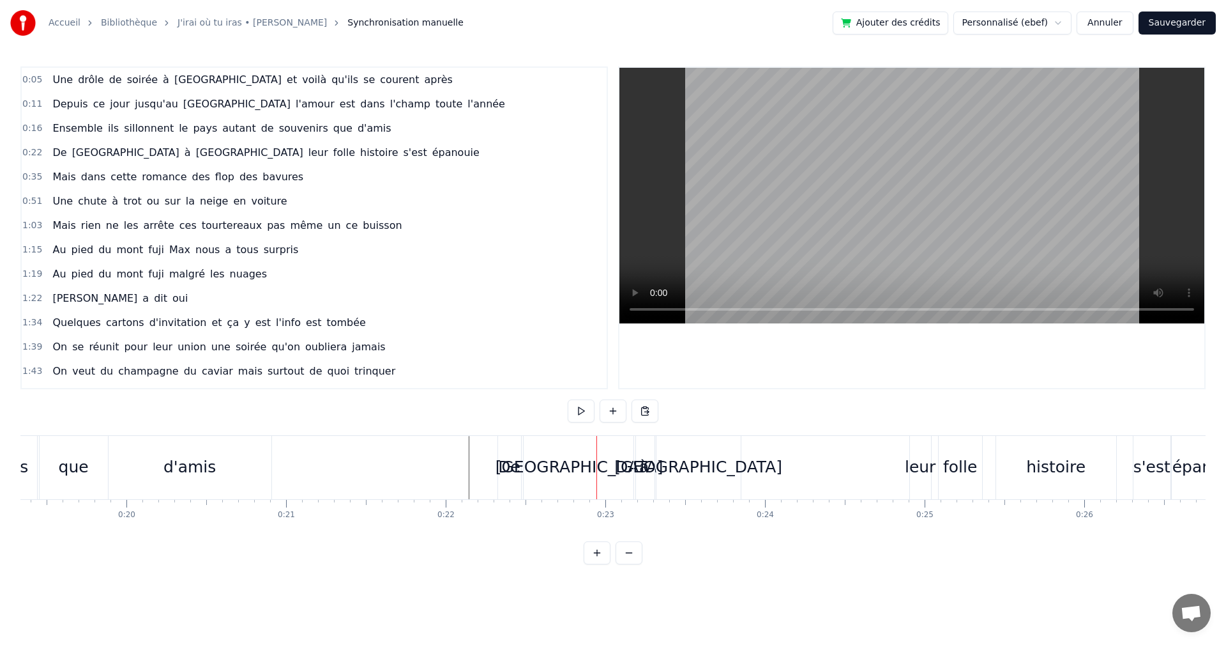
click at [926, 479] on div "leur" at bounding box center [920, 467] width 21 height 63
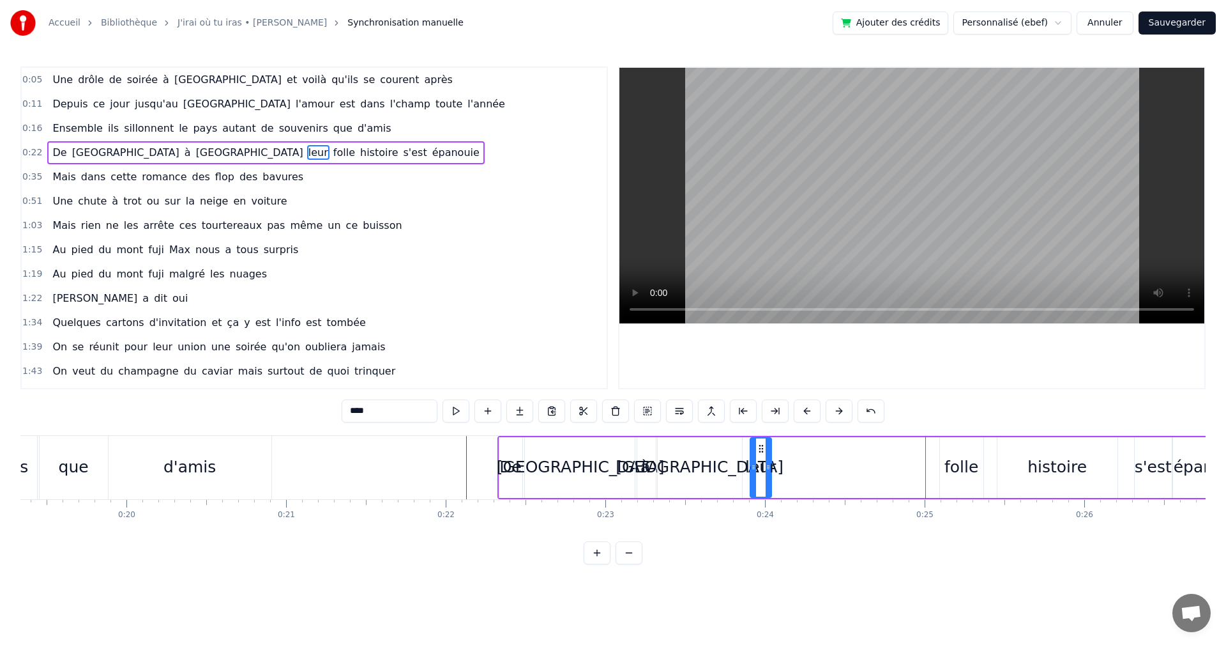
drag, startPoint x: 920, startPoint y: 446, endPoint x: 759, endPoint y: 454, distance: 161.1
click at [759, 454] on div "leur" at bounding box center [761, 467] width 20 height 58
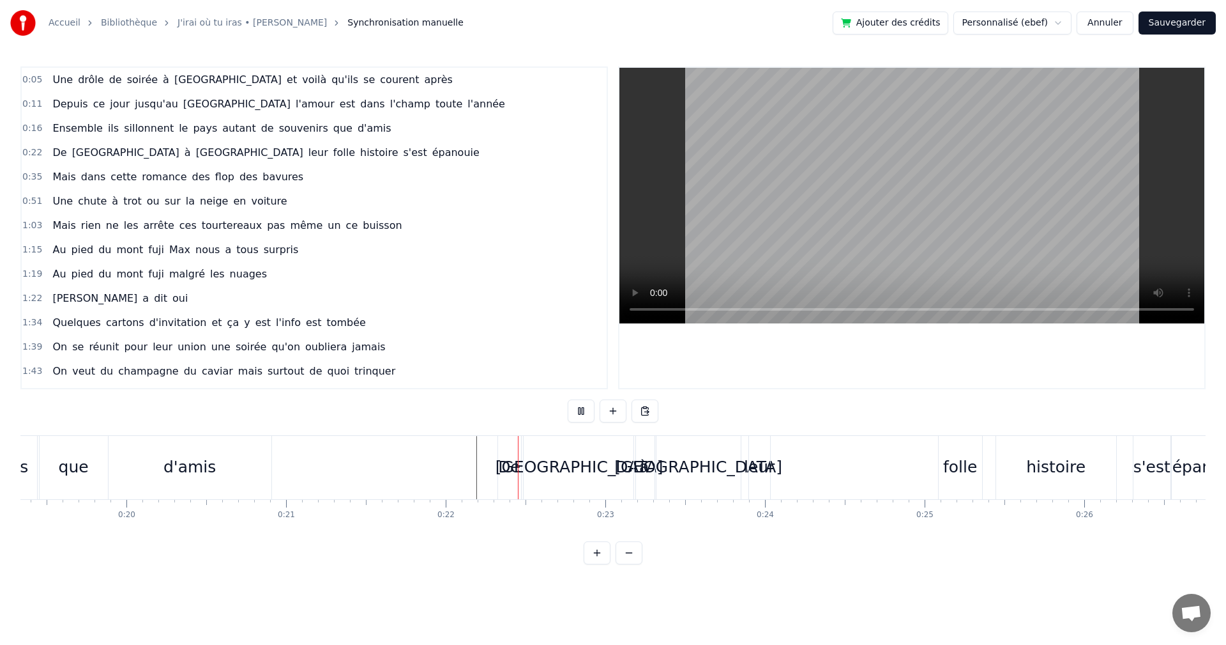
click at [966, 467] on div "folle" at bounding box center [960, 467] width 34 height 24
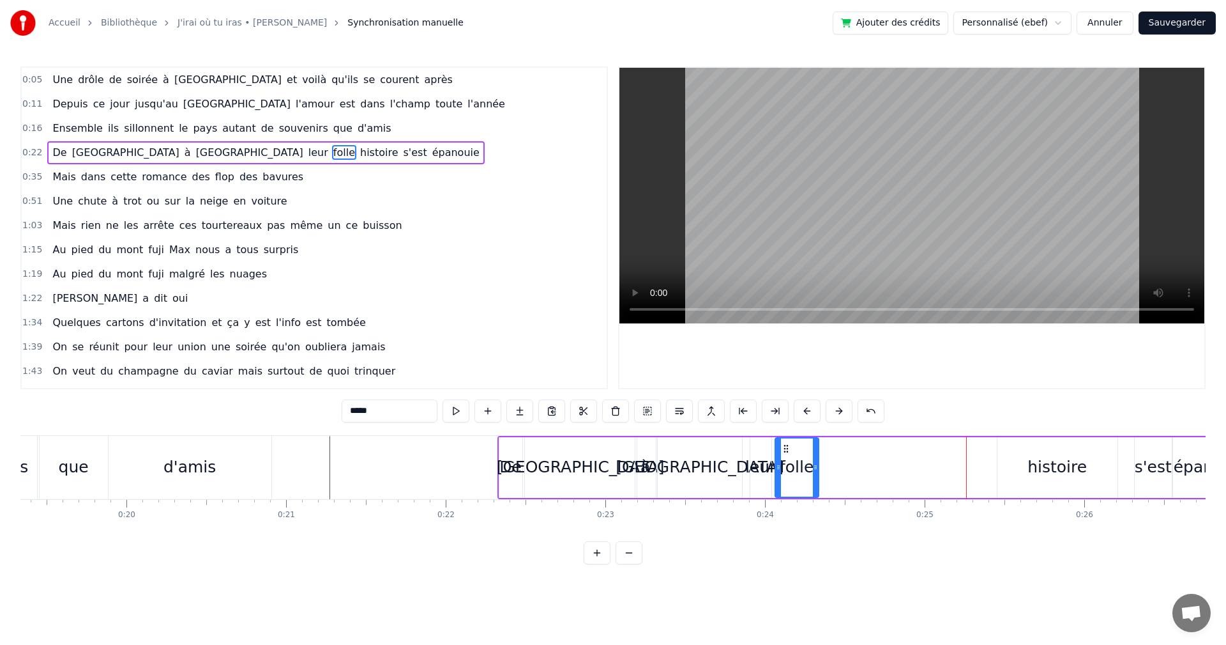
drag, startPoint x: 949, startPoint y: 449, endPoint x: 784, endPoint y: 459, distance: 165.1
click at [784, 459] on div "folle" at bounding box center [797, 467] width 42 height 58
drag, startPoint x: 814, startPoint y: 467, endPoint x: 796, endPoint y: 468, distance: 18.6
click at [796, 468] on icon at bounding box center [797, 467] width 5 height 10
click at [1017, 465] on div "histoire" at bounding box center [1058, 467] width 120 height 61
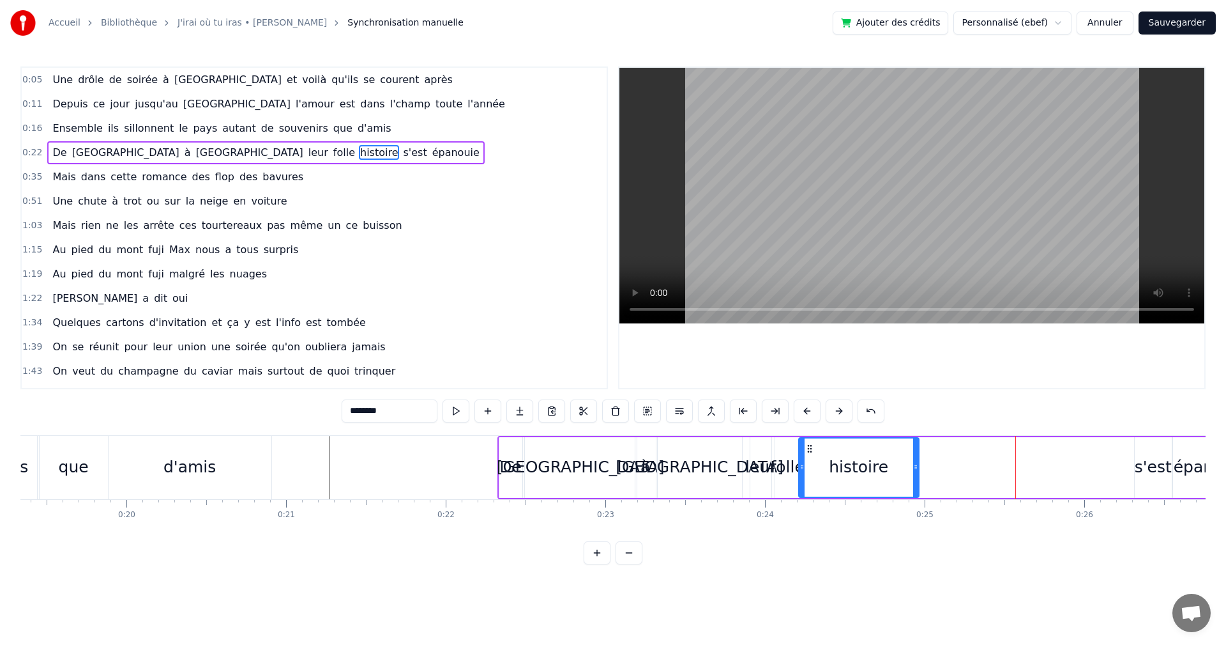
drag, startPoint x: 1005, startPoint y: 448, endPoint x: 807, endPoint y: 457, distance: 198.8
click at [807, 457] on div "histoire" at bounding box center [859, 467] width 119 height 58
click at [1148, 464] on div "s'est" at bounding box center [1153, 467] width 37 height 24
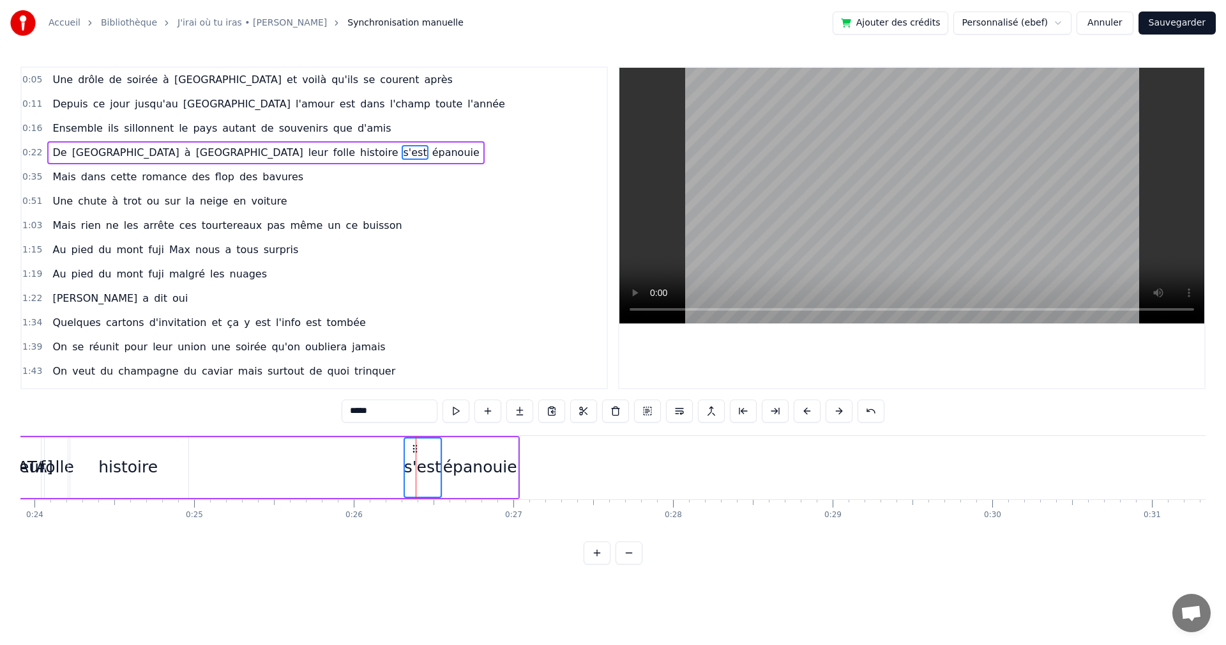
scroll to position [0, 3638]
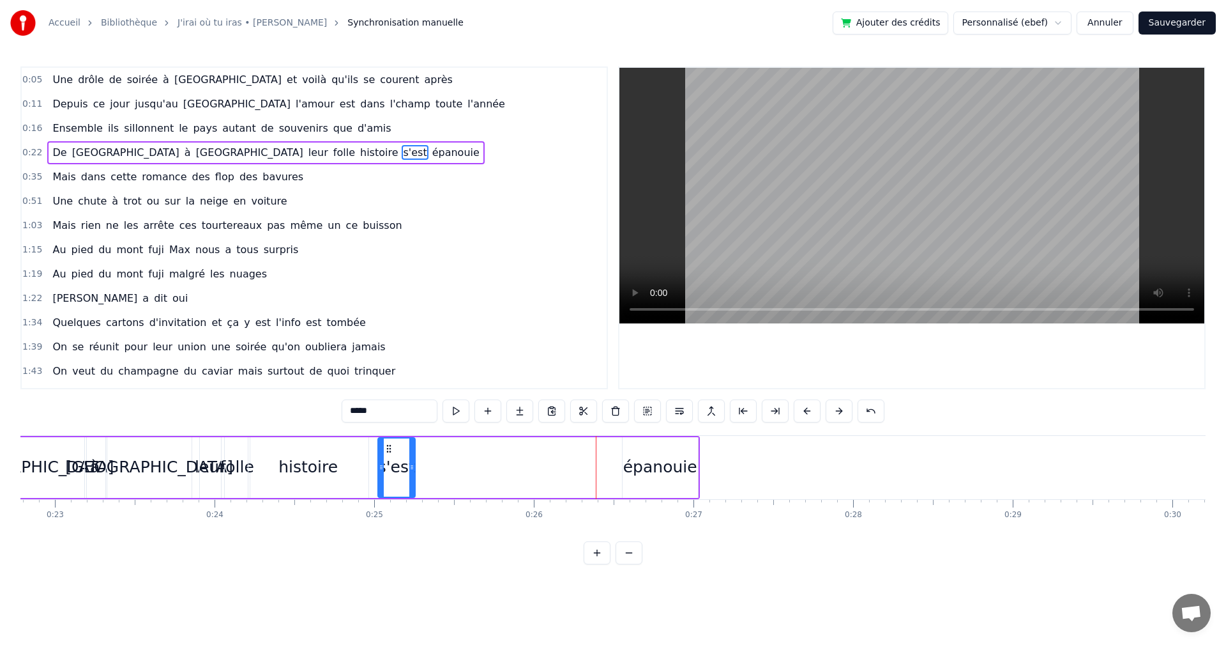
drag, startPoint x: 594, startPoint y: 447, endPoint x: 377, endPoint y: 452, distance: 217.2
click at [384, 452] on icon at bounding box center [389, 448] width 10 height 10
click at [638, 461] on div "épanouie" at bounding box center [660, 467] width 74 height 24
type input "********"
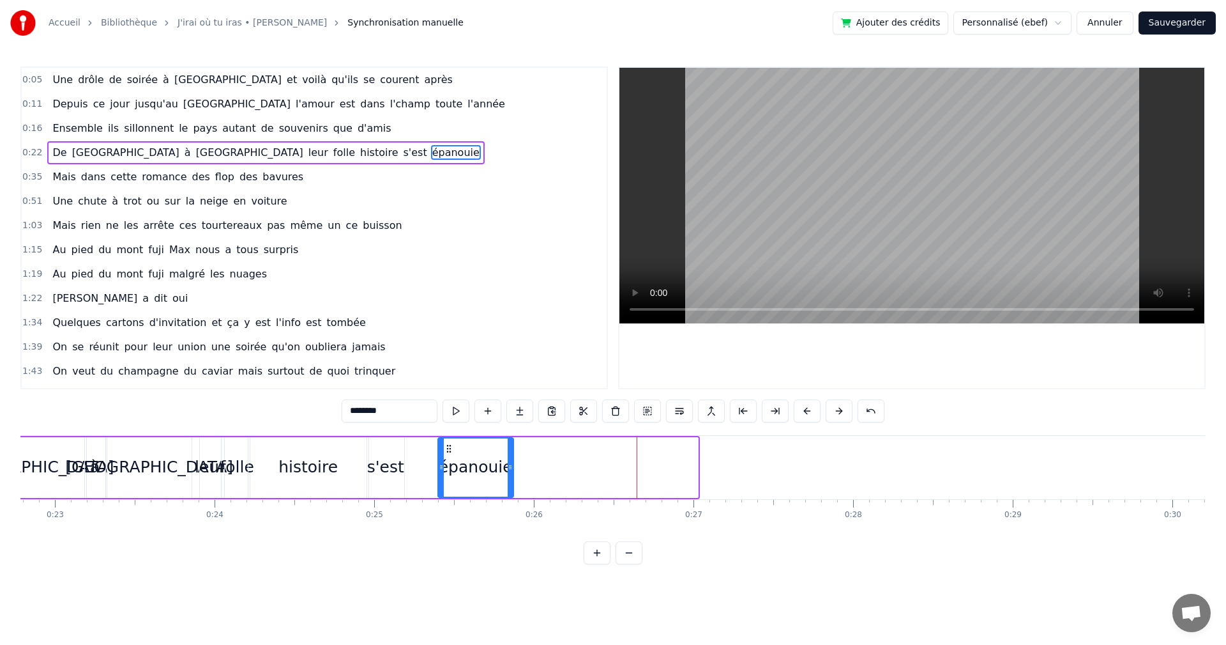
drag, startPoint x: 632, startPoint y: 448, endPoint x: 447, endPoint y: 453, distance: 185.3
click at [447, 453] on icon at bounding box center [449, 448] width 10 height 10
drag, startPoint x: 538, startPoint y: 466, endPoint x: 545, endPoint y: 466, distance: 7.0
click at [545, 466] on icon at bounding box center [544, 467] width 5 height 10
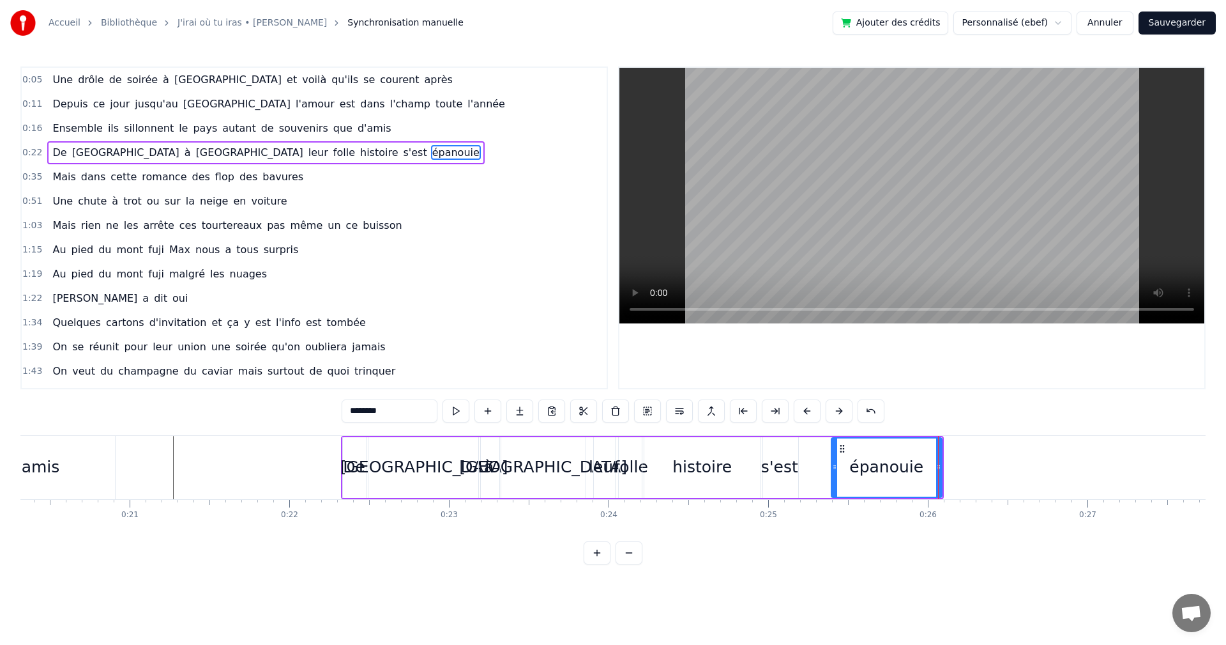
scroll to position [0, 3191]
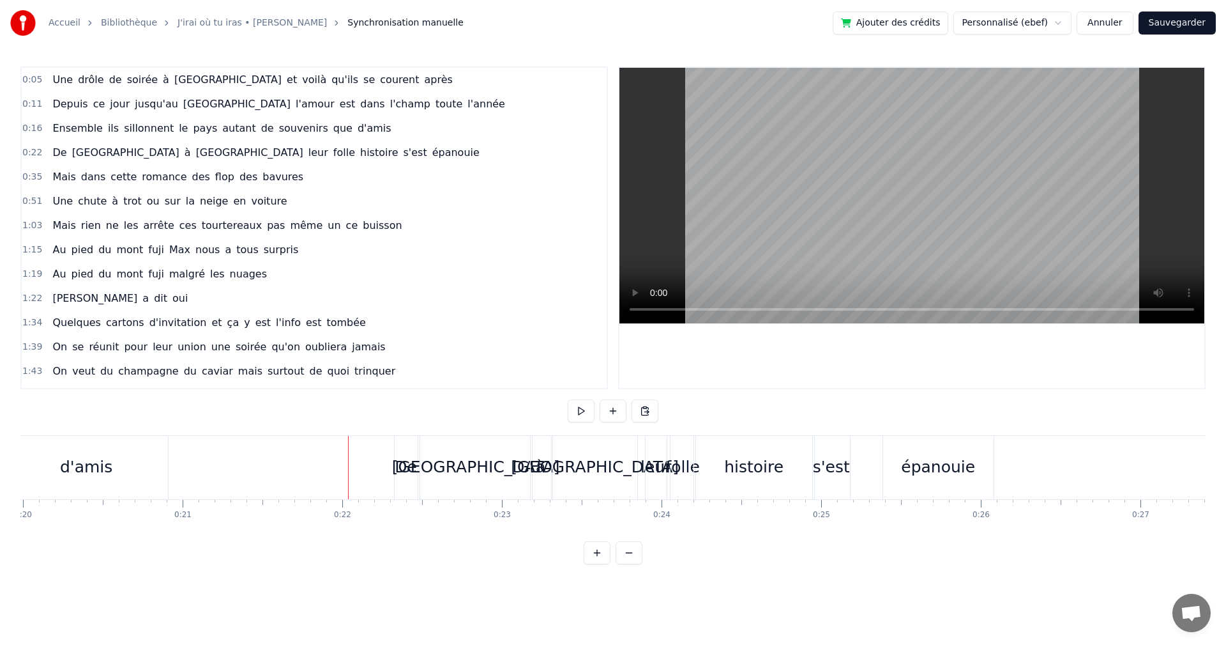
click at [799, 466] on div "histoire" at bounding box center [754, 467] width 120 height 63
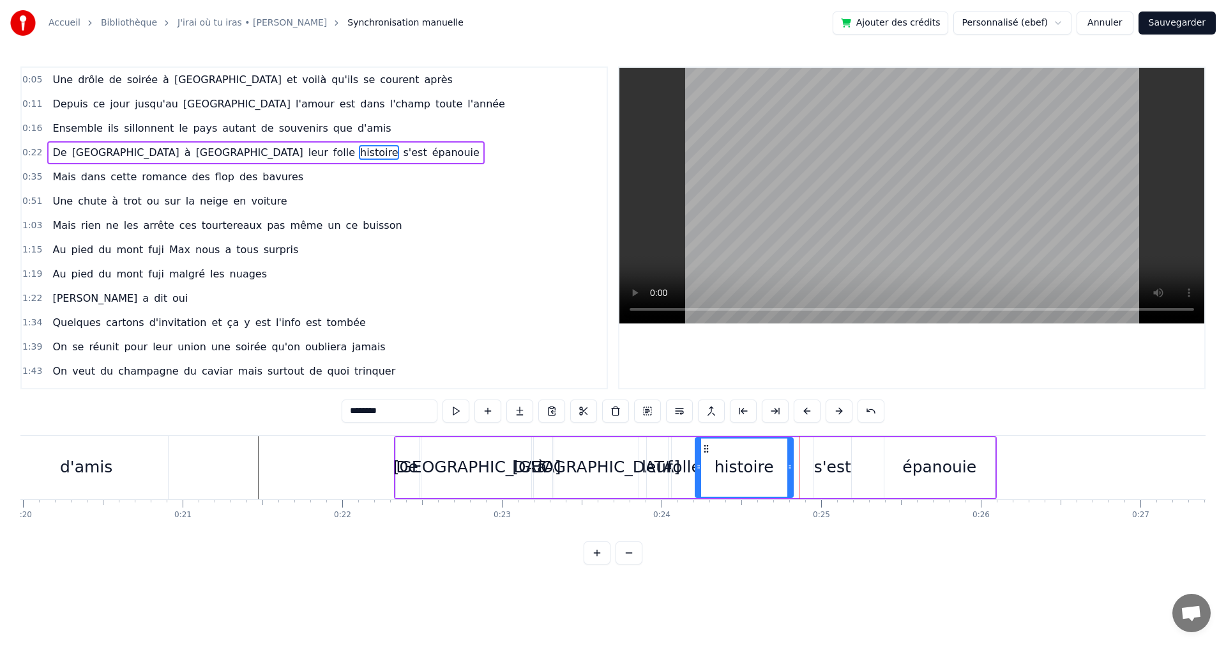
drag, startPoint x: 813, startPoint y: 467, endPoint x: 788, endPoint y: 467, distance: 25.6
click at [790, 467] on circle at bounding box center [790, 467] width 1 height 1
click at [830, 464] on div "s'est" at bounding box center [832, 467] width 37 height 24
drag, startPoint x: 826, startPoint y: 449, endPoint x: 799, endPoint y: 452, distance: 27.0
click at [799, 452] on icon at bounding box center [798, 448] width 10 height 10
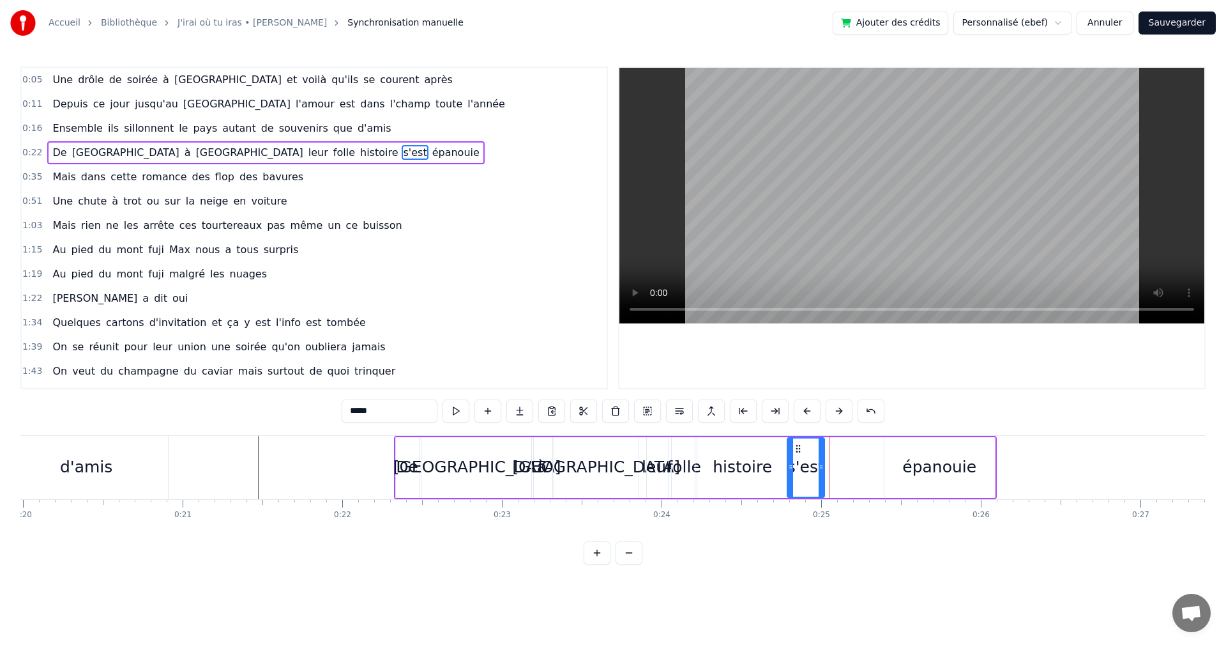
click at [890, 467] on div "épanouie" at bounding box center [940, 467] width 111 height 61
type input "********"
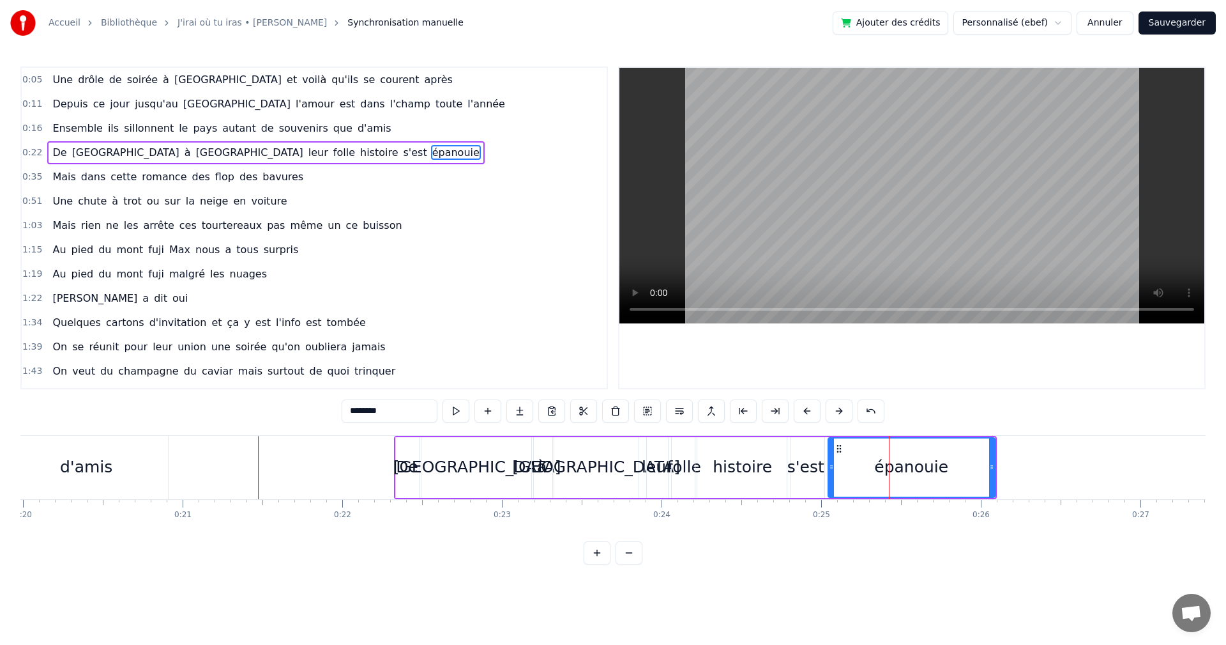
drag, startPoint x: 887, startPoint y: 467, endPoint x: 731, endPoint y: 478, distance: 156.3
click at [831, 469] on icon at bounding box center [831, 467] width 5 height 10
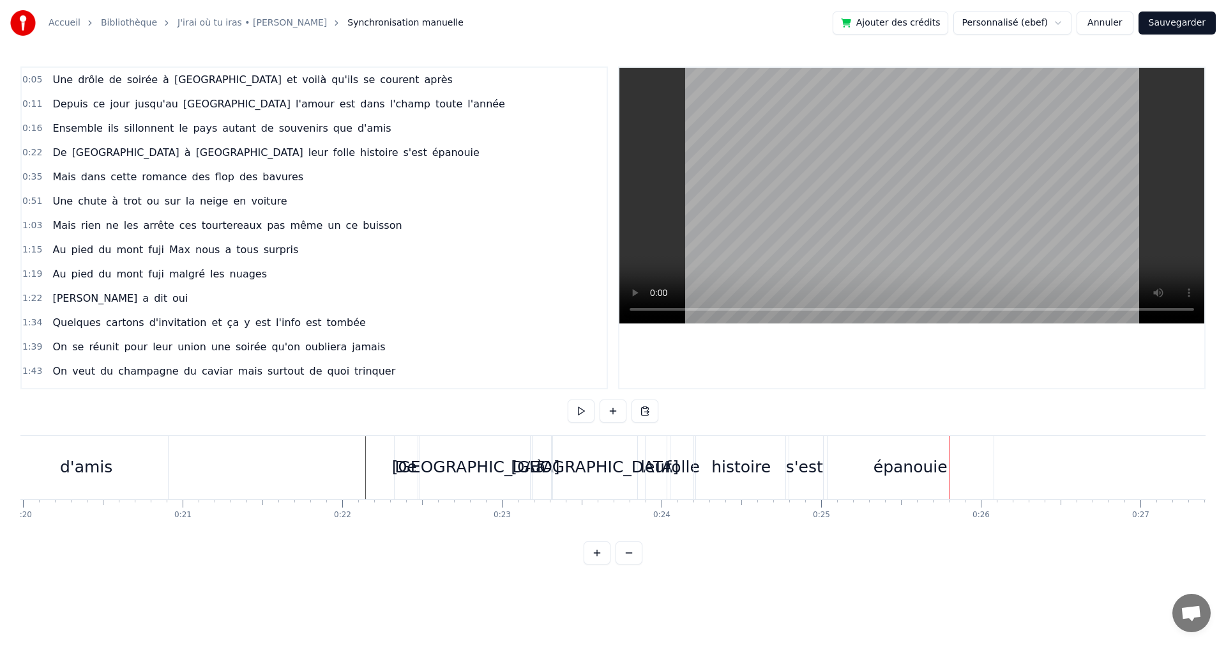
click at [756, 470] on div "histoire" at bounding box center [741, 467] width 59 height 24
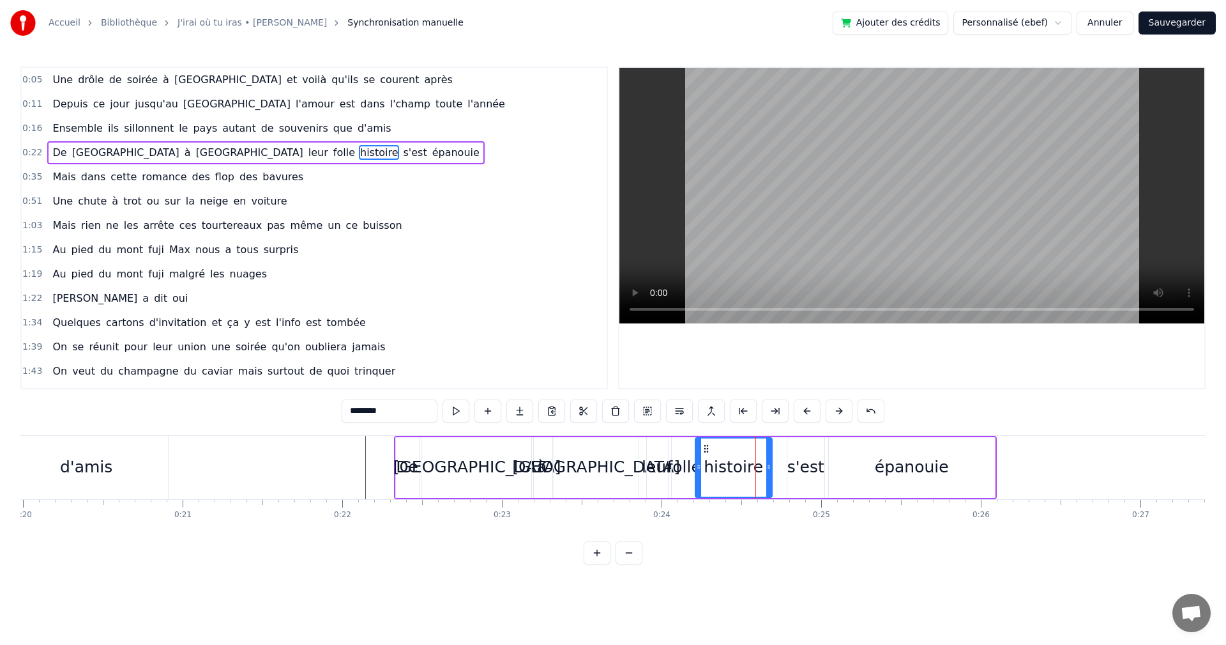
drag, startPoint x: 784, startPoint y: 466, endPoint x: 763, endPoint y: 466, distance: 21.1
click at [767, 466] on icon at bounding box center [769, 467] width 5 height 10
click at [803, 464] on div "s'est" at bounding box center [806, 467] width 37 height 24
drag, startPoint x: 798, startPoint y: 448, endPoint x: 774, endPoint y: 450, distance: 24.3
click at [774, 450] on icon at bounding box center [773, 448] width 10 height 10
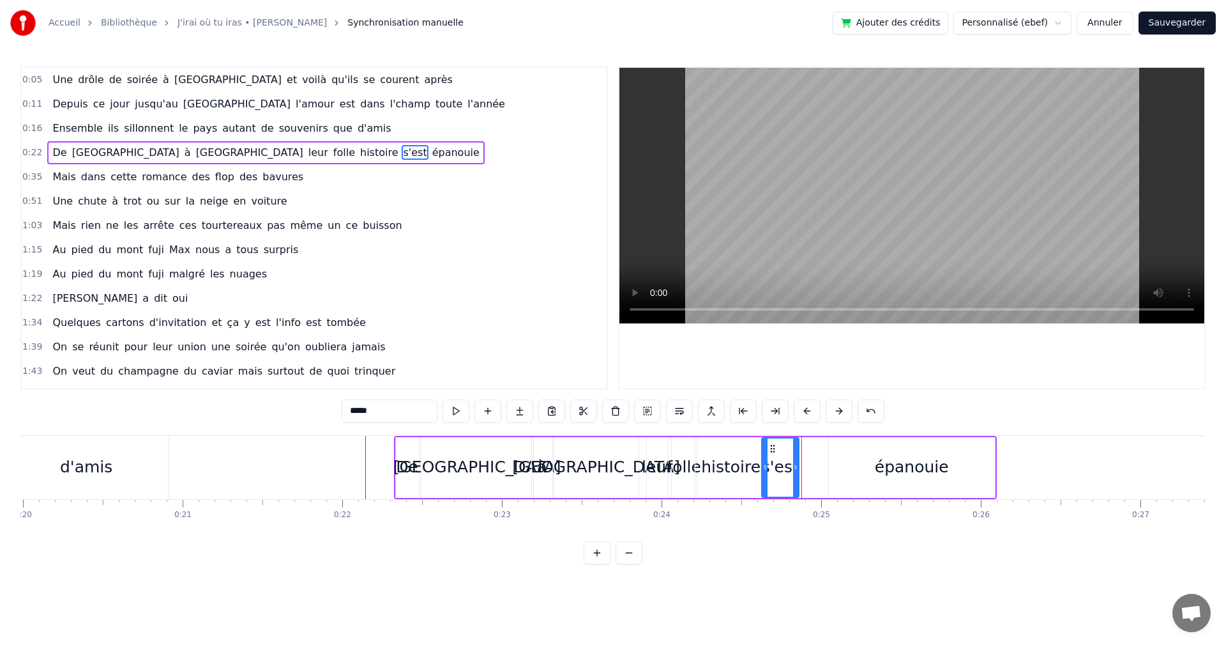
click at [879, 461] on div "épanouie" at bounding box center [912, 467] width 74 height 24
type input "********"
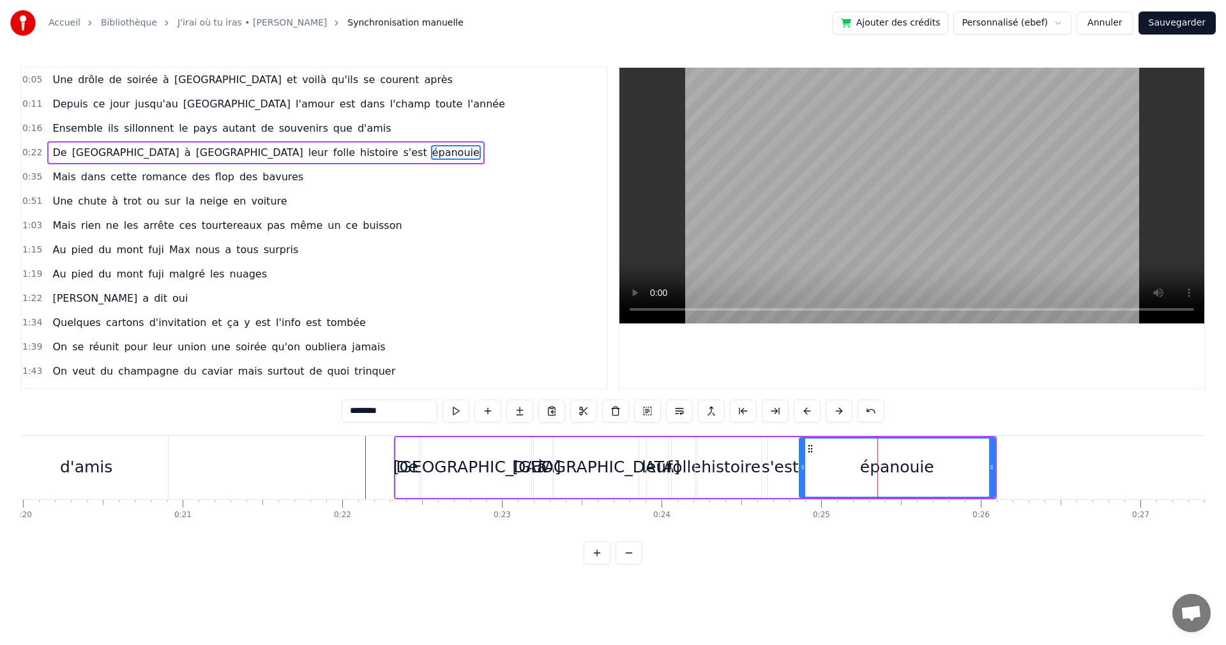
drag, startPoint x: 832, startPoint y: 469, endPoint x: 802, endPoint y: 470, distance: 29.4
click at [802, 470] on icon at bounding box center [802, 467] width 5 height 10
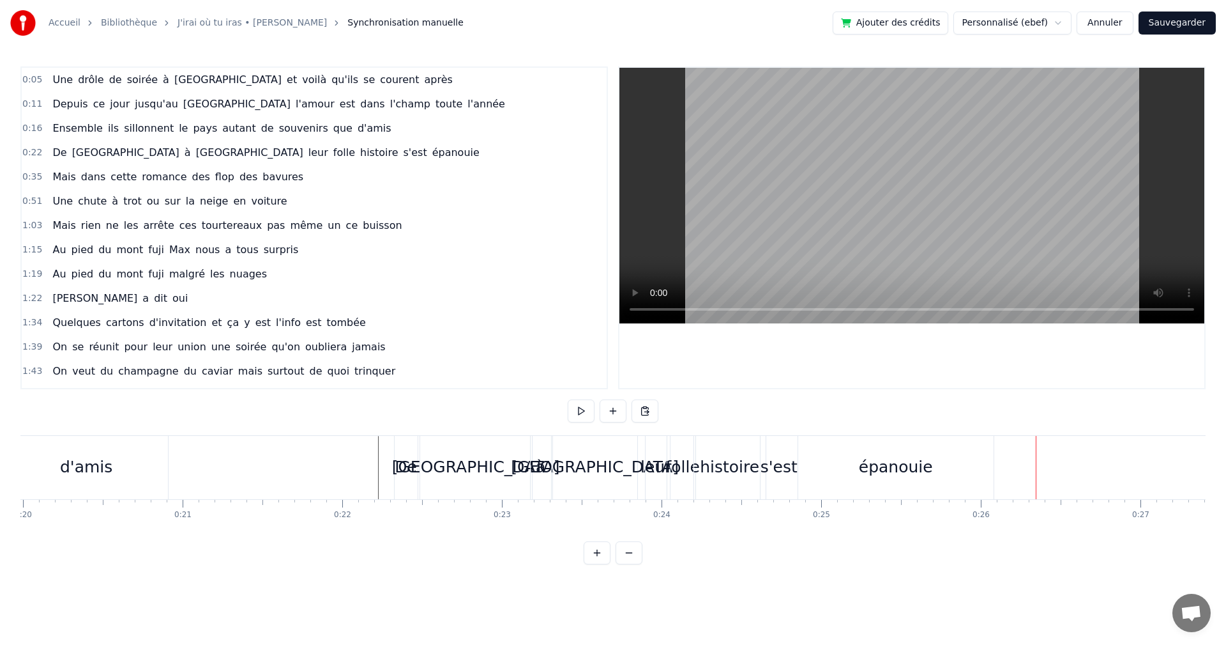
click at [604, 475] on div "[GEOGRAPHIC_DATA]" at bounding box center [595, 467] width 168 height 24
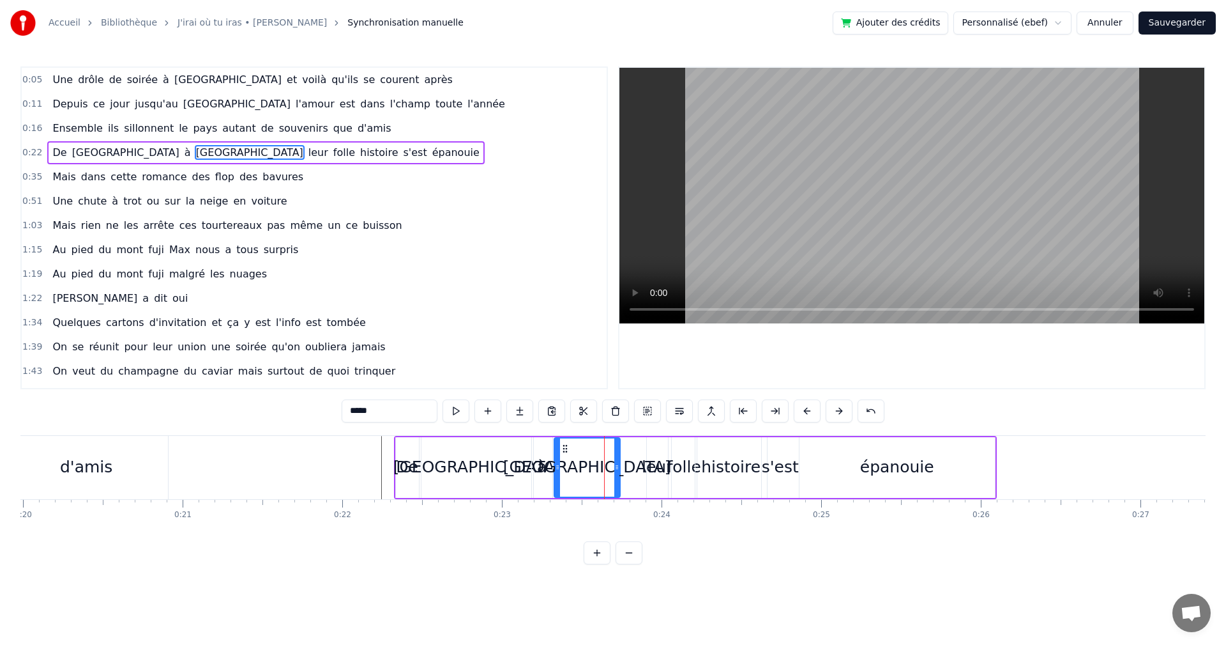
drag, startPoint x: 634, startPoint y: 469, endPoint x: 614, endPoint y: 469, distance: 20.4
click at [614, 469] on icon at bounding box center [616, 467] width 5 height 10
drag, startPoint x: 581, startPoint y: 472, endPoint x: 567, endPoint y: 472, distance: 13.4
click at [574, 472] on div "[GEOGRAPHIC_DATA]" at bounding box center [587, 467] width 168 height 24
click at [656, 469] on div "leur" at bounding box center [657, 467] width 31 height 24
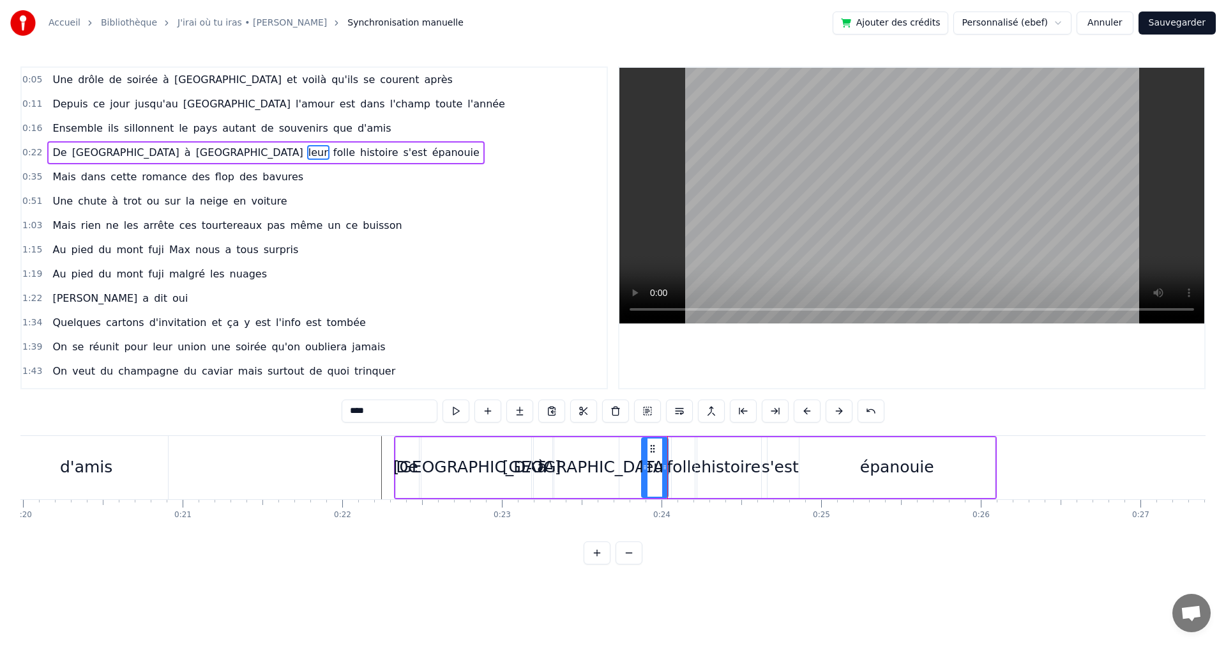
drag, startPoint x: 651, startPoint y: 467, endPoint x: 635, endPoint y: 468, distance: 16.0
click at [643, 468] on icon at bounding box center [645, 467] width 5 height 10
drag, startPoint x: 663, startPoint y: 464, endPoint x: 652, endPoint y: 464, distance: 11.5
click at [652, 464] on icon at bounding box center [654, 467] width 5 height 10
click at [671, 465] on div "folle" at bounding box center [684, 467] width 34 height 24
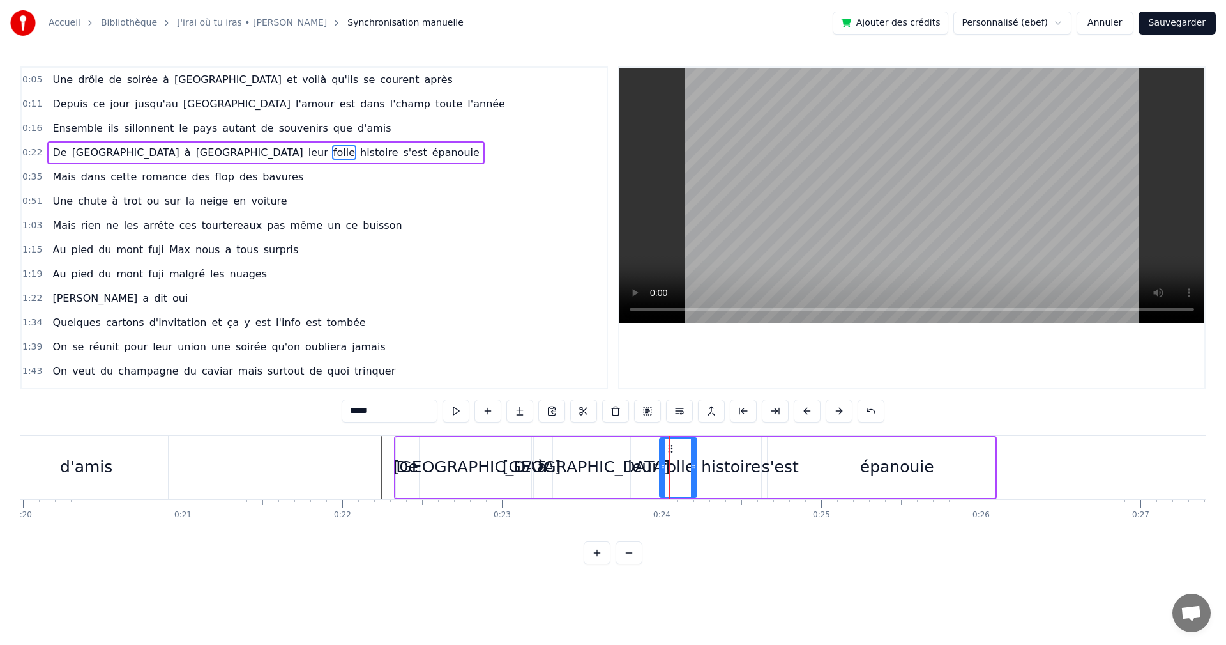
drag, startPoint x: 673, startPoint y: 466, endPoint x: 660, endPoint y: 466, distance: 12.2
click at [660, 466] on icon at bounding box center [662, 467] width 5 height 10
click at [586, 470] on div "[GEOGRAPHIC_DATA]" at bounding box center [587, 467] width 168 height 24
type input "*****"
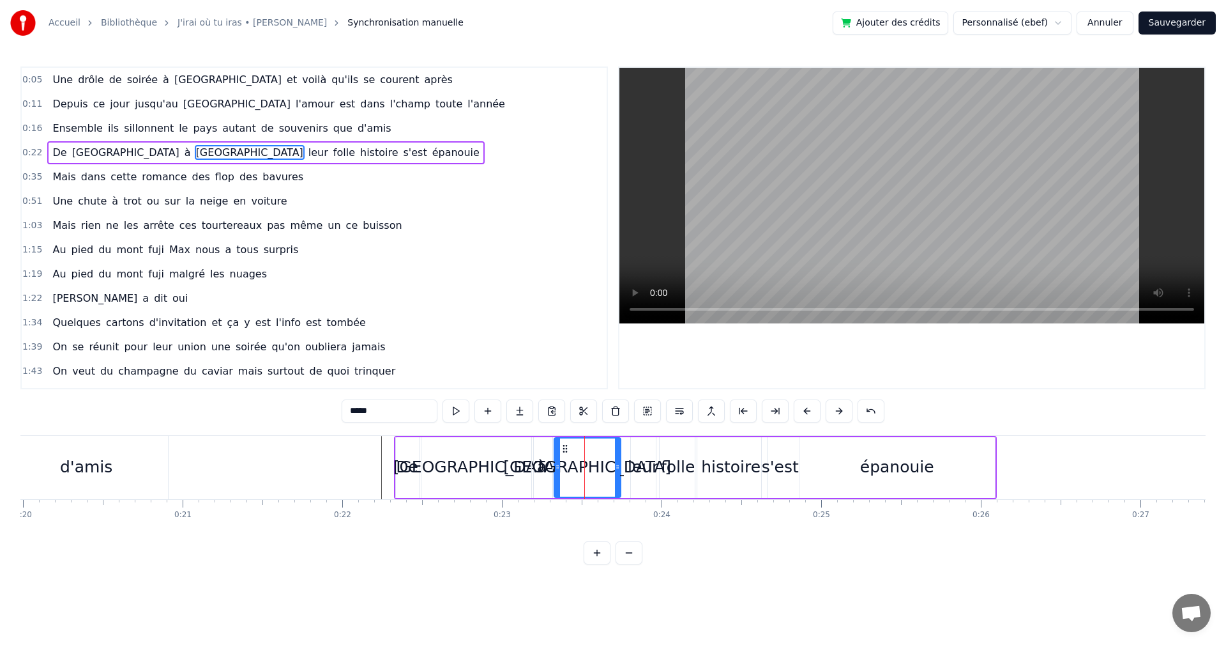
drag, startPoint x: 617, startPoint y: 467, endPoint x: 626, endPoint y: 467, distance: 8.9
click at [617, 467] on circle at bounding box center [616, 467] width 1 height 1
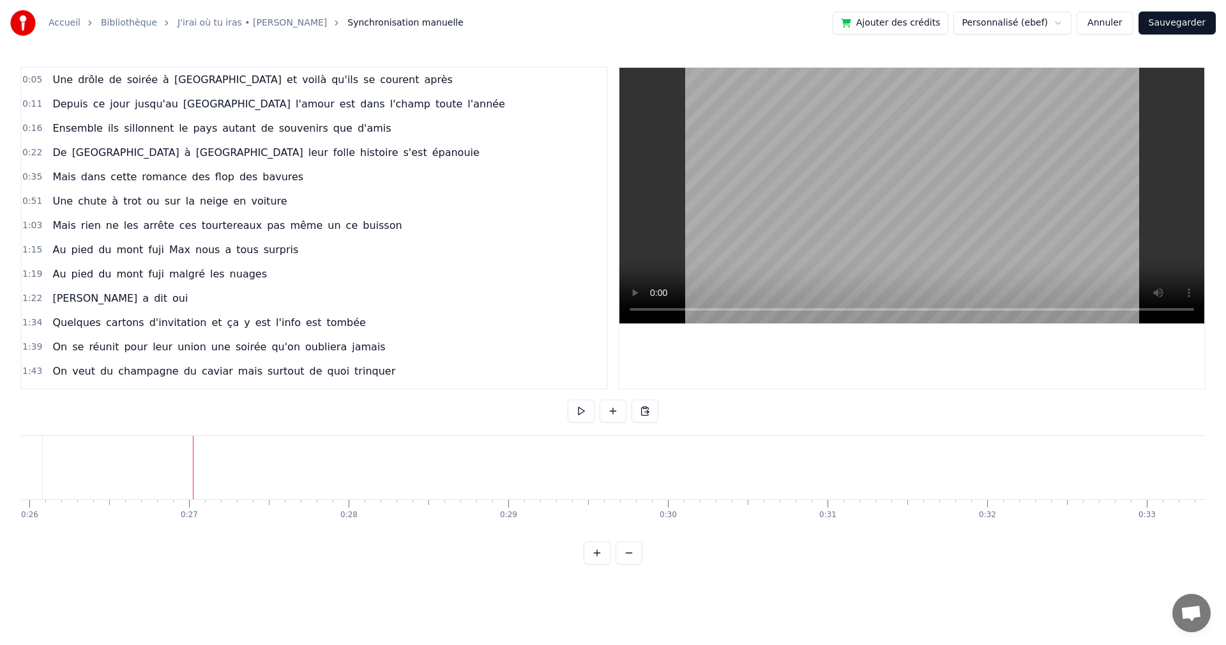
scroll to position [0, 4251]
click at [29, 151] on span "0:22" at bounding box center [32, 152] width 20 height 13
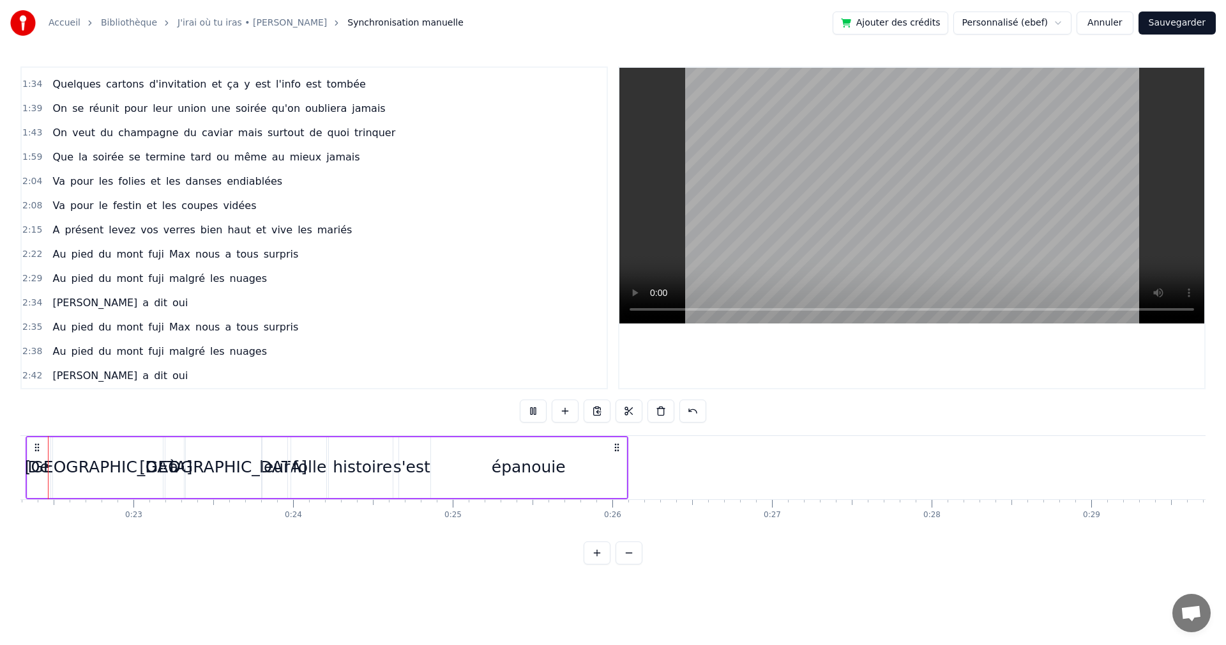
scroll to position [0, 3532]
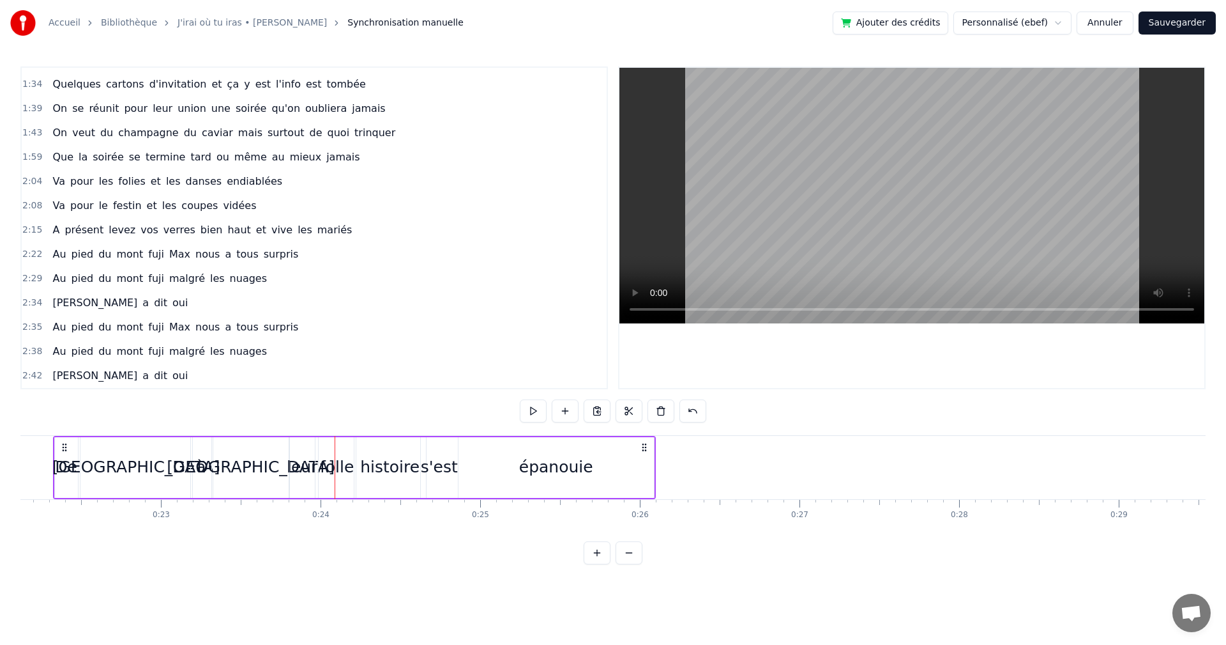
click at [1181, 21] on button "Sauvegarder" at bounding box center [1177, 22] width 77 height 23
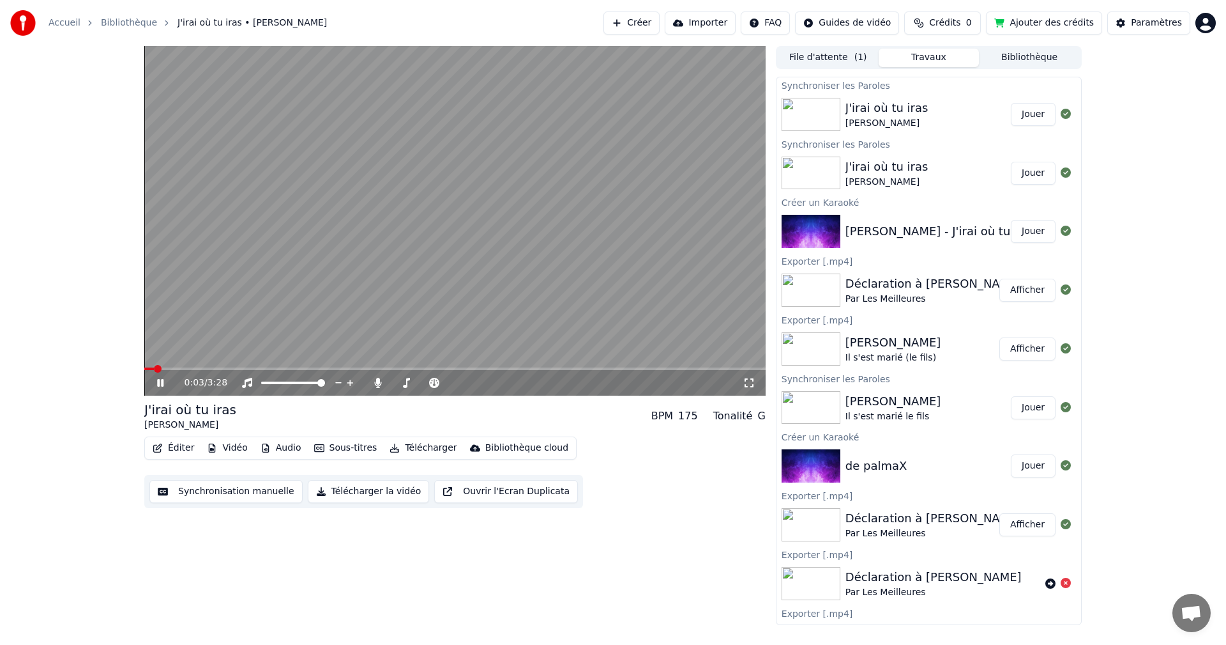
click at [165, 381] on icon at bounding box center [170, 383] width 30 height 10
click at [174, 448] on button "Éditer" at bounding box center [174, 448] width 52 height 18
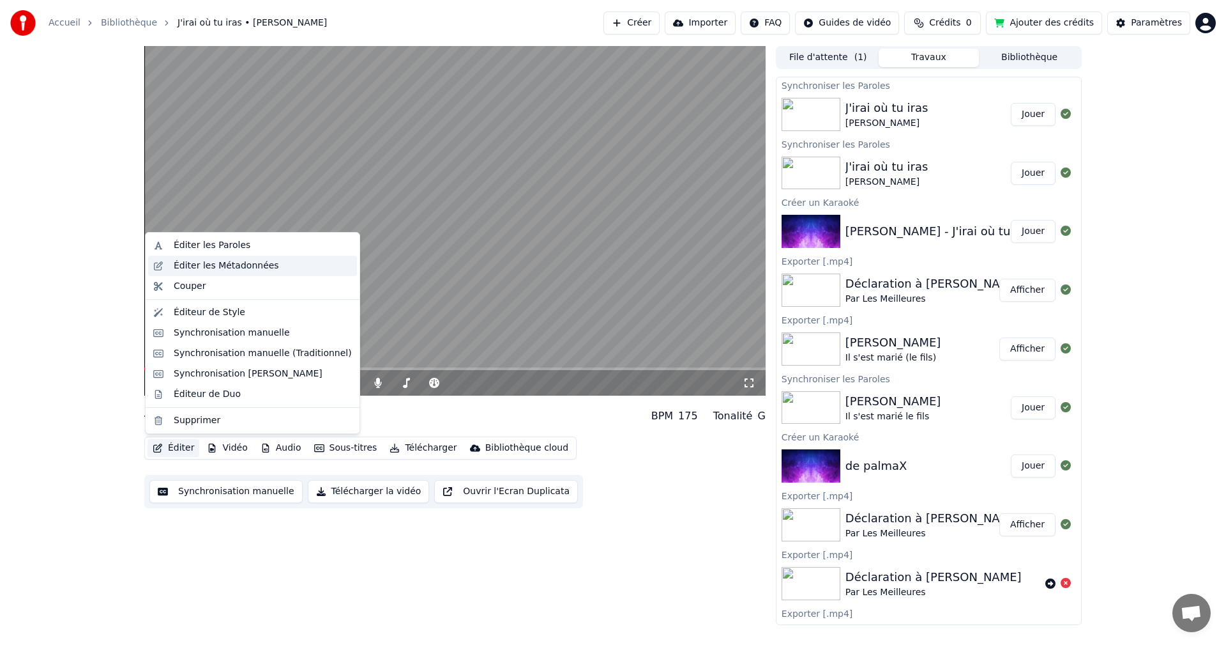
click at [225, 263] on div "Éditer les Métadonnées" at bounding box center [226, 265] width 105 height 13
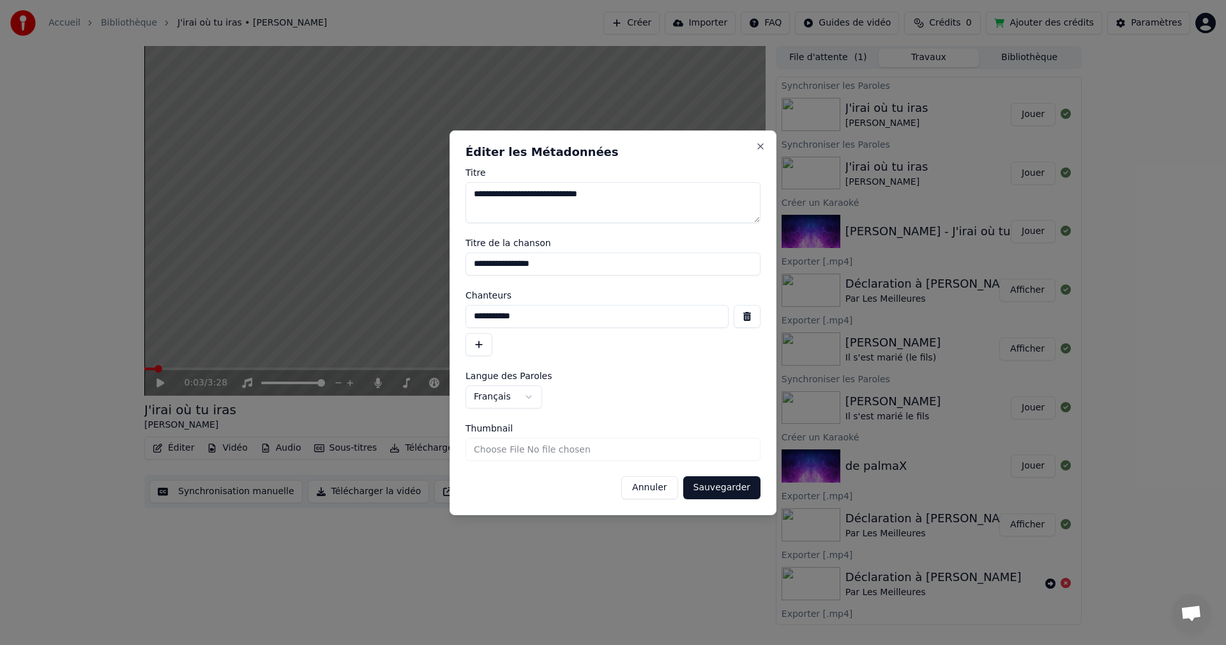
drag, startPoint x: 532, startPoint y: 316, endPoint x: 450, endPoint y: 315, distance: 81.8
click at [450, 315] on div "**********" at bounding box center [613, 322] width 327 height 385
type input "*"
type input "**********"
drag, startPoint x: 551, startPoint y: 267, endPoint x: 471, endPoint y: 270, distance: 79.3
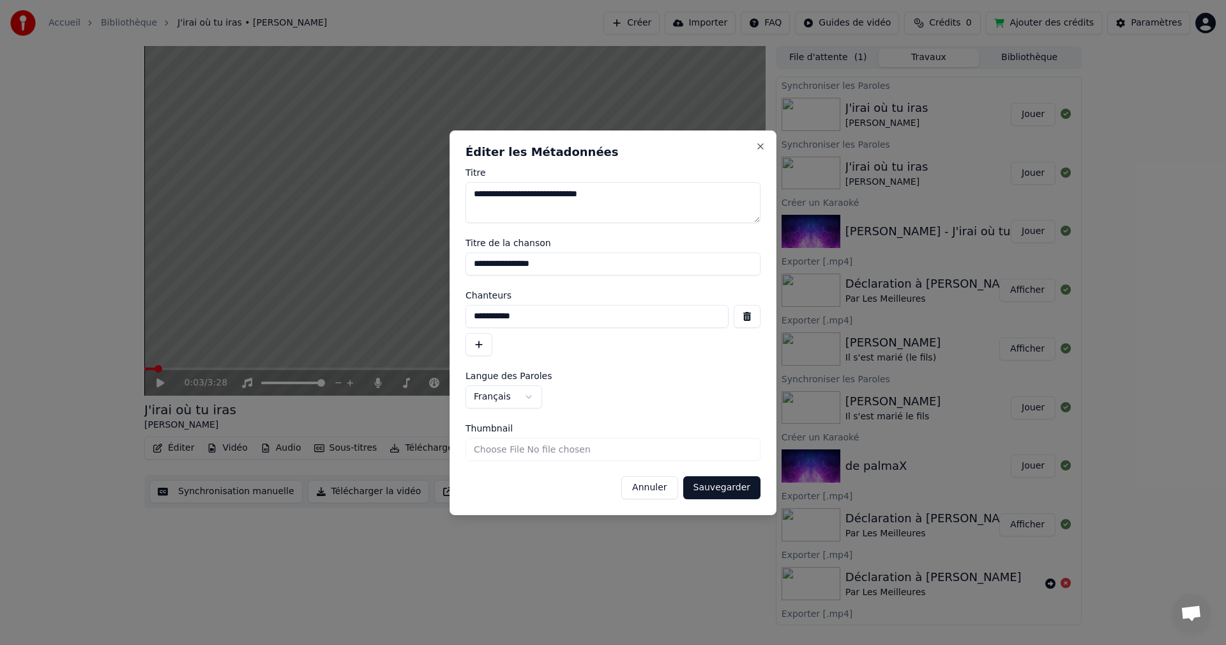
click at [471, 270] on input "**********" at bounding box center [613, 263] width 295 height 23
type input "**********"
click at [740, 485] on button "Sauvegarder" at bounding box center [721, 487] width 77 height 23
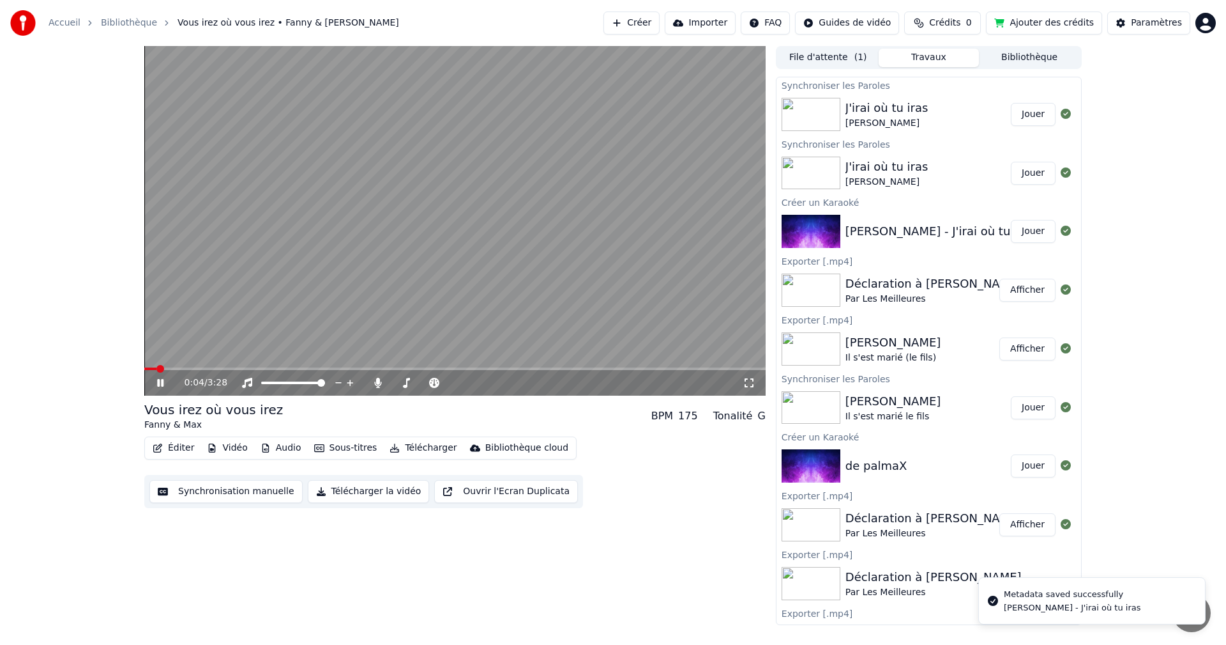
click at [156, 385] on icon at bounding box center [170, 383] width 30 height 10
click at [157, 365] on span at bounding box center [161, 369] width 8 height 8
click at [158, 381] on icon at bounding box center [160, 382] width 8 height 9
click at [218, 493] on button "Synchronisation manuelle" at bounding box center [225, 491] width 153 height 23
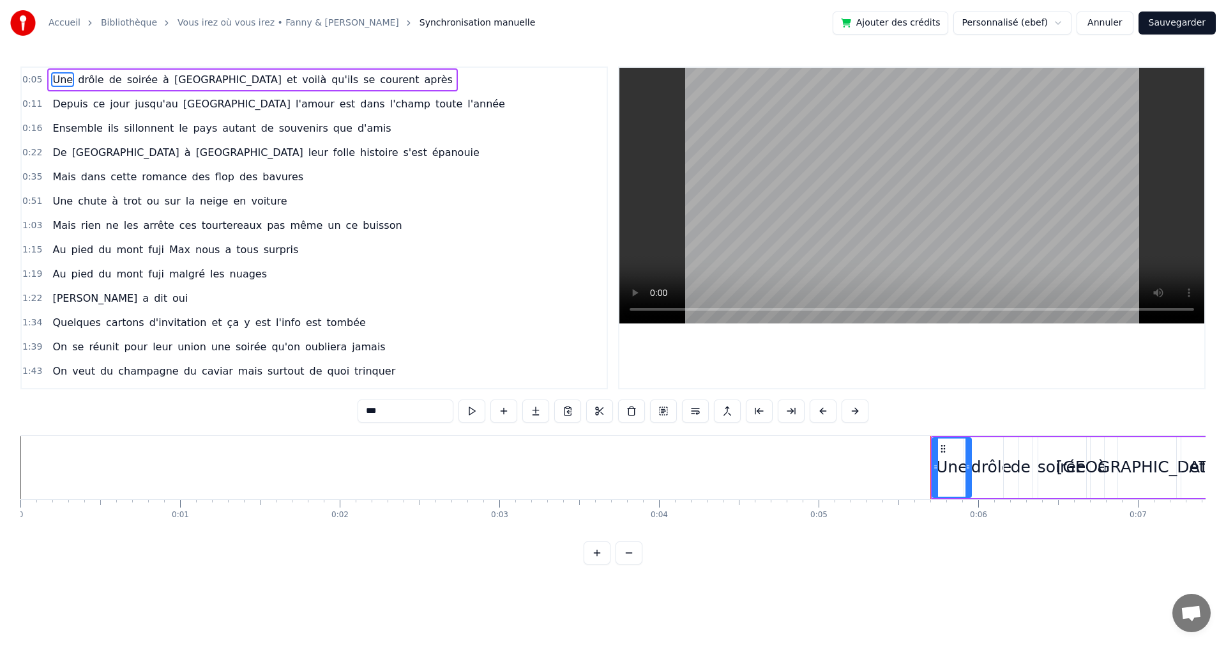
click at [969, 468] on circle at bounding box center [969, 468] width 1 height 1
click at [934, 466] on icon at bounding box center [935, 467] width 5 height 10
click at [1198, 26] on button "Sauvegarder" at bounding box center [1177, 22] width 77 height 23
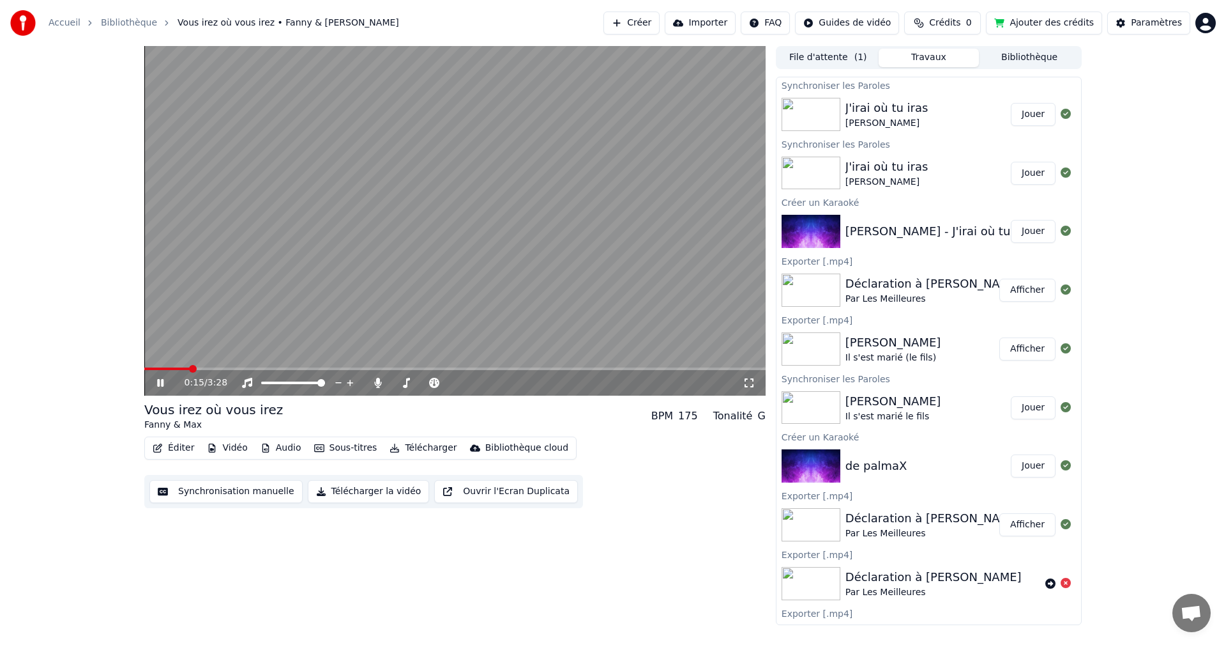
click at [171, 368] on span at bounding box center [166, 368] width 45 height 3
drag, startPoint x: 160, startPoint y: 380, endPoint x: 181, endPoint y: 428, distance: 52.3
click at [160, 379] on icon at bounding box center [160, 383] width 6 height 8
click at [214, 491] on button "Synchronisation manuelle" at bounding box center [225, 491] width 153 height 23
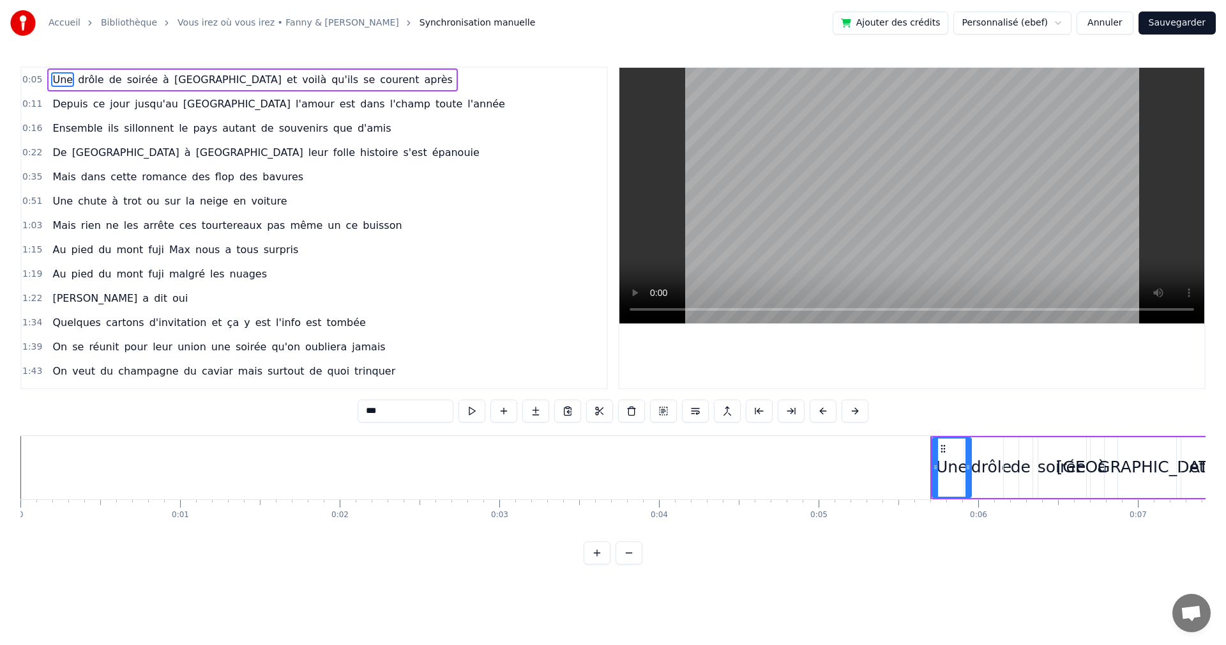
click at [32, 177] on span "0:35" at bounding box center [32, 177] width 20 height 13
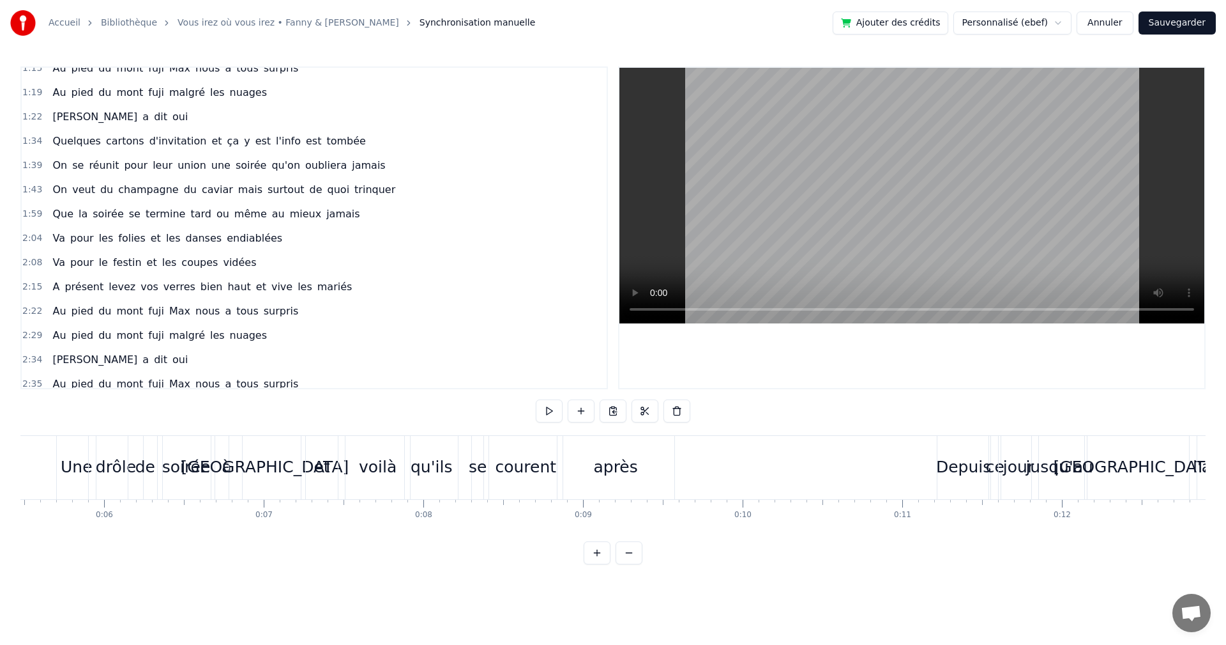
scroll to position [238, 0]
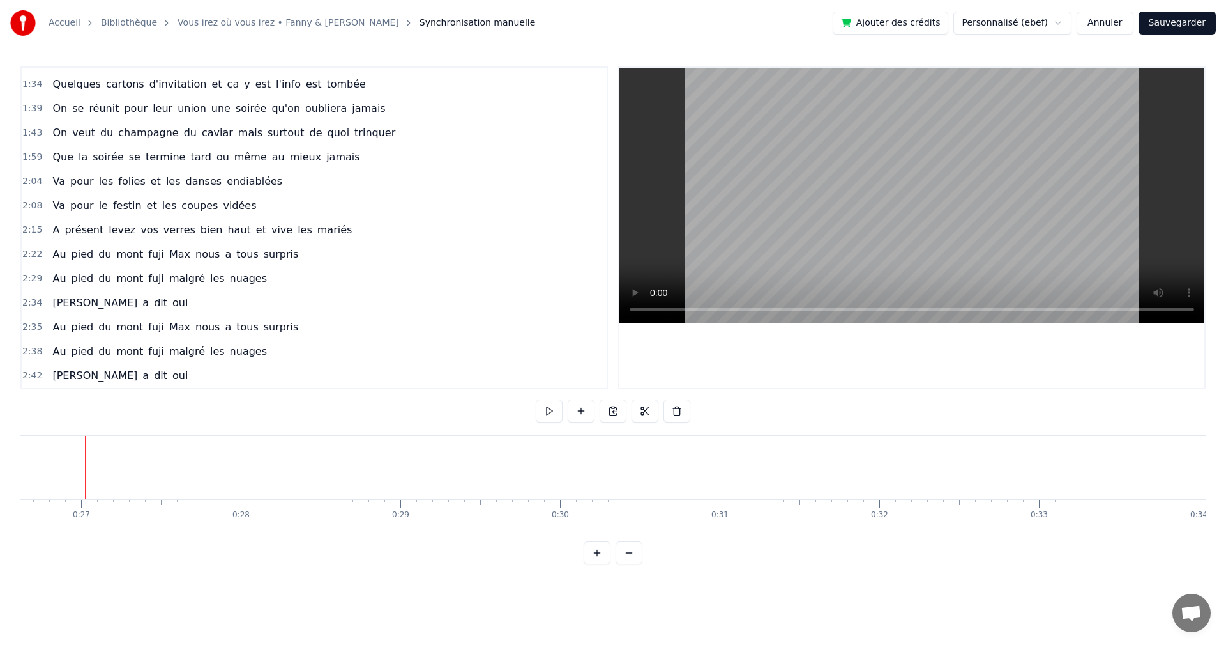
click at [32, 177] on span "2:04" at bounding box center [32, 181] width 20 height 13
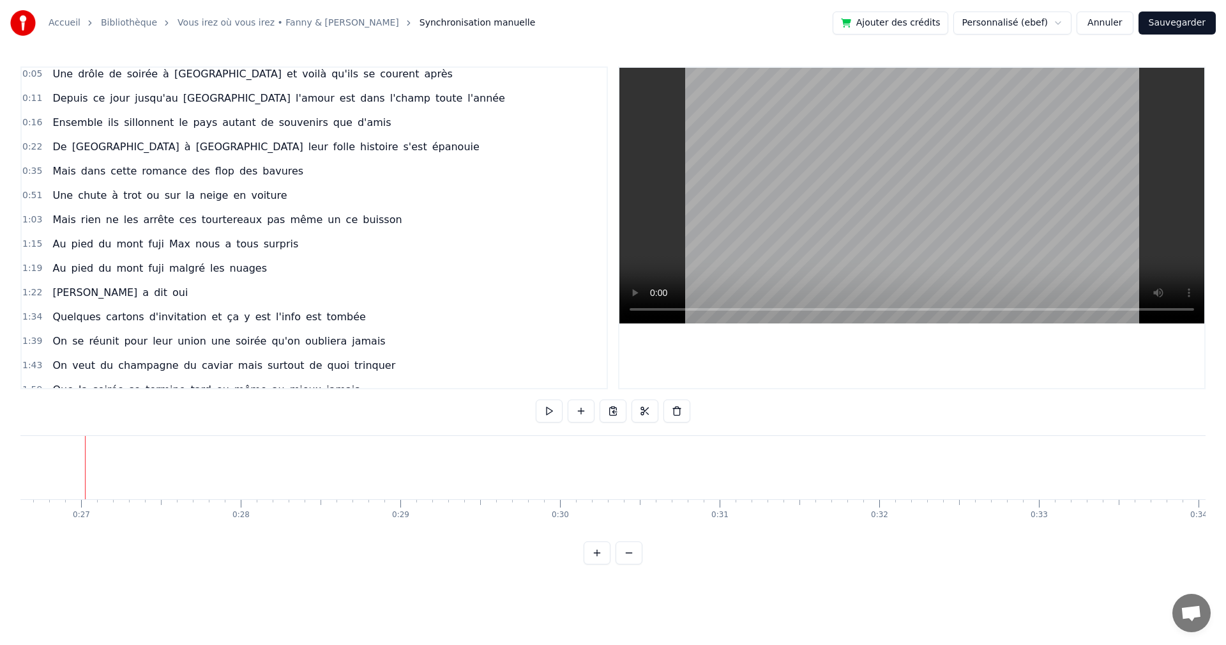
scroll to position [0, 0]
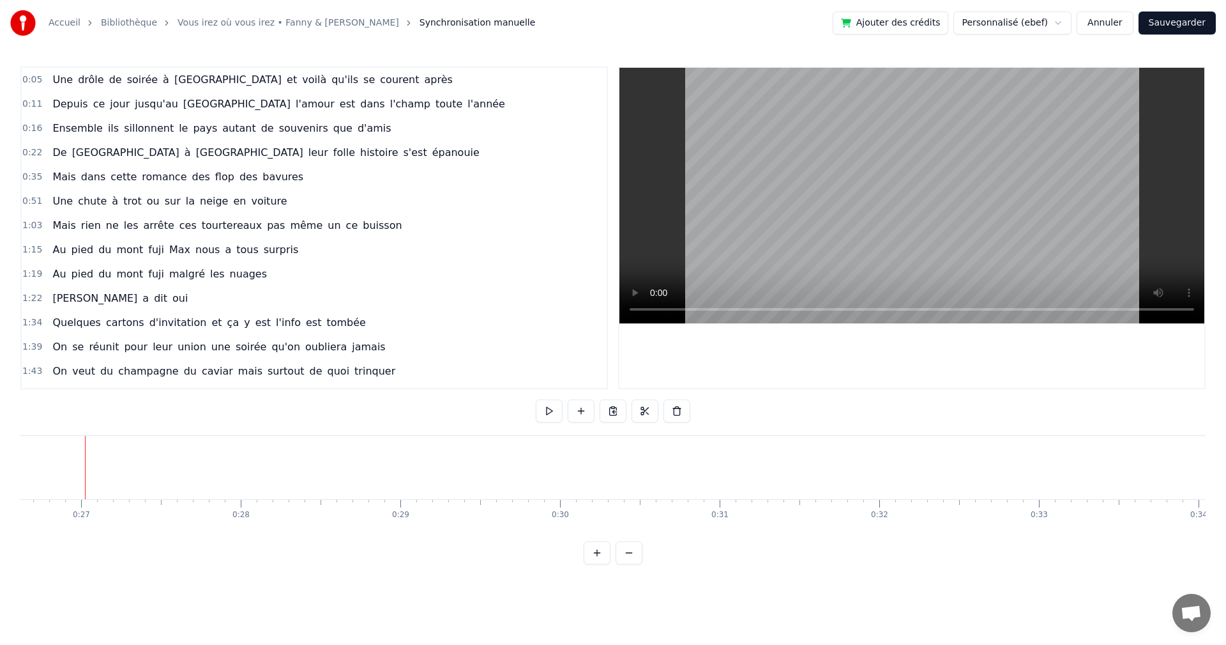
click at [26, 170] on div "0:35 Mais dans cette romance des flop des bavures" at bounding box center [314, 177] width 585 height 24
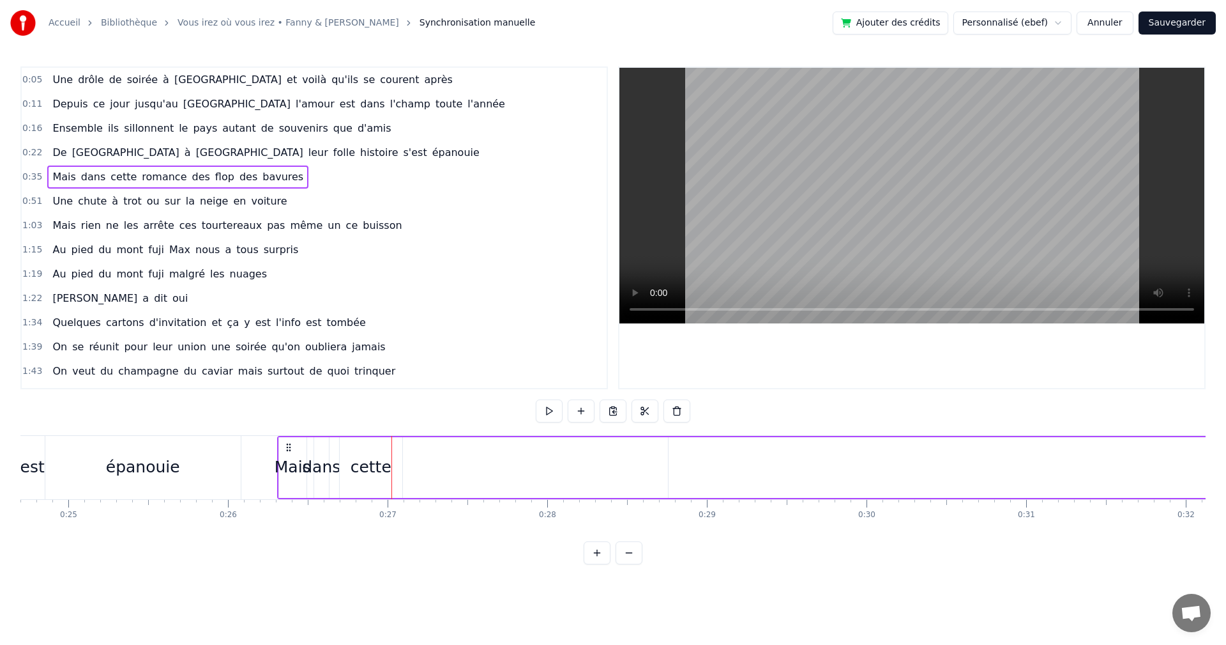
scroll to position [0, 3943]
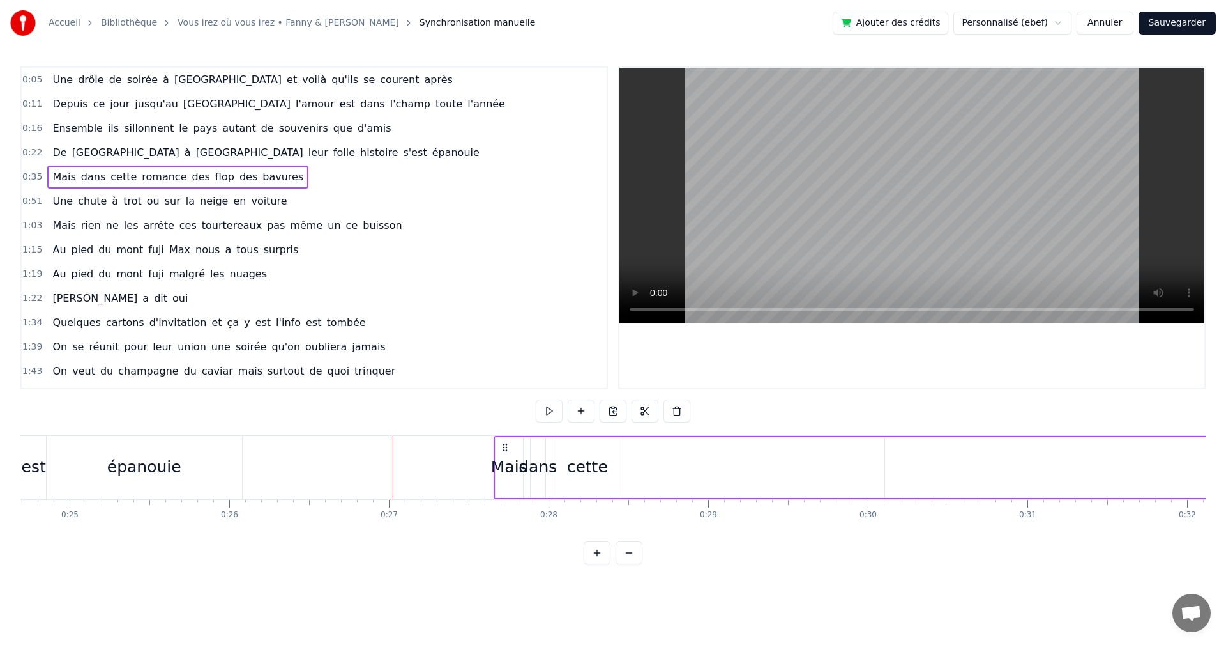
drag, startPoint x: 96, startPoint y: 445, endPoint x: 505, endPoint y: 473, distance: 409.7
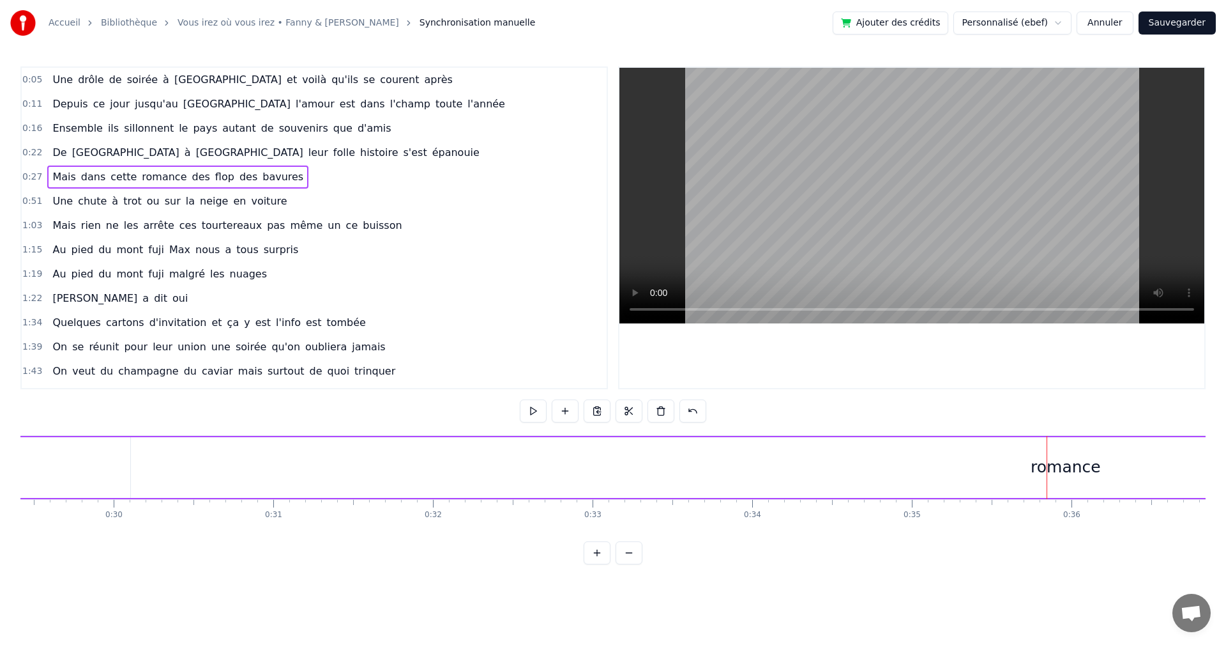
scroll to position [0, 4710]
click at [696, 466] on div "romance" at bounding box center [1054, 467] width 1870 height 61
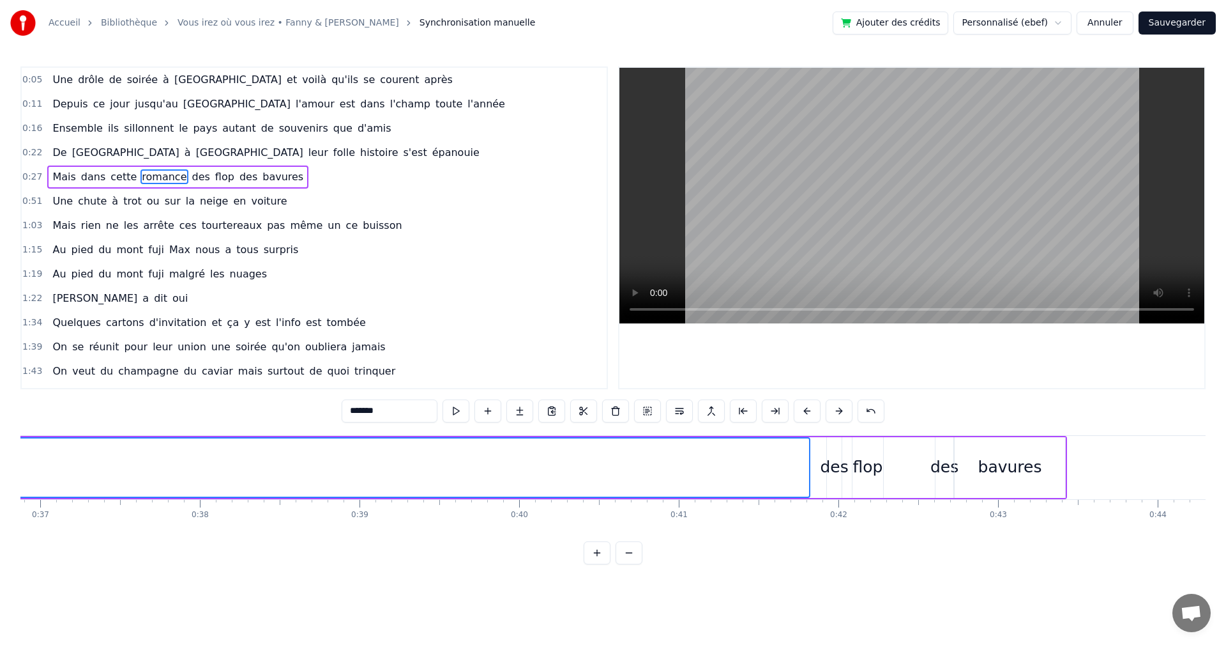
scroll to position [0, 5923]
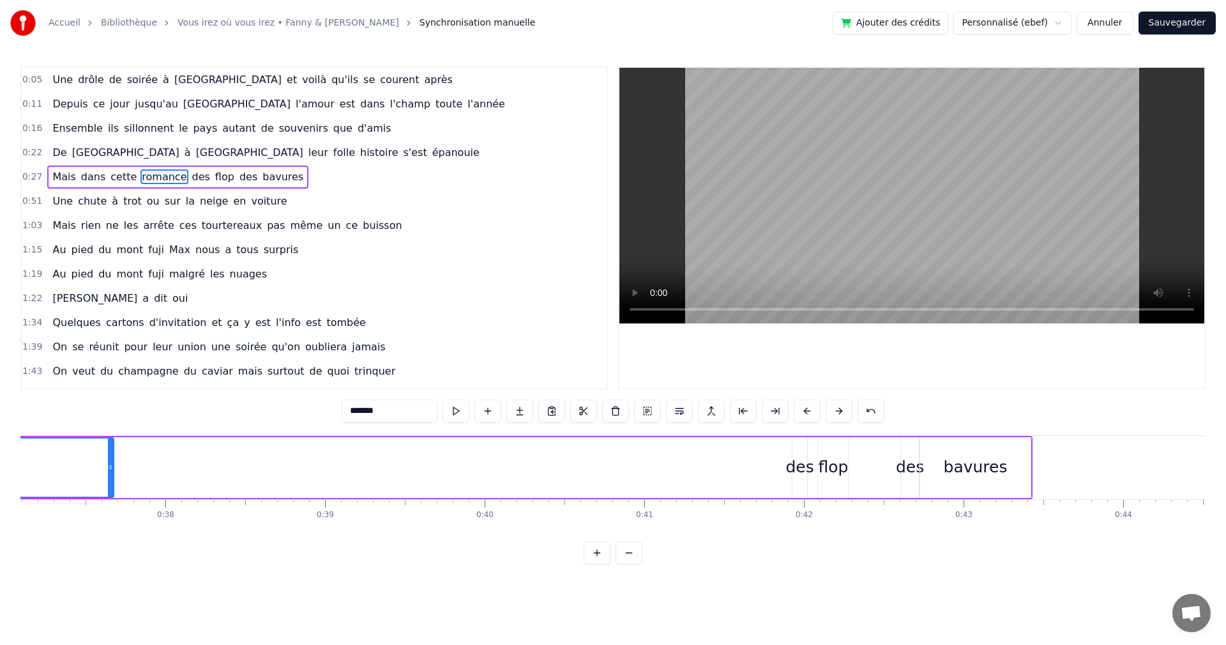
drag, startPoint x: 772, startPoint y: 466, endPoint x: 84, endPoint y: 492, distance: 687.8
click at [108, 492] on div at bounding box center [110, 467] width 5 height 58
click at [805, 464] on div "des" at bounding box center [801, 467] width 28 height 24
drag, startPoint x: 791, startPoint y: 465, endPoint x: 774, endPoint y: 467, distance: 16.7
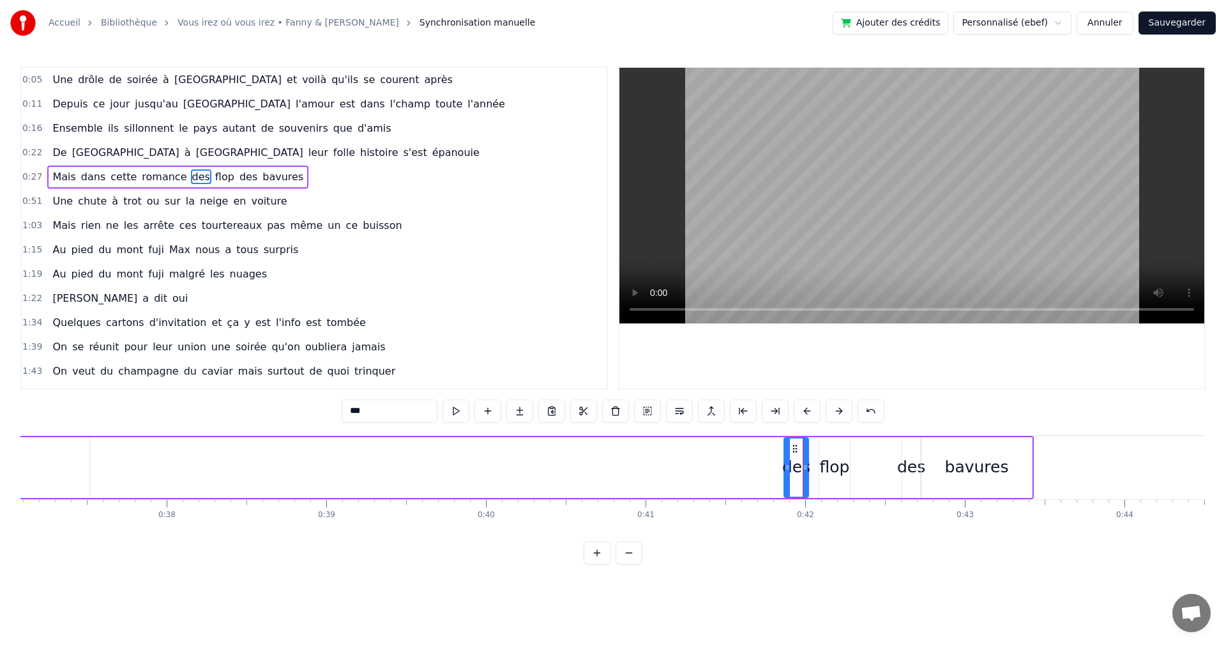
click at [785, 467] on icon at bounding box center [787, 467] width 5 height 10
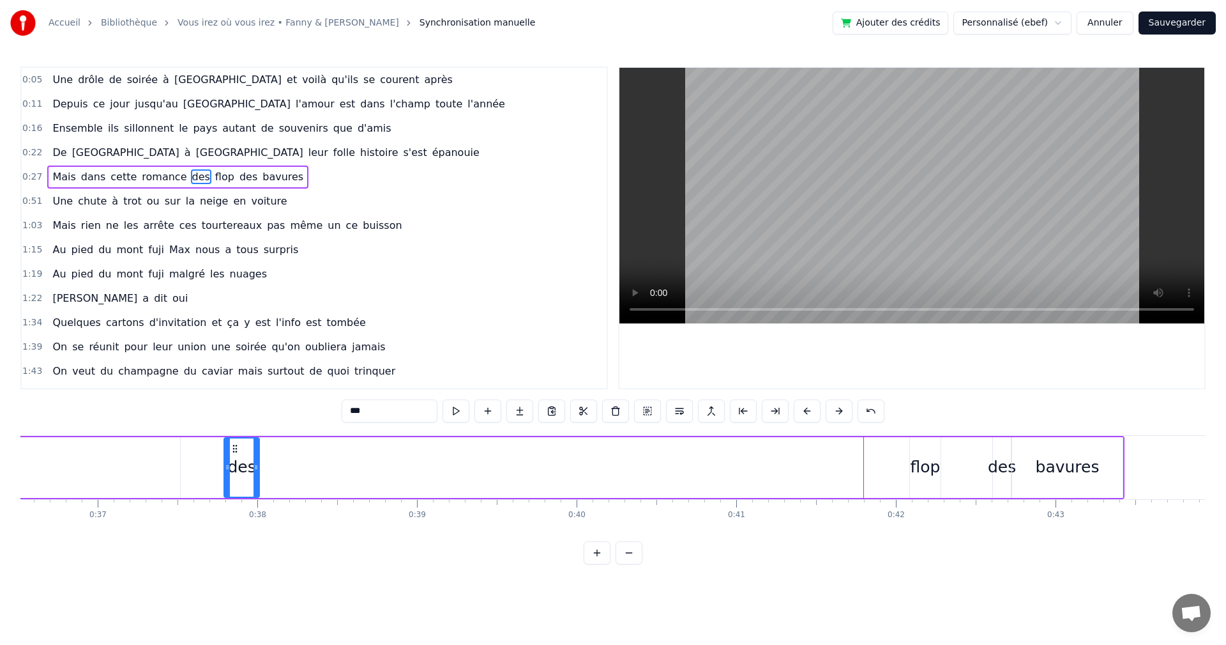
drag, startPoint x: 780, startPoint y: 450, endPoint x: 248, endPoint y: 470, distance: 532.5
click at [225, 476] on div "des" at bounding box center [242, 467] width 34 height 58
click at [934, 461] on div "flop" at bounding box center [930, 467] width 30 height 24
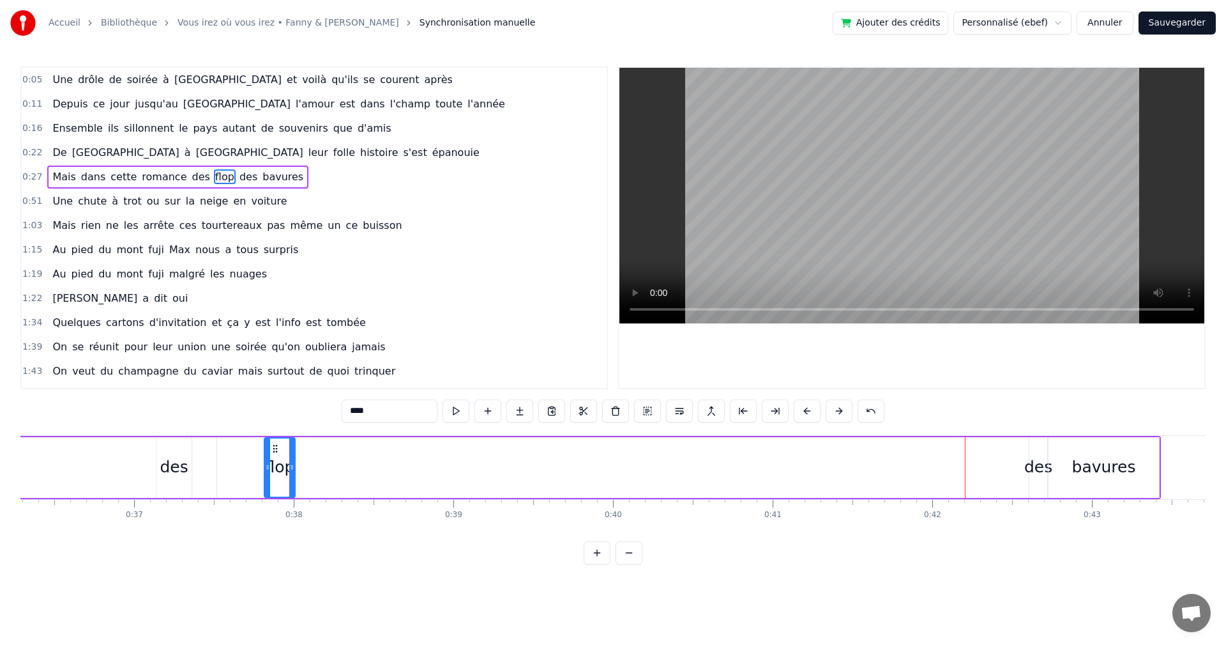
drag, startPoint x: 874, startPoint y: 454, endPoint x: 222, endPoint y: 467, distance: 652.3
click at [265, 467] on div "flop" at bounding box center [279, 467] width 29 height 58
click at [1092, 456] on div "bavures" at bounding box center [1106, 467] width 64 height 24
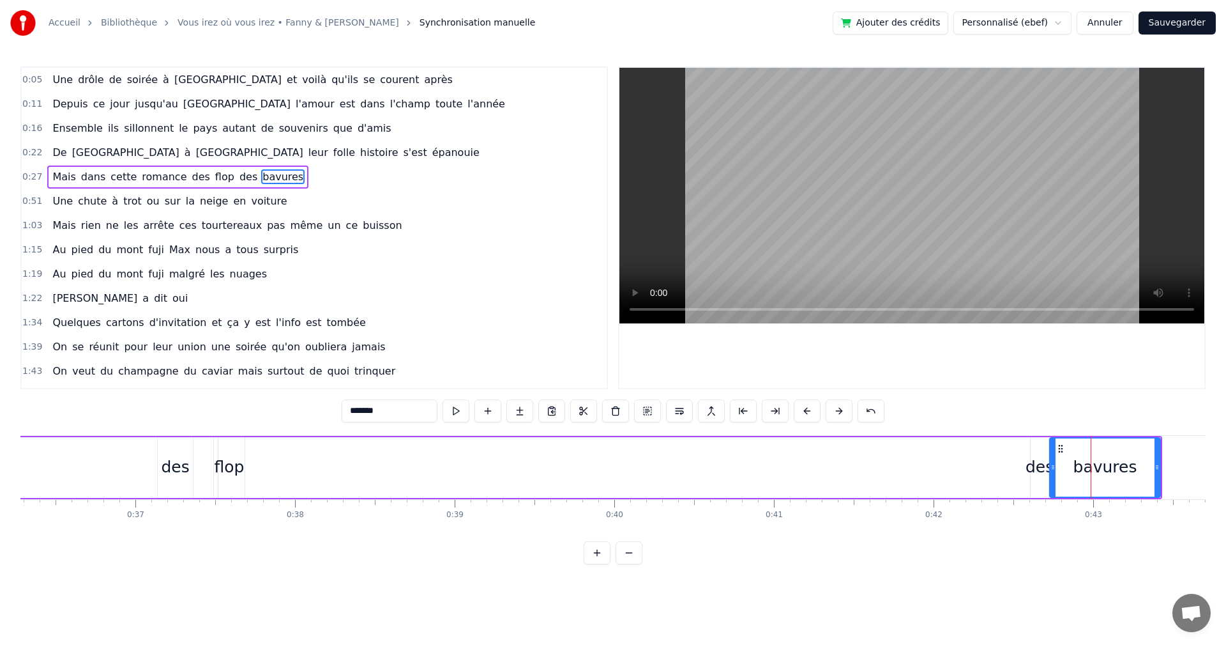
click at [1044, 464] on div "des" at bounding box center [1040, 467] width 28 height 24
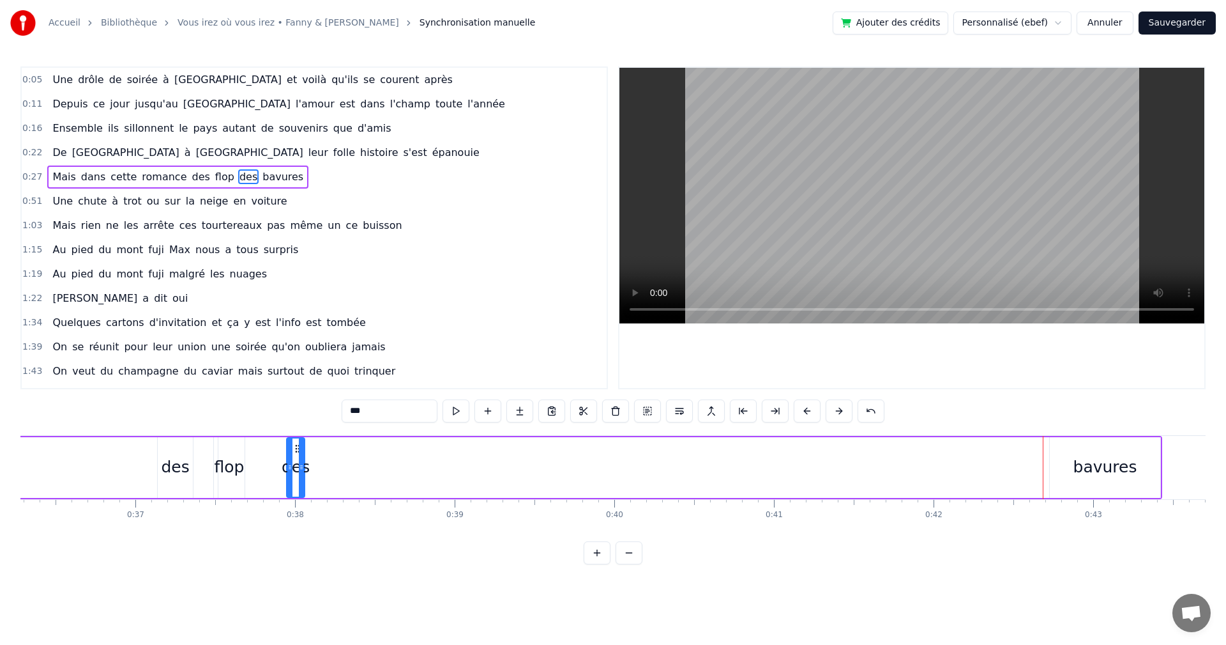
drag, startPoint x: 1038, startPoint y: 446, endPoint x: 328, endPoint y: 460, distance: 709.8
click at [287, 463] on div "des" at bounding box center [295, 467] width 17 height 58
click at [1069, 452] on div "bavures" at bounding box center [1105, 467] width 111 height 61
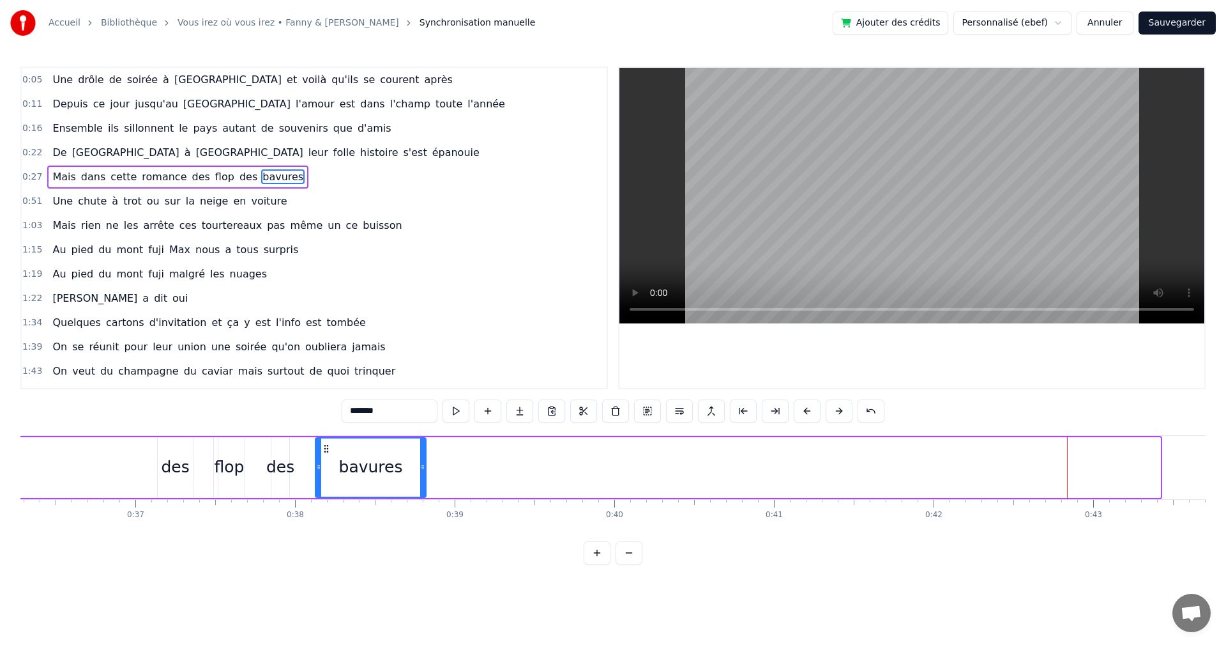
drag, startPoint x: 1059, startPoint y: 449, endPoint x: 295, endPoint y: 479, distance: 764.5
click at [316, 478] on div "bavures" at bounding box center [370, 467] width 109 height 58
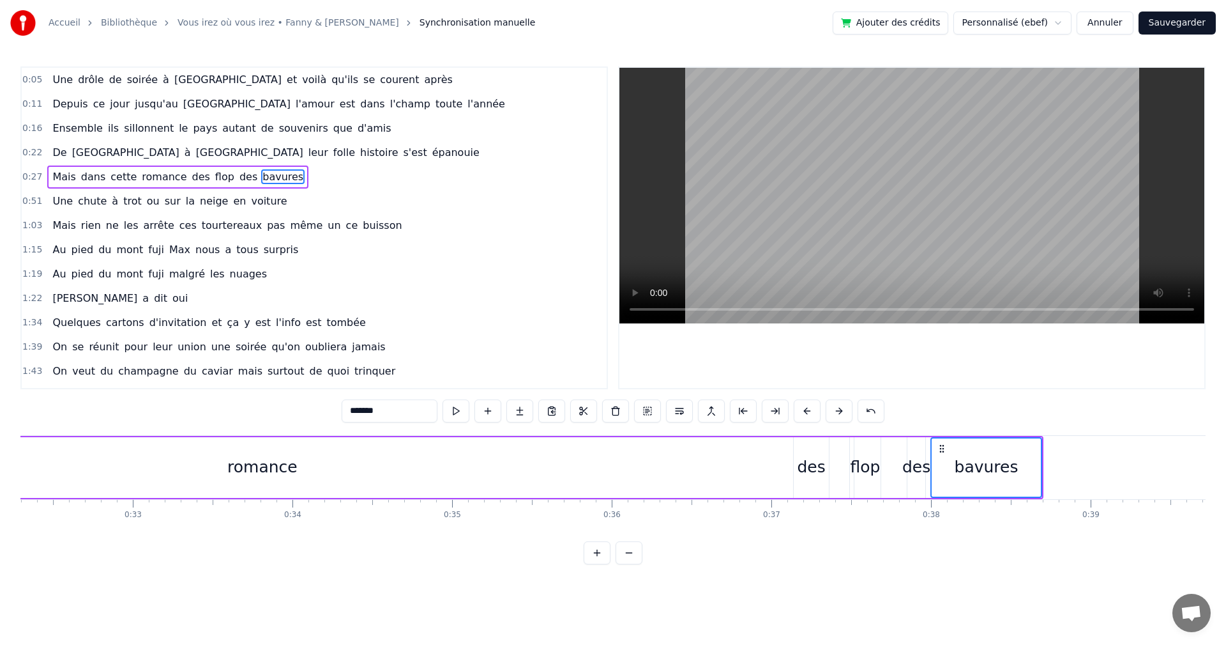
scroll to position [0, 5155]
click at [671, 461] on div "romance" at bounding box center [265, 467] width 1183 height 61
drag, startPoint x: 807, startPoint y: 471, endPoint x: 17, endPoint y: 478, distance: 790.2
click at [17, 478] on div "Accueil Bibliothèque Vous irez où vous irez • Fanny & [PERSON_NAME] manuelle Aj…" at bounding box center [613, 282] width 1226 height 564
click at [816, 471] on div "des" at bounding box center [814, 467] width 28 height 24
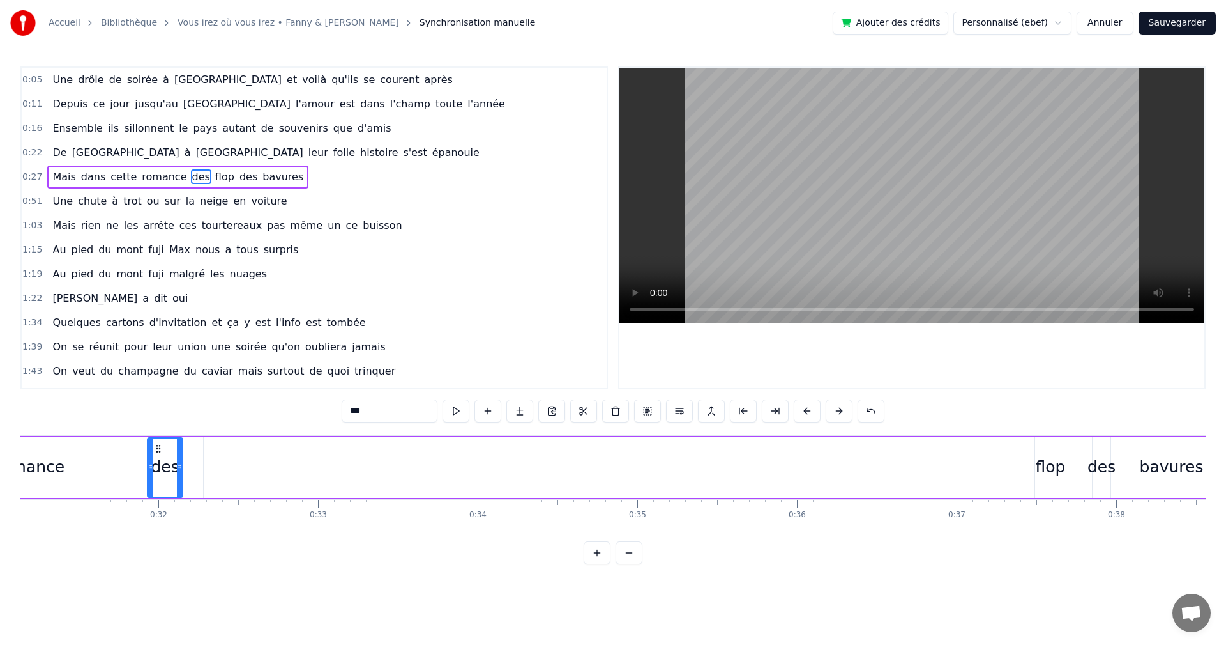
drag, startPoint x: 513, startPoint y: 468, endPoint x: 76, endPoint y: 470, distance: 436.9
click at [148, 470] on div "des" at bounding box center [165, 467] width 34 height 58
drag, startPoint x: 66, startPoint y: 452, endPoint x: 104, endPoint y: 455, distance: 38.5
click at [89, 455] on div "des" at bounding box center [87, 467] width 3 height 58
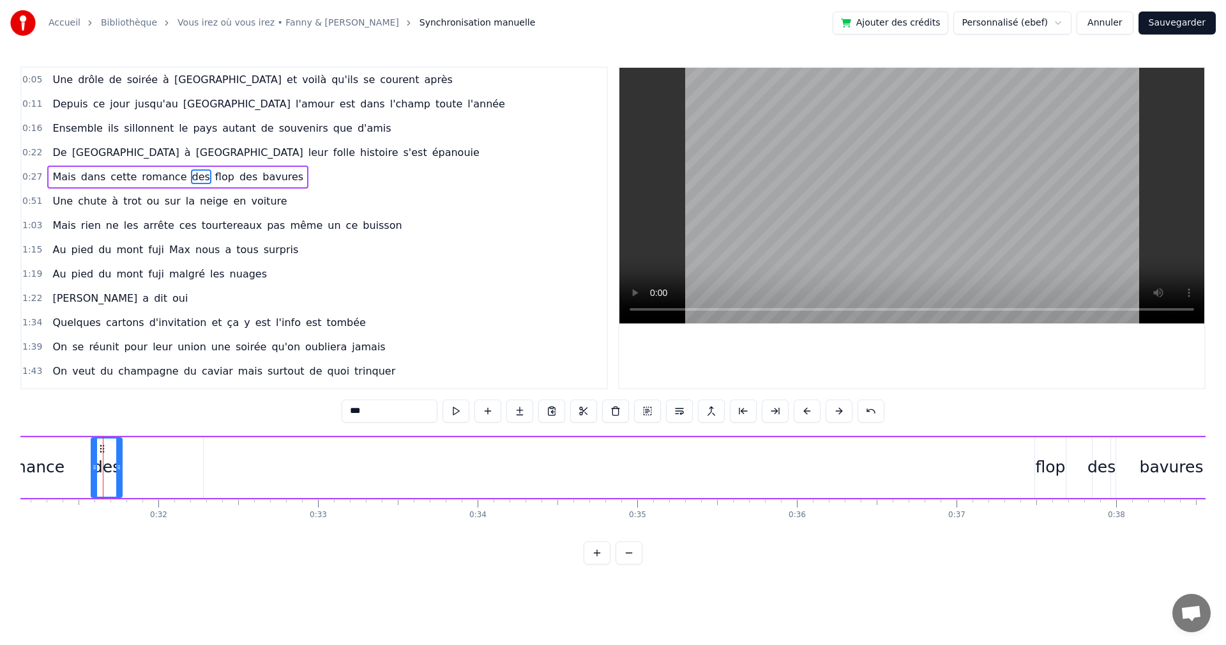
drag, startPoint x: 88, startPoint y: 466, endPoint x: 117, endPoint y: 468, distance: 29.4
click at [121, 471] on icon at bounding box center [118, 467] width 5 height 10
click at [1042, 474] on div "flop" at bounding box center [1051, 467] width 30 height 24
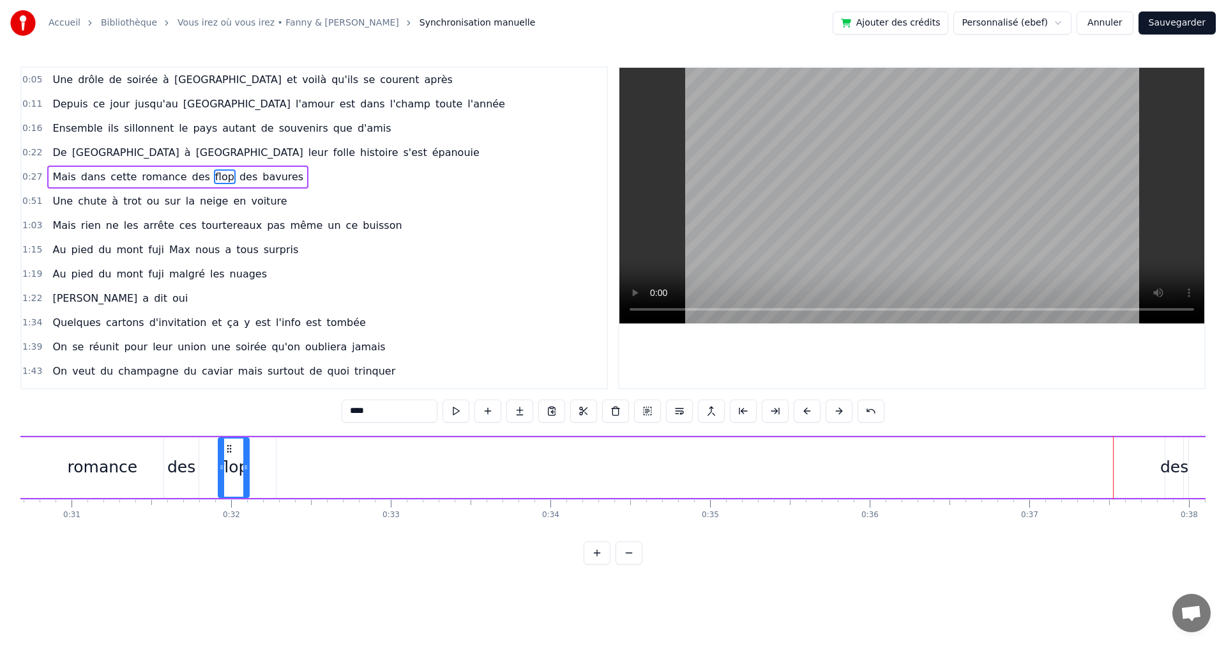
scroll to position [0, 4886]
drag, startPoint x: 926, startPoint y: 455, endPoint x: 261, endPoint y: 466, distance: 665.0
click at [261, 466] on div "flop" at bounding box center [247, 467] width 29 height 58
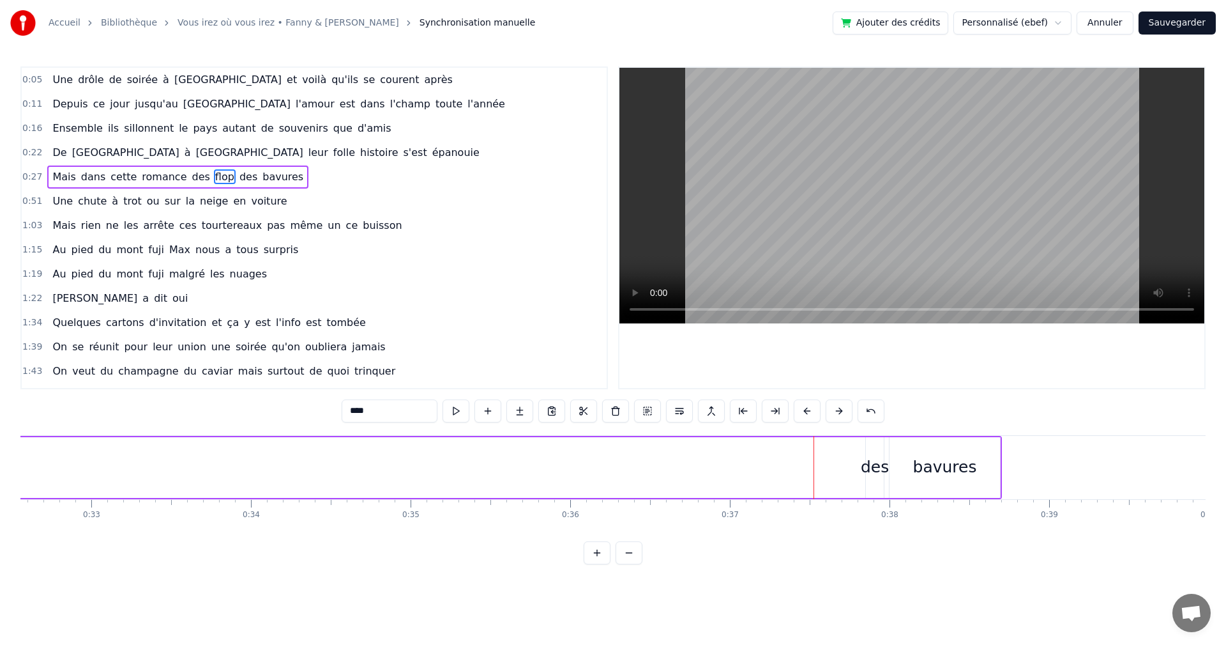
scroll to position [0, 5205]
click at [862, 462] on div "des" at bounding box center [869, 467] width 28 height 24
drag, startPoint x: 805, startPoint y: 454, endPoint x: 183, endPoint y: 457, distance: 621.5
click at [210, 459] on div "des" at bounding box center [218, 467] width 17 height 58
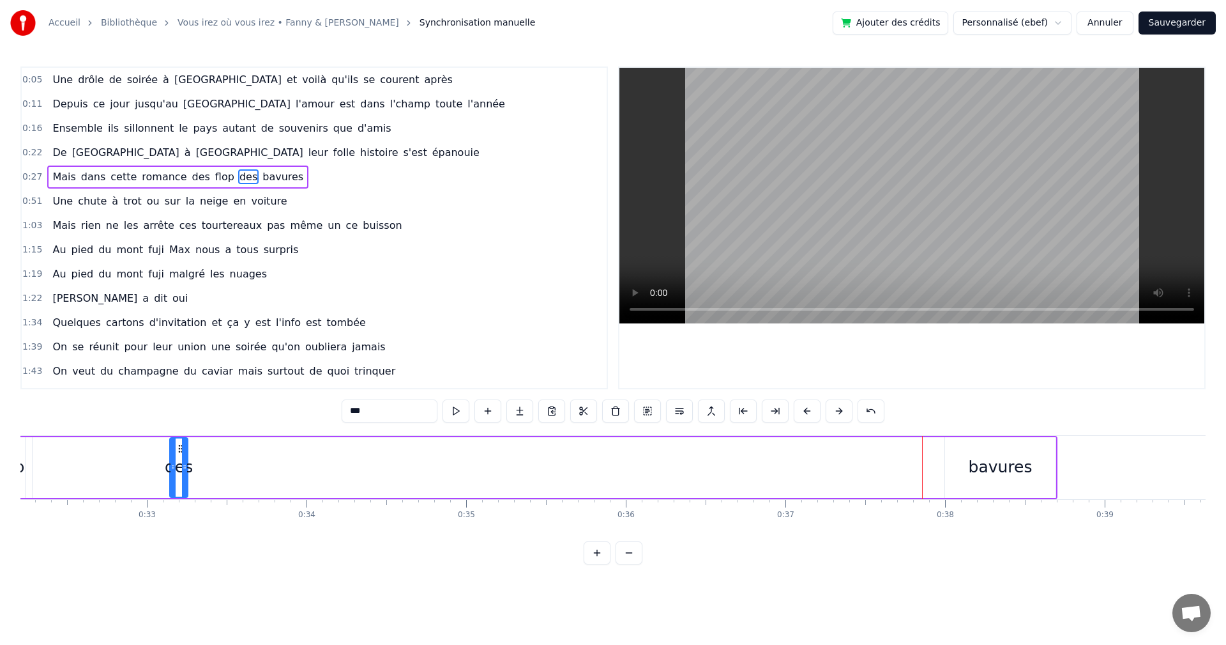
click at [996, 457] on div "bavures" at bounding box center [1001, 467] width 64 height 24
type input "*******"
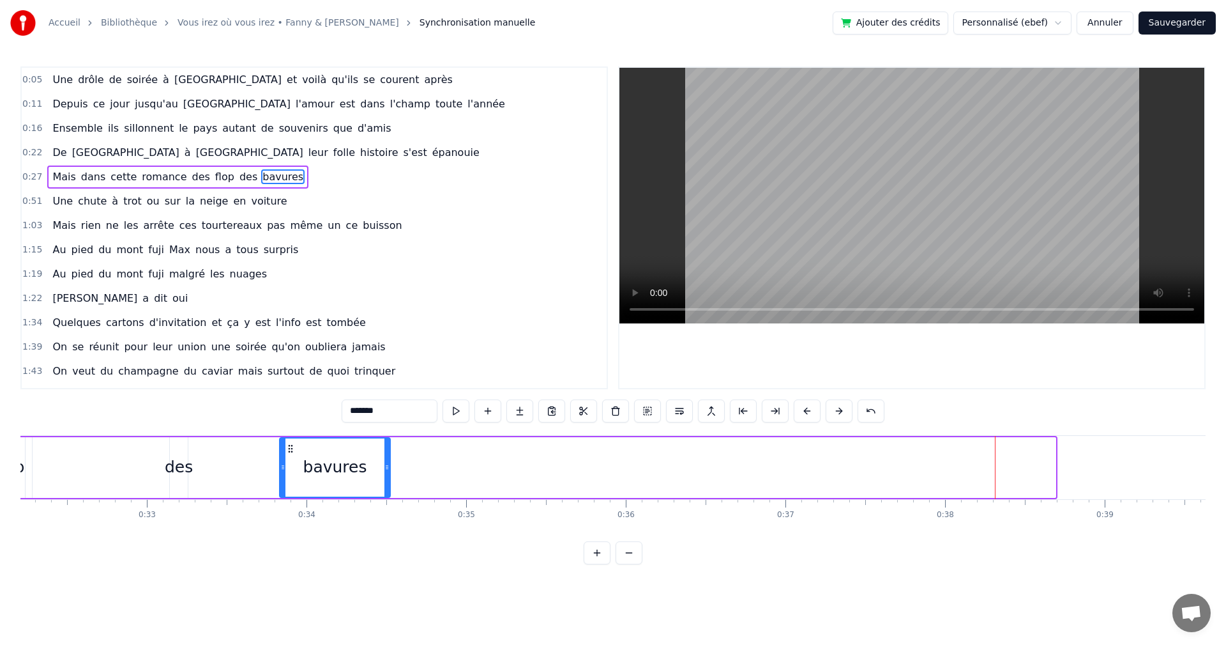
drag, startPoint x: 954, startPoint y: 450, endPoint x: 289, endPoint y: 453, distance: 665.6
click at [289, 453] on icon at bounding box center [291, 448] width 10 height 10
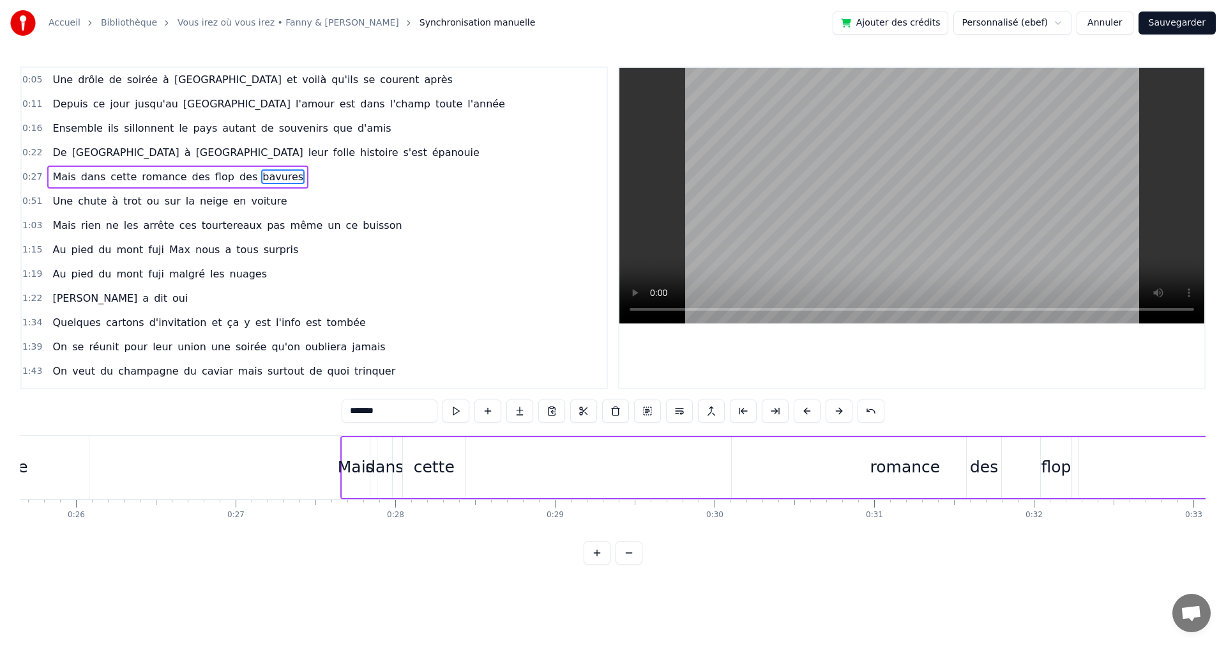
scroll to position [0, 4057]
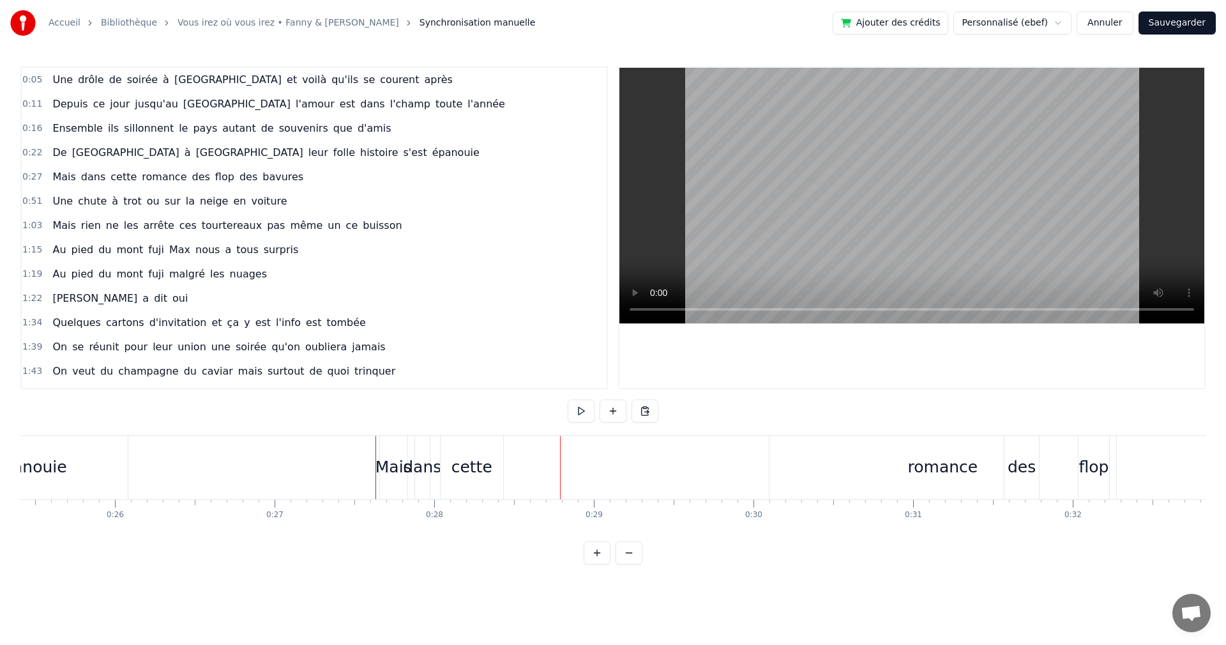
click at [909, 471] on div "romance" at bounding box center [943, 467] width 347 height 63
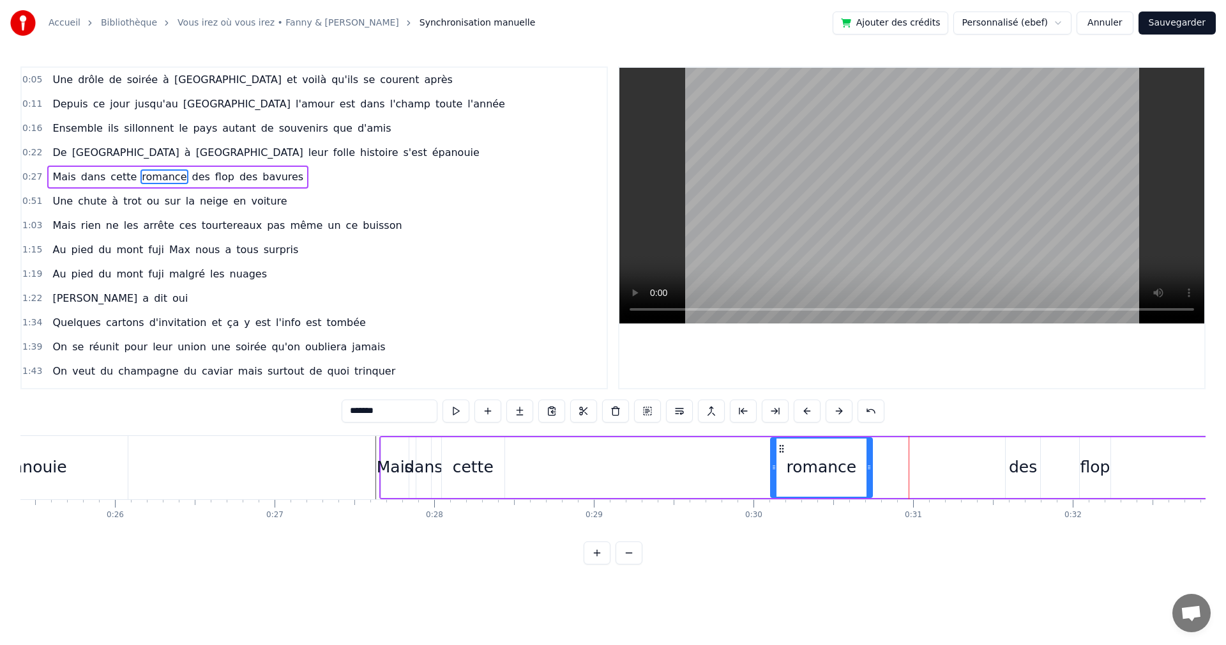
drag, startPoint x: 1103, startPoint y: 466, endPoint x: 805, endPoint y: 457, distance: 298.5
click at [867, 462] on icon at bounding box center [869, 467] width 5 height 10
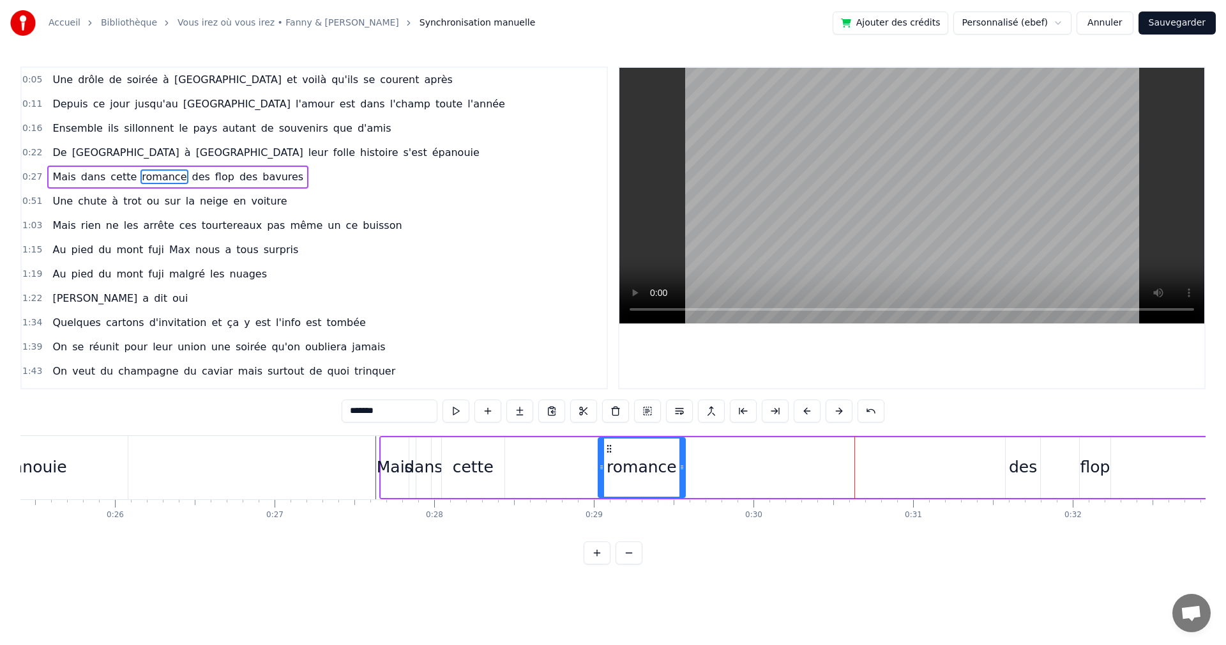
drag, startPoint x: 781, startPoint y: 447, endPoint x: 549, endPoint y: 439, distance: 232.0
click at [599, 440] on div "romance" at bounding box center [642, 467] width 86 height 58
click at [1022, 460] on div "des" at bounding box center [1023, 467] width 28 height 24
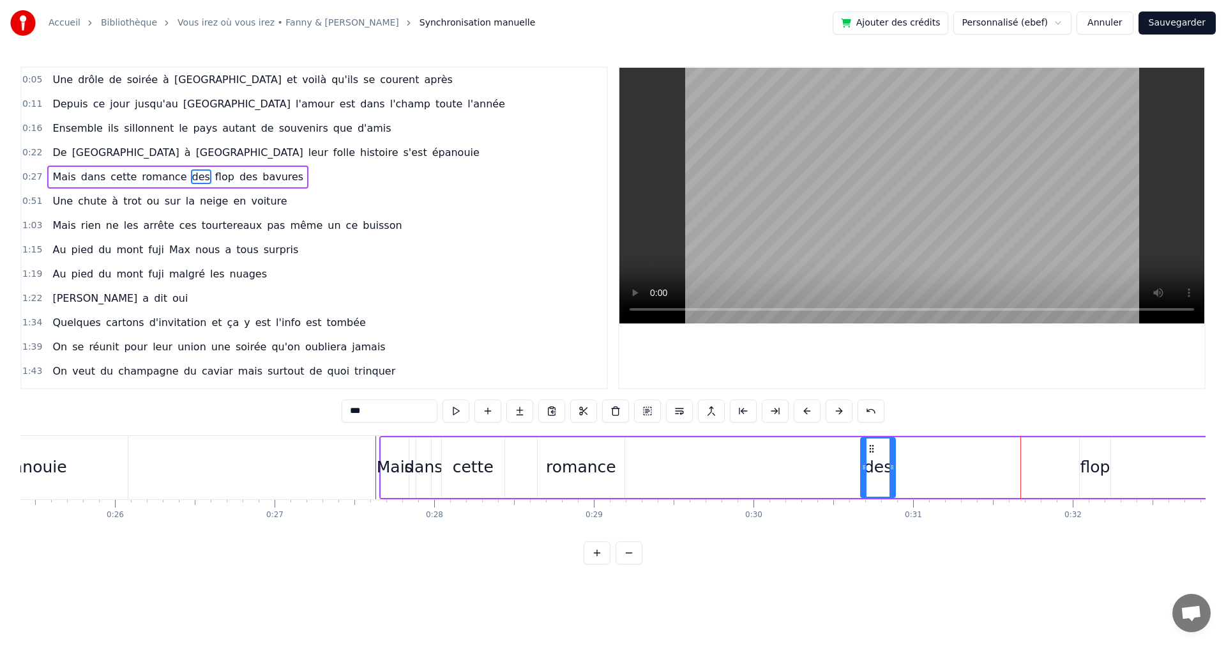
drag, startPoint x: 881, startPoint y: 456, endPoint x: 708, endPoint y: 458, distance: 173.1
click at [862, 457] on div "des" at bounding box center [878, 467] width 33 height 58
click at [1091, 475] on div "flop" at bounding box center [1096, 467] width 30 height 24
drag, startPoint x: 1088, startPoint y: 448, endPoint x: 780, endPoint y: 452, distance: 308.5
click at [780, 452] on icon at bounding box center [782, 448] width 10 height 10
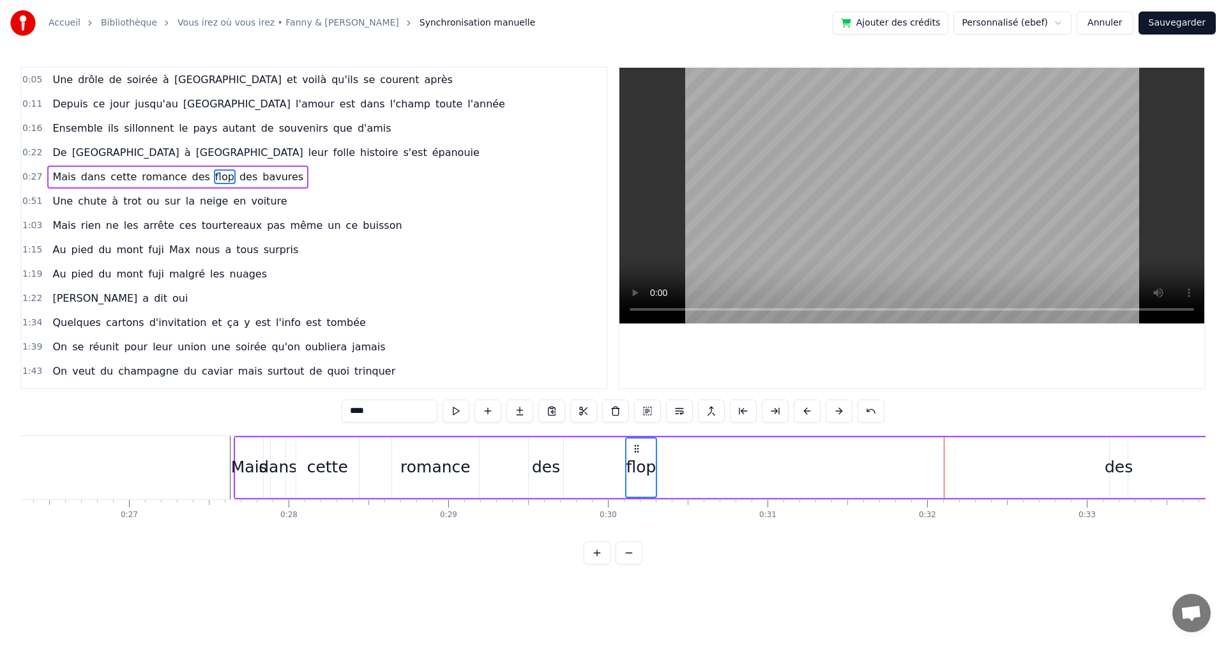
scroll to position [0, 4249]
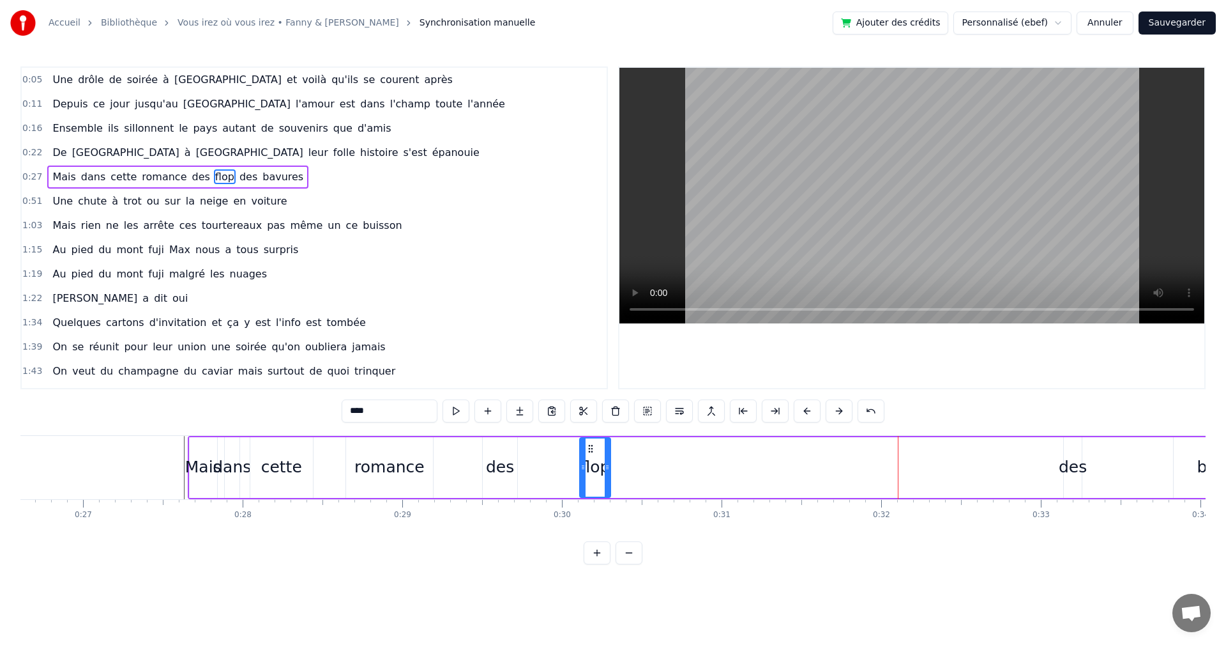
click at [1072, 459] on div "des" at bounding box center [1073, 467] width 28 height 24
drag, startPoint x: 1075, startPoint y: 450, endPoint x: 683, endPoint y: 462, distance: 391.7
click at [744, 462] on div "des" at bounding box center [752, 467] width 17 height 58
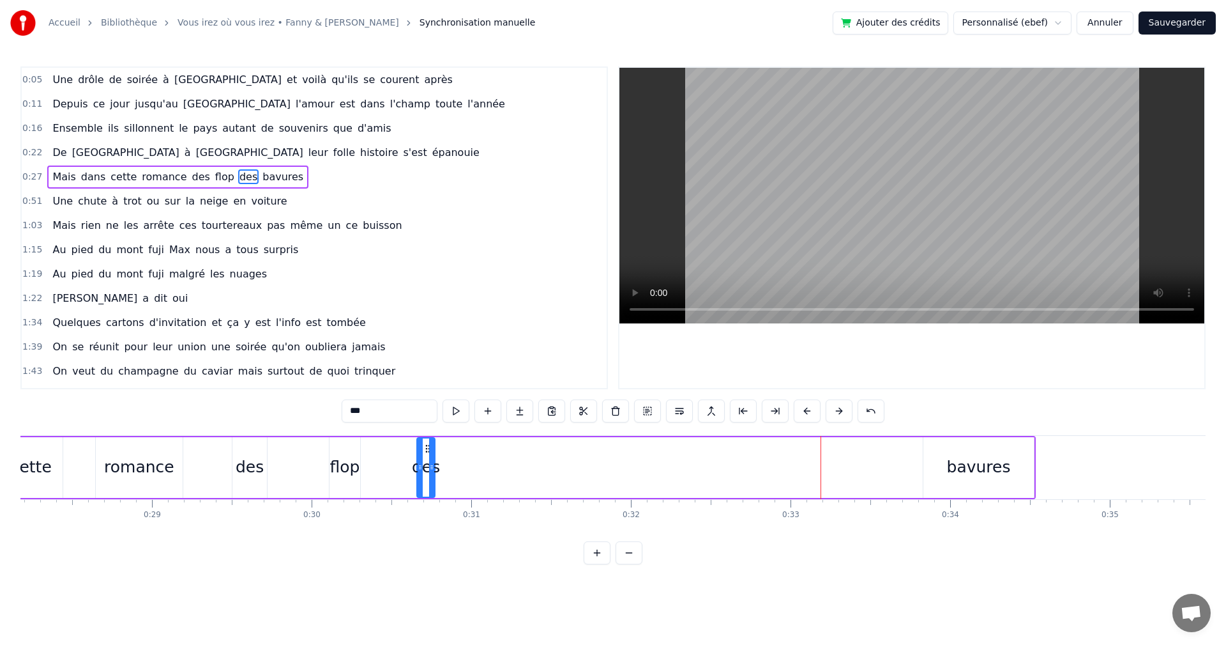
scroll to position [0, 4504]
click at [959, 468] on div "bavures" at bounding box center [974, 467] width 64 height 24
type input "*******"
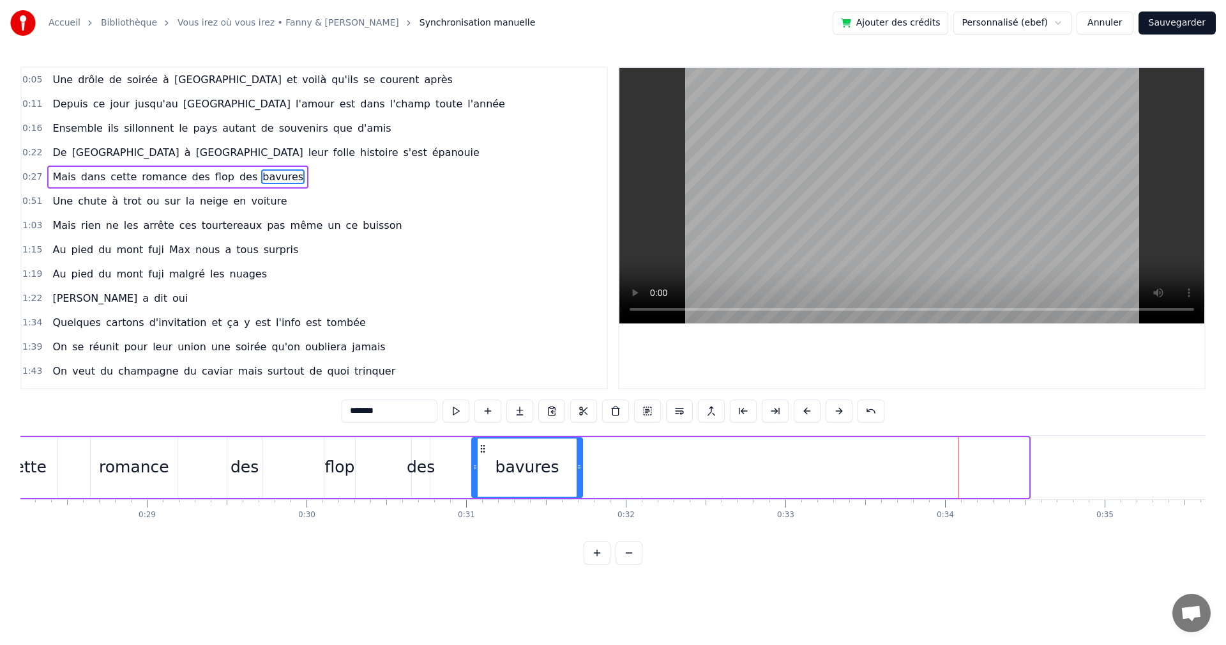
drag, startPoint x: 926, startPoint y: 446, endPoint x: 421, endPoint y: 457, distance: 505.4
click at [479, 454] on div "bavures" at bounding box center [527, 467] width 109 height 58
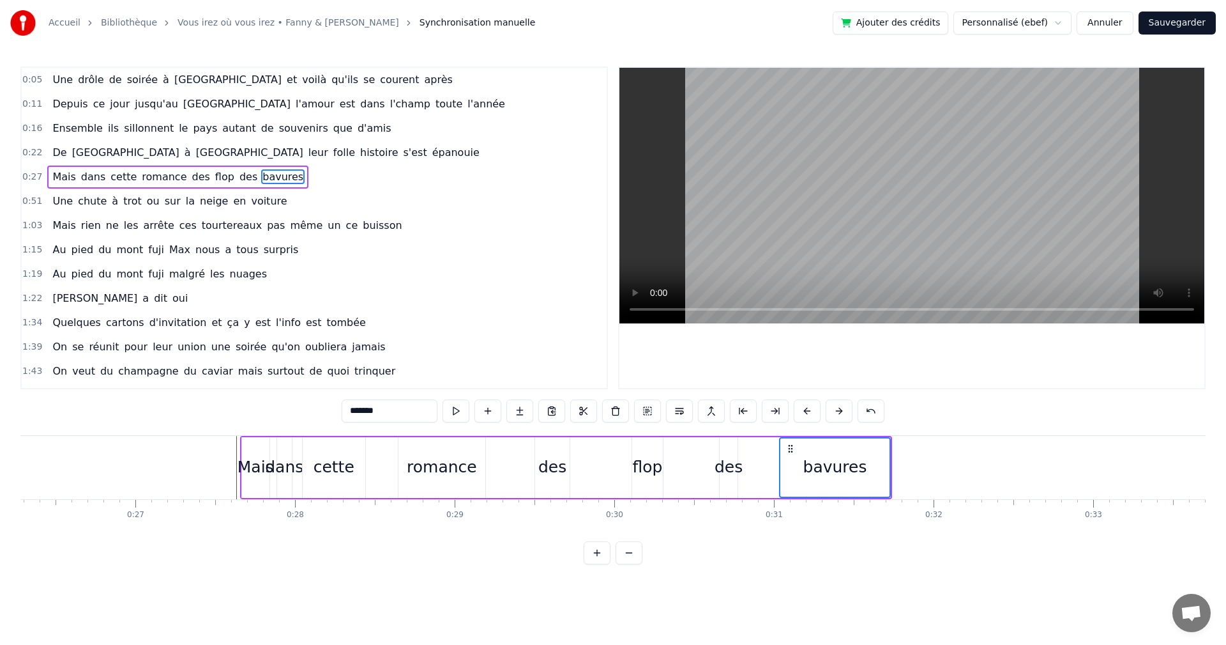
scroll to position [0, 4185]
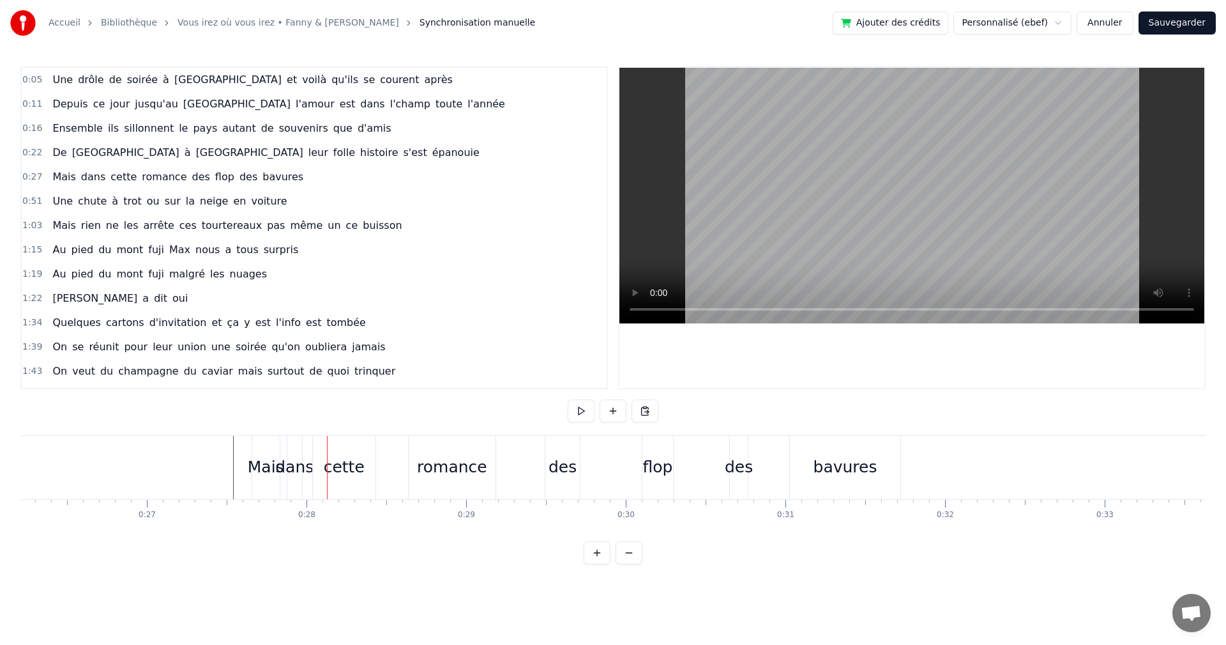
click at [27, 173] on span "0:27" at bounding box center [32, 177] width 20 height 13
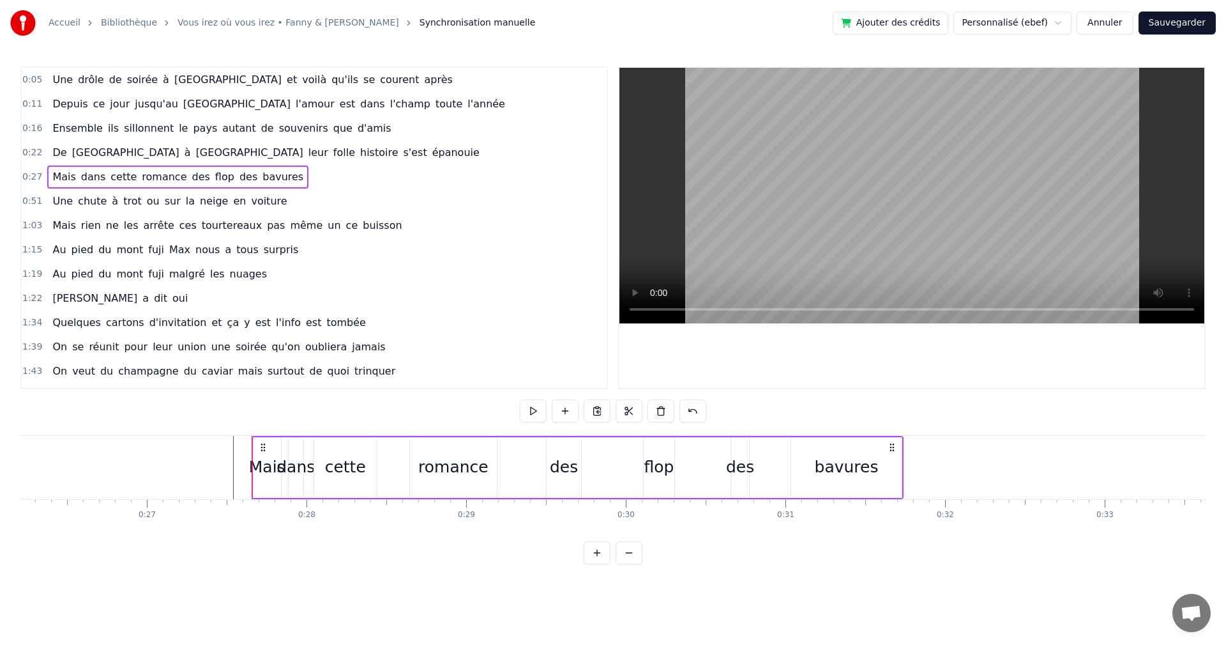
drag, startPoint x: 259, startPoint y: 445, endPoint x: 309, endPoint y: 447, distance: 49.9
click at [309, 447] on div "Mais dans cette romance des flop des bavures" at bounding box center [578, 467] width 652 height 63
drag, startPoint x: 263, startPoint y: 448, endPoint x: 295, endPoint y: 456, distance: 33.6
click at [277, 451] on icon at bounding box center [278, 447] width 10 height 10
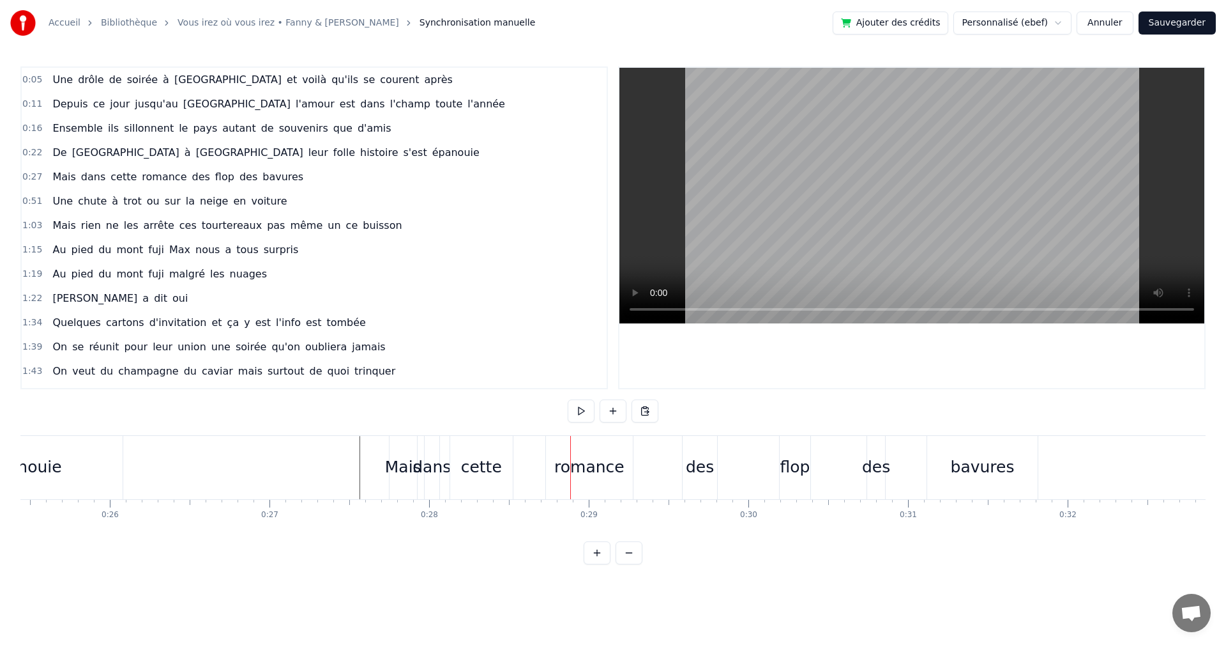
scroll to position [0, 4057]
click at [478, 464] on div "cette" at bounding box center [486, 467] width 41 height 24
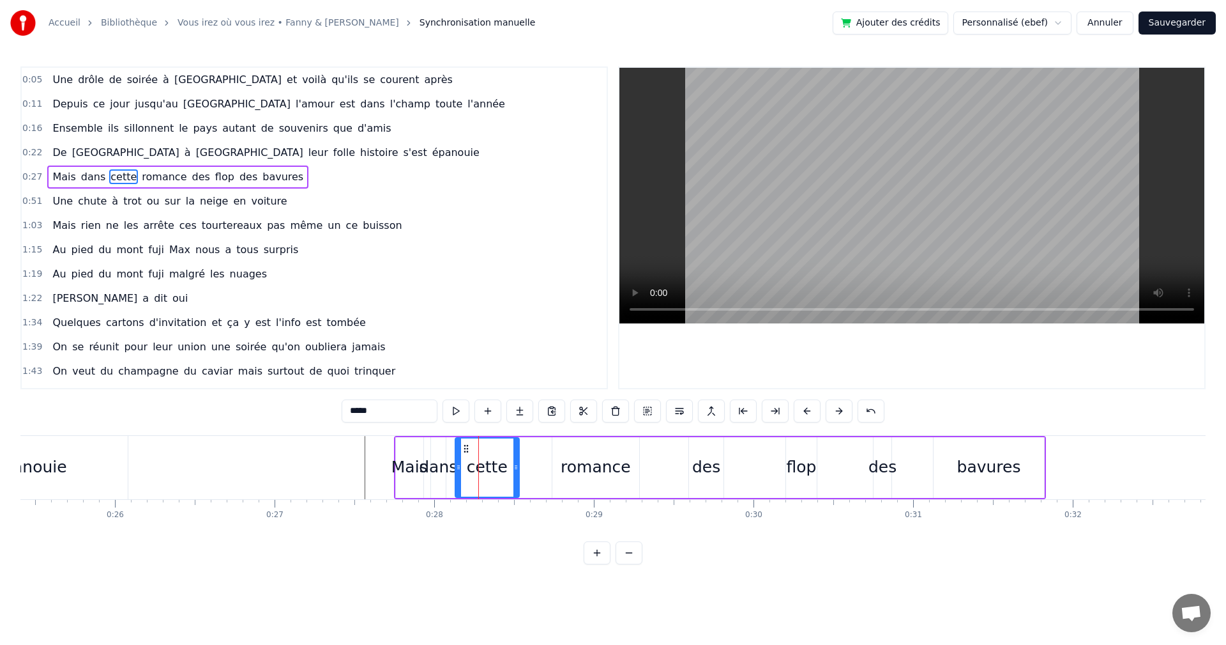
drag, startPoint x: 459, startPoint y: 468, endPoint x: 475, endPoint y: 468, distance: 15.3
click at [457, 468] on circle at bounding box center [457, 468] width 1 height 1
drag, startPoint x: 517, startPoint y: 464, endPoint x: 491, endPoint y: 469, distance: 26.1
click at [487, 469] on icon at bounding box center [487, 467] width 5 height 10
click at [572, 466] on div "romance" at bounding box center [596, 467] width 70 height 24
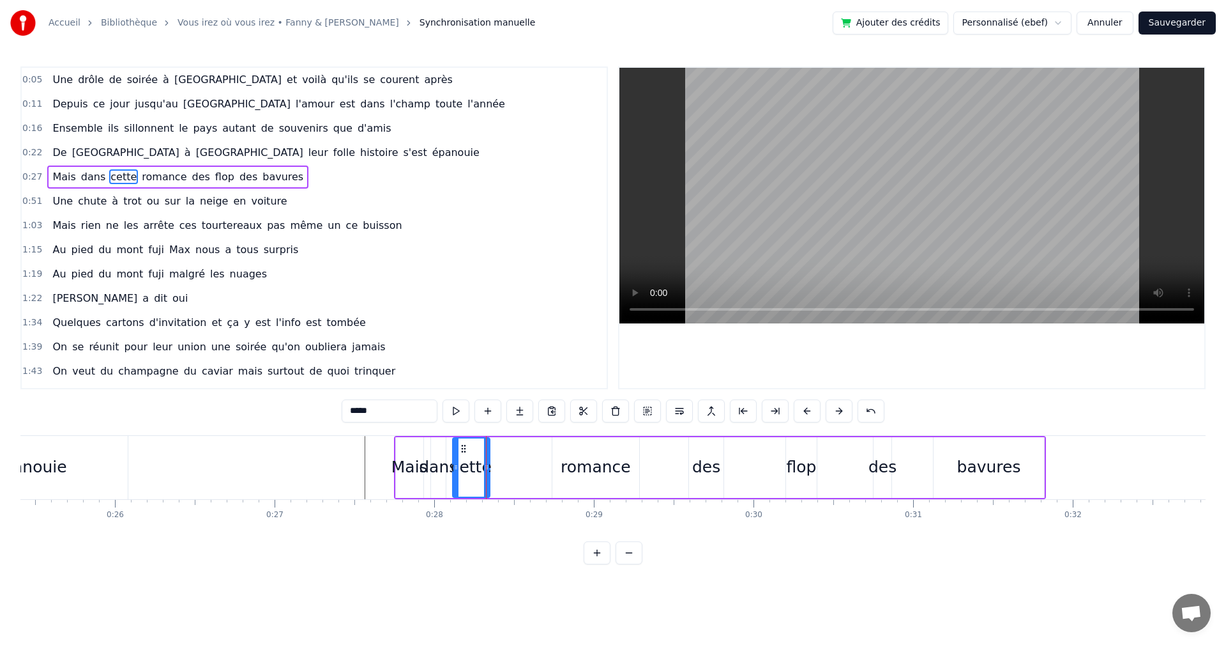
type input "*******"
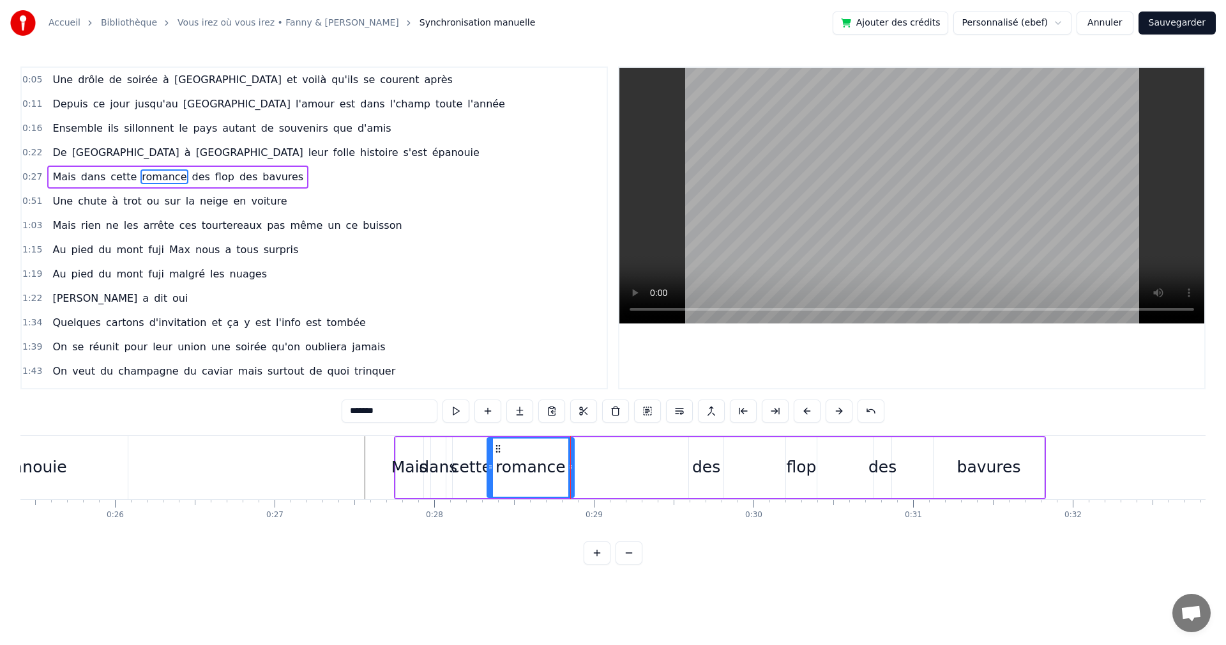
drag, startPoint x: 561, startPoint y: 450, endPoint x: 497, endPoint y: 454, distance: 64.0
click at [497, 454] on div "romance" at bounding box center [531, 467] width 86 height 58
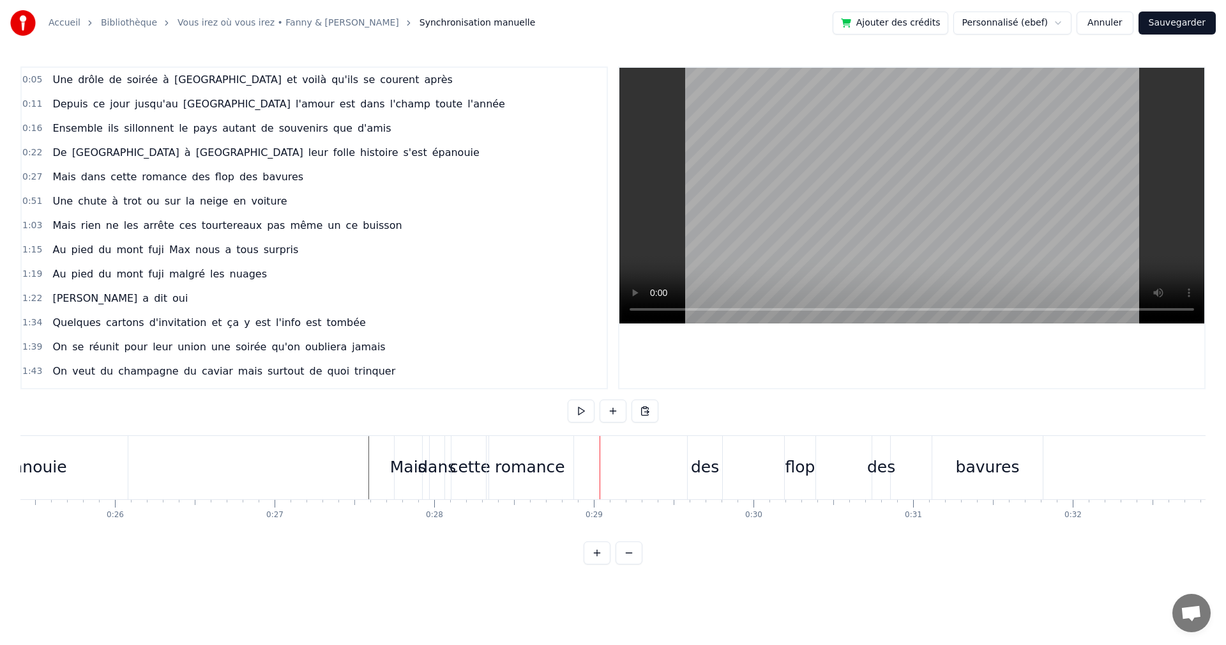
click at [557, 469] on div "romance" at bounding box center [530, 467] width 70 height 24
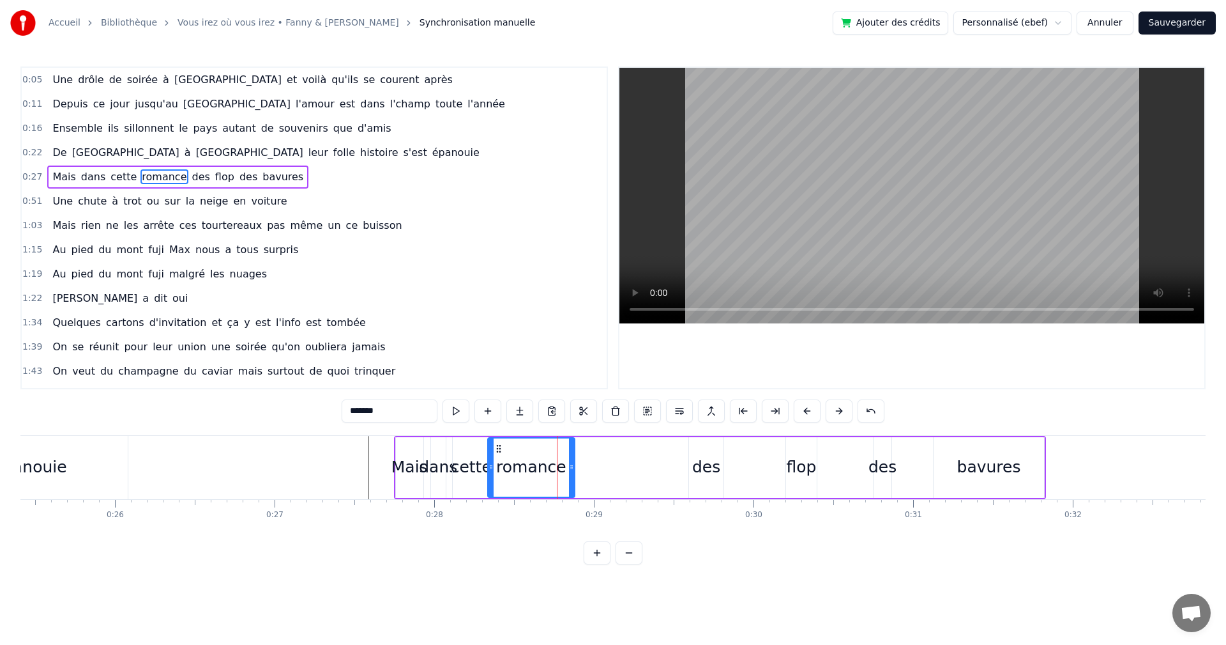
click at [696, 465] on div "des" at bounding box center [706, 467] width 28 height 24
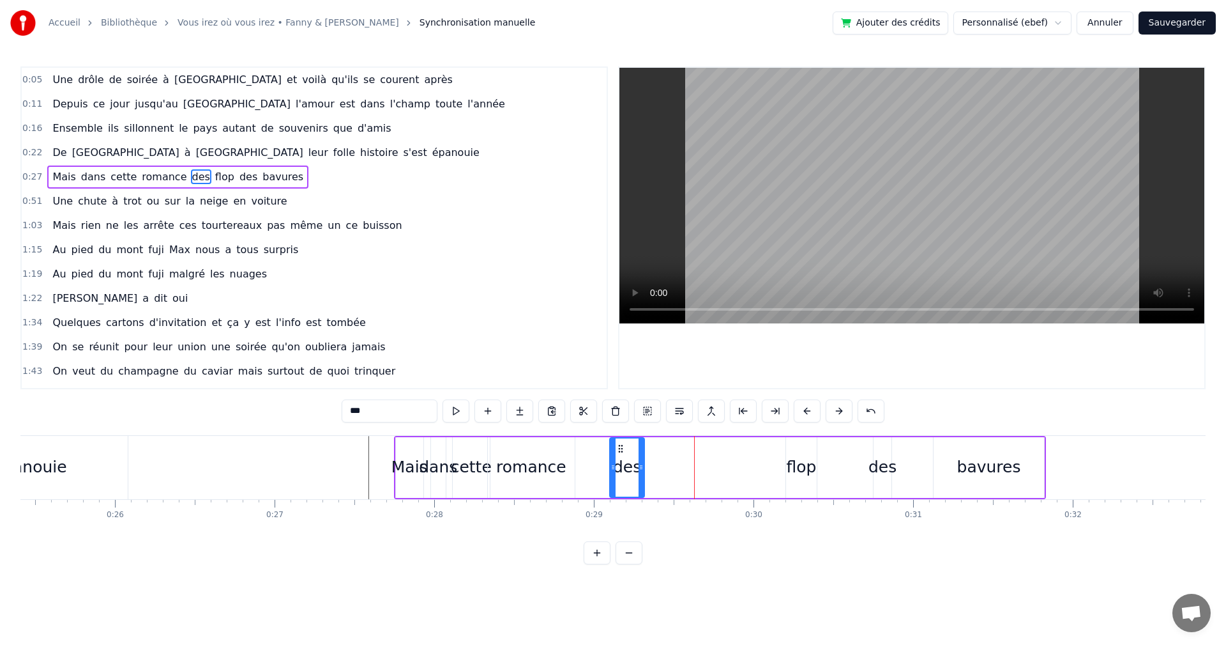
drag, startPoint x: 683, startPoint y: 451, endPoint x: 596, endPoint y: 458, distance: 87.8
click at [611, 458] on div "des" at bounding box center [627, 467] width 33 height 58
click at [549, 466] on div "romance" at bounding box center [531, 467] width 70 height 24
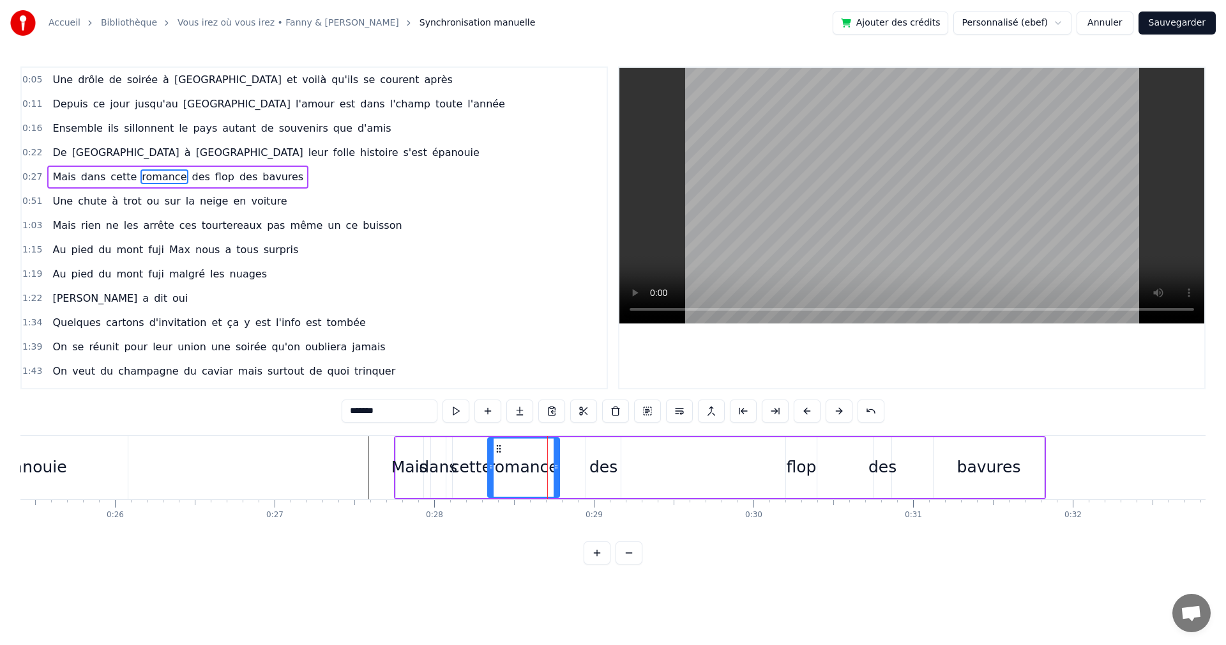
drag, startPoint x: 570, startPoint y: 465, endPoint x: 546, endPoint y: 468, distance: 24.5
click at [554, 468] on icon at bounding box center [556, 467] width 5 height 10
click at [604, 465] on div "des" at bounding box center [604, 467] width 28 height 24
type input "***"
drag, startPoint x: 586, startPoint y: 448, endPoint x: 561, endPoint y: 451, distance: 25.7
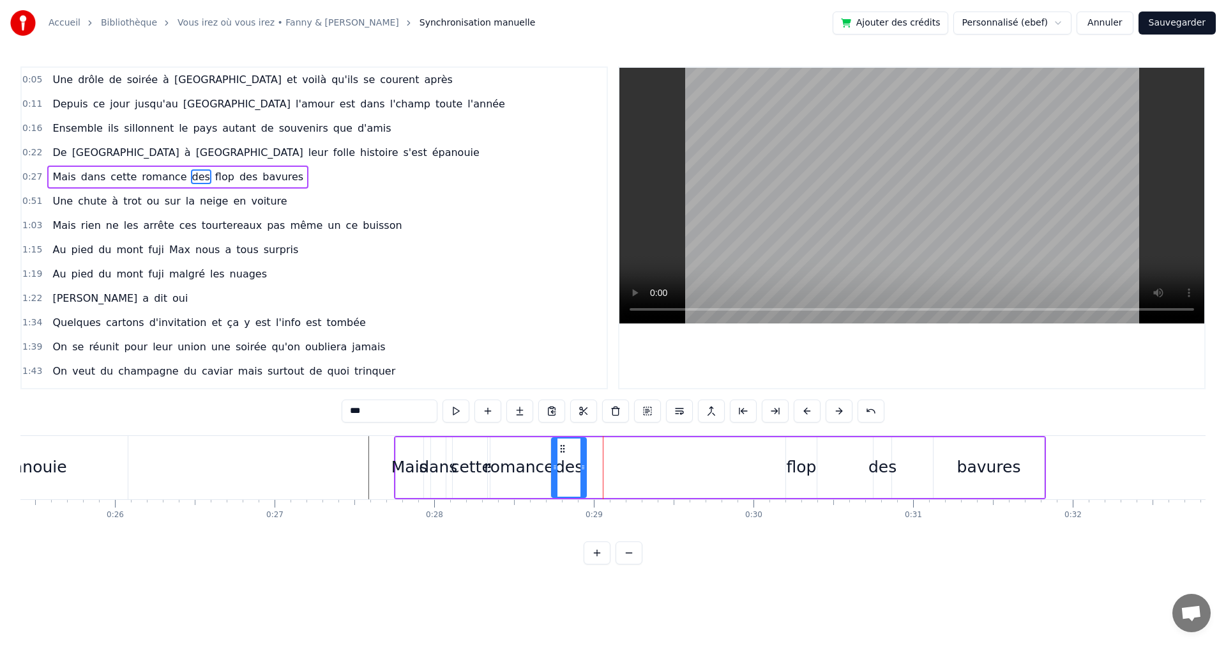
click at [561, 451] on icon at bounding box center [563, 448] width 10 height 10
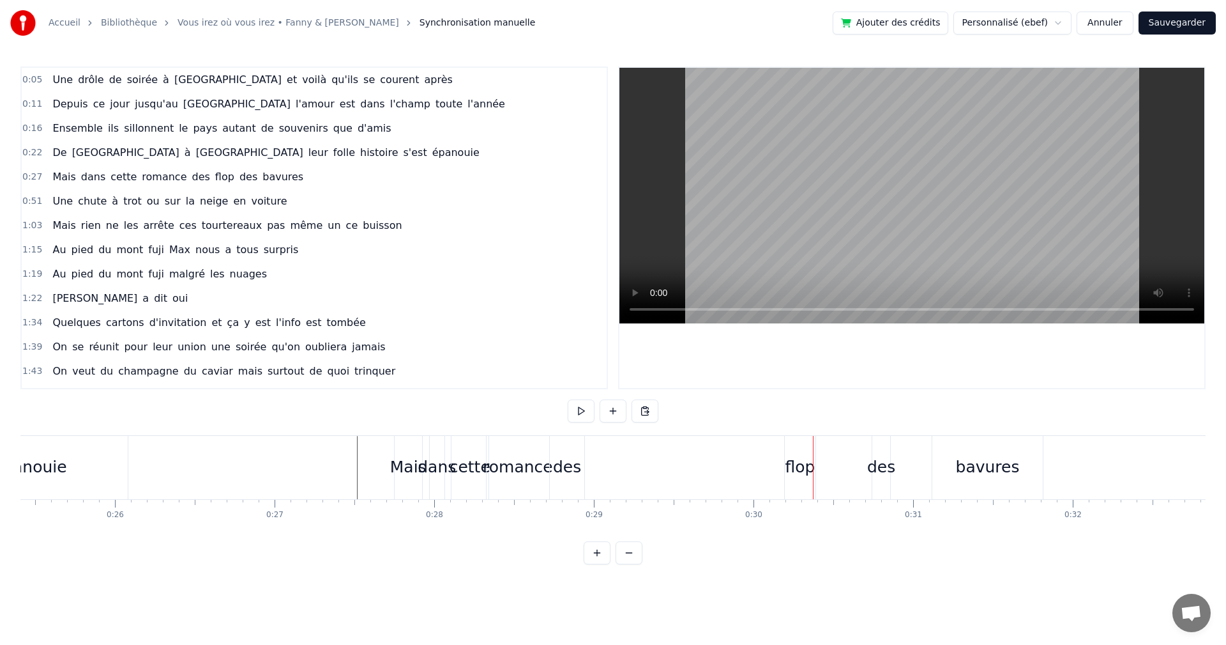
click at [802, 472] on div "flop" at bounding box center [801, 467] width 30 height 24
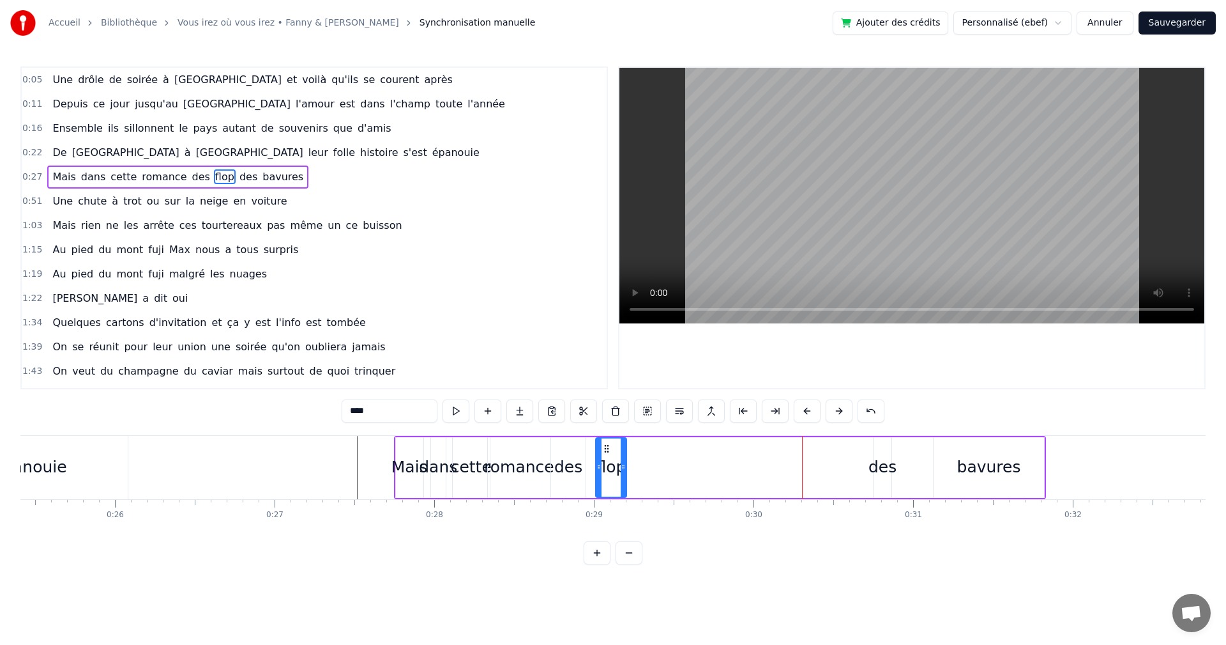
drag, startPoint x: 797, startPoint y: 450, endPoint x: 606, endPoint y: 460, distance: 190.6
click at [606, 460] on div "flop" at bounding box center [611, 467] width 29 height 58
drag, startPoint x: 626, startPoint y: 466, endPoint x: 648, endPoint y: 467, distance: 21.7
click at [646, 467] on icon at bounding box center [643, 467] width 5 height 10
click at [597, 466] on icon at bounding box center [599, 467] width 5 height 10
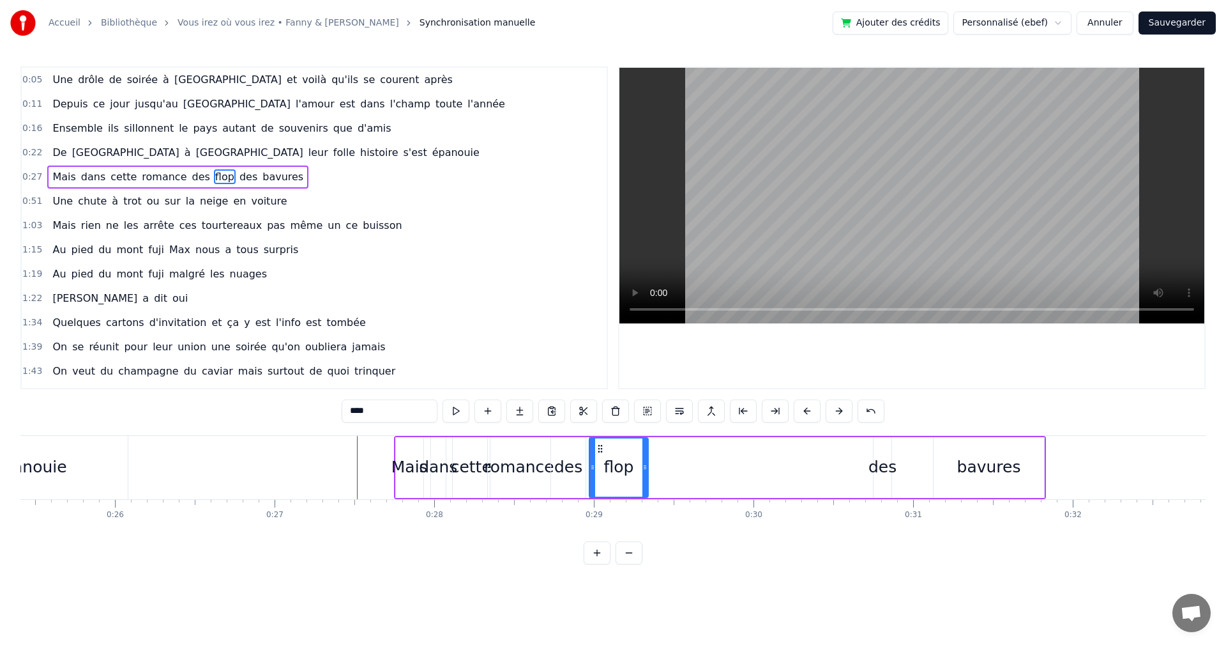
click at [888, 469] on div "des" at bounding box center [883, 467] width 28 height 24
drag, startPoint x: 884, startPoint y: 449, endPoint x: 660, endPoint y: 456, distance: 223.7
click at [660, 456] on div "des" at bounding box center [659, 467] width 17 height 58
click at [981, 471] on div "bavures" at bounding box center [989, 467] width 64 height 24
type input "*******"
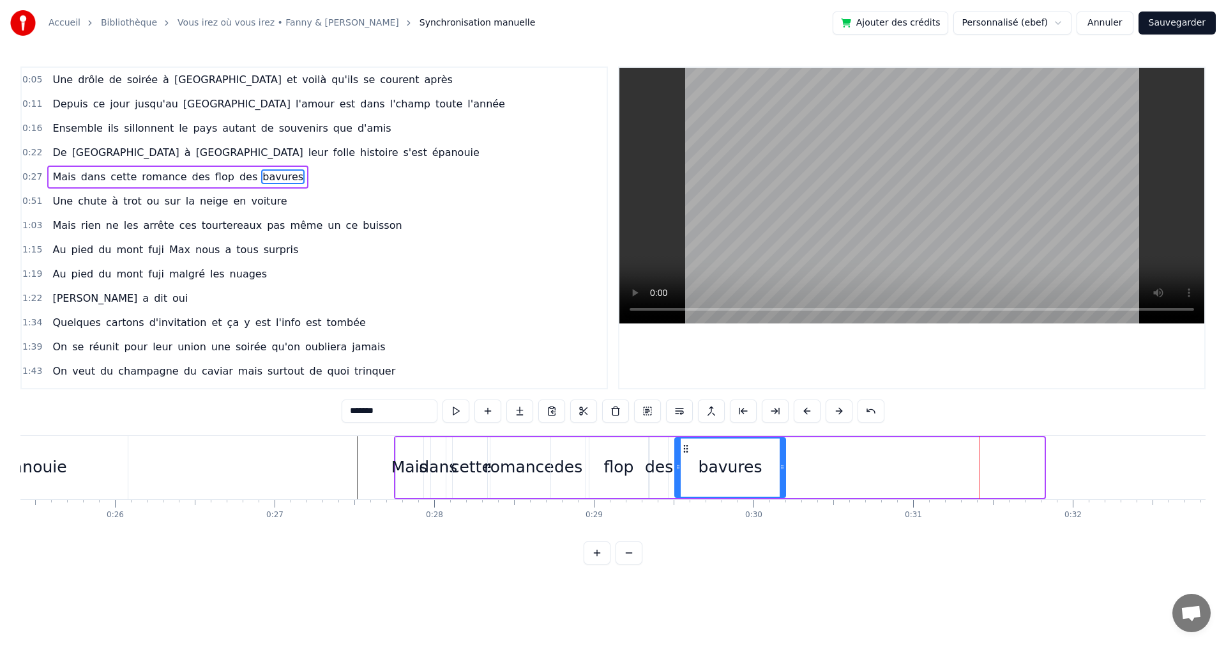
drag, startPoint x: 934, startPoint y: 449, endPoint x: 728, endPoint y: 456, distance: 206.4
click at [687, 452] on icon at bounding box center [686, 448] width 10 height 10
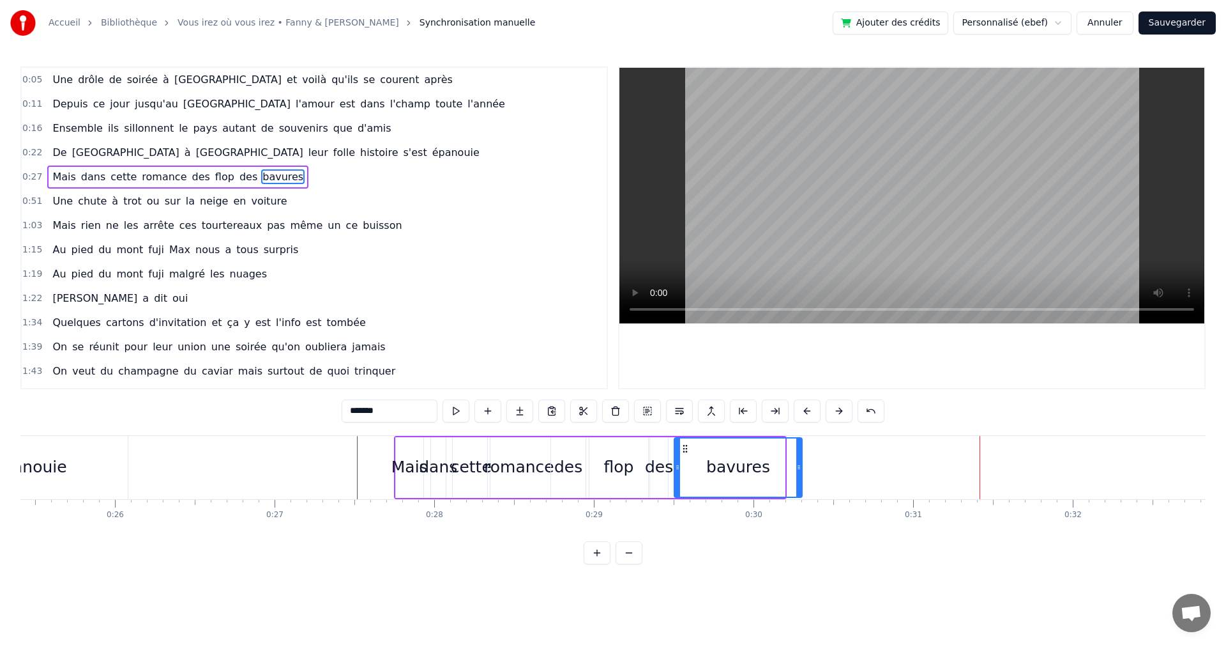
drag, startPoint x: 782, startPoint y: 467, endPoint x: 800, endPoint y: 467, distance: 17.2
click at [800, 467] on circle at bounding box center [800, 467] width 1 height 1
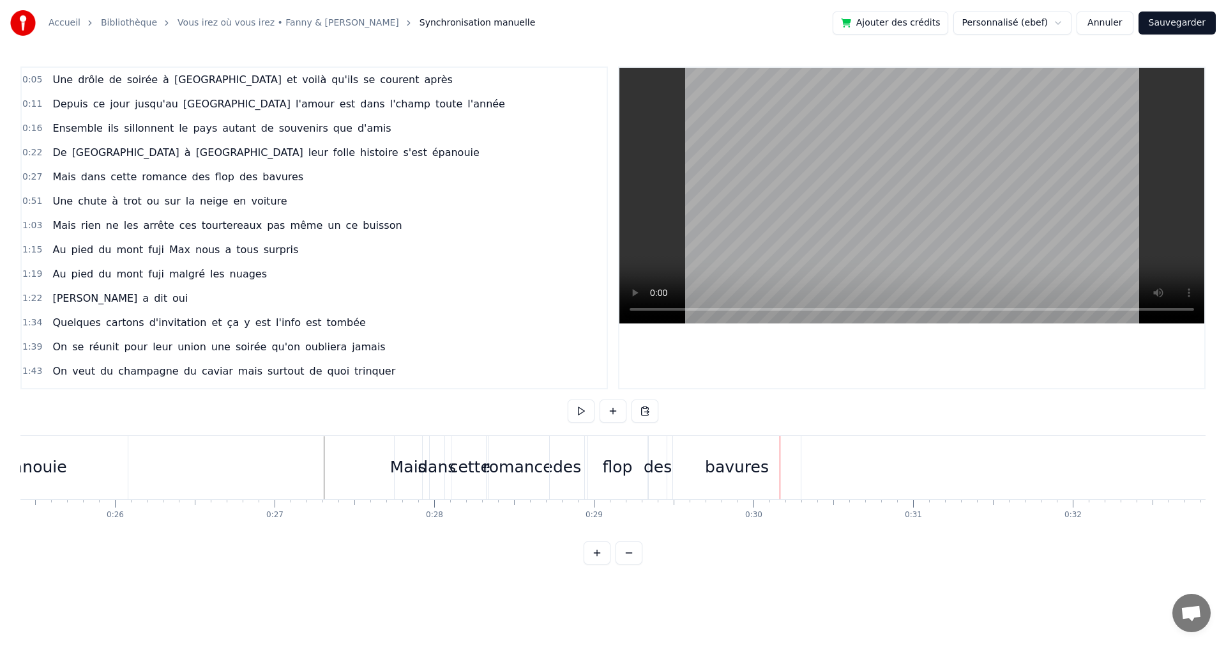
click at [538, 475] on div "romance" at bounding box center [518, 467] width 70 height 24
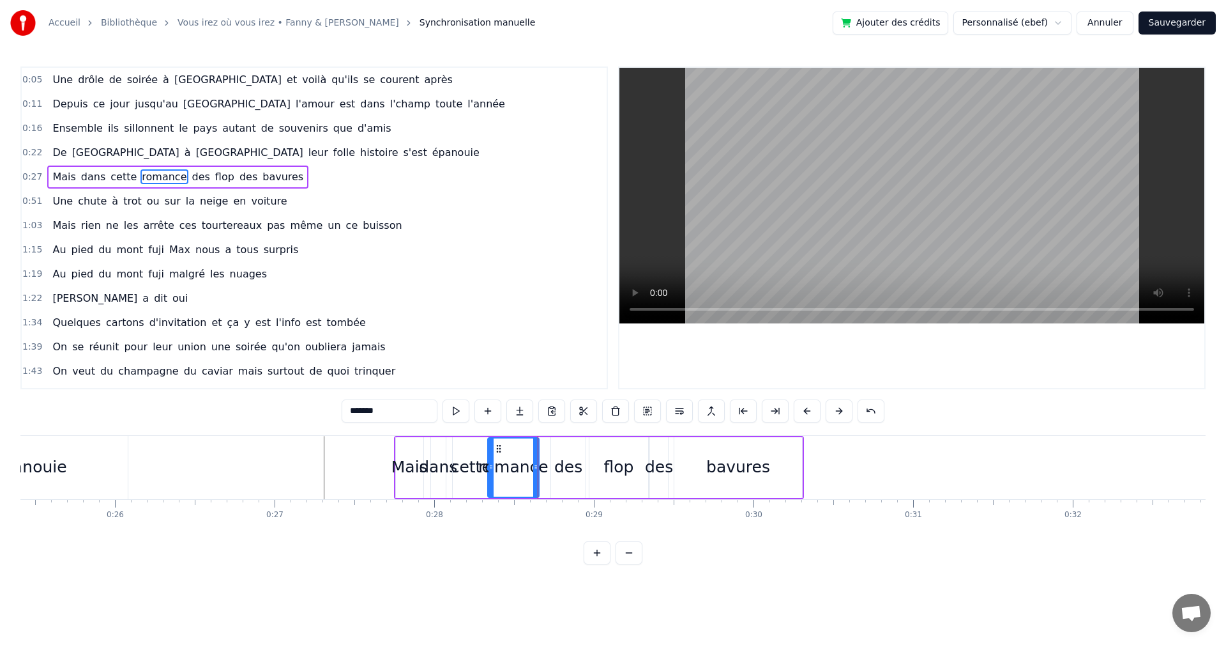
click at [533, 469] on icon at bounding box center [535, 467] width 5 height 10
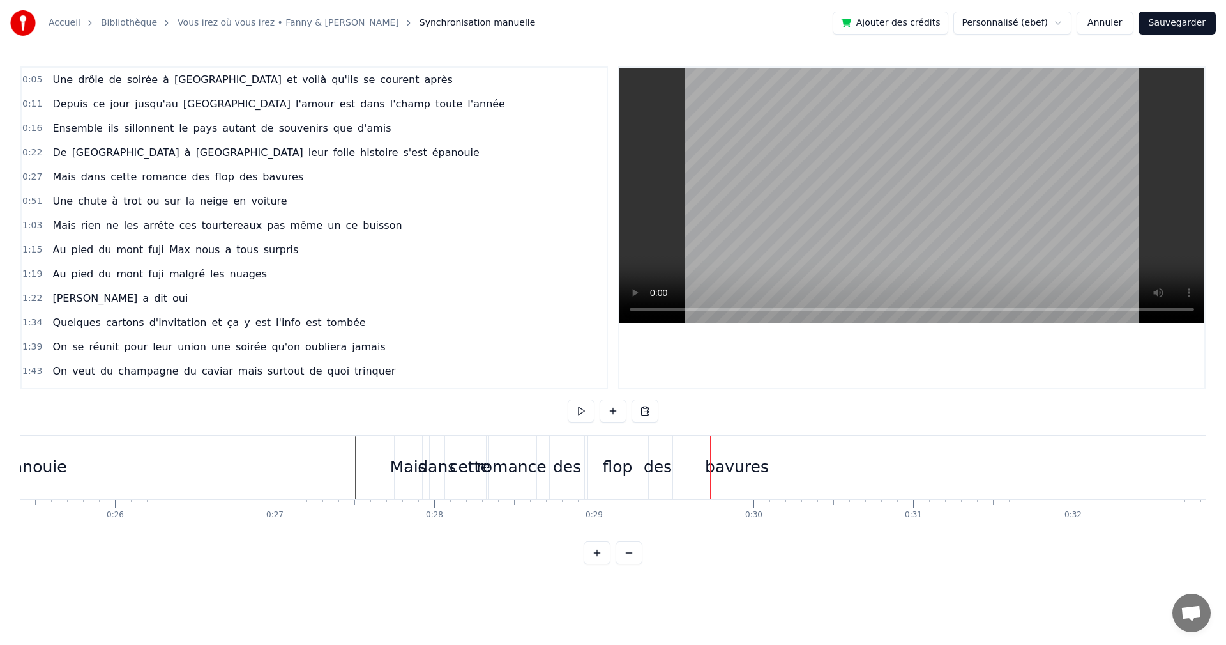
click at [35, 204] on span "0:51" at bounding box center [32, 201] width 20 height 13
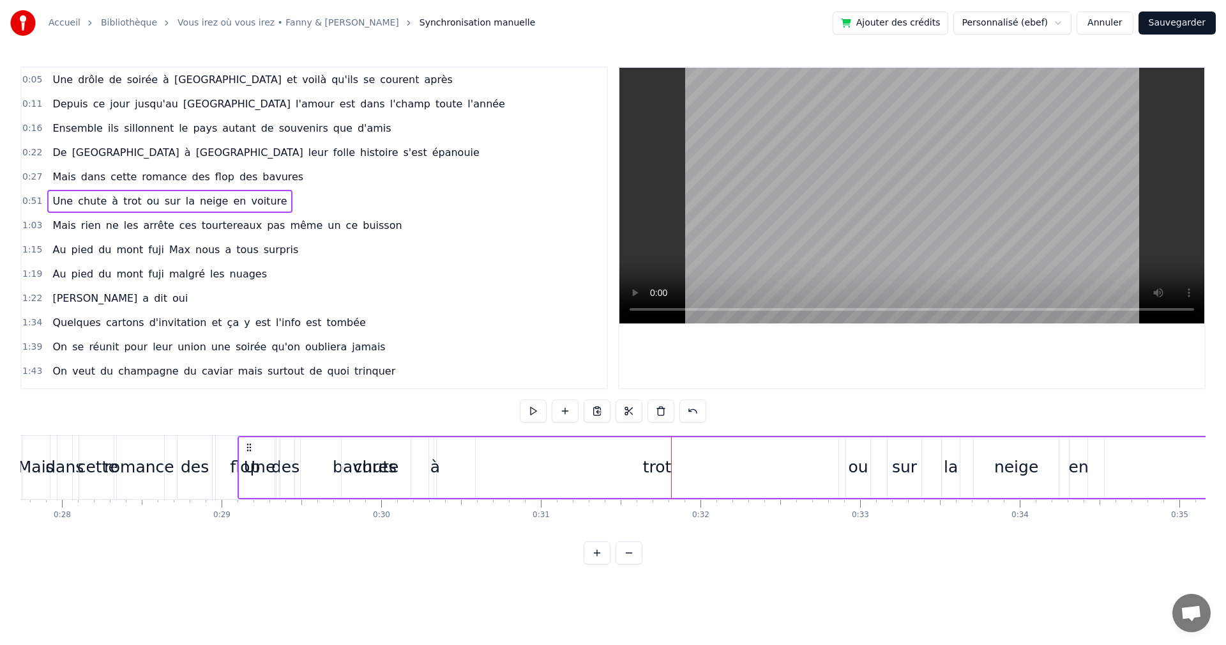
scroll to position [0, 4429]
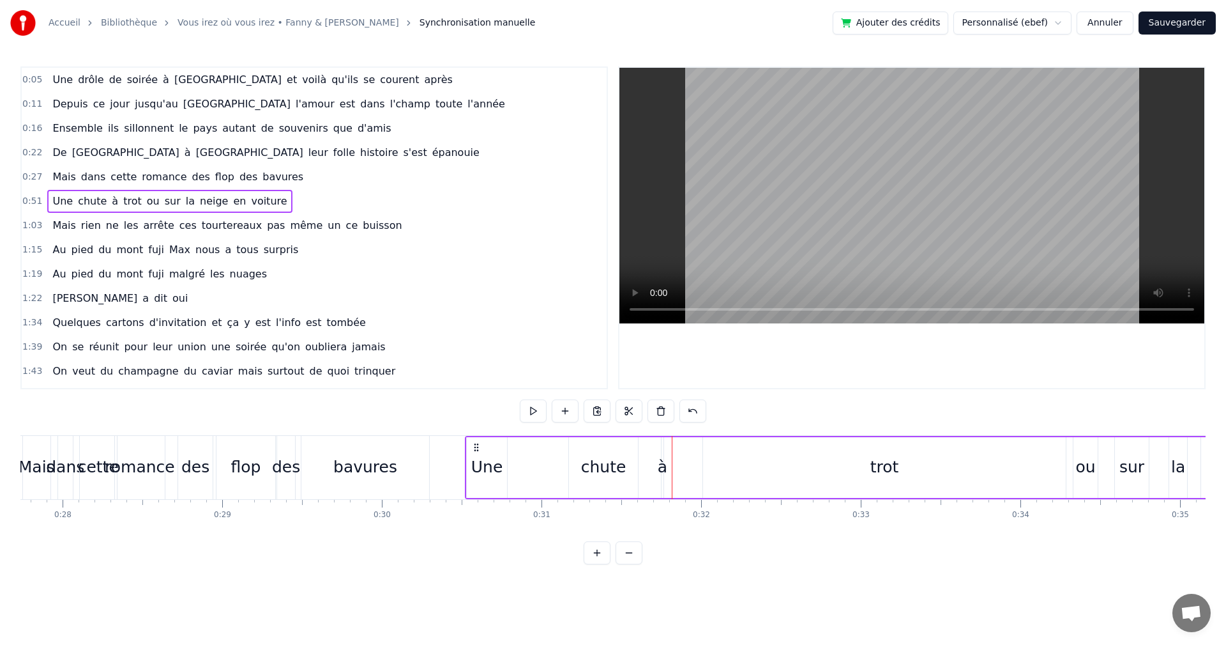
drag, startPoint x: 90, startPoint y: 448, endPoint x: 473, endPoint y: 479, distance: 383.9
click at [496, 455] on div "Une" at bounding box center [487, 467] width 40 height 61
drag, startPoint x: 505, startPoint y: 469, endPoint x: 494, endPoint y: 471, distance: 11.0
click at [494, 471] on icon at bounding box center [493, 467] width 5 height 10
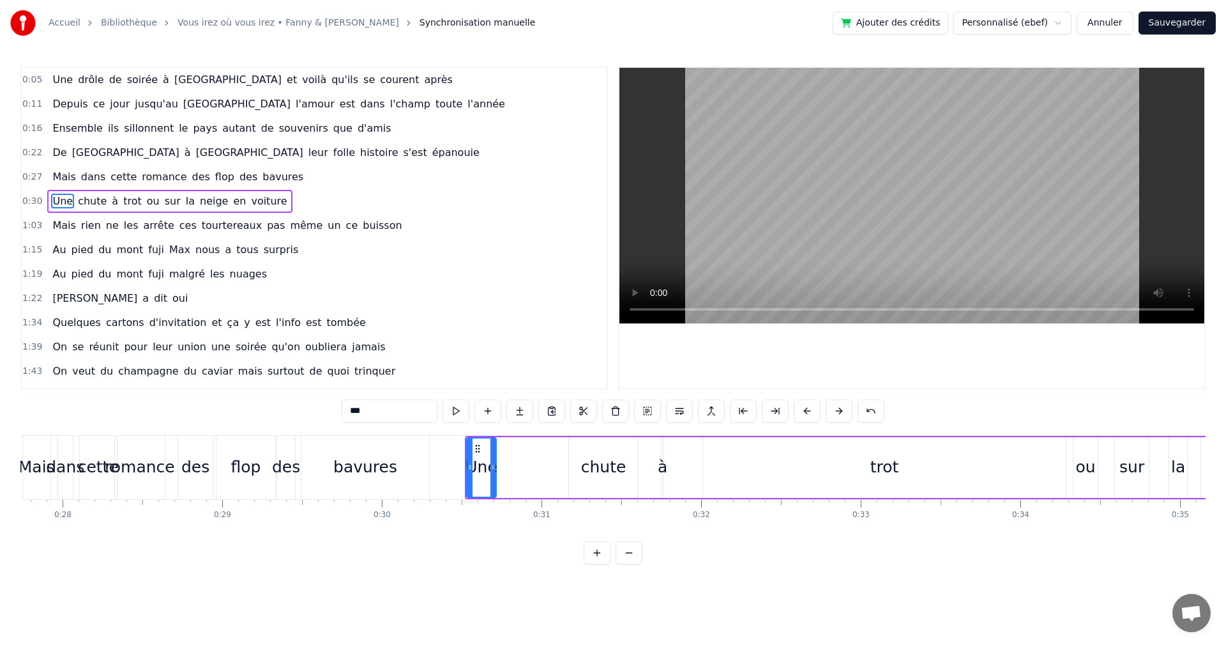
click at [594, 469] on div "chute" at bounding box center [603, 467] width 45 height 24
drag, startPoint x: 577, startPoint y: 448, endPoint x: 553, endPoint y: 455, distance: 25.9
click at [505, 452] on icon at bounding box center [508, 448] width 10 height 10
click at [659, 468] on div "à" at bounding box center [663, 467] width 10 height 24
drag, startPoint x: 671, startPoint y: 451, endPoint x: 549, endPoint y: 459, distance: 122.3
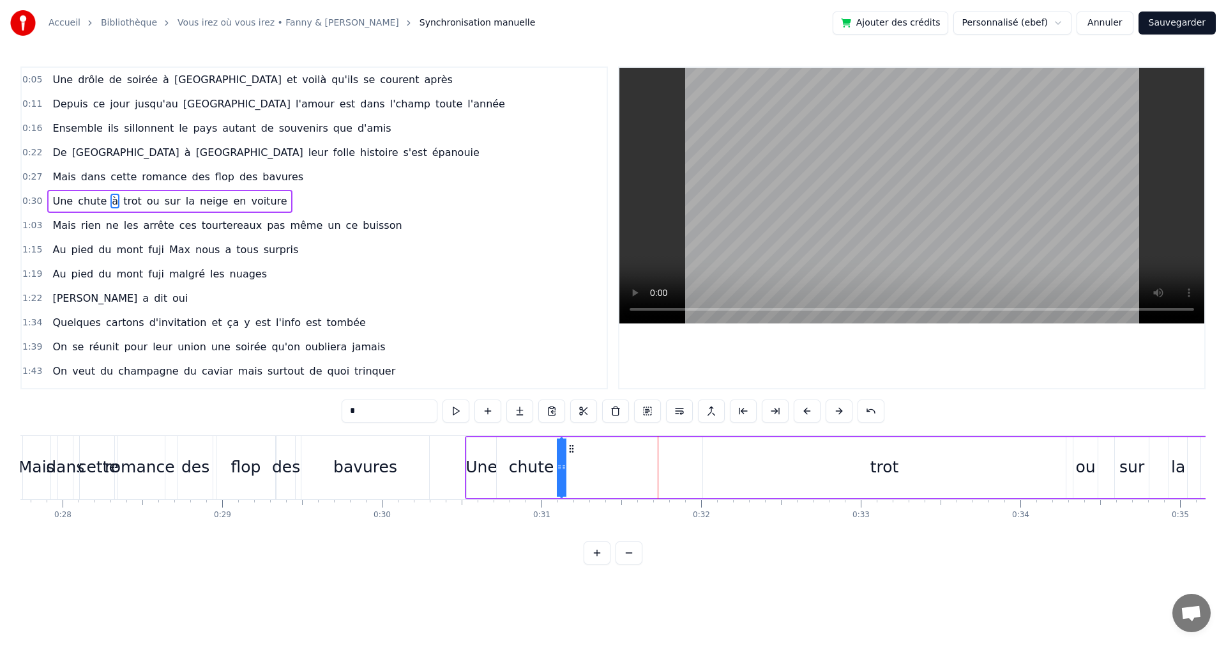
click at [571, 453] on icon at bounding box center [572, 448] width 10 height 10
click at [427, 461] on div "bavures" at bounding box center [365, 467] width 128 height 63
type input "*******"
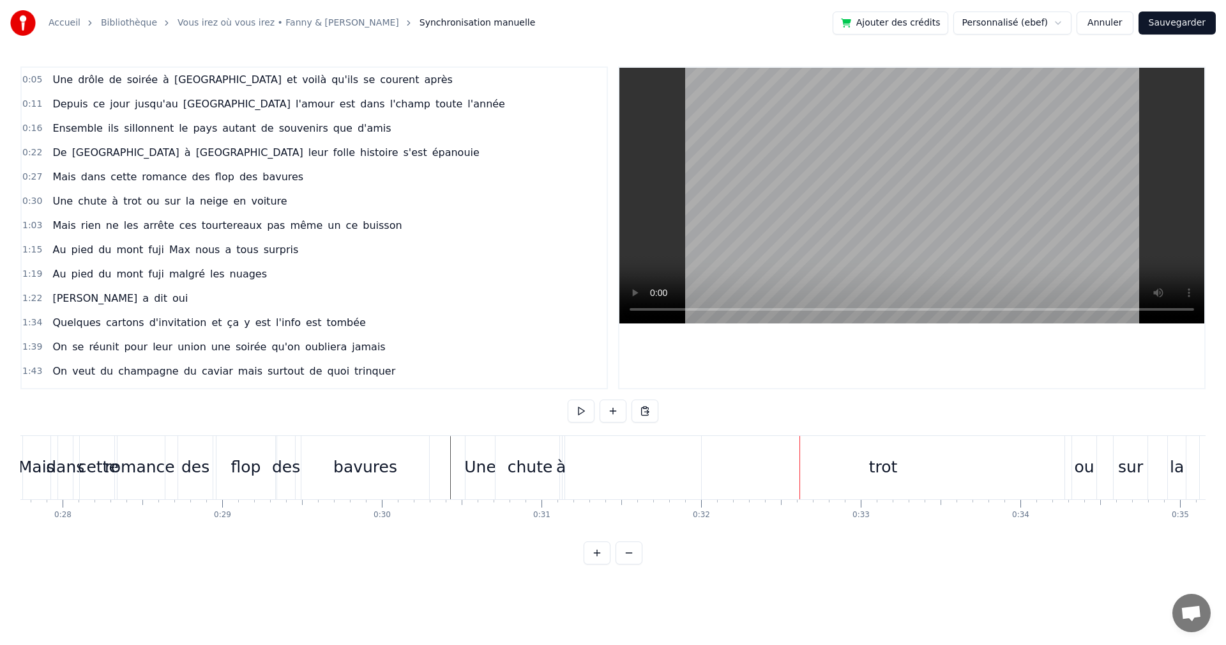
click at [867, 465] on div "trot" at bounding box center [883, 467] width 363 height 63
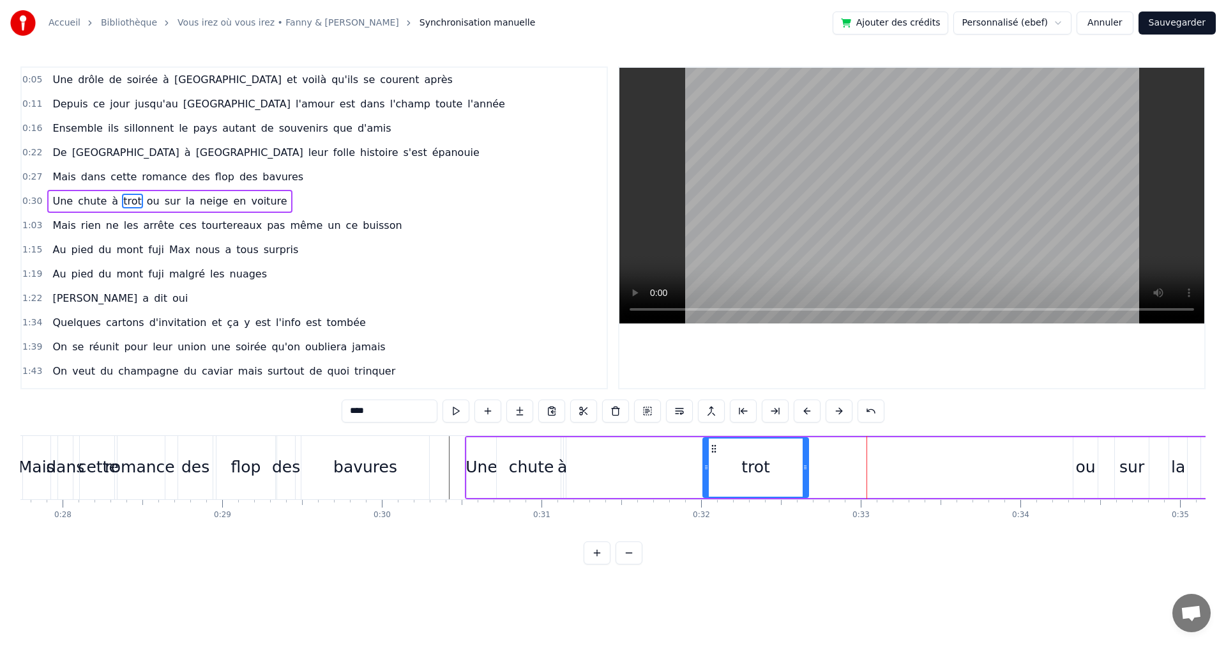
drag, startPoint x: 1064, startPoint y: 466, endPoint x: 726, endPoint y: 456, distance: 338.0
click at [803, 468] on icon at bounding box center [805, 467] width 5 height 10
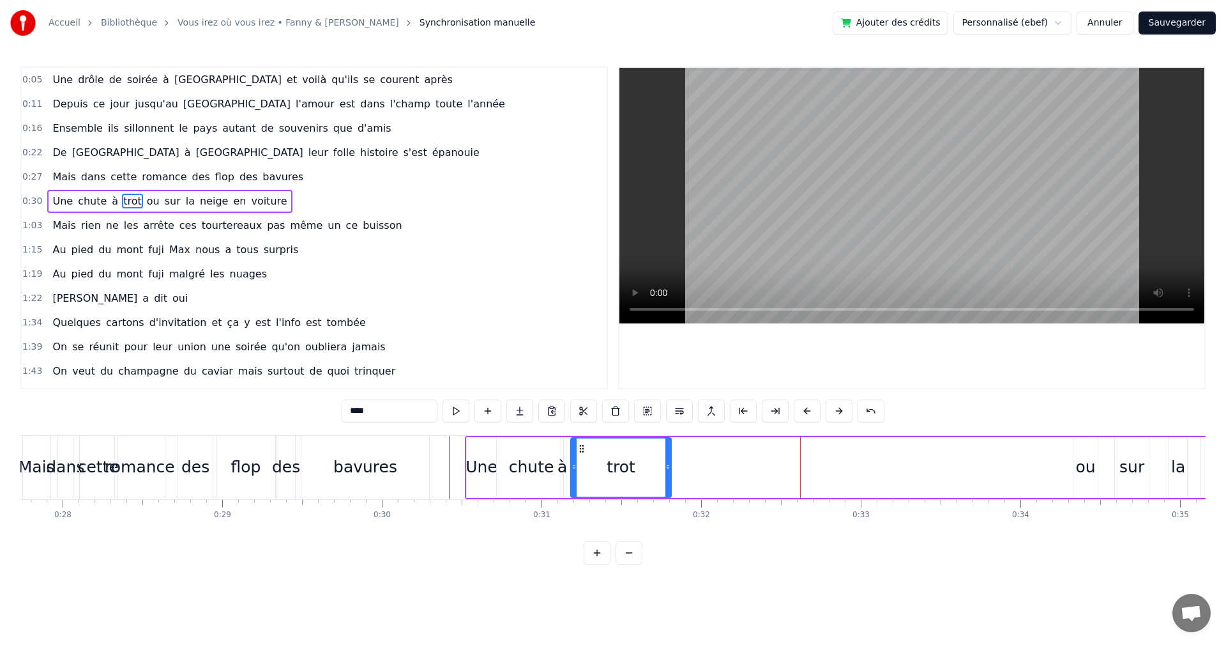
drag, startPoint x: 715, startPoint y: 450, endPoint x: 583, endPoint y: 450, distance: 132.2
click at [583, 450] on icon at bounding box center [582, 448] width 10 height 10
click at [514, 471] on div "chute" at bounding box center [531, 467] width 45 height 24
type input "*****"
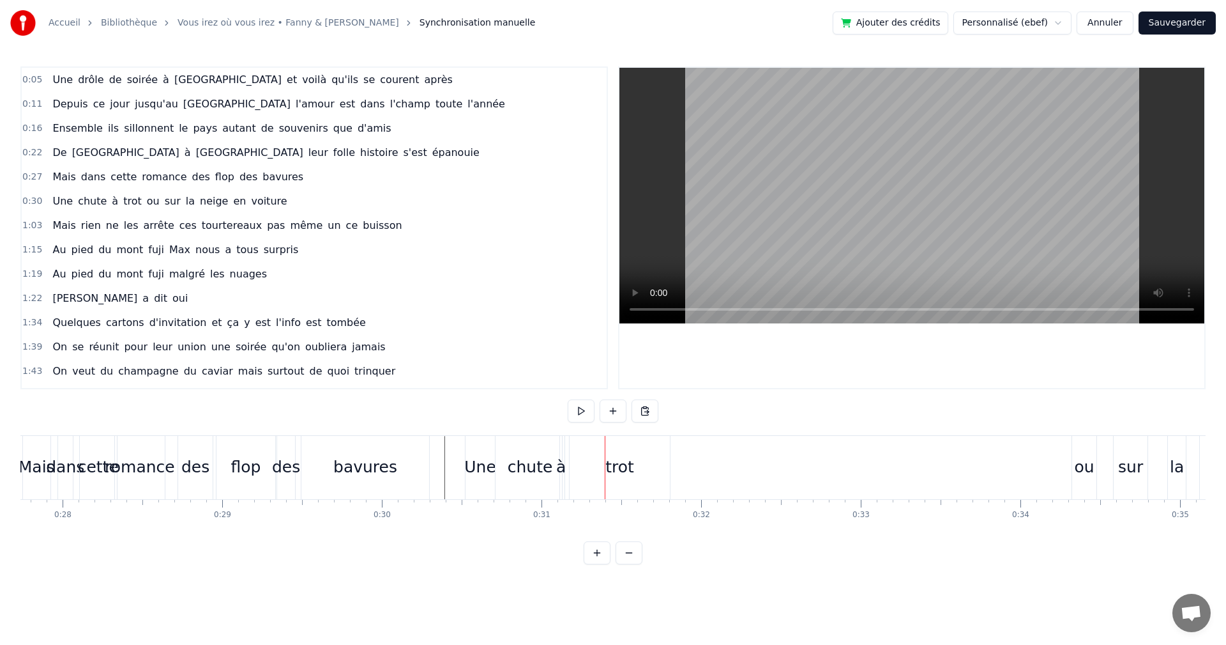
click at [530, 468] on div "chute" at bounding box center [530, 467] width 45 height 24
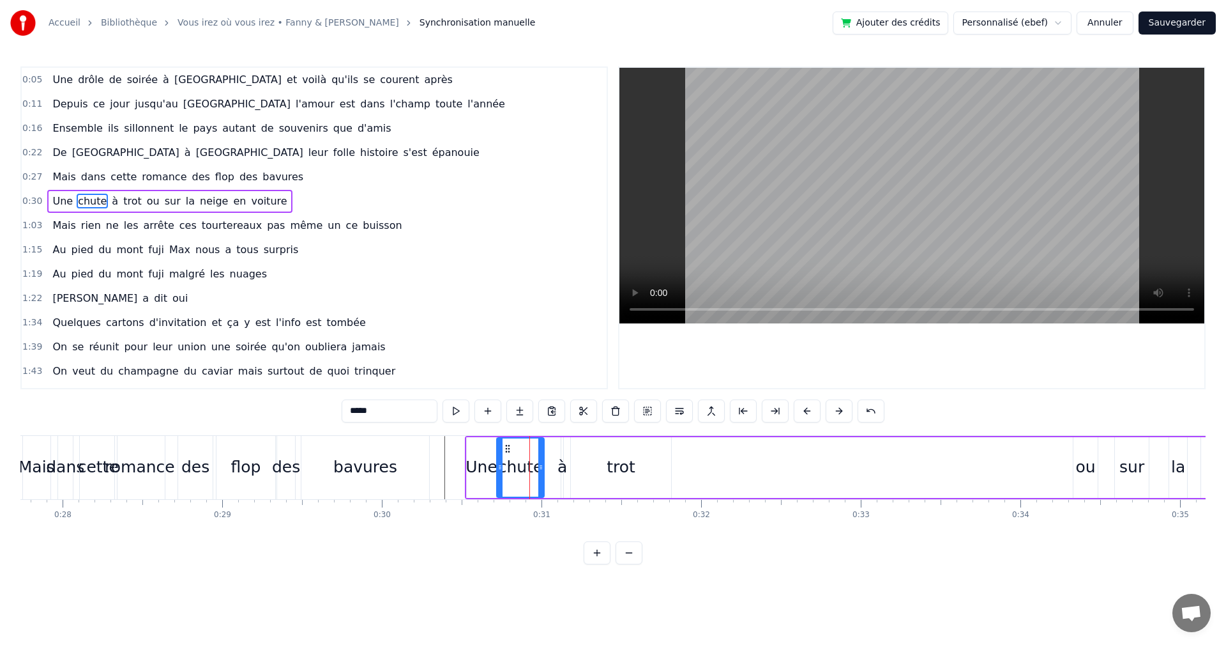
drag, startPoint x: 562, startPoint y: 466, endPoint x: 541, endPoint y: 468, distance: 21.2
click at [541, 468] on icon at bounding box center [540, 467] width 5 height 10
click at [561, 466] on div "à" at bounding box center [563, 467] width 10 height 24
click at [604, 467] on div "trot" at bounding box center [621, 467] width 100 height 61
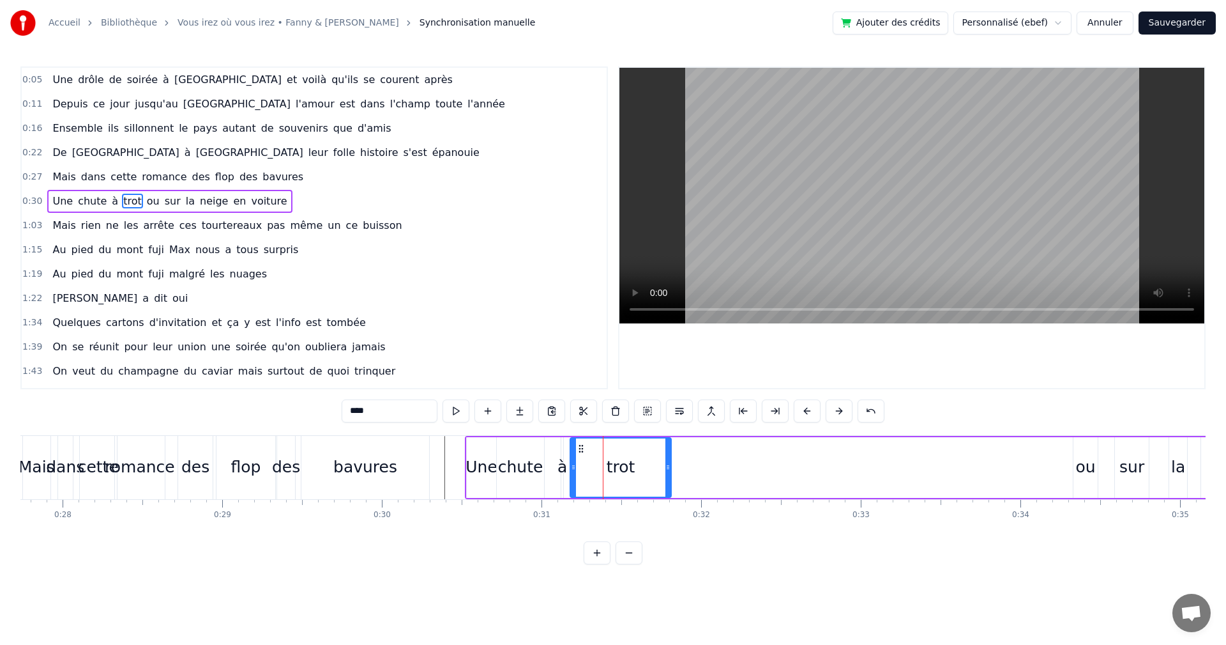
click at [571, 464] on icon at bounding box center [573, 467] width 5 height 10
drag, startPoint x: 667, startPoint y: 466, endPoint x: 615, endPoint y: 466, distance: 51.7
click at [607, 466] on icon at bounding box center [609, 467] width 5 height 10
click at [1088, 464] on div "ou" at bounding box center [1086, 467] width 20 height 24
drag, startPoint x: 1085, startPoint y: 448, endPoint x: 795, endPoint y: 469, distance: 290.8
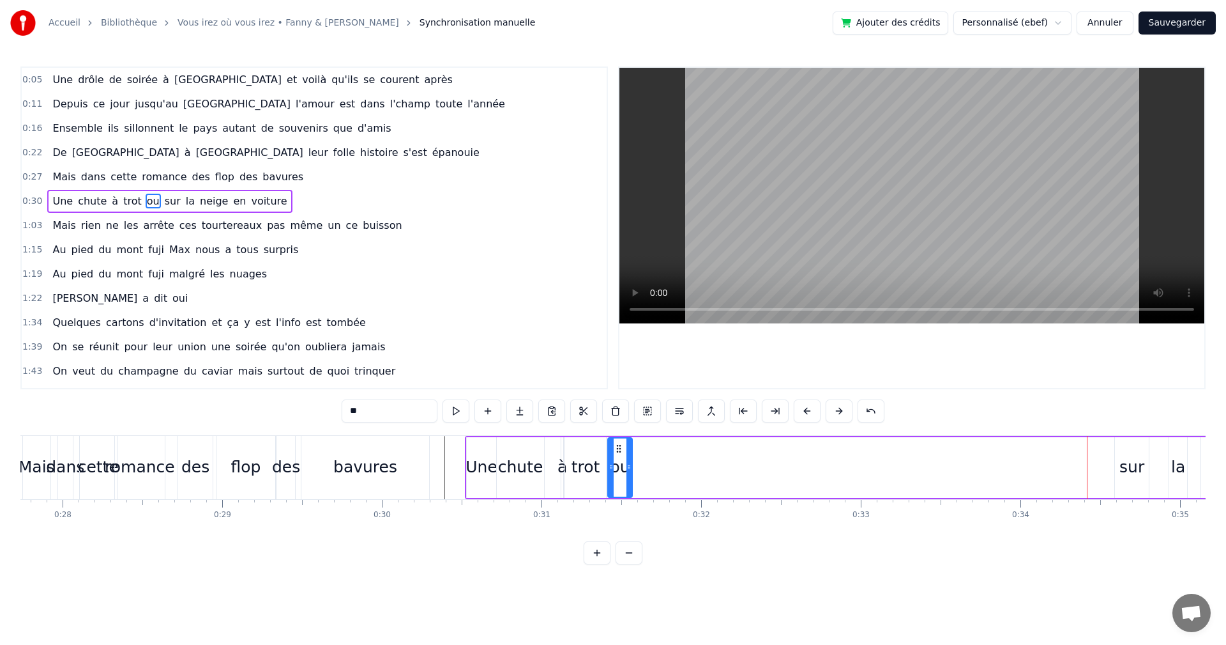
click at [620, 461] on div "ou" at bounding box center [620, 467] width 23 height 58
click at [1123, 463] on div "sur" at bounding box center [1132, 467] width 25 height 24
type input "***"
drag, startPoint x: 1125, startPoint y: 448, endPoint x: 645, endPoint y: 462, distance: 480.5
click at [645, 462] on div "sur" at bounding box center [652, 467] width 33 height 58
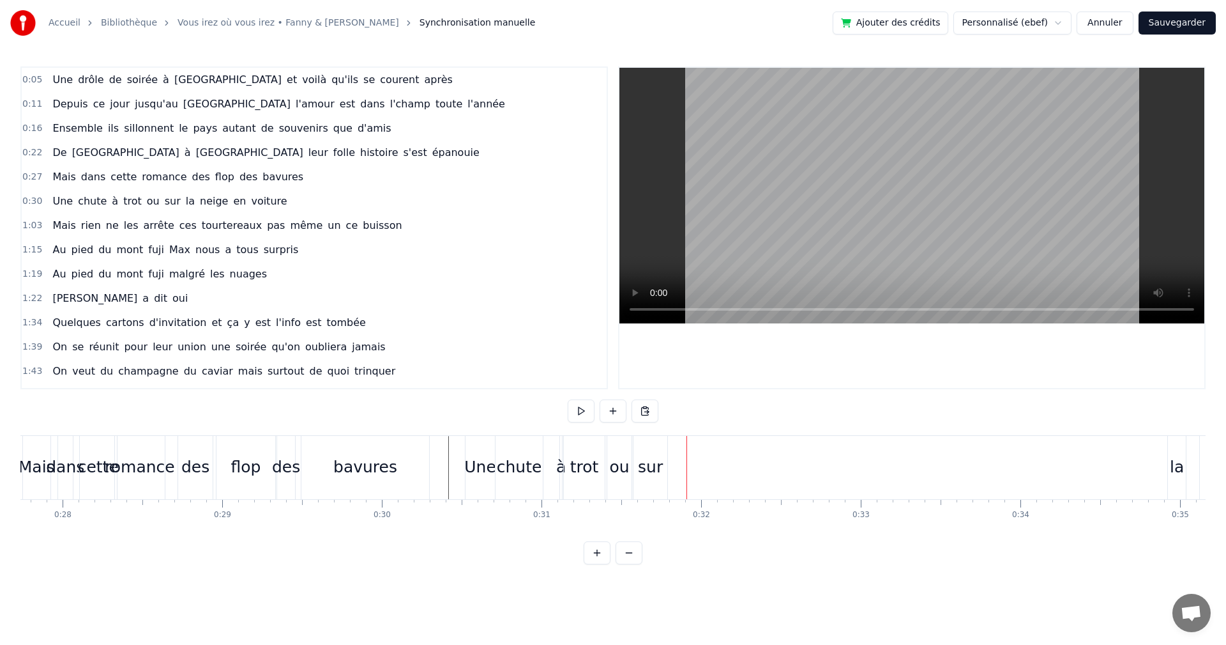
click at [422, 459] on div "bavures" at bounding box center [365, 467] width 128 height 63
click at [530, 471] on div "chute" at bounding box center [519, 467] width 45 height 24
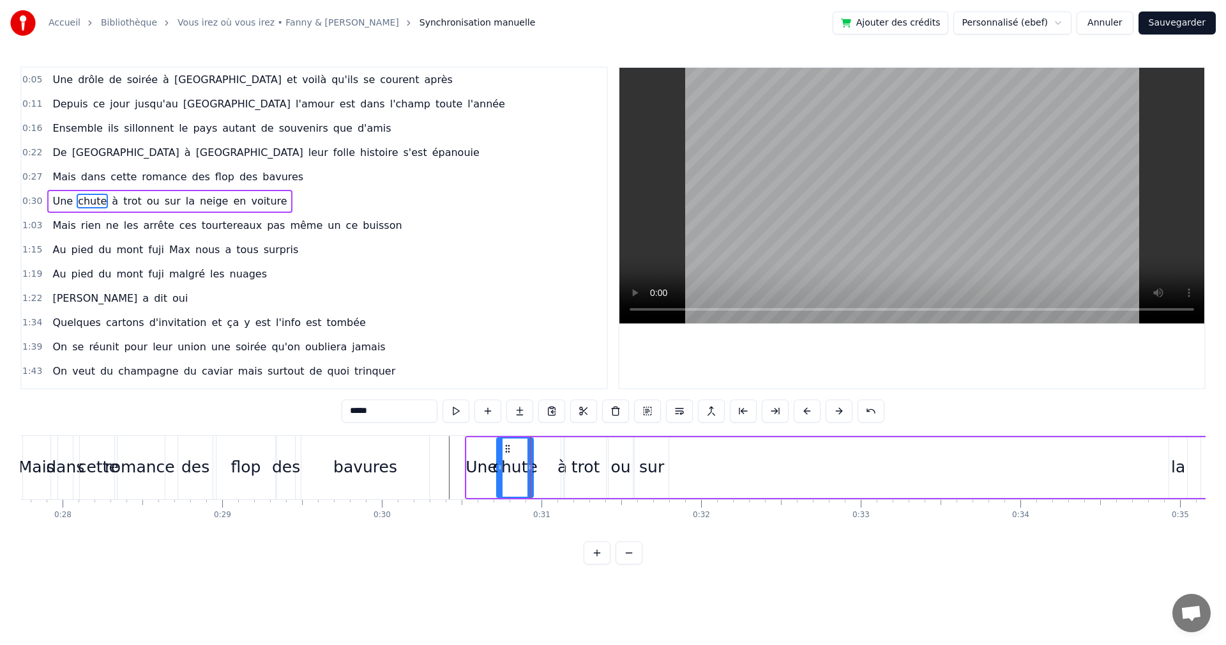
drag, startPoint x: 540, startPoint y: 468, endPoint x: 530, endPoint y: 468, distance: 10.2
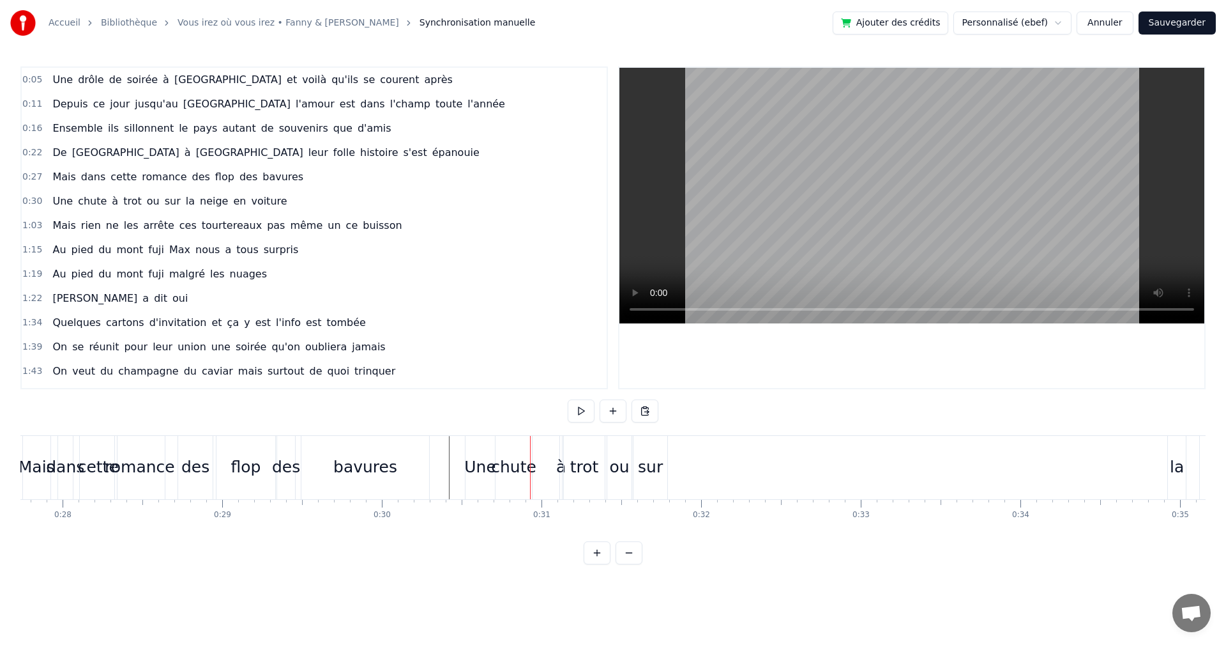
click at [559, 466] on div "à" at bounding box center [561, 467] width 10 height 24
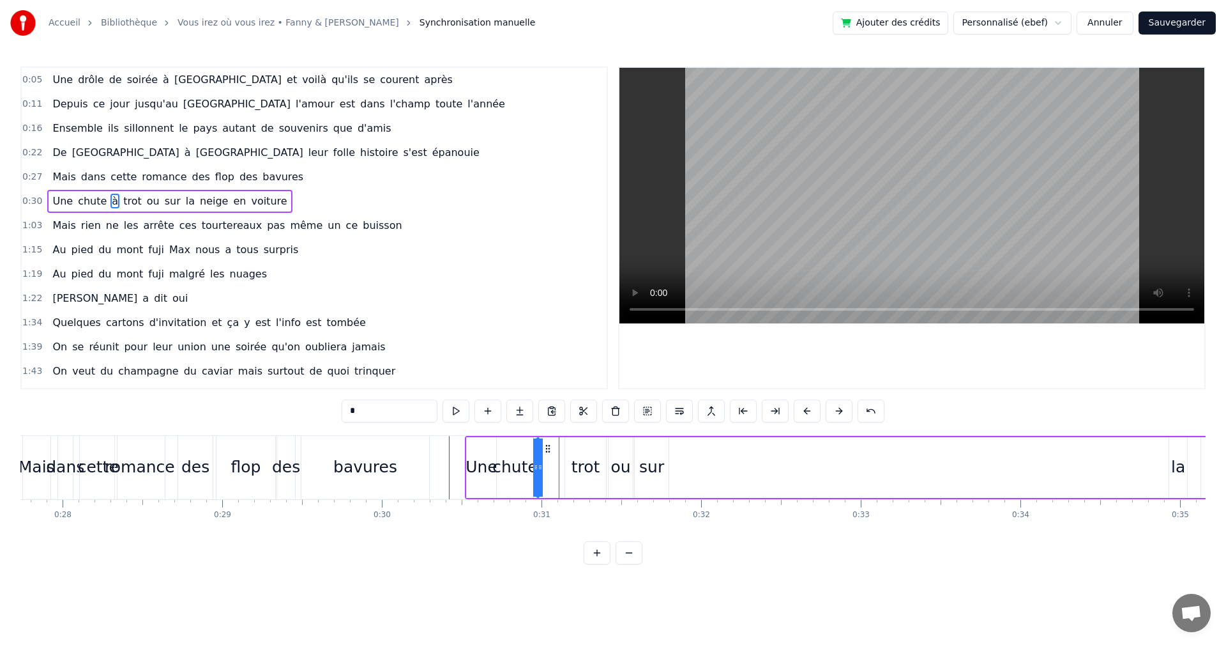
drag, startPoint x: 570, startPoint y: 450, endPoint x: 546, endPoint y: 452, distance: 24.3
click at [546, 452] on icon at bounding box center [548, 448] width 10 height 10
click at [584, 466] on div "trot" at bounding box center [586, 467] width 29 height 24
drag, startPoint x: 574, startPoint y: 446, endPoint x: 560, endPoint y: 448, distance: 14.2
click at [558, 448] on icon at bounding box center [561, 448] width 10 height 10
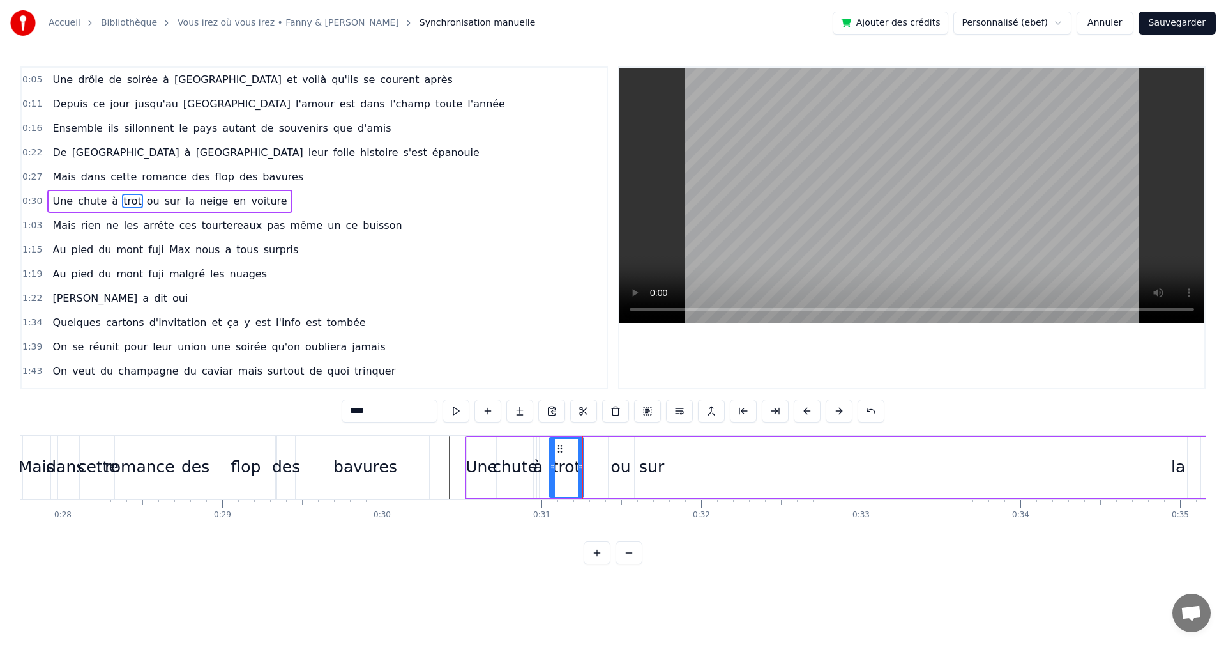
drag, startPoint x: 588, startPoint y: 468, endPoint x: 582, endPoint y: 469, distance: 6.4
click at [582, 469] on icon at bounding box center [580, 467] width 5 height 10
click at [619, 468] on div "ou" at bounding box center [621, 467] width 20 height 24
drag, startPoint x: 606, startPoint y: 448, endPoint x: 595, endPoint y: 450, distance: 11.7
click at [595, 450] on icon at bounding box center [595, 448] width 10 height 10
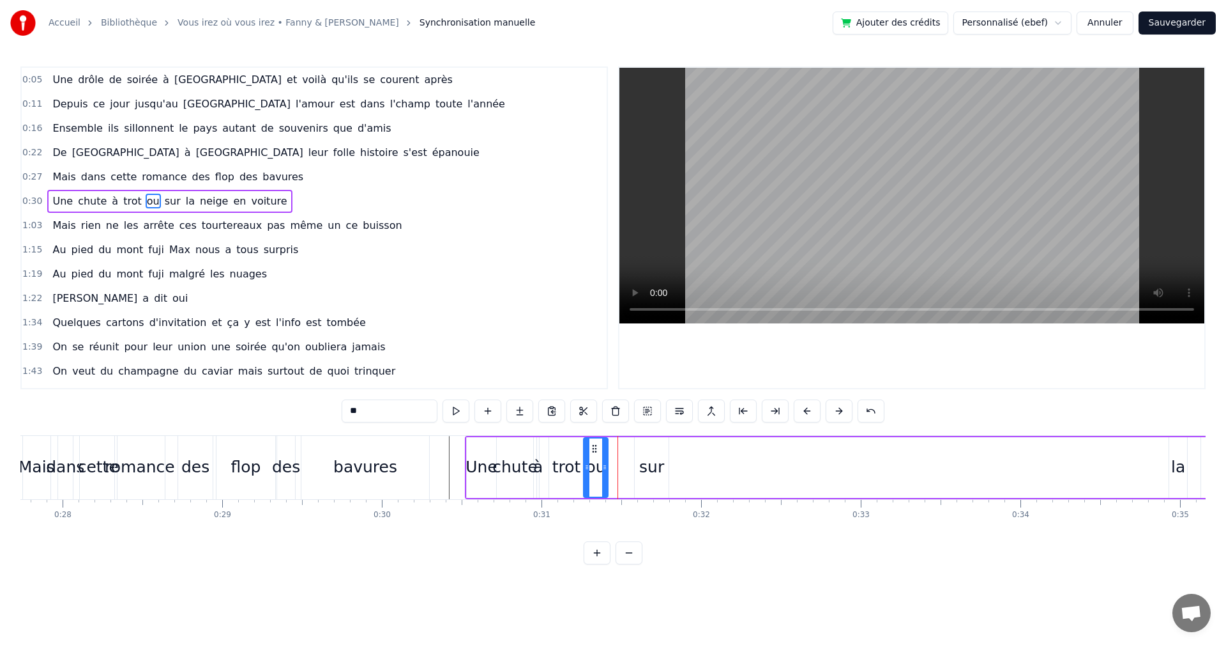
click at [655, 468] on div "sur" at bounding box center [651, 467] width 25 height 24
drag, startPoint x: 645, startPoint y: 446, endPoint x: 616, endPoint y: 449, distance: 28.9
click at [616, 449] on icon at bounding box center [619, 448] width 10 height 10
click at [636, 467] on circle at bounding box center [636, 467] width 1 height 1
click at [1184, 462] on div "la" at bounding box center [1178, 467] width 14 height 24
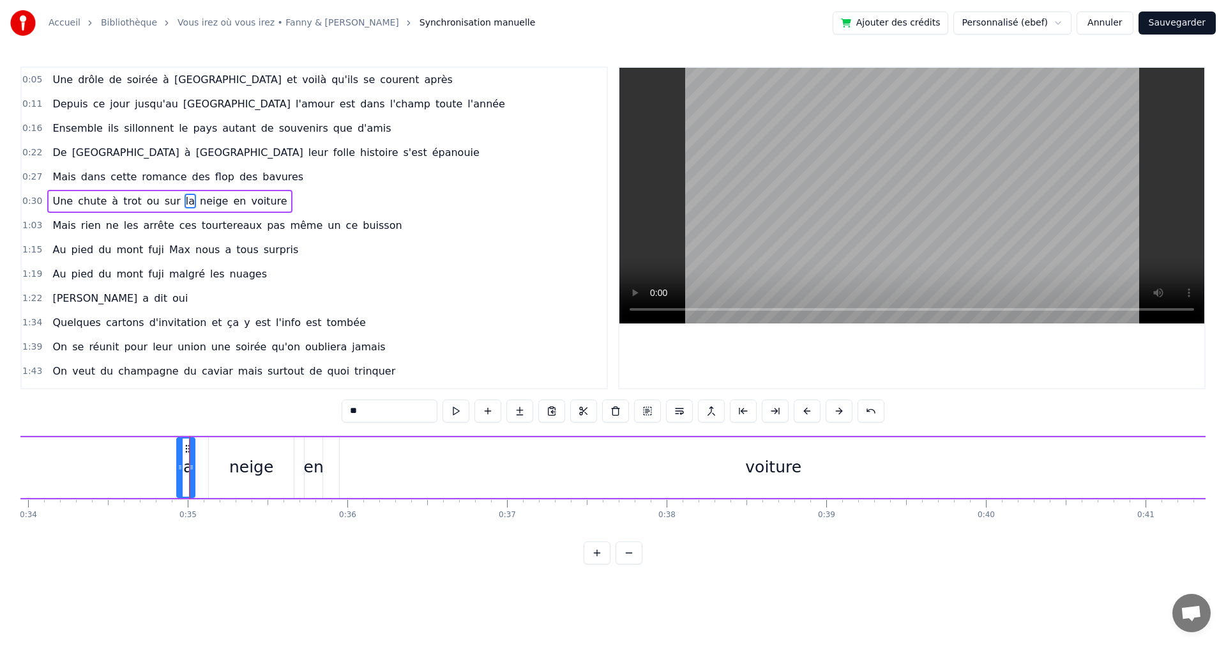
scroll to position [0, 5527]
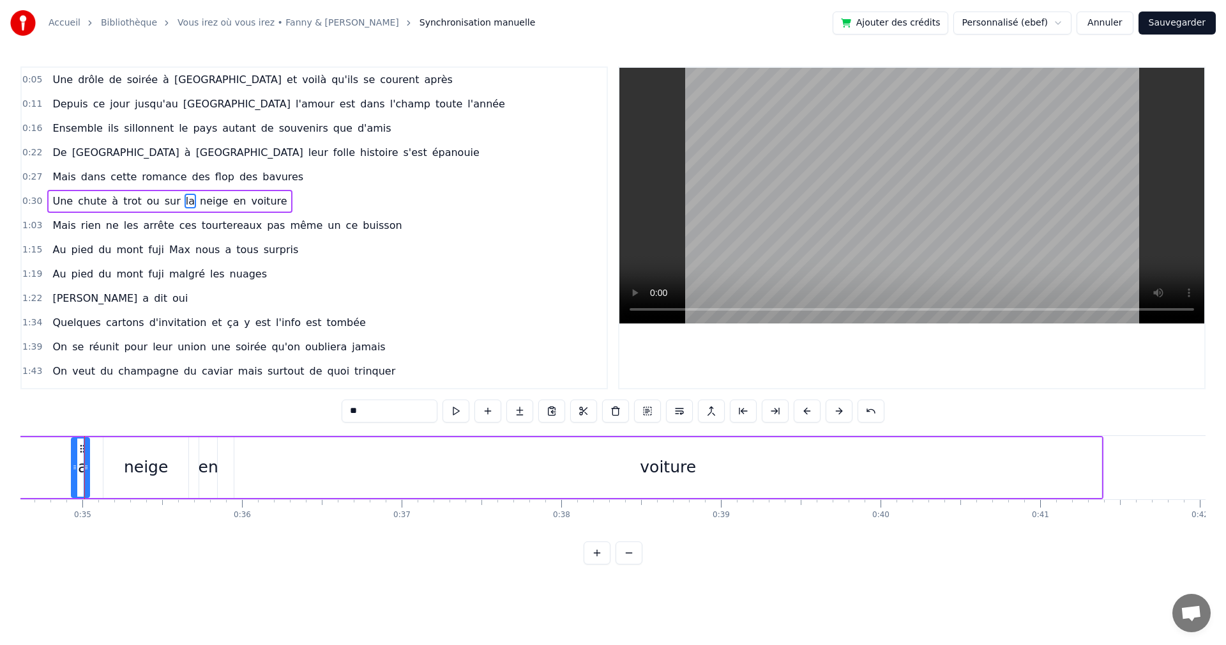
click at [1073, 466] on div "voiture" at bounding box center [667, 467] width 867 height 61
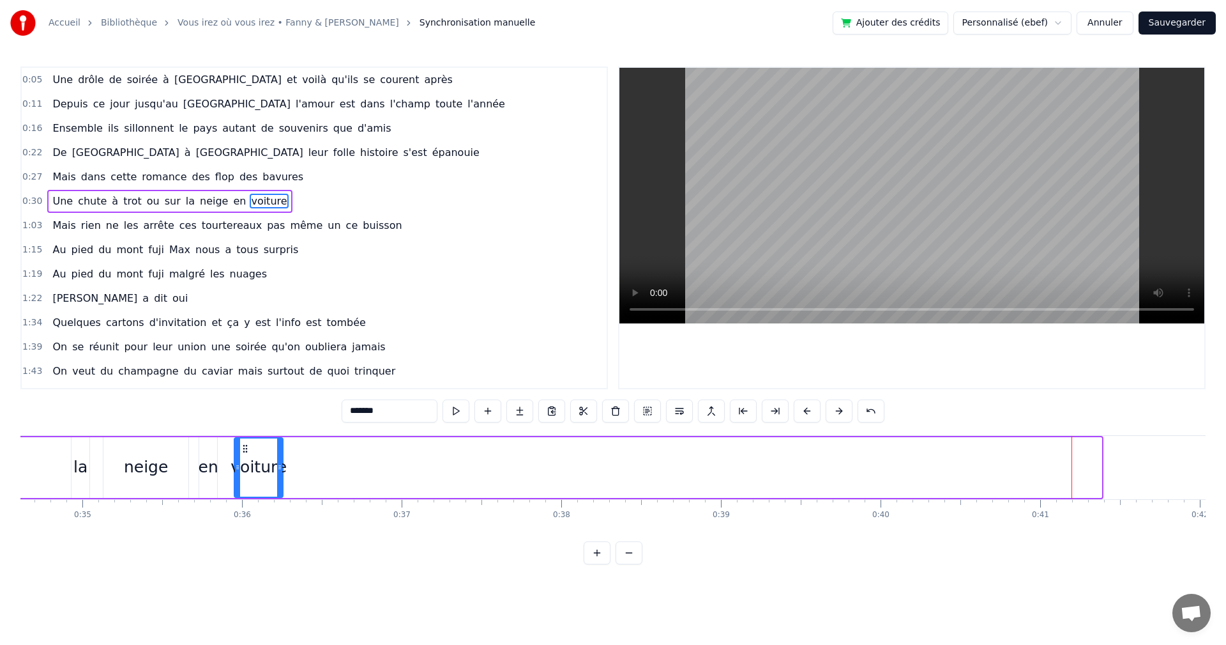
drag, startPoint x: 1089, startPoint y: 467, endPoint x: 282, endPoint y: 466, distance: 807.4
click at [278, 463] on icon at bounding box center [279, 467] width 5 height 10
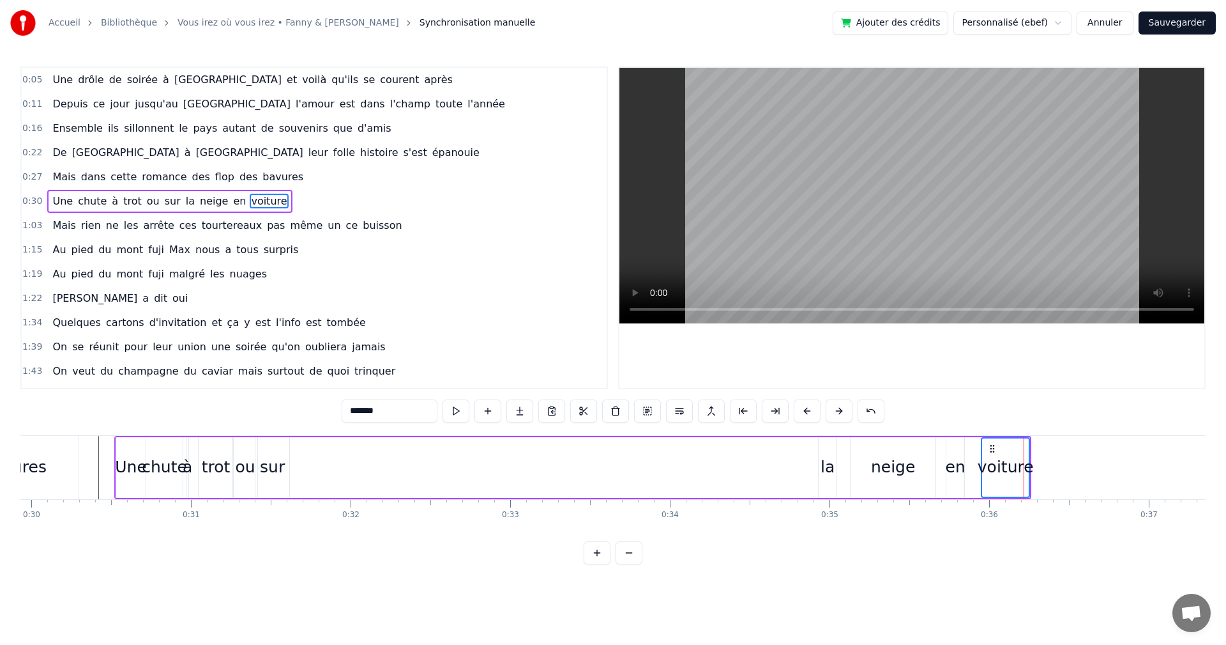
scroll to position [0, 4761]
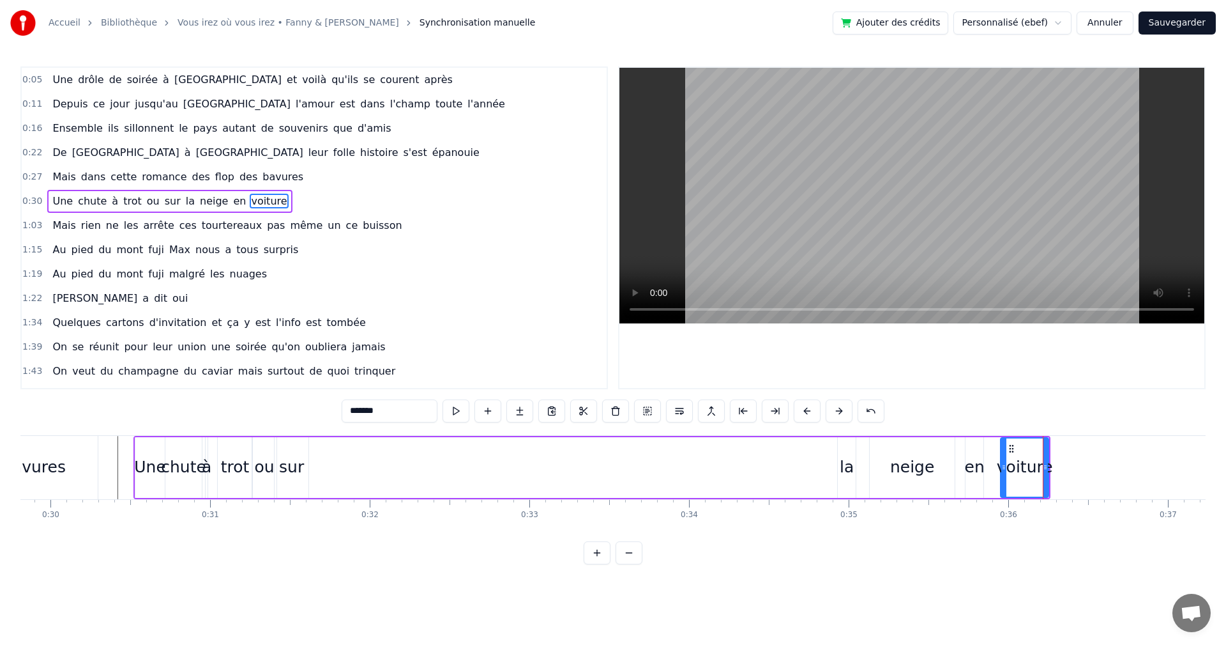
click at [841, 464] on div "la" at bounding box center [847, 467] width 14 height 24
drag, startPoint x: 751, startPoint y: 454, endPoint x: 338, endPoint y: 462, distance: 412.7
click at [359, 462] on div "la" at bounding box center [367, 467] width 17 height 58
click at [908, 461] on div "neige" at bounding box center [912, 467] width 44 height 24
type input "*****"
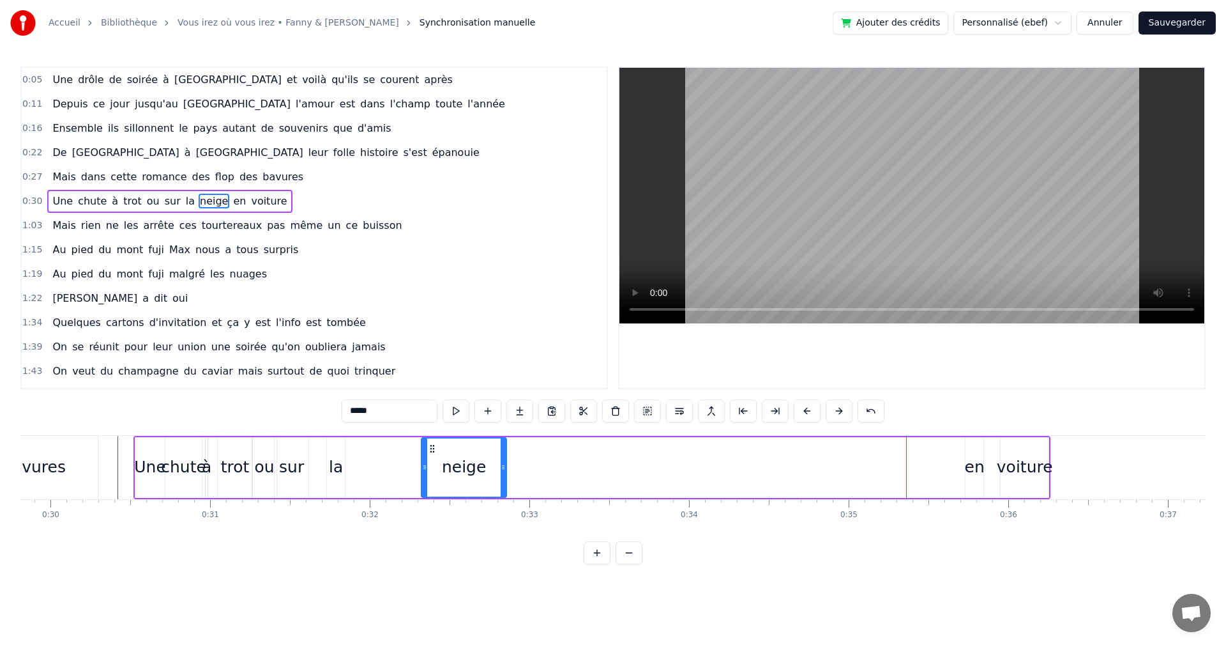
drag, startPoint x: 882, startPoint y: 450, endPoint x: 651, endPoint y: 475, distance: 232.6
click at [422, 456] on div "neige" at bounding box center [464, 467] width 84 height 58
drag, startPoint x: 983, startPoint y: 471, endPoint x: 957, endPoint y: 471, distance: 26.2
click at [927, 475] on div "Une chute à trot ou sur la neige en voiture" at bounding box center [591, 467] width 917 height 63
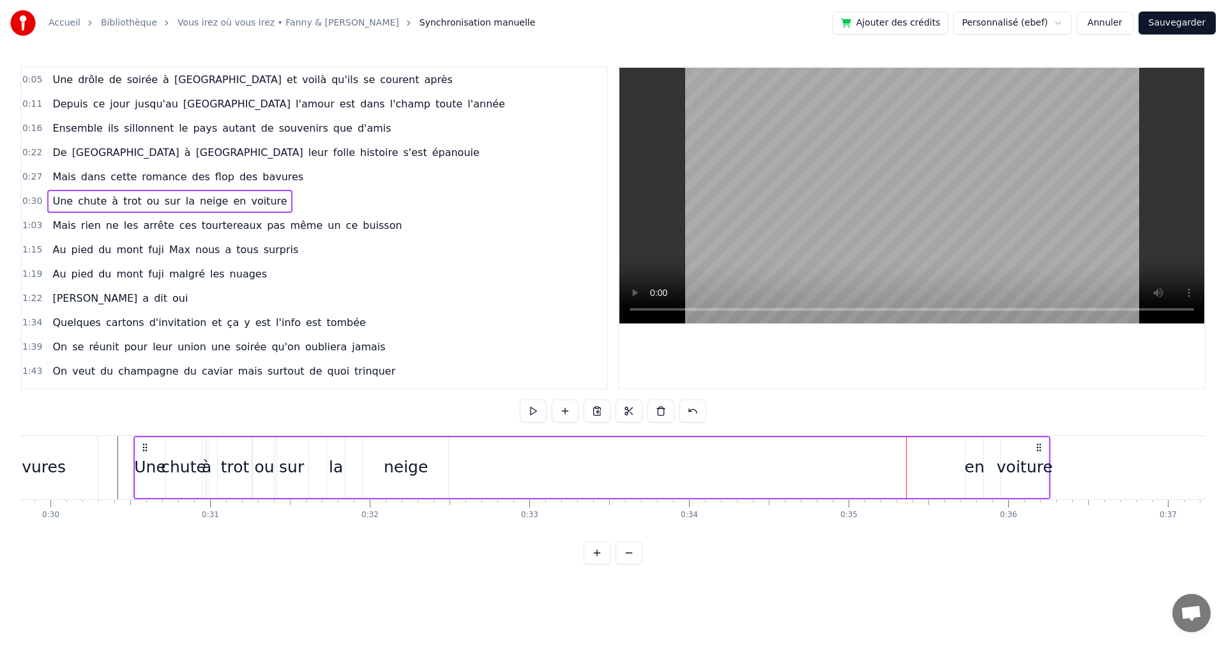
drag, startPoint x: 972, startPoint y: 468, endPoint x: 852, endPoint y: 468, distance: 120.1
click at [819, 468] on div "Une chute à trot ou sur la neige en voiture" at bounding box center [591, 467] width 917 height 63
click at [976, 464] on div "en" at bounding box center [975, 467] width 20 height 24
drag, startPoint x: 977, startPoint y: 451, endPoint x: 483, endPoint y: 451, distance: 494.4
click at [511, 451] on circle at bounding box center [511, 451] width 1 height 1
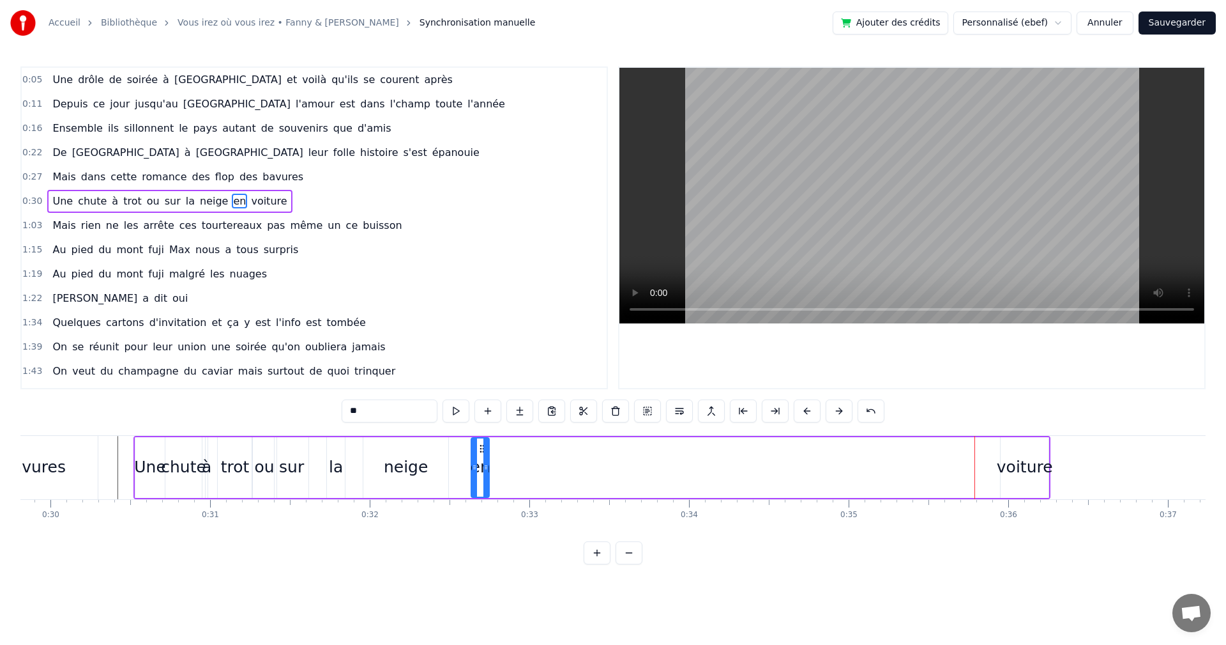
click at [1036, 466] on div "voiture" at bounding box center [1025, 467] width 56 height 24
type input "*******"
drag, startPoint x: 975, startPoint y: 450, endPoint x: 507, endPoint y: 445, distance: 468.2
click at [544, 443] on icon at bounding box center [549, 448] width 10 height 10
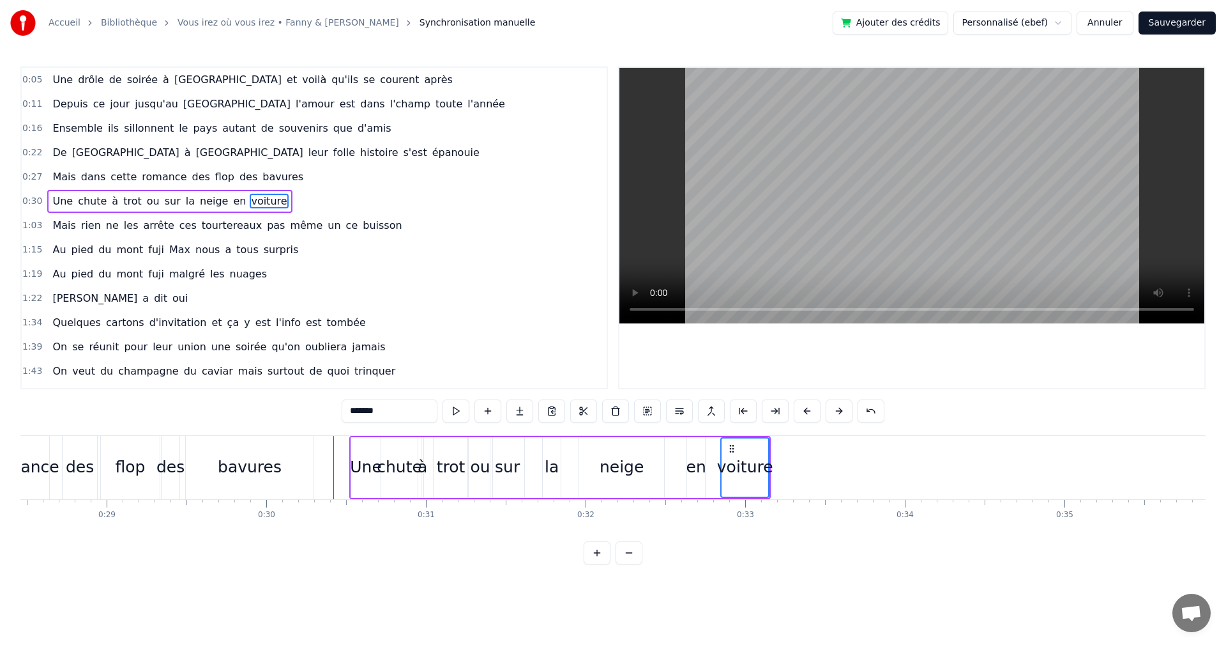
scroll to position [0, 4505]
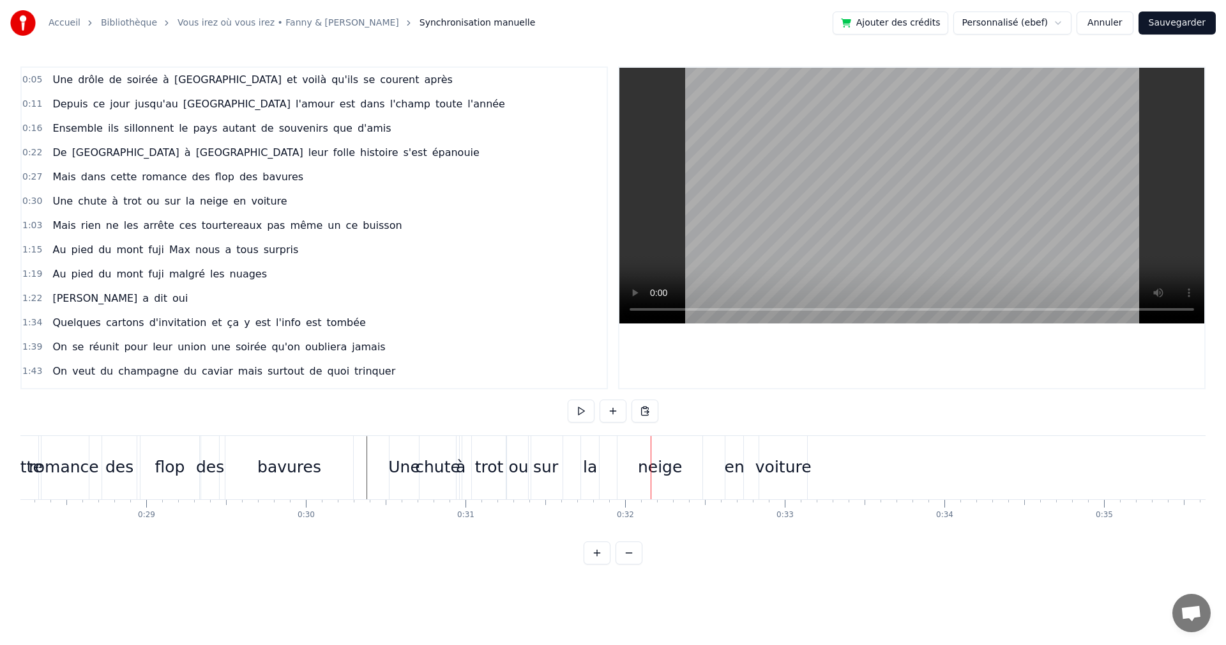
click at [588, 465] on div "la" at bounding box center [590, 467] width 14 height 24
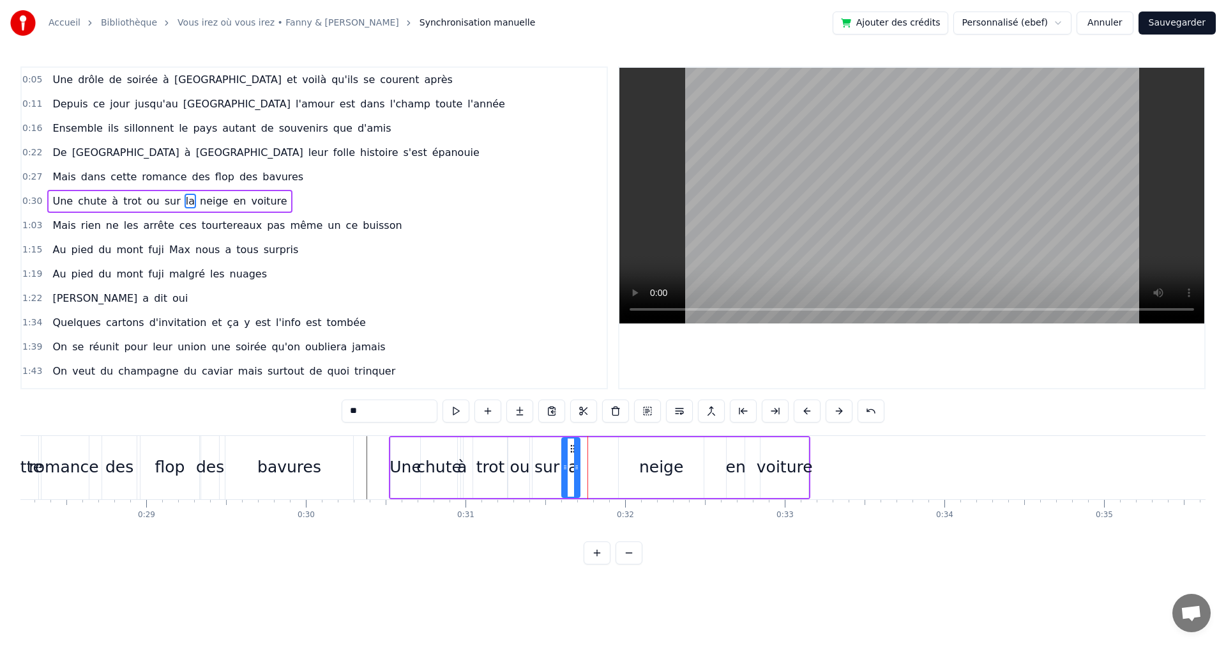
drag, startPoint x: 593, startPoint y: 449, endPoint x: 573, endPoint y: 451, distance: 20.5
click at [573, 451] on icon at bounding box center [573, 448] width 10 height 10
click at [656, 461] on div "neige" at bounding box center [661, 467] width 44 height 24
drag, startPoint x: 623, startPoint y: 449, endPoint x: 586, endPoint y: 452, distance: 37.1
click at [586, 452] on icon at bounding box center [589, 448] width 10 height 10
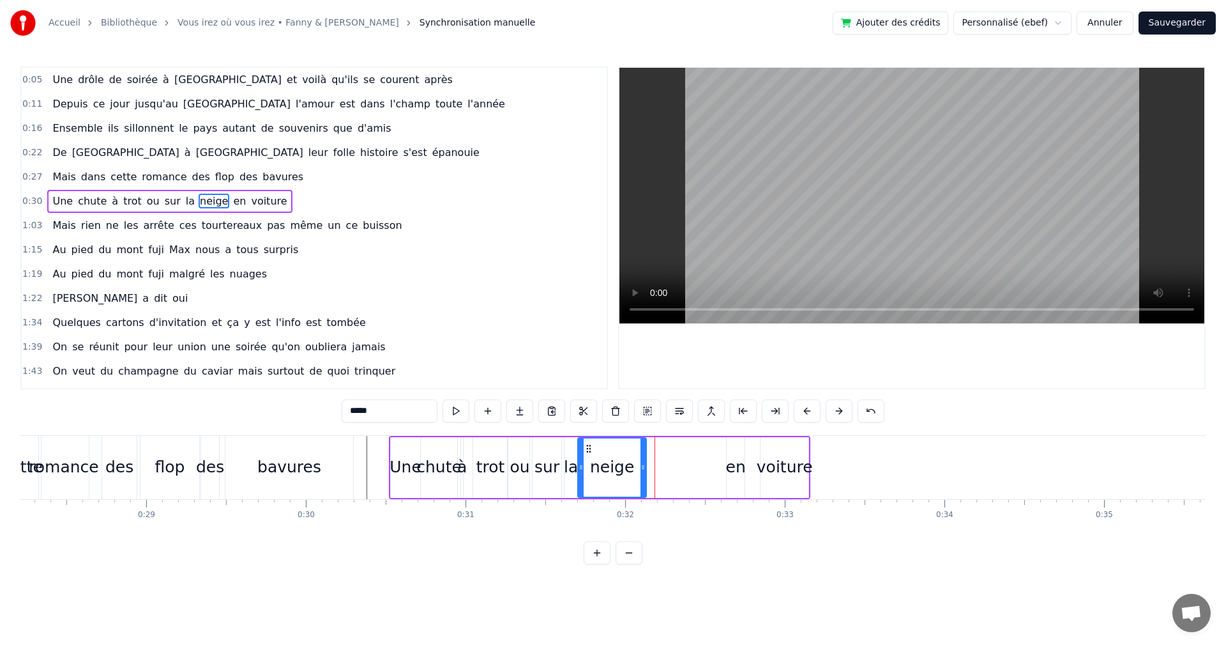
drag, startPoint x: 661, startPoint y: 468, endPoint x: 642, endPoint y: 468, distance: 19.2
click at [642, 468] on icon at bounding box center [643, 467] width 5 height 10
click at [743, 472] on div "en" at bounding box center [736, 467] width 20 height 24
drag, startPoint x: 736, startPoint y: 448, endPoint x: 657, endPoint y: 448, distance: 78.6
click at [657, 448] on circle at bounding box center [657, 448] width 1 height 1
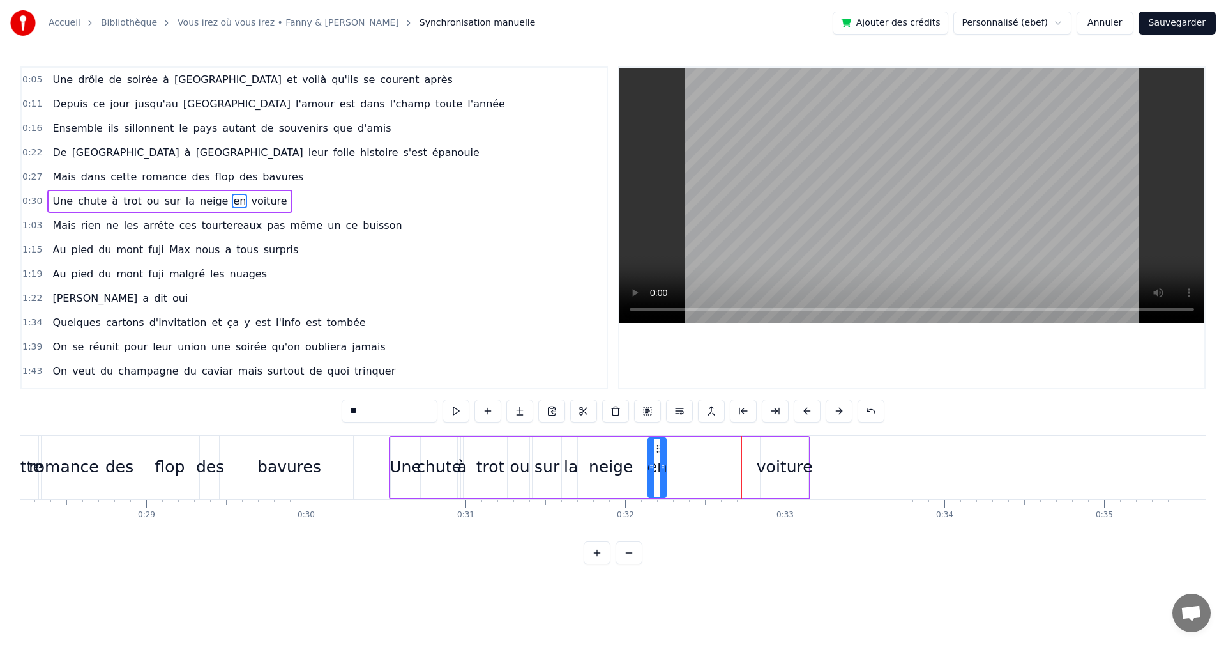
click at [768, 464] on div "voiture" at bounding box center [785, 467] width 56 height 24
type input "*******"
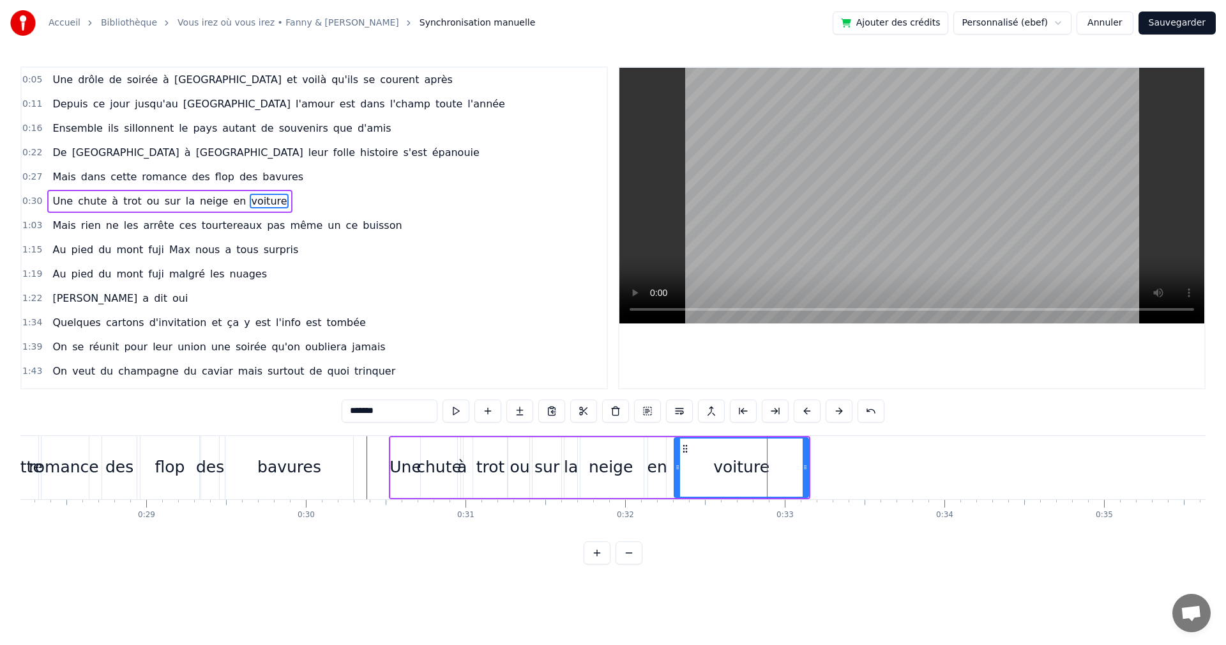
drag, startPoint x: 762, startPoint y: 466, endPoint x: 675, endPoint y: 466, distance: 86.9
click at [675, 466] on icon at bounding box center [677, 467] width 5 height 10
drag, startPoint x: 807, startPoint y: 469, endPoint x: 650, endPoint y: 469, distance: 157.1
click at [748, 469] on icon at bounding box center [747, 467] width 5 height 10
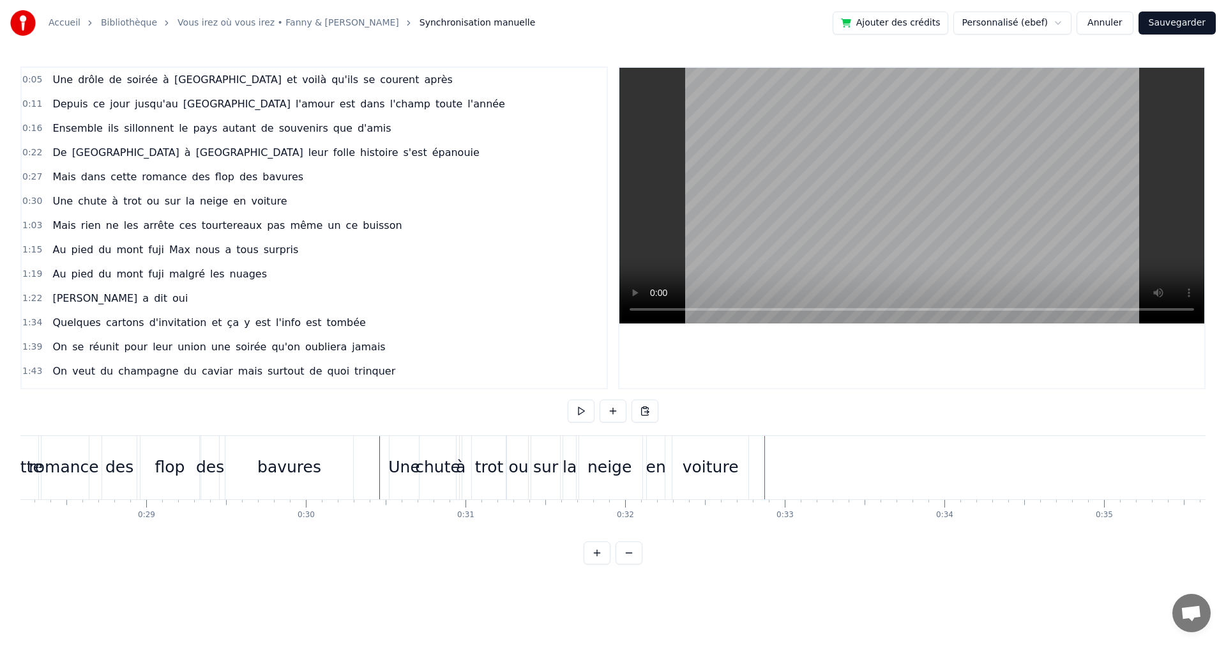
click at [407, 470] on div "Une" at bounding box center [404, 467] width 32 height 24
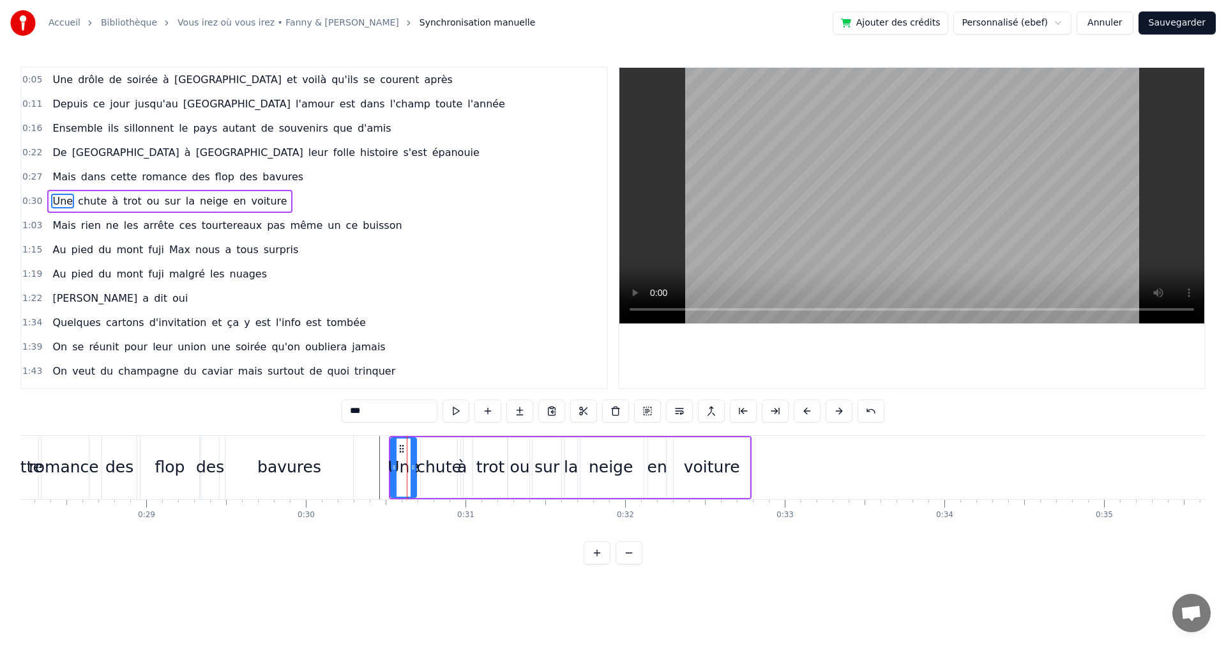
drag, startPoint x: 416, startPoint y: 468, endPoint x: 406, endPoint y: 468, distance: 9.6
click at [411, 467] on icon at bounding box center [413, 467] width 5 height 10
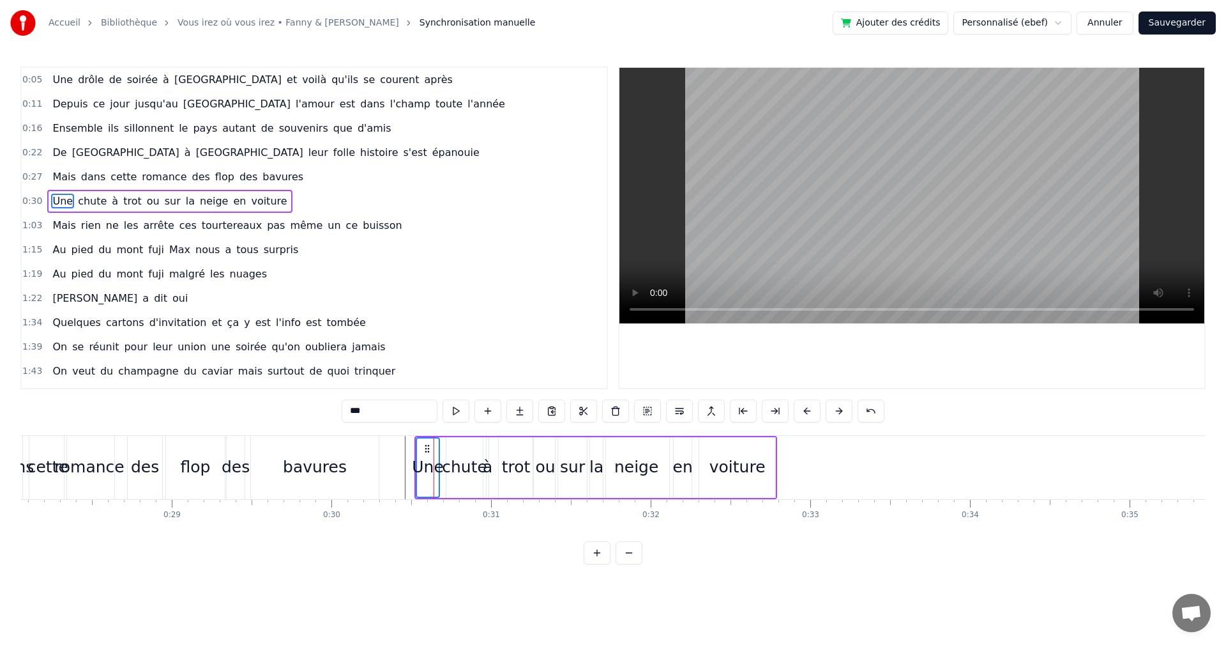
scroll to position [0, 4377]
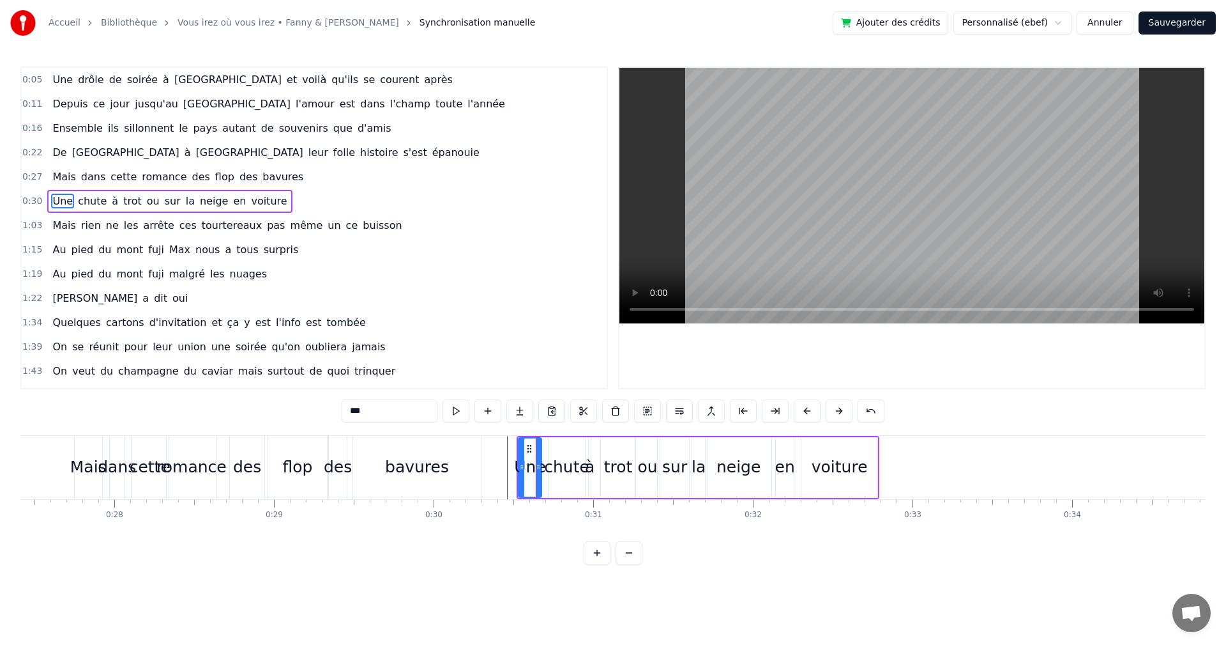
click at [565, 476] on div "chute" at bounding box center [566, 467] width 45 height 24
drag, startPoint x: 559, startPoint y: 450, endPoint x: 551, endPoint y: 449, distance: 7.7
click at [551, 449] on icon at bounding box center [552, 448] width 10 height 10
click at [589, 468] on div "à" at bounding box center [590, 467] width 10 height 24
type input "*"
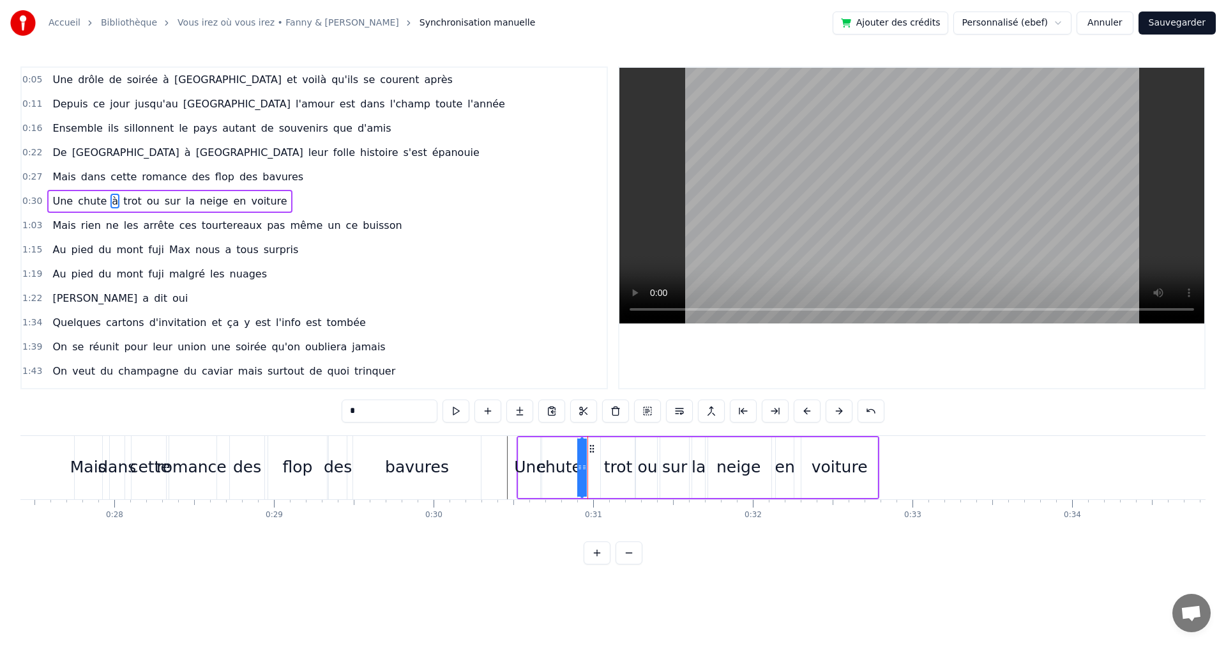
drag, startPoint x: 597, startPoint y: 449, endPoint x: 589, endPoint y: 450, distance: 7.7
click at [589, 450] on icon at bounding box center [592, 448] width 10 height 10
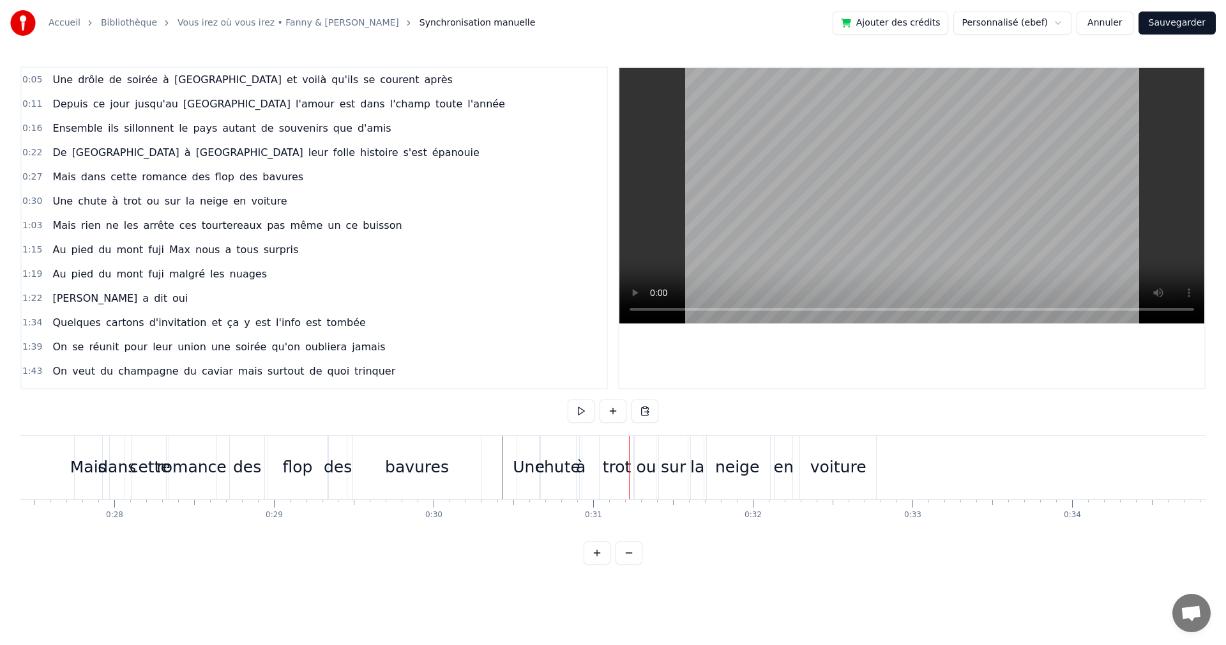
click at [607, 471] on div "trot" at bounding box center [617, 467] width 29 height 24
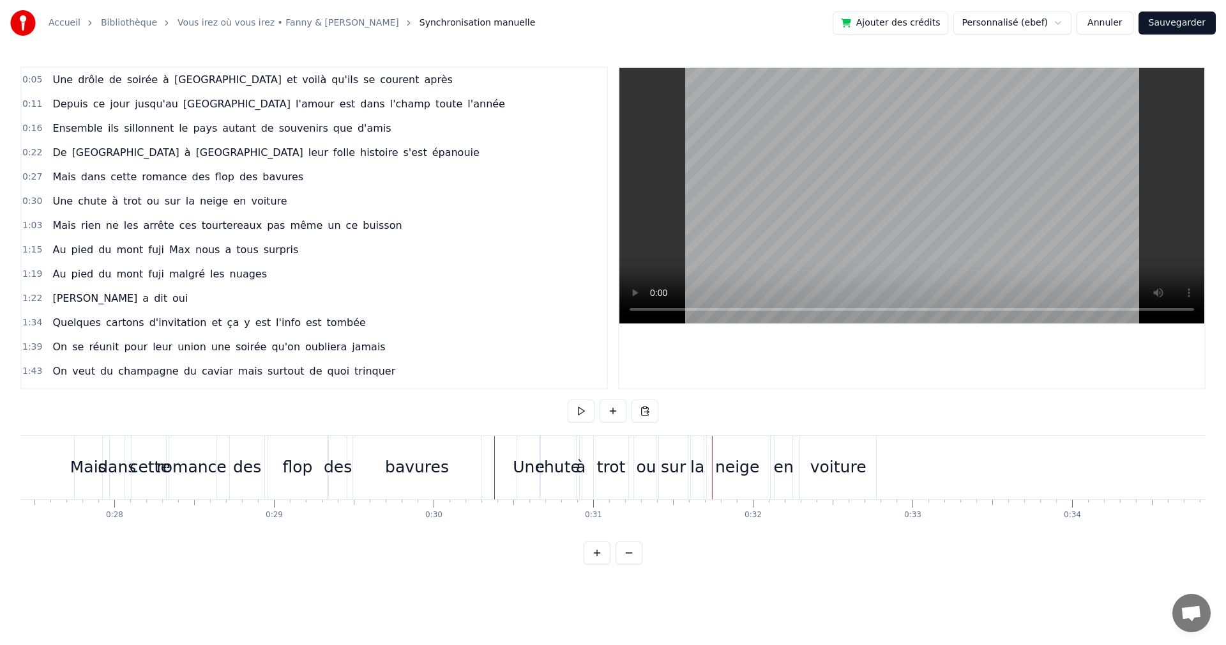
click at [646, 475] on div "ou" at bounding box center [647, 467] width 20 height 24
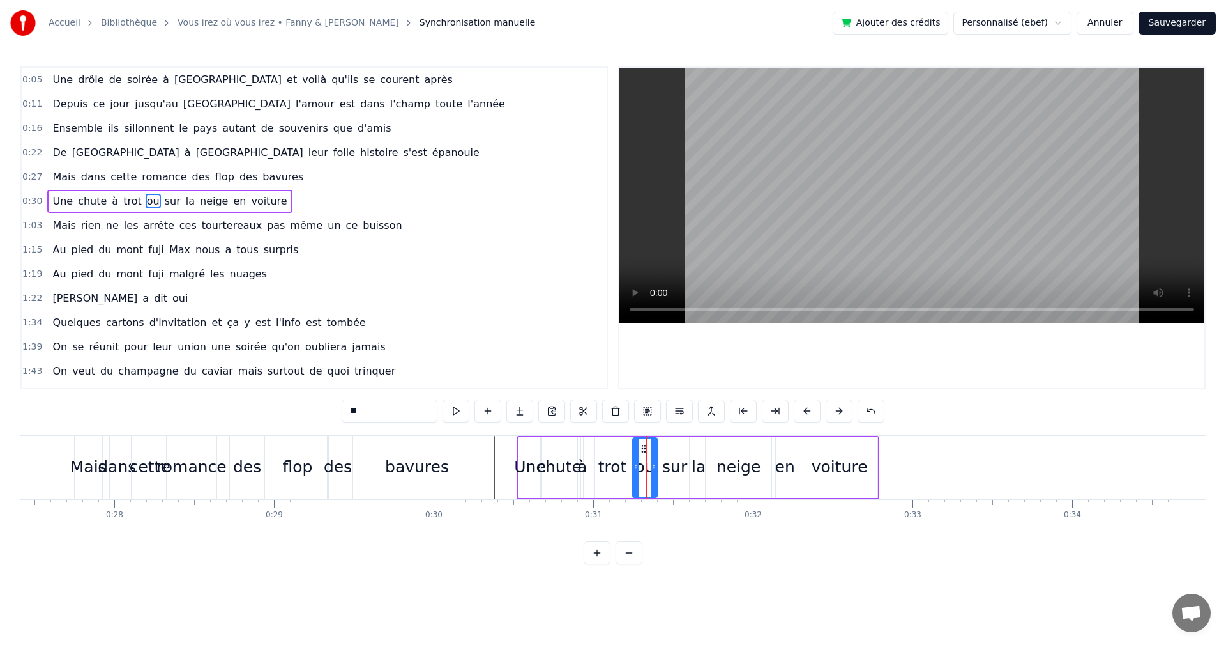
click at [645, 449] on icon at bounding box center [644, 448] width 10 height 10
click at [650, 464] on icon at bounding box center [652, 467] width 5 height 10
click at [668, 465] on div "sur" at bounding box center [674, 467] width 25 height 24
click at [660, 448] on icon at bounding box center [664, 448] width 10 height 10
click at [668, 466] on icon at bounding box center [670, 467] width 5 height 10
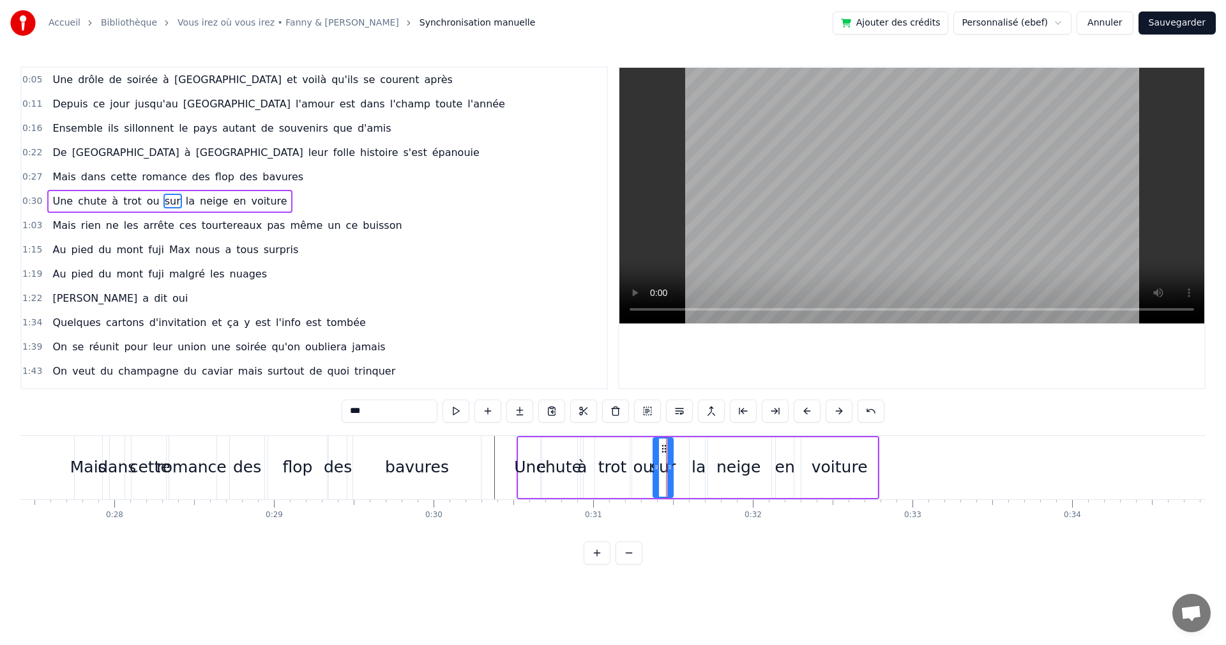
click at [694, 466] on div "la" at bounding box center [699, 467] width 14 height 24
drag, startPoint x: 698, startPoint y: 446, endPoint x: 683, endPoint y: 448, distance: 14.8
click at [683, 448] on icon at bounding box center [684, 448] width 10 height 10
click at [721, 466] on div "neige" at bounding box center [739, 467] width 44 height 24
type input "*****"
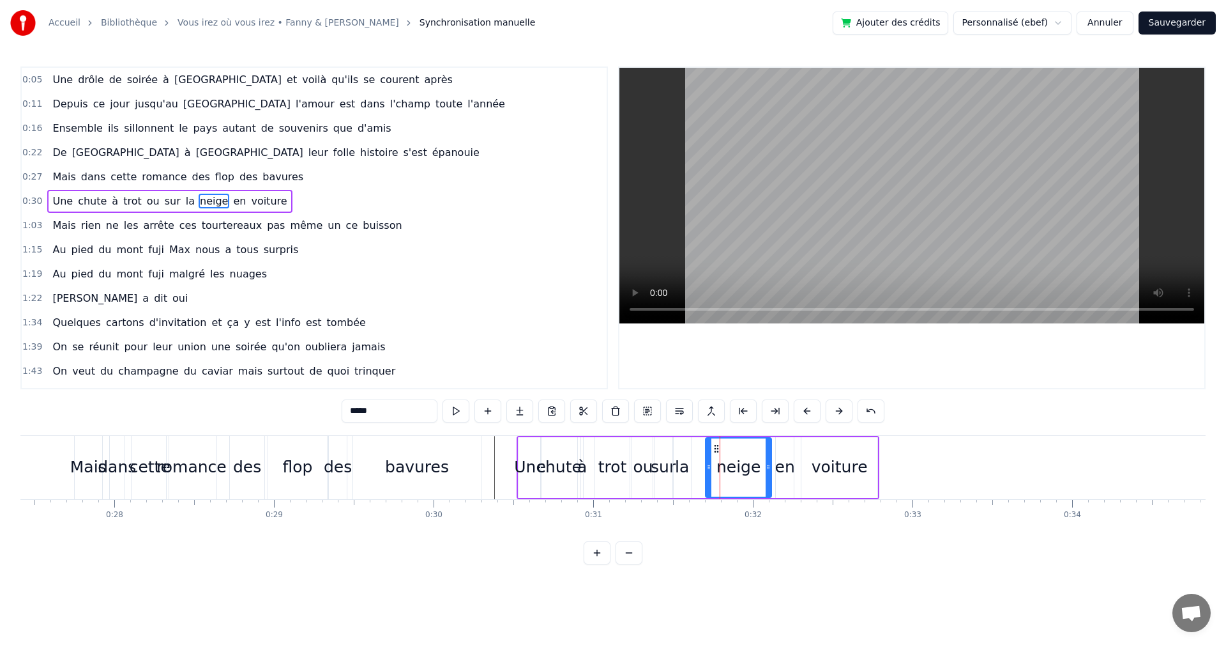
drag, startPoint x: 704, startPoint y: 466, endPoint x: 691, endPoint y: 468, distance: 12.9
click at [691, 468] on div "Une chute à trot ou sur la neige en voiture" at bounding box center [698, 467] width 363 height 63
click at [707, 467] on div "neige" at bounding box center [739, 467] width 66 height 61
drag, startPoint x: 713, startPoint y: 446, endPoint x: 699, endPoint y: 450, distance: 15.0
click at [699, 450] on icon at bounding box center [702, 448] width 10 height 10
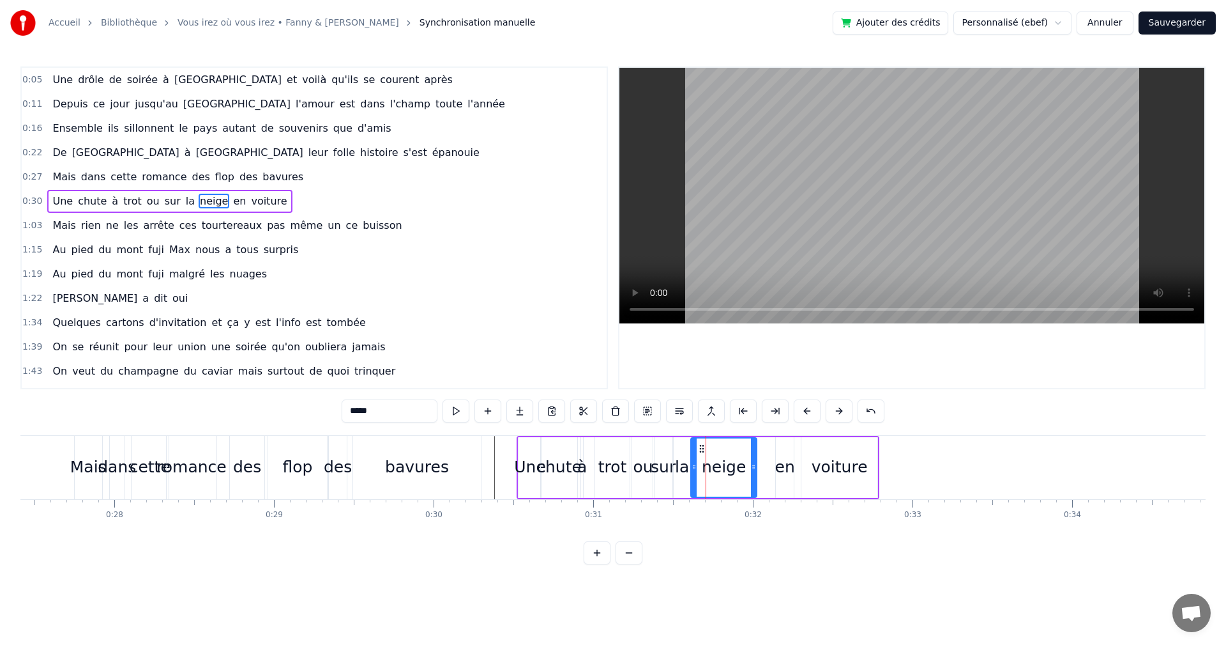
click at [779, 469] on div "en" at bounding box center [785, 467] width 20 height 24
drag, startPoint x: 779, startPoint y: 449, endPoint x: 763, endPoint y: 452, distance: 16.8
click at [763, 452] on icon at bounding box center [764, 448] width 10 height 10
click at [369, 459] on div "bavures" at bounding box center [417, 467] width 128 height 63
type input "*******"
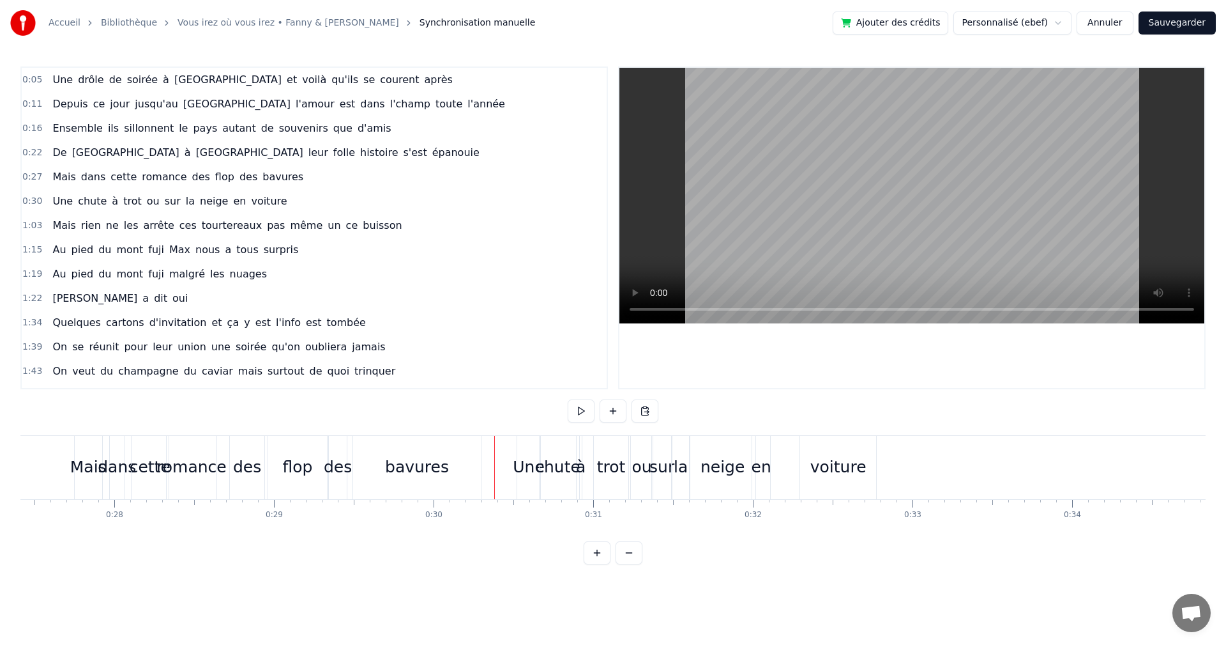
click at [29, 154] on span "0:22" at bounding box center [32, 152] width 20 height 13
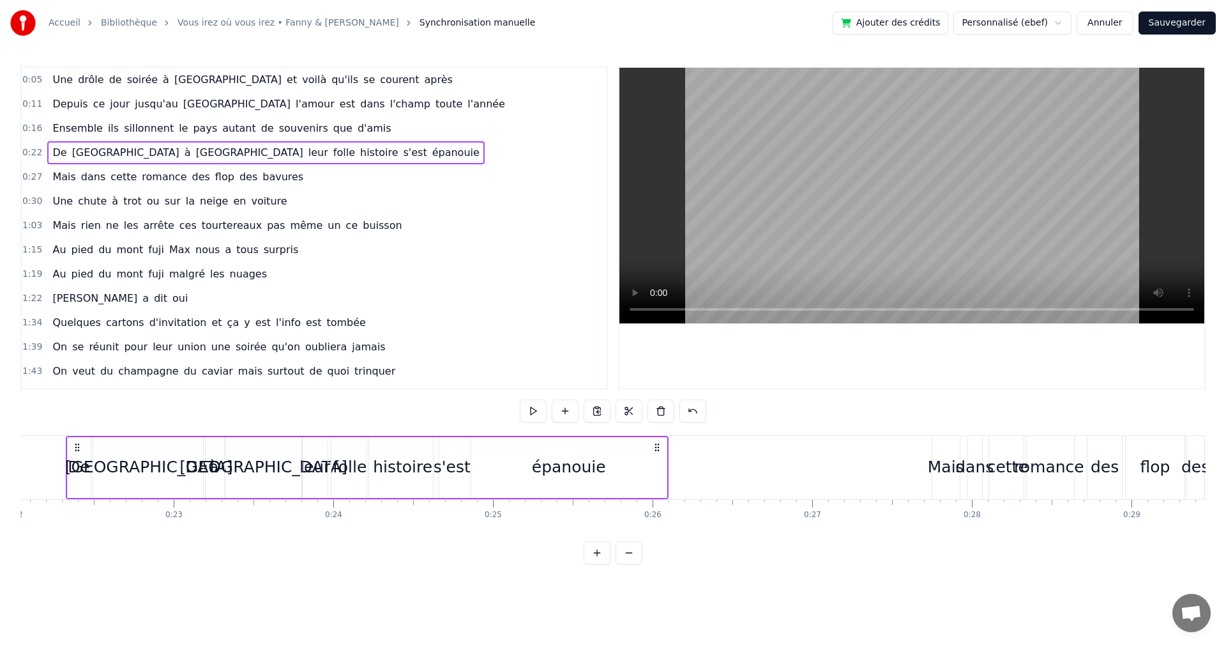
click at [29, 172] on span "0:27" at bounding box center [32, 177] width 20 height 13
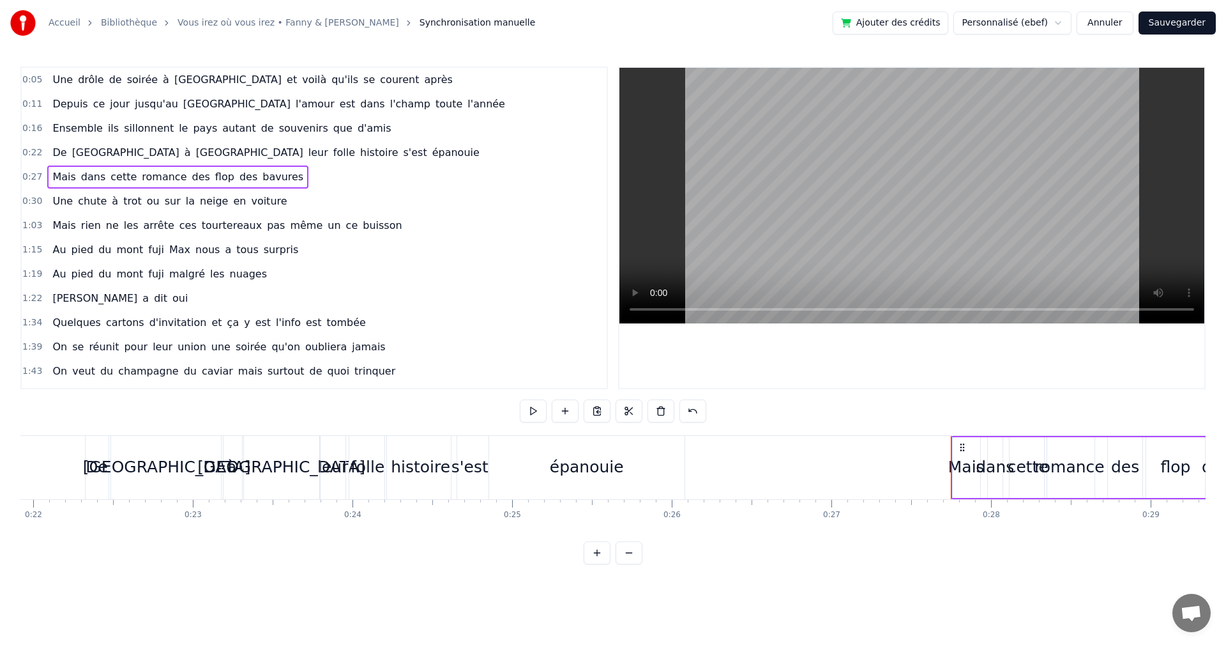
click at [29, 190] on div "0:30 Une chute à trot ou sur la neige en voiture" at bounding box center [314, 201] width 585 height 24
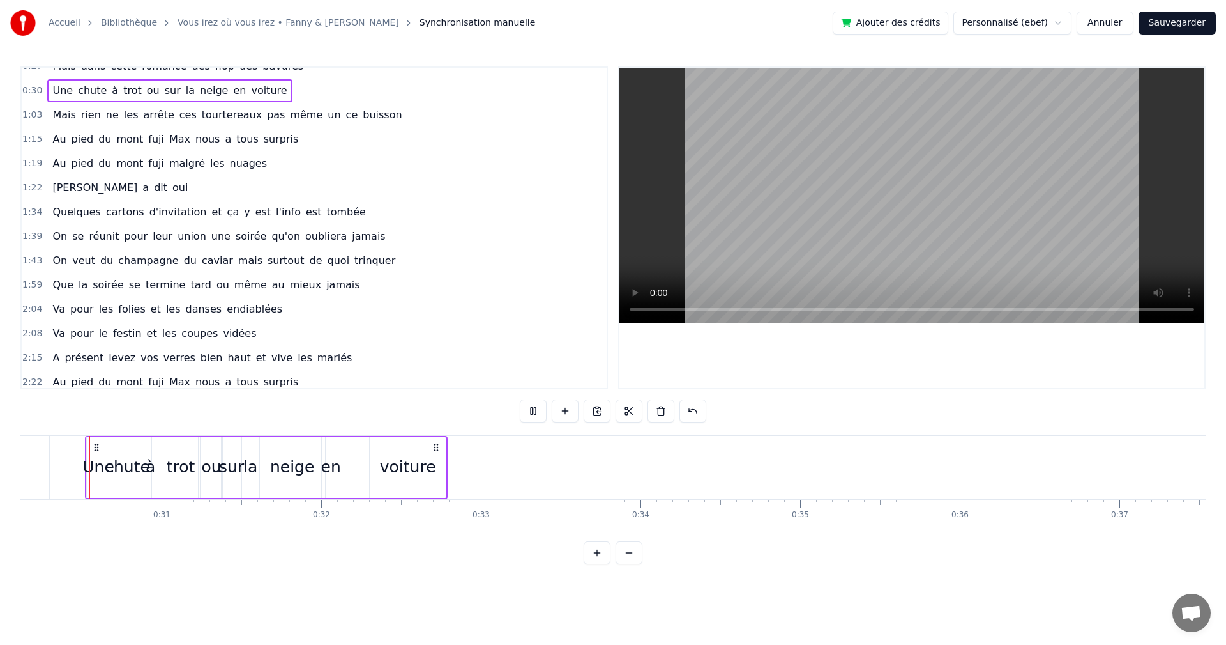
scroll to position [238, 0]
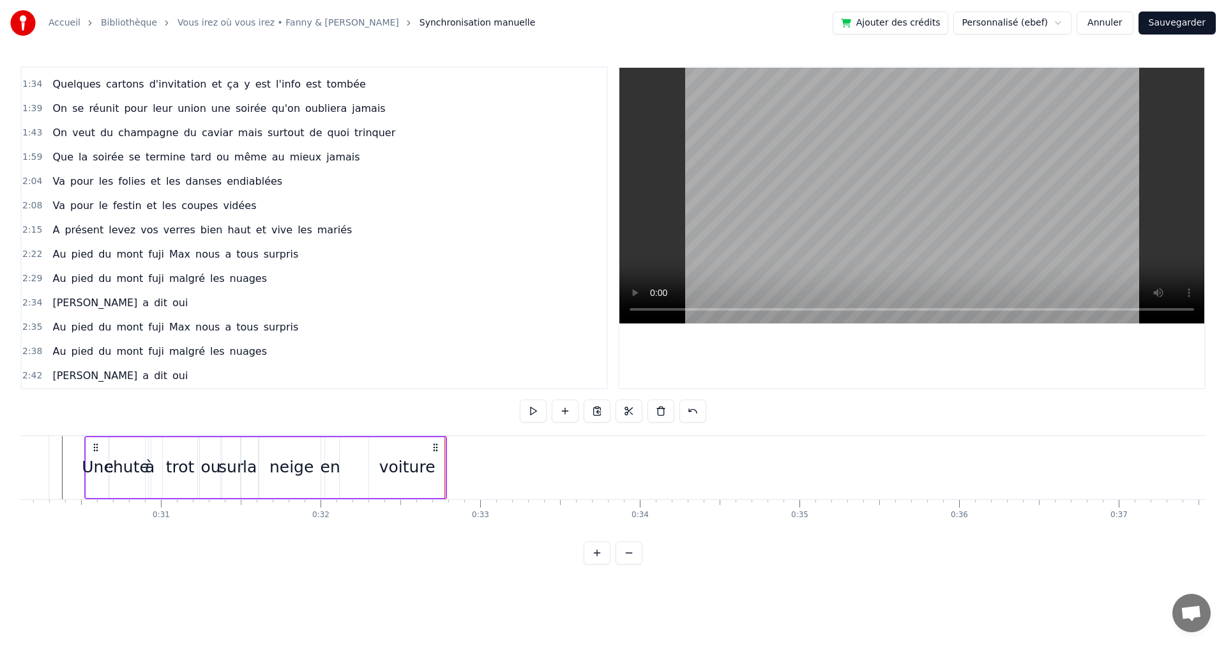
click at [396, 471] on div "voiture" at bounding box center [407, 467] width 56 height 24
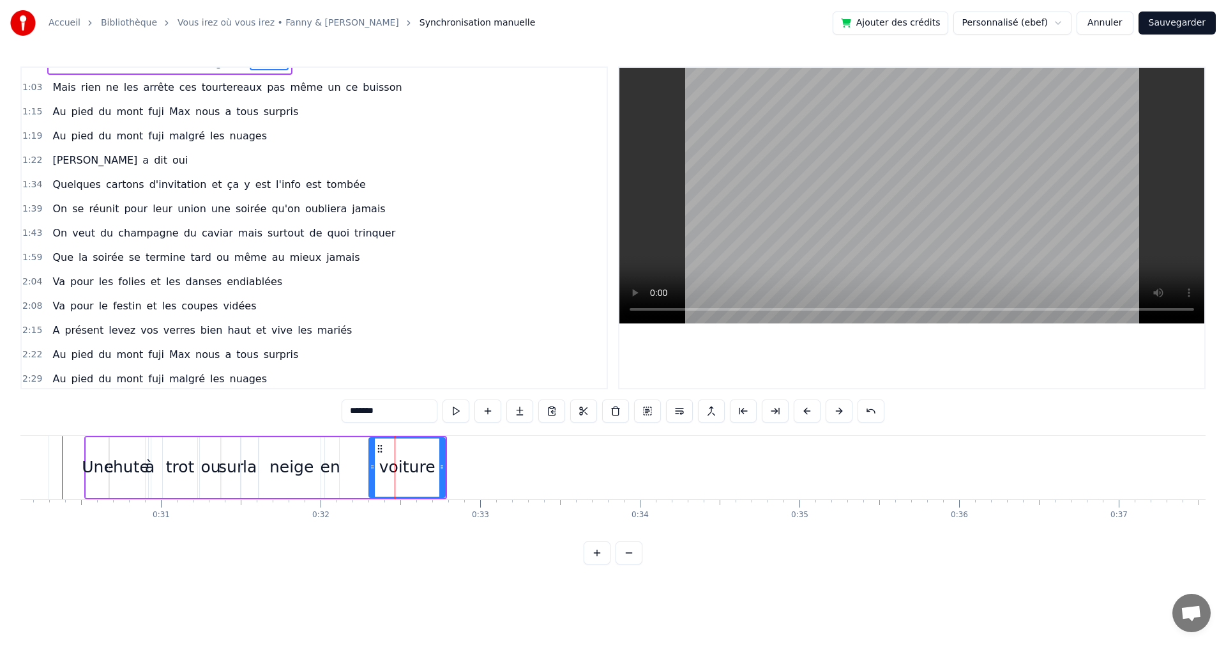
scroll to position [0, 0]
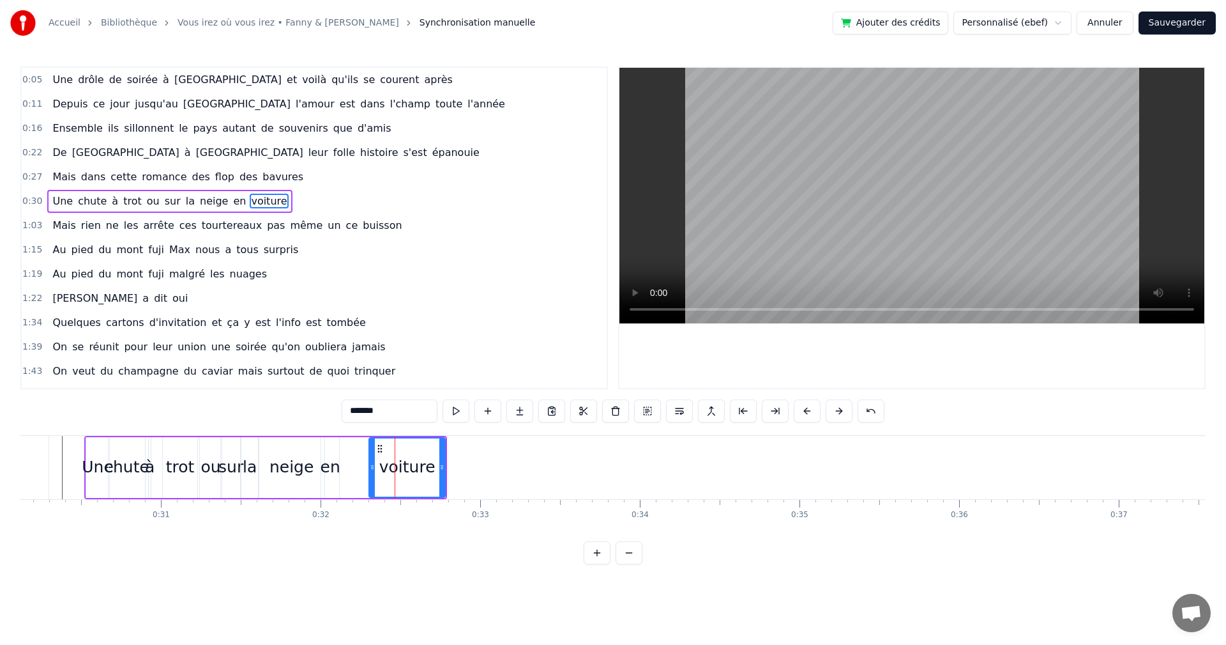
drag, startPoint x: 369, startPoint y: 467, endPoint x: 344, endPoint y: 468, distance: 24.3
click at [344, 468] on div "Une chute à trot ou sur la neige en voiture" at bounding box center [265, 467] width 363 height 63
click at [332, 468] on div "en" at bounding box center [331, 467] width 20 height 24
click at [378, 466] on div "voiture" at bounding box center [407, 467] width 76 height 61
type input "*******"
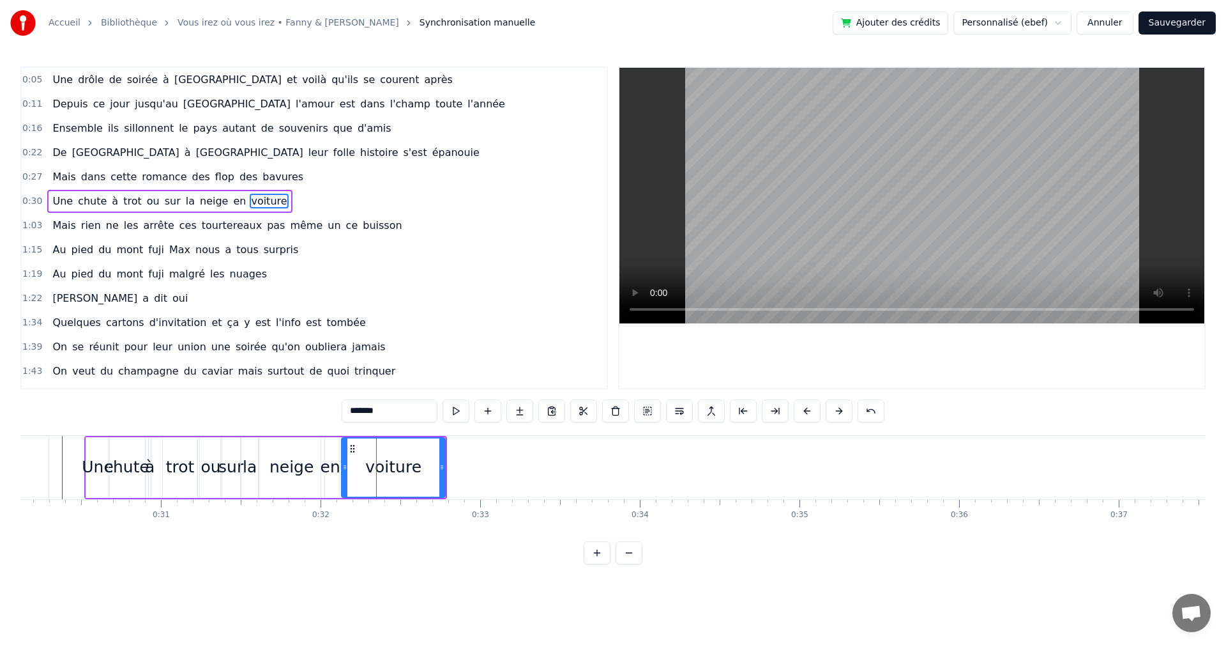
drag, startPoint x: 351, startPoint y: 468, endPoint x: 342, endPoint y: 469, distance: 8.3
click at [342, 469] on icon at bounding box center [344, 467] width 5 height 10
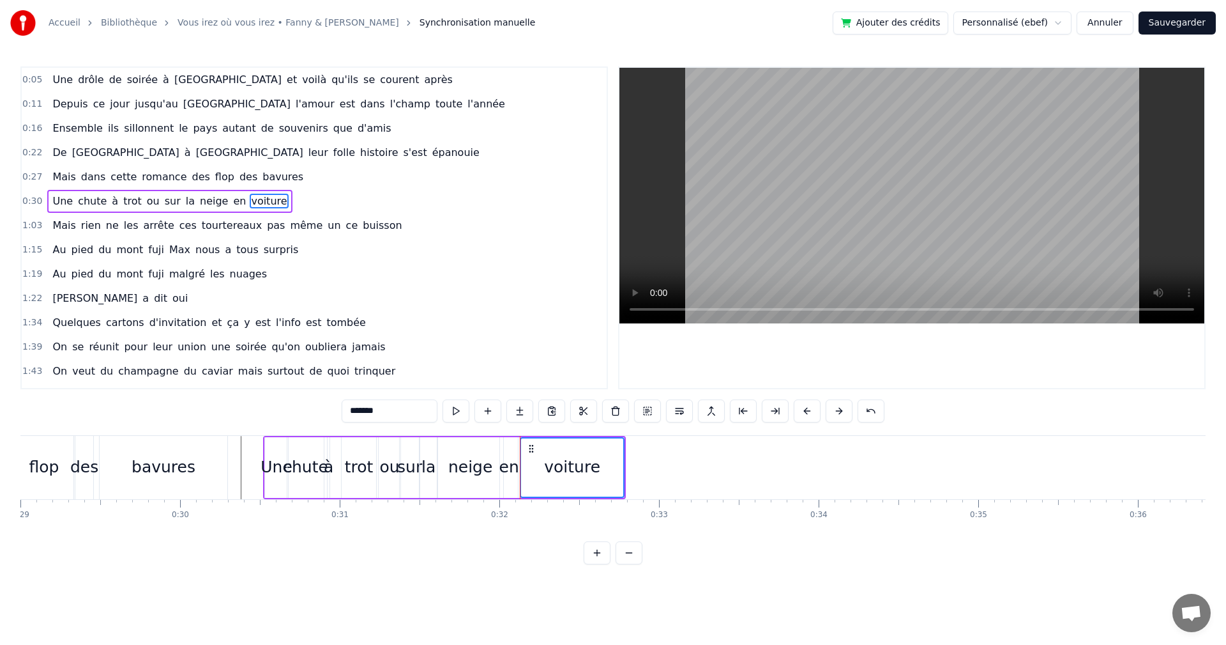
scroll to position [0, 4554]
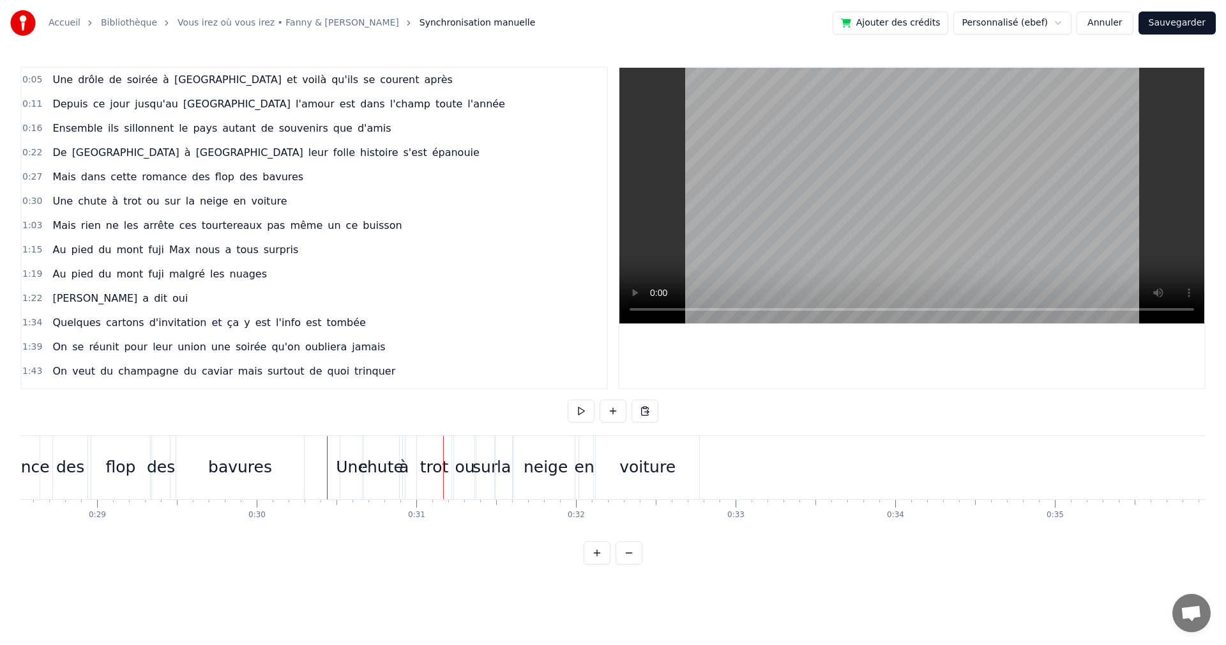
click at [462, 478] on div "ou" at bounding box center [465, 467] width 20 height 24
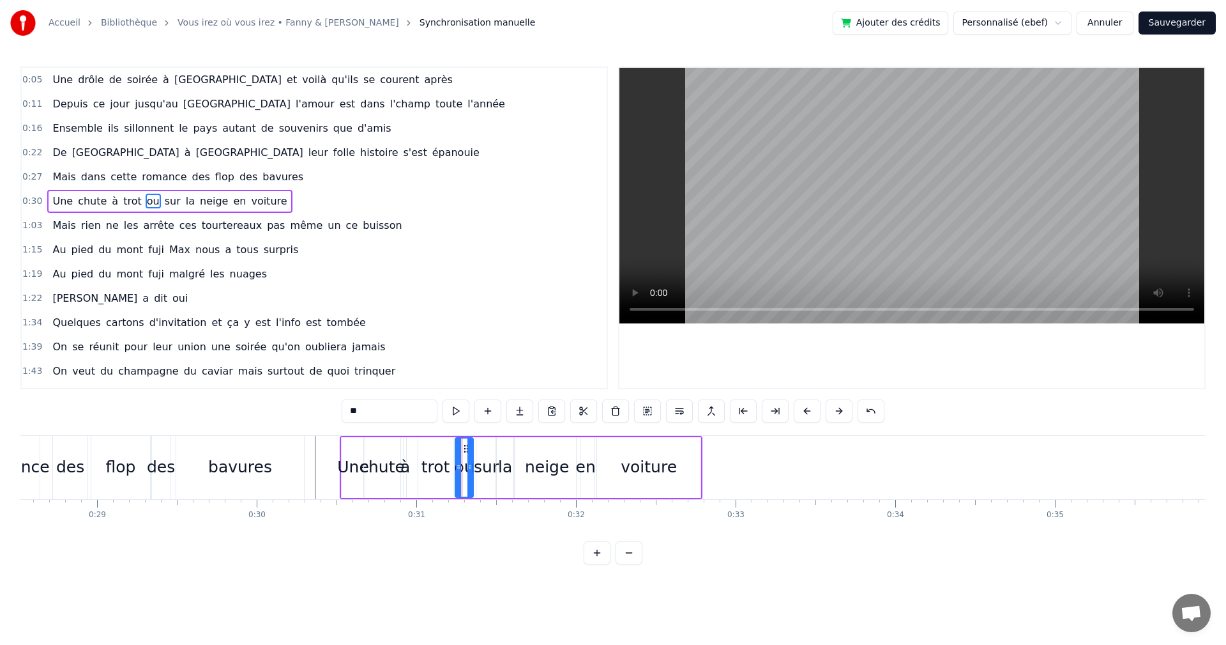
click at [469, 462] on icon at bounding box center [470, 467] width 5 height 10
click at [461, 448] on circle at bounding box center [461, 448] width 1 height 1
click at [484, 468] on div "sur" at bounding box center [486, 467] width 25 height 24
drag, startPoint x: 486, startPoint y: 445, endPoint x: 474, endPoint y: 446, distance: 12.2
click at [474, 445] on circle at bounding box center [473, 445] width 1 height 1
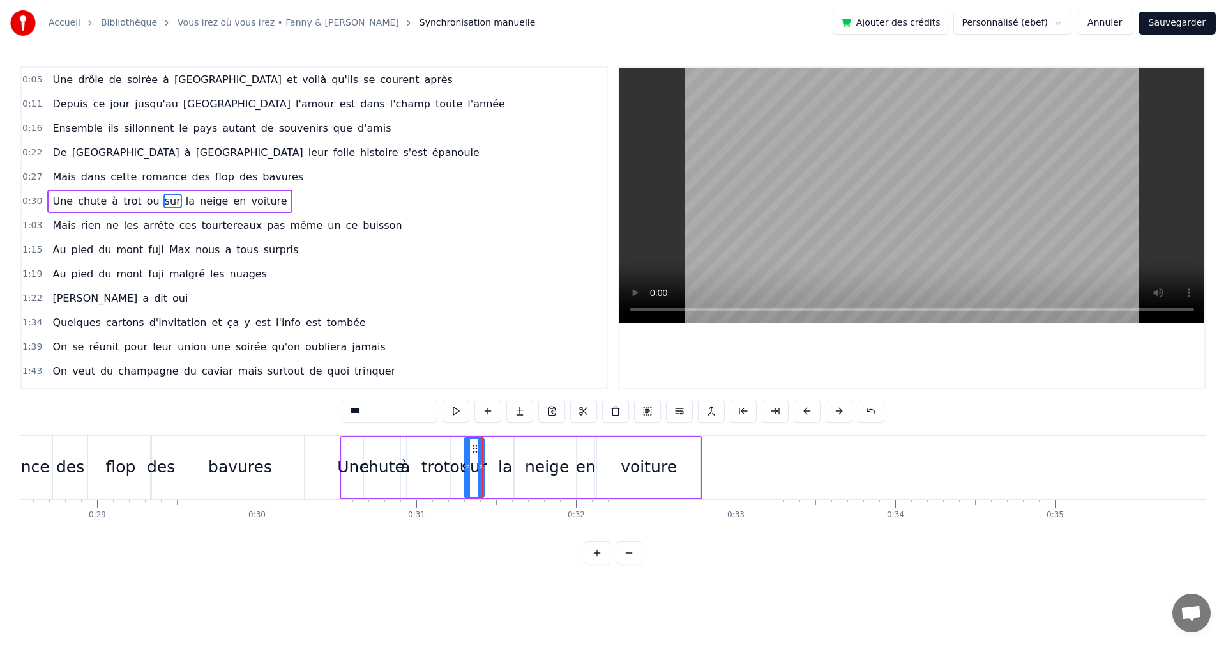
click at [500, 464] on div "la" at bounding box center [505, 467] width 14 height 24
drag, startPoint x: 505, startPoint y: 448, endPoint x: 494, endPoint y: 448, distance: 11.5
click at [494, 448] on circle at bounding box center [494, 448] width 1 height 1
click at [527, 469] on div "neige" at bounding box center [547, 467] width 66 height 61
type input "*****"
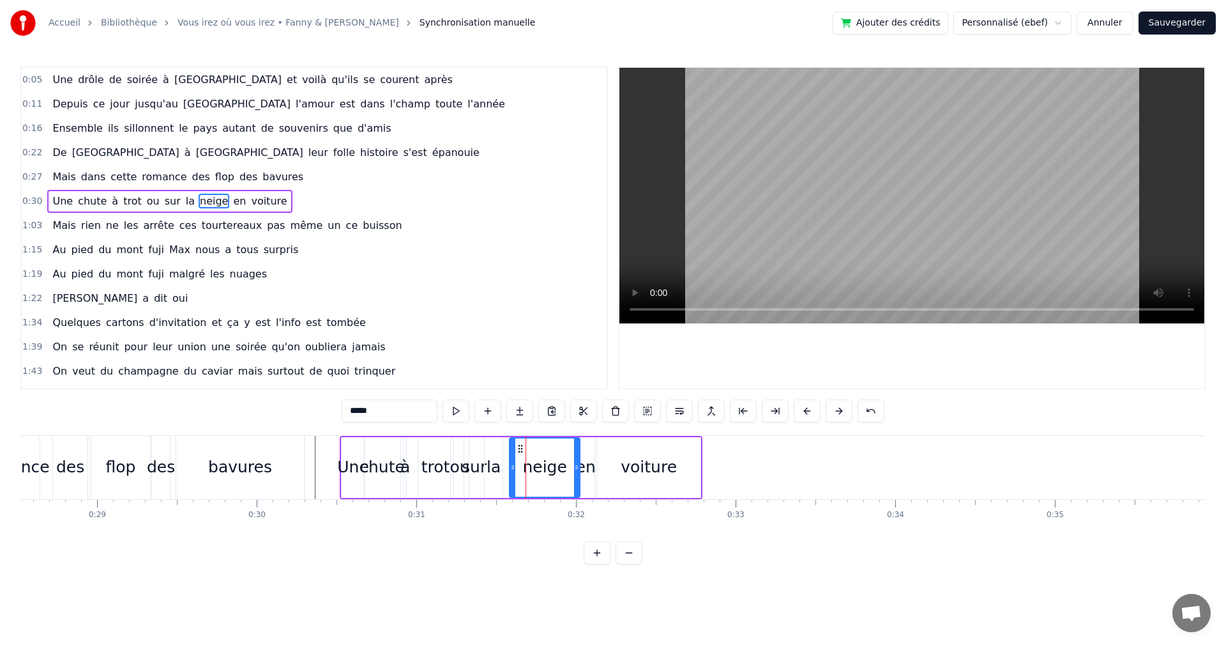
click at [510, 468] on icon at bounding box center [512, 467] width 5 height 10
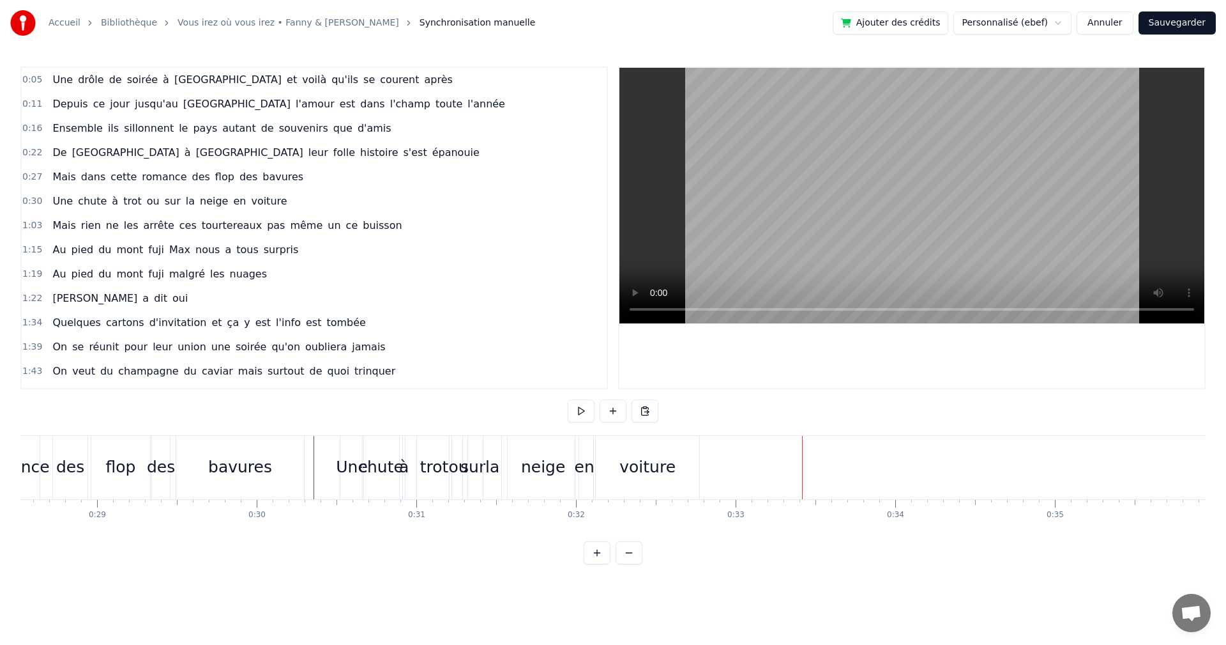
click at [33, 225] on span "1:03" at bounding box center [32, 225] width 20 height 13
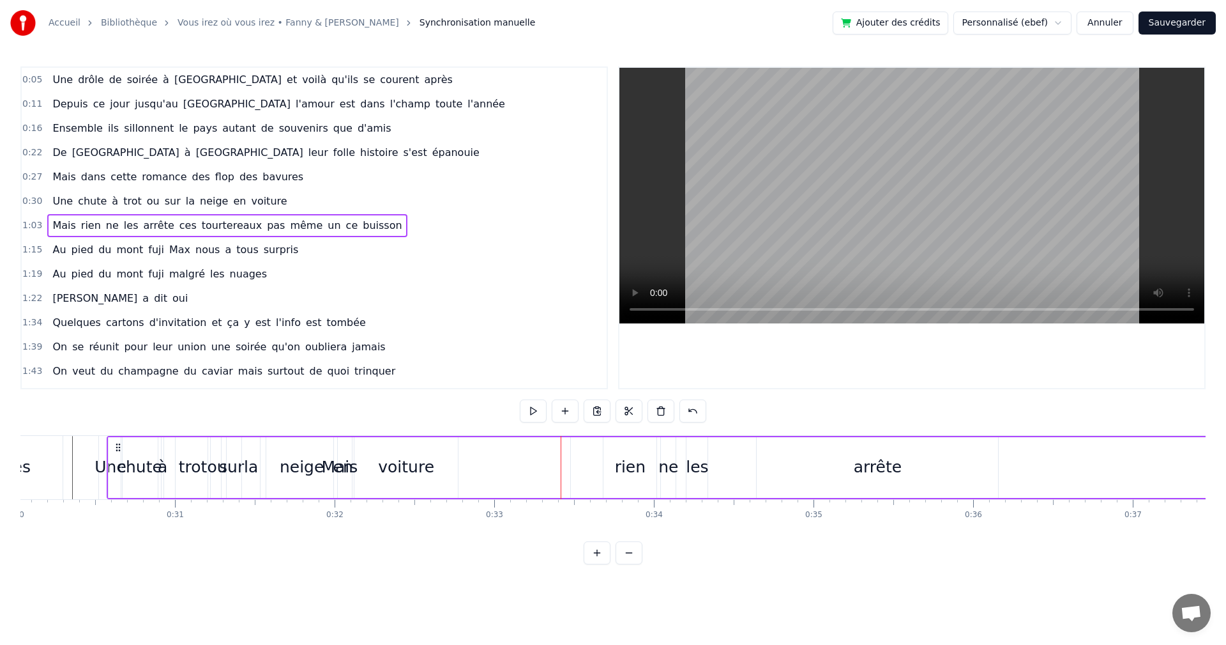
scroll to position [0, 4784]
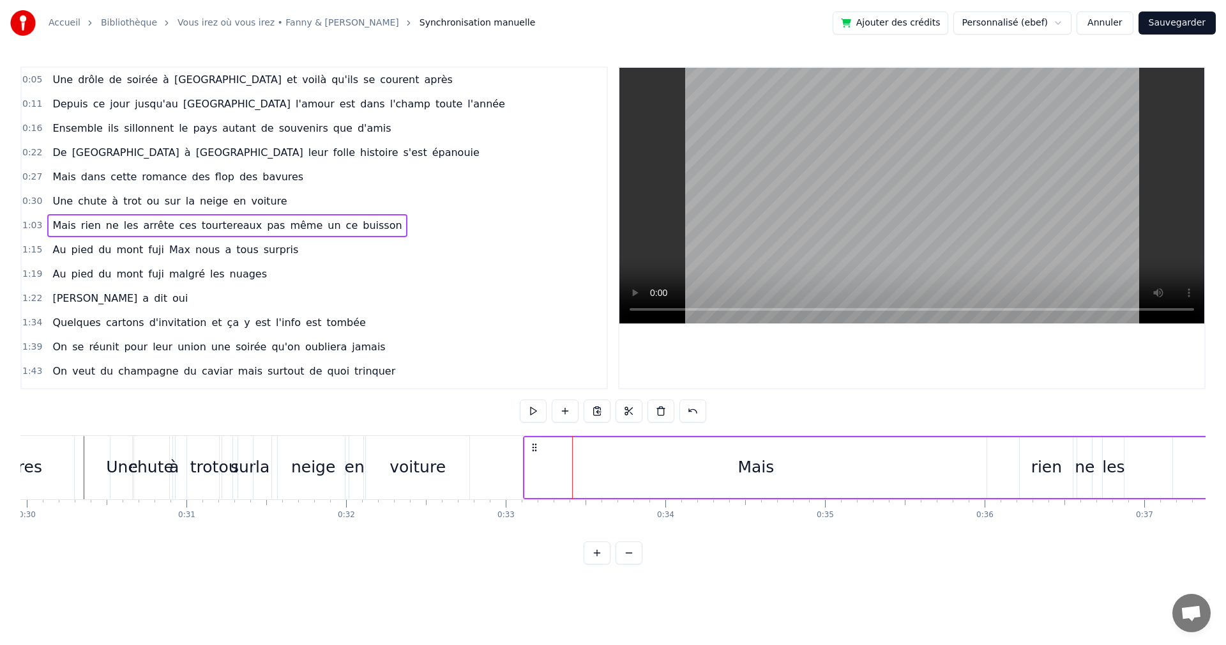
drag, startPoint x: 95, startPoint y: 448, endPoint x: 533, endPoint y: 466, distance: 438.6
click at [934, 475] on div "Mais" at bounding box center [755, 467] width 462 height 61
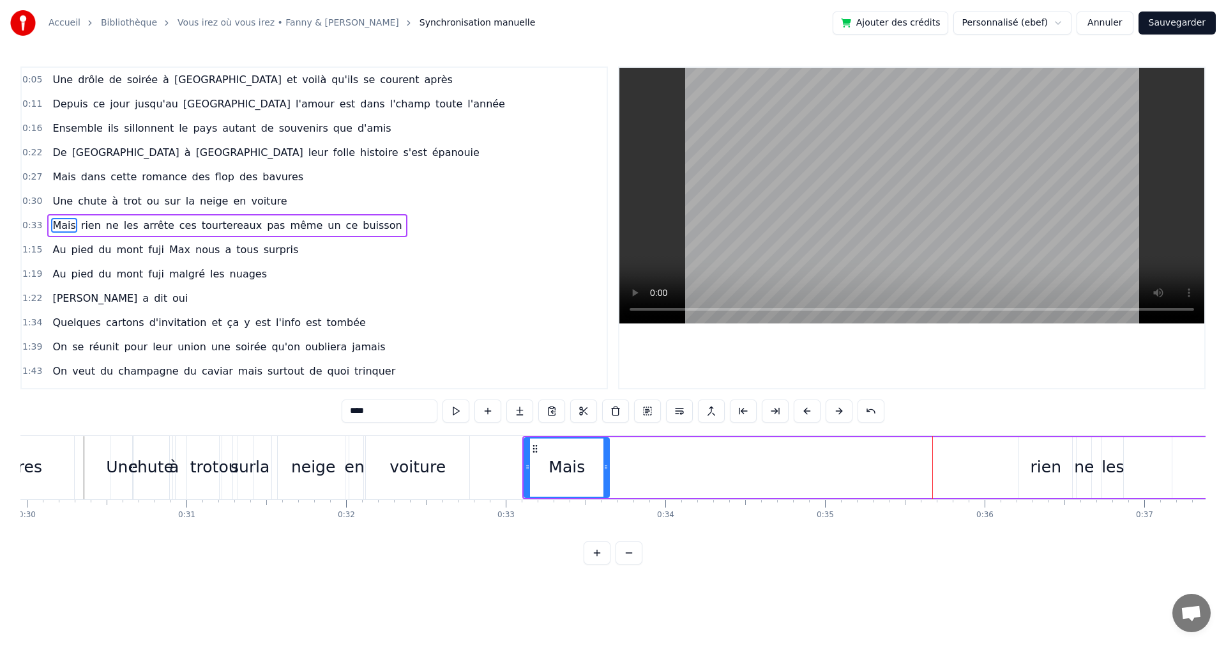
drag, startPoint x: 984, startPoint y: 467, endPoint x: 577, endPoint y: 475, distance: 407.0
click at [604, 475] on div at bounding box center [606, 467] width 5 height 58
click at [1028, 464] on div "rien" at bounding box center [1045, 467] width 53 height 61
type input "****"
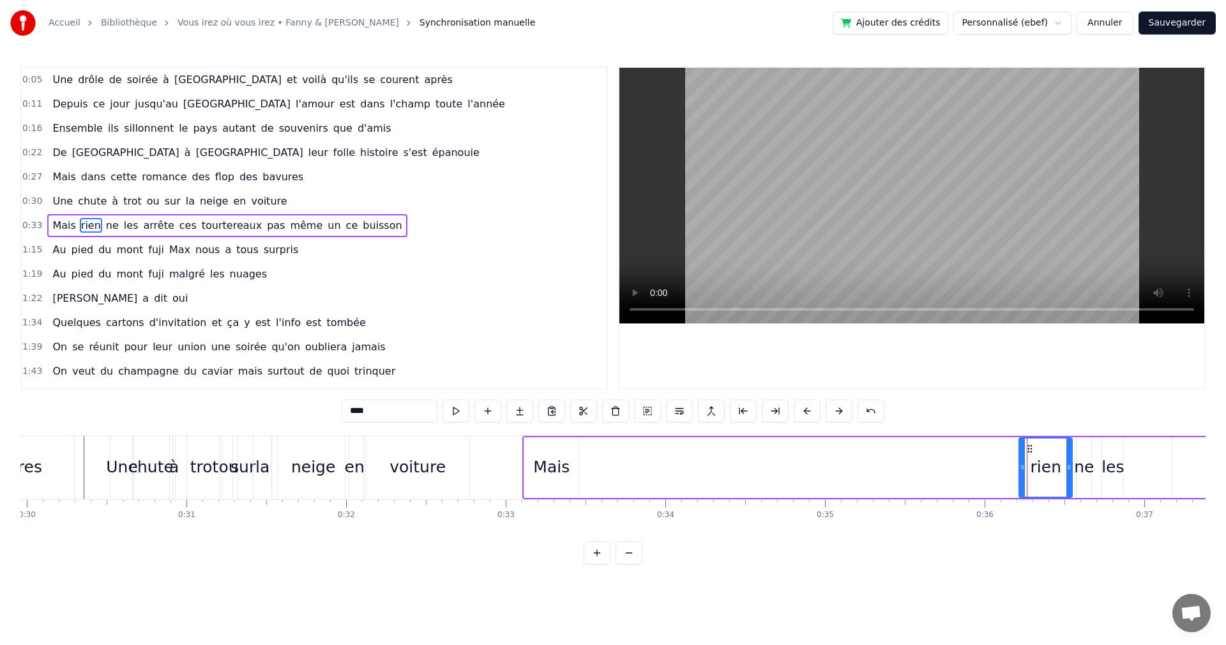
drag, startPoint x: 1027, startPoint y: 448, endPoint x: 712, endPoint y: 461, distance: 315.8
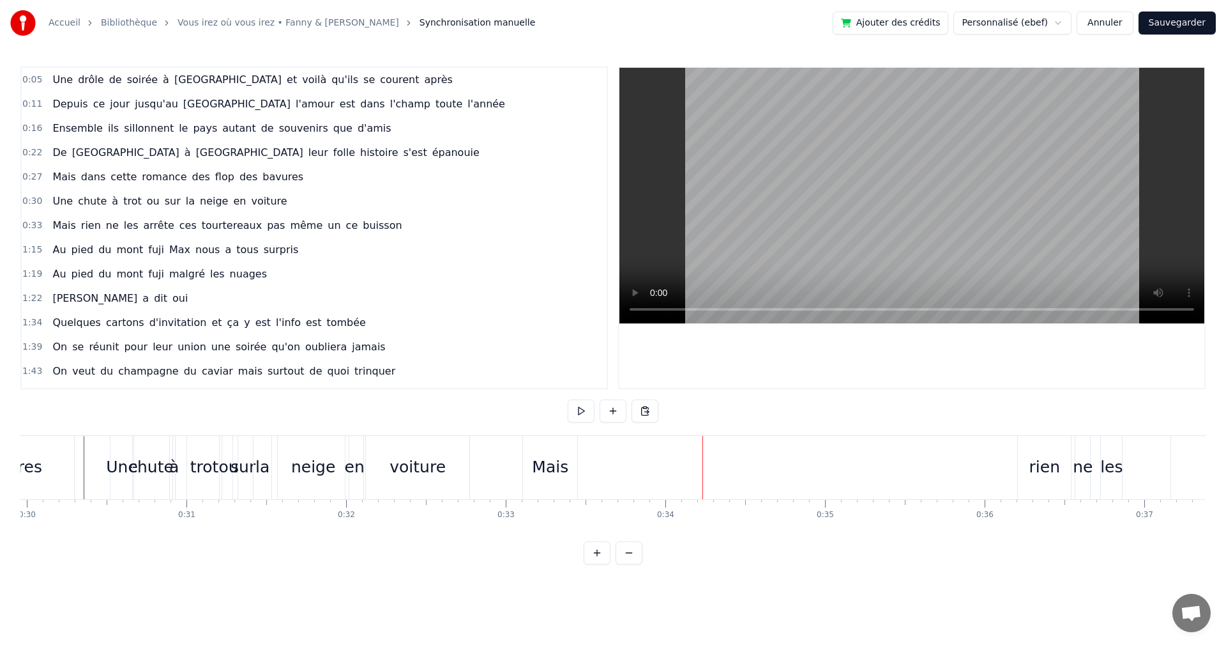
click at [561, 471] on div "Mais" at bounding box center [550, 467] width 36 height 24
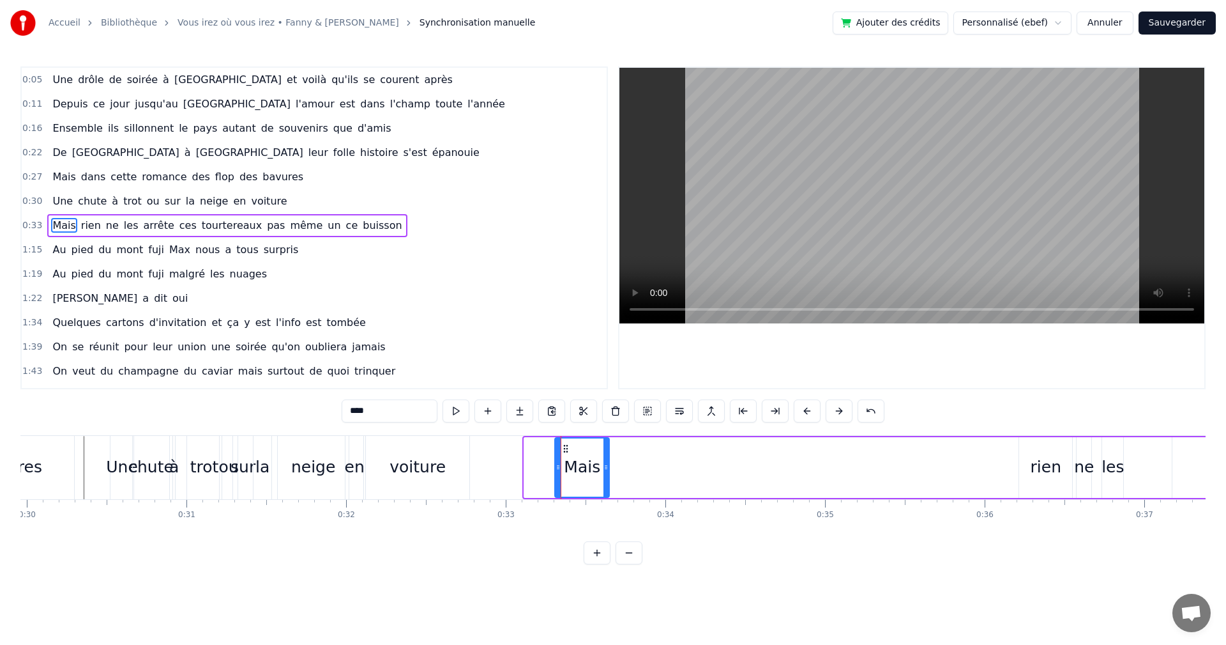
drag, startPoint x: 535, startPoint y: 446, endPoint x: 563, endPoint y: 447, distance: 28.1
click at [563, 447] on icon at bounding box center [566, 448] width 10 height 10
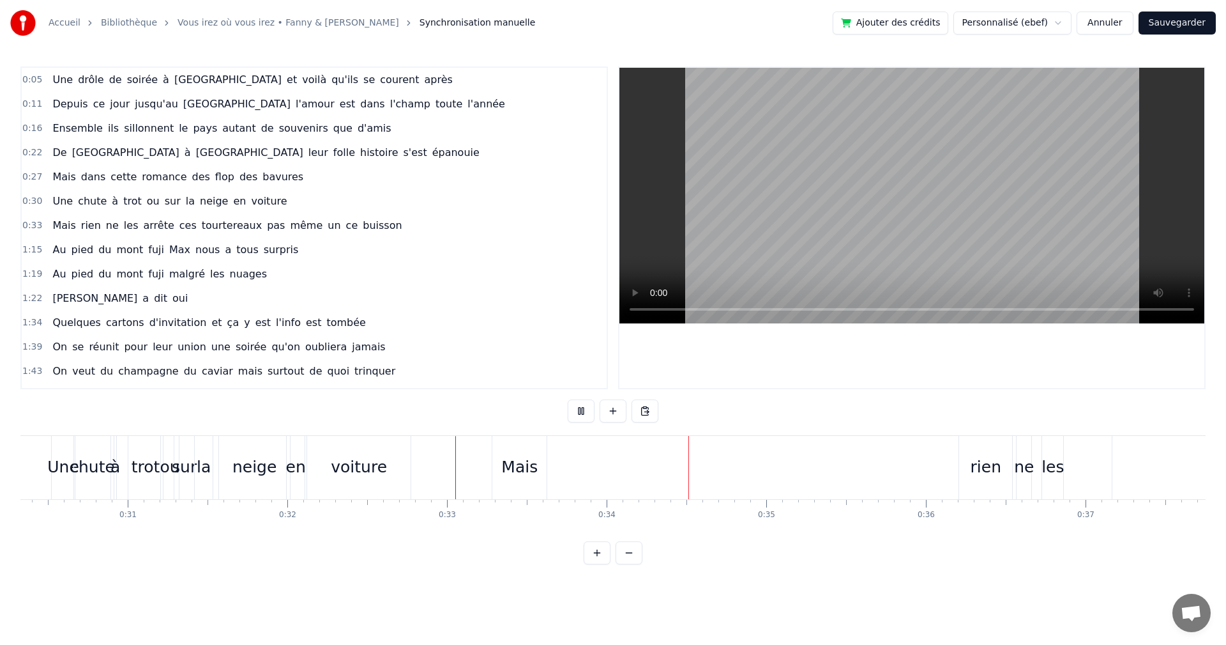
scroll to position [0, 4848]
click at [448, 468] on div at bounding box center [448, 467] width 1 height 63
click at [532, 466] on div "Mais" at bounding box center [514, 467] width 54 height 63
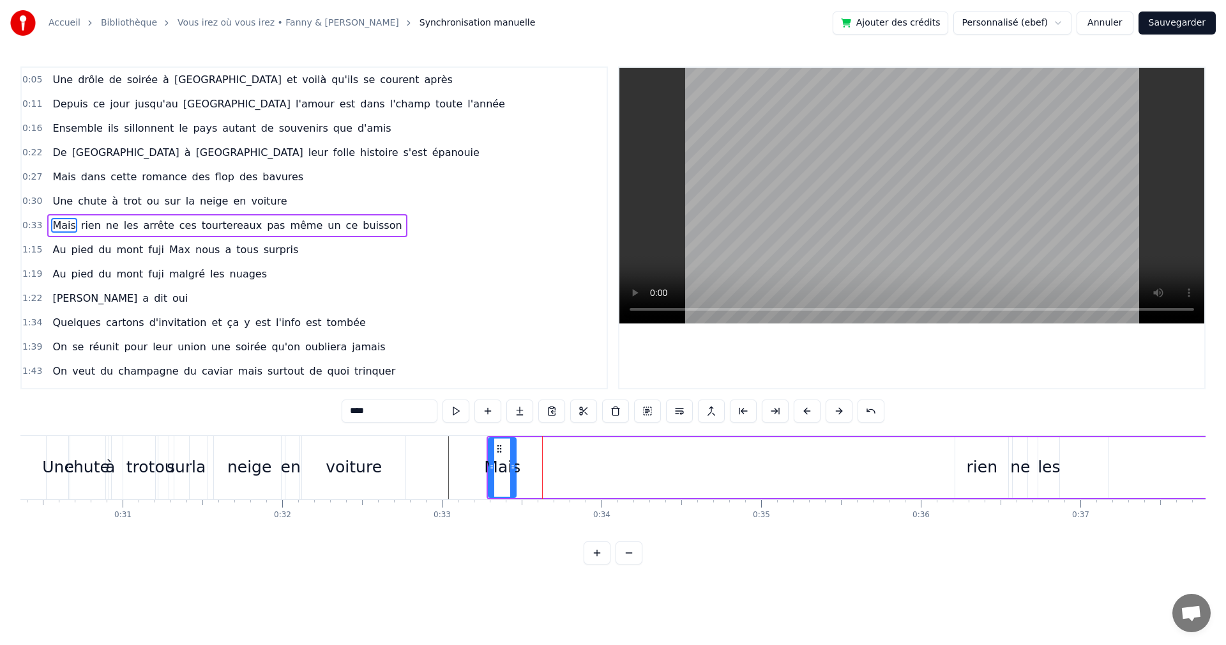
drag, startPoint x: 538, startPoint y: 468, endPoint x: 511, endPoint y: 469, distance: 26.9
click at [511, 469] on icon at bounding box center [512, 467] width 5 height 10
click at [966, 461] on div "rien" at bounding box center [982, 467] width 53 height 61
drag, startPoint x: 949, startPoint y: 451, endPoint x: 524, endPoint y: 479, distance: 425.7
click at [524, 479] on div "rien" at bounding box center [543, 467] width 52 height 58
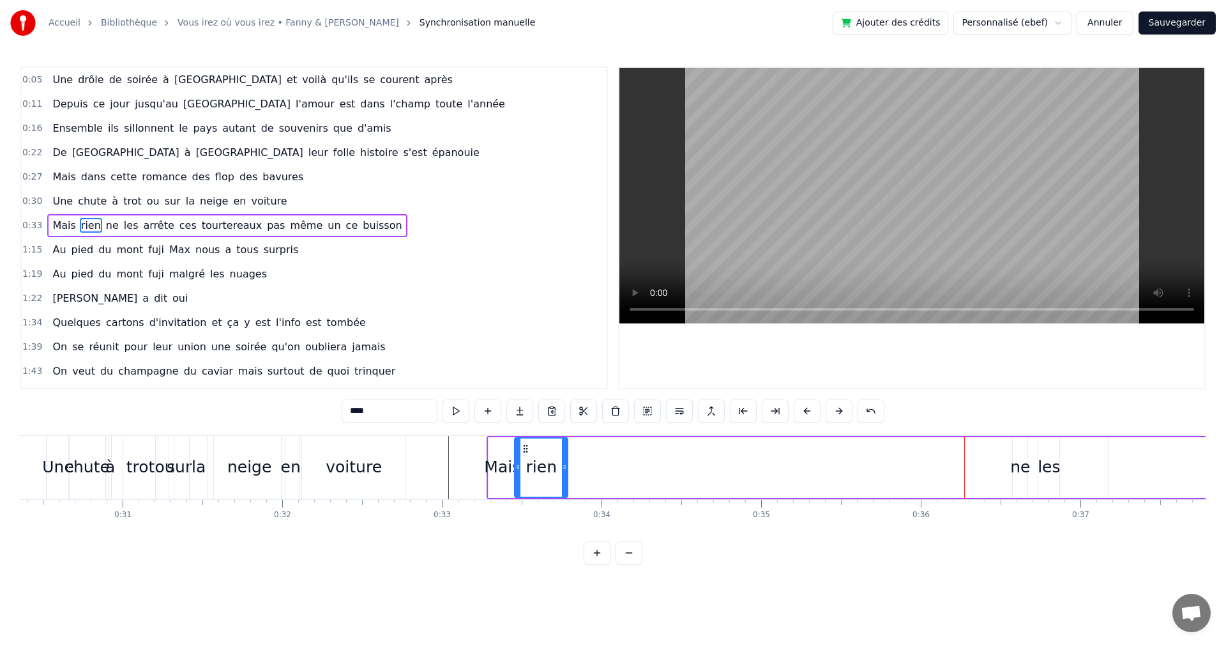
click at [558, 468] on div "rien" at bounding box center [541, 467] width 52 height 58
drag, startPoint x: 565, startPoint y: 466, endPoint x: 544, endPoint y: 470, distance: 21.5
click at [542, 470] on icon at bounding box center [539, 467] width 5 height 10
click at [1020, 462] on div "ne" at bounding box center [1021, 467] width 20 height 24
drag, startPoint x: 1017, startPoint y: 462, endPoint x: 1009, endPoint y: 463, distance: 8.4
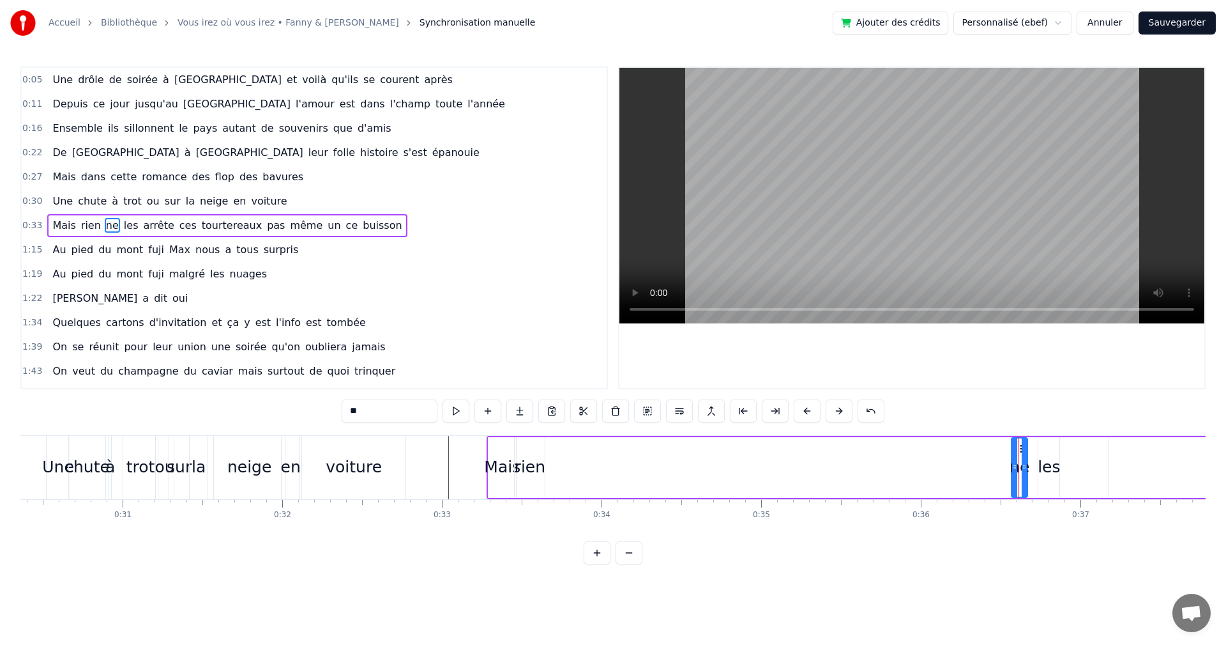
click at [1012, 463] on icon at bounding box center [1014, 467] width 5 height 10
drag, startPoint x: 1015, startPoint y: 448, endPoint x: 554, endPoint y: 463, distance: 460.8
click at [554, 463] on div "ne" at bounding box center [556, 467] width 22 height 58
click at [1050, 456] on div "les" at bounding box center [1049, 467] width 22 height 24
type input "***"
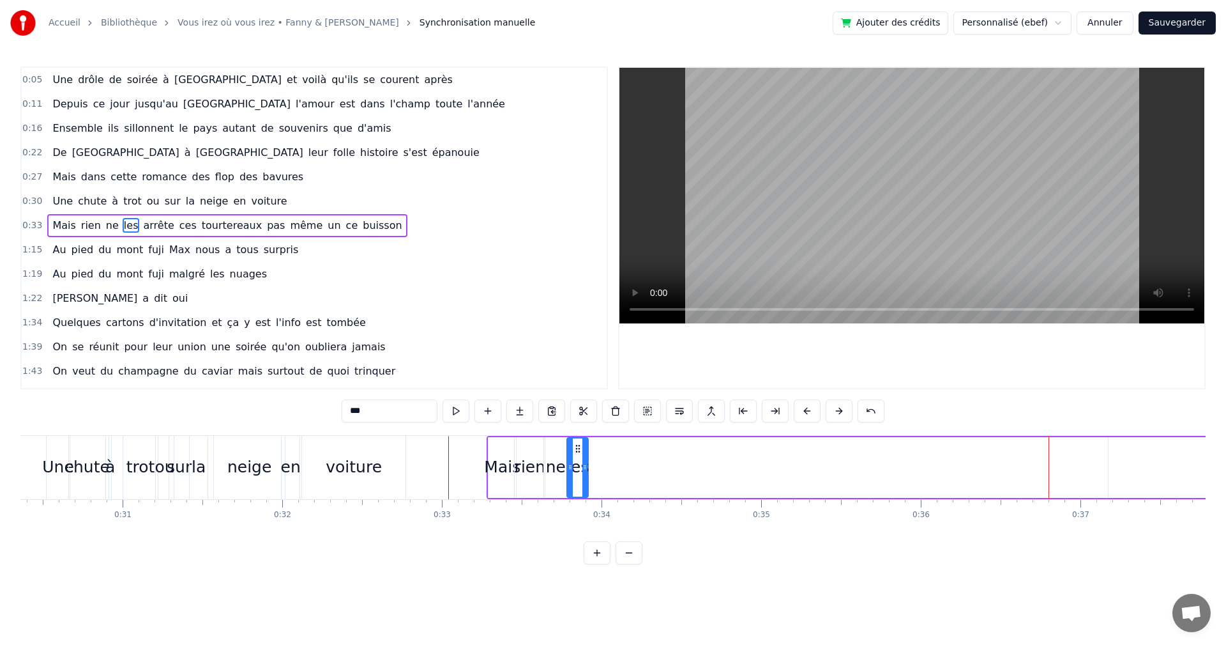
drag, startPoint x: 1048, startPoint y: 450, endPoint x: 583, endPoint y: 461, distance: 464.5
click at [583, 461] on div "les" at bounding box center [578, 467] width 20 height 58
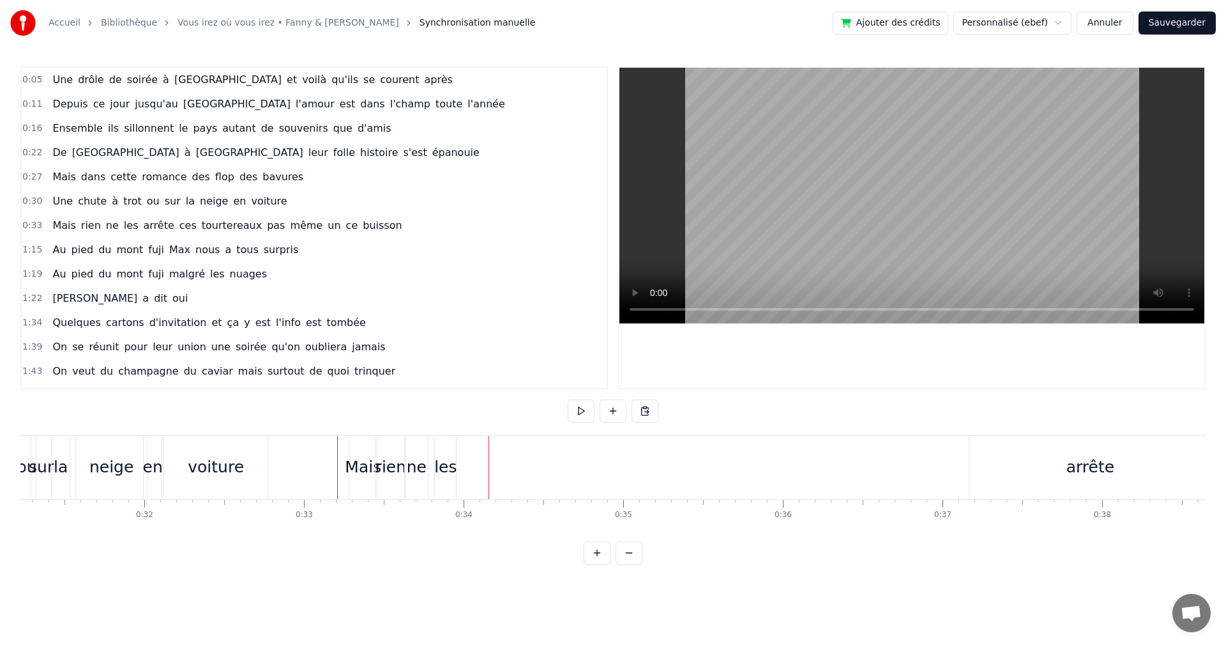
scroll to position [0, 5040]
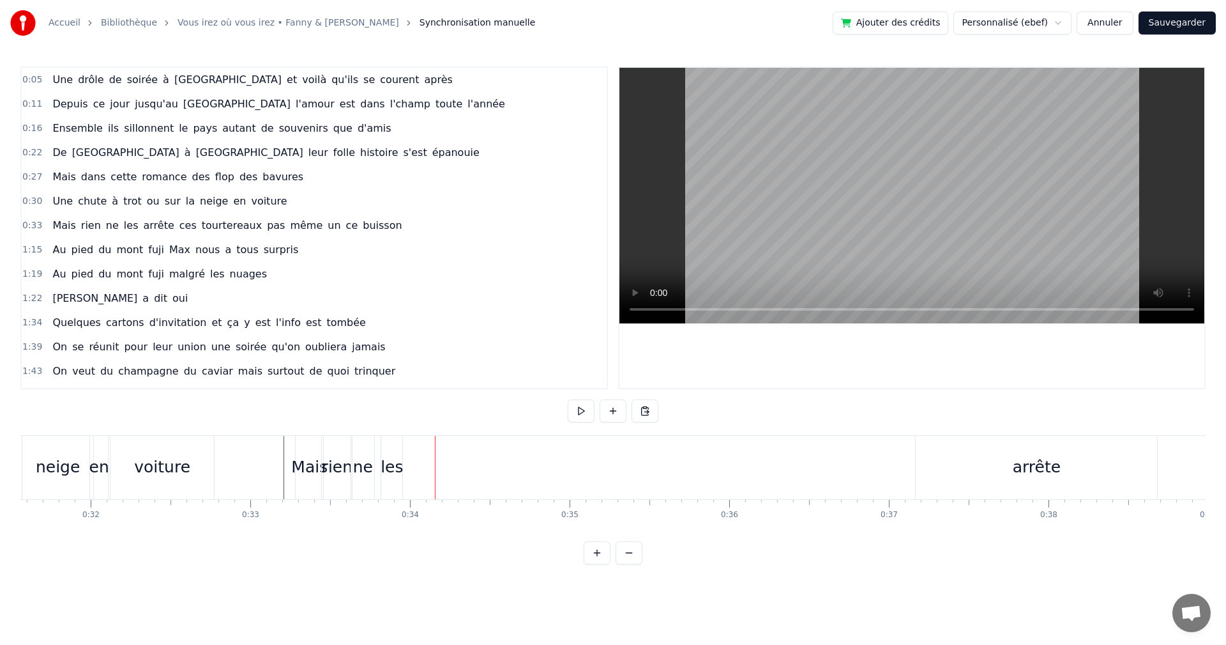
click at [1000, 467] on div "arrête" at bounding box center [1036, 467] width 241 height 63
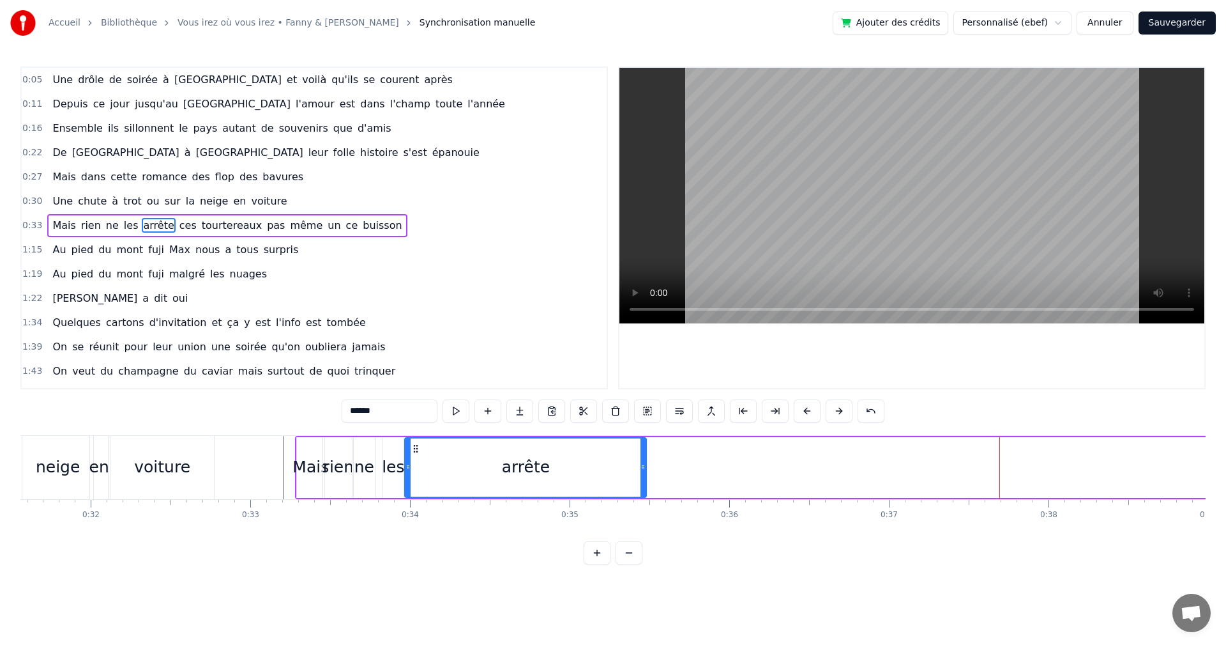
drag, startPoint x: 926, startPoint y: 450, endPoint x: 413, endPoint y: 461, distance: 513.0
click
drag, startPoint x: 645, startPoint y: 467, endPoint x: 469, endPoint y: 469, distance: 175.0
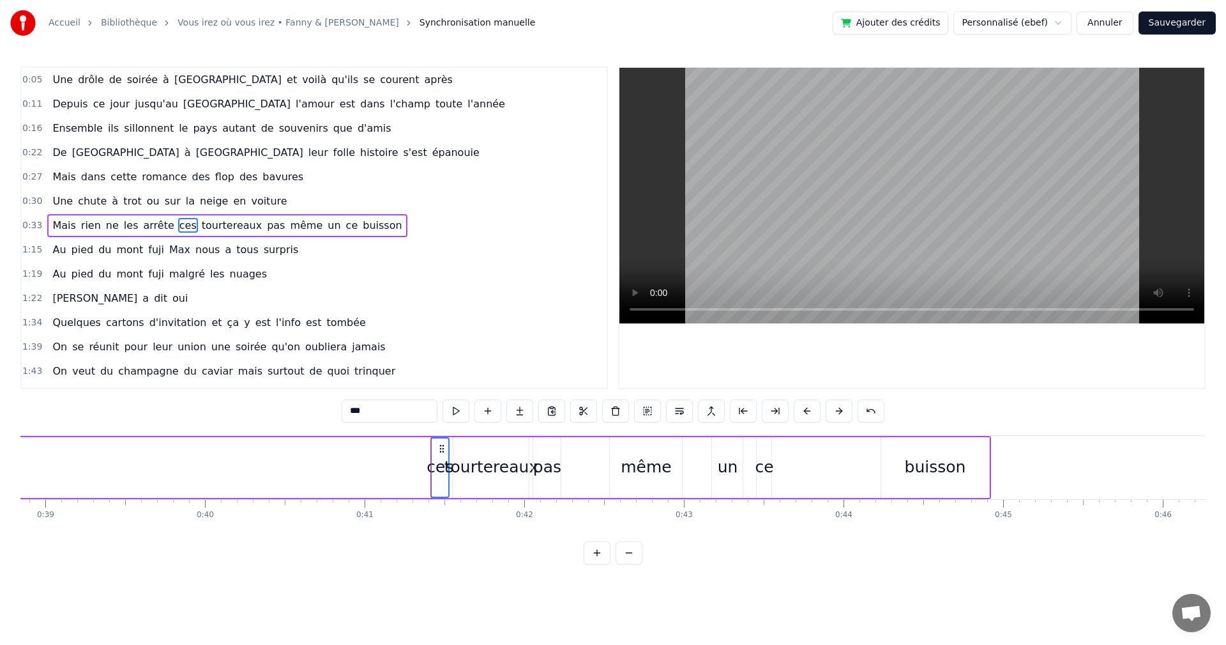
scroll to position [0, 6253]
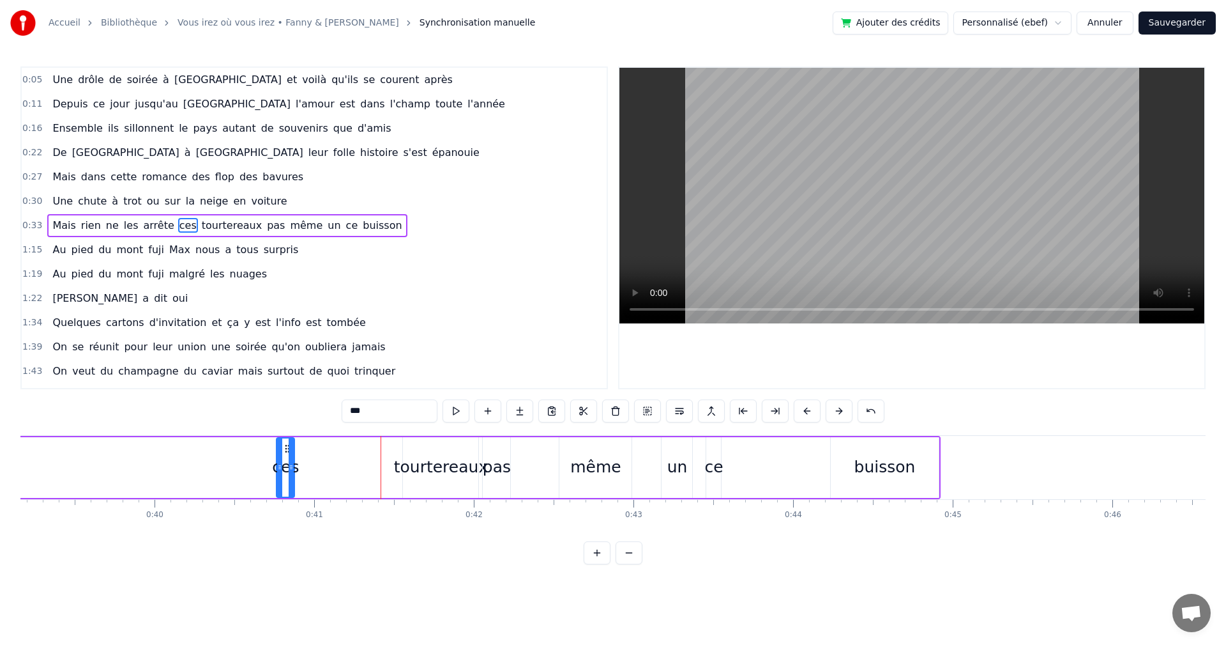
drag, startPoint x: 367, startPoint y: 449, endPoint x: 250, endPoint y: 448, distance: 116.9
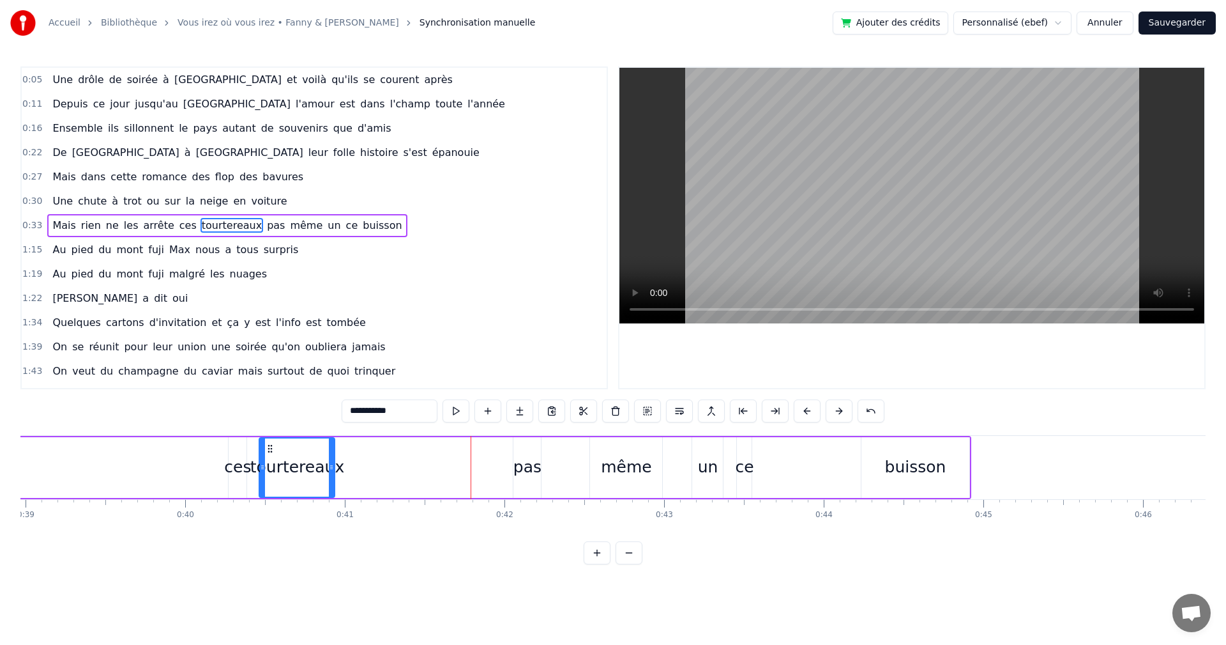
drag, startPoint x: 386, startPoint y: 450, endPoint x: 248, endPoint y: 450, distance: 137.3
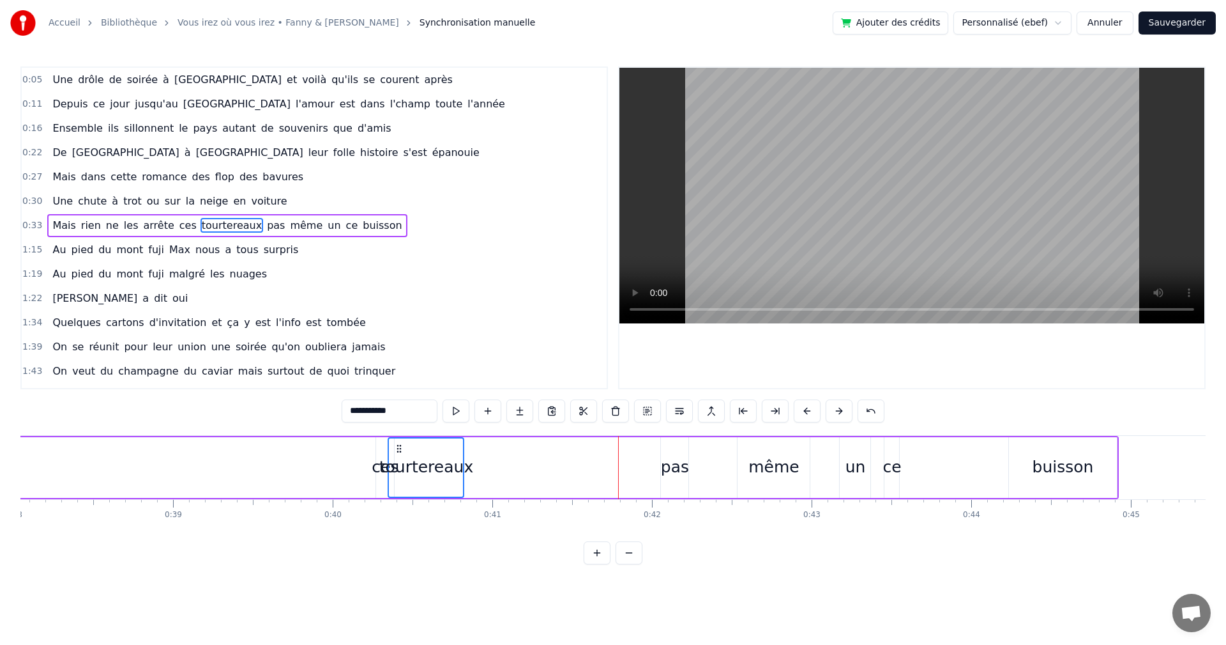
scroll to position [0, 6030]
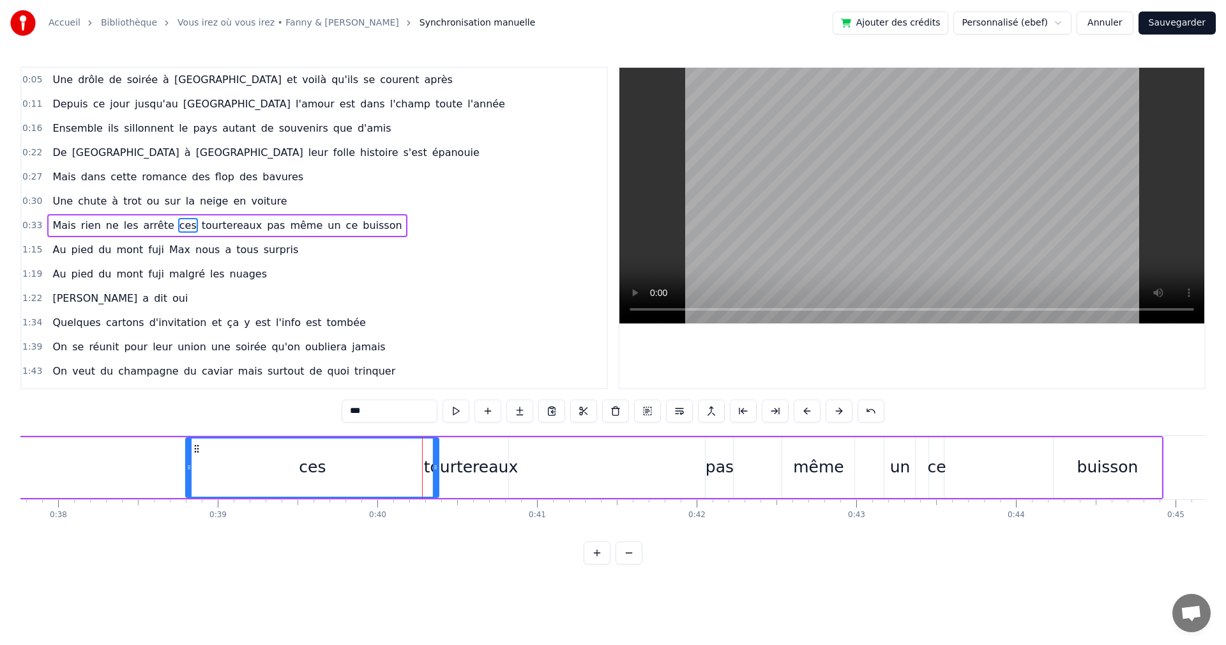
drag, startPoint x: 381, startPoint y: 449, endPoint x: 189, endPoint y: 452, distance: 192.3
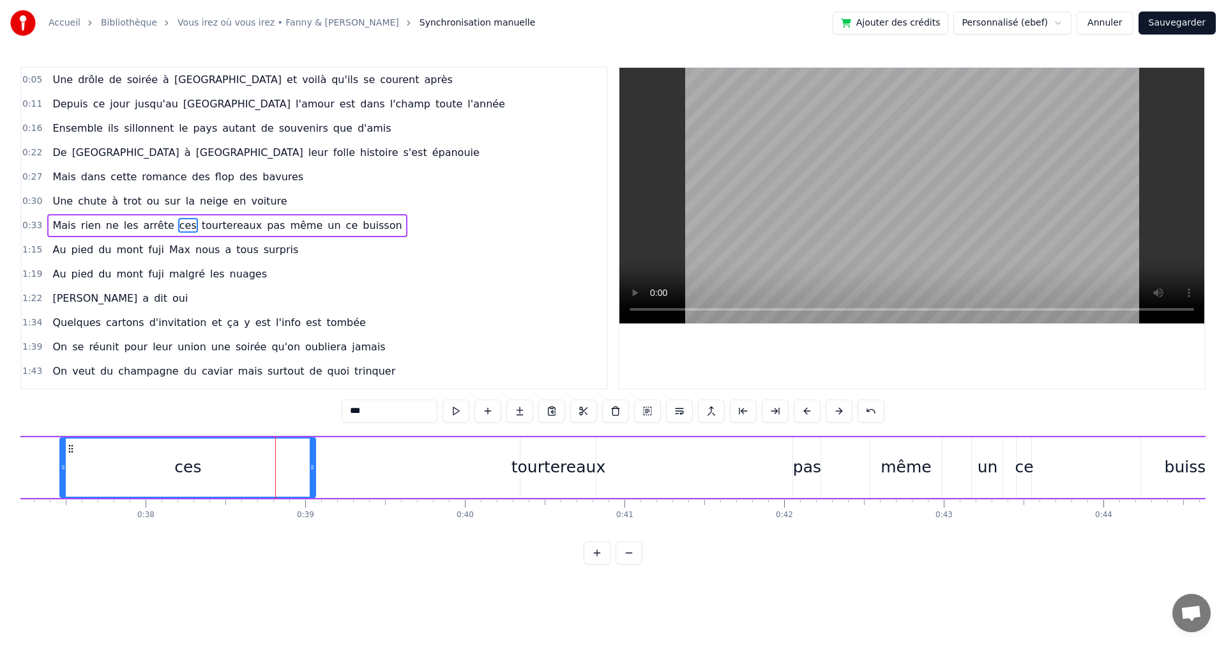
drag, startPoint x: 107, startPoint y: 446, endPoint x: 79, endPoint y: 445, distance: 28.8
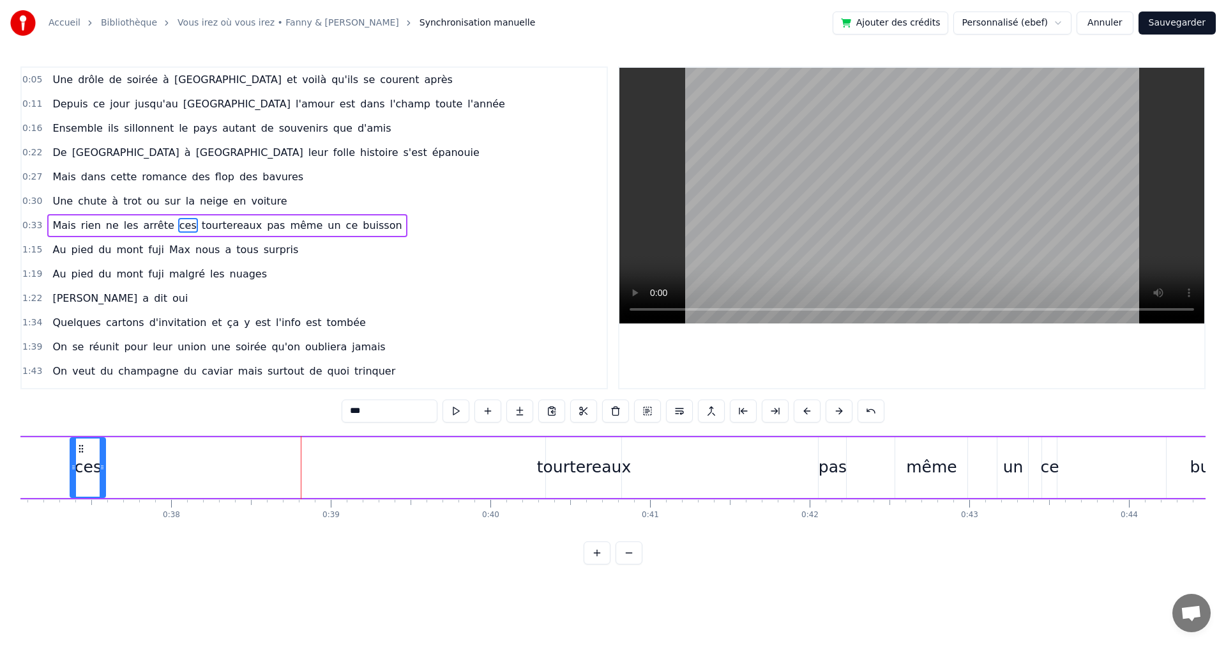
drag, startPoint x: 322, startPoint y: 461, endPoint x: 234, endPoint y: 455, distance: 88.4
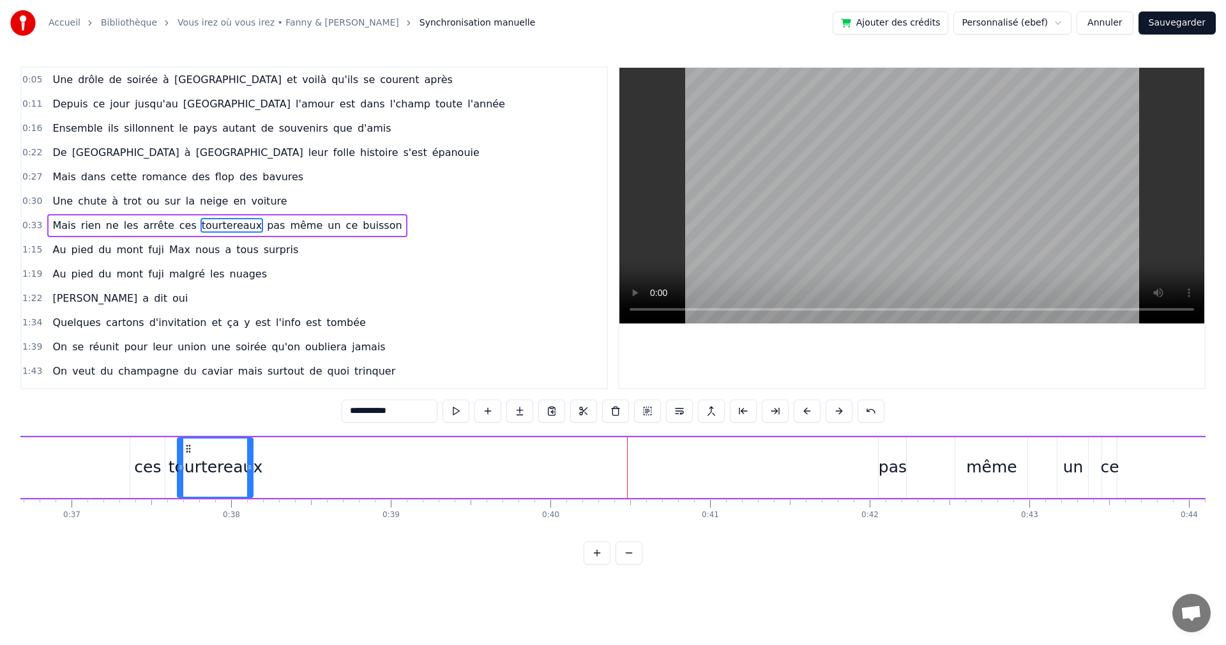
drag, startPoint x: 554, startPoint y: 448, endPoint x: 216, endPoint y: 444, distance: 337.9
drag, startPoint x: 910, startPoint y: 470, endPoint x: 898, endPoint y: 456, distance: 18.6
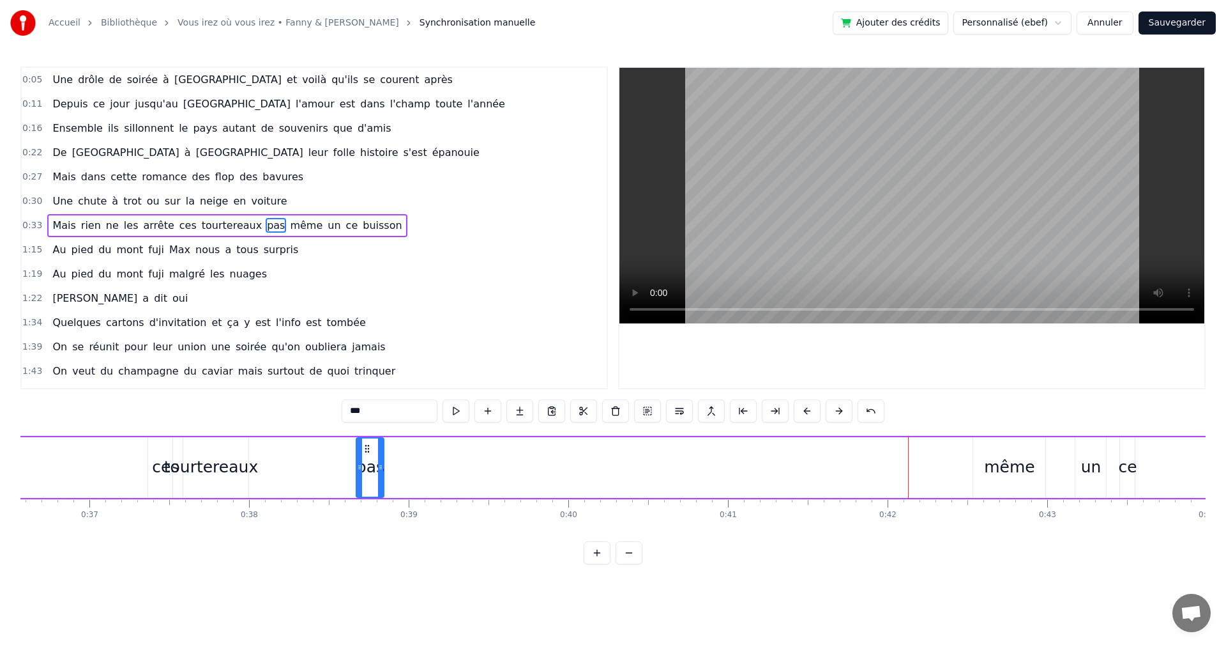
drag, startPoint x: 904, startPoint y: 446, endPoint x: 311, endPoint y: 441, distance: 593.4
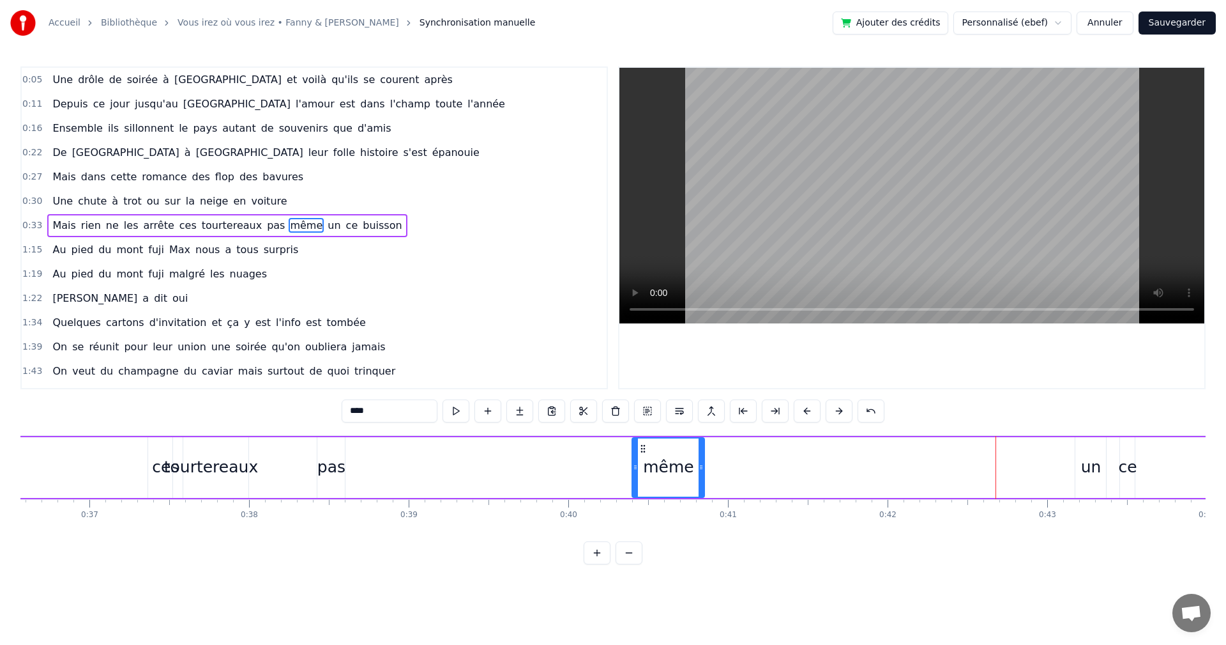
drag, startPoint x: 789, startPoint y: 443, endPoint x: 366, endPoint y: 436, distance: 422.9
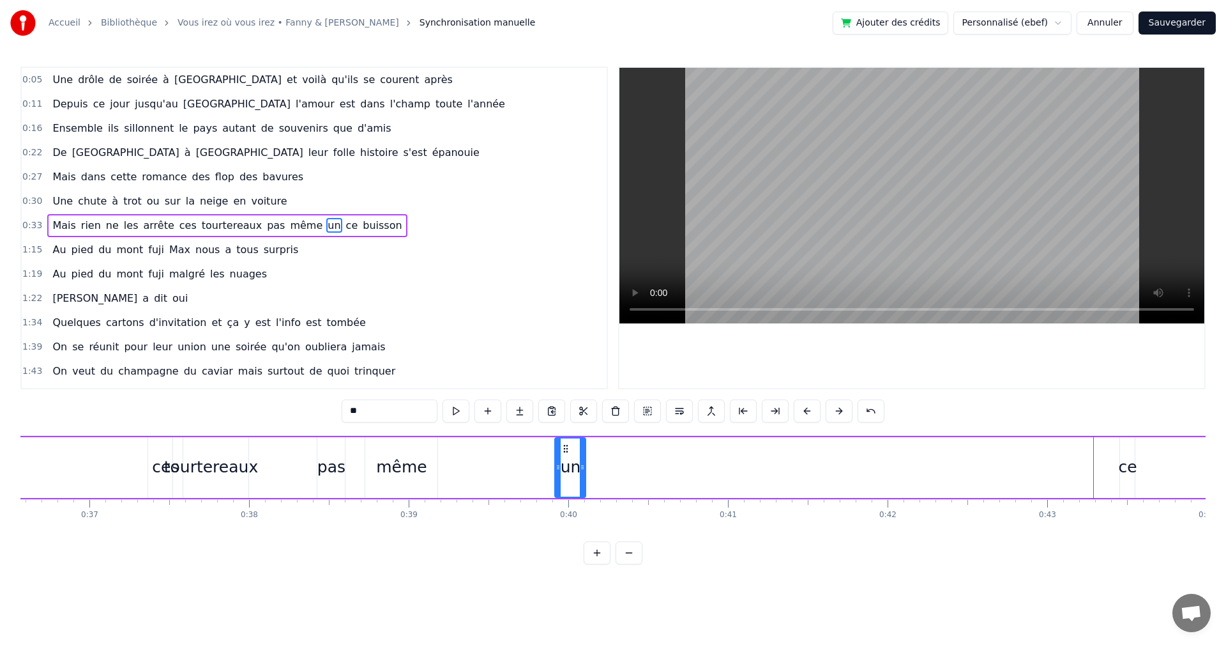
drag, startPoint x: 1085, startPoint y: 446, endPoint x: 494, endPoint y: 438, distance: 590.3
drag, startPoint x: 1133, startPoint y: 462, endPoint x: 1143, endPoint y: 462, distance: 9.6
drag, startPoint x: 1015, startPoint y: 454, endPoint x: 537, endPoint y: 455, distance: 478.4
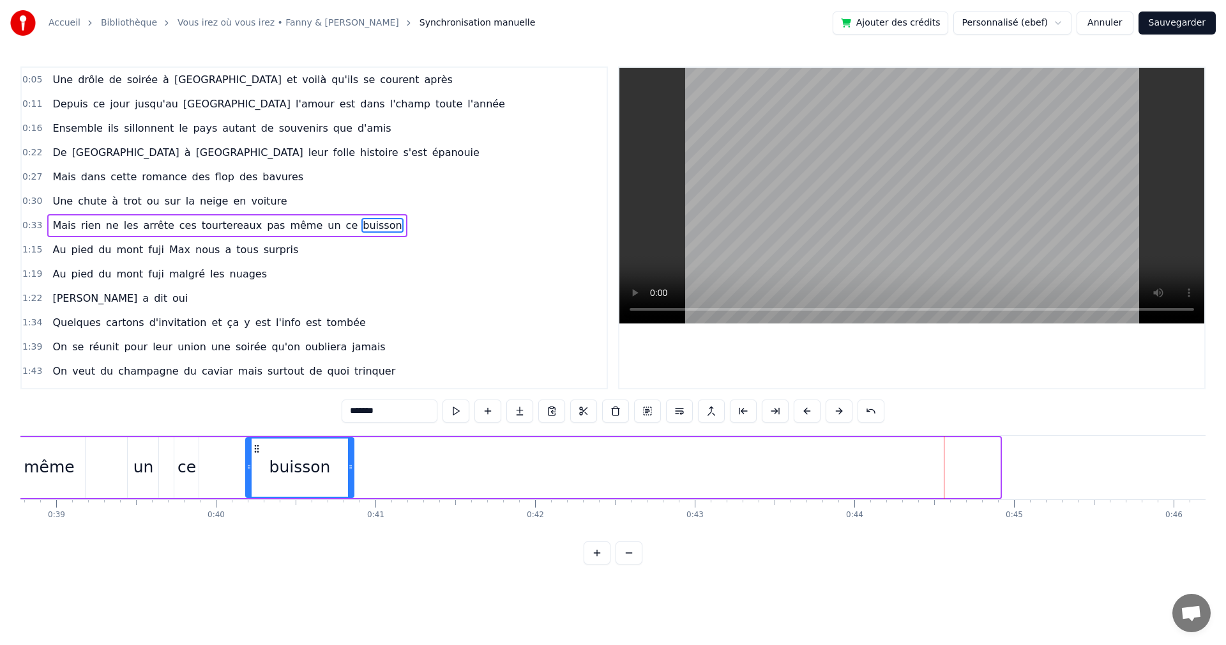
drag, startPoint x: 873, startPoint y: 450, endPoint x: 222, endPoint y: 454, distance: 650.9
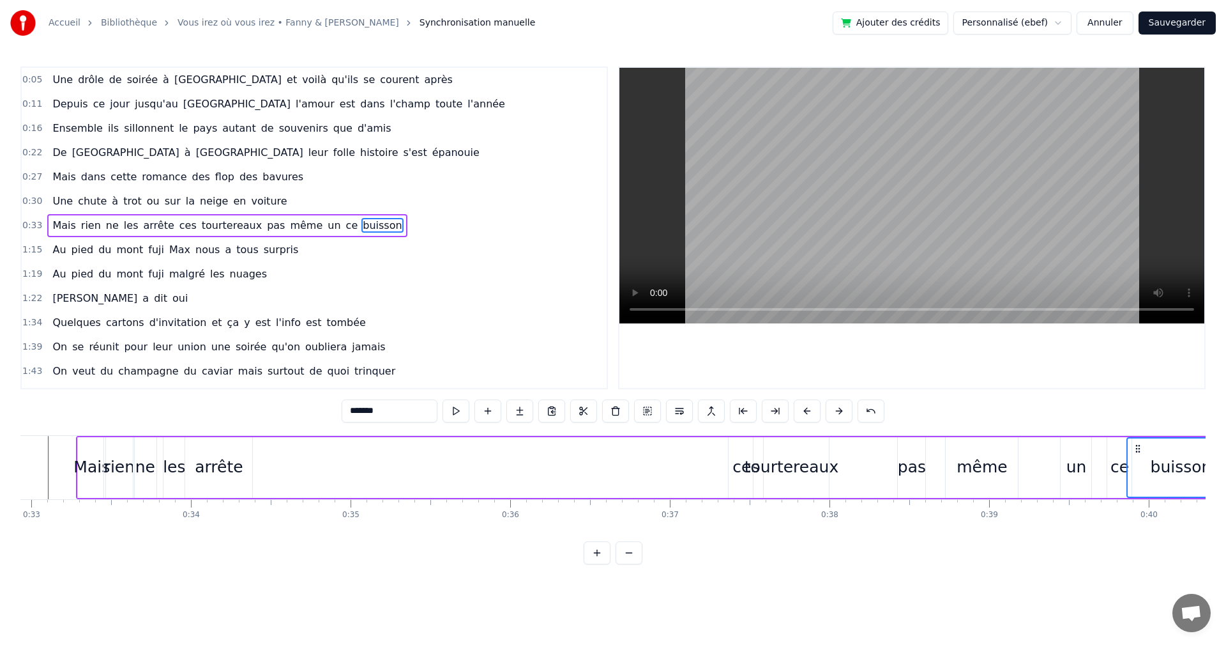
scroll to position [0, 5160]
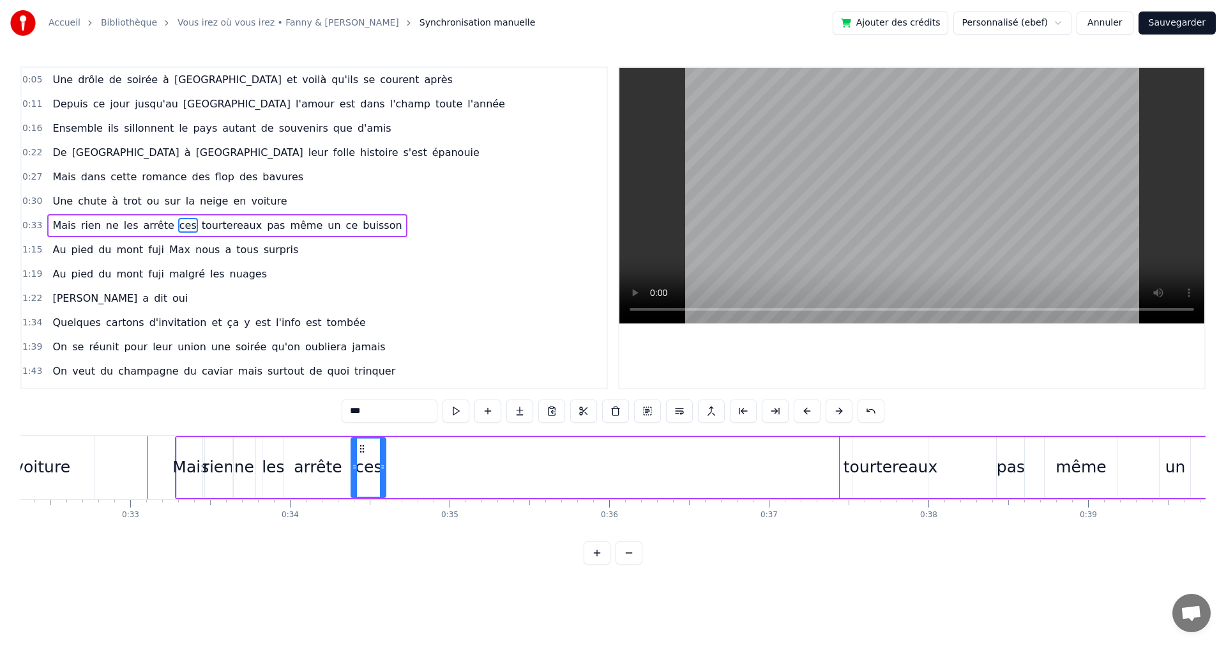
drag, startPoint x: 837, startPoint y: 446, endPoint x: 375, endPoint y: 468, distance: 462.3
drag, startPoint x: 355, startPoint y: 466, endPoint x: 368, endPoint y: 468, distance: 13.6
type input "**********"
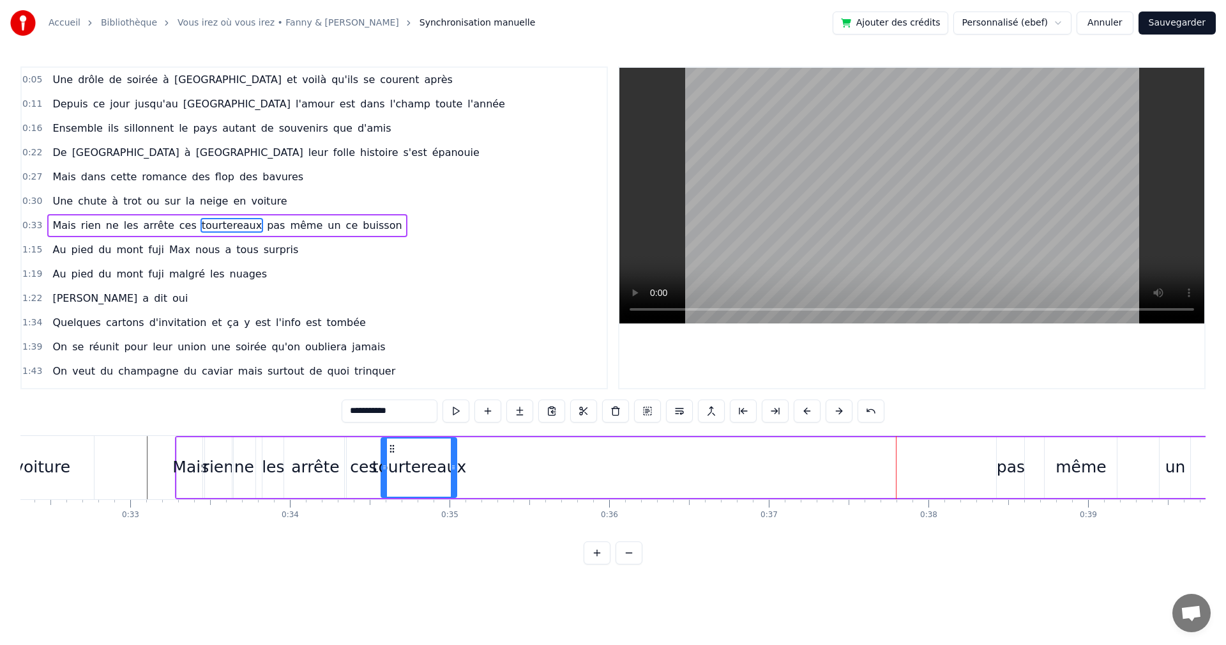
drag, startPoint x: 863, startPoint y: 450, endPoint x: 392, endPoint y: 453, distance: 471.4
drag, startPoint x: 391, startPoint y: 448, endPoint x: 434, endPoint y: 455, distance: 44.0
type input "***"
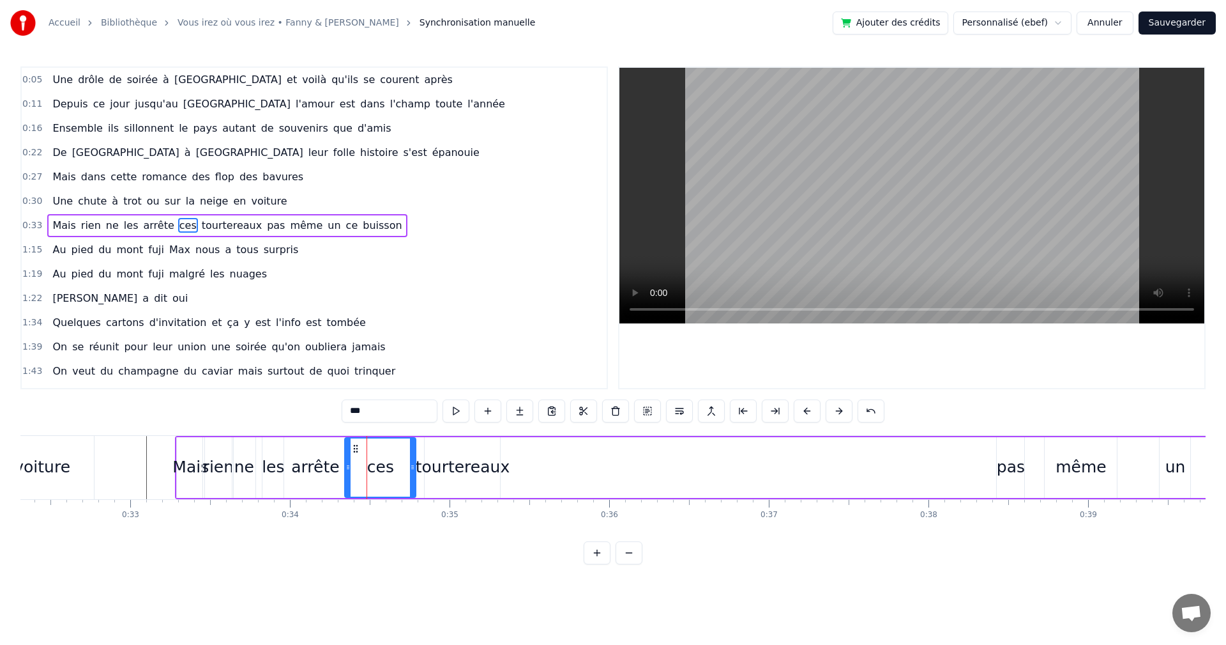
drag, startPoint x: 378, startPoint y: 468, endPoint x: 404, endPoint y: 468, distance: 25.6
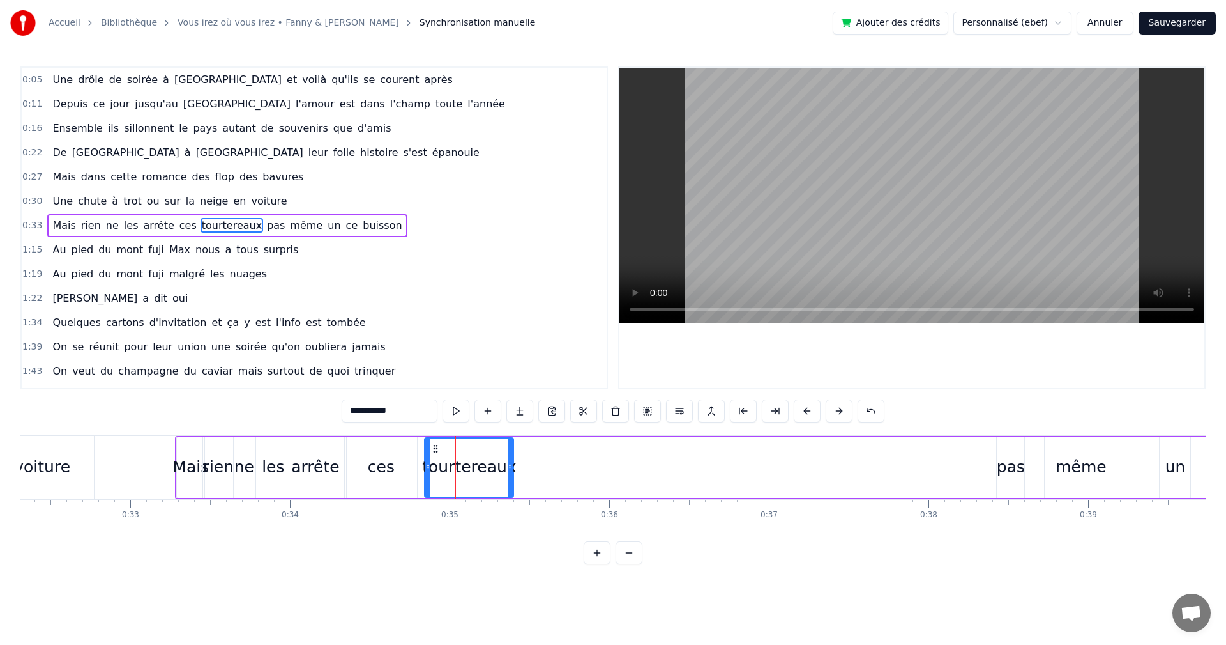
drag, startPoint x: 502, startPoint y: 466, endPoint x: 512, endPoint y: 465, distance: 9.6
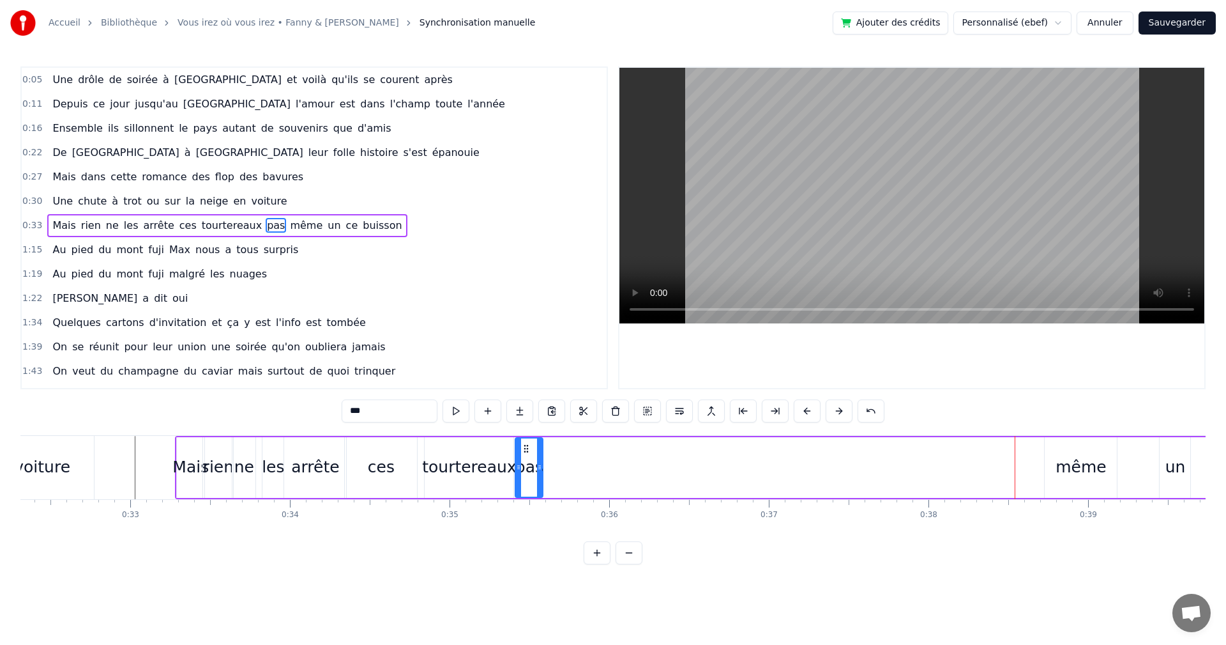
drag, startPoint x: 1003, startPoint y: 448, endPoint x: 528, endPoint y: 457, distance: 475.3
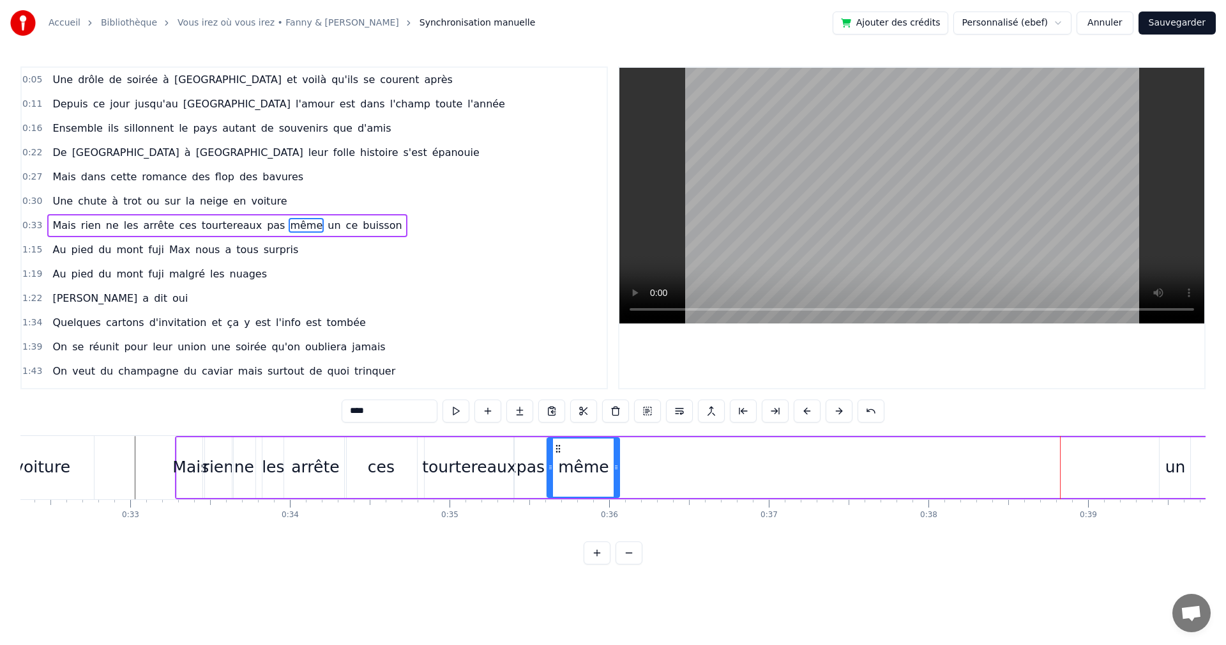
drag, startPoint x: 986, startPoint y: 449, endPoint x: 558, endPoint y: 451, distance: 428.6
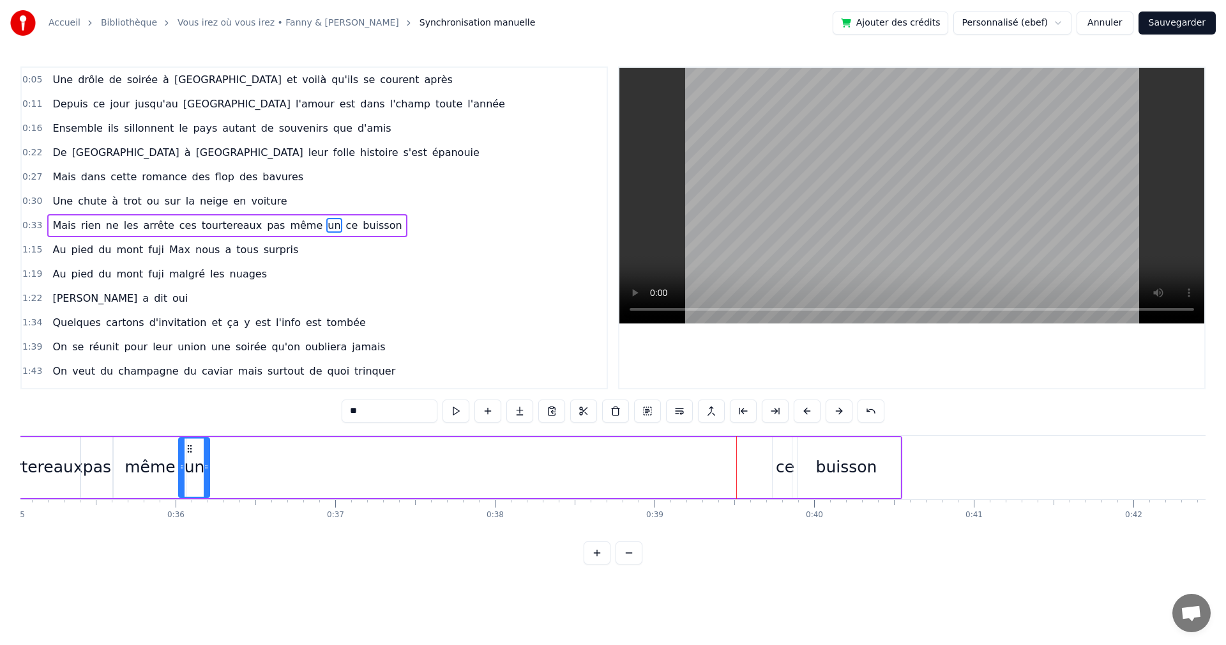
scroll to position [0, 5580]
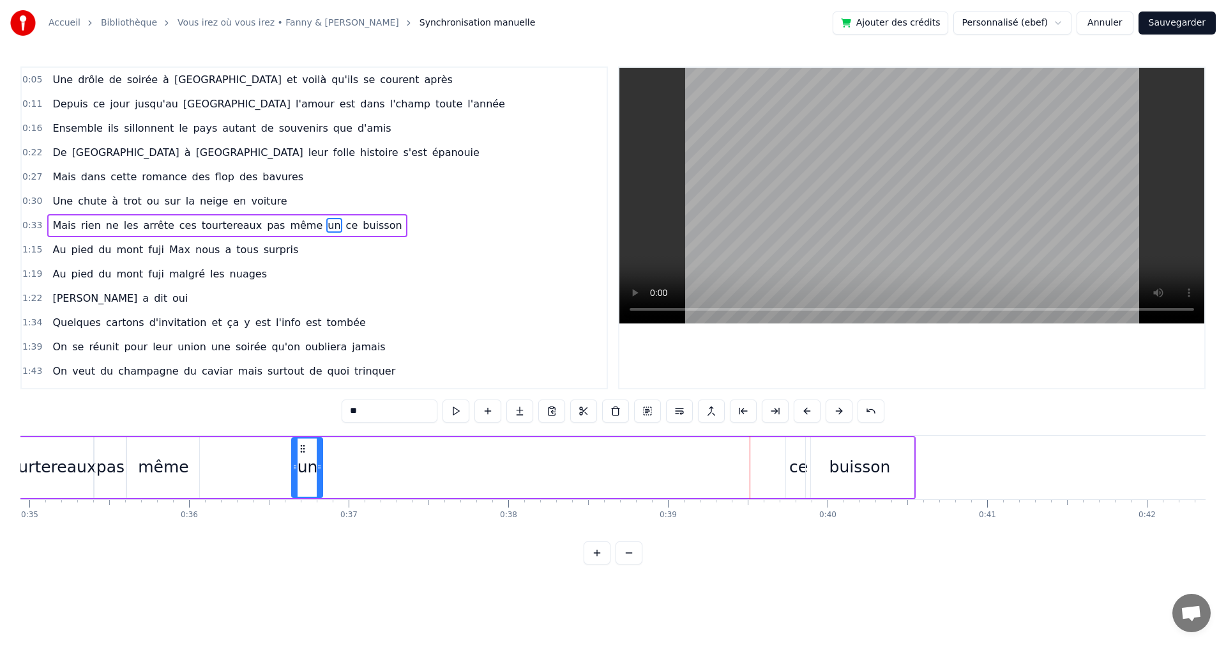
drag, startPoint x: 660, startPoint y: 450, endPoint x: 303, endPoint y: 465, distance: 357.4
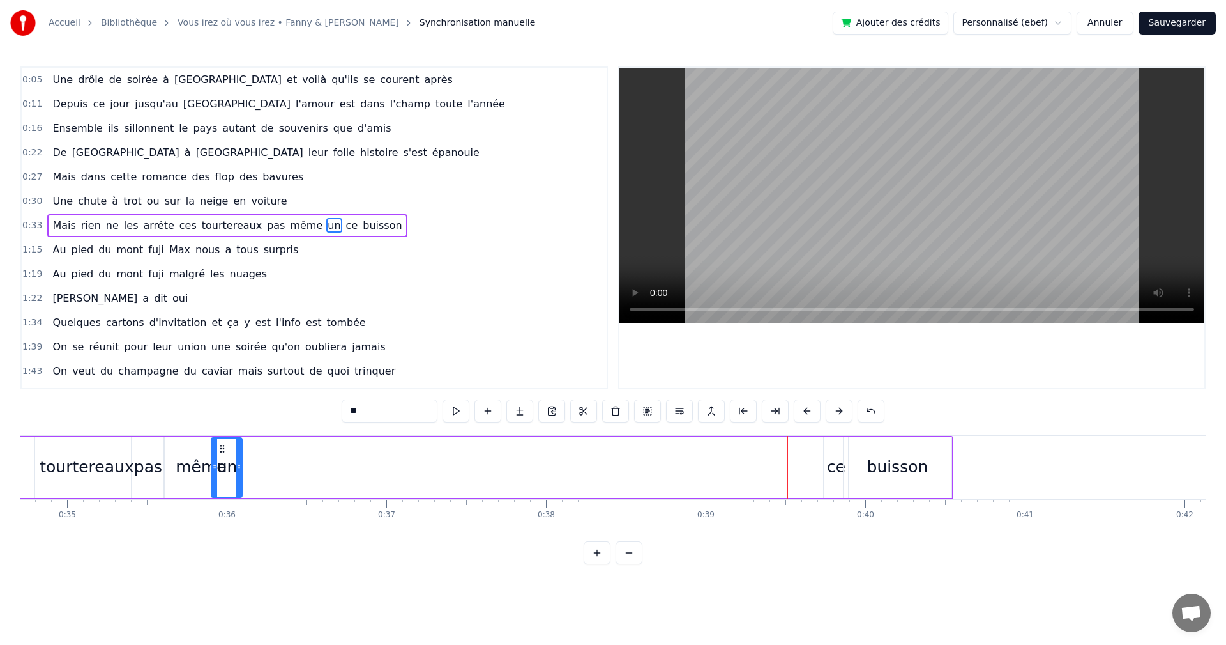
scroll to position [0, 5529]
drag, startPoint x: 280, startPoint y: 450, endPoint x: 268, endPoint y: 455, distance: 14.0
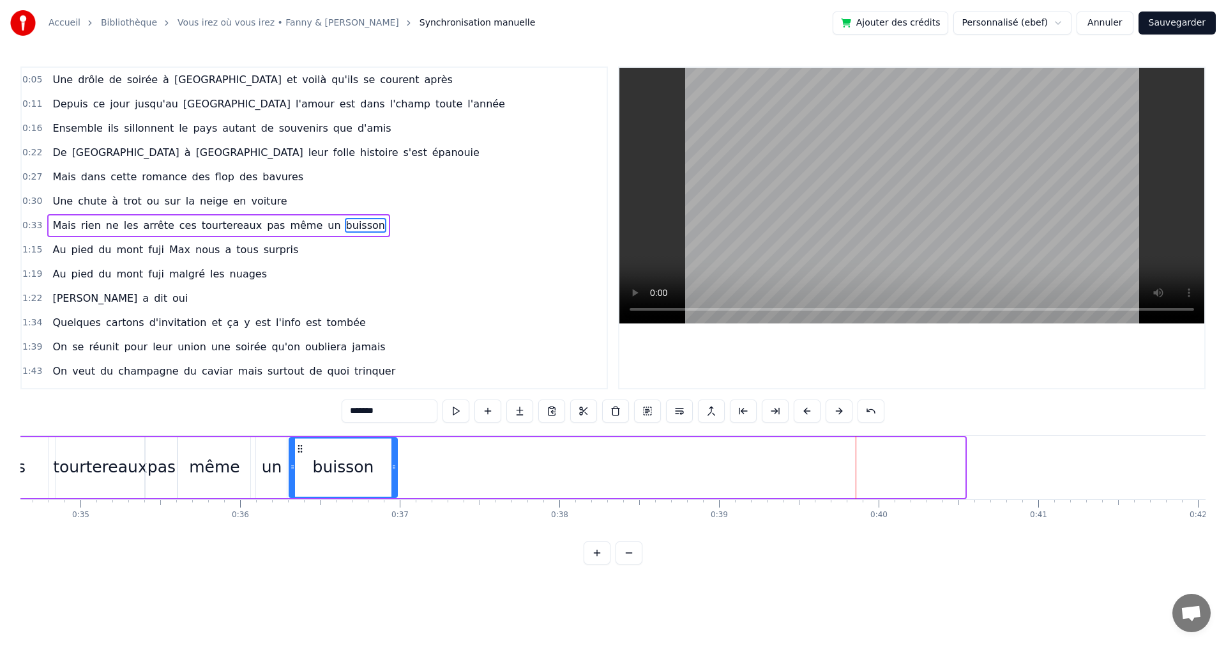
drag, startPoint x: 867, startPoint y: 447, endPoint x: 300, endPoint y: 448, distance: 567.9
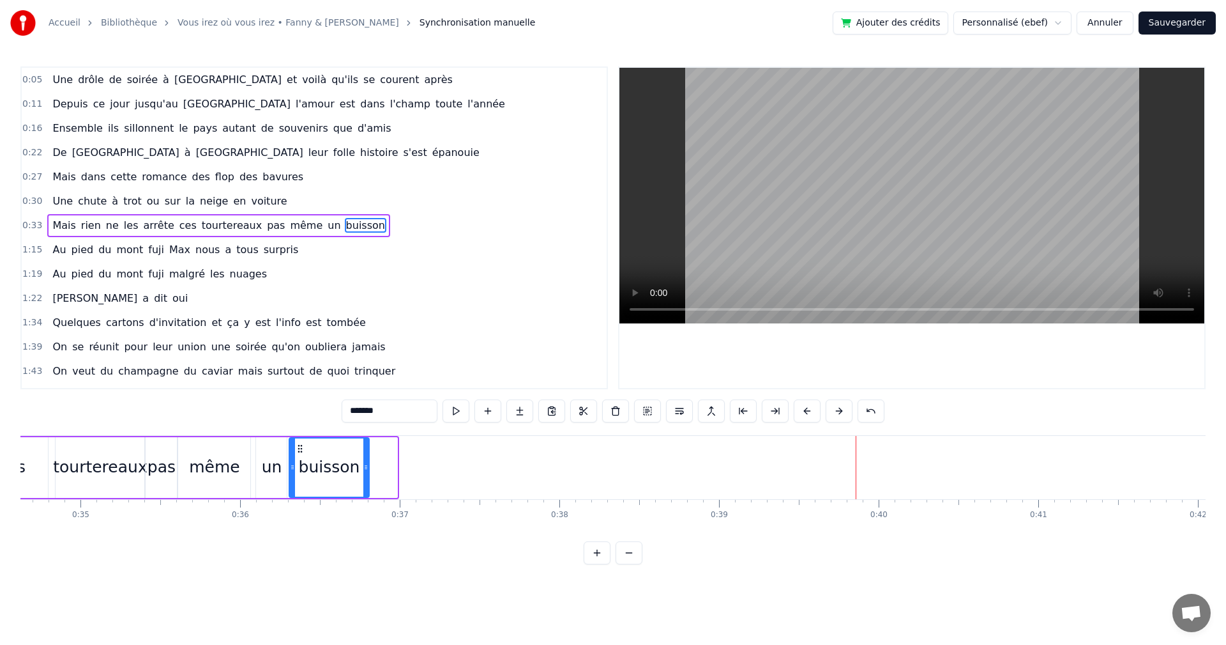
drag, startPoint x: 394, startPoint y: 467, endPoint x: 363, endPoint y: 469, distance: 30.7
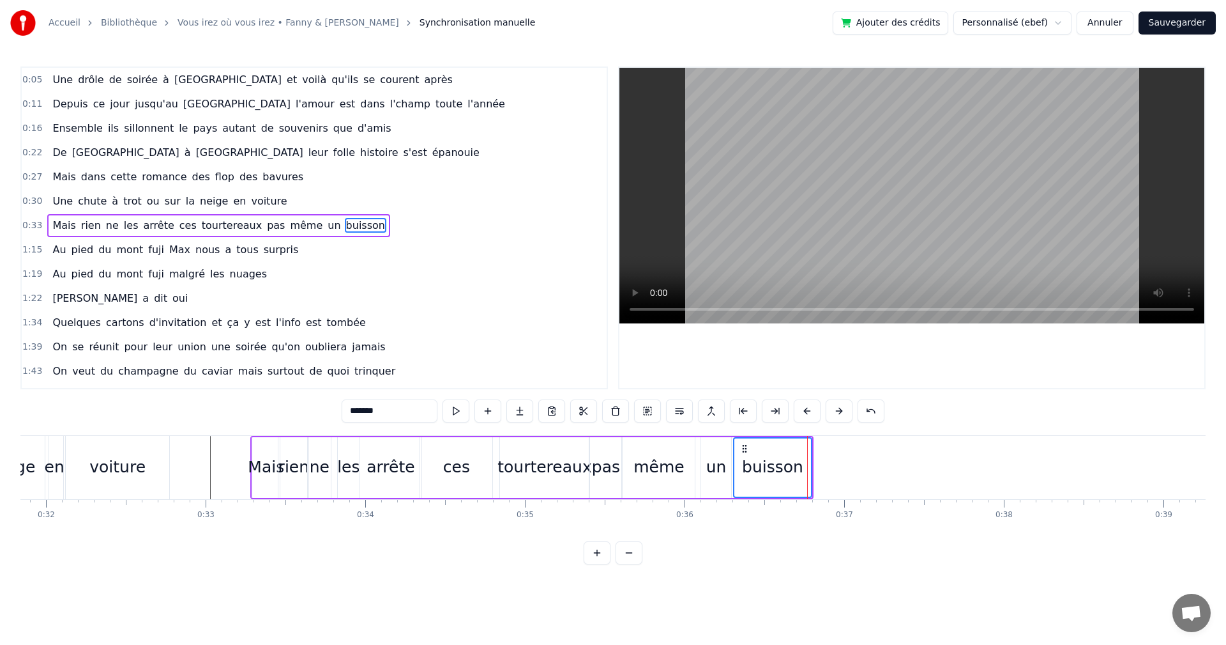
scroll to position [0, 5082]
type input "*******"
drag, startPoint x: 747, startPoint y: 448, endPoint x: 739, endPoint y: 448, distance: 7.7
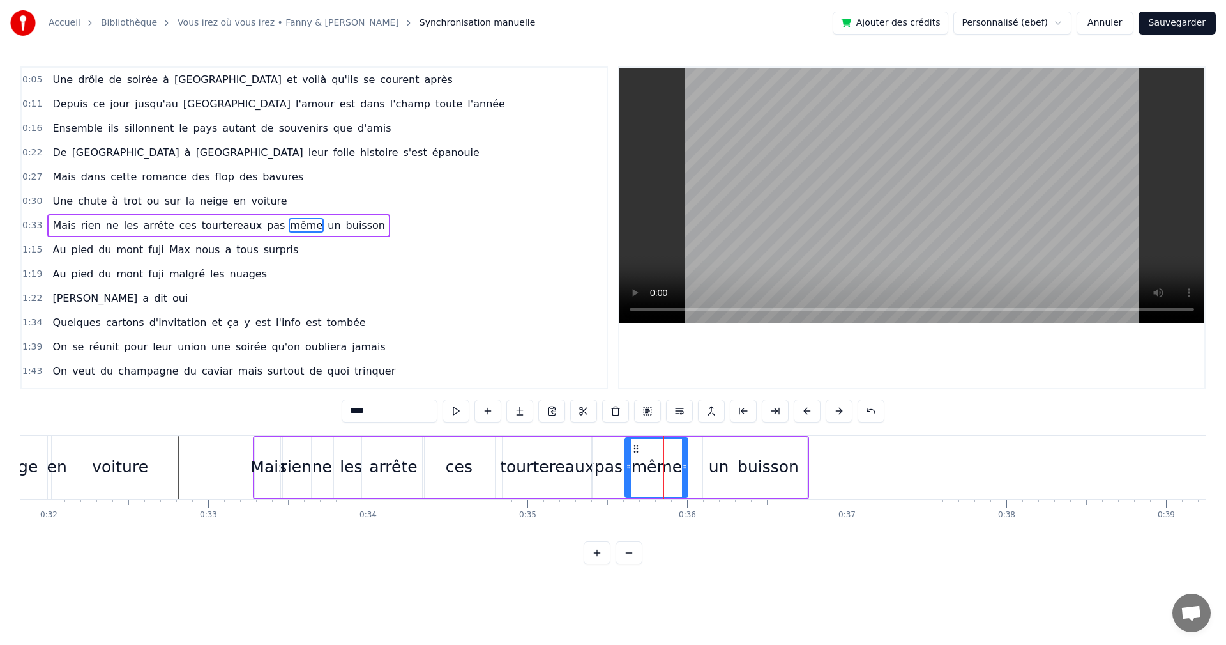
drag, startPoint x: 689, startPoint y: 466, endPoint x: 662, endPoint y: 463, distance: 27.7
type input "**********"
drag, startPoint x: 689, startPoint y: 464, endPoint x: 668, endPoint y: 464, distance: 20.5
drag, startPoint x: 707, startPoint y: 467, endPoint x: 696, endPoint y: 469, distance: 11.7
drag, startPoint x: 730, startPoint y: 466, endPoint x: 705, endPoint y: 468, distance: 24.9
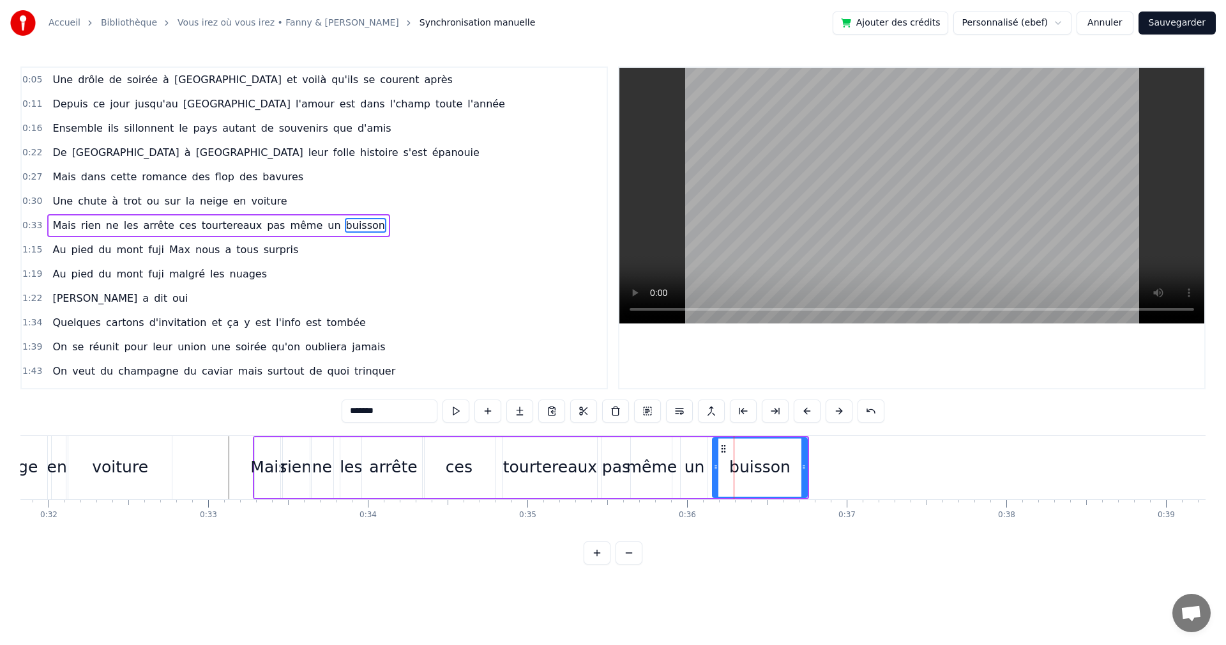
drag, startPoint x: 734, startPoint y: 465, endPoint x: 703, endPoint y: 468, distance: 30.8
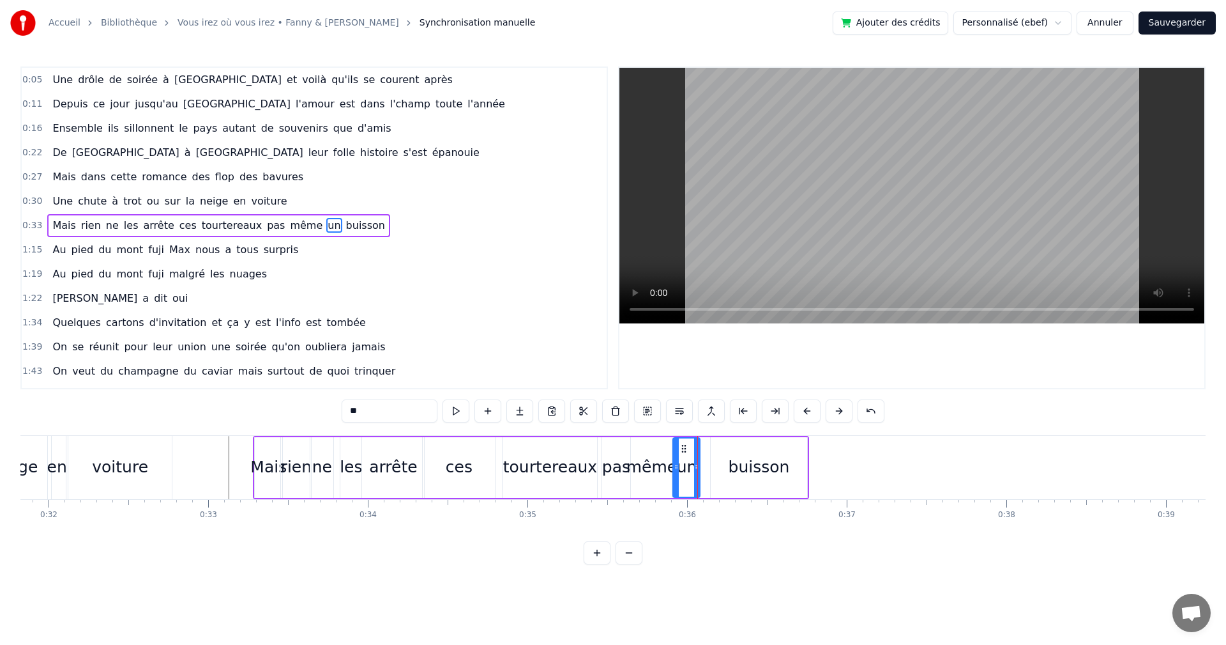
drag, startPoint x: 689, startPoint y: 448, endPoint x: 681, endPoint y: 448, distance: 8.3
type input "*******"
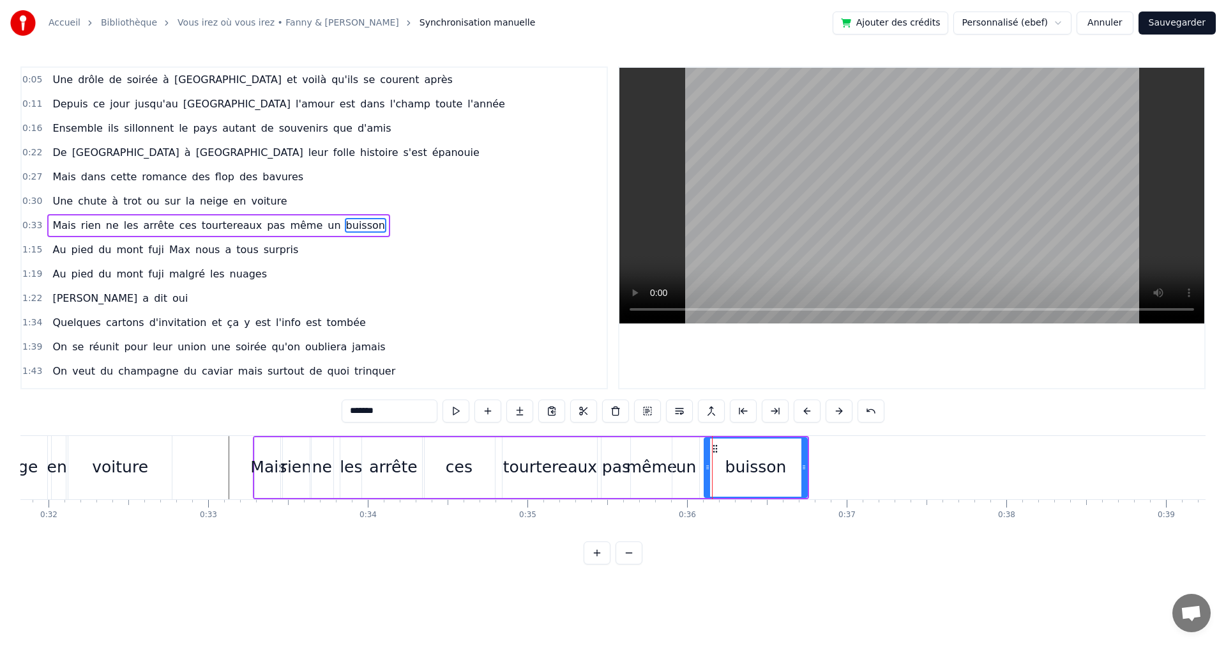
drag, startPoint x: 715, startPoint y: 462, endPoint x: 701, endPoint y: 465, distance: 14.3
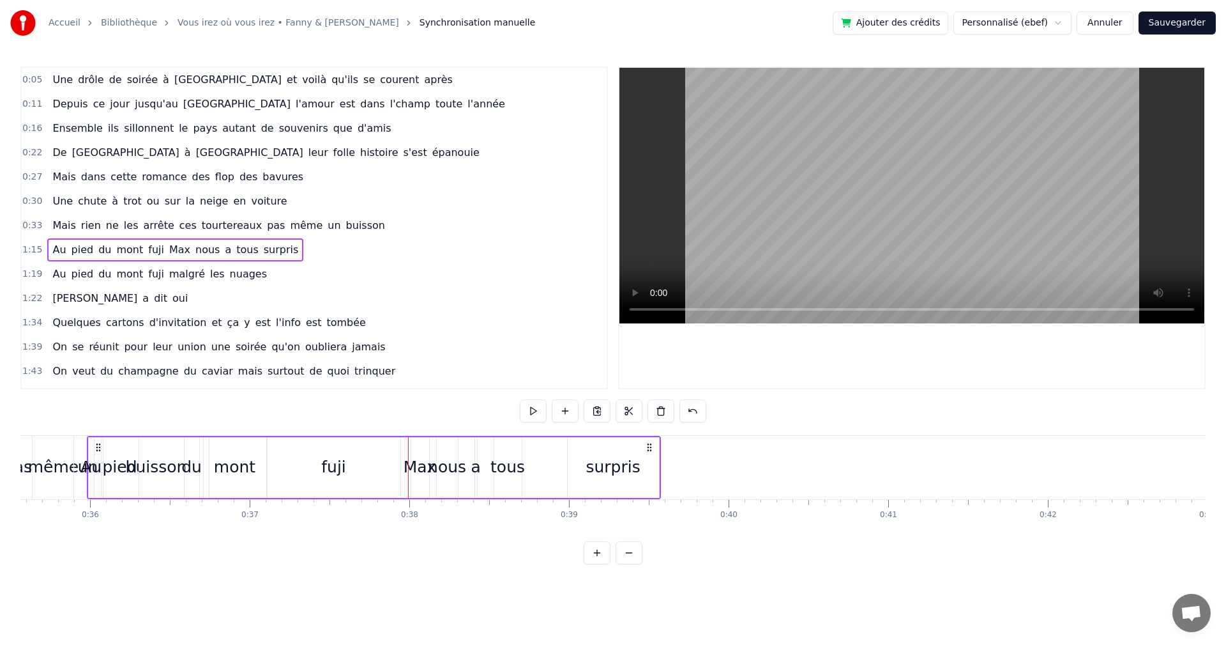
scroll to position [0, 5649]
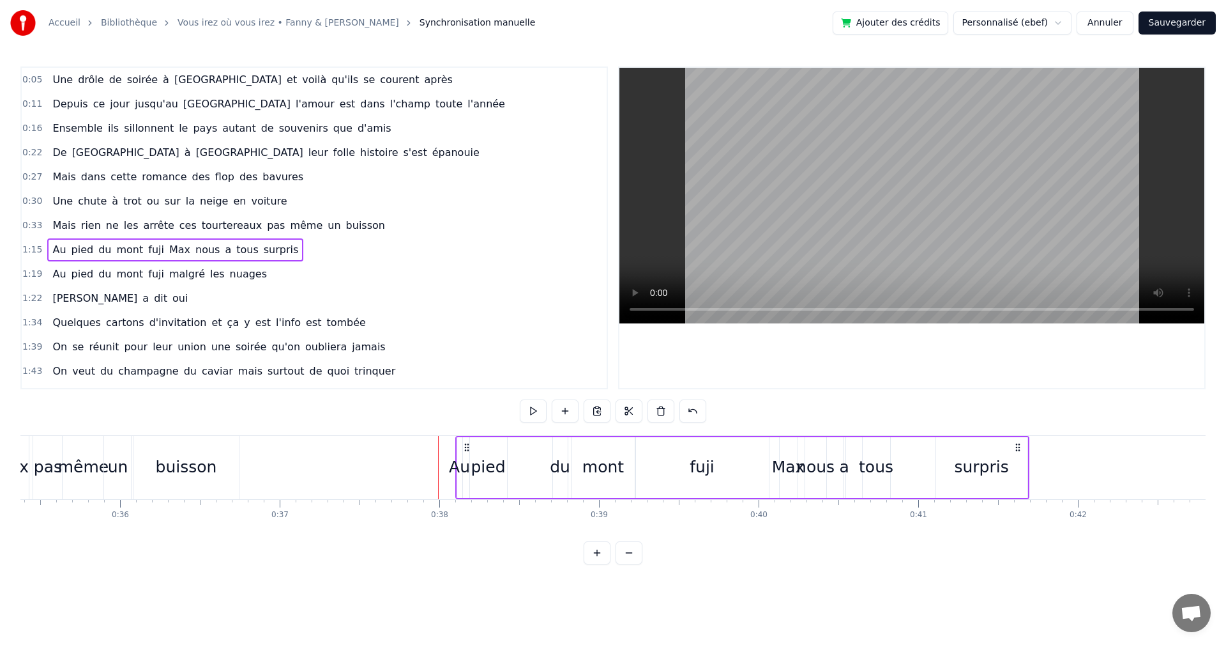
drag, startPoint x: 98, startPoint y: 446, endPoint x: 468, endPoint y: 457, distance: 370.6
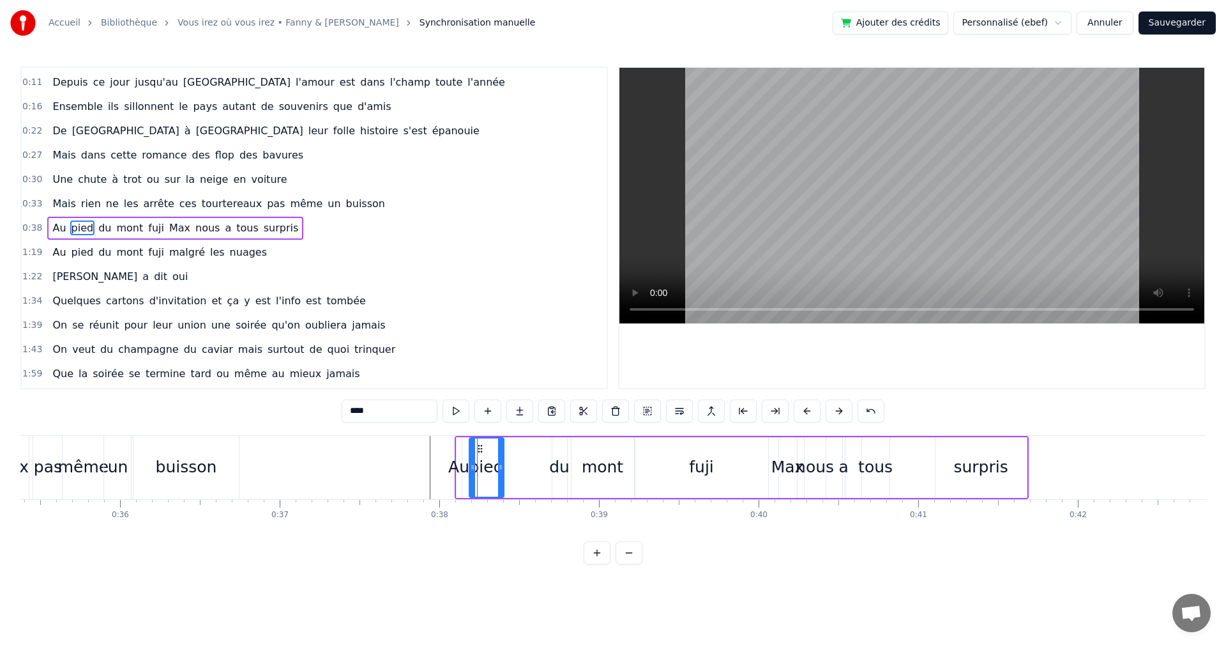
drag, startPoint x: 505, startPoint y: 461, endPoint x: 523, endPoint y: 465, distance: 19.1
drag, startPoint x: 564, startPoint y: 448, endPoint x: 517, endPoint y: 453, distance: 47.5
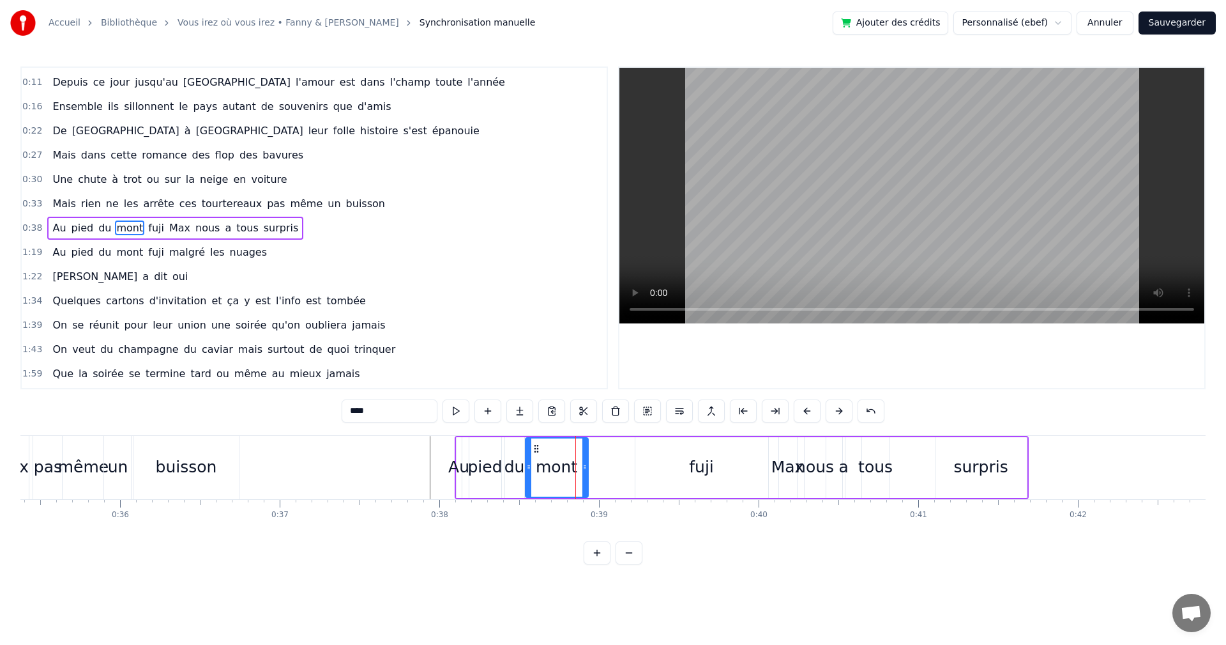
drag, startPoint x: 583, startPoint y: 448, endPoint x: 537, endPoint y: 450, distance: 46.1
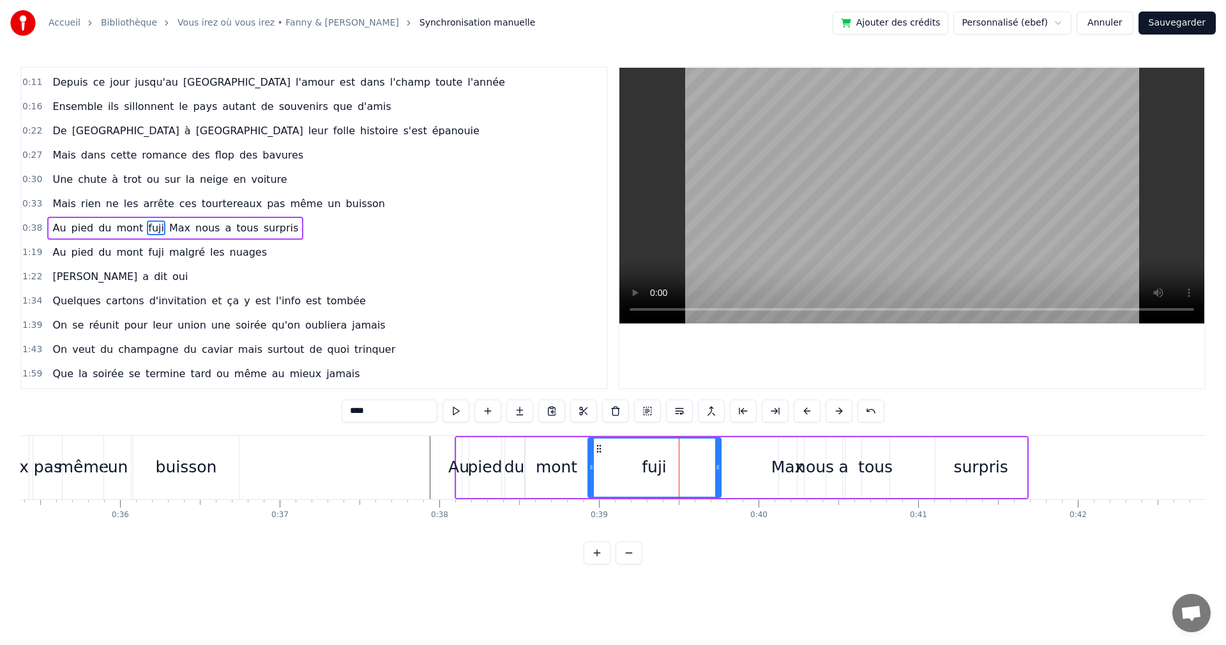
drag, startPoint x: 623, startPoint y: 449, endPoint x: 596, endPoint y: 452, distance: 27.7
drag, startPoint x: 719, startPoint y: 463, endPoint x: 662, endPoint y: 468, distance: 57.1
type input "****"
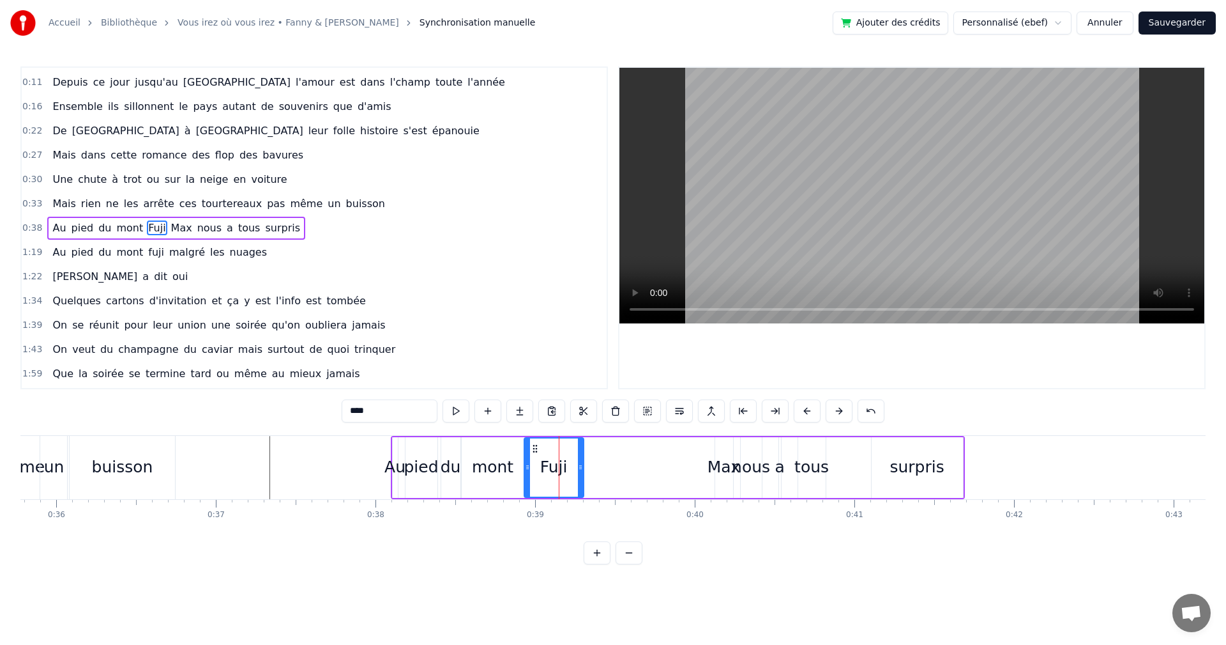
drag, startPoint x: 598, startPoint y: 463, endPoint x: 581, endPoint y: 463, distance: 16.6
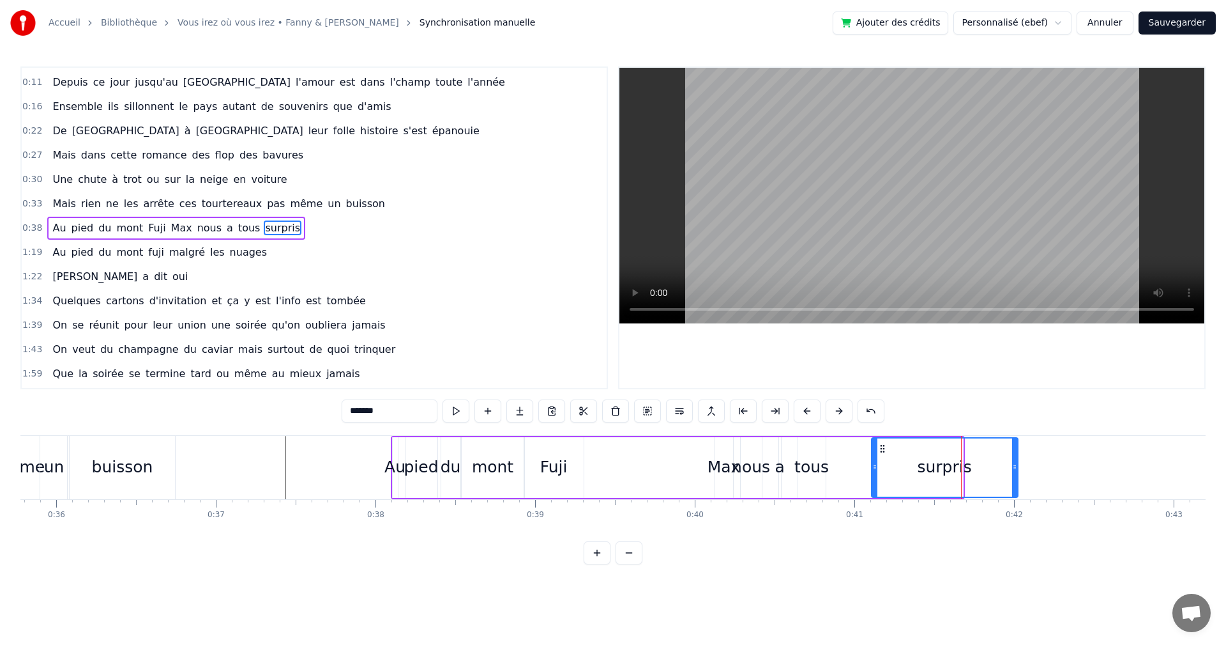
drag, startPoint x: 961, startPoint y: 467, endPoint x: 1016, endPoint y: 466, distance: 54.9
drag, startPoint x: 875, startPoint y: 467, endPoint x: 922, endPoint y: 468, distance: 47.3
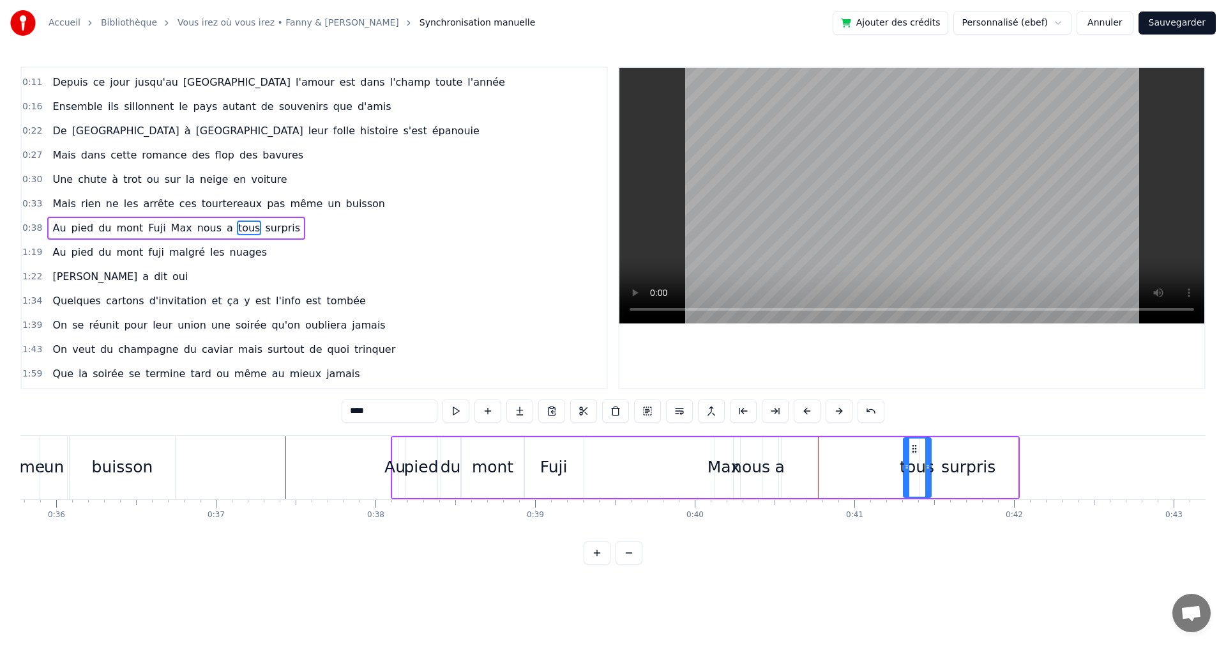
drag, startPoint x: 810, startPoint y: 450, endPoint x: 922, endPoint y: 454, distance: 111.8
drag, startPoint x: 814, startPoint y: 448, endPoint x: 850, endPoint y: 457, distance: 37.3
drag, startPoint x: 784, startPoint y: 450, endPoint x: 862, endPoint y: 455, distance: 78.1
type input "***"
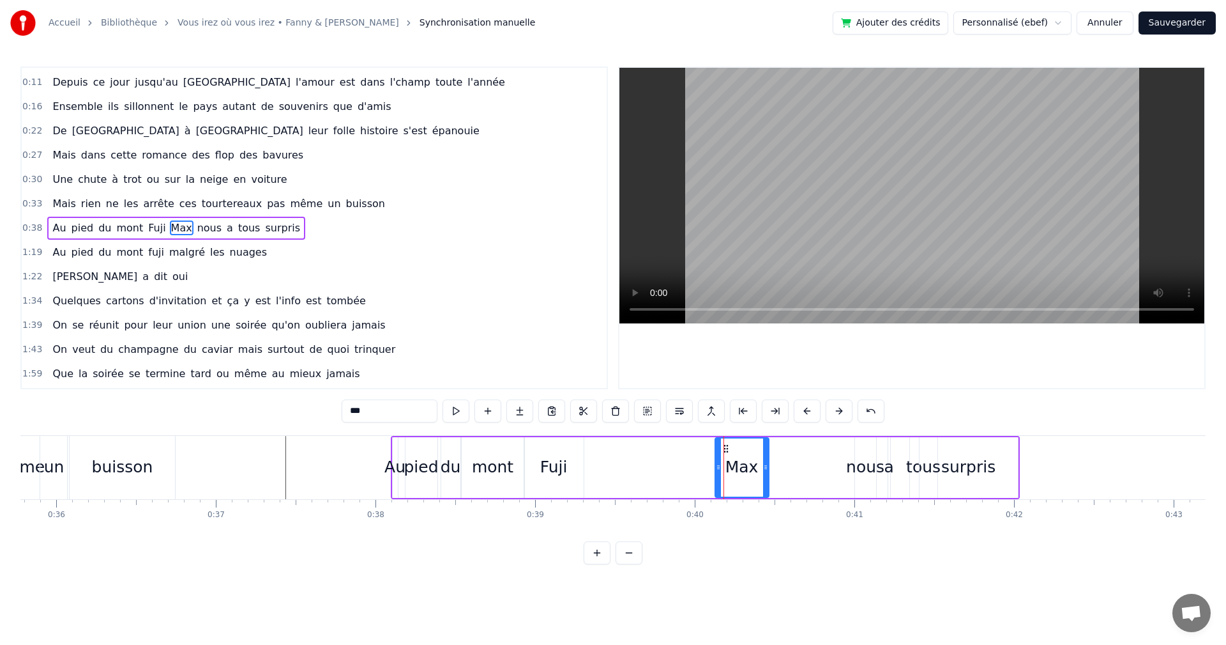
drag, startPoint x: 727, startPoint y: 447, endPoint x: 763, endPoint y: 446, distance: 35.8
drag, startPoint x: 724, startPoint y: 450, endPoint x: 746, endPoint y: 450, distance: 21.7
drag, startPoint x: 746, startPoint y: 450, endPoint x: 834, endPoint y: 453, distance: 88.2
drag, startPoint x: 760, startPoint y: 448, endPoint x: 839, endPoint y: 454, distance: 79.4
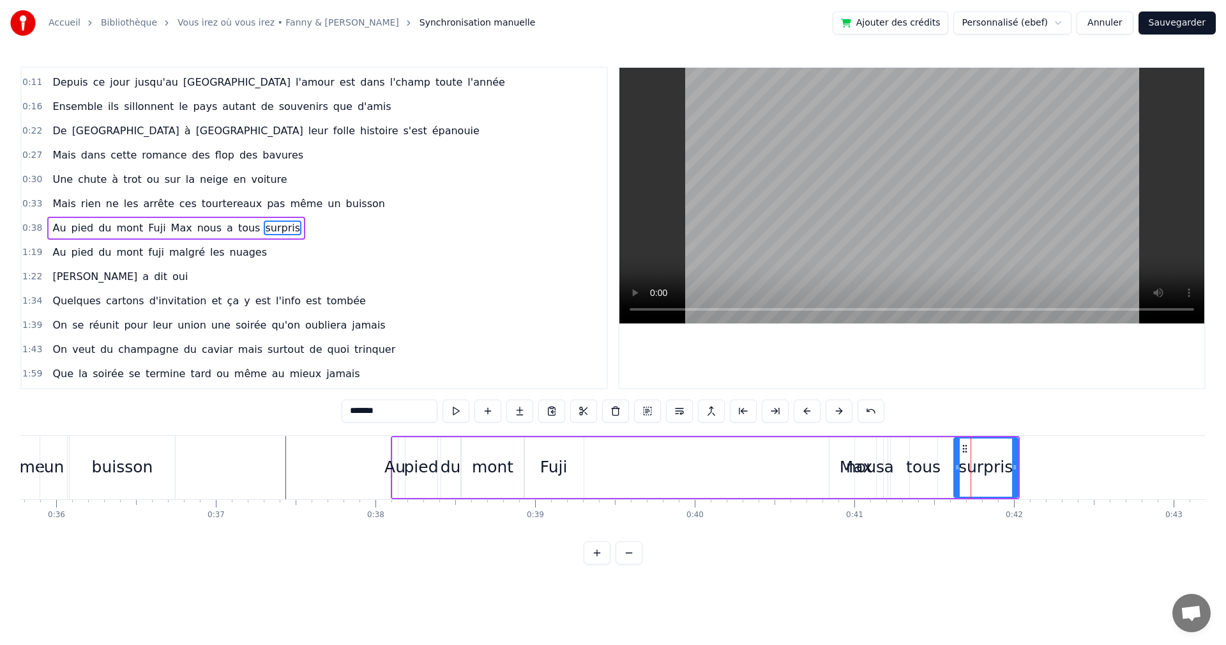
drag, startPoint x: 923, startPoint y: 465, endPoint x: 957, endPoint y: 466, distance: 34.5
drag, startPoint x: 918, startPoint y: 446, endPoint x: 894, endPoint y: 460, distance: 27.7
drag, startPoint x: 897, startPoint y: 450, endPoint x: 919, endPoint y: 450, distance: 21.1
type input "****"
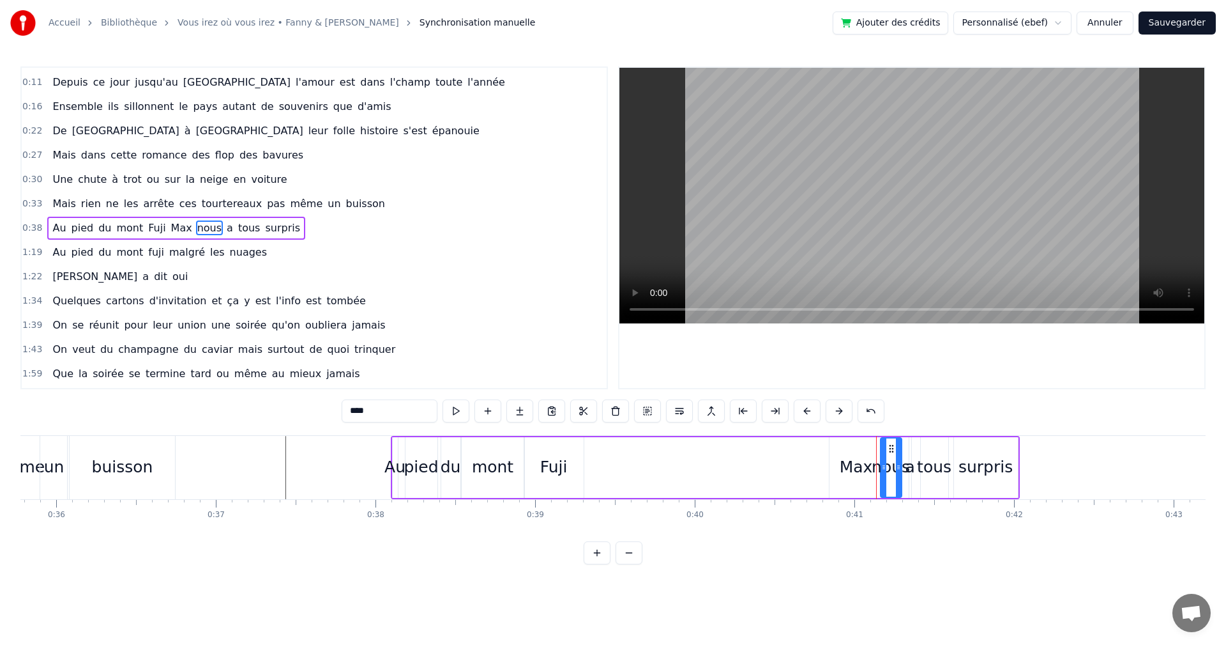
drag, startPoint x: 867, startPoint y: 450, endPoint x: 892, endPoint y: 449, distance: 25.6
type input "***"
drag, startPoint x: 878, startPoint y: 467, endPoint x: 862, endPoint y: 468, distance: 16.6
drag, startPoint x: 888, startPoint y: 448, endPoint x: 869, endPoint y: 450, distance: 19.3
drag, startPoint x: 919, startPoint y: 448, endPoint x: 897, endPoint y: 449, distance: 22.4
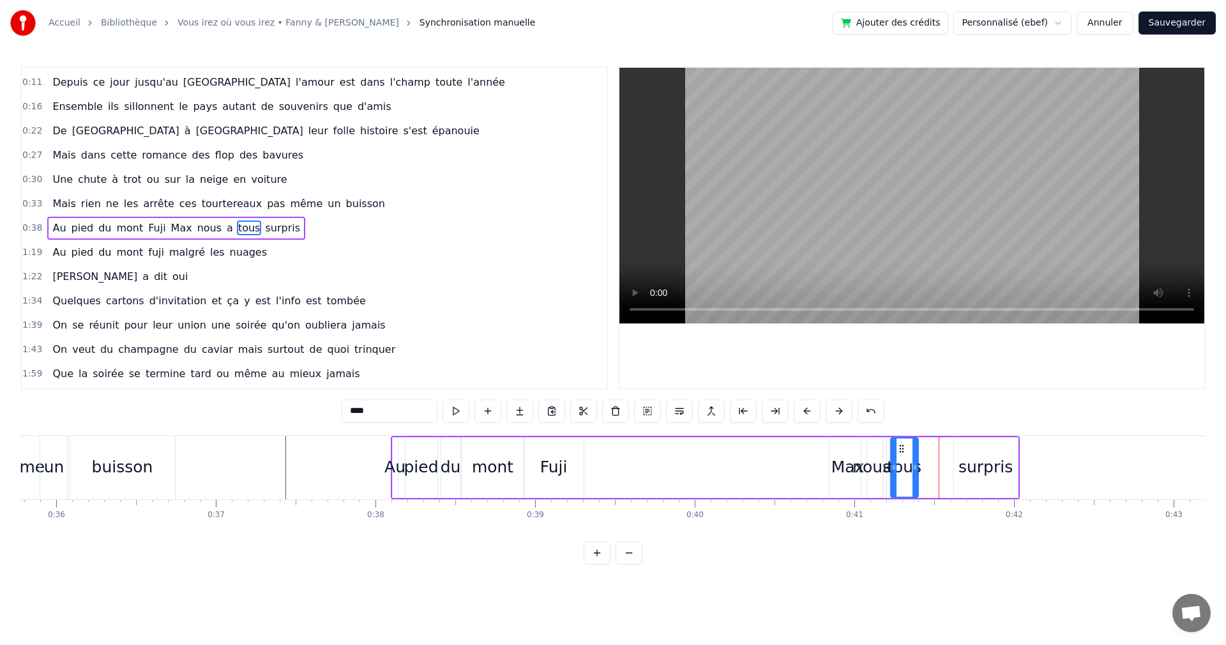
drag, startPoint x: 931, startPoint y: 448, endPoint x: 901, endPoint y: 450, distance: 30.1
type input "*******"
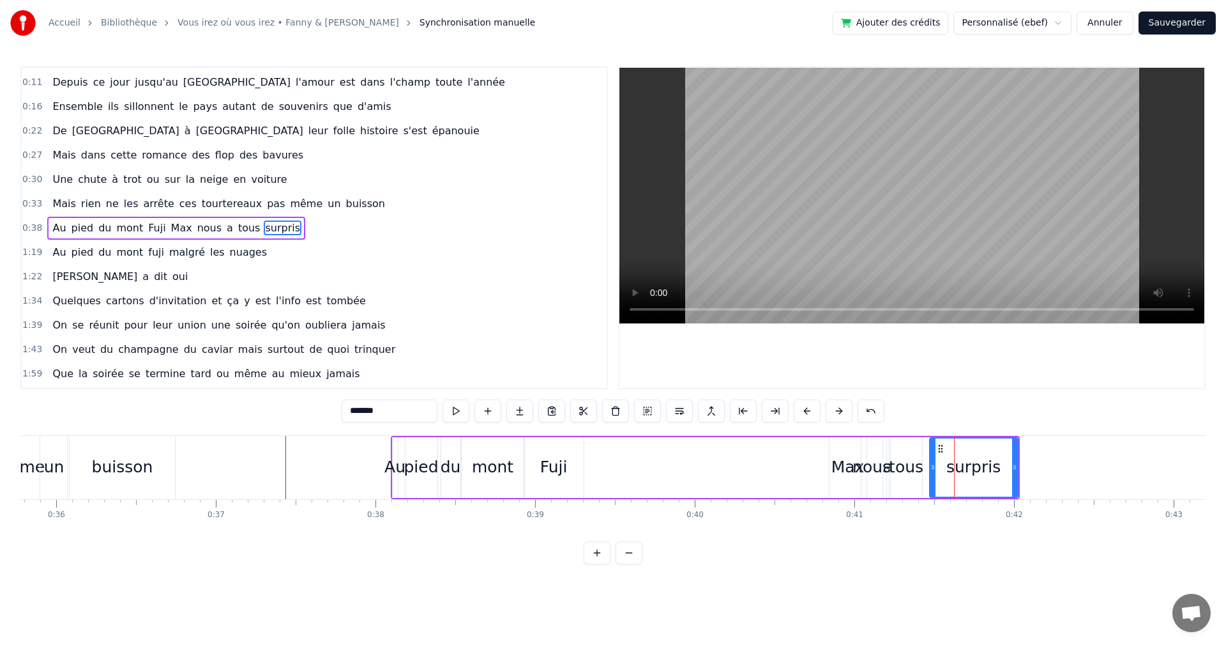
drag, startPoint x: 955, startPoint y: 466, endPoint x: 929, endPoint y: 468, distance: 26.3
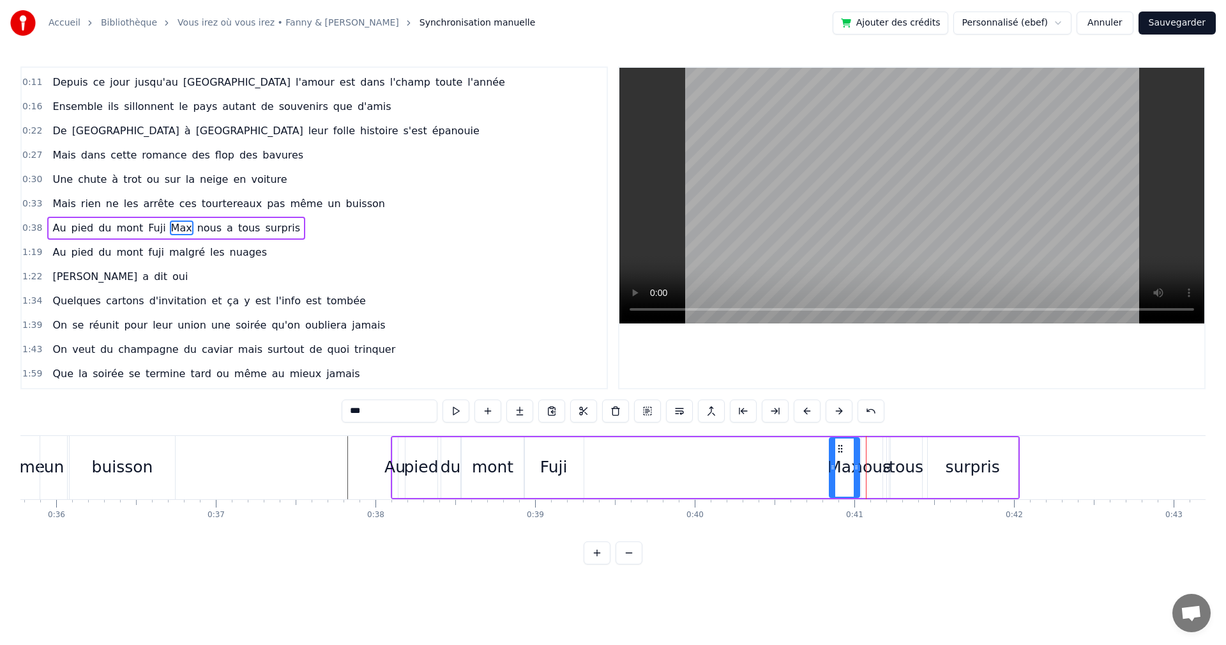
drag, startPoint x: 862, startPoint y: 468, endPoint x: 855, endPoint y: 468, distance: 7.1
drag, startPoint x: 919, startPoint y: 466, endPoint x: 927, endPoint y: 466, distance: 9.0
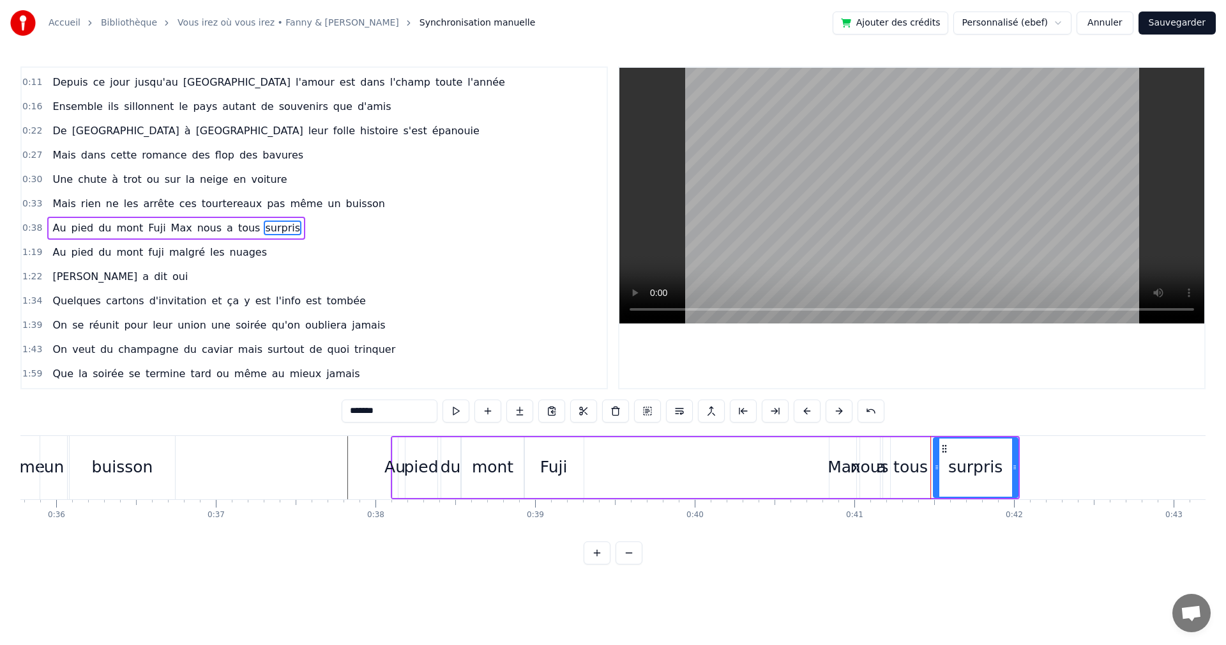
drag, startPoint x: 932, startPoint y: 466, endPoint x: 938, endPoint y: 466, distance: 6.4
type input "****"
drag, startPoint x: 1016, startPoint y: 464, endPoint x: 995, endPoint y: 465, distance: 21.1
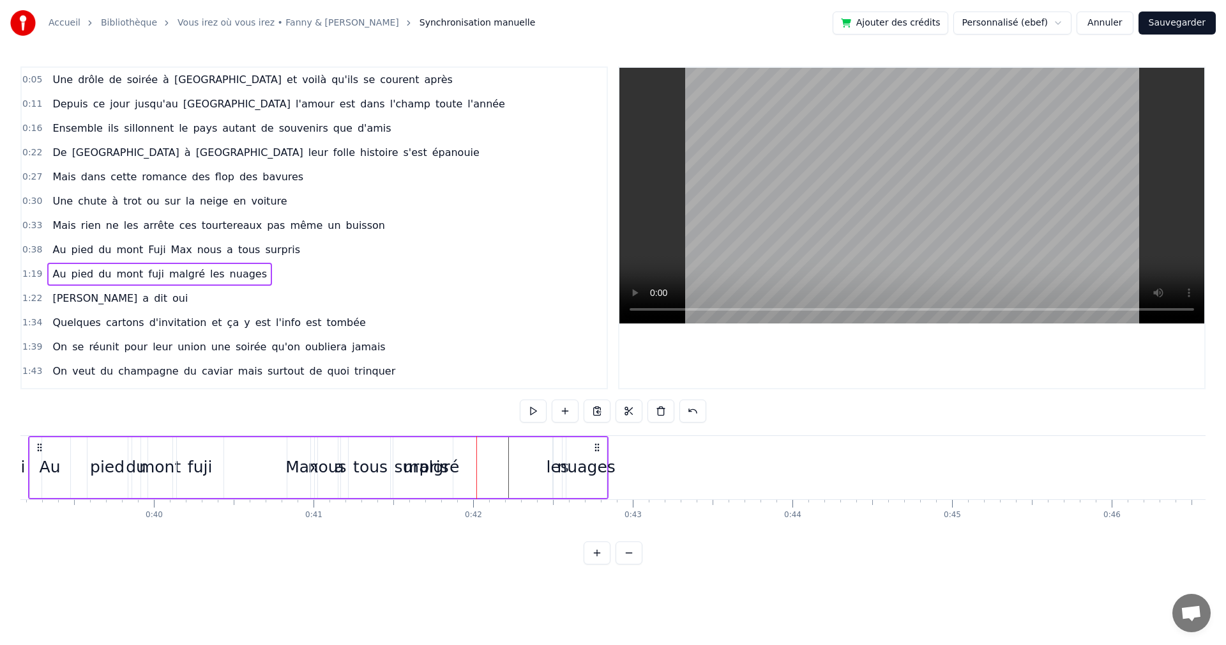
scroll to position [0, 6192]
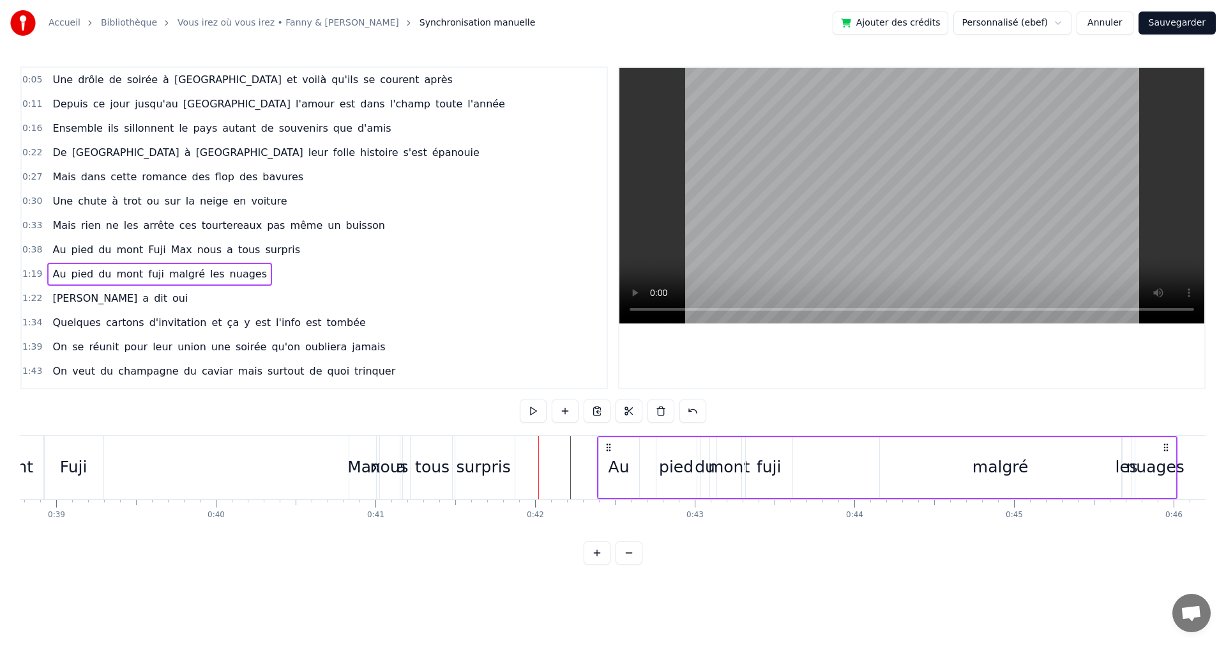
drag, startPoint x: 95, startPoint y: 445, endPoint x: 607, endPoint y: 477, distance: 512.7
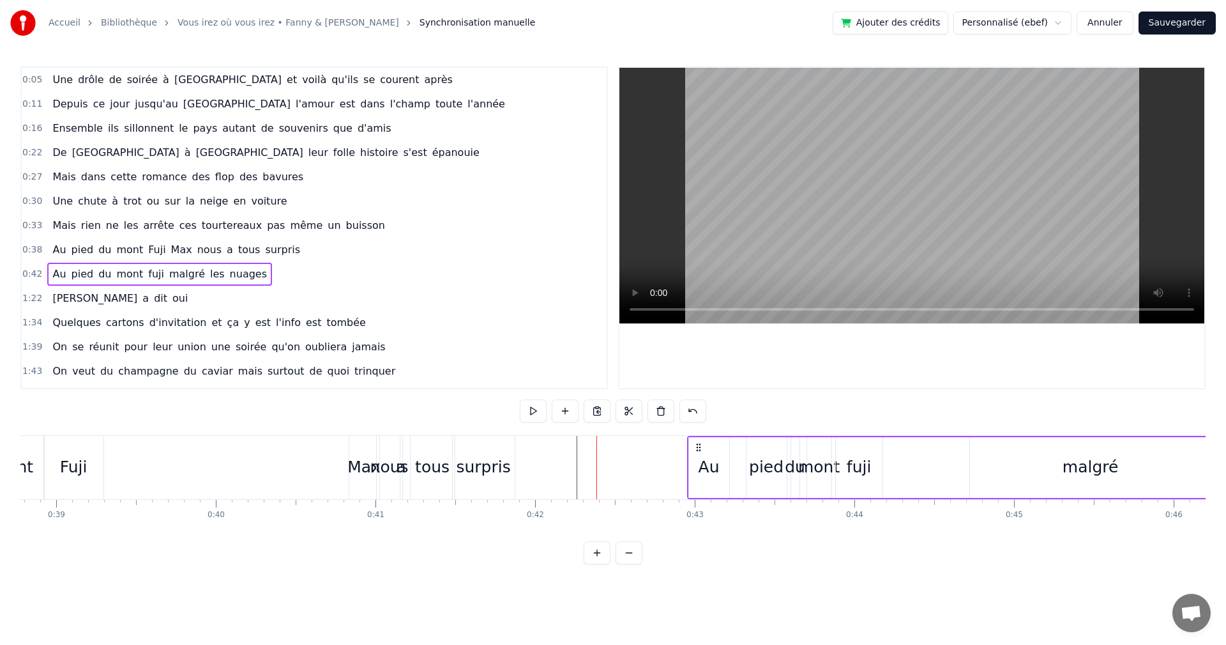
drag, startPoint x: 607, startPoint y: 444, endPoint x: 697, endPoint y: 457, distance: 90.4
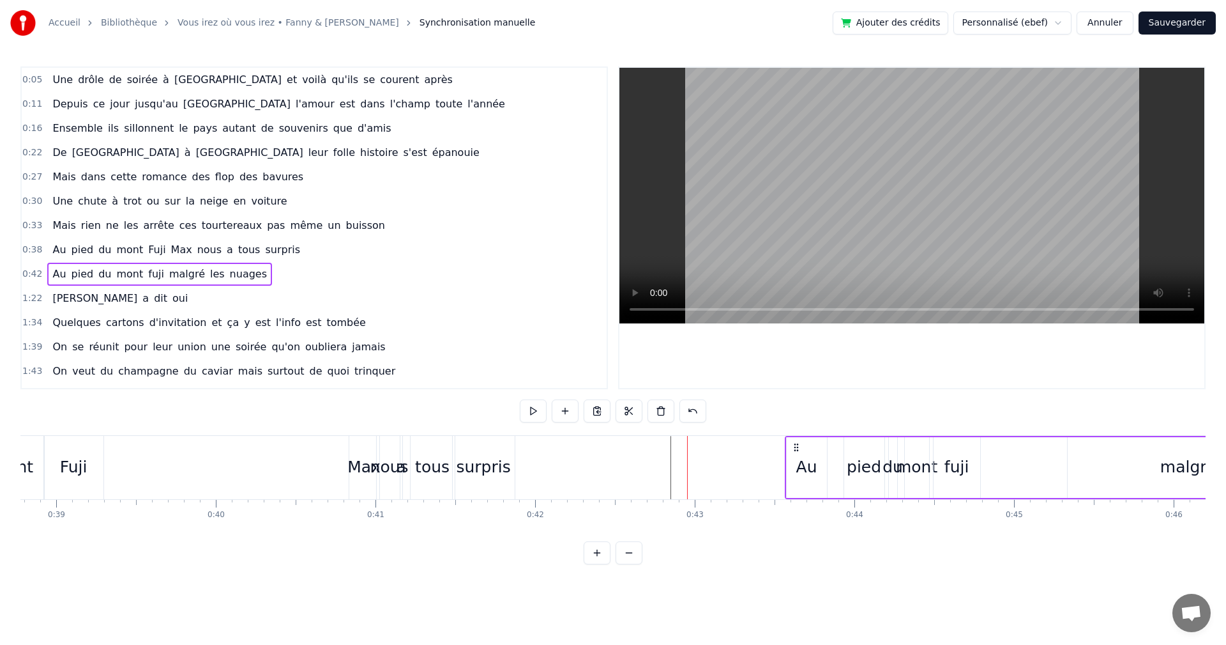
drag, startPoint x: 696, startPoint y: 447, endPoint x: 785, endPoint y: 457, distance: 89.4
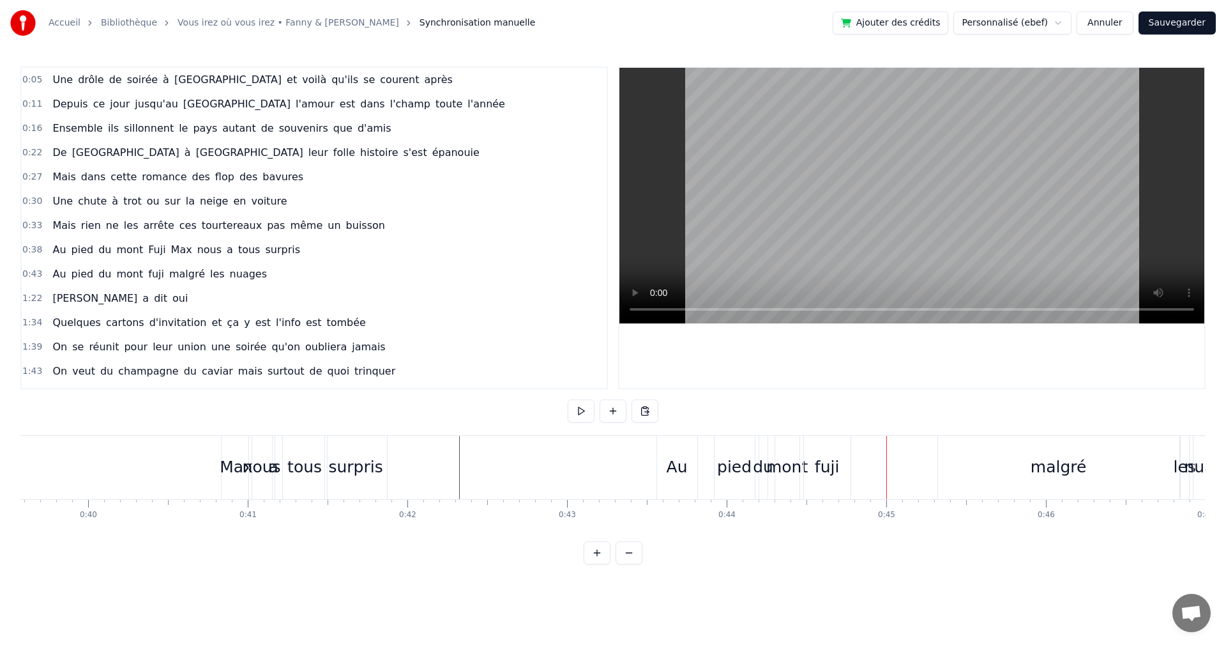
scroll to position [46, 0]
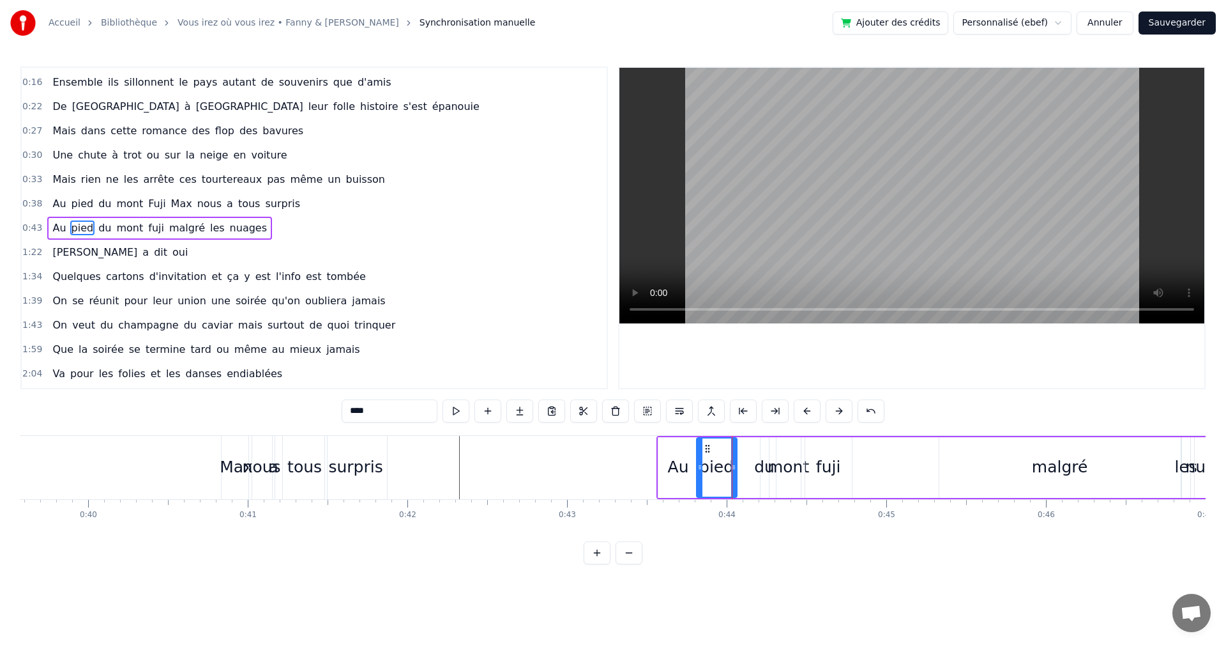
drag, startPoint x: 727, startPoint y: 446, endPoint x: 712, endPoint y: 454, distance: 16.3
drag, startPoint x: 769, startPoint y: 448, endPoint x: 751, endPoint y: 450, distance: 18.6
type input "****"
drag, startPoint x: 786, startPoint y: 446, endPoint x: 775, endPoint y: 453, distance: 12.9
drag, startPoint x: 784, startPoint y: 468, endPoint x: 794, endPoint y: 468, distance: 9.6
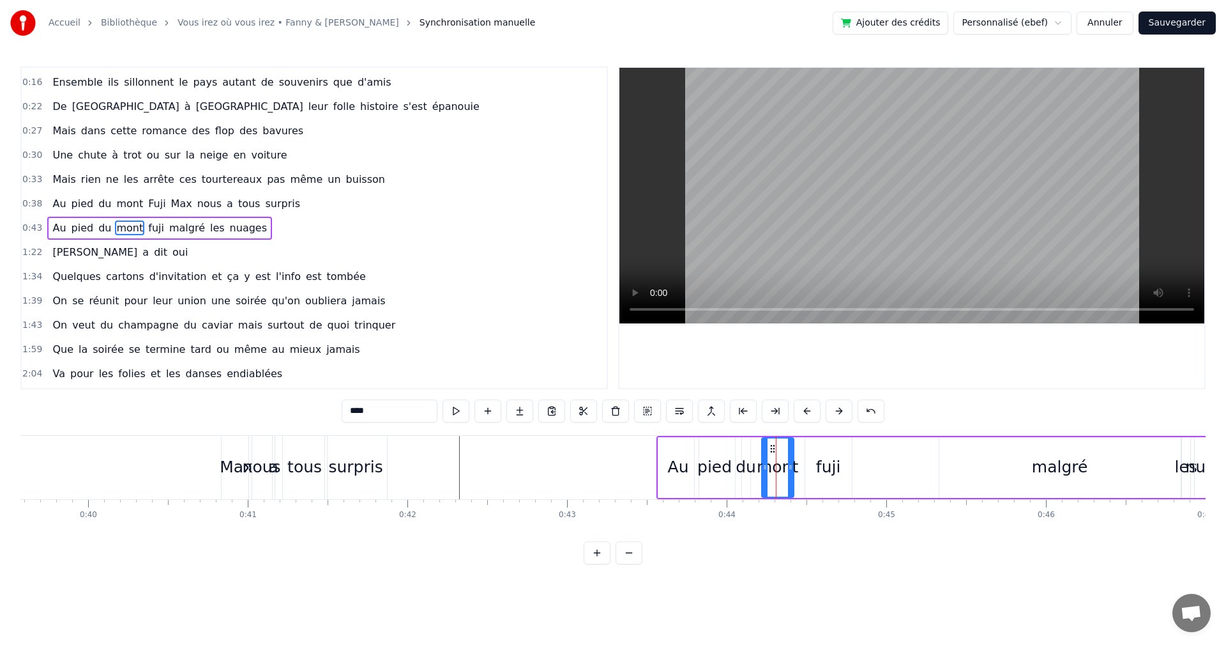
drag, startPoint x: 783, startPoint y: 467, endPoint x: 795, endPoint y: 466, distance: 12.2
drag, startPoint x: 807, startPoint y: 466, endPoint x: 799, endPoint y: 468, distance: 8.4
type input "****"
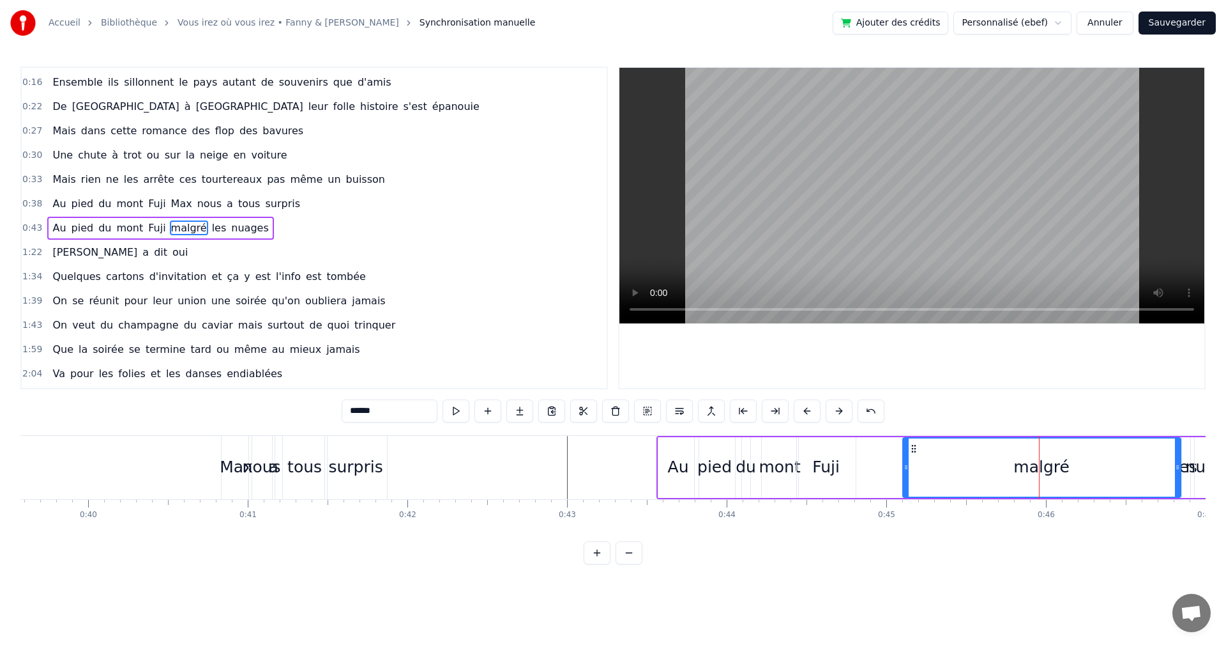
drag, startPoint x: 915, startPoint y: 468, endPoint x: 904, endPoint y: 470, distance: 11.0
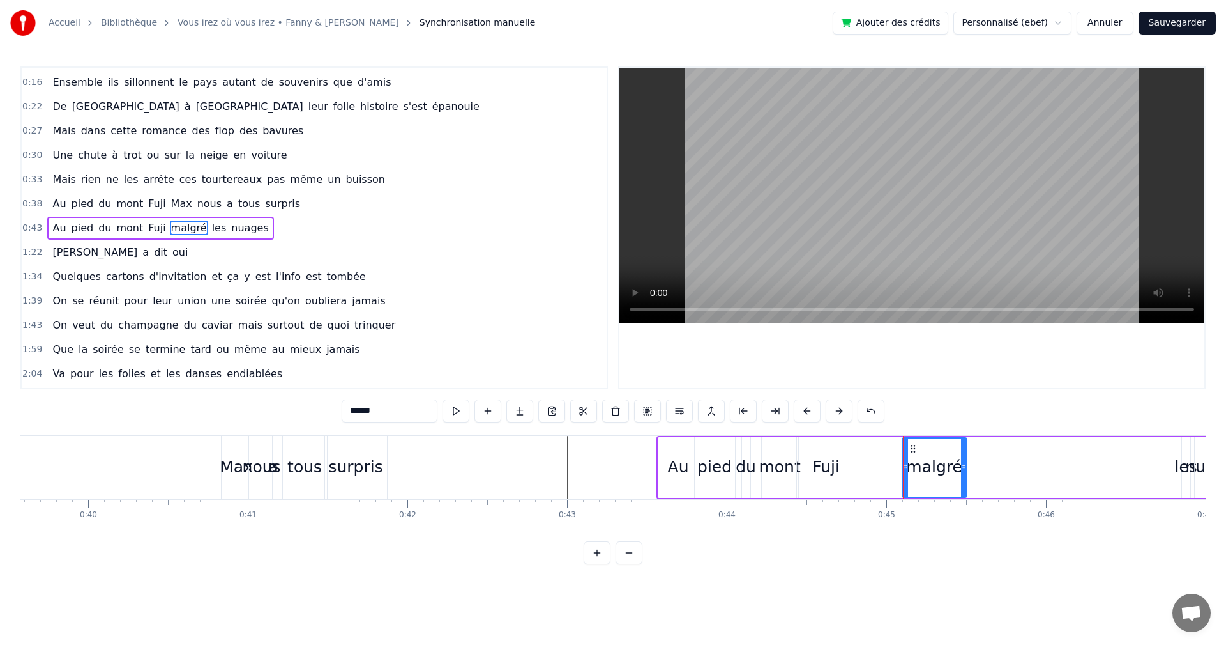
drag, startPoint x: 1179, startPoint y: 462, endPoint x: 995, endPoint y: 470, distance: 183.5
type input "***"
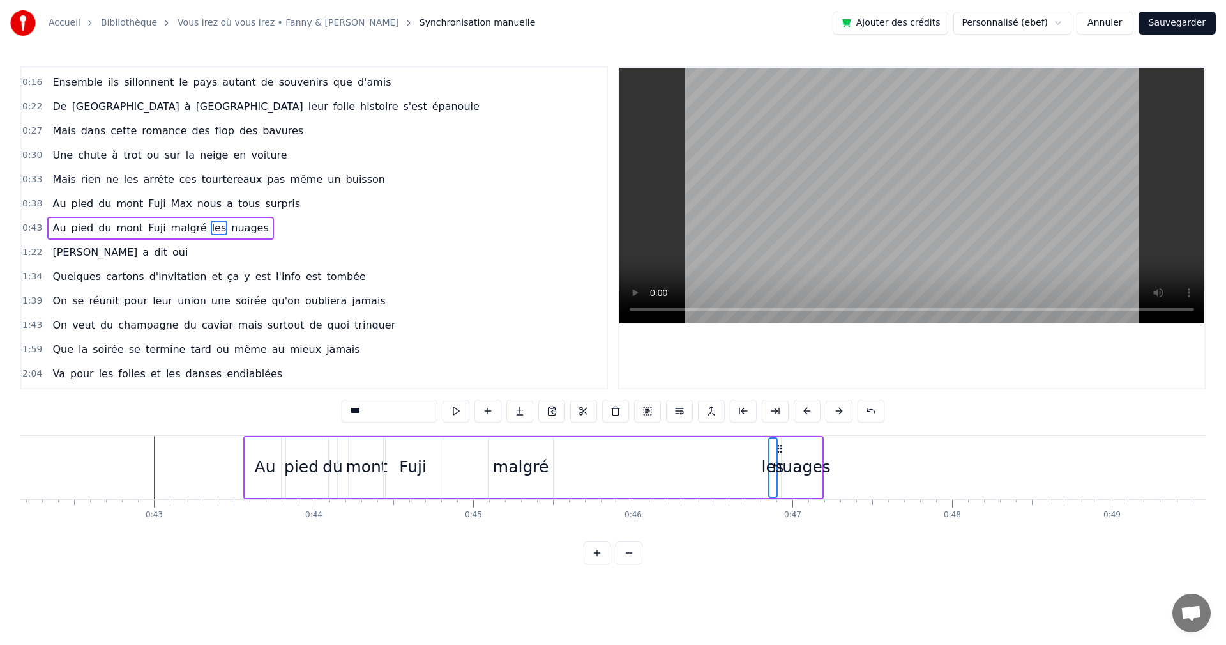
scroll to position [0, 6712]
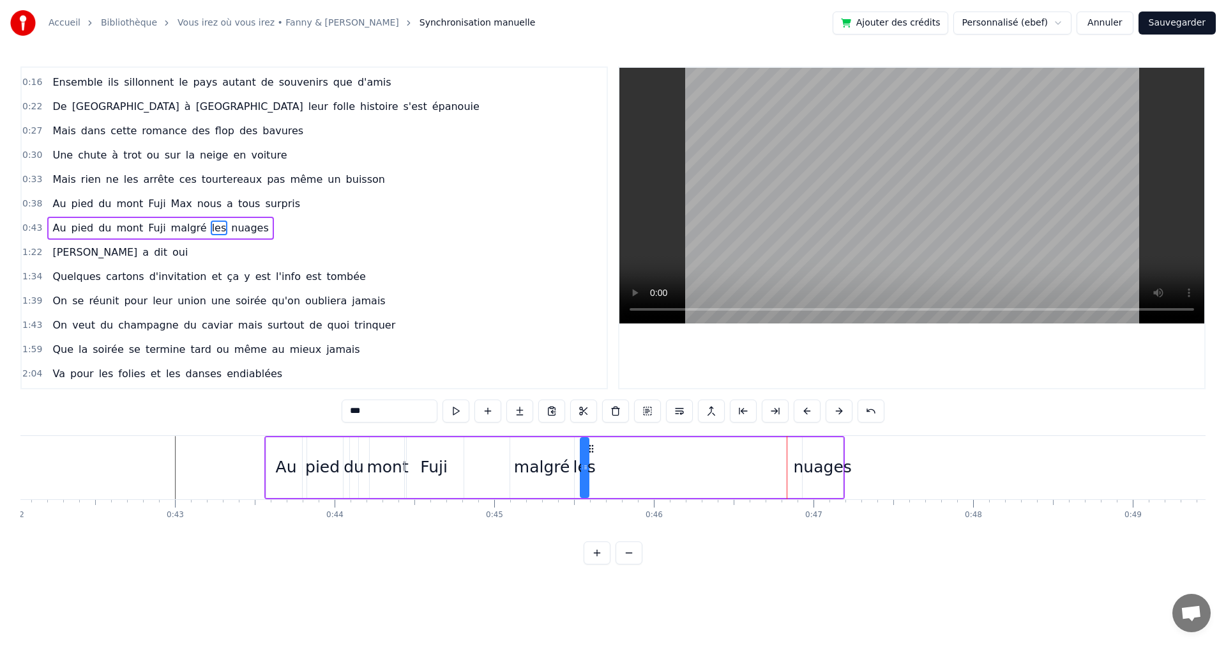
drag, startPoint x: 798, startPoint y: 449, endPoint x: 588, endPoint y: 454, distance: 210.2
drag, startPoint x: 804, startPoint y: 462, endPoint x: 797, endPoint y: 463, distance: 7.1
drag, startPoint x: 805, startPoint y: 449, endPoint x: 616, endPoint y: 453, distance: 189.1
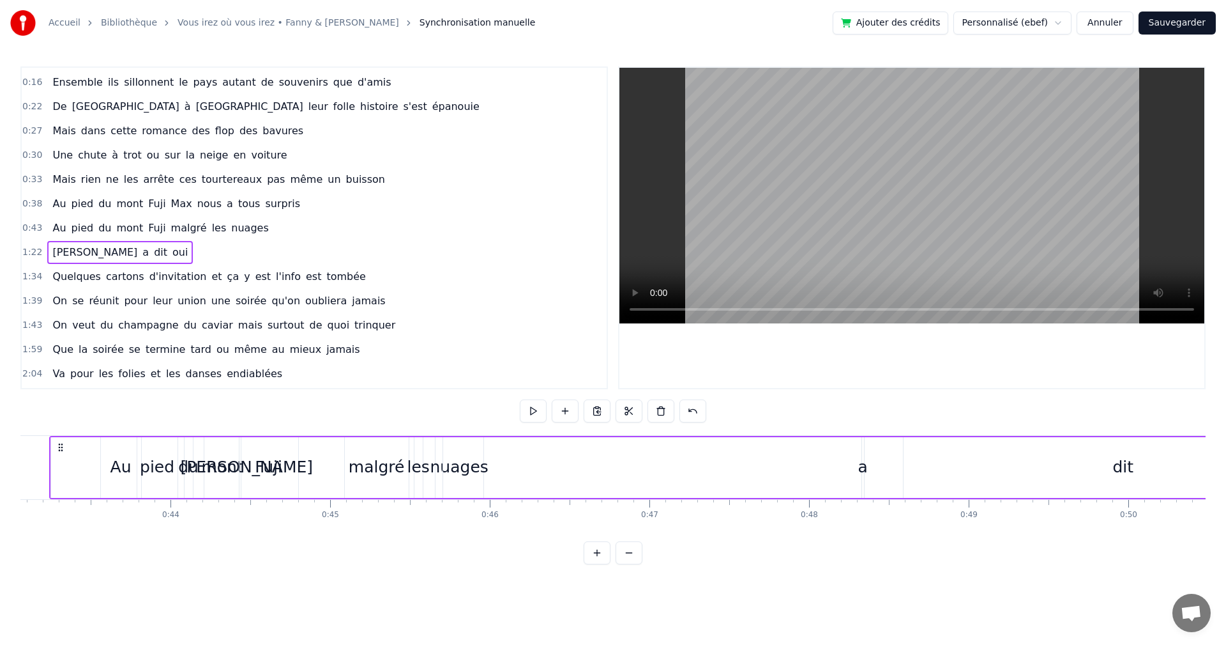
scroll to position [0, 6876]
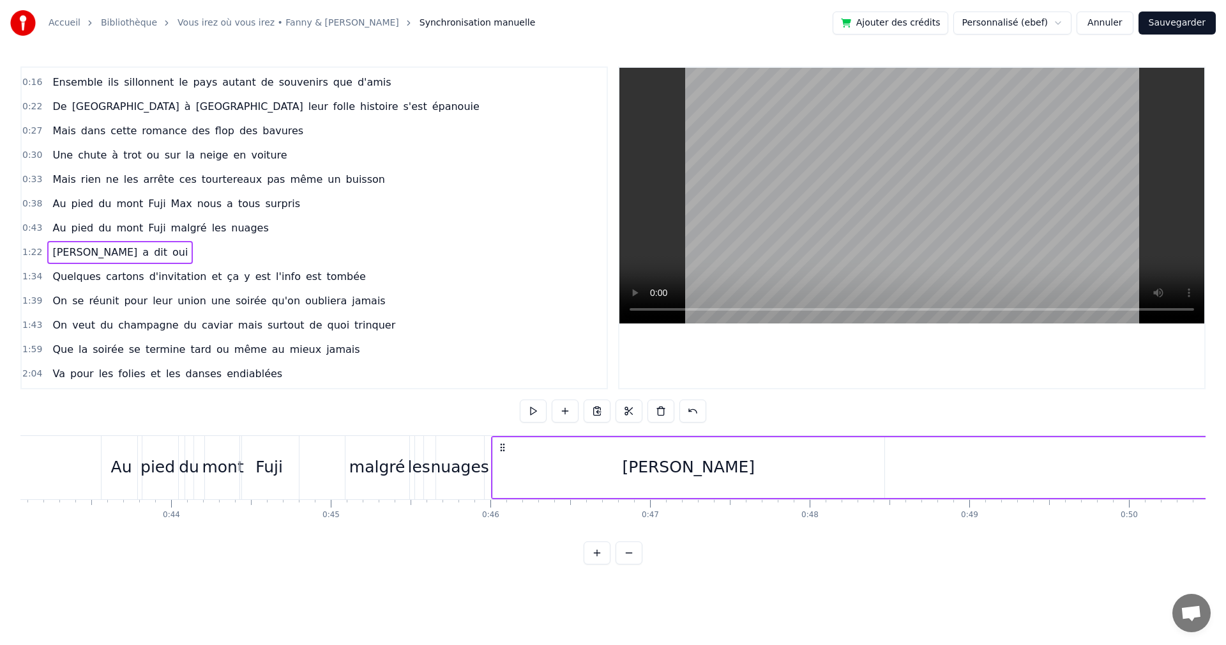
drag, startPoint x: 600, startPoint y: 449, endPoint x: 504, endPoint y: 489, distance: 104.5
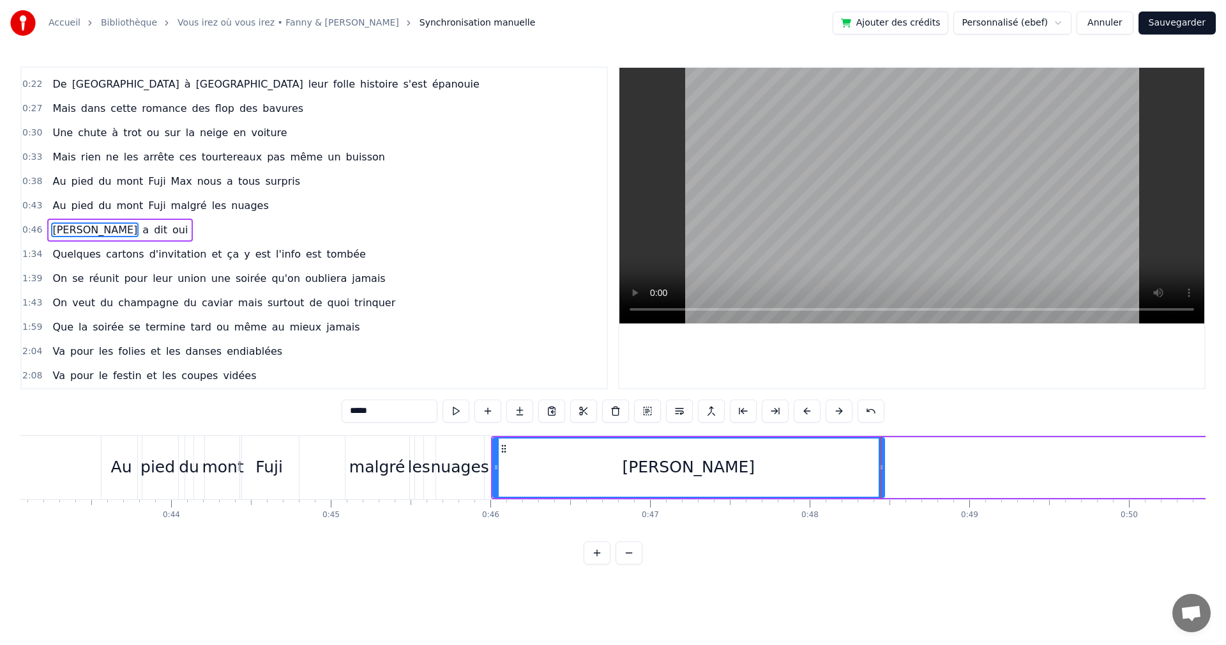
scroll to position [70, 0]
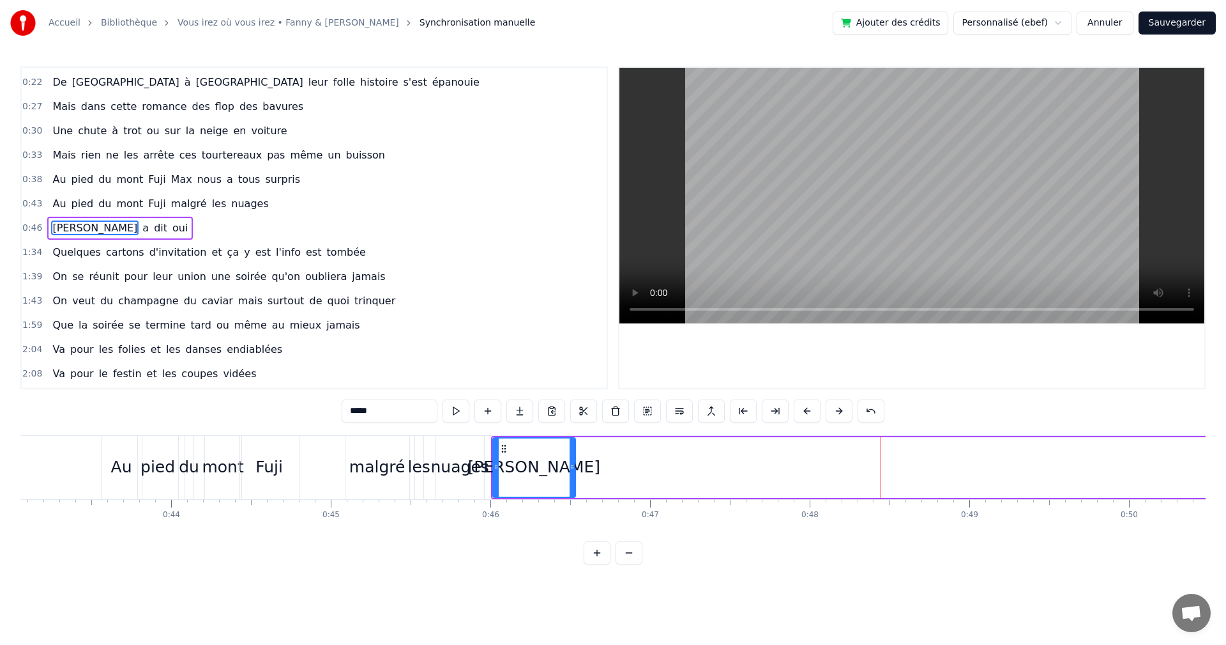
drag, startPoint x: 880, startPoint y: 468, endPoint x: 570, endPoint y: 472, distance: 309.2
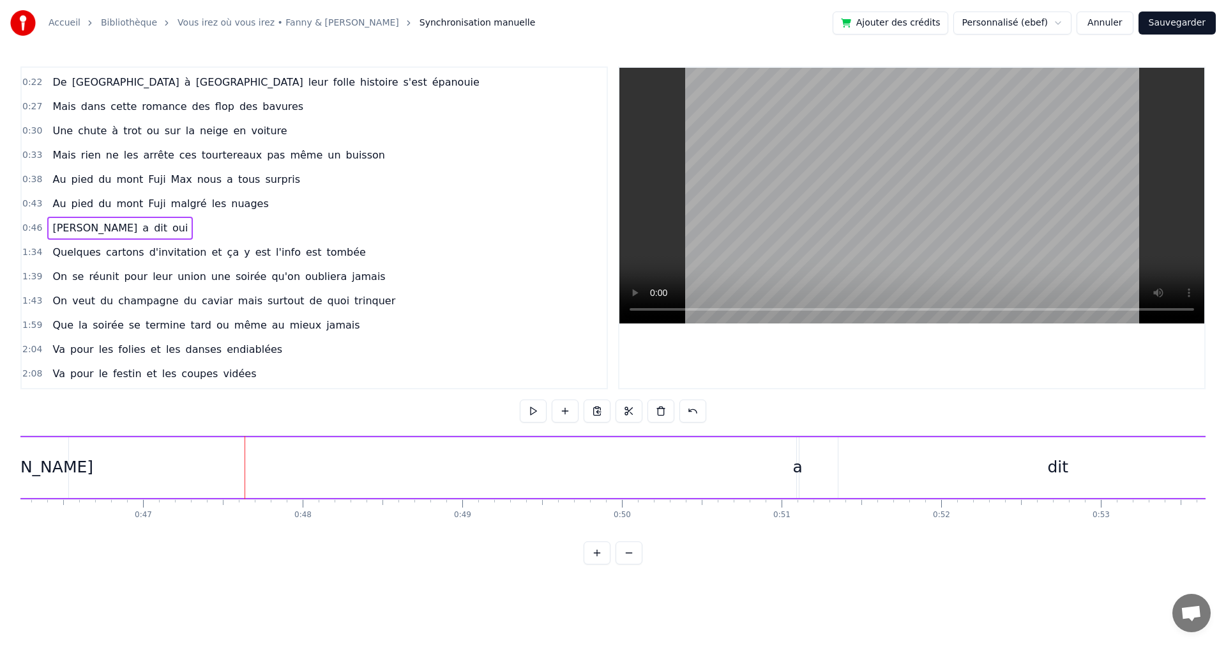
scroll to position [0, 7387]
drag, startPoint x: 794, startPoint y: 448, endPoint x: 301, endPoint y: 460, distance: 492.6
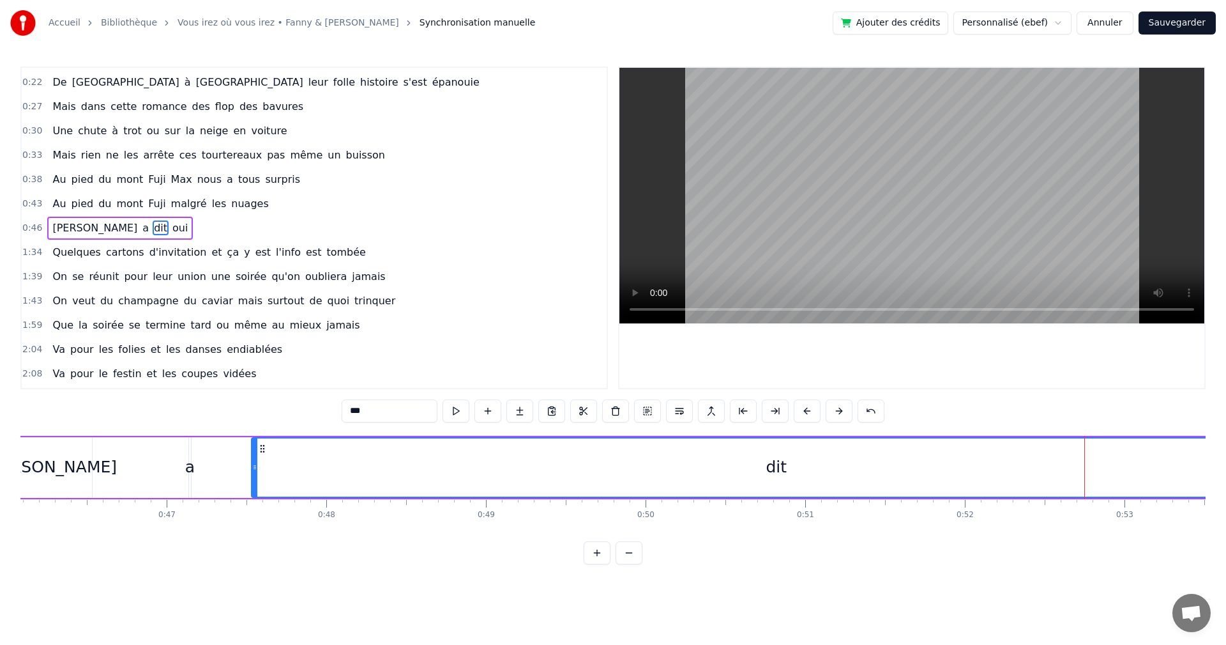
drag, startPoint x: 799, startPoint y: 449, endPoint x: 246, endPoint y: 462, distance: 553.3
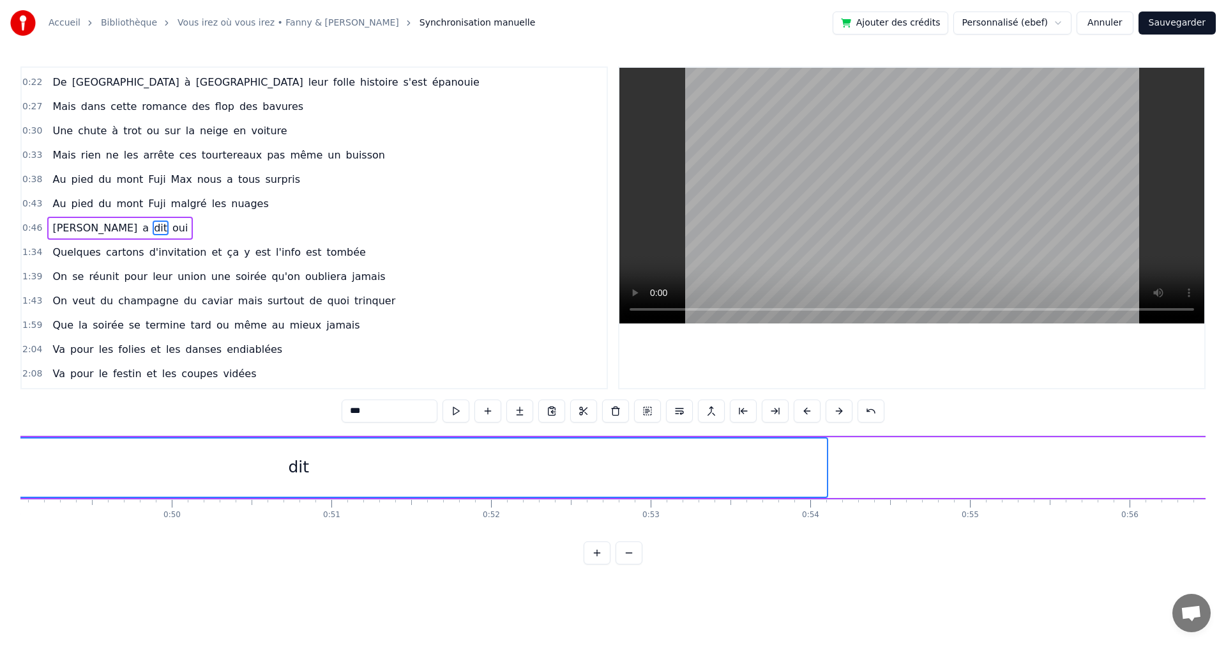
scroll to position [0, 7870]
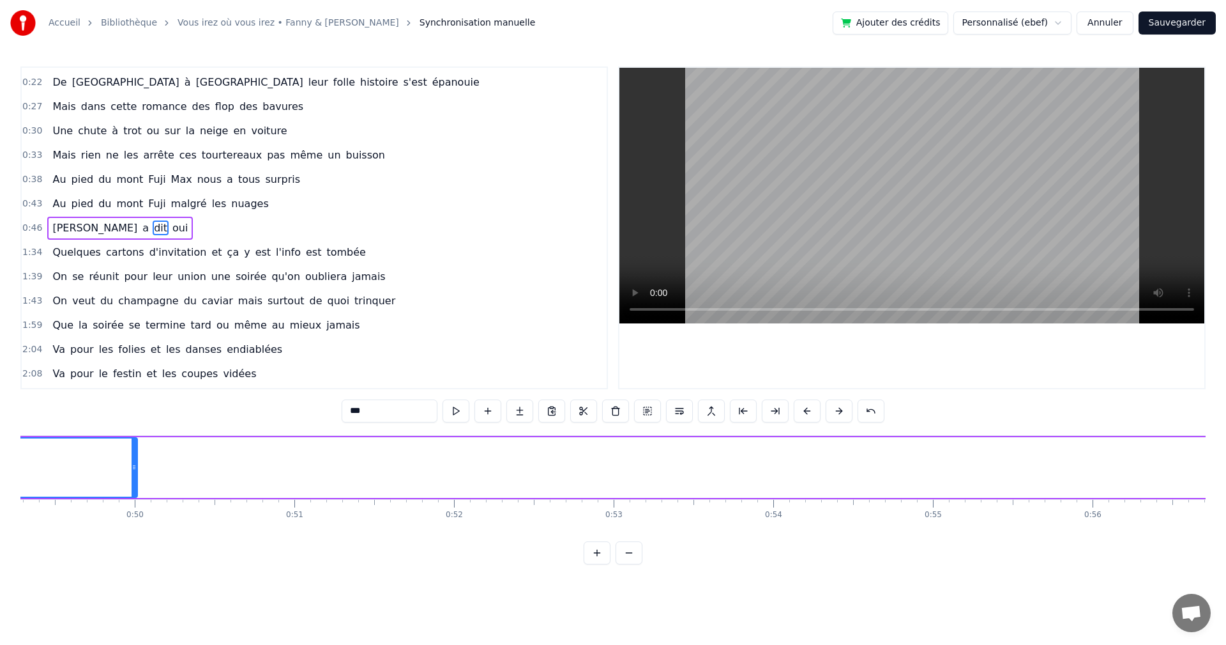
drag, startPoint x: 788, startPoint y: 466, endPoint x: 130, endPoint y: 475, distance: 657.3
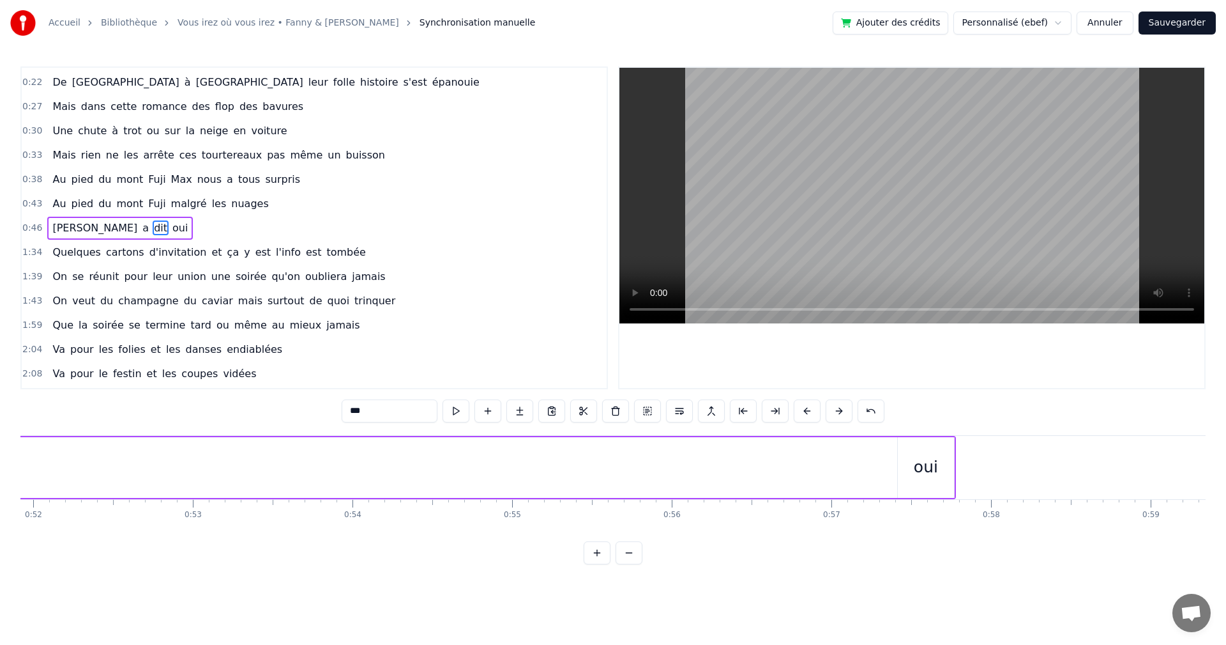
scroll to position [0, 8317]
type input "***"
drag, startPoint x: 793, startPoint y: 446, endPoint x: 153, endPoint y: 452, distance: 639.4
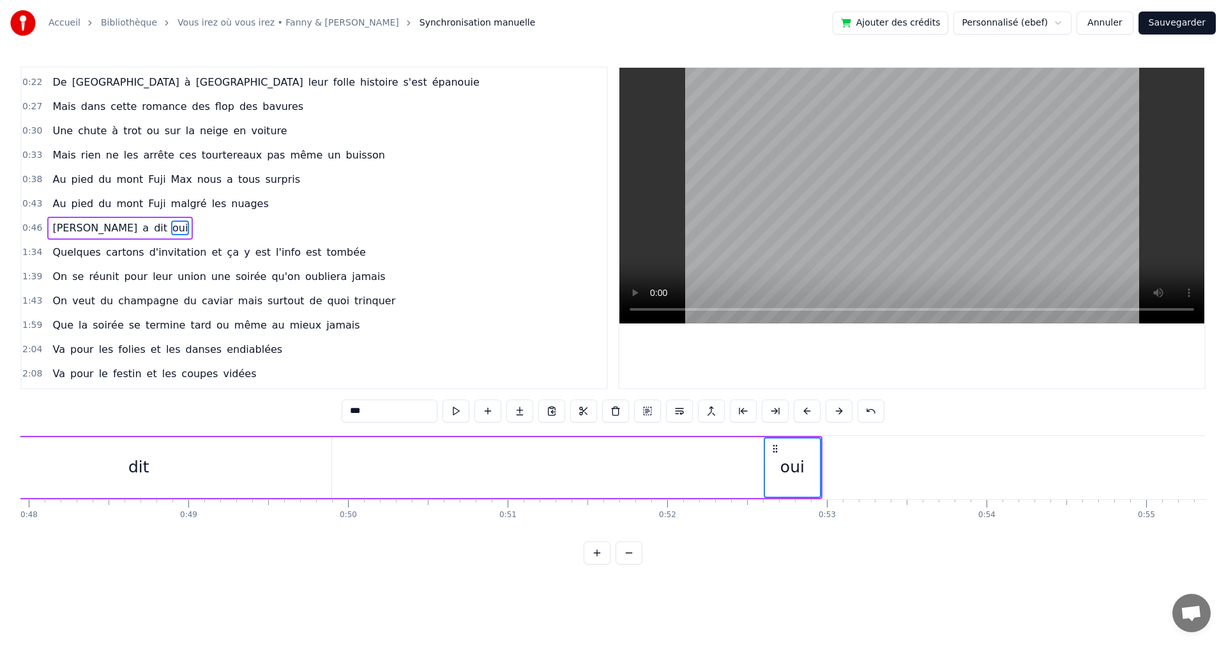
scroll to position [0, 7642]
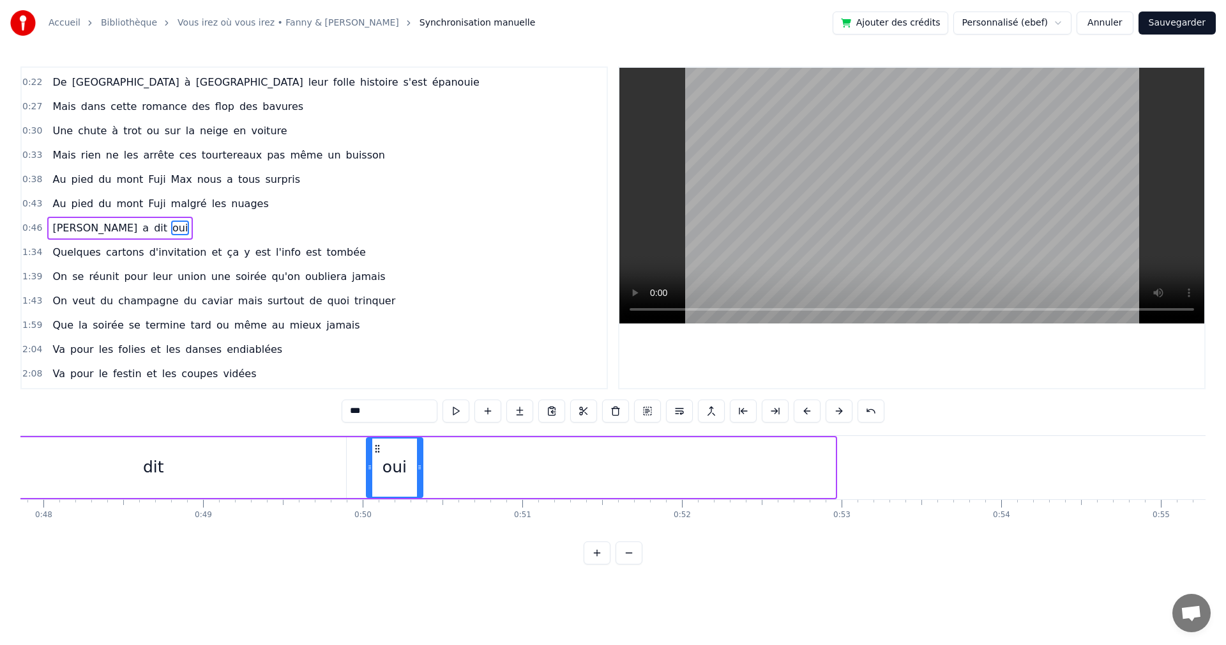
drag, startPoint x: 788, startPoint y: 450, endPoint x: 344, endPoint y: 448, distance: 443.9
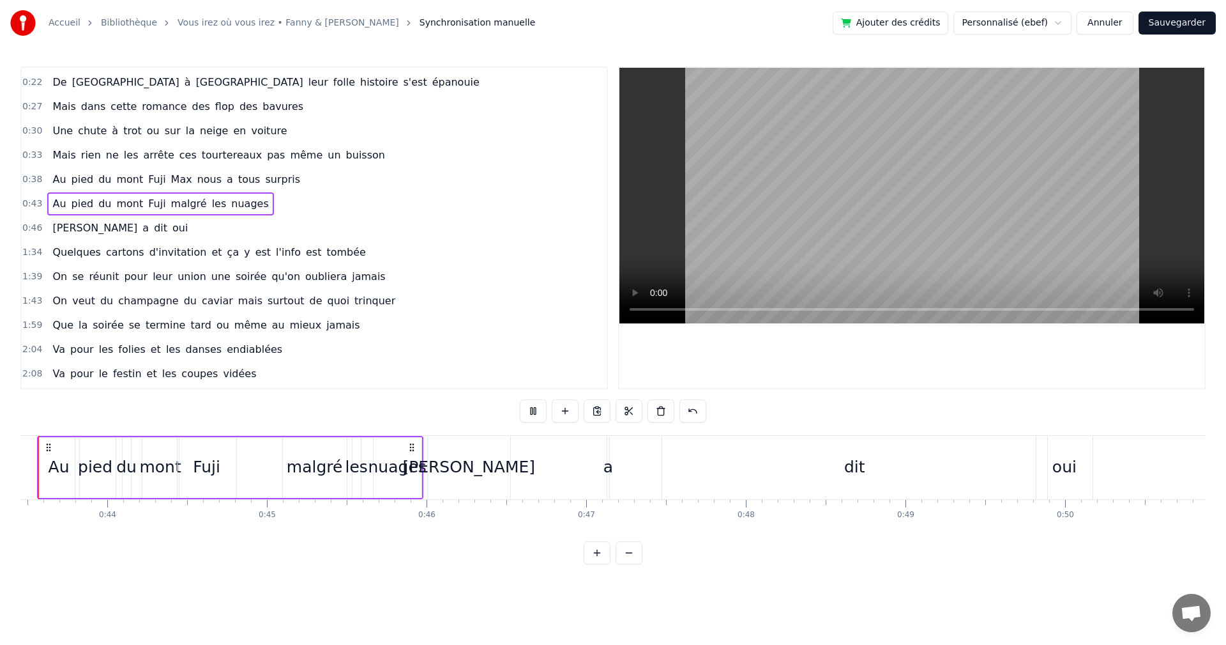
scroll to position [0, 6892]
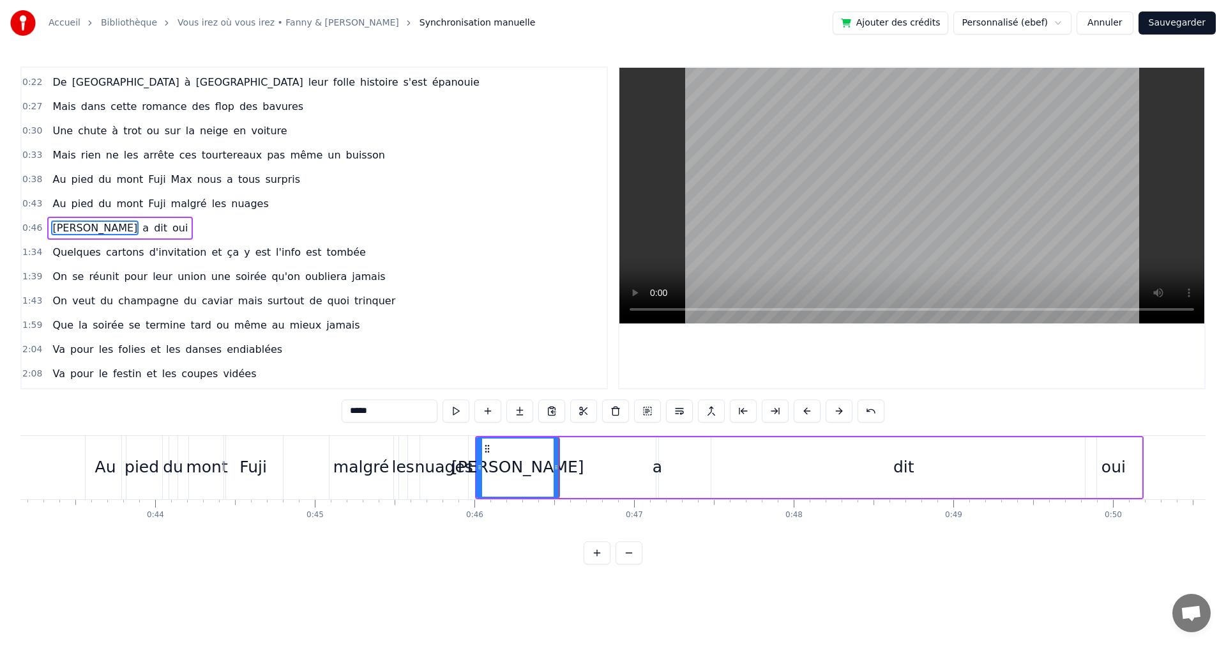
drag, startPoint x: 482, startPoint y: 465, endPoint x: 474, endPoint y: 471, distance: 10.1
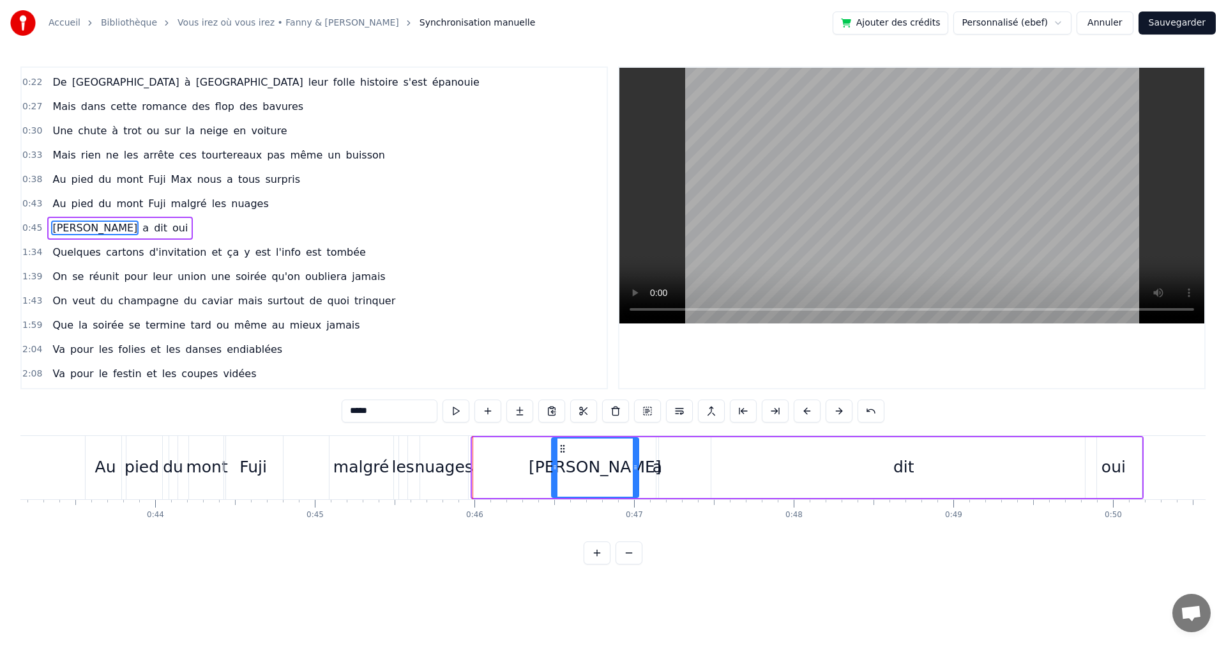
drag, startPoint x: 481, startPoint y: 448, endPoint x: 560, endPoint y: 452, distance: 79.3
type input "******"
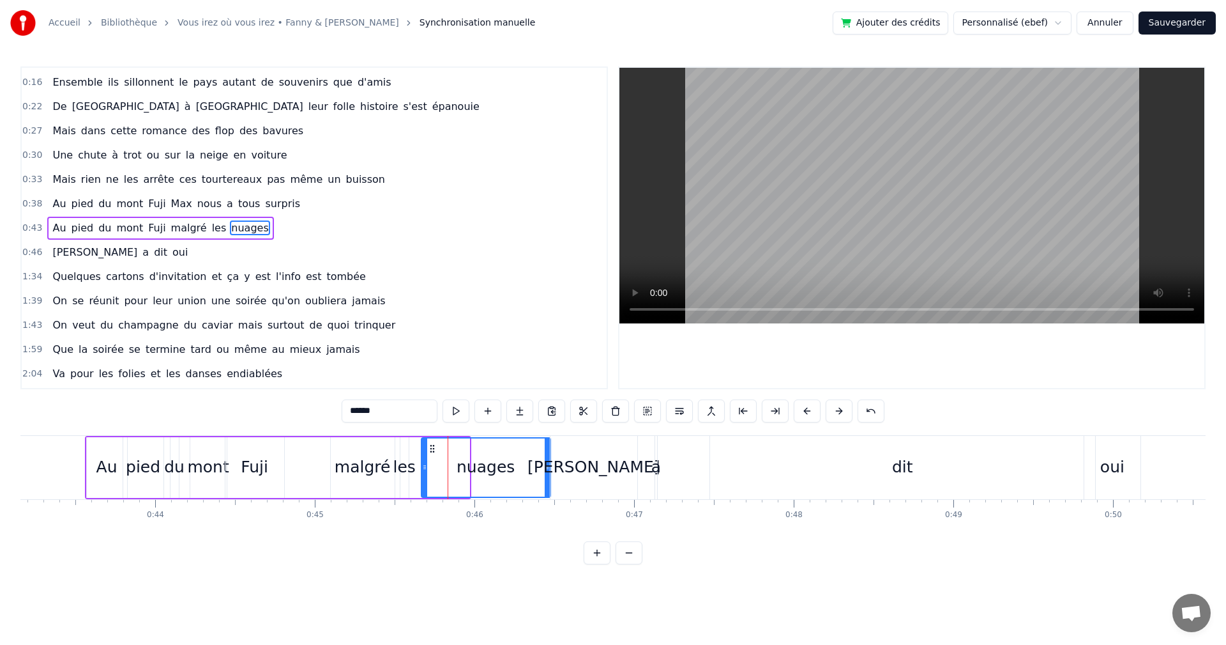
drag, startPoint x: 464, startPoint y: 466, endPoint x: 547, endPoint y: 468, distance: 82.4
drag, startPoint x: 415, startPoint y: 448, endPoint x: 439, endPoint y: 448, distance: 24.3
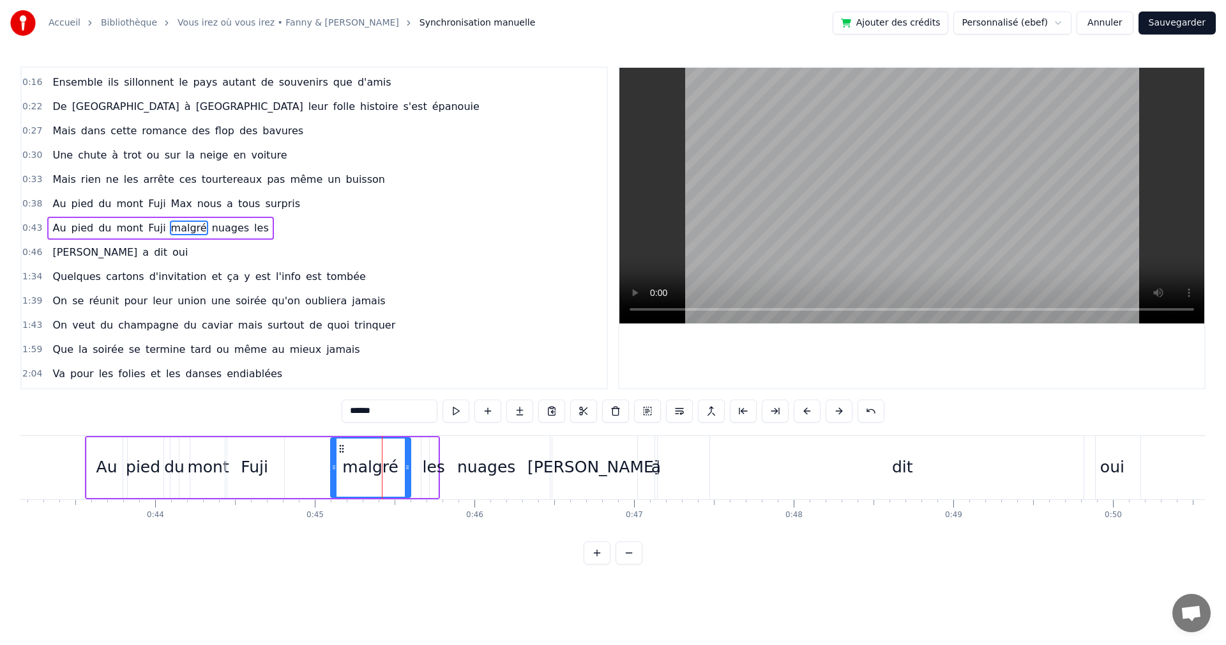
drag, startPoint x: 390, startPoint y: 467, endPoint x: 409, endPoint y: 467, distance: 19.2
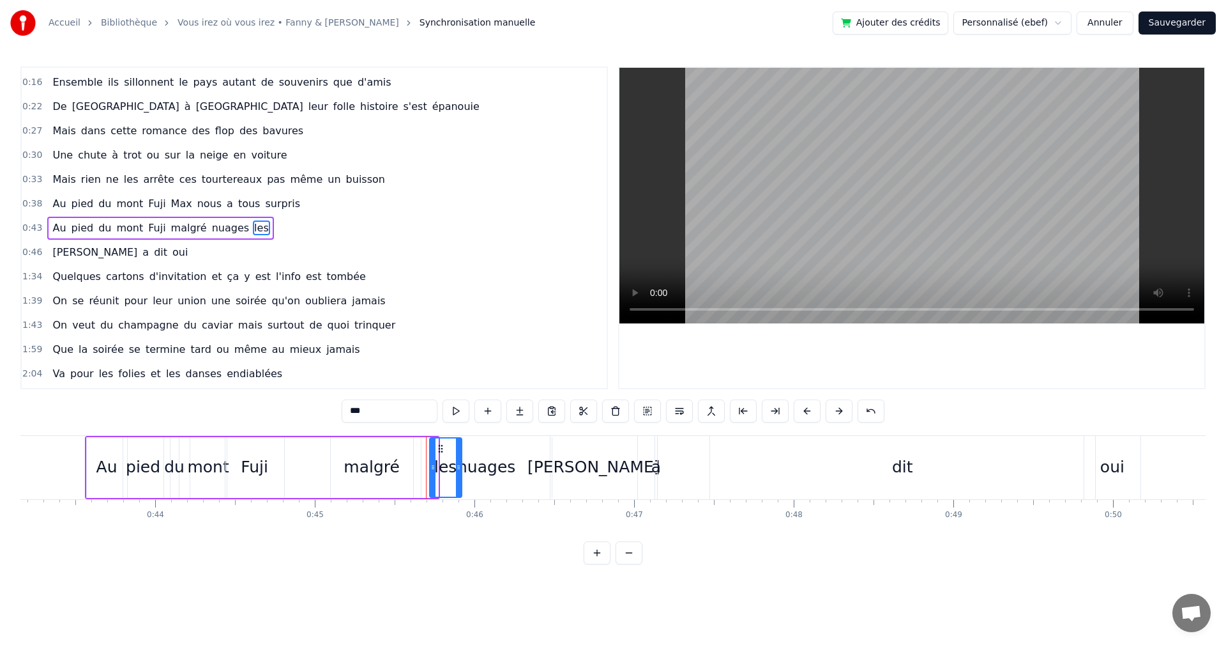
drag, startPoint x: 432, startPoint y: 468, endPoint x: 456, endPoint y: 469, distance: 23.7
type input "******"
drag, startPoint x: 423, startPoint y: 465, endPoint x: 475, endPoint y: 470, distance: 52.0
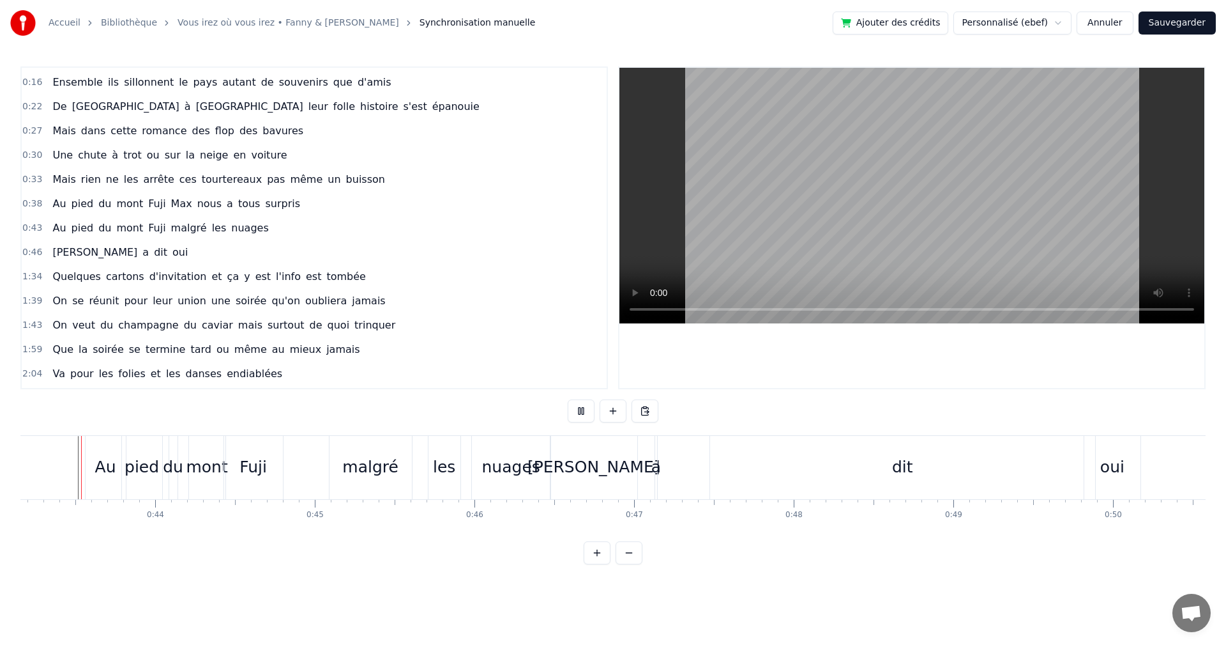
scroll to position [0, 6885]
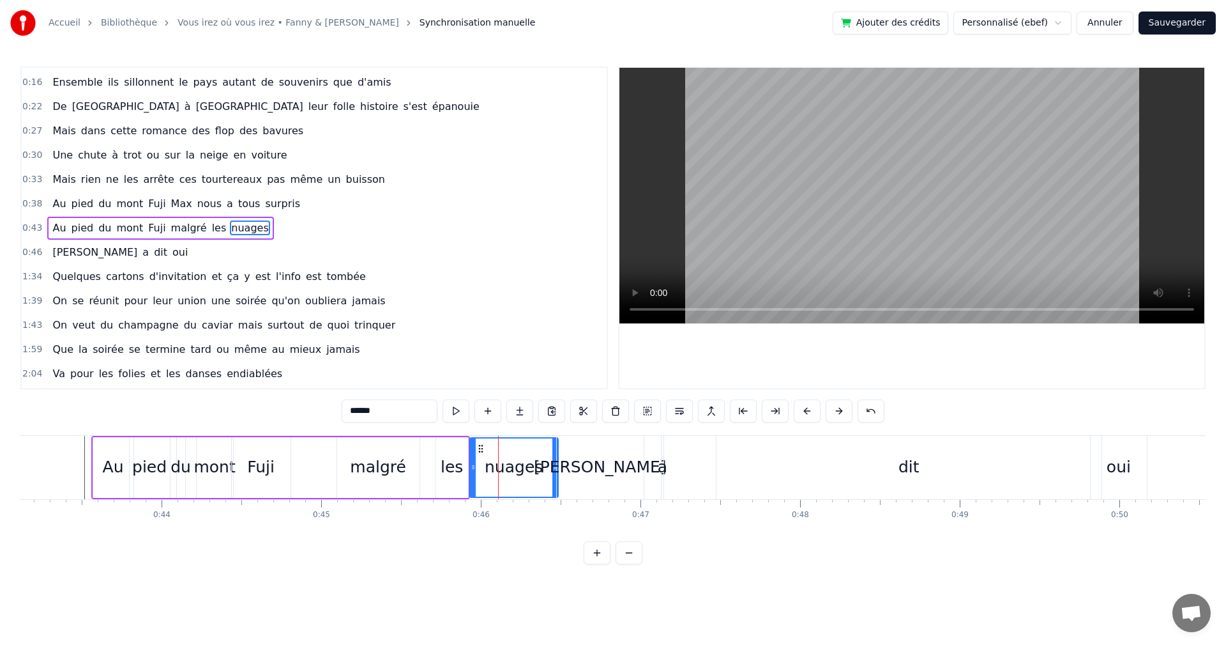
drag, startPoint x: 480, startPoint y: 468, endPoint x: 471, endPoint y: 468, distance: 9.6
type input "***"
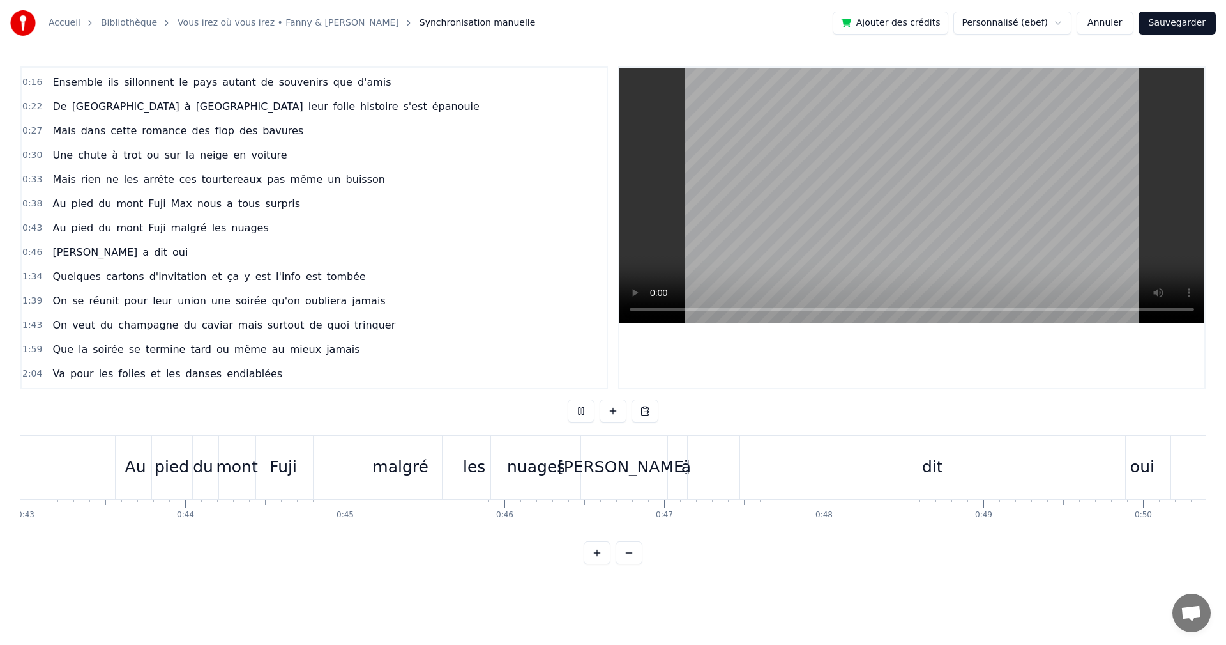
scroll to position [0, 6859]
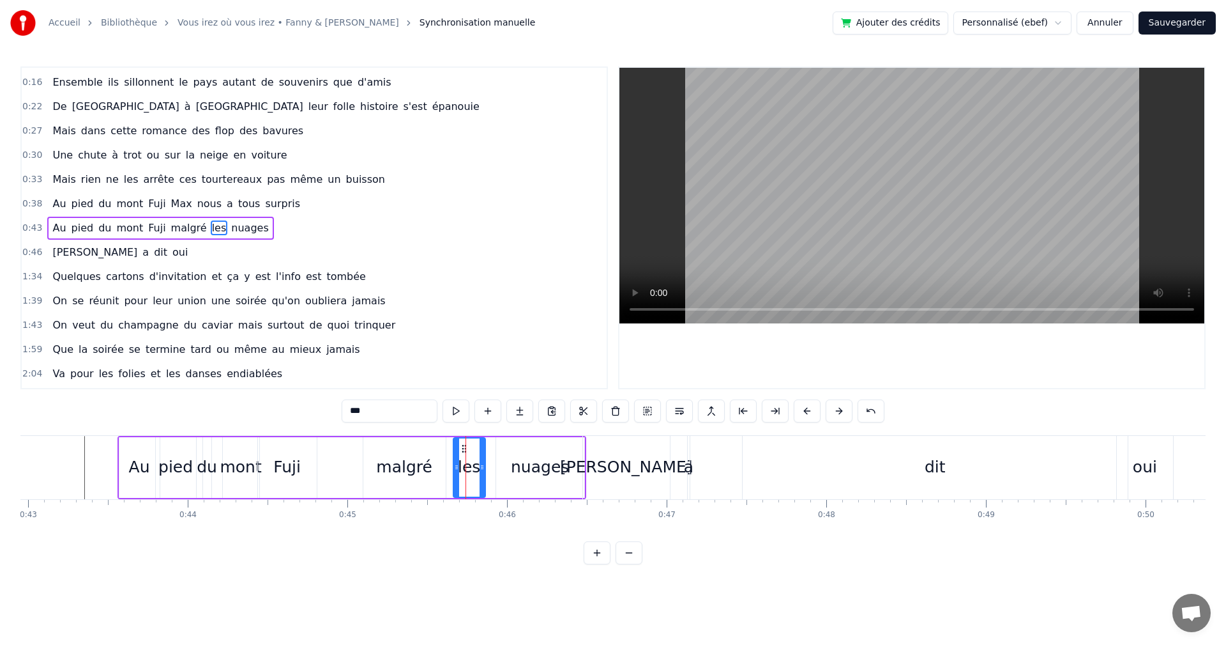
drag, startPoint x: 471, startPoint y: 448, endPoint x: 487, endPoint y: 461, distance: 21.0
type input "******"
drag, startPoint x: 366, startPoint y: 467, endPoint x: 373, endPoint y: 467, distance: 7.0
type input "******"
drag, startPoint x: 583, startPoint y: 466, endPoint x: 575, endPoint y: 466, distance: 7.7
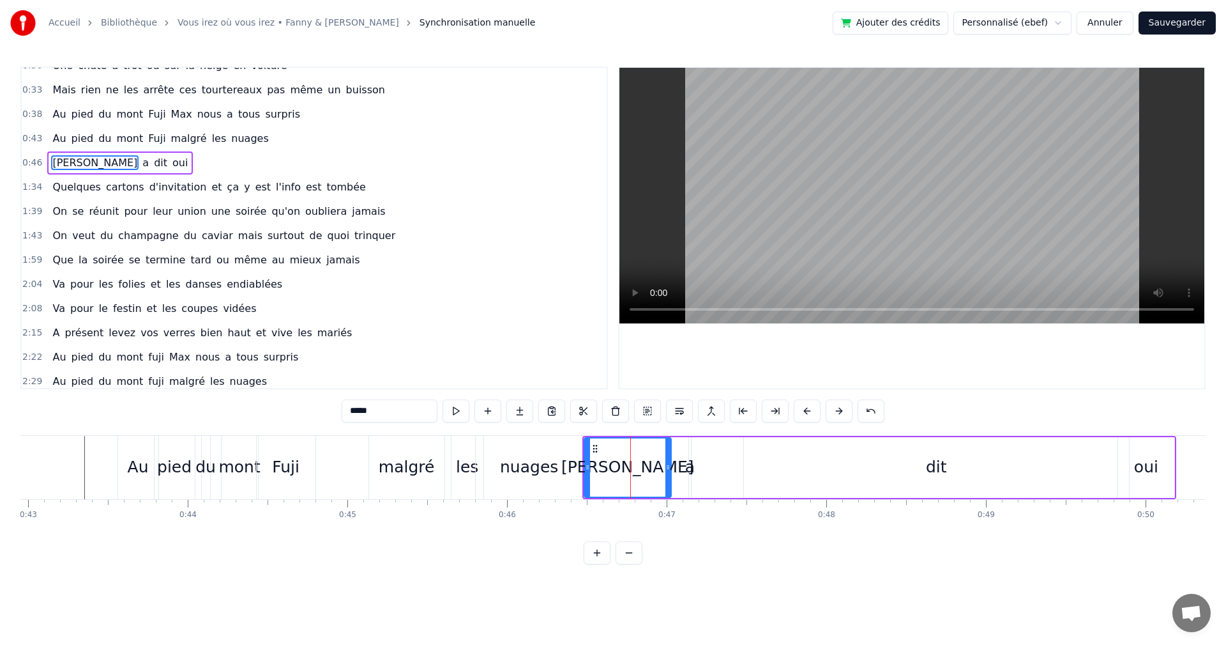
scroll to position [70, 0]
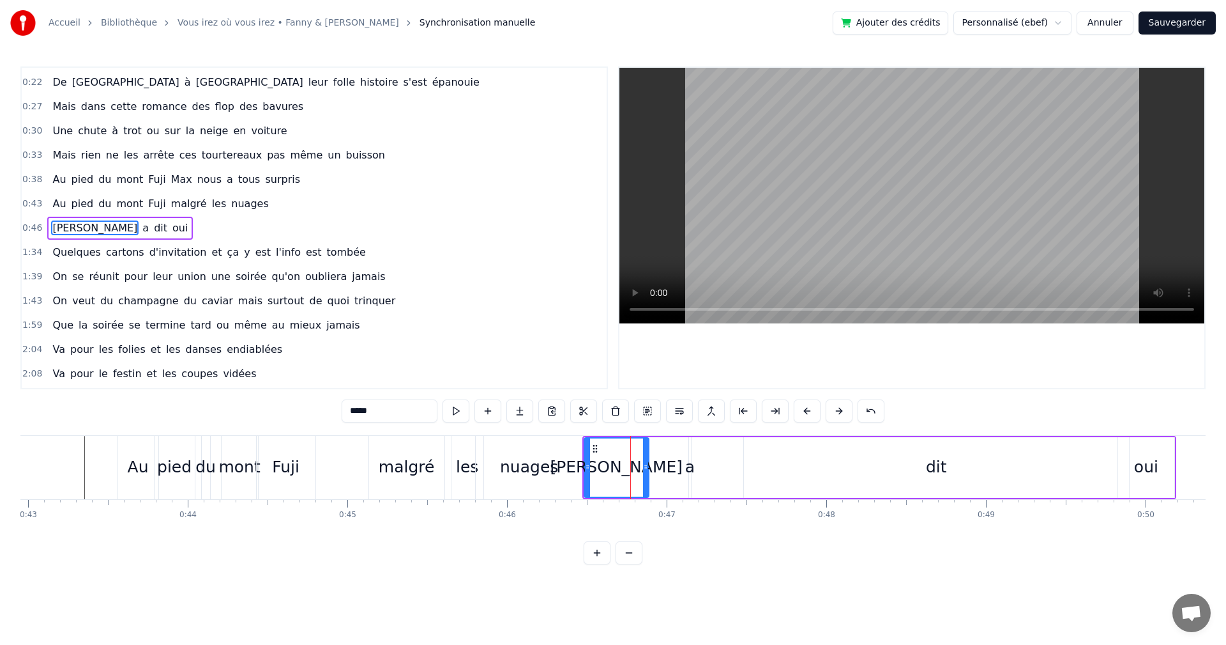
drag, startPoint x: 667, startPoint y: 469, endPoint x: 645, endPoint y: 469, distance: 22.4
drag, startPoint x: 699, startPoint y: 448, endPoint x: 665, endPoint y: 451, distance: 34.6
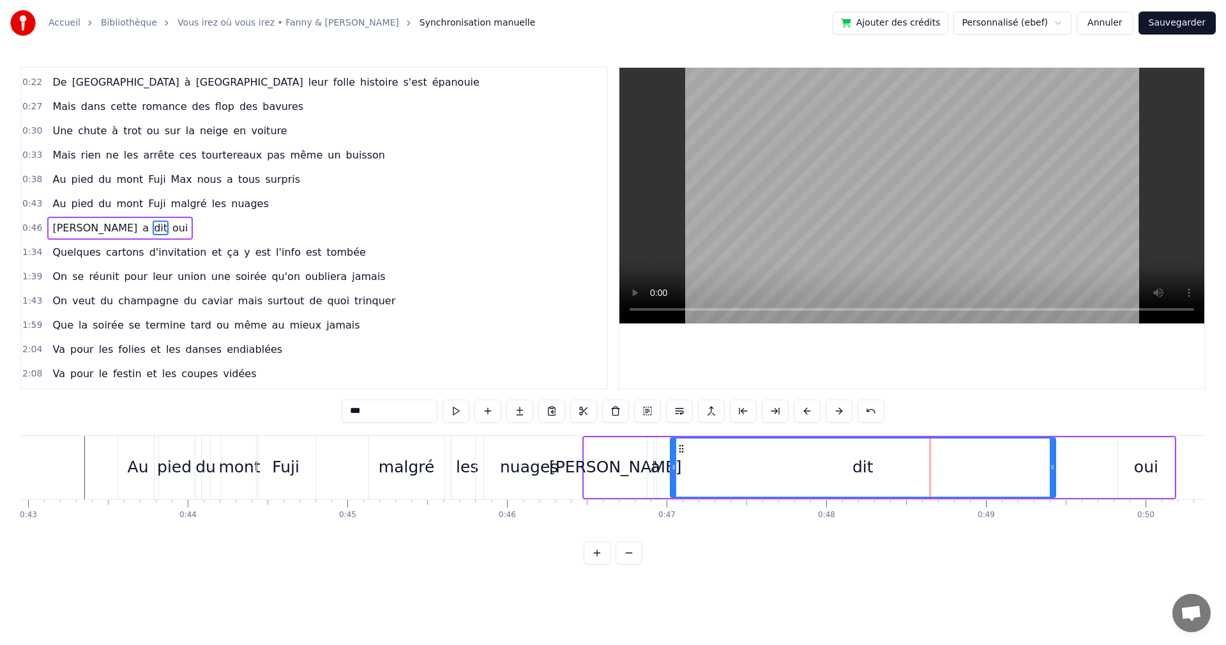
drag, startPoint x: 754, startPoint y: 448, endPoint x: 712, endPoint y: 457, distance: 43.7
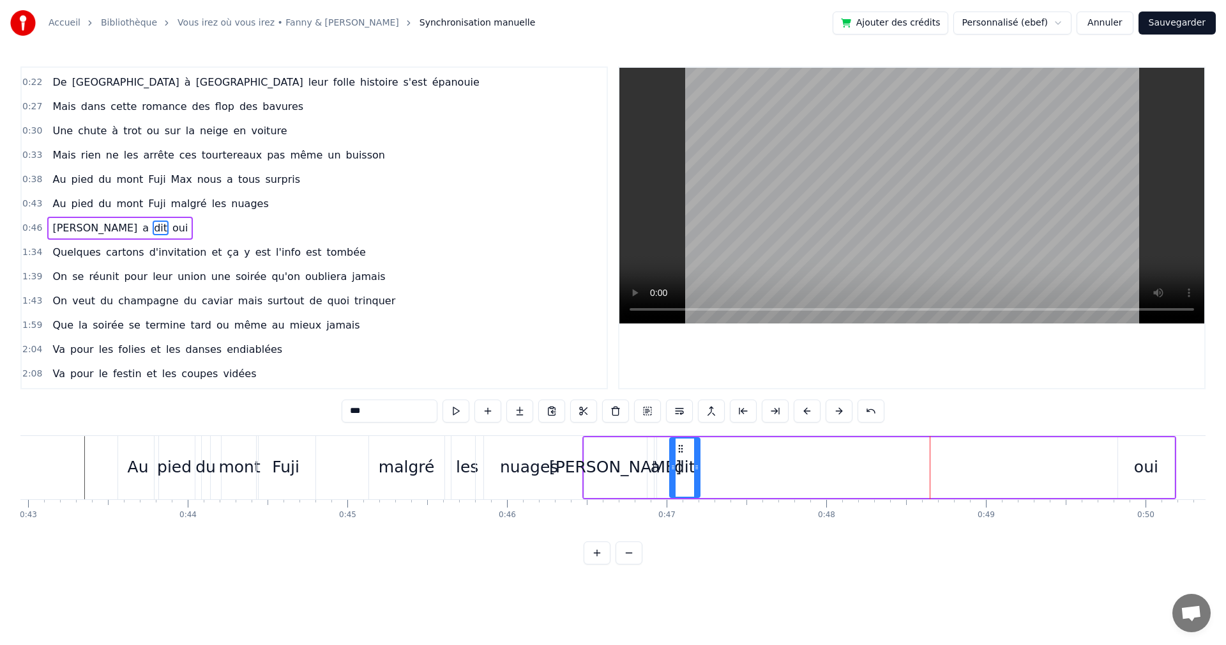
drag, startPoint x: 1053, startPoint y: 465, endPoint x: 696, endPoint y: 471, distance: 357.8
type input "***"
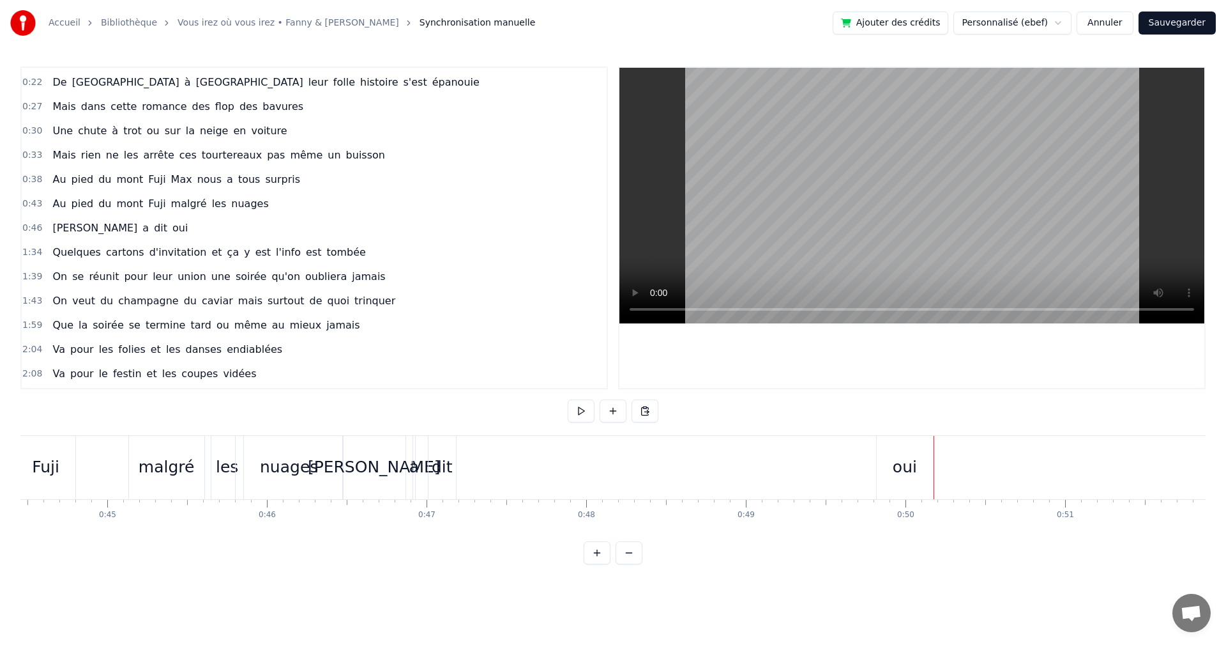
scroll to position [0, 7088]
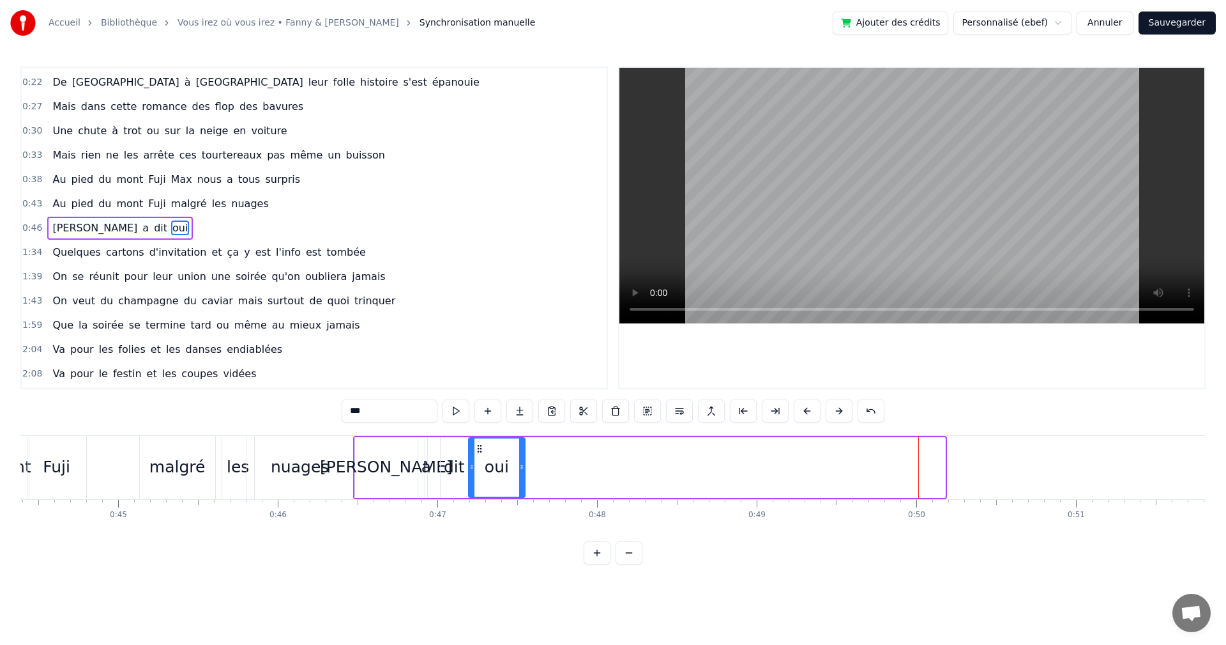
drag, startPoint x: 897, startPoint y: 447, endPoint x: 477, endPoint y: 459, distance: 420.5
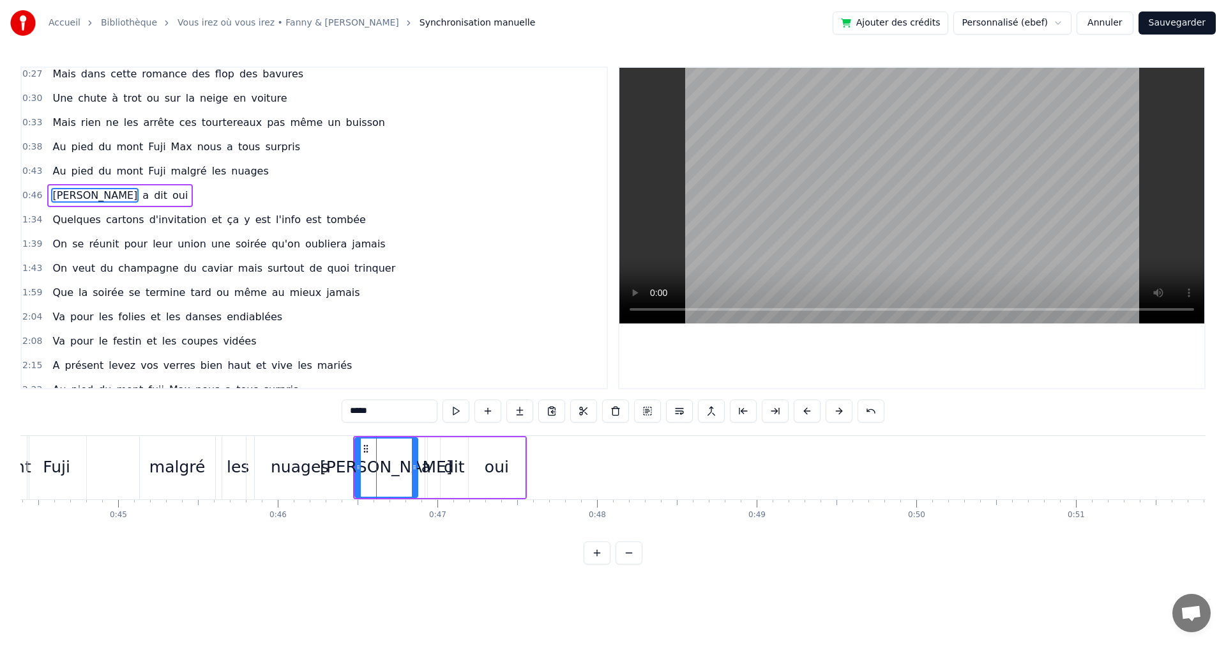
scroll to position [70, 0]
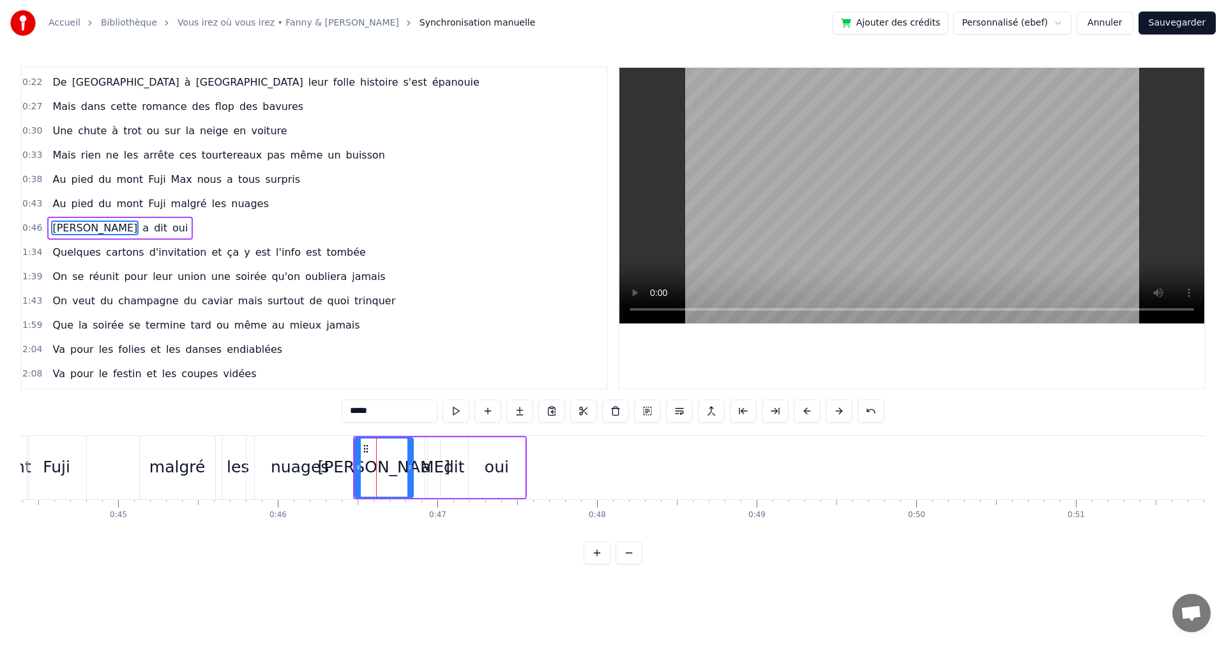
drag, startPoint x: 413, startPoint y: 468, endPoint x: 405, endPoint y: 468, distance: 8.3
drag, startPoint x: 433, startPoint y: 448, endPoint x: 427, endPoint y: 447, distance: 6.5
type input "*"
drag, startPoint x: 423, startPoint y: 466, endPoint x: 431, endPoint y: 466, distance: 7.1
drag, startPoint x: 417, startPoint y: 467, endPoint x: 437, endPoint y: 467, distance: 19.8
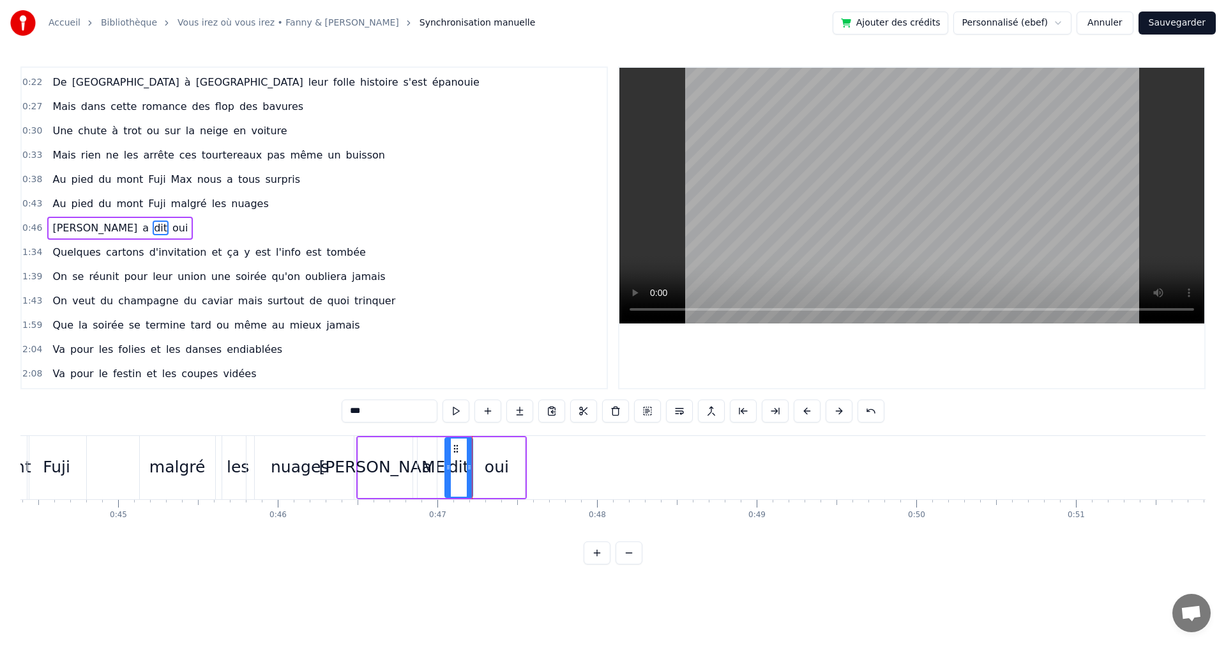
type input "***"
drag, startPoint x: 457, startPoint y: 448, endPoint x: 449, endPoint y: 448, distance: 7.7
type input "***"
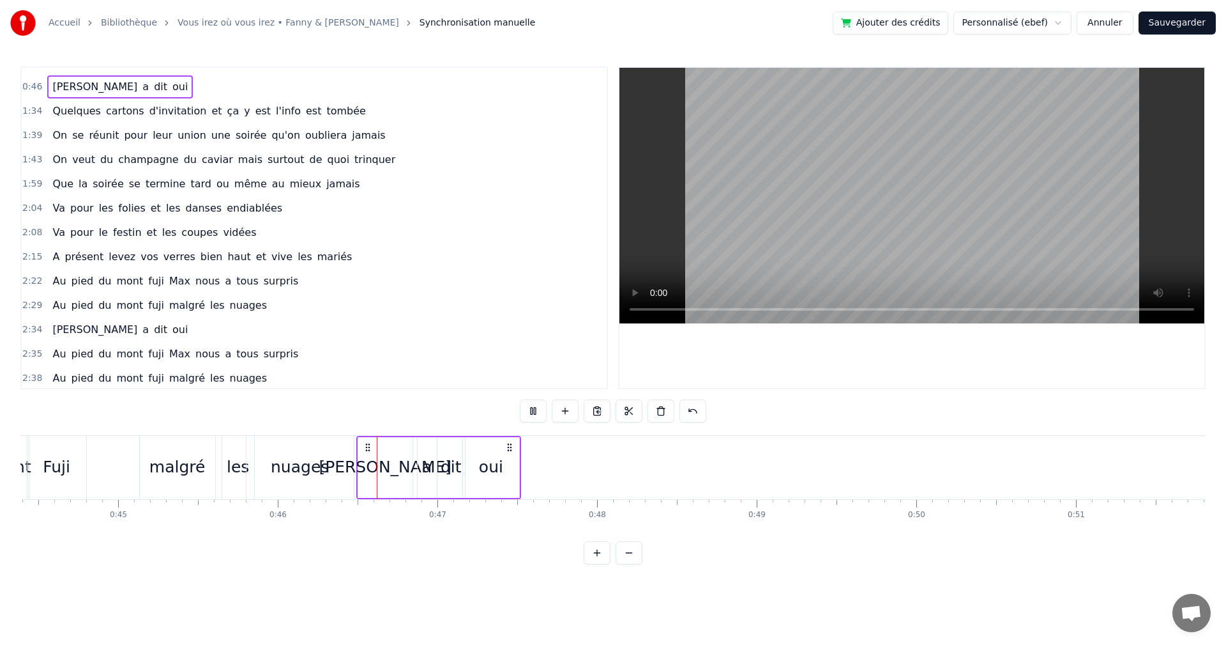
scroll to position [238, 0]
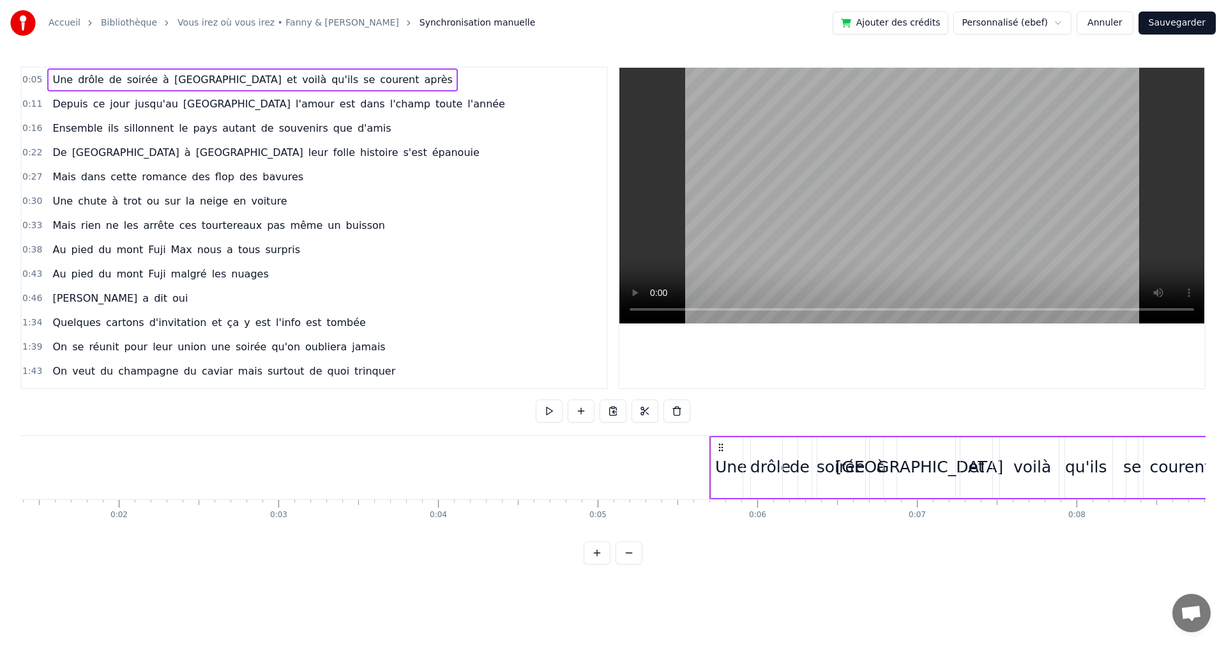
scroll to position [0, 256]
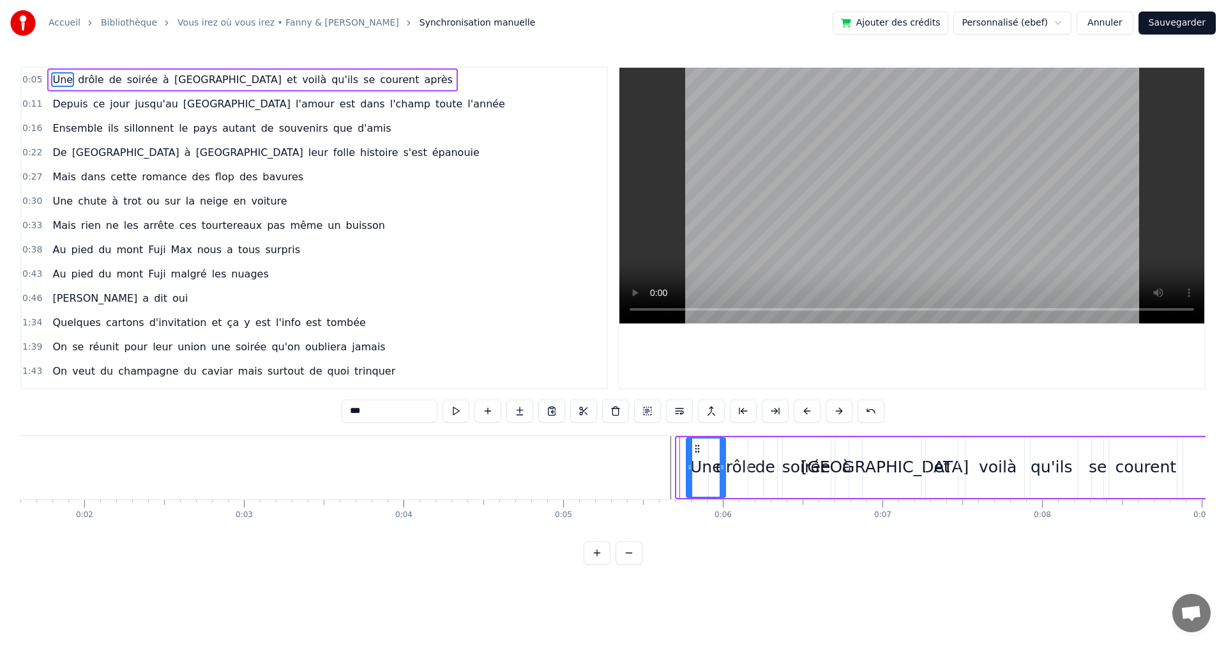
drag, startPoint x: 689, startPoint y: 450, endPoint x: 698, endPoint y: 450, distance: 9.6
drag, startPoint x: 779, startPoint y: 465, endPoint x: 768, endPoint y: 465, distance: 10.9
type input "******"
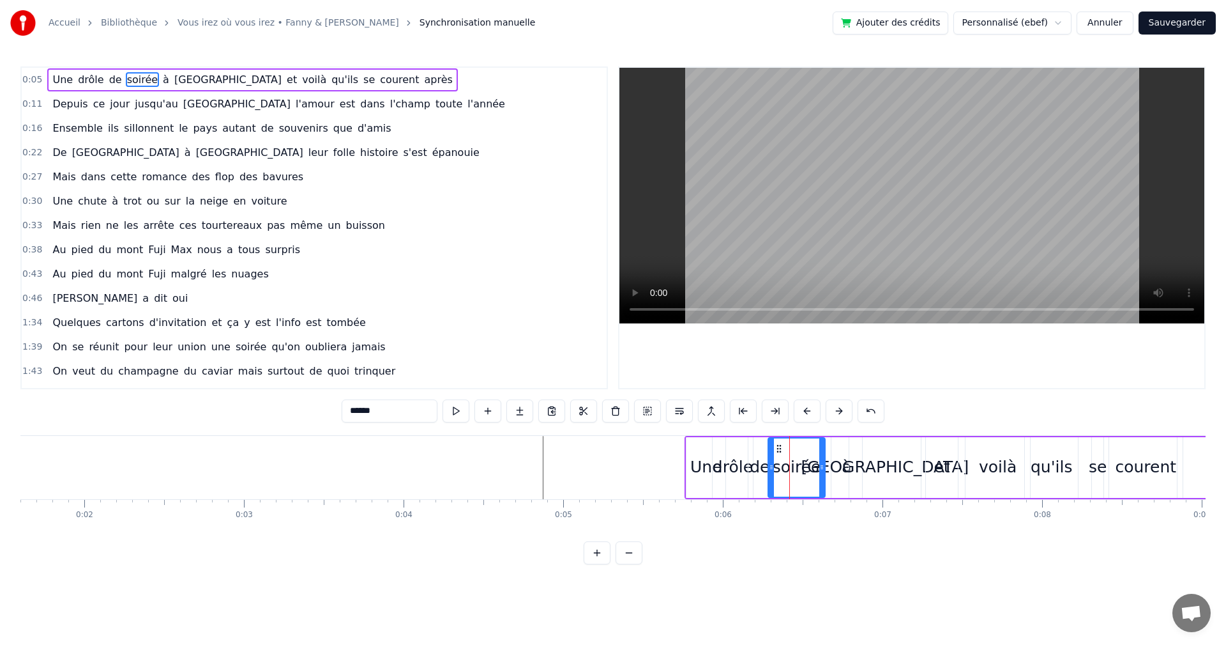
drag, startPoint x: 786, startPoint y: 449, endPoint x: 776, endPoint y: 449, distance: 9.6
drag, startPoint x: 858, startPoint y: 466, endPoint x: 848, endPoint y: 468, distance: 9.7
type input "****"
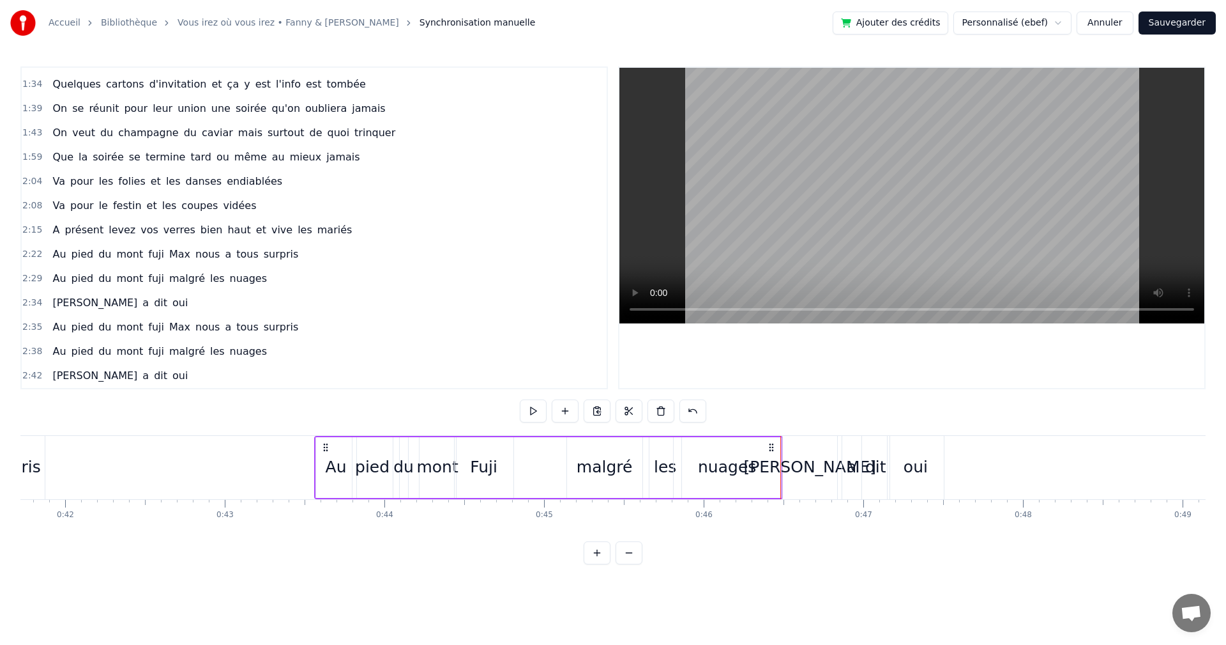
scroll to position [0, 6648]
drag, startPoint x: 342, startPoint y: 448, endPoint x: 330, endPoint y: 448, distance: 11.5
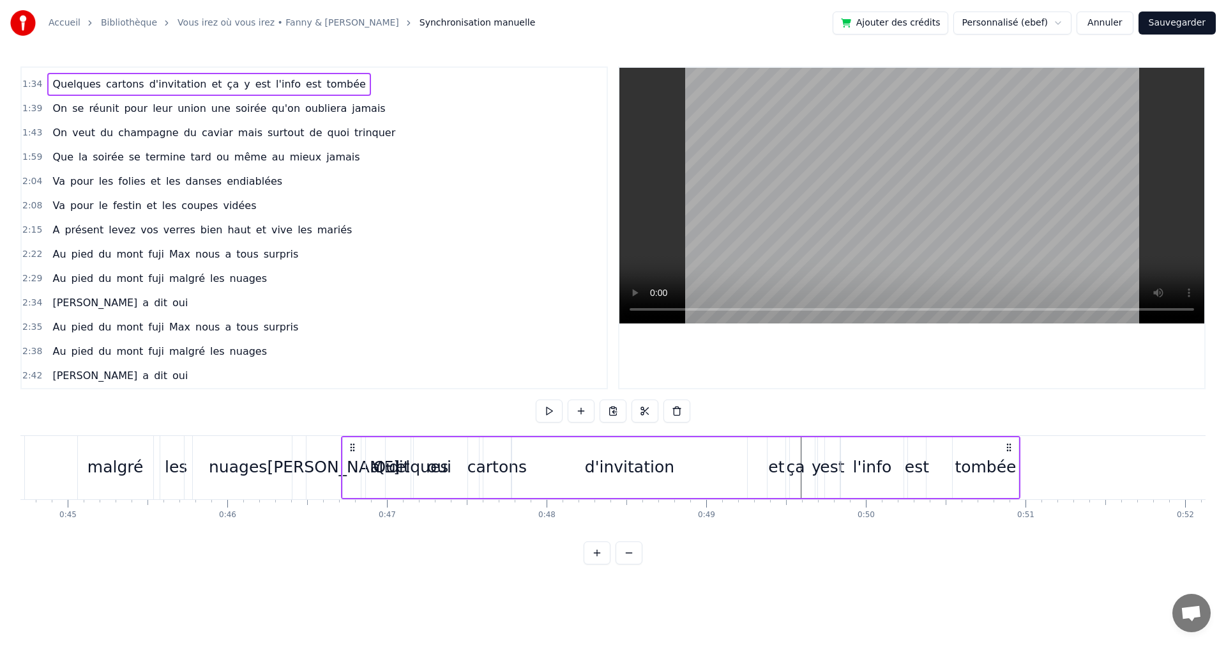
scroll to position [0, 7125]
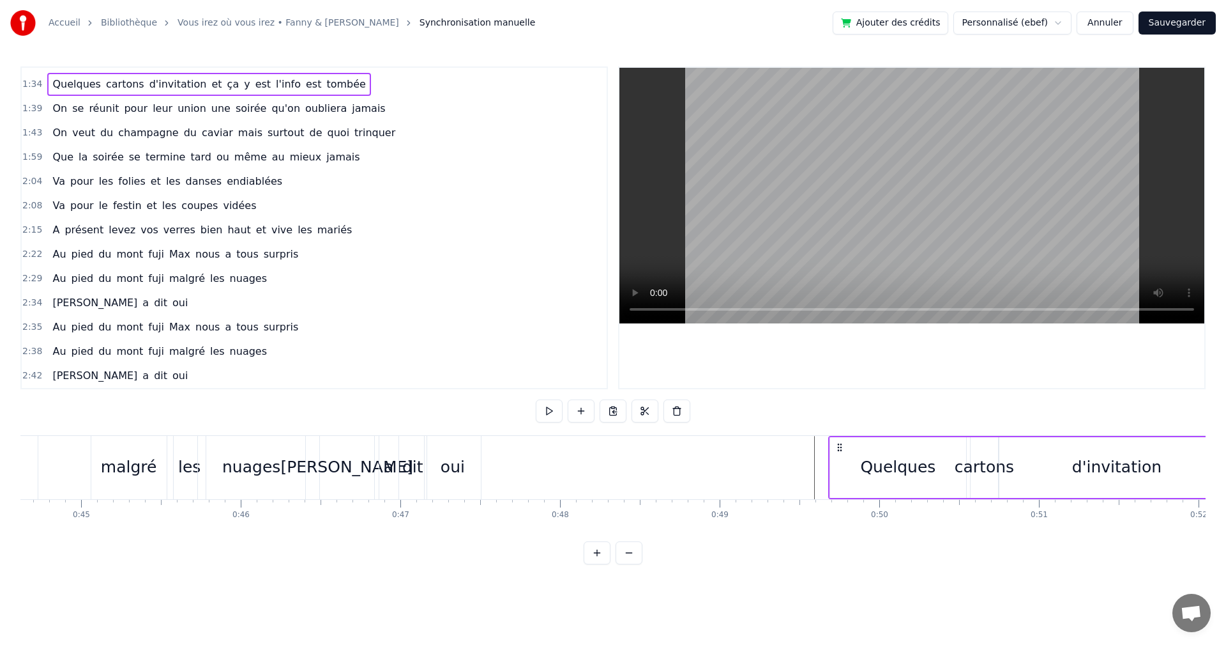
drag, startPoint x: 1148, startPoint y: 447, endPoint x: 839, endPoint y: 496, distance: 312.4
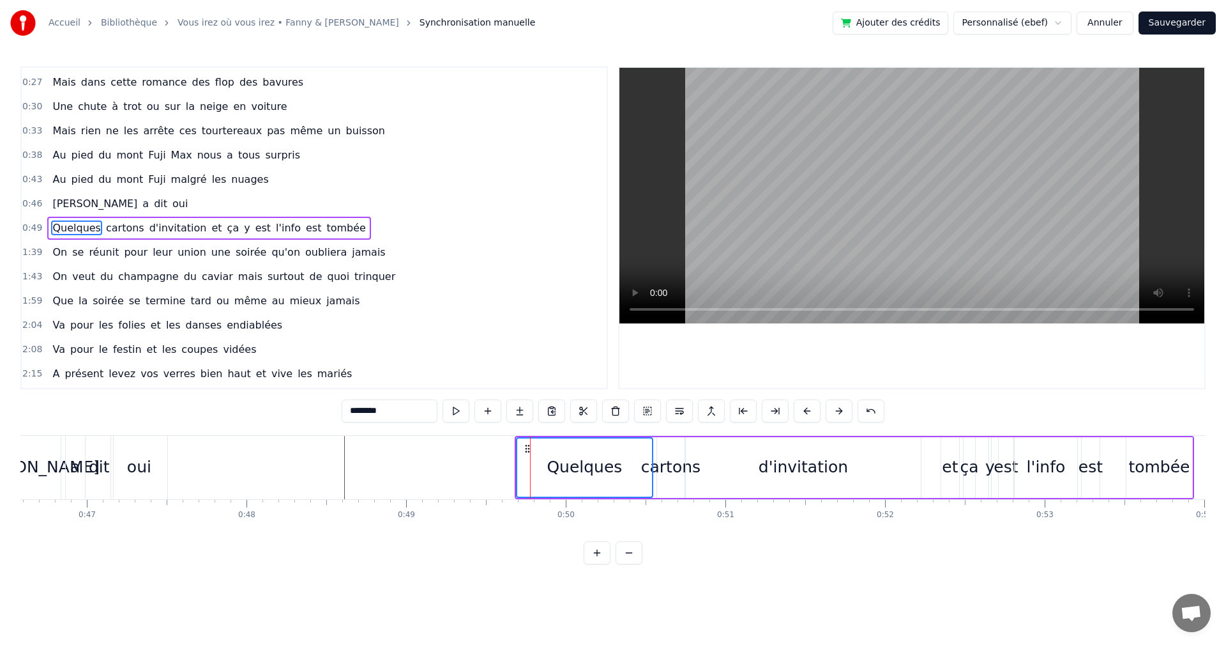
scroll to position [0, 7445]
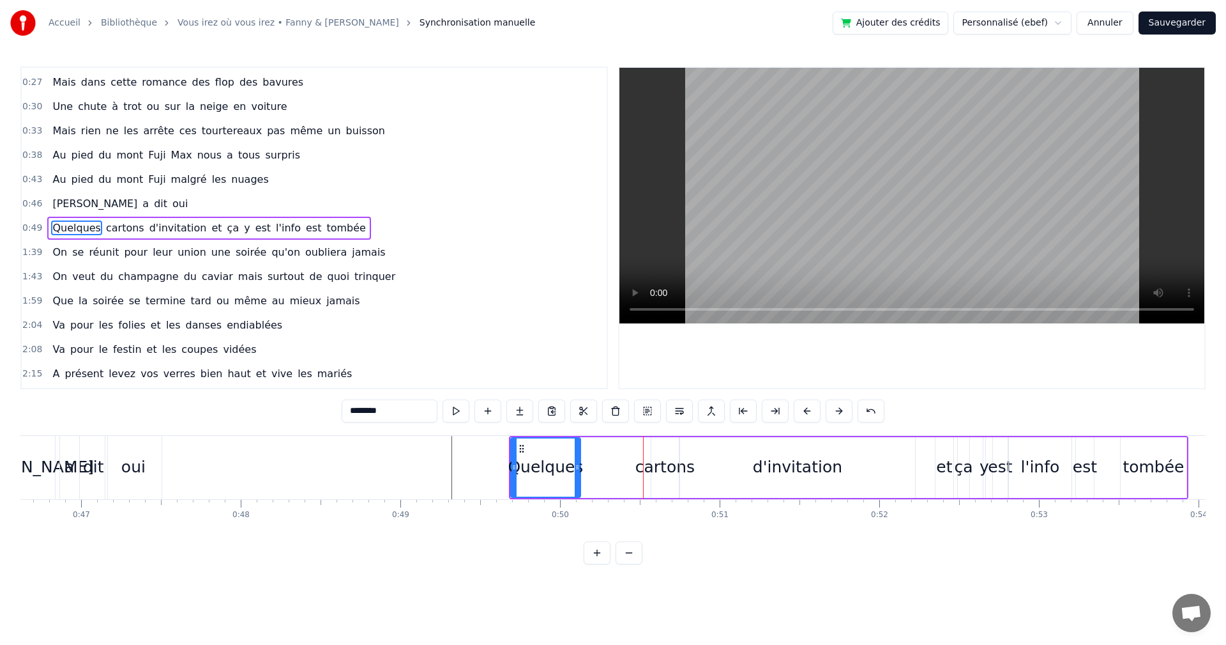
drag, startPoint x: 645, startPoint y: 468, endPoint x: 584, endPoint y: 469, distance: 60.7
type input "*******"
drag, startPoint x: 662, startPoint y: 448, endPoint x: 588, endPoint y: 455, distance: 75.1
drag, startPoint x: 614, startPoint y: 465, endPoint x: 629, endPoint y: 466, distance: 14.7
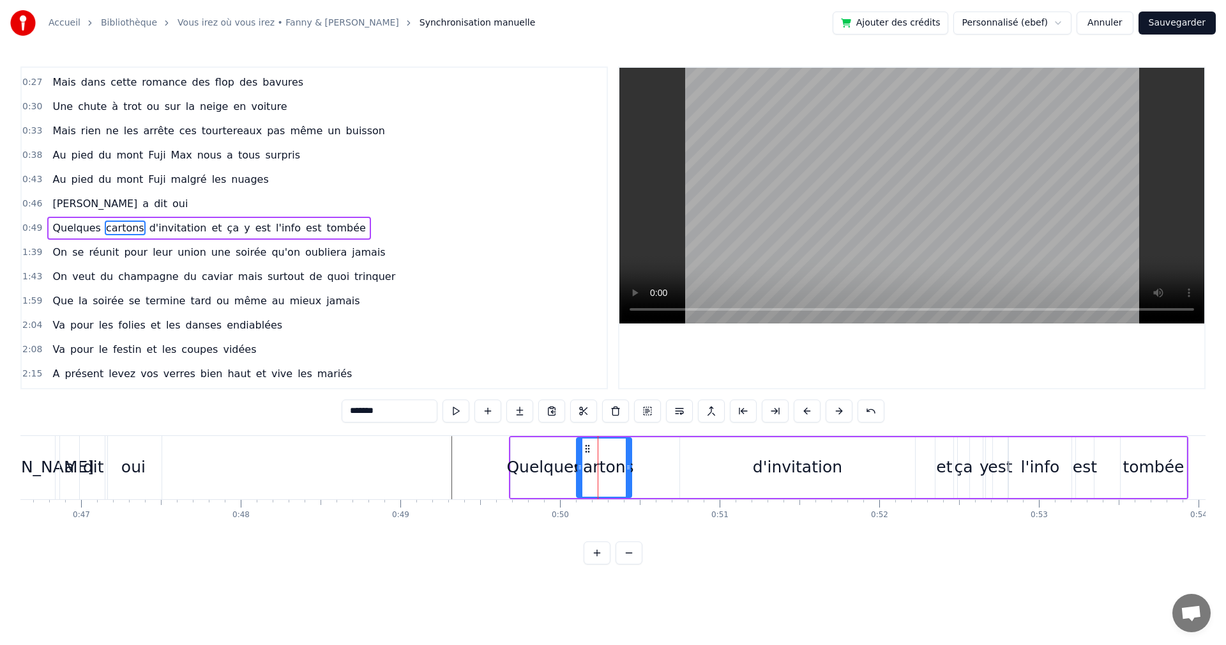
drag, startPoint x: 602, startPoint y: 466, endPoint x: 631, endPoint y: 468, distance: 28.8
type input "**********"
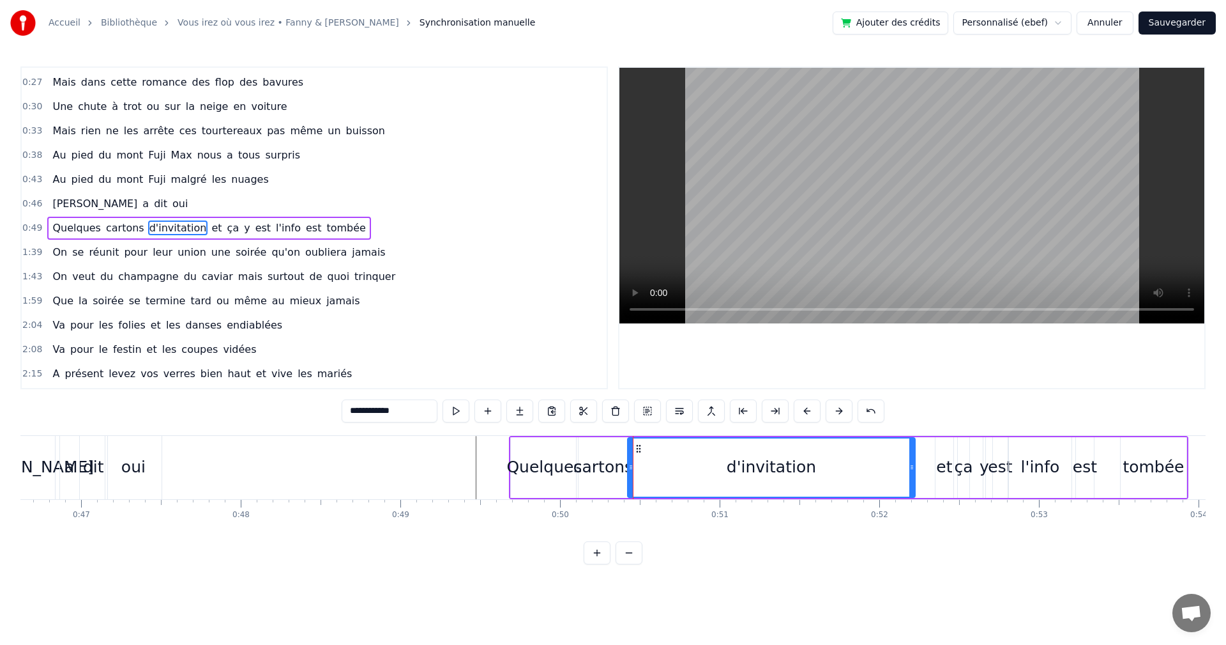
drag, startPoint x: 682, startPoint y: 464, endPoint x: 630, endPoint y: 468, distance: 52.5
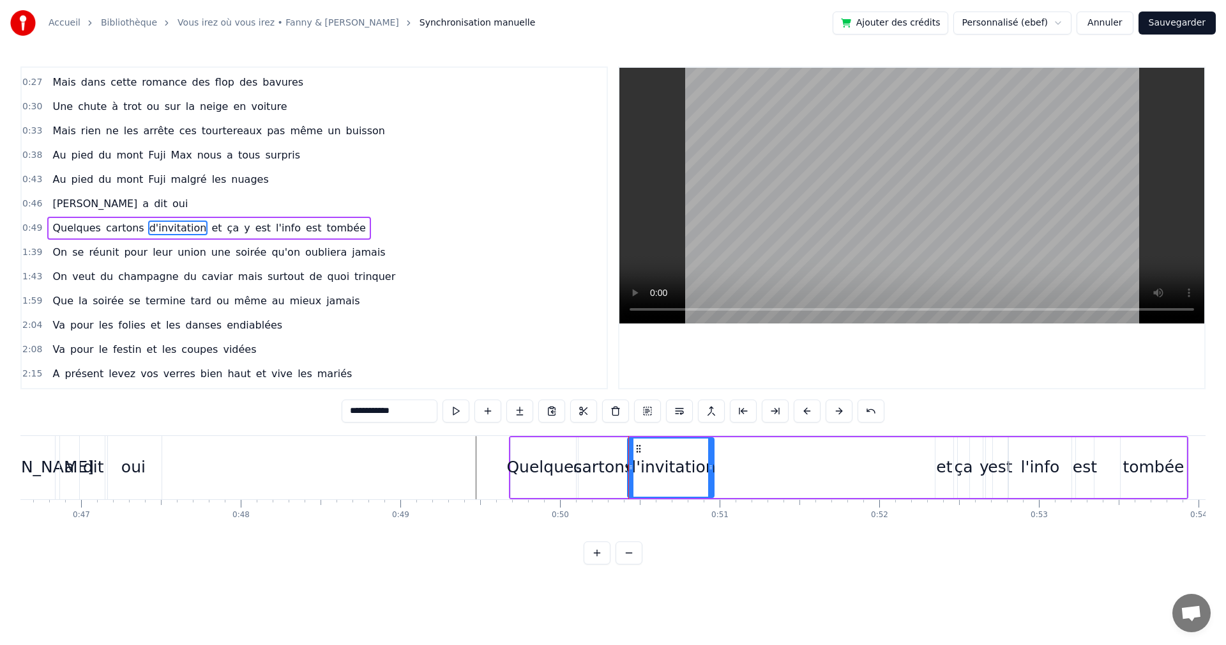
drag, startPoint x: 913, startPoint y: 464, endPoint x: 712, endPoint y: 472, distance: 201.4
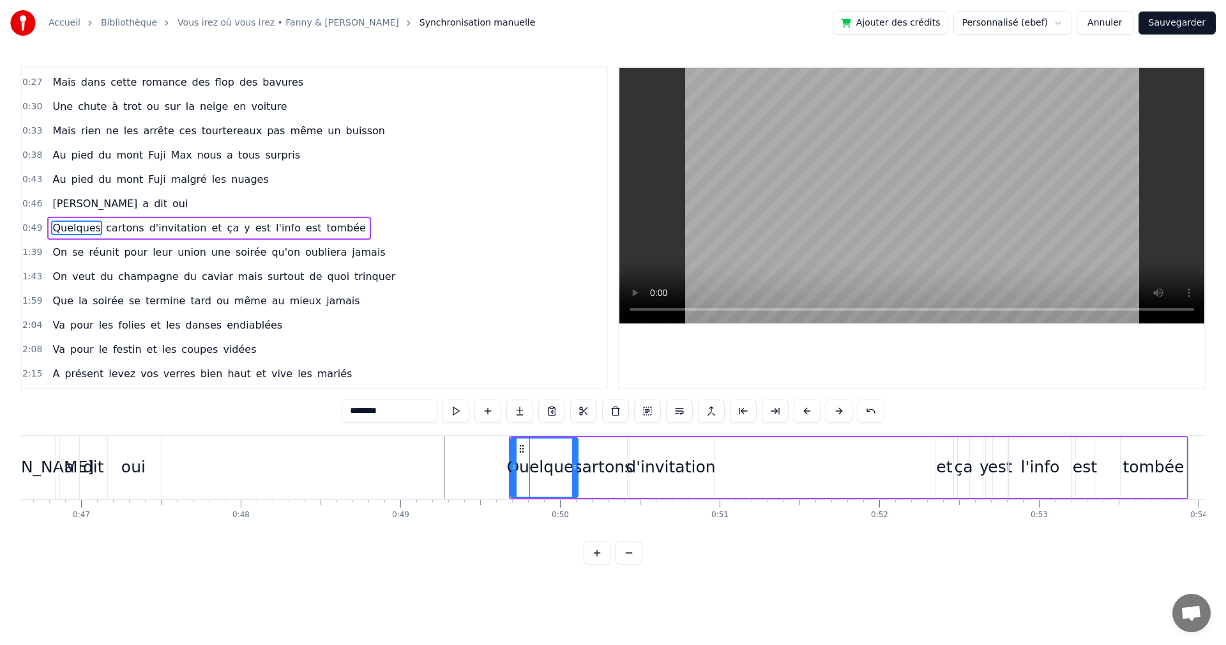
type input "**"
drag, startPoint x: 948, startPoint y: 449, endPoint x: 726, endPoint y: 468, distance: 223.1
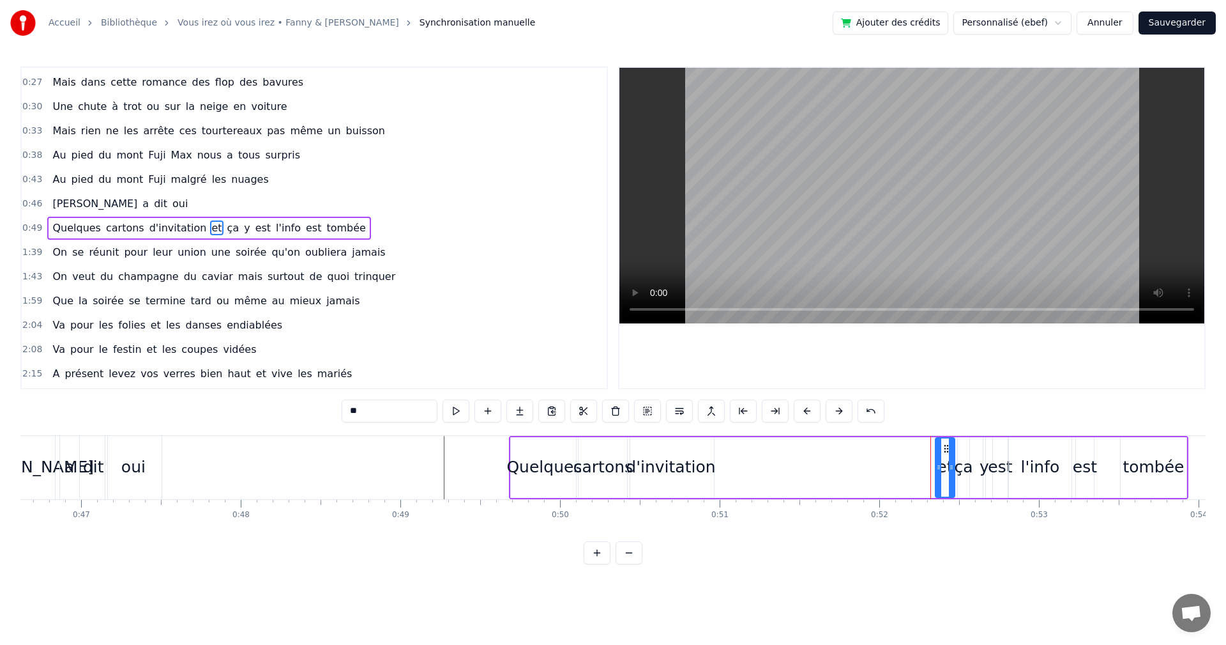
drag, startPoint x: 933, startPoint y: 467, endPoint x: 954, endPoint y: 466, distance: 20.5
drag, startPoint x: 884, startPoint y: 453, endPoint x: 721, endPoint y: 461, distance: 163.7
drag, startPoint x: 722, startPoint y: 449, endPoint x: 754, endPoint y: 448, distance: 31.9
drag, startPoint x: 757, startPoint y: 448, endPoint x: 775, endPoint y: 448, distance: 18.5
drag, startPoint x: 807, startPoint y: 467, endPoint x: 787, endPoint y: 467, distance: 20.4
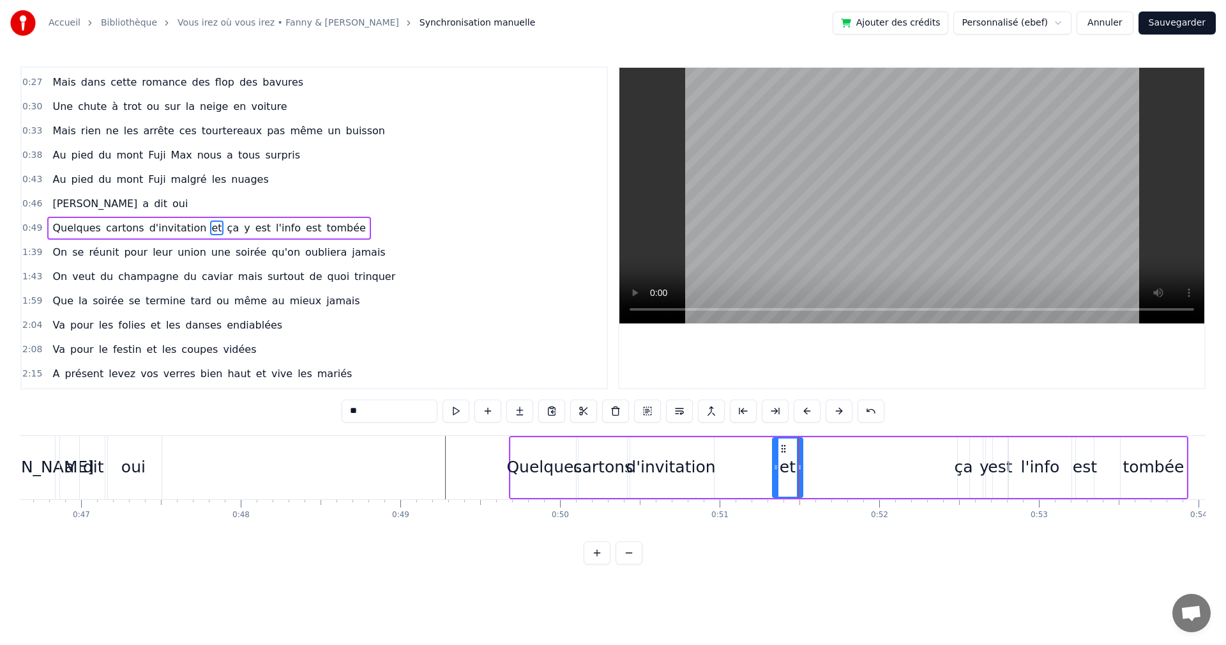
type input "**********"
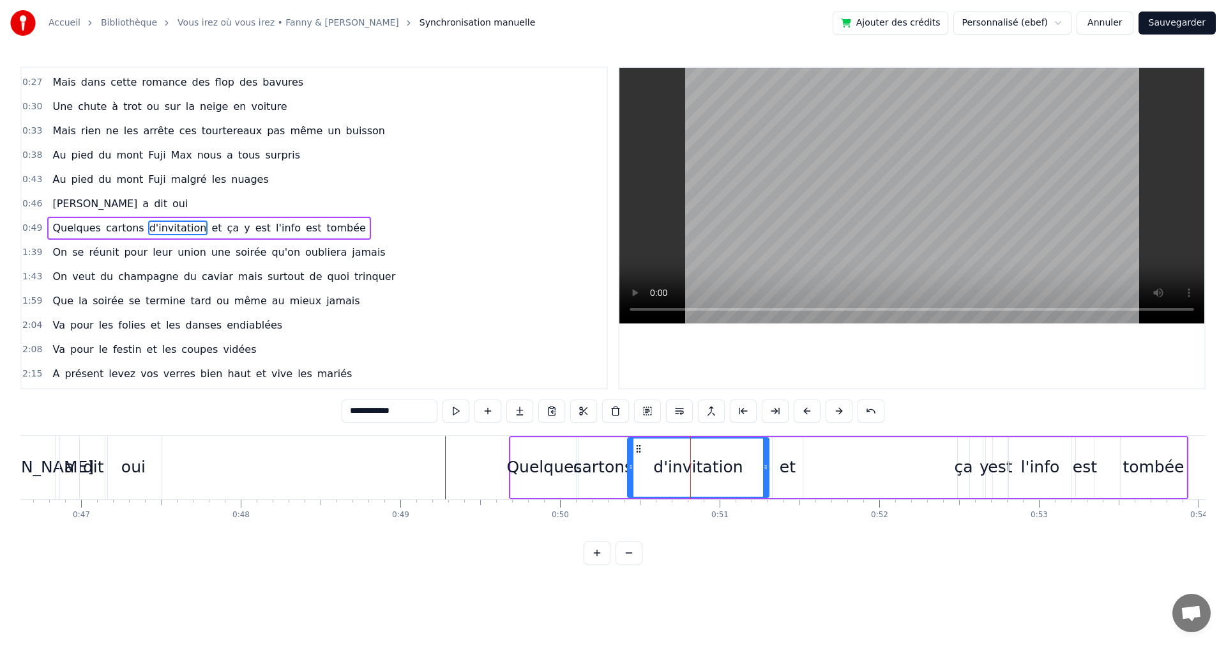
drag, startPoint x: 711, startPoint y: 466, endPoint x: 764, endPoint y: 467, distance: 53.0
drag, startPoint x: 633, startPoint y: 467, endPoint x: 644, endPoint y: 467, distance: 10.9
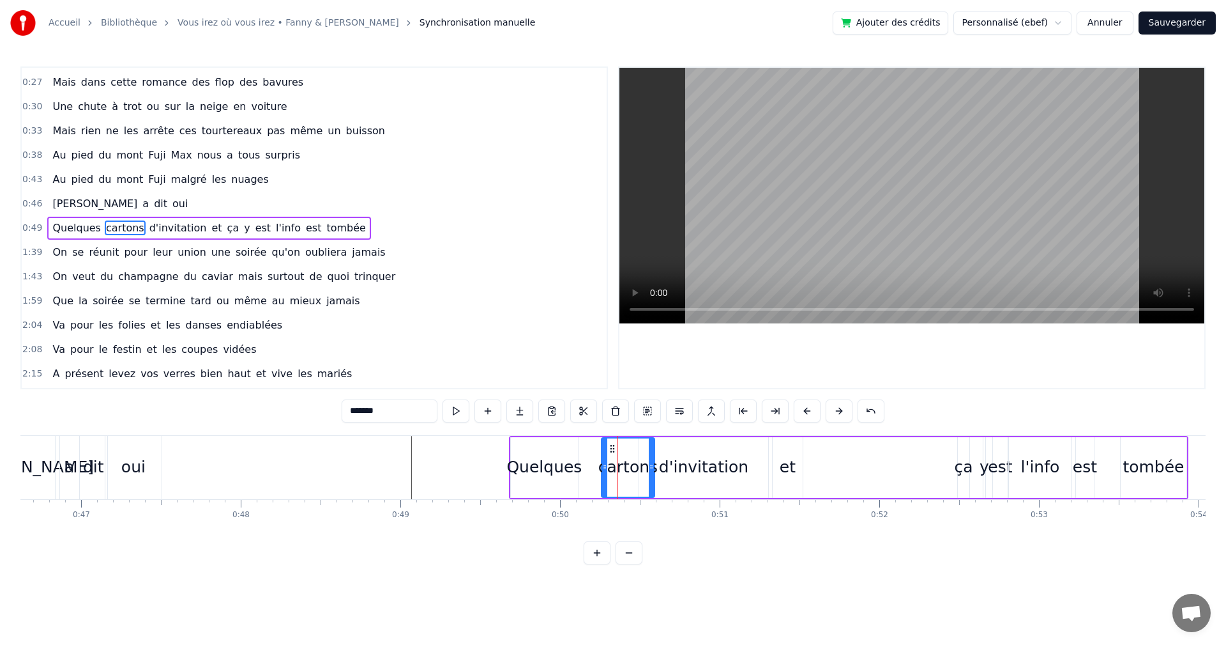
drag, startPoint x: 583, startPoint y: 447, endPoint x: 608, endPoint y: 448, distance: 24.9
type input "********"
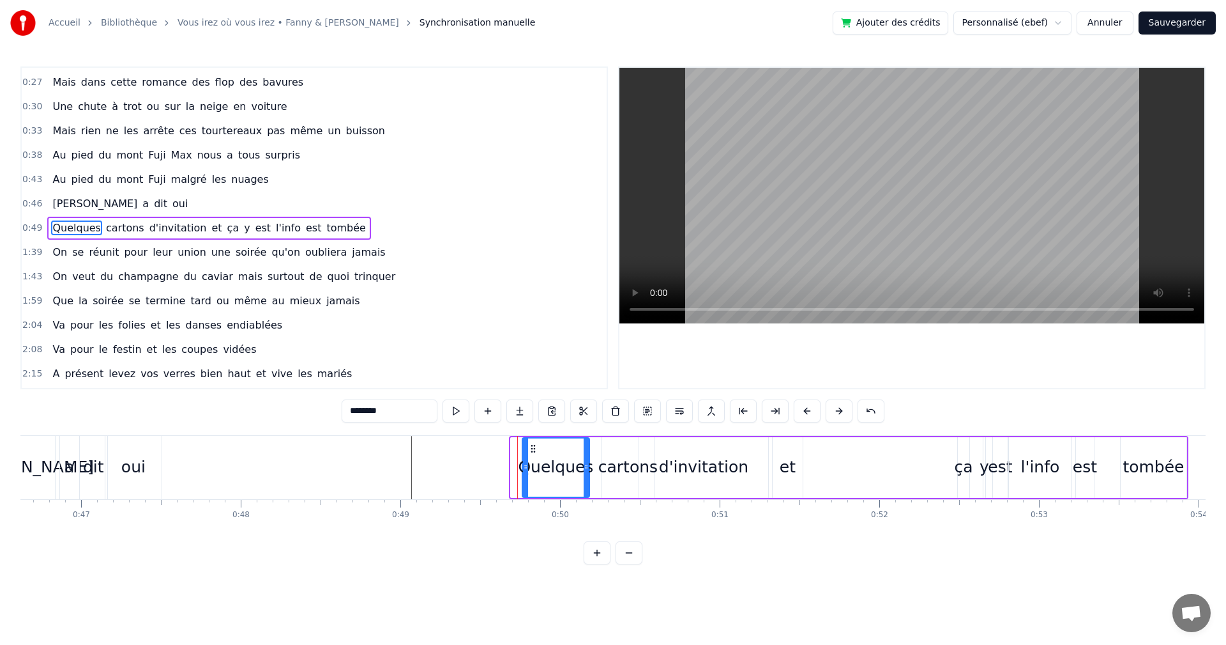
drag, startPoint x: 522, startPoint y: 446, endPoint x: 531, endPoint y: 447, distance: 9.0
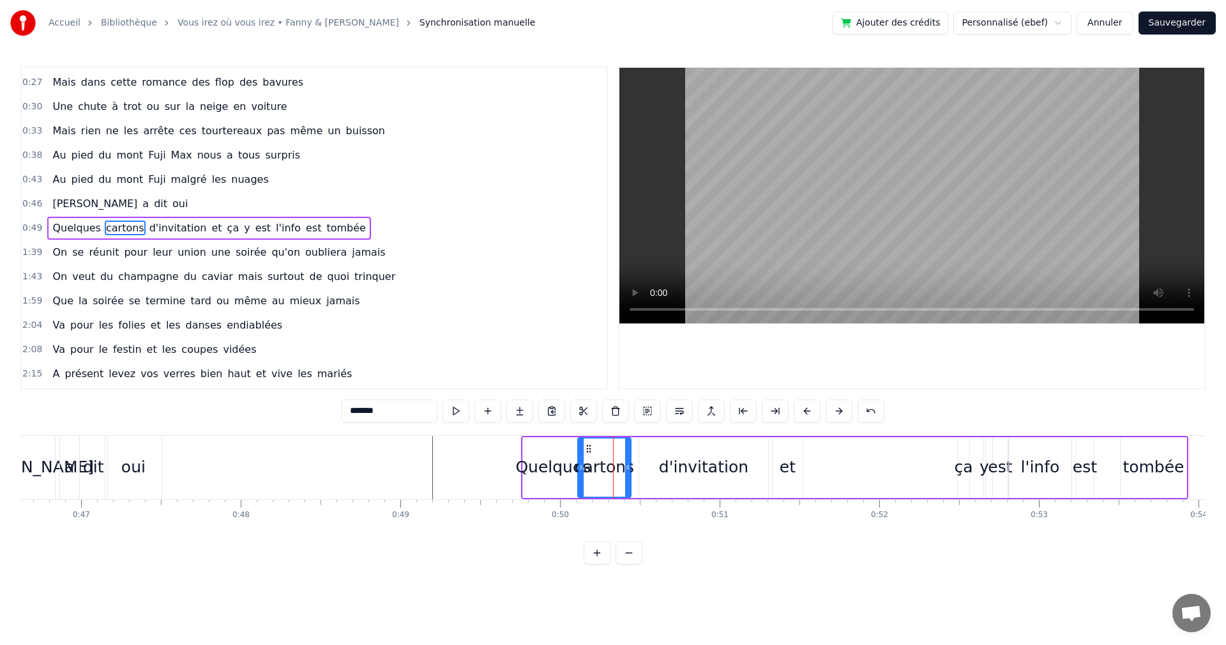
drag, startPoint x: 609, startPoint y: 448, endPoint x: 587, endPoint y: 451, distance: 22.5
type input "**********"
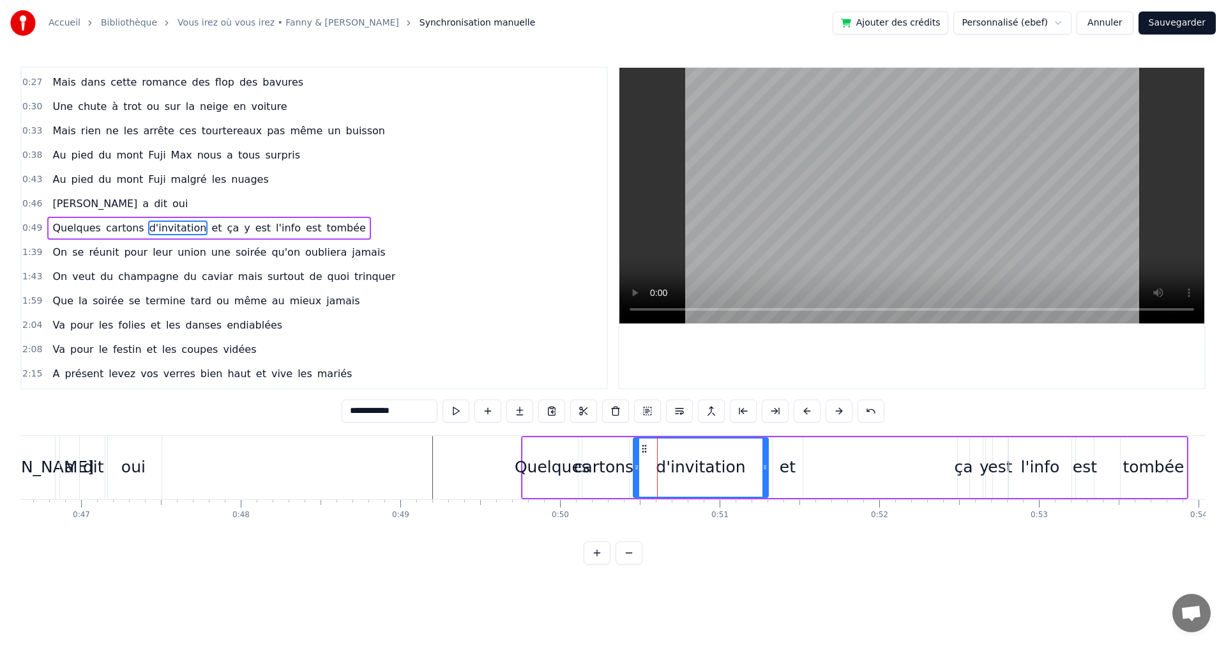
drag, startPoint x: 635, startPoint y: 469, endPoint x: 628, endPoint y: 469, distance: 7.1
drag, startPoint x: 764, startPoint y: 467, endPoint x: 754, endPoint y: 466, distance: 9.6
type input "**"
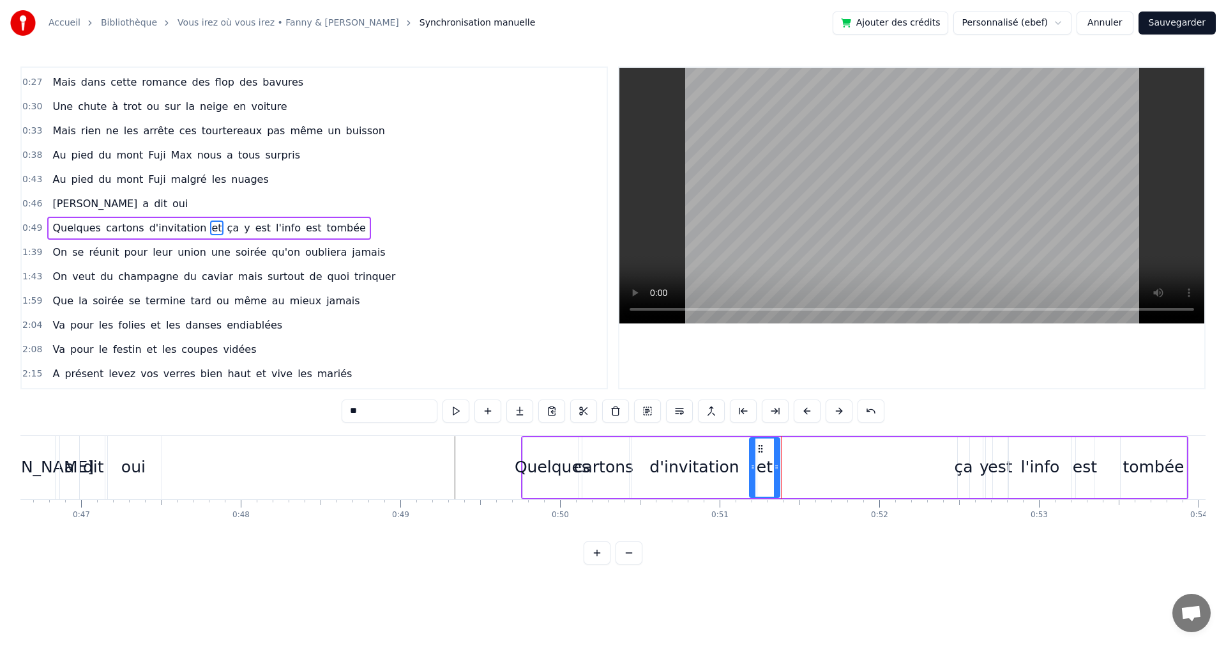
drag, startPoint x: 779, startPoint y: 446, endPoint x: 759, endPoint y: 446, distance: 19.2
drag, startPoint x: 968, startPoint y: 451, endPoint x: 790, endPoint y: 455, distance: 177.6
drag, startPoint x: 993, startPoint y: 448, endPoint x: 812, endPoint y: 455, distance: 180.3
drag, startPoint x: 1000, startPoint y: 448, endPoint x: 815, endPoint y: 455, distance: 185.4
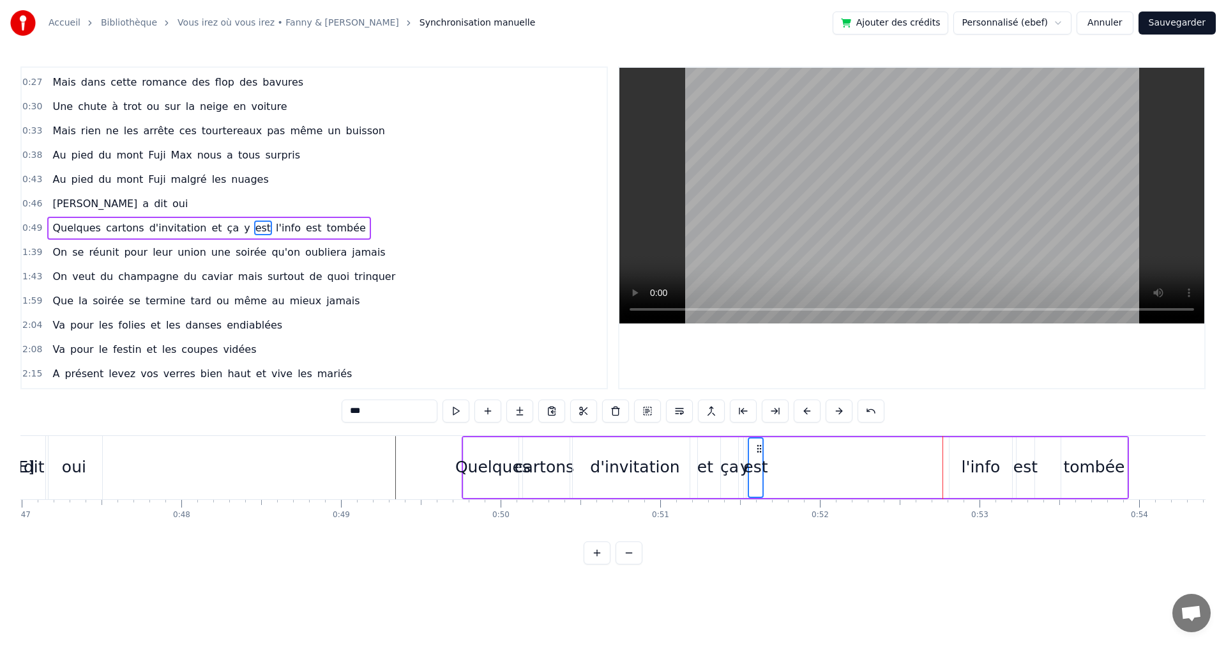
scroll to position [0, 7509]
drag, startPoint x: 954, startPoint y: 446, endPoint x: 768, endPoint y: 459, distance: 186.3
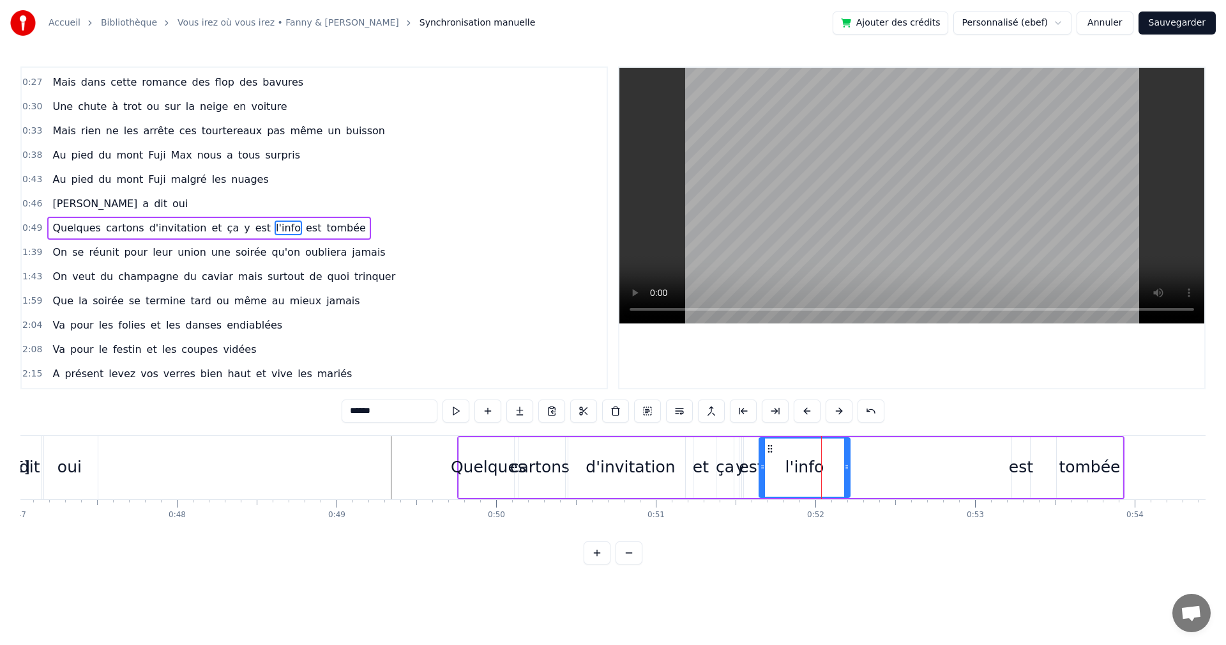
drag, startPoint x: 818, startPoint y: 464, endPoint x: 846, endPoint y: 463, distance: 28.1
drag, startPoint x: 1023, startPoint y: 446, endPoint x: 894, endPoint y: 451, distance: 128.5
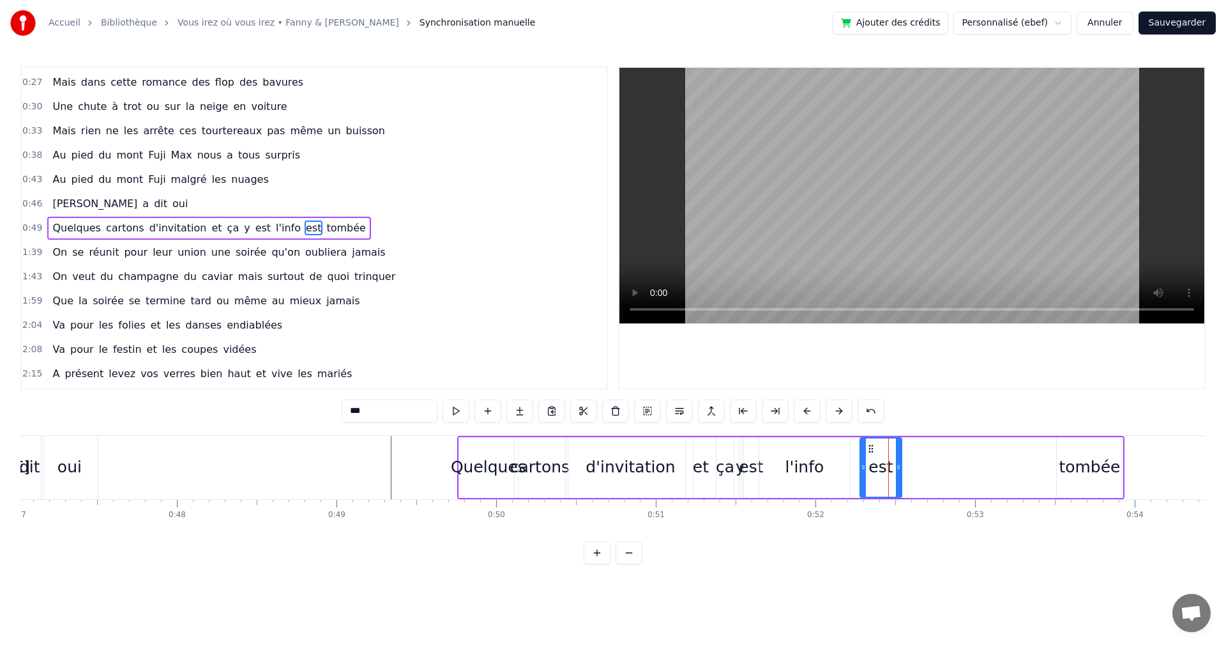
drag, startPoint x: 885, startPoint y: 461, endPoint x: 857, endPoint y: 465, distance: 28.4
drag, startPoint x: 897, startPoint y: 463, endPoint x: 907, endPoint y: 464, distance: 10.3
type input "******"
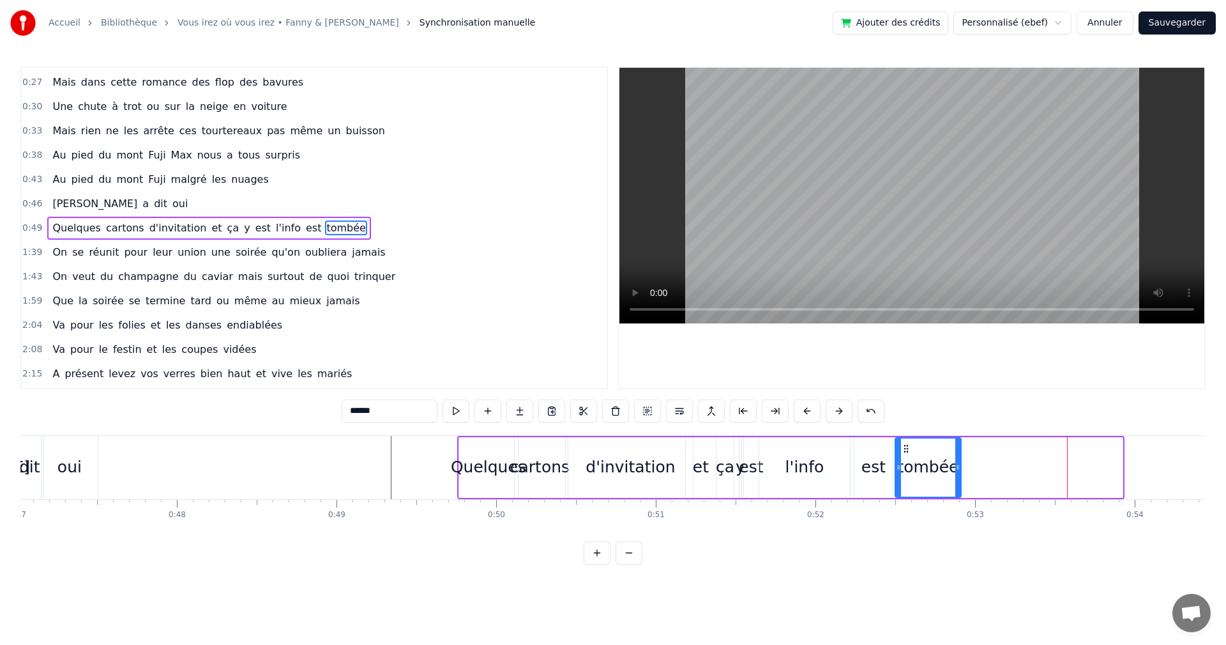
drag, startPoint x: 1044, startPoint y: 447, endPoint x: 903, endPoint y: 455, distance: 142.0
drag, startPoint x: 957, startPoint y: 466, endPoint x: 1066, endPoint y: 466, distance: 108.6
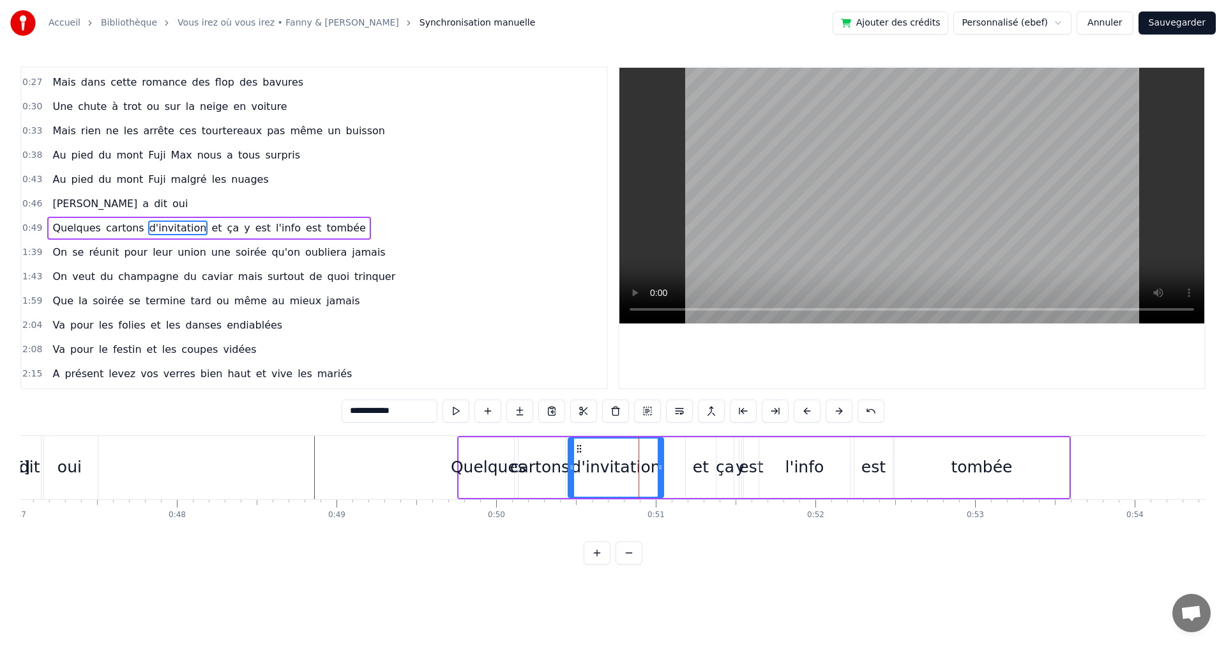
drag, startPoint x: 690, startPoint y: 463, endPoint x: 660, endPoint y: 464, distance: 29.4
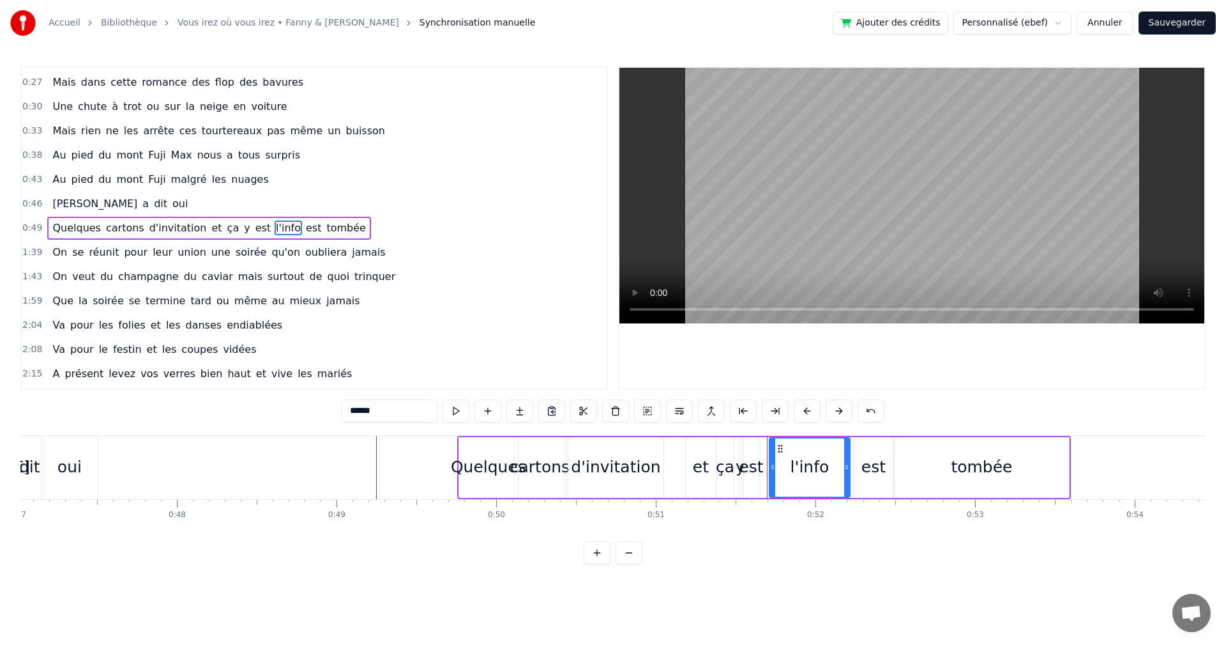
drag, startPoint x: 766, startPoint y: 466, endPoint x: 772, endPoint y: 466, distance: 6.4
drag, startPoint x: 757, startPoint y: 466, endPoint x: 765, endPoint y: 465, distance: 7.7
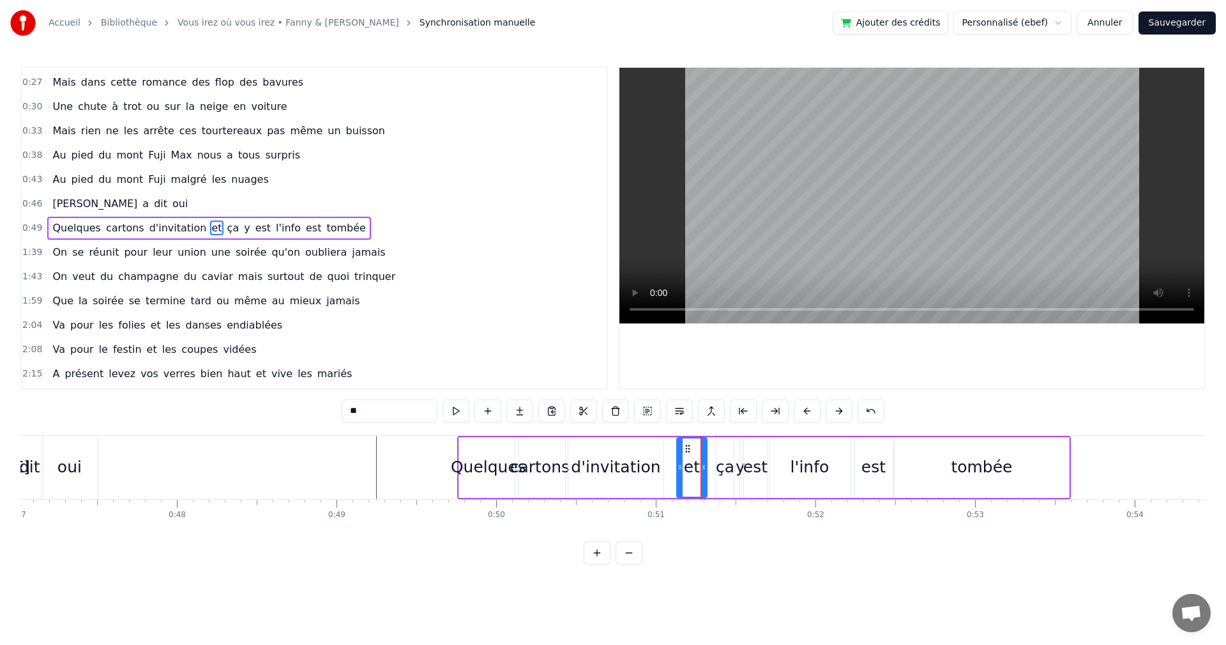
drag, startPoint x: 695, startPoint y: 446, endPoint x: 678, endPoint y: 447, distance: 16.6
drag, startPoint x: 725, startPoint y: 448, endPoint x: 717, endPoint y: 452, distance: 8.9
type input "*"
drag, startPoint x: 749, startPoint y: 449, endPoint x: 738, endPoint y: 448, distance: 10.9
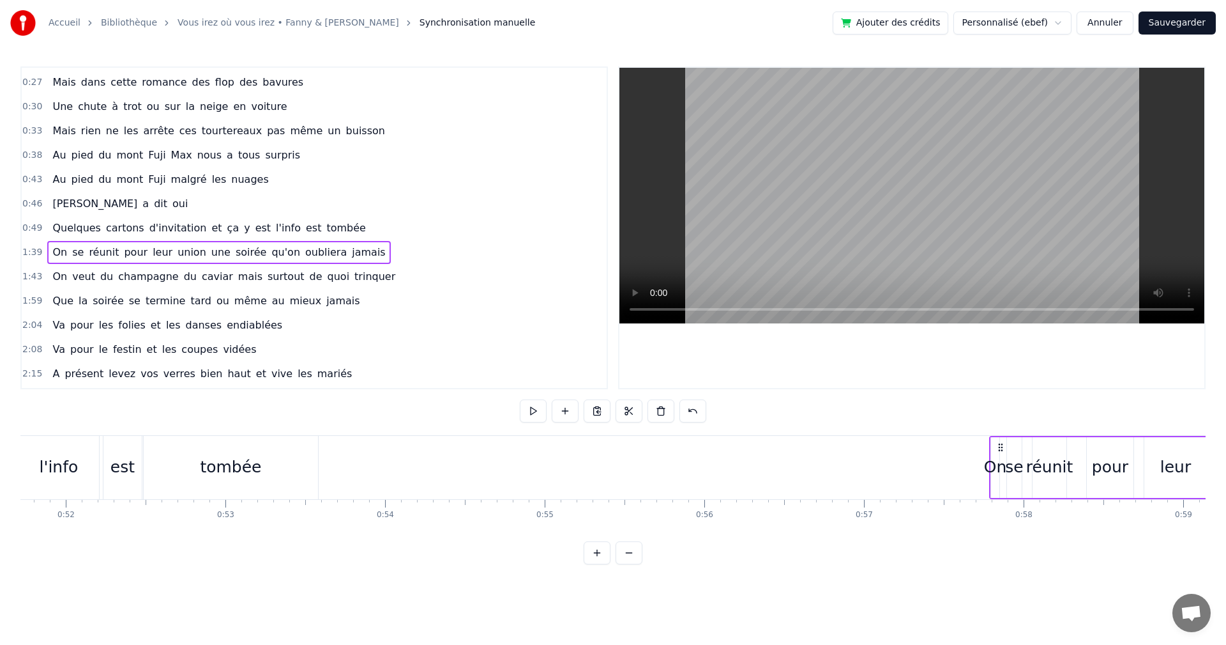
scroll to position [0, 8260]
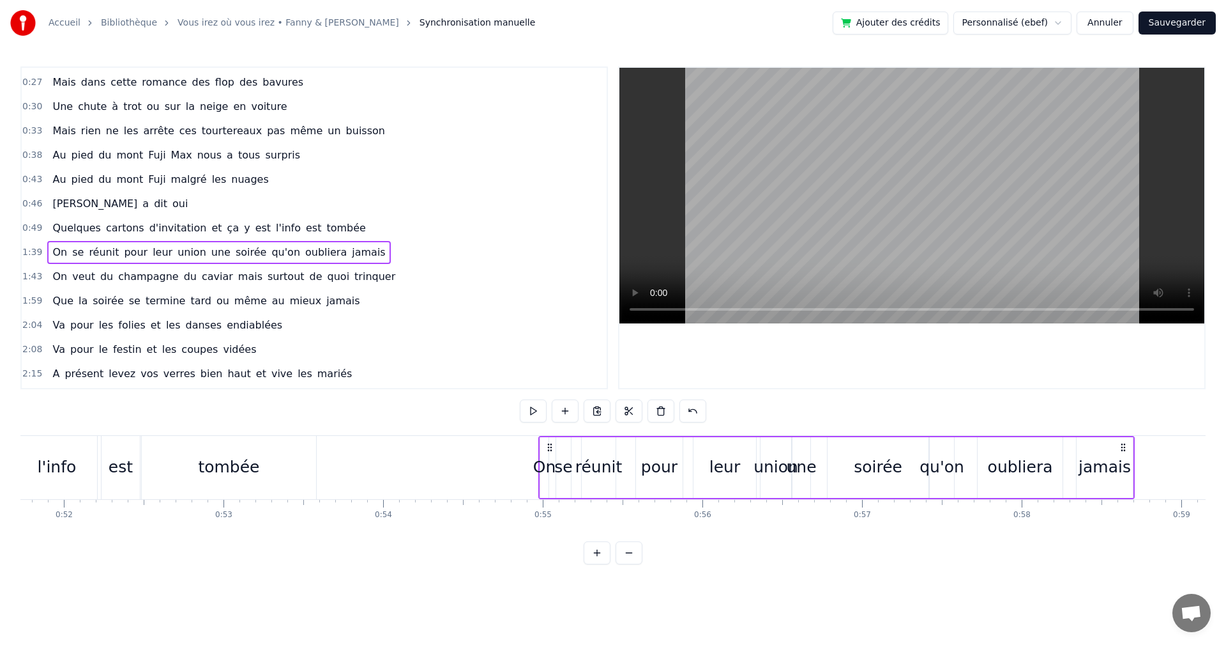
drag, startPoint x: 772, startPoint y: 445, endPoint x: 544, endPoint y: 500, distance: 234.4
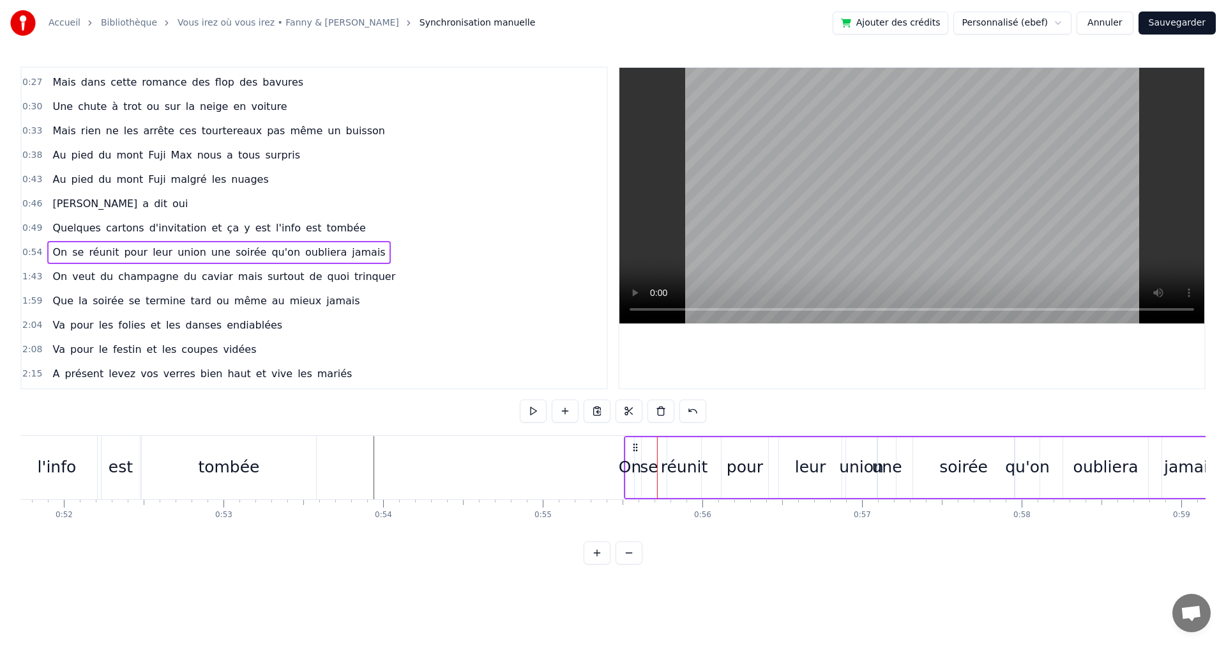
drag, startPoint x: 547, startPoint y: 446, endPoint x: 603, endPoint y: 464, distance: 58.6
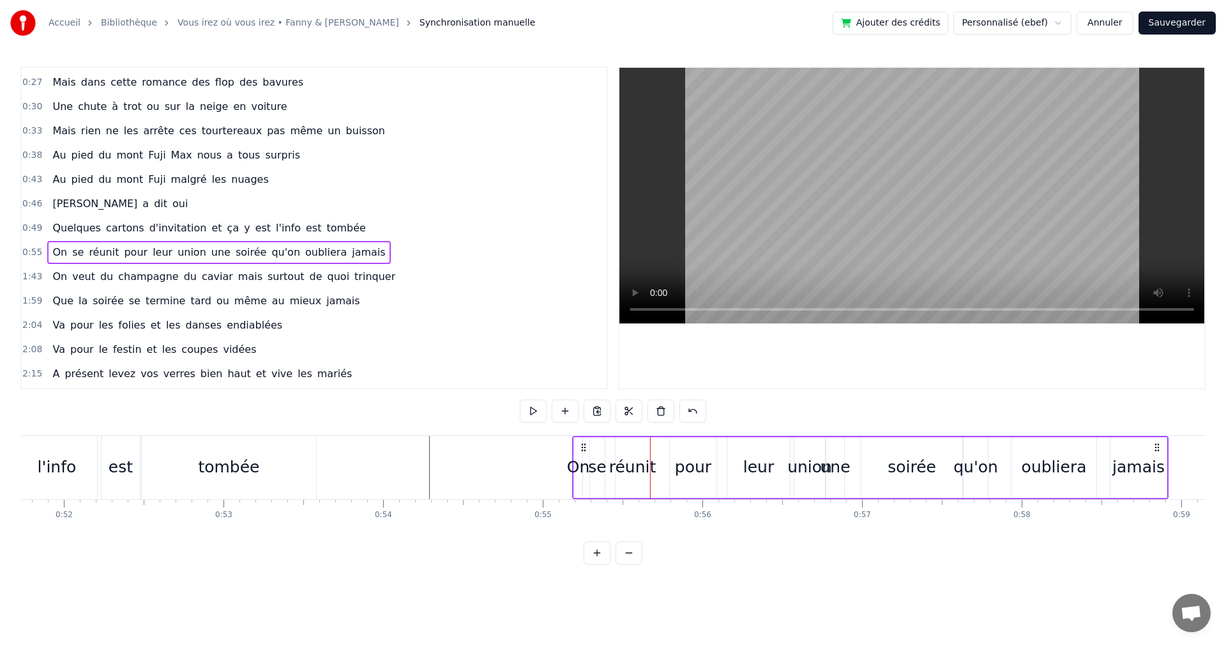
drag, startPoint x: 627, startPoint y: 448, endPoint x: 583, endPoint y: 450, distance: 44.1
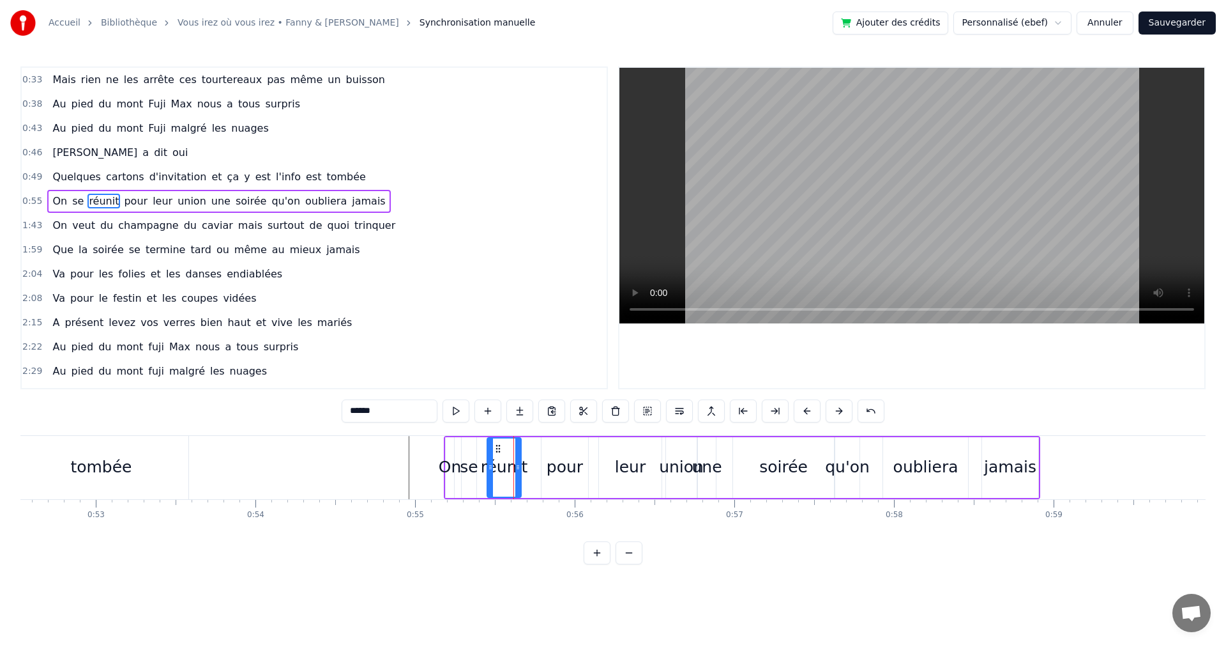
scroll to position [119, 0]
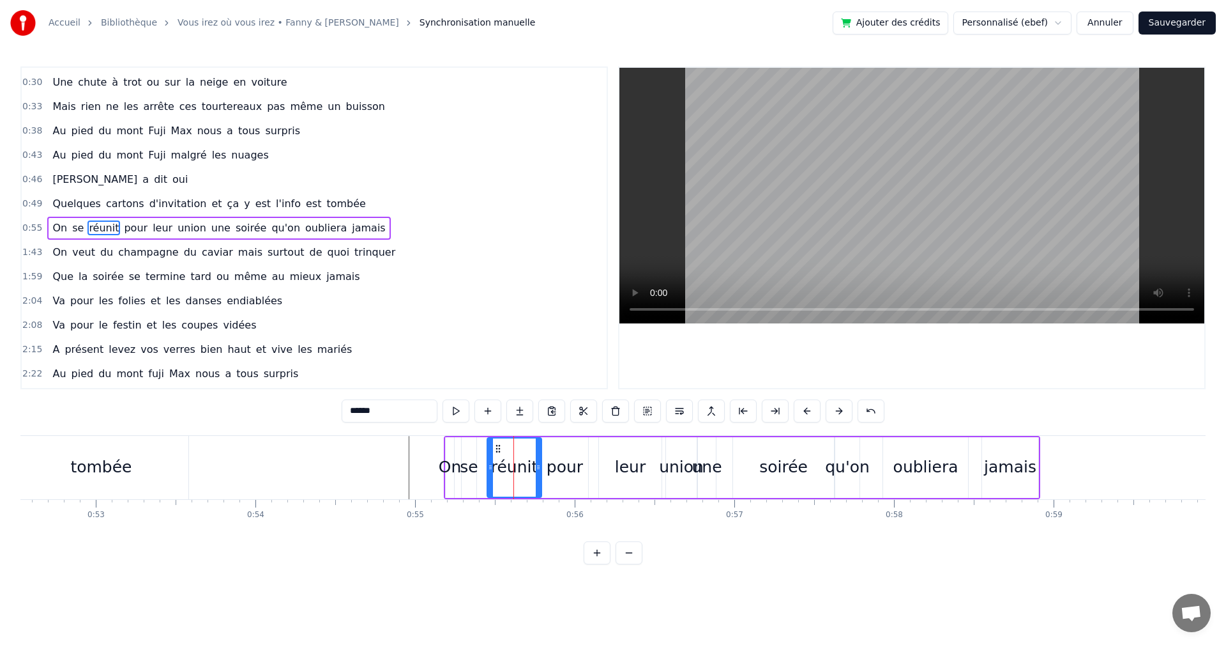
drag, startPoint x: 519, startPoint y: 468, endPoint x: 540, endPoint y: 468, distance: 20.4
drag, startPoint x: 551, startPoint y: 447, endPoint x: 565, endPoint y: 447, distance: 13.4
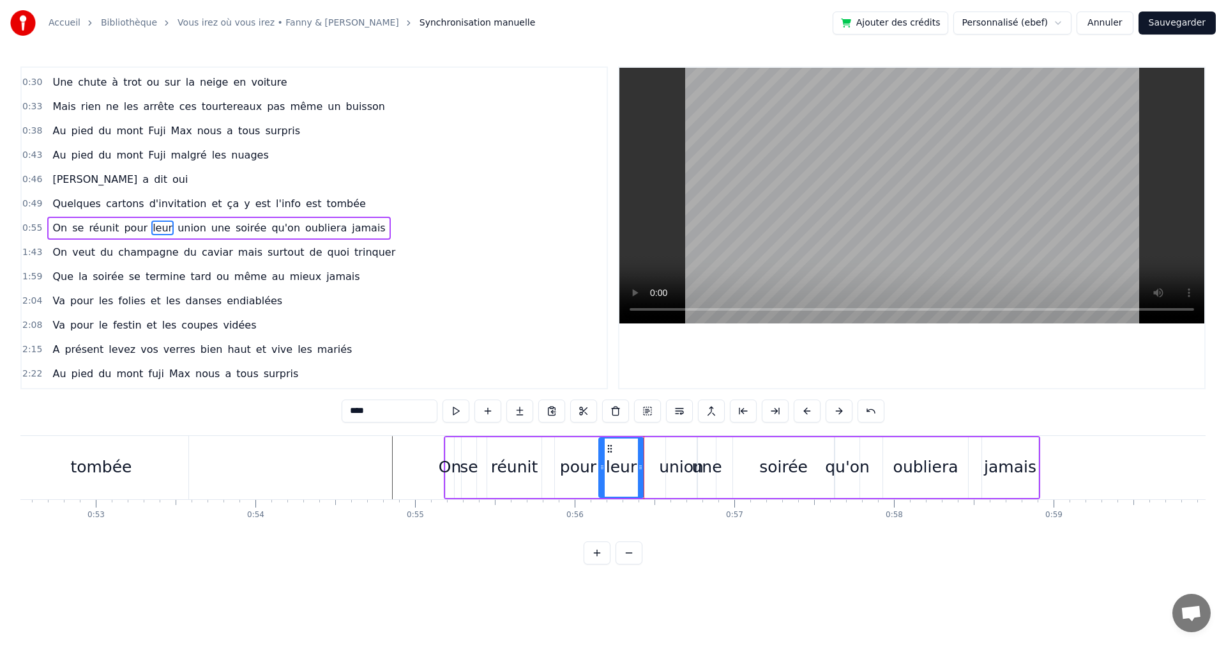
drag, startPoint x: 657, startPoint y: 468, endPoint x: 638, endPoint y: 471, distance: 18.7
type input "*****"
drag, startPoint x: 666, startPoint y: 466, endPoint x: 656, endPoint y: 465, distance: 9.6
drag, startPoint x: 668, startPoint y: 466, endPoint x: 653, endPoint y: 469, distance: 14.9
type input "***"
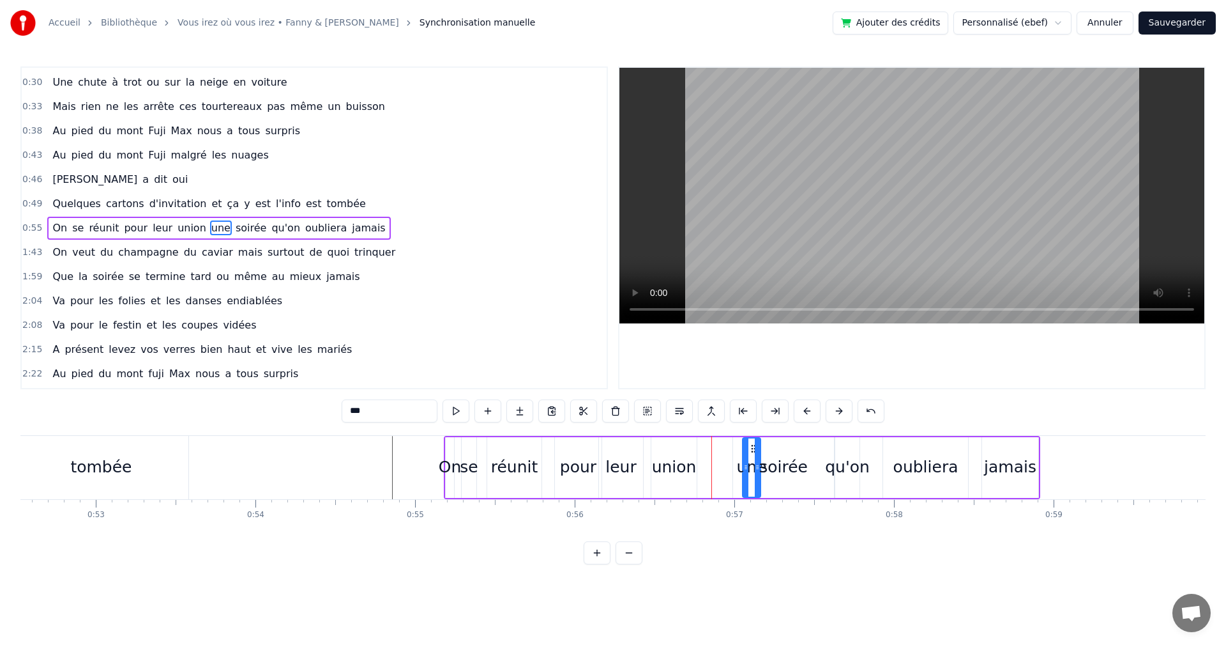
drag, startPoint x: 710, startPoint y: 451, endPoint x: 754, endPoint y: 448, distance: 44.8
type input "******"
drag, startPoint x: 735, startPoint y: 464, endPoint x: 776, endPoint y: 467, distance: 41.0
type input "**"
drag, startPoint x: 565, startPoint y: 448, endPoint x: 557, endPoint y: 448, distance: 7.7
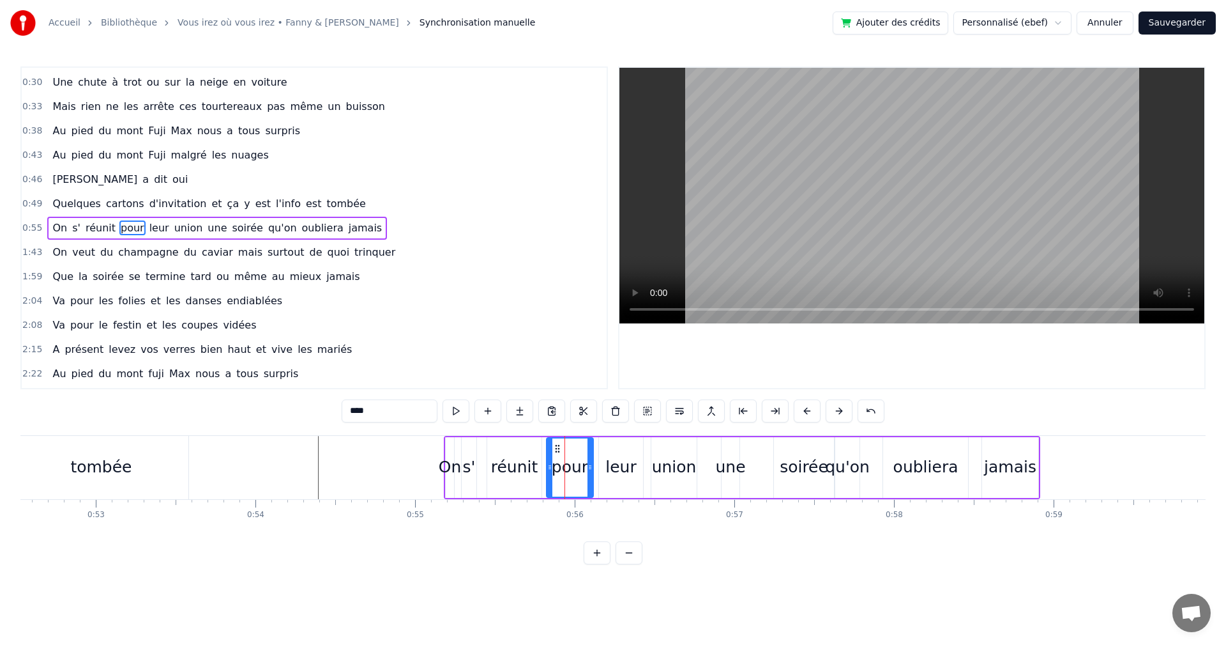
drag, startPoint x: 565, startPoint y: 447, endPoint x: 557, endPoint y: 447, distance: 8.3
drag, startPoint x: 591, startPoint y: 467, endPoint x: 575, endPoint y: 469, distance: 16.7
drag, startPoint x: 634, startPoint y: 462, endPoint x: 622, endPoint y: 465, distance: 12.4
type input "*****"
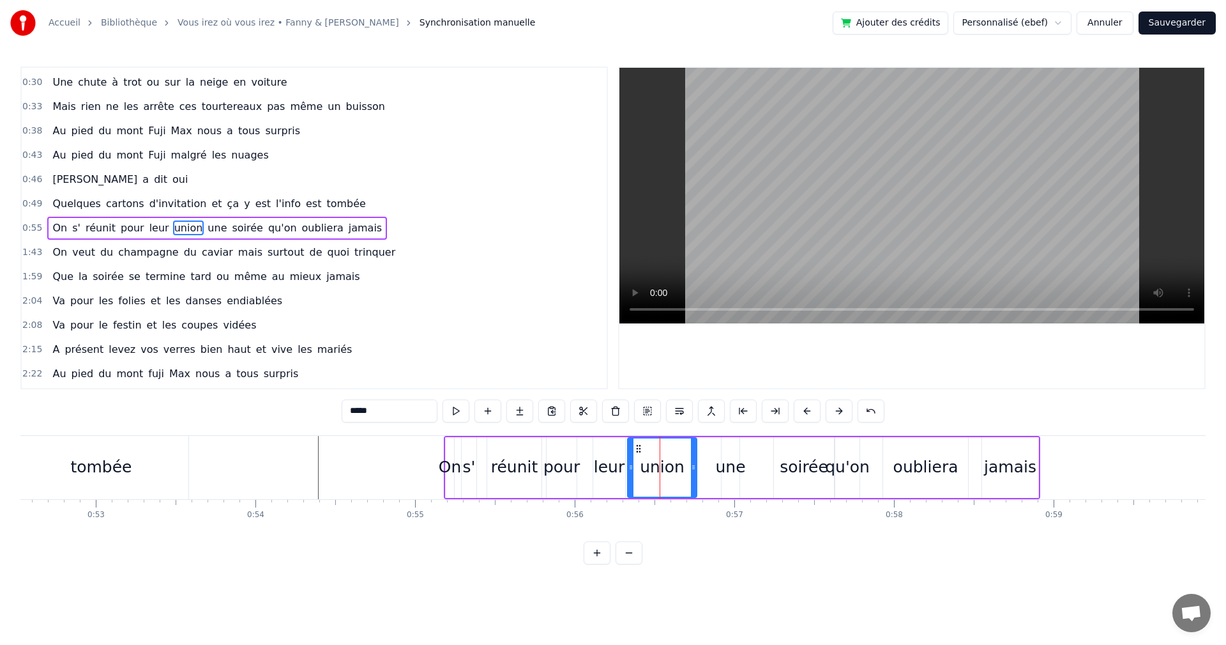
drag, startPoint x: 655, startPoint y: 466, endPoint x: 631, endPoint y: 468, distance: 23.8
drag, startPoint x: 728, startPoint y: 448, endPoint x: 717, endPoint y: 449, distance: 10.9
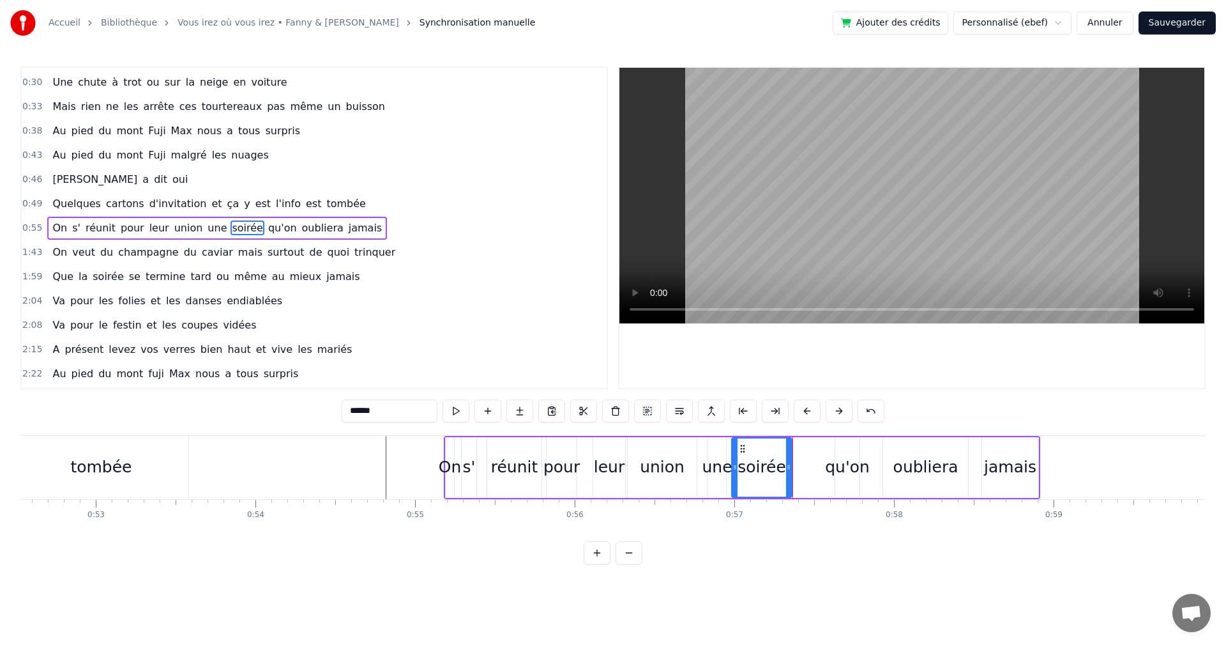
drag, startPoint x: 779, startPoint y: 446, endPoint x: 736, endPoint y: 452, distance: 42.5
type input "*****"
drag, startPoint x: 843, startPoint y: 448, endPoint x: 795, endPoint y: 452, distance: 48.1
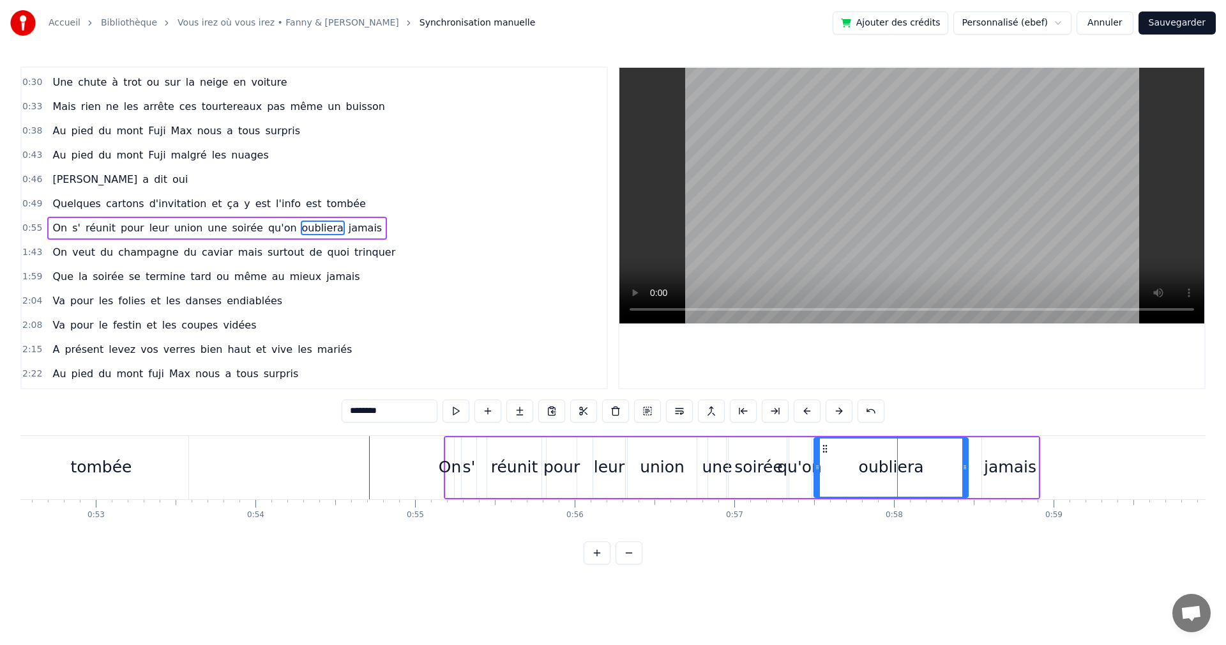
drag, startPoint x: 885, startPoint y: 467, endPoint x: 817, endPoint y: 469, distance: 67.7
drag, startPoint x: 963, startPoint y: 469, endPoint x: 903, endPoint y: 471, distance: 60.7
type input "******"
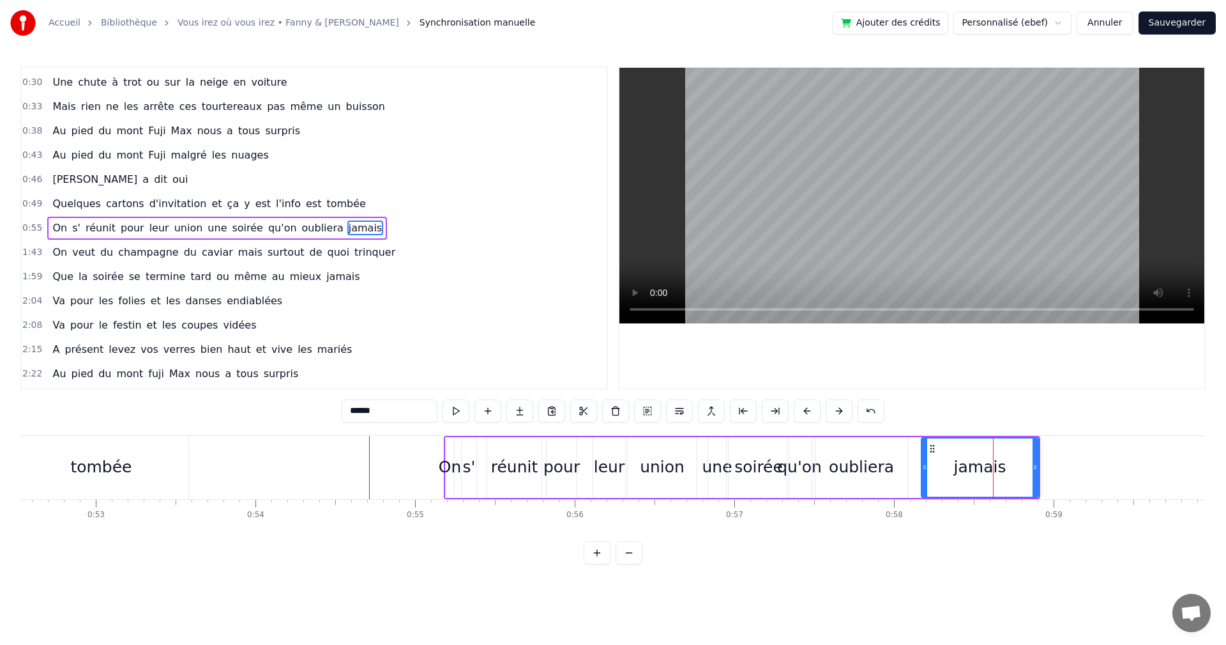
drag, startPoint x: 984, startPoint y: 467, endPoint x: 917, endPoint y: 468, distance: 67.1
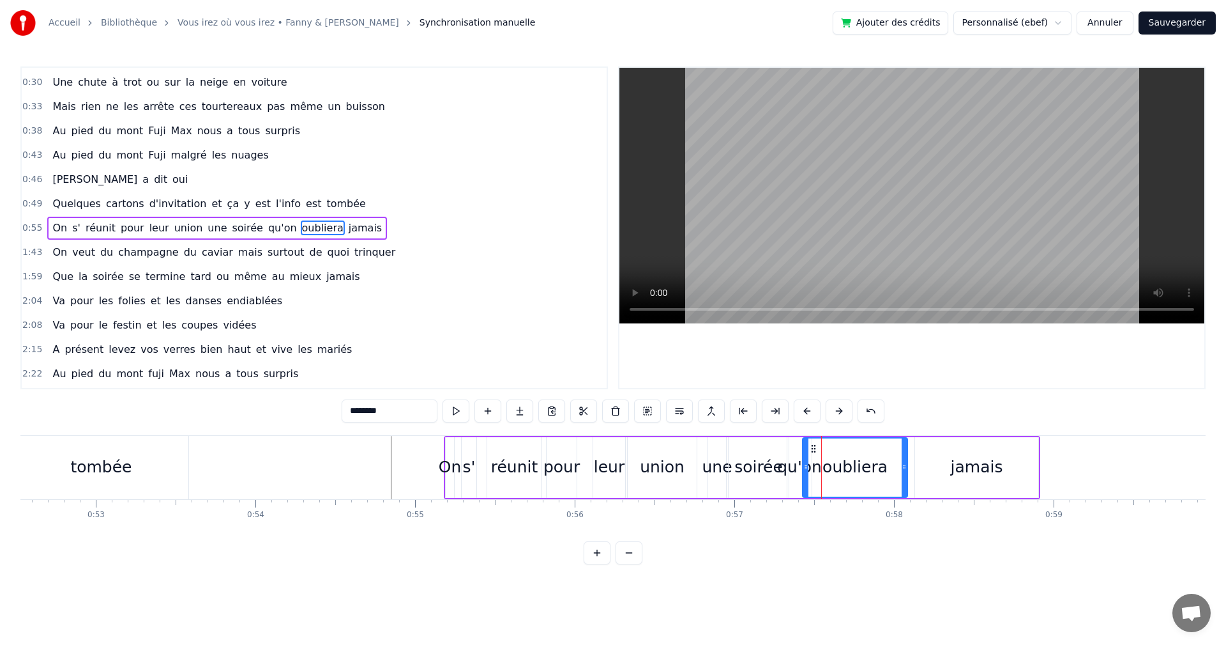
drag, startPoint x: 816, startPoint y: 468, endPoint x: 804, endPoint y: 468, distance: 12.8
type input "******"
type input "*****"
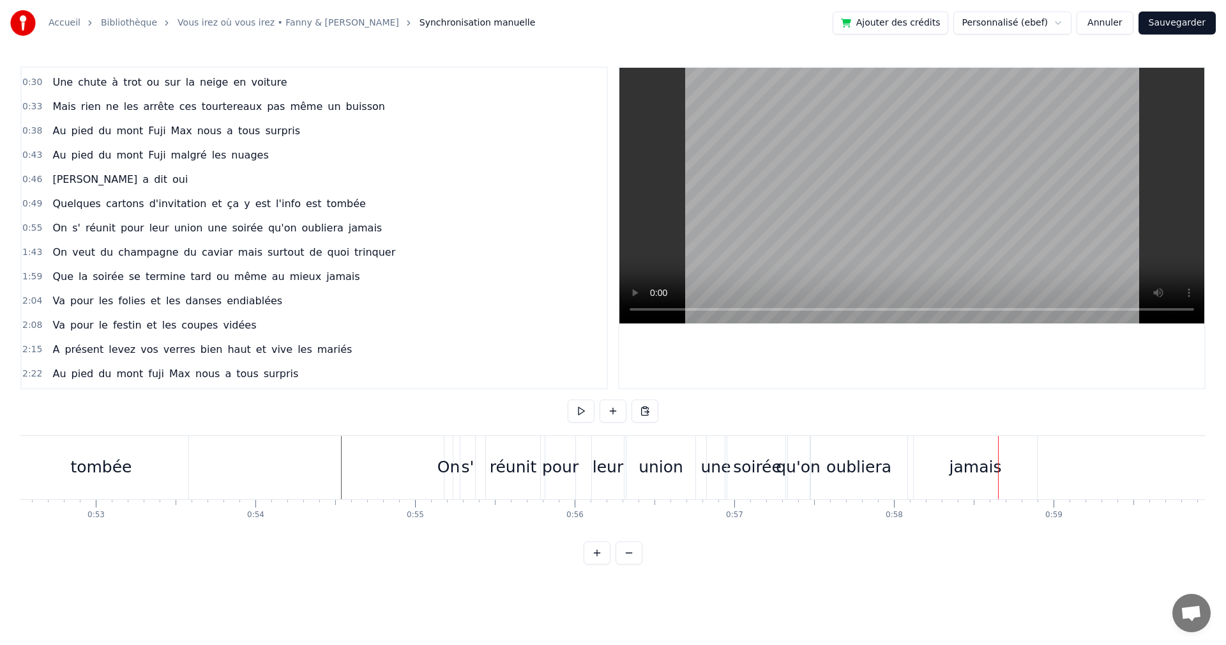
drag, startPoint x: 646, startPoint y: 468, endPoint x: 683, endPoint y: 466, distance: 36.5
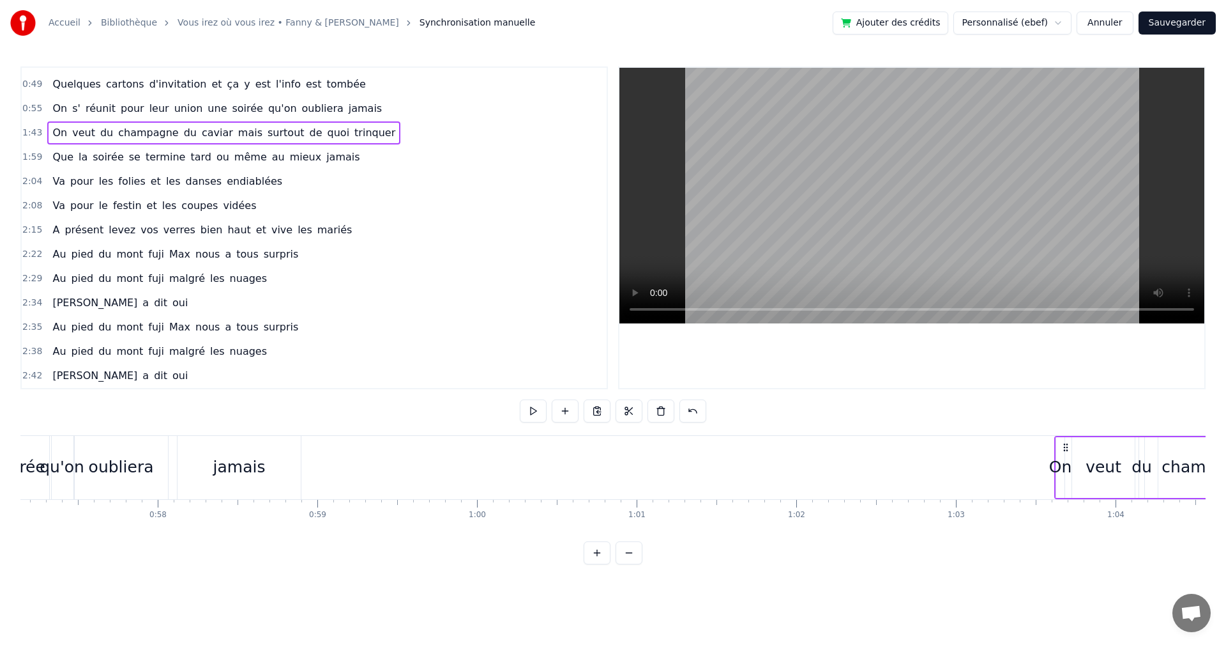
scroll to position [0, 9135]
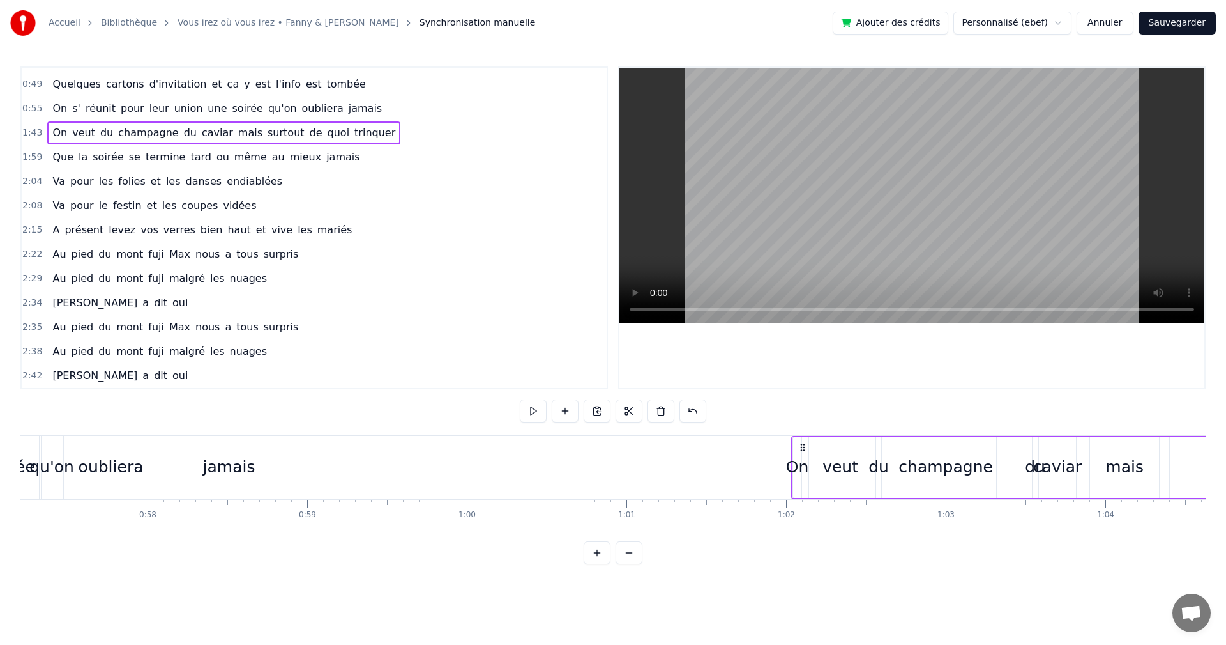
drag, startPoint x: 733, startPoint y: 445, endPoint x: 796, endPoint y: 464, distance: 65.5
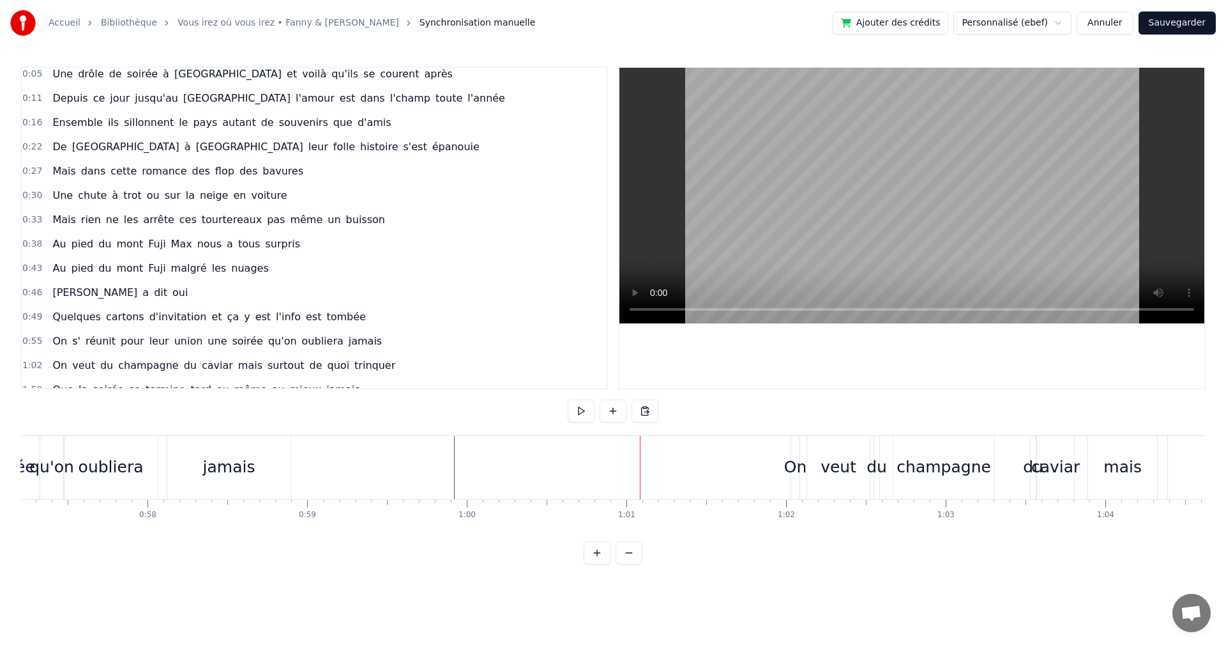
scroll to position [0, 0]
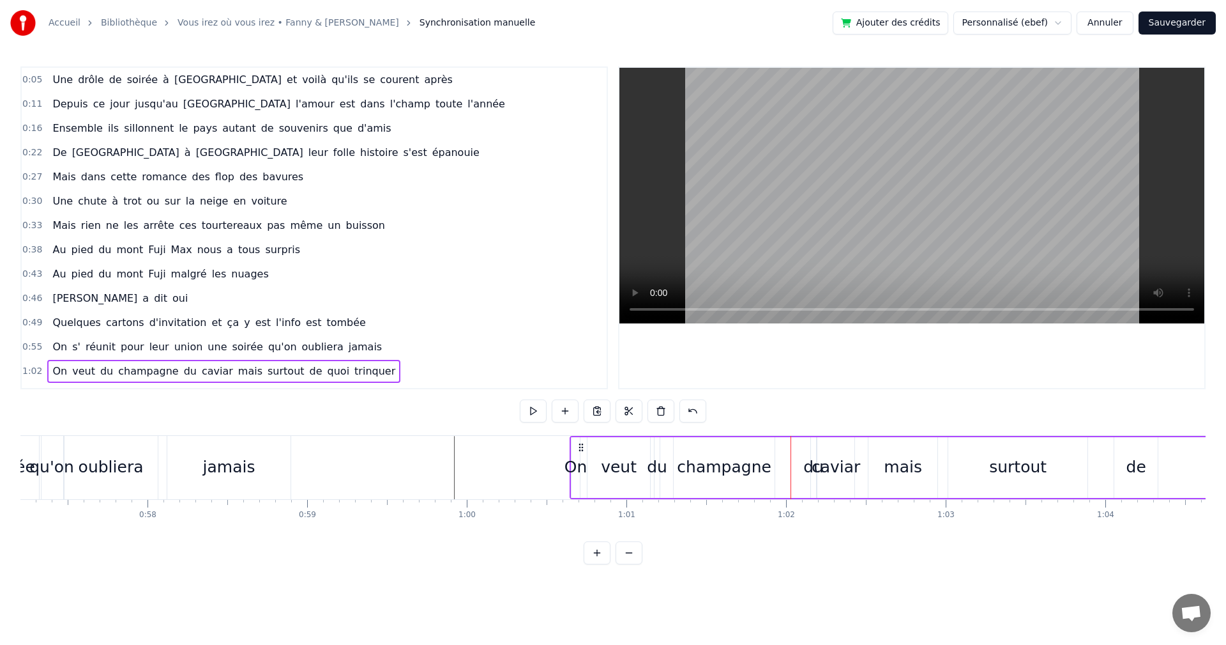
drag, startPoint x: 800, startPoint y: 444, endPoint x: 574, endPoint y: 456, distance: 227.1
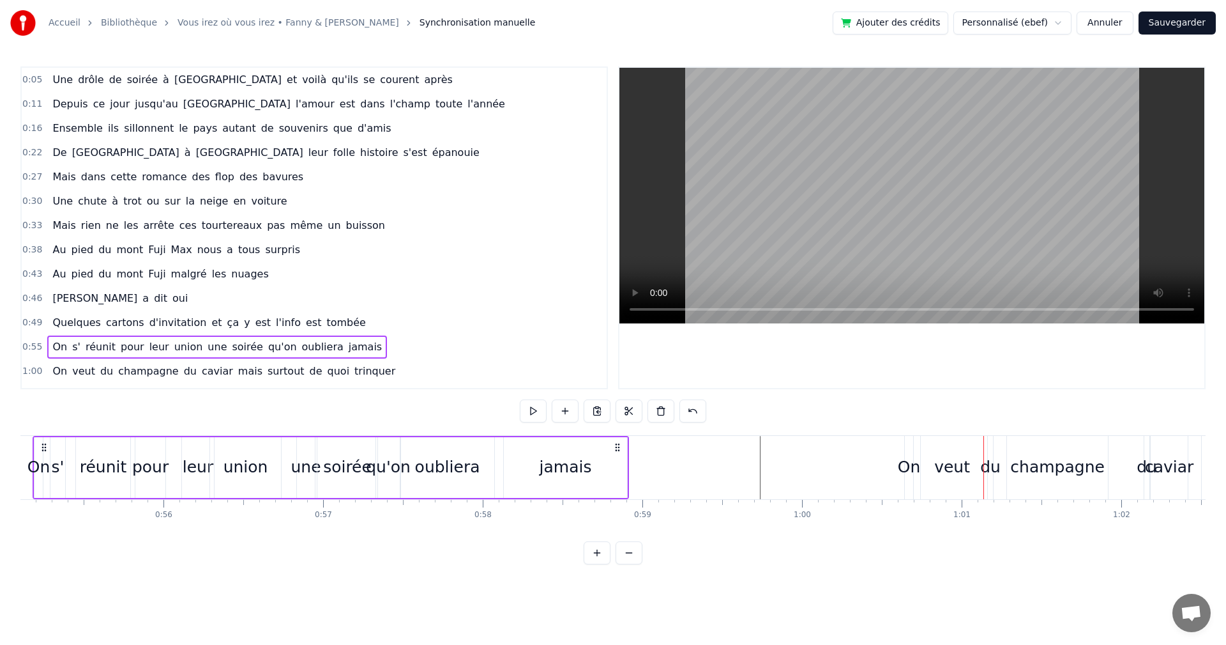
scroll to position [0, 8748]
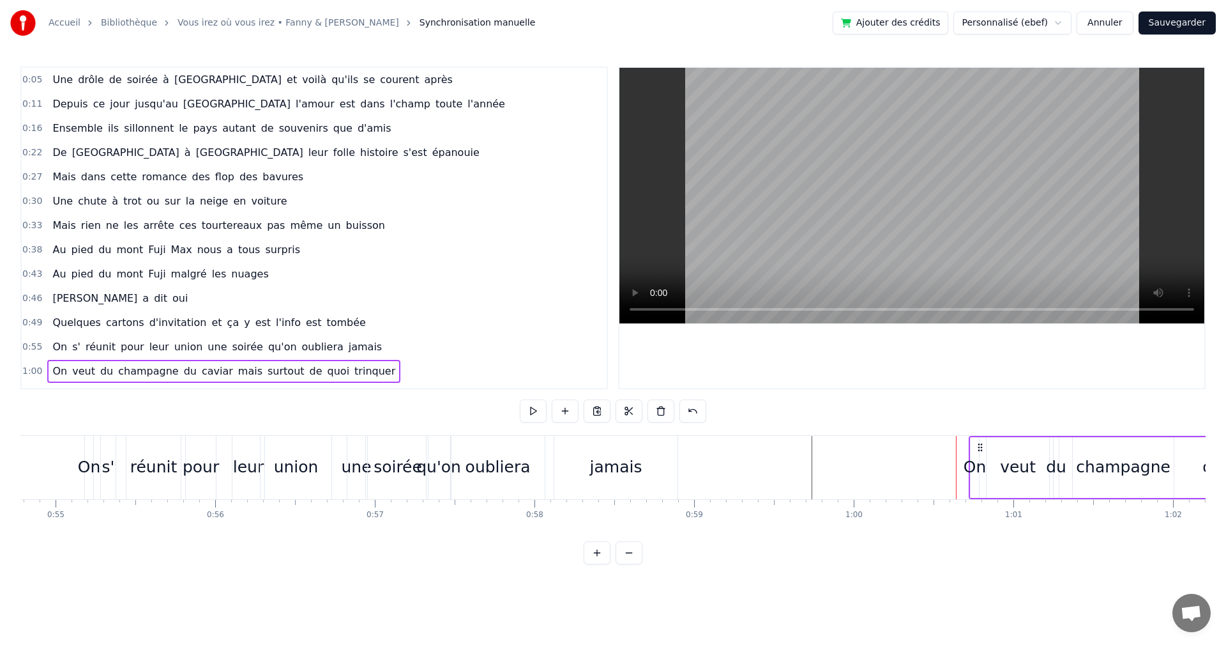
drag, startPoint x: 968, startPoint y: 448, endPoint x: 979, endPoint y: 448, distance: 10.2
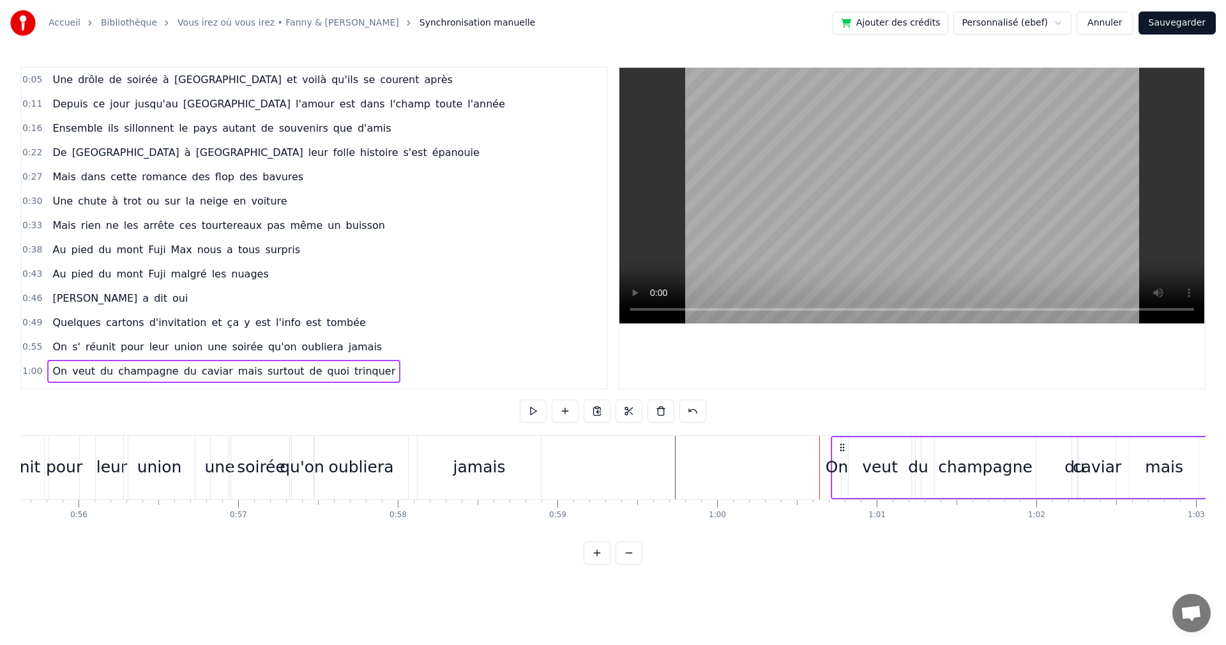
scroll to position [0, 8939]
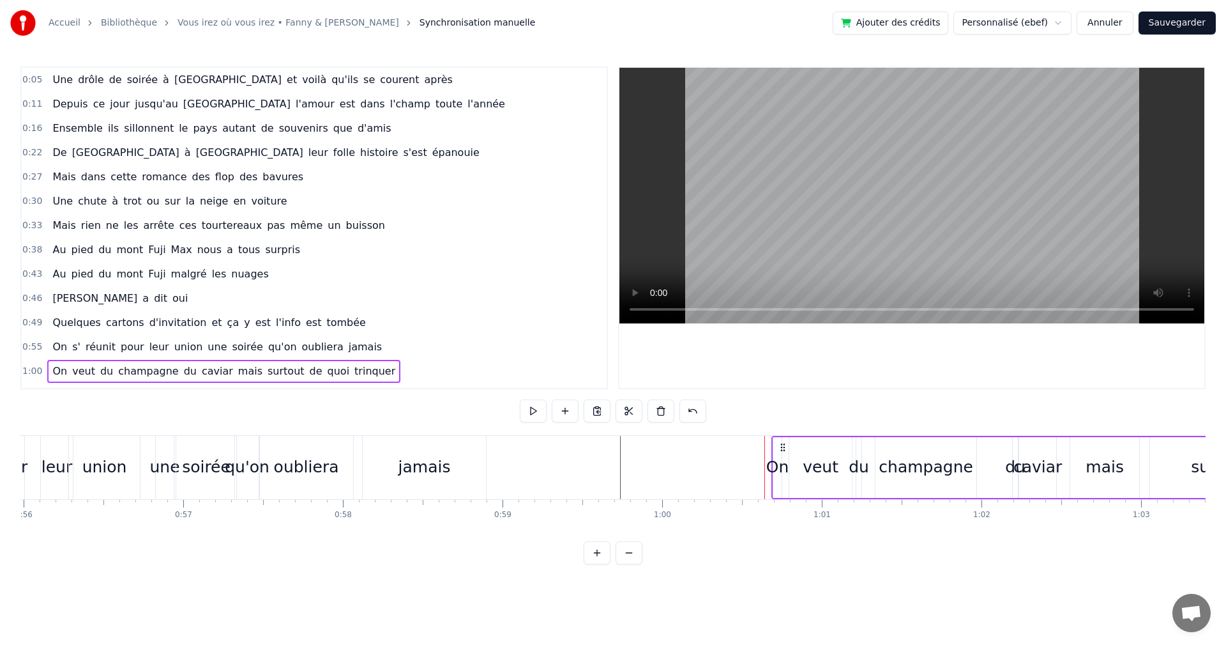
drag, startPoint x: 788, startPoint y: 448, endPoint x: 775, endPoint y: 448, distance: 12.8
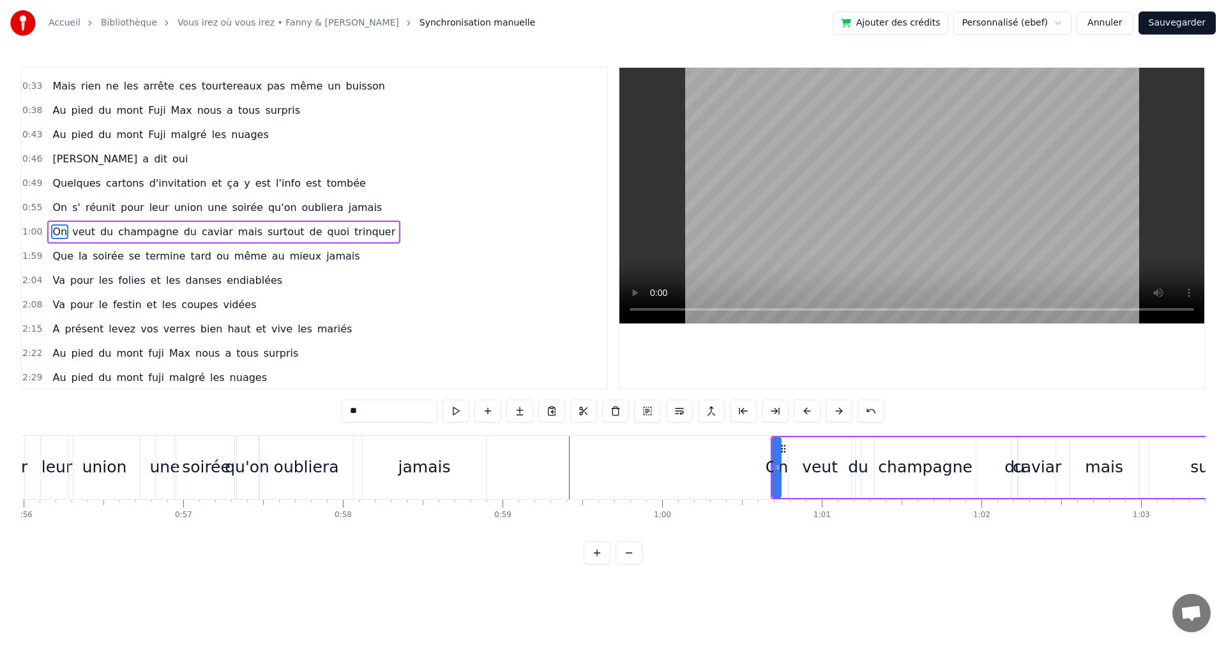
scroll to position [143, 0]
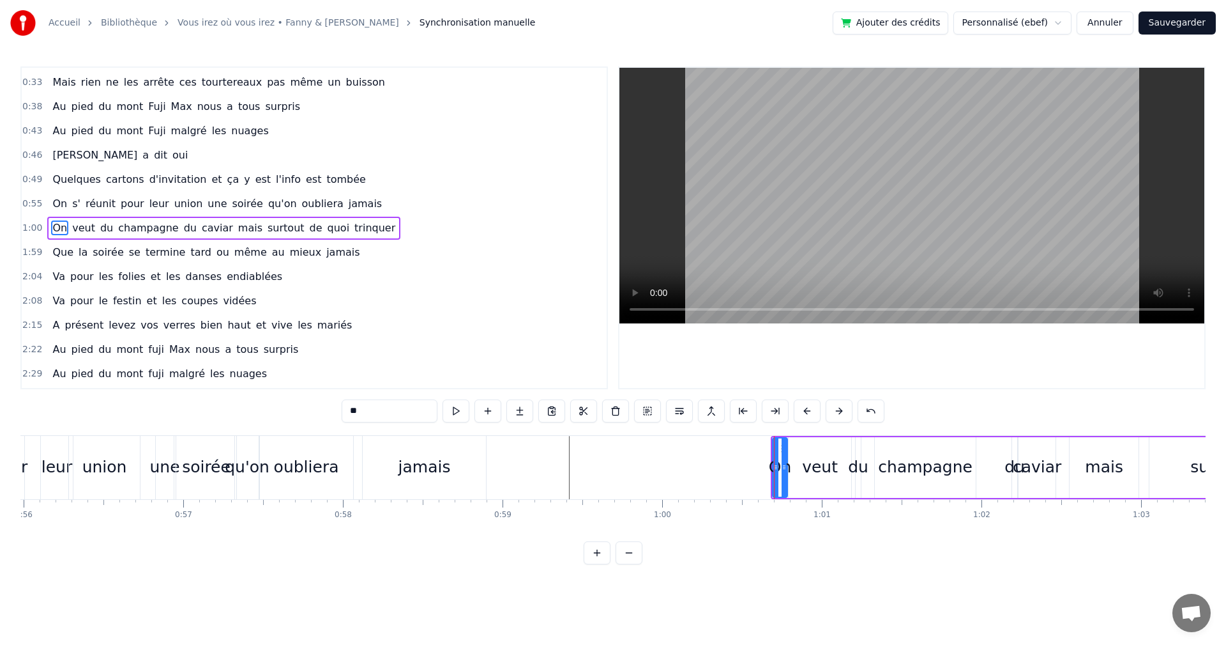
drag, startPoint x: 781, startPoint y: 467, endPoint x: 787, endPoint y: 468, distance: 6.4
